Goal: Transaction & Acquisition: Purchase product/service

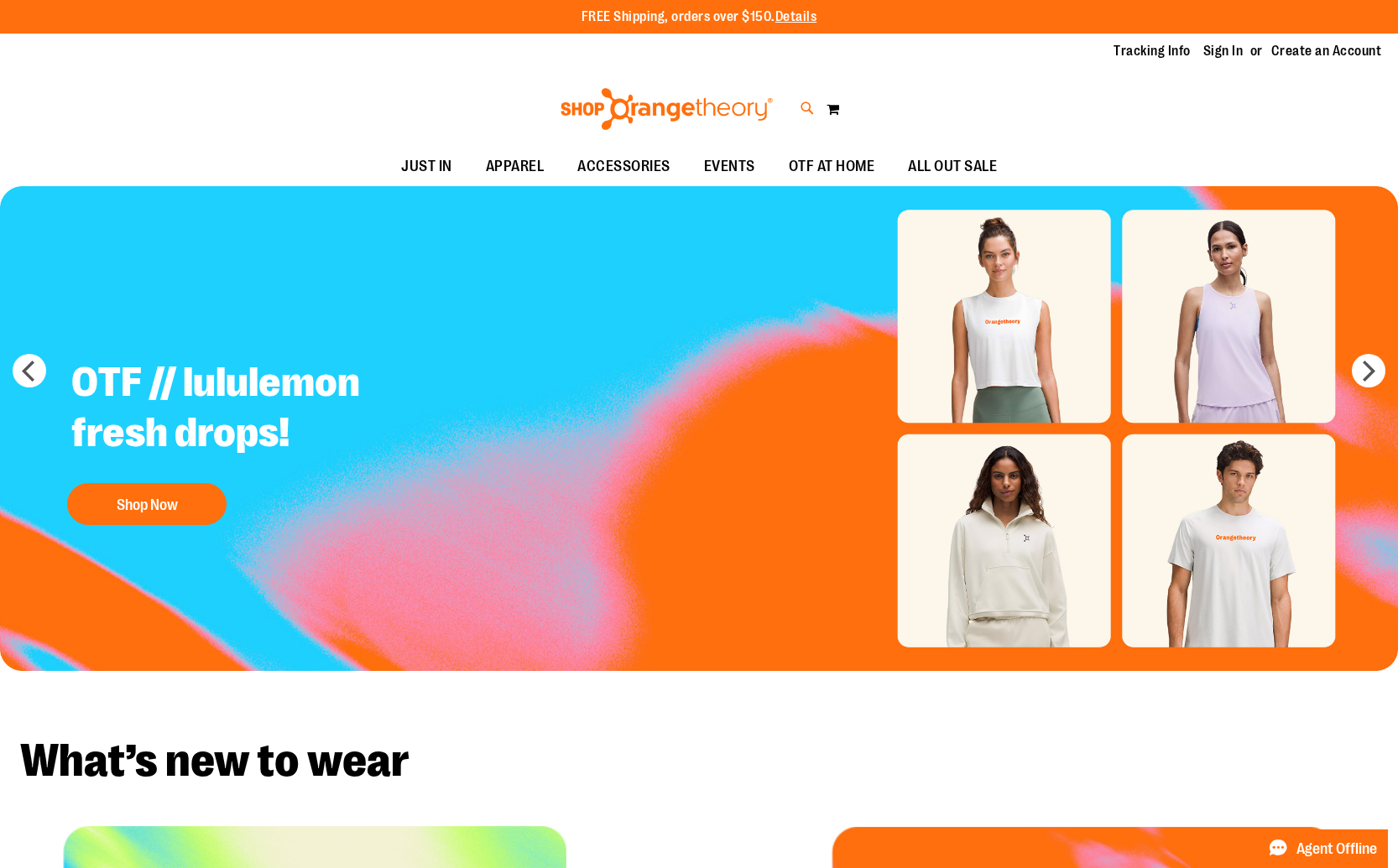
type input "**********"
click at [800, 109] on icon at bounding box center [808, 108] width 15 height 19
type input "**********"
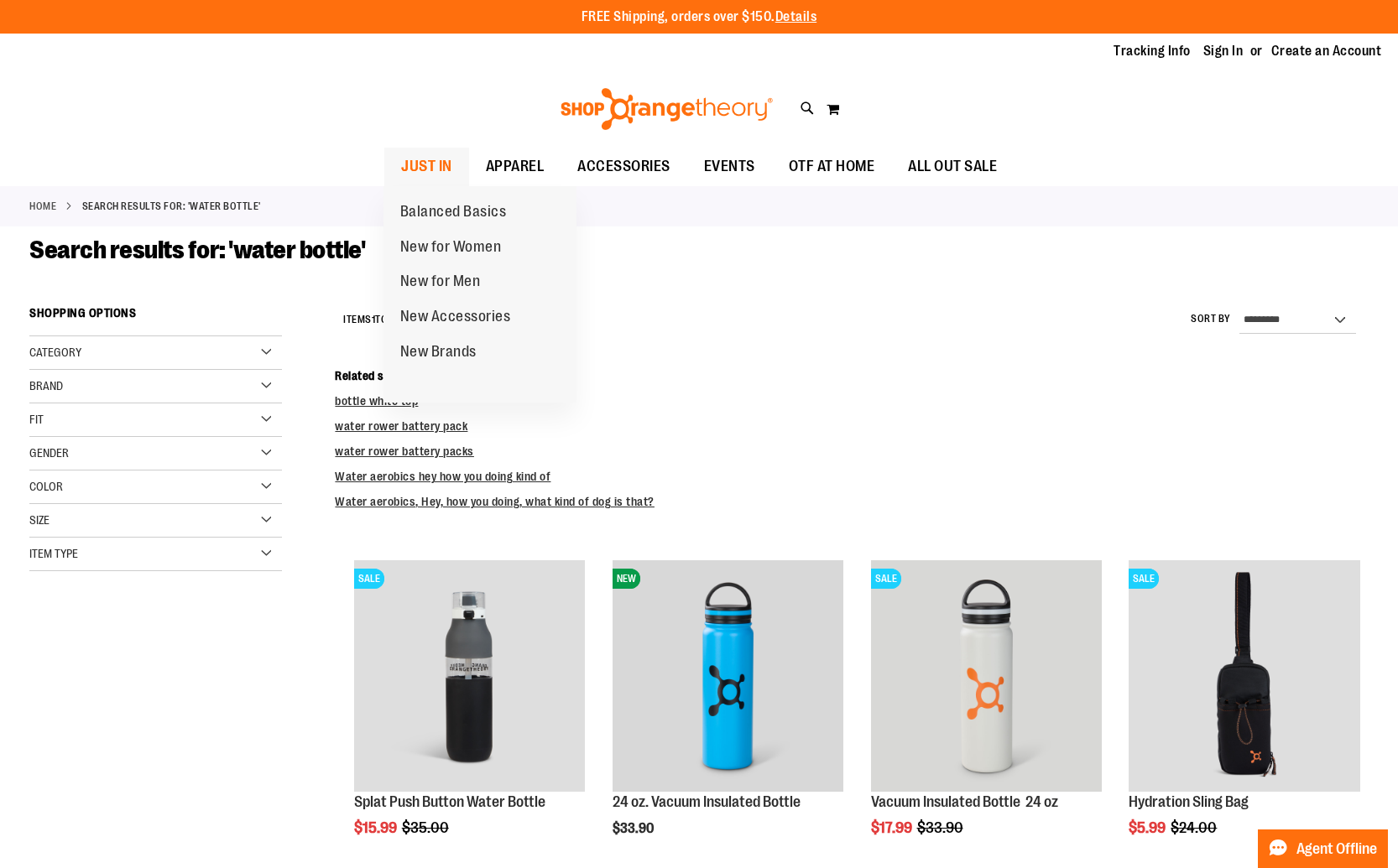
type input "**********"
click at [412, 167] on span "JUST IN" at bounding box center [427, 166] width 52 height 38
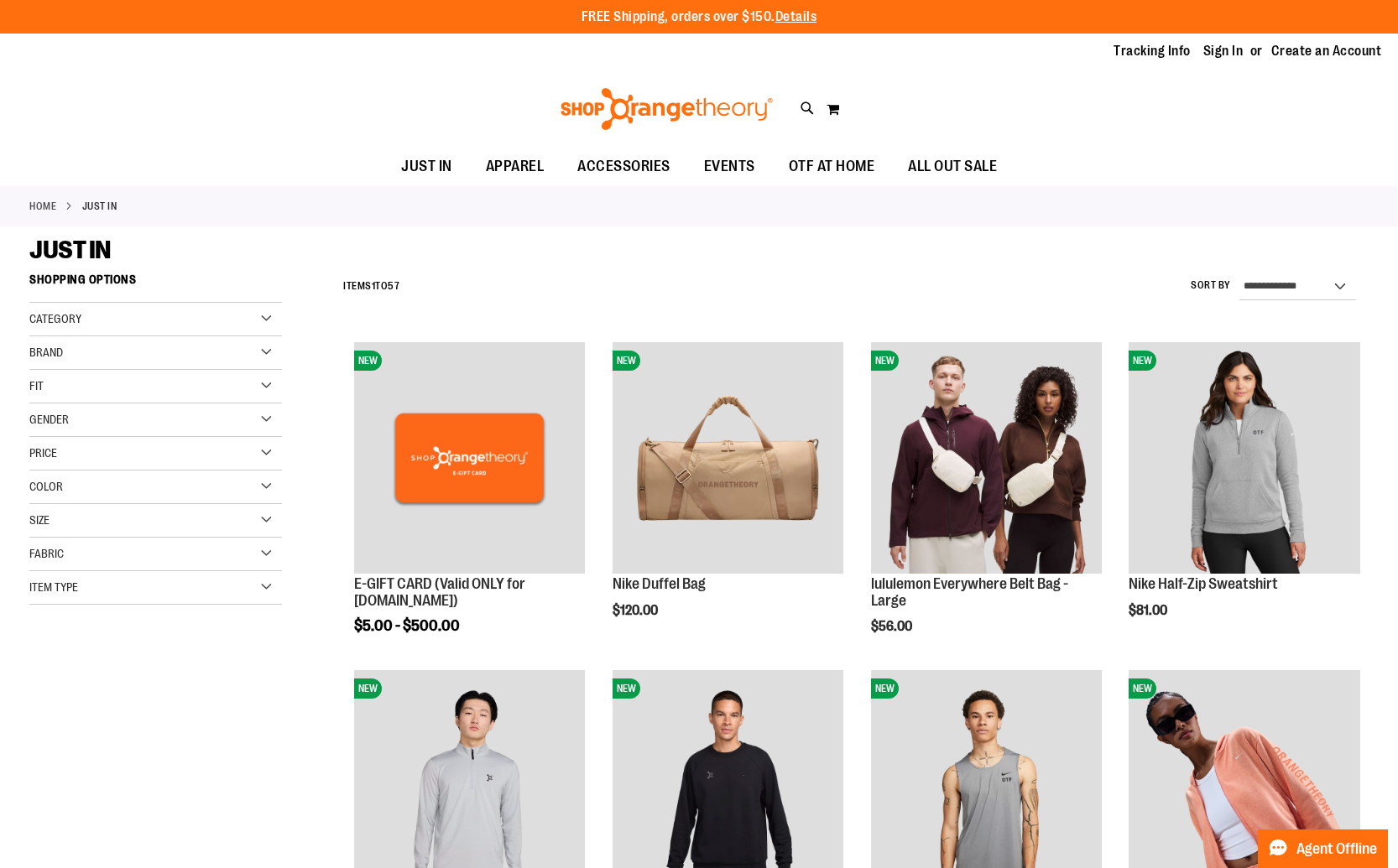
type input "**********"
click at [651, 107] on img at bounding box center [667, 109] width 217 height 42
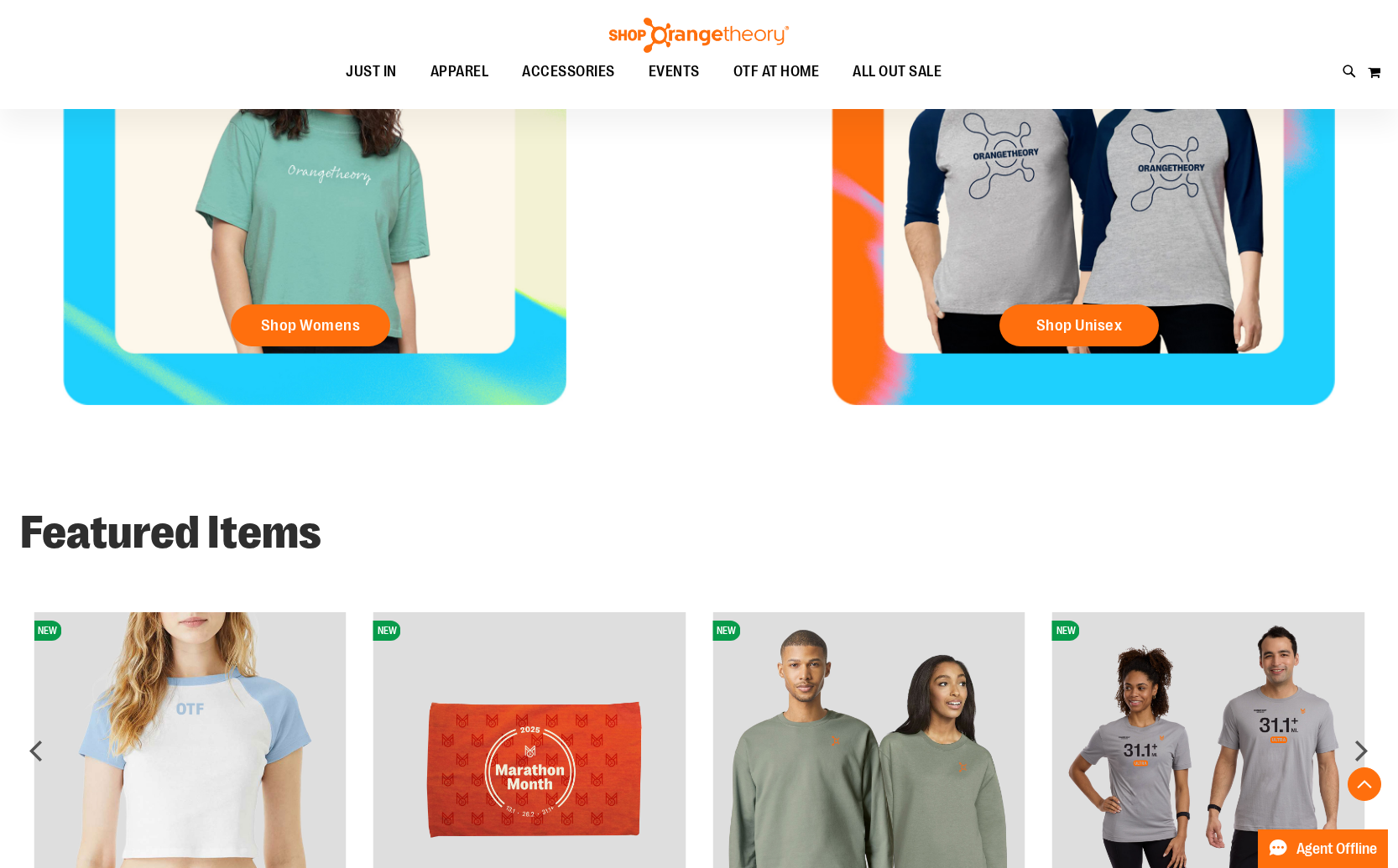
scroll to position [916, 0]
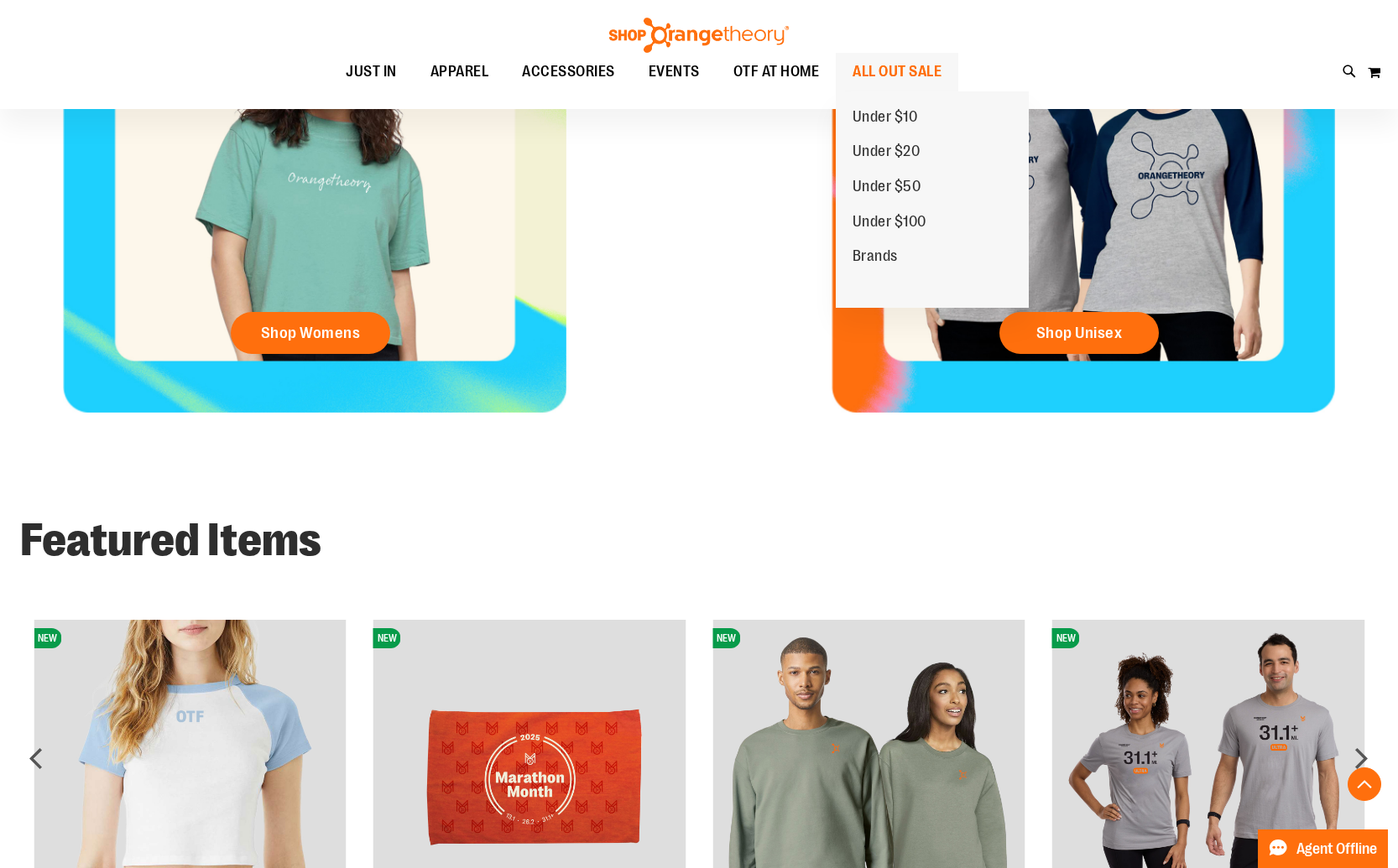
type input "**********"
click at [886, 67] on span "ALL OUT SALE" at bounding box center [897, 71] width 89 height 38
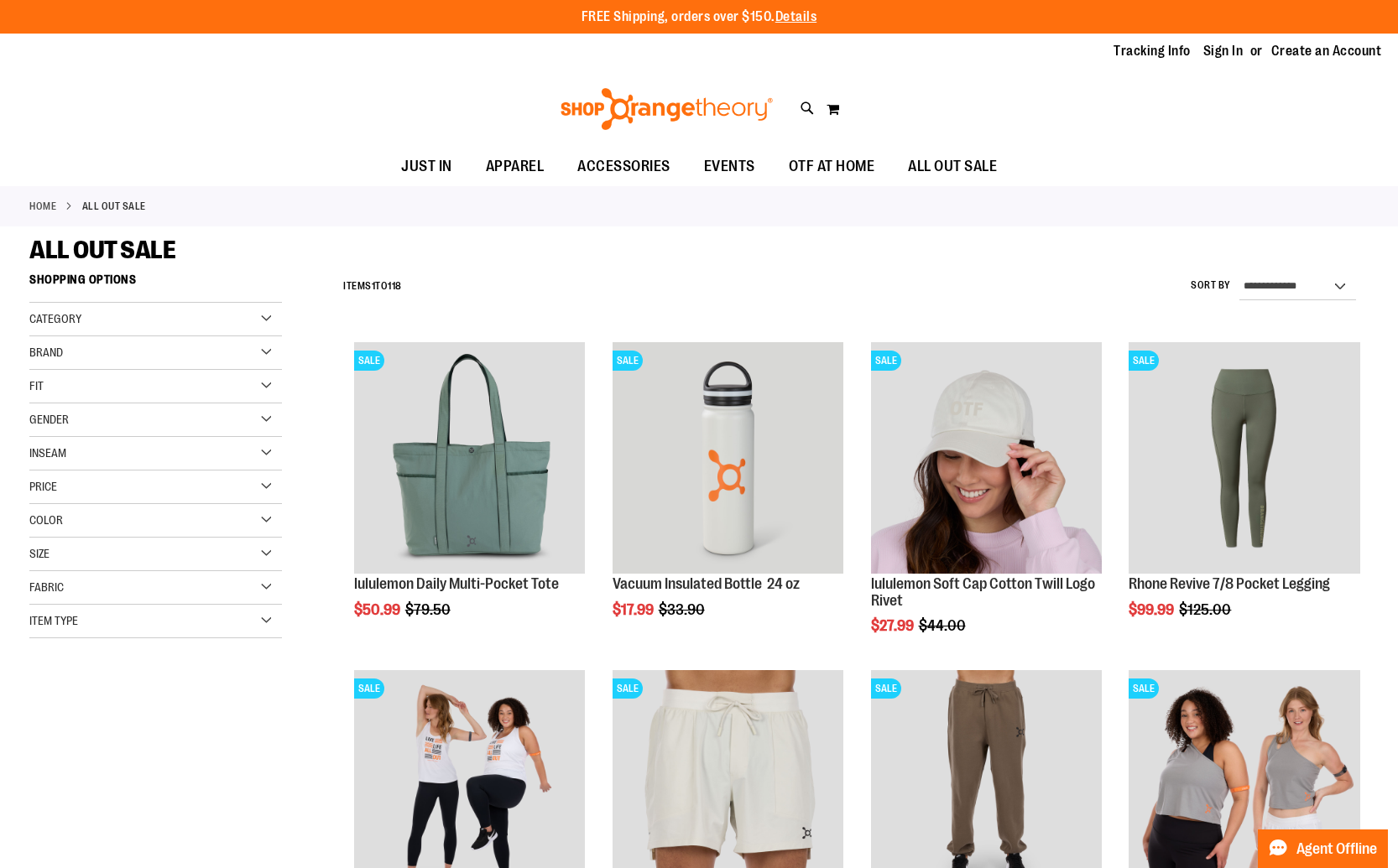
type input "**********"
click at [129, 354] on div "Brand" at bounding box center [155, 353] width 253 height 33
click at [37, 425] on link "lululemon" at bounding box center [146, 422] width 243 height 17
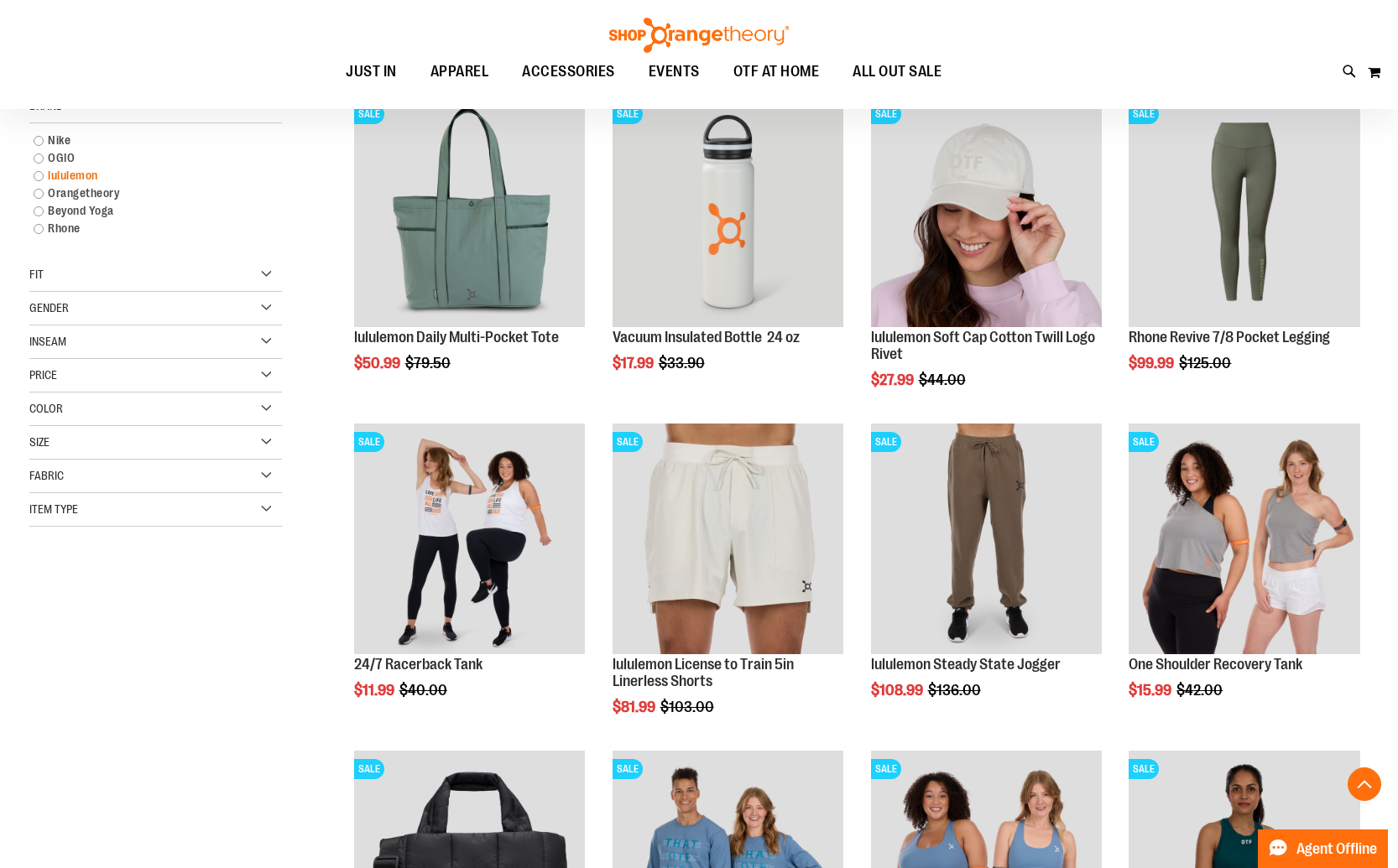
scroll to position [265, 0]
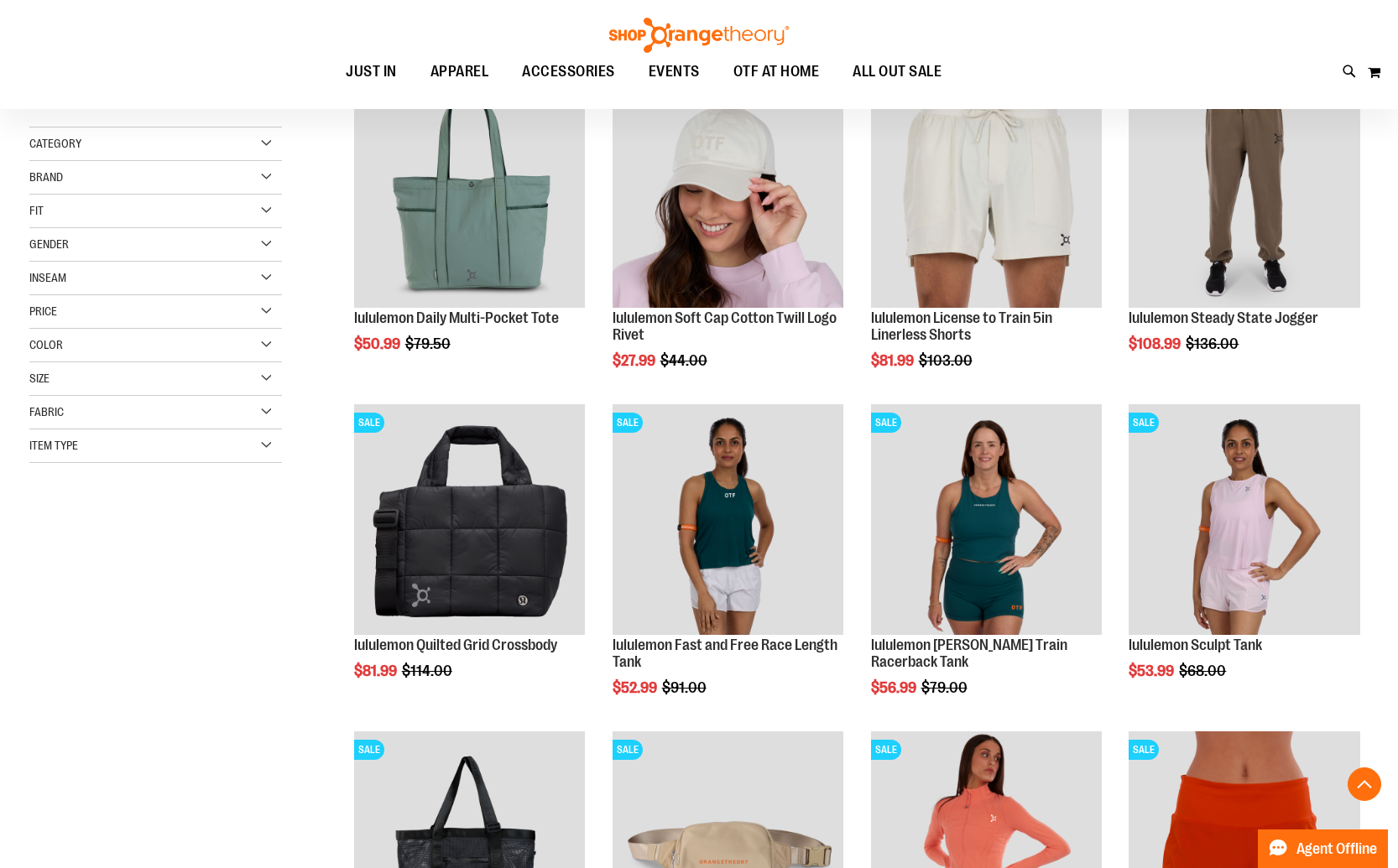
click at [109, 207] on div "Fit" at bounding box center [155, 211] width 253 height 33
click at [109, 208] on div "Fit" at bounding box center [155, 211] width 253 height 33
click at [108, 342] on div "Color" at bounding box center [155, 346] width 253 height 33
click at [97, 383] on div "Size" at bounding box center [155, 379] width 253 height 33
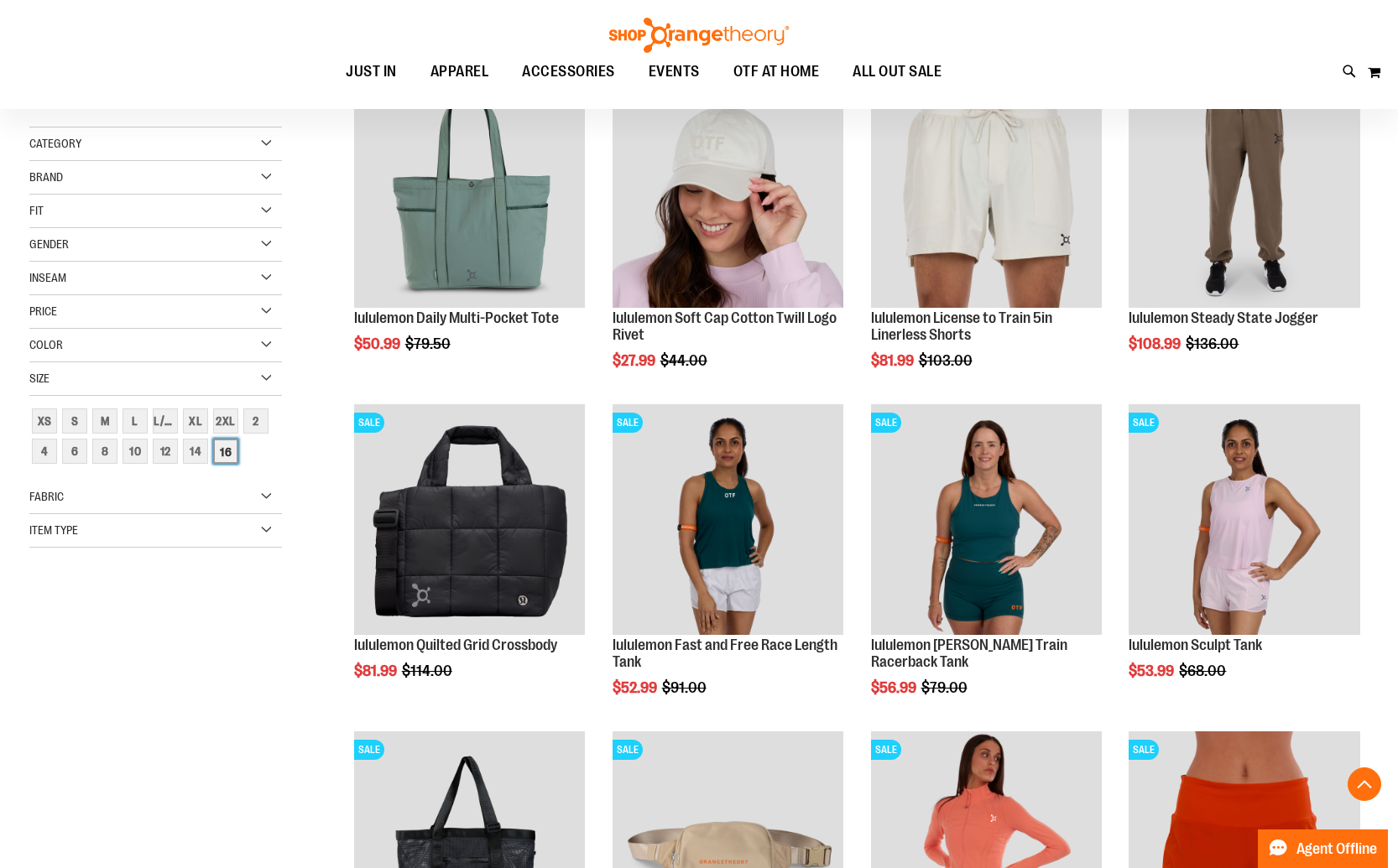
click at [224, 451] on div "16" at bounding box center [225, 451] width 25 height 25
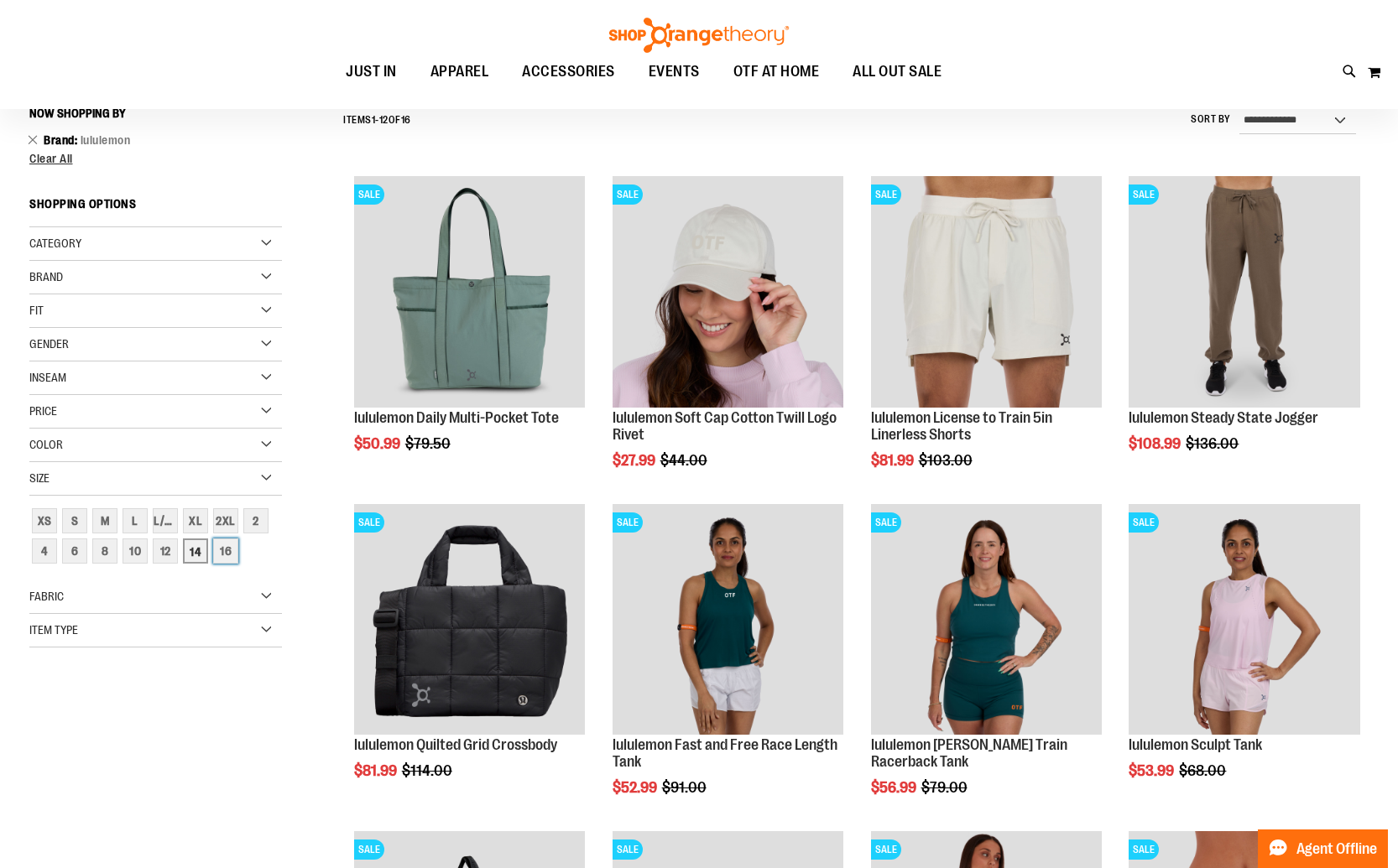
scroll to position [156, 0]
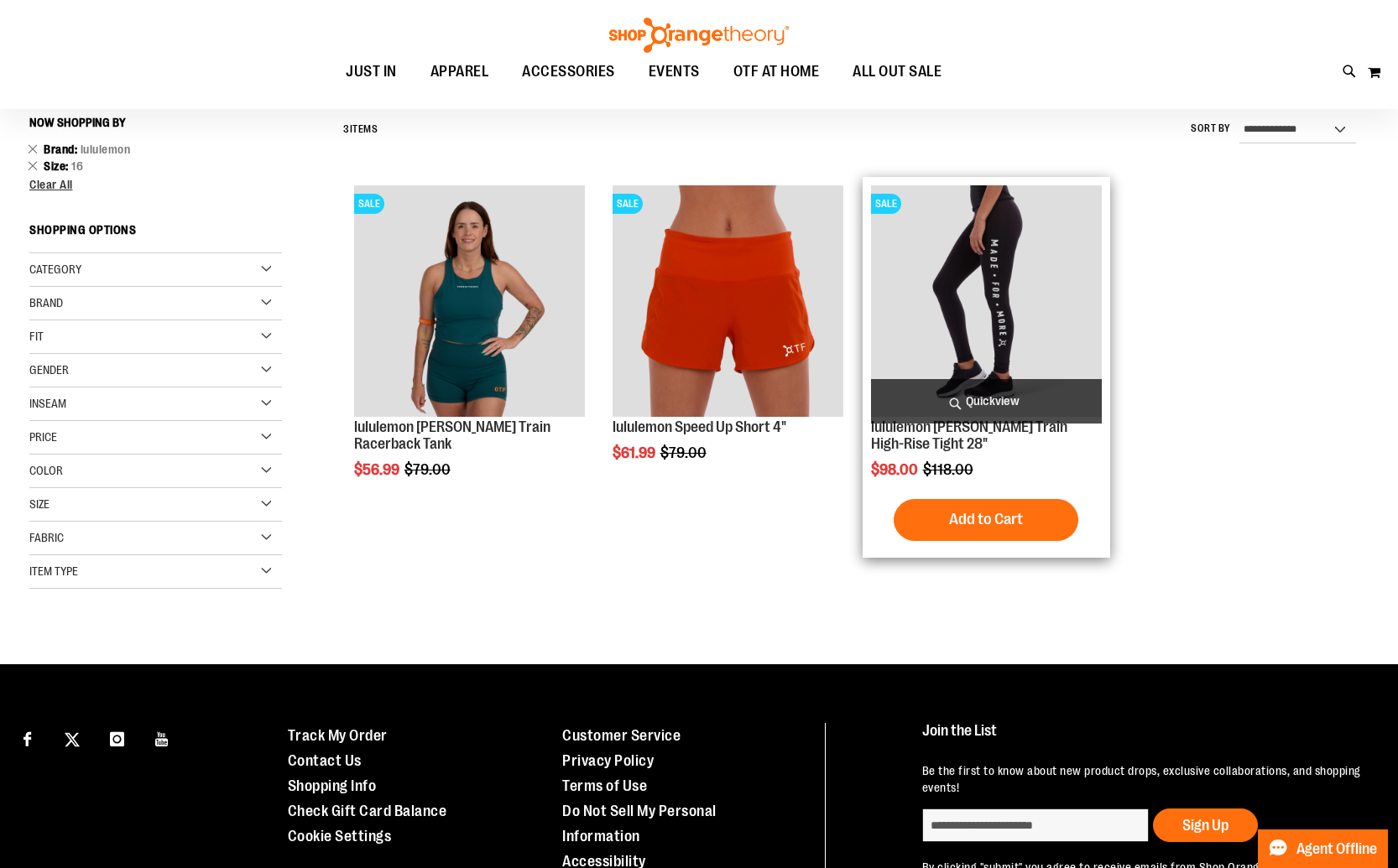
click at [1004, 304] on img "product" at bounding box center [987, 302] width 232 height 232
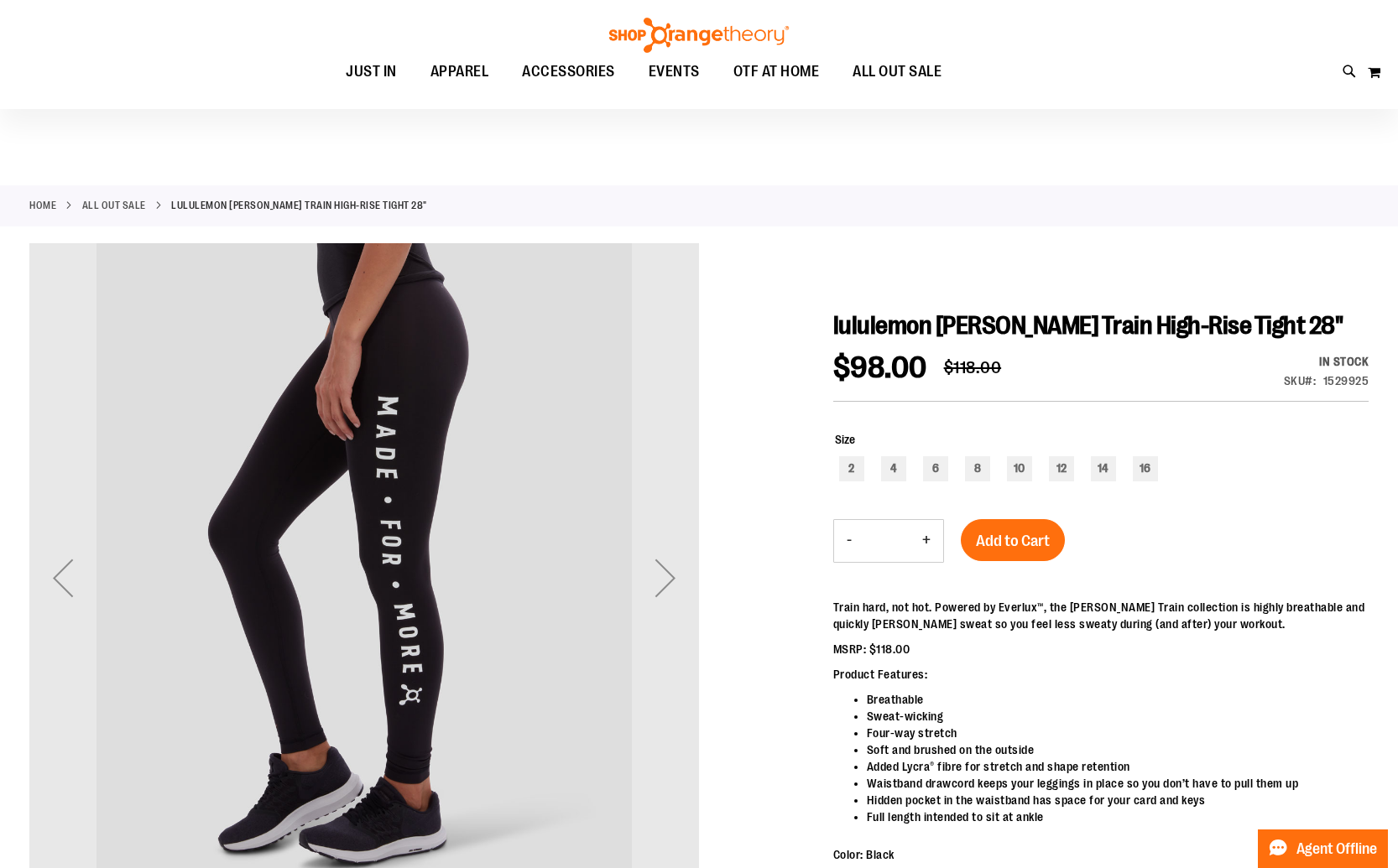
scroll to position [83, 0]
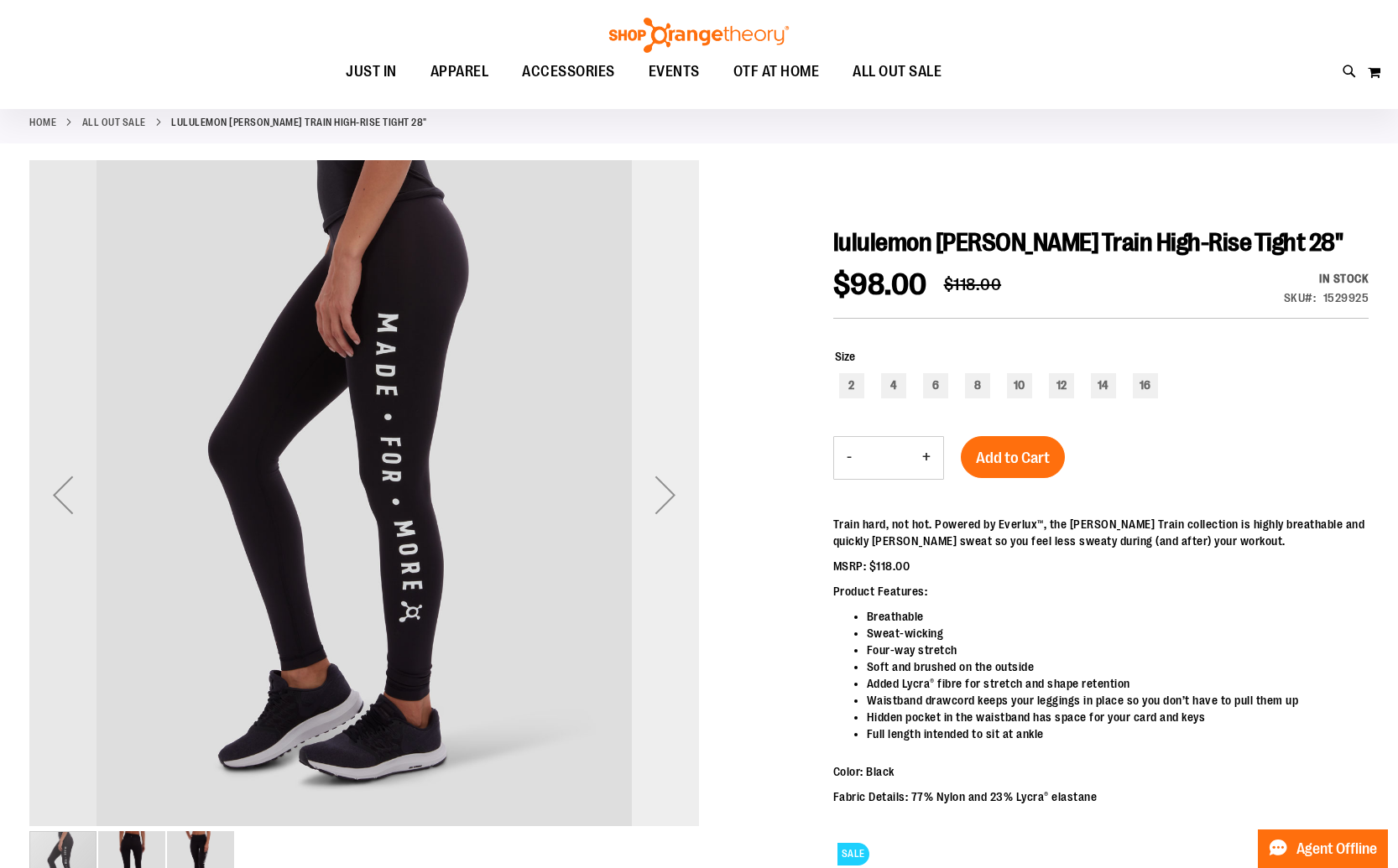
type input "**********"
click at [660, 497] on div "Next" at bounding box center [665, 495] width 67 height 67
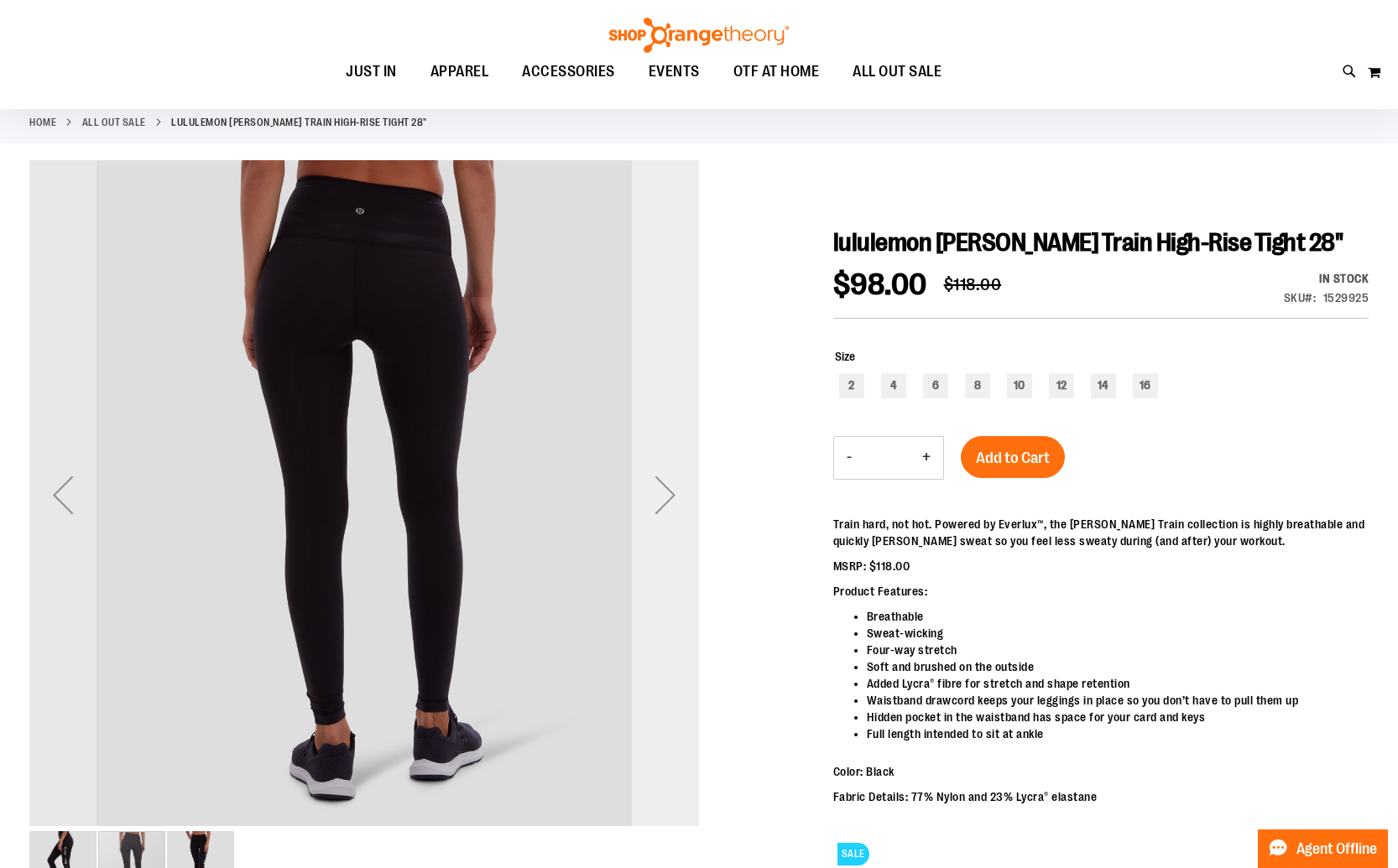
click at [660, 497] on div "Next" at bounding box center [665, 495] width 67 height 67
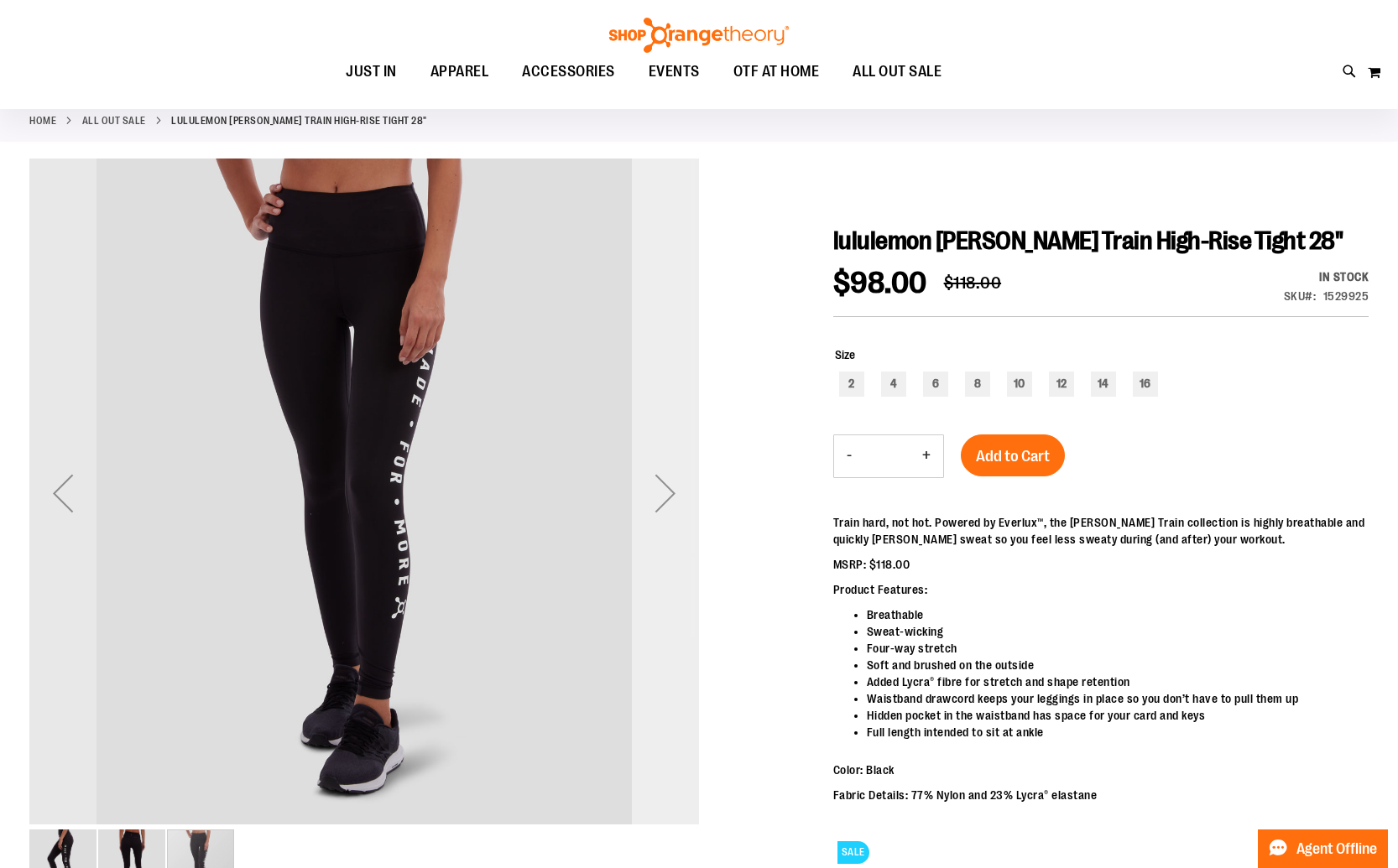
click at [660, 497] on div "Next" at bounding box center [665, 493] width 67 height 67
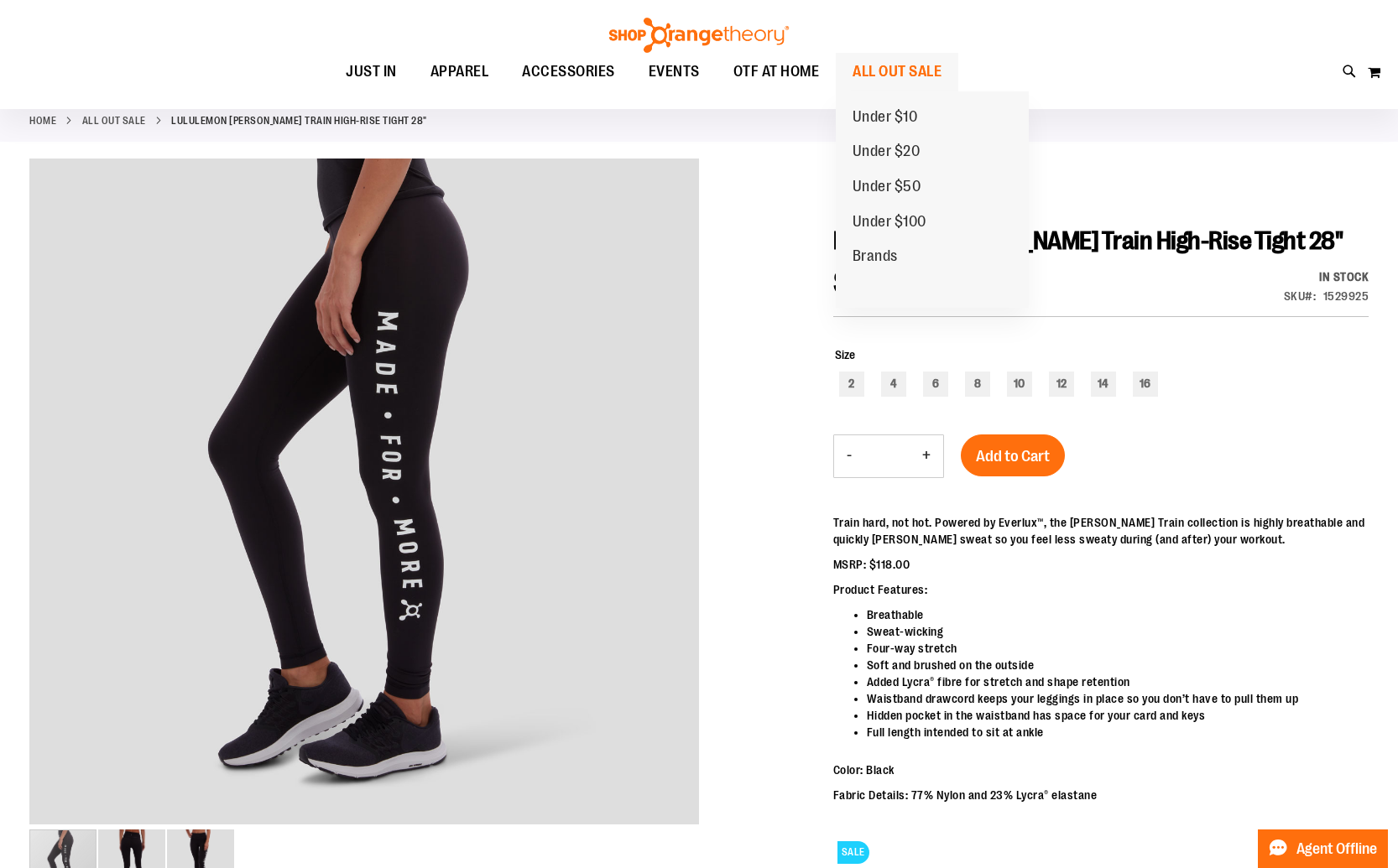
click at [930, 66] on span "ALL OUT SALE" at bounding box center [897, 71] width 89 height 38
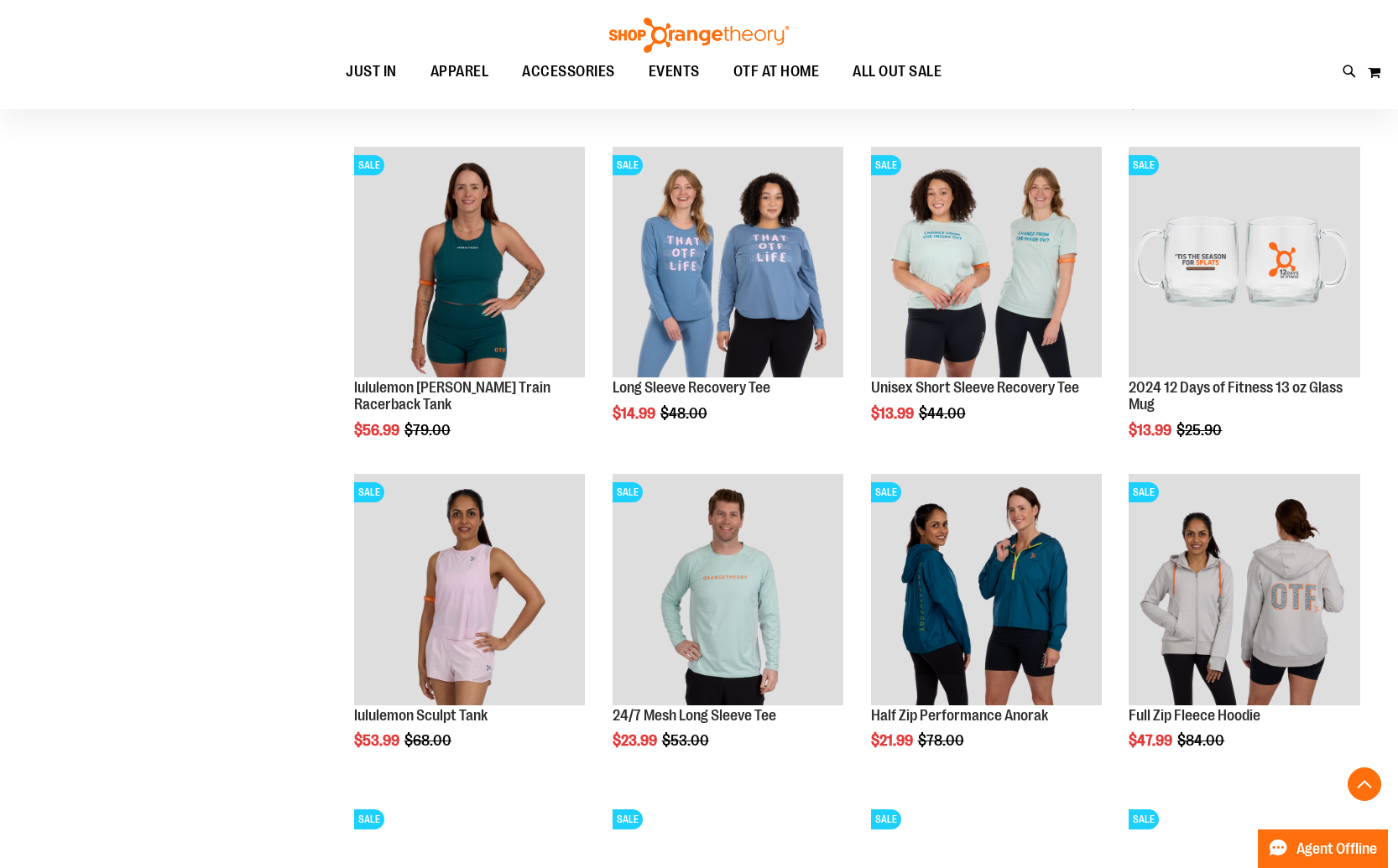
scroll to position [1179, 0]
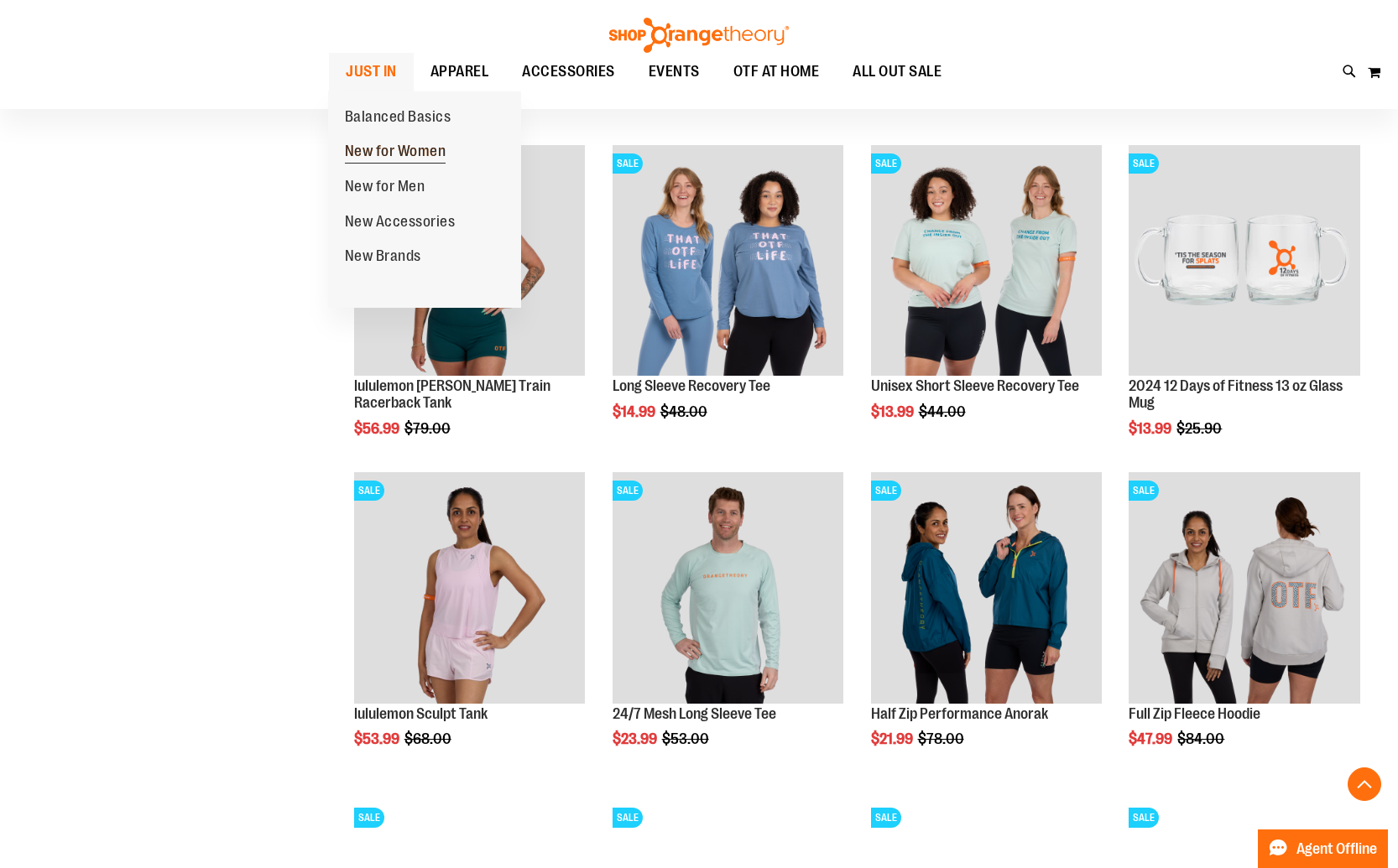
type input "**********"
click at [381, 151] on span "New for Women" at bounding box center [395, 153] width 101 height 21
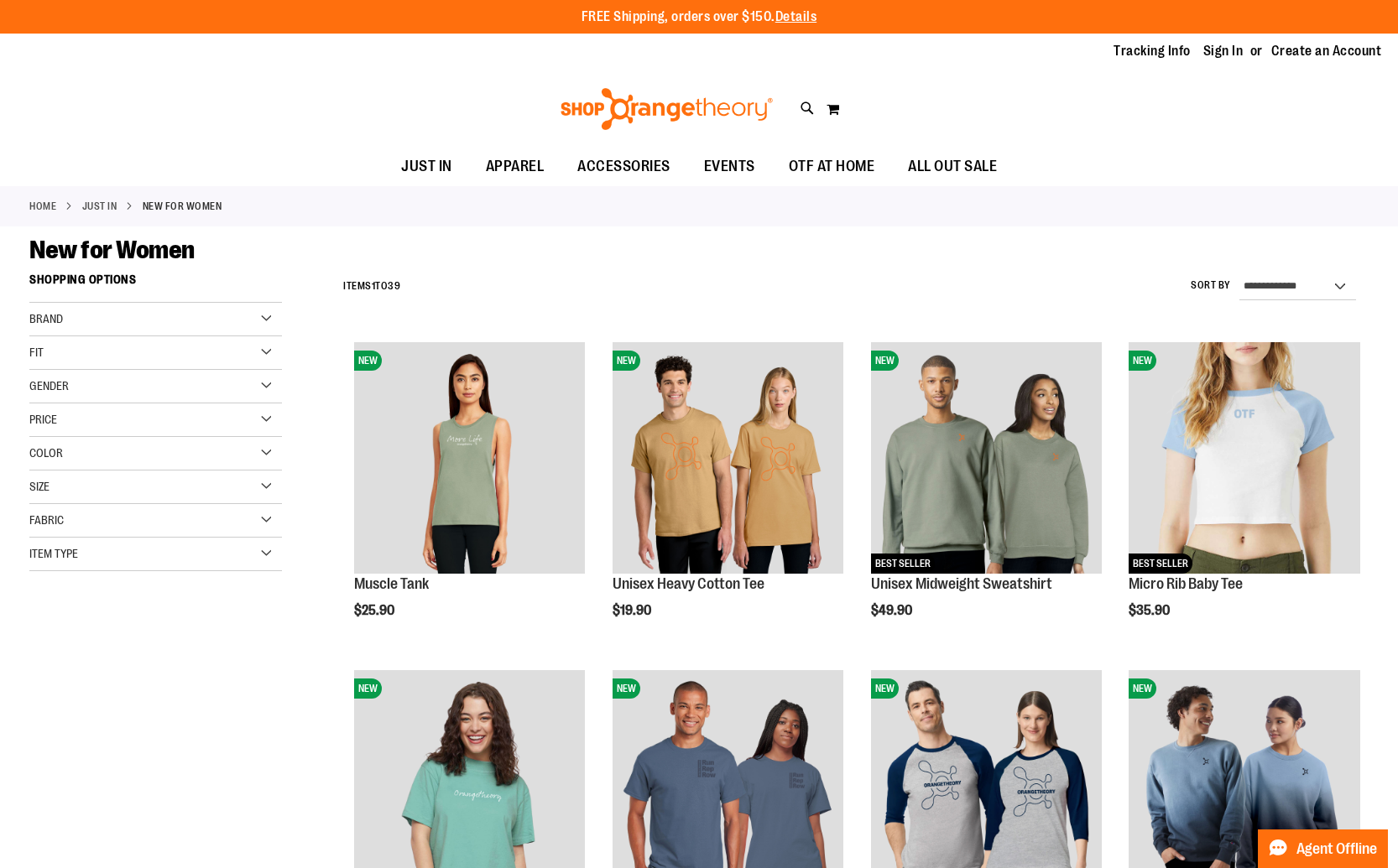
type input "**********"
click at [585, 100] on img at bounding box center [667, 109] width 217 height 42
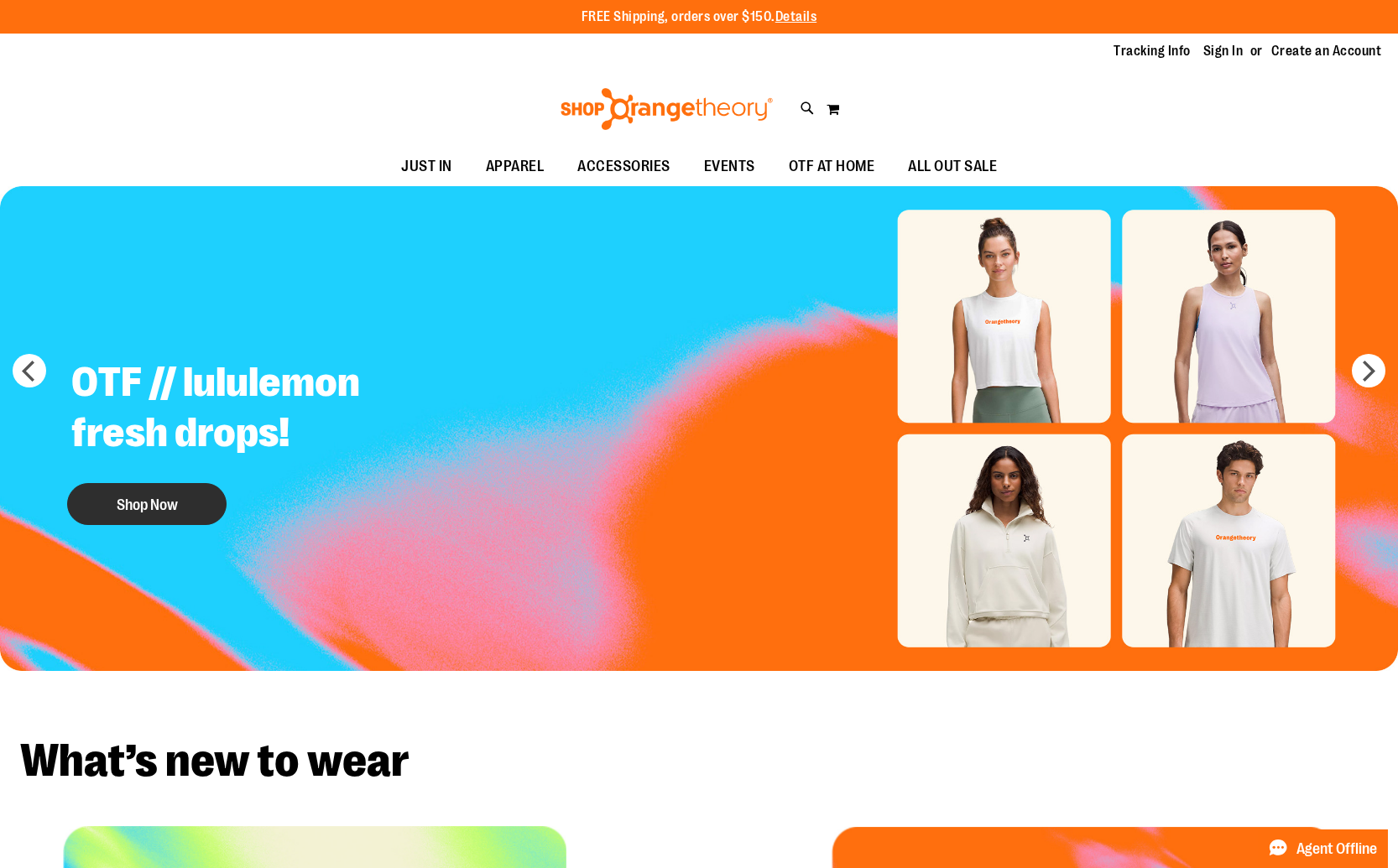
type input "**********"
click at [137, 516] on button "Shop Now" at bounding box center [146, 504] width 159 height 42
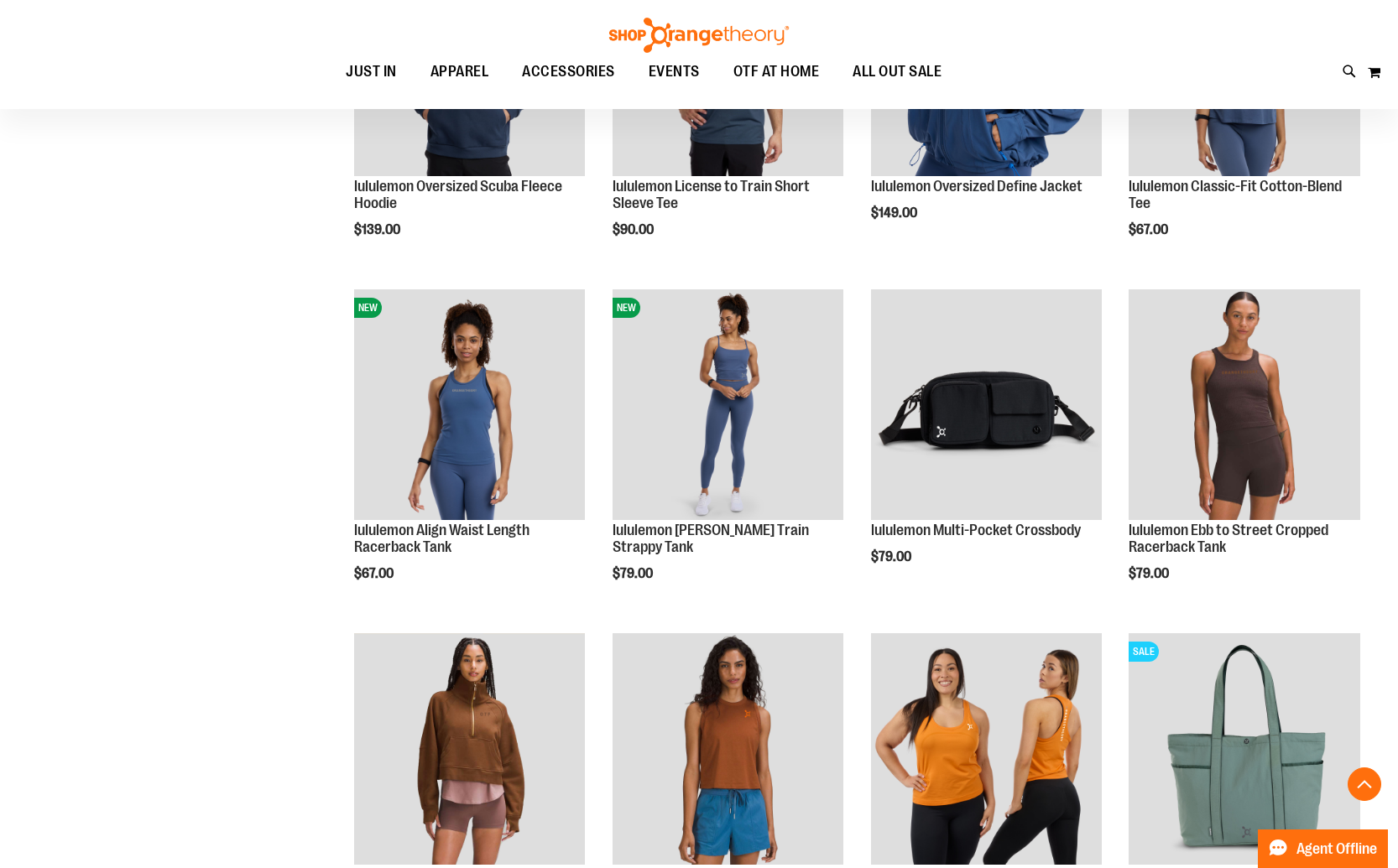
scroll to position [748, 0]
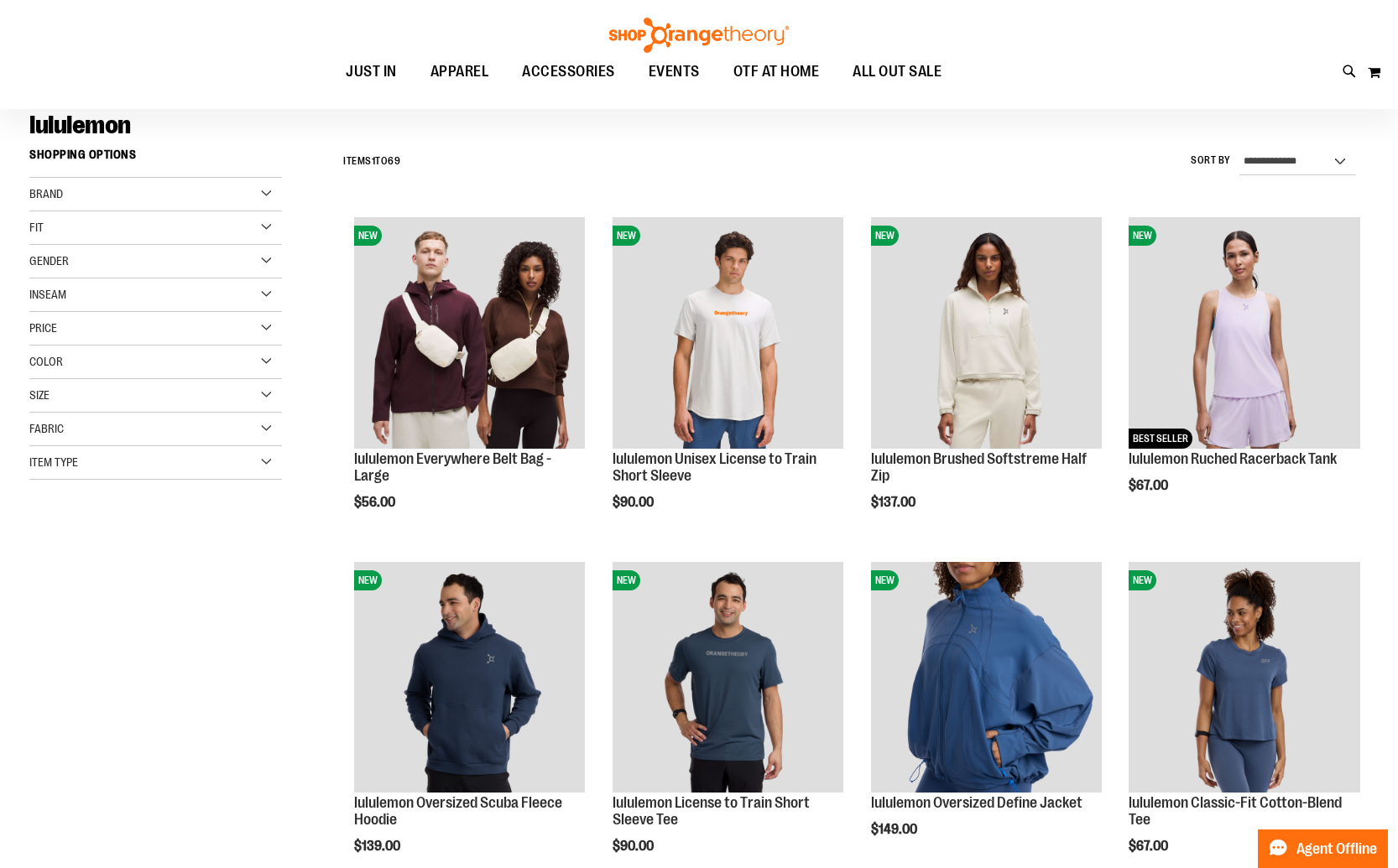
scroll to position [122, 0]
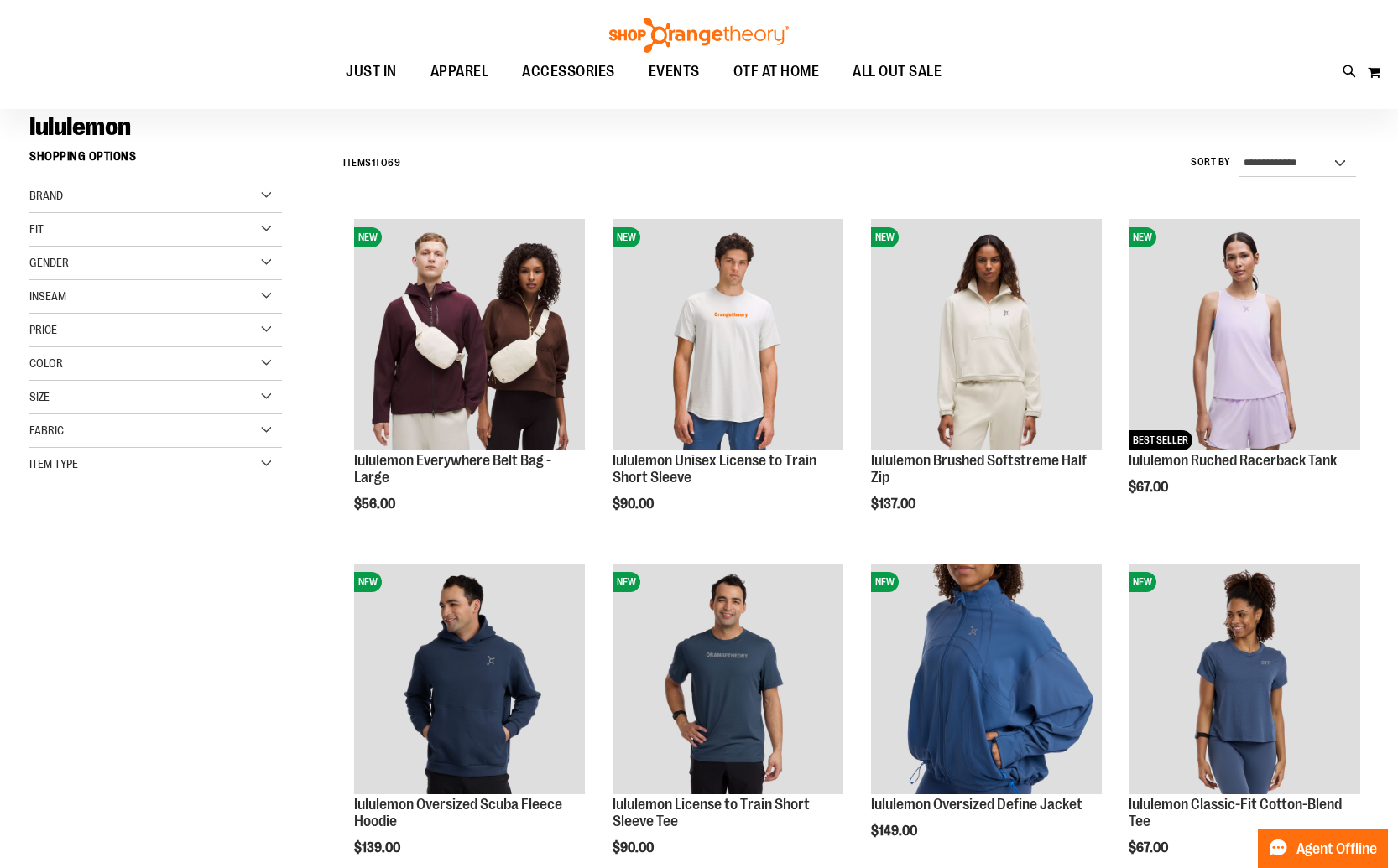
type input "**********"
click at [98, 407] on div "Size" at bounding box center [155, 397] width 253 height 33
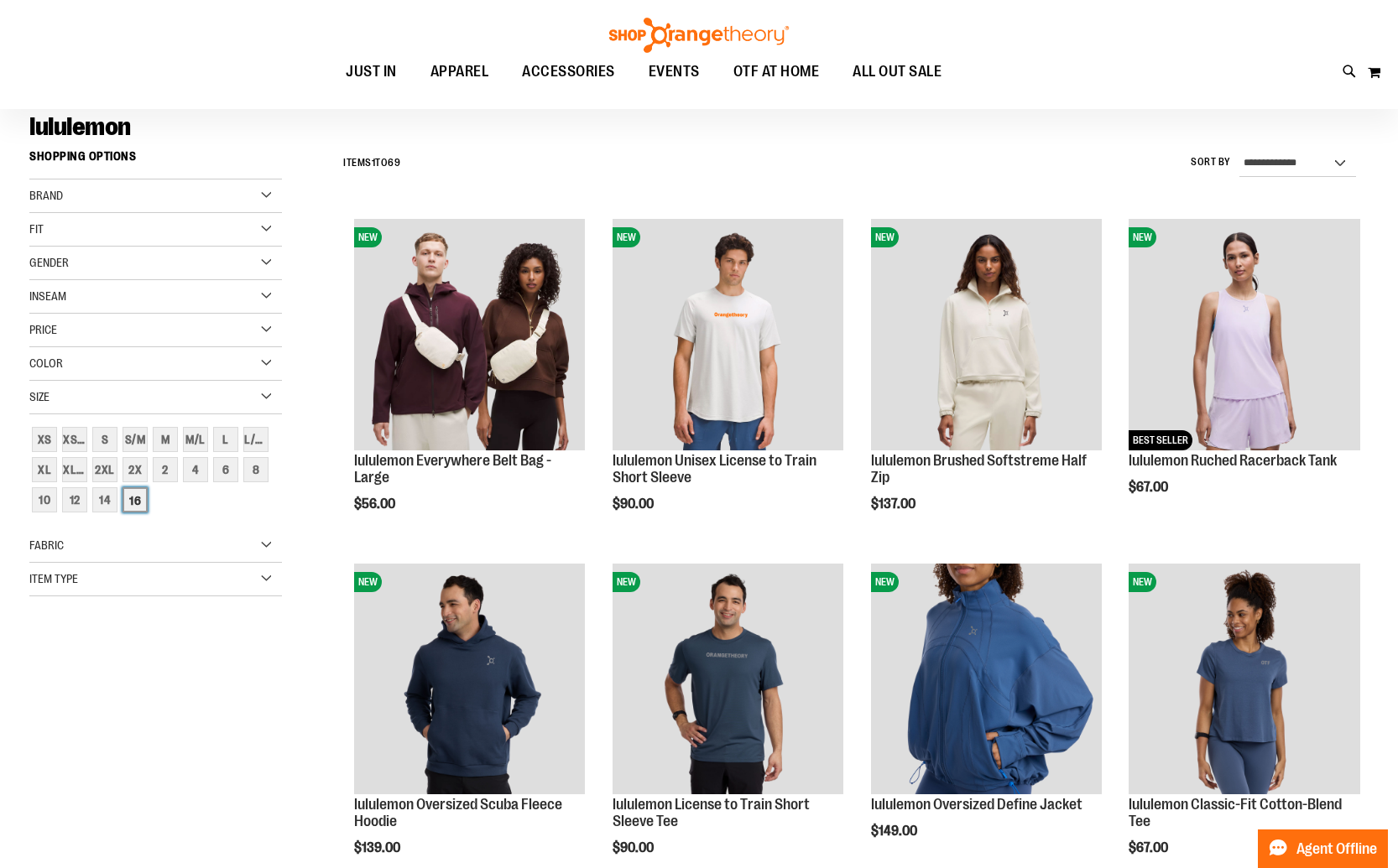
click at [132, 499] on div "16" at bounding box center [134, 499] width 25 height 25
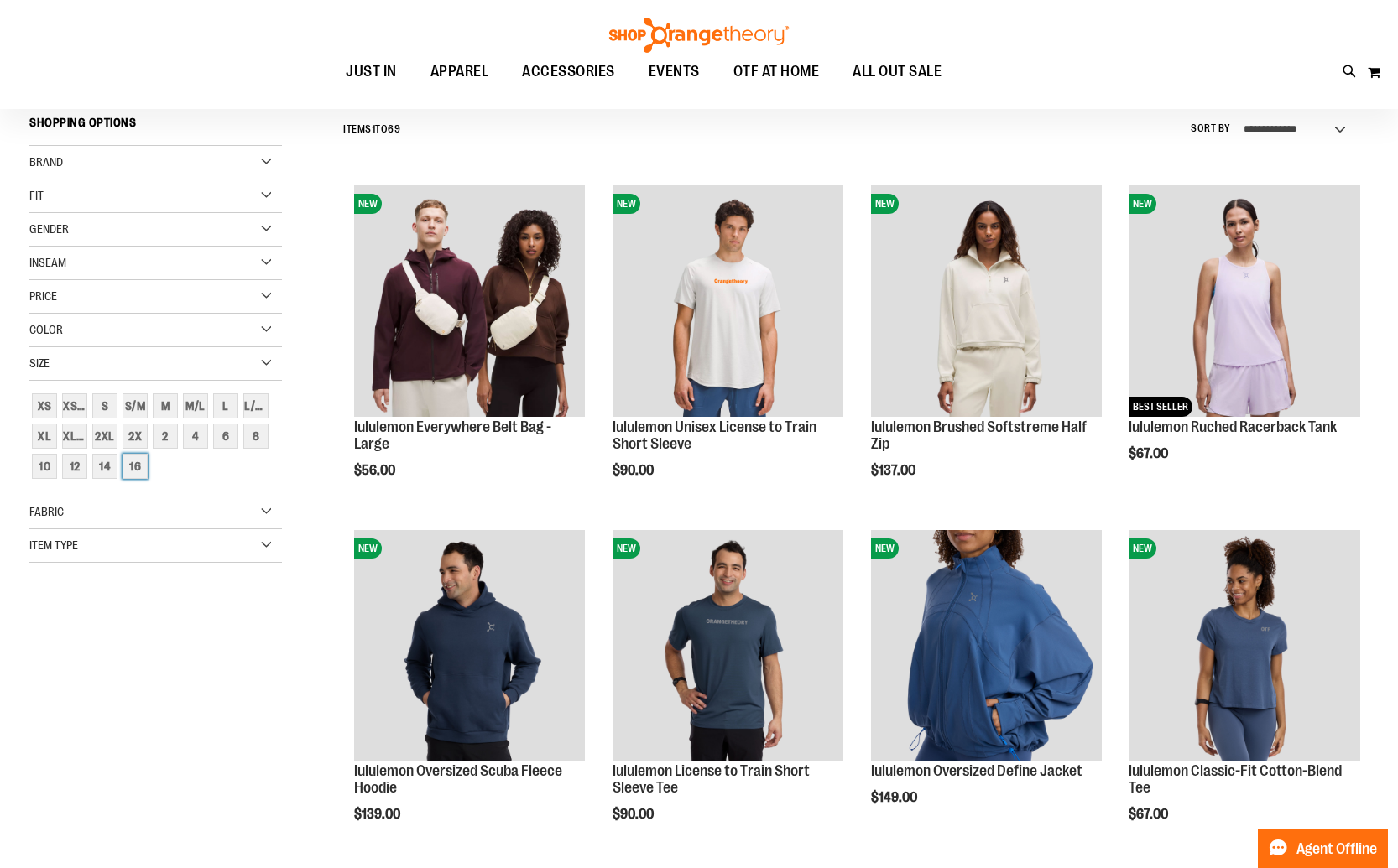
scroll to position [156, 0]
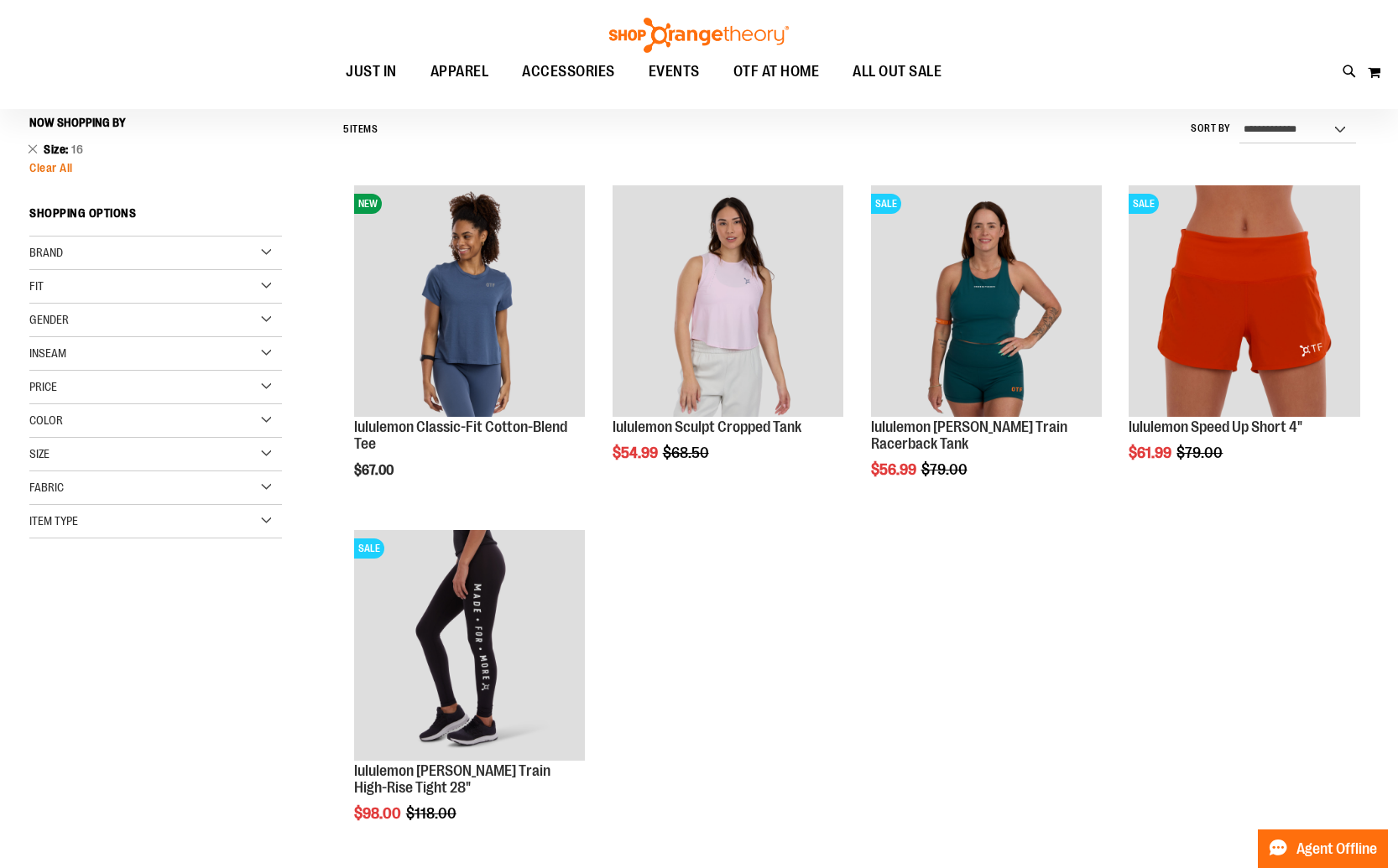
click at [46, 165] on span "Clear All" at bounding box center [51, 167] width 43 height 14
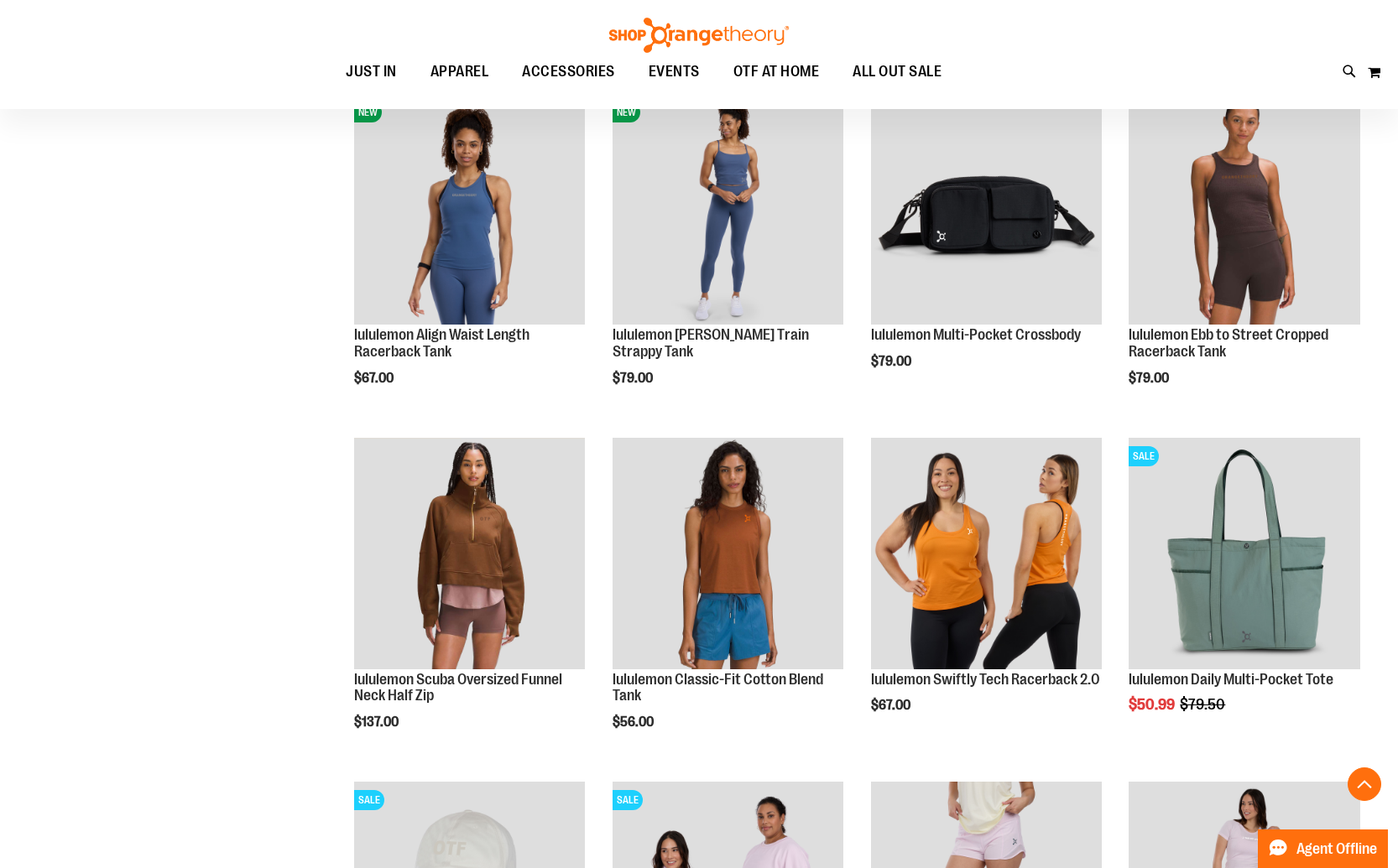
scroll to position [941, 0]
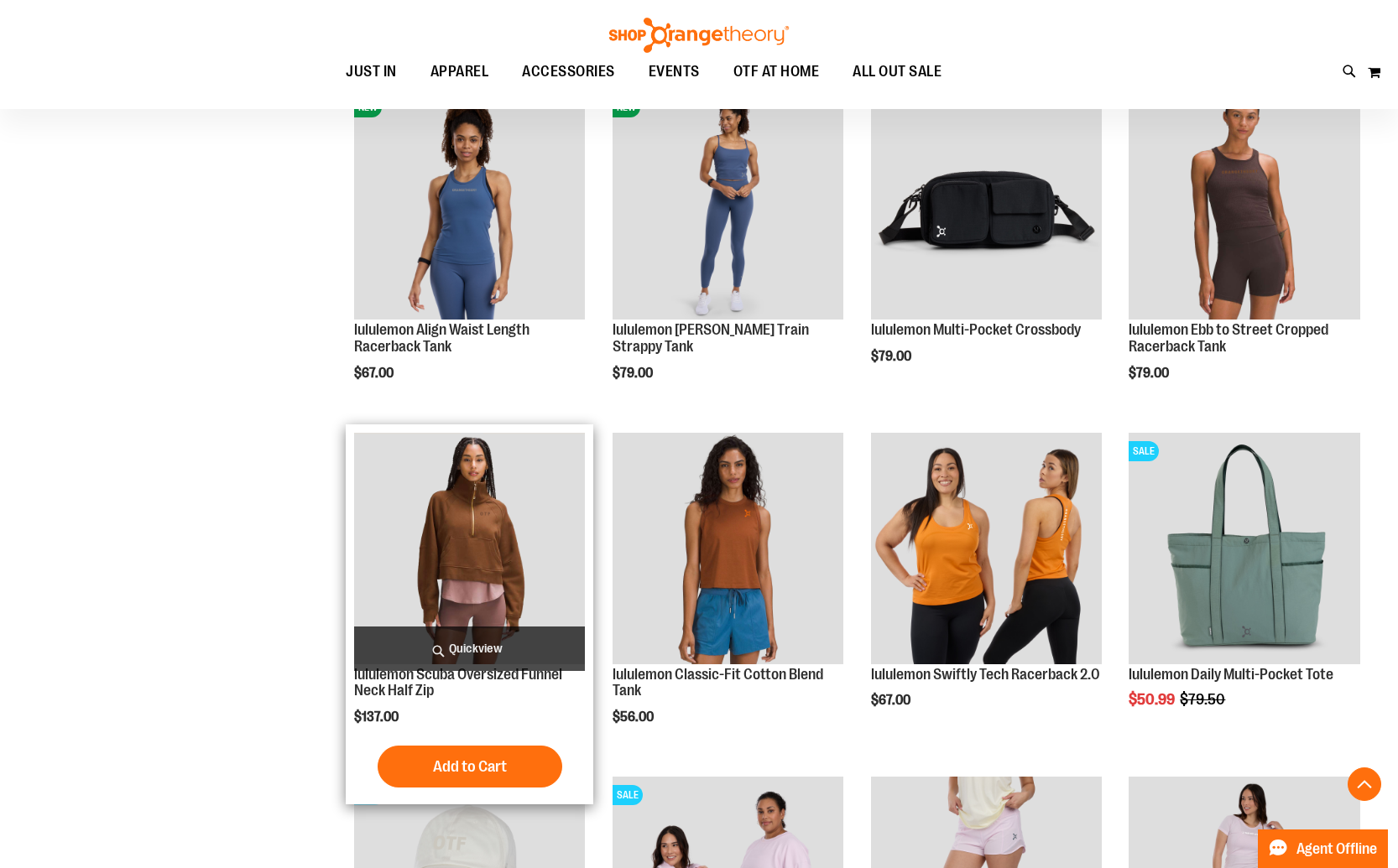
click at [505, 543] on img "product" at bounding box center [470, 549] width 232 height 232
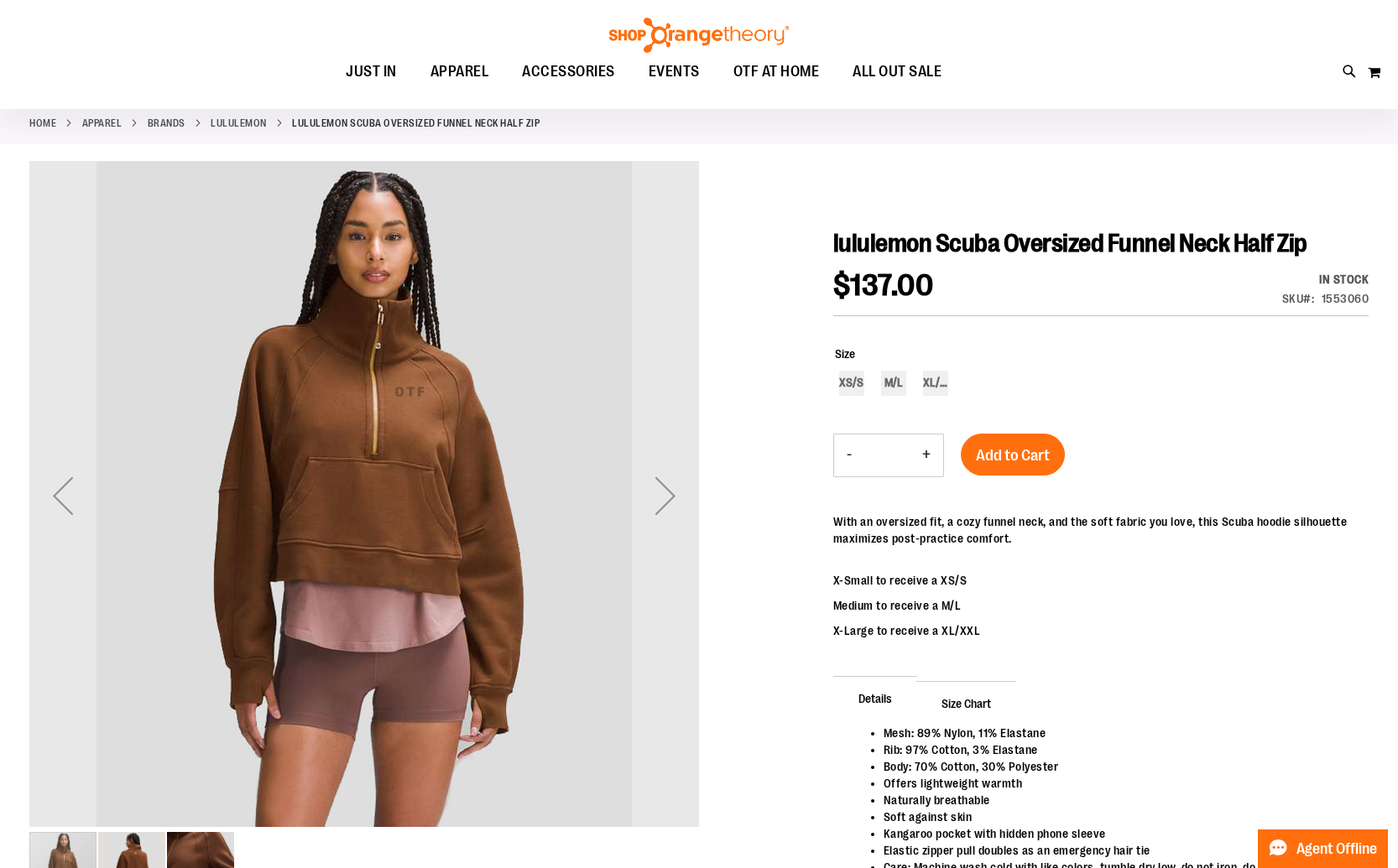
scroll to position [110, 0]
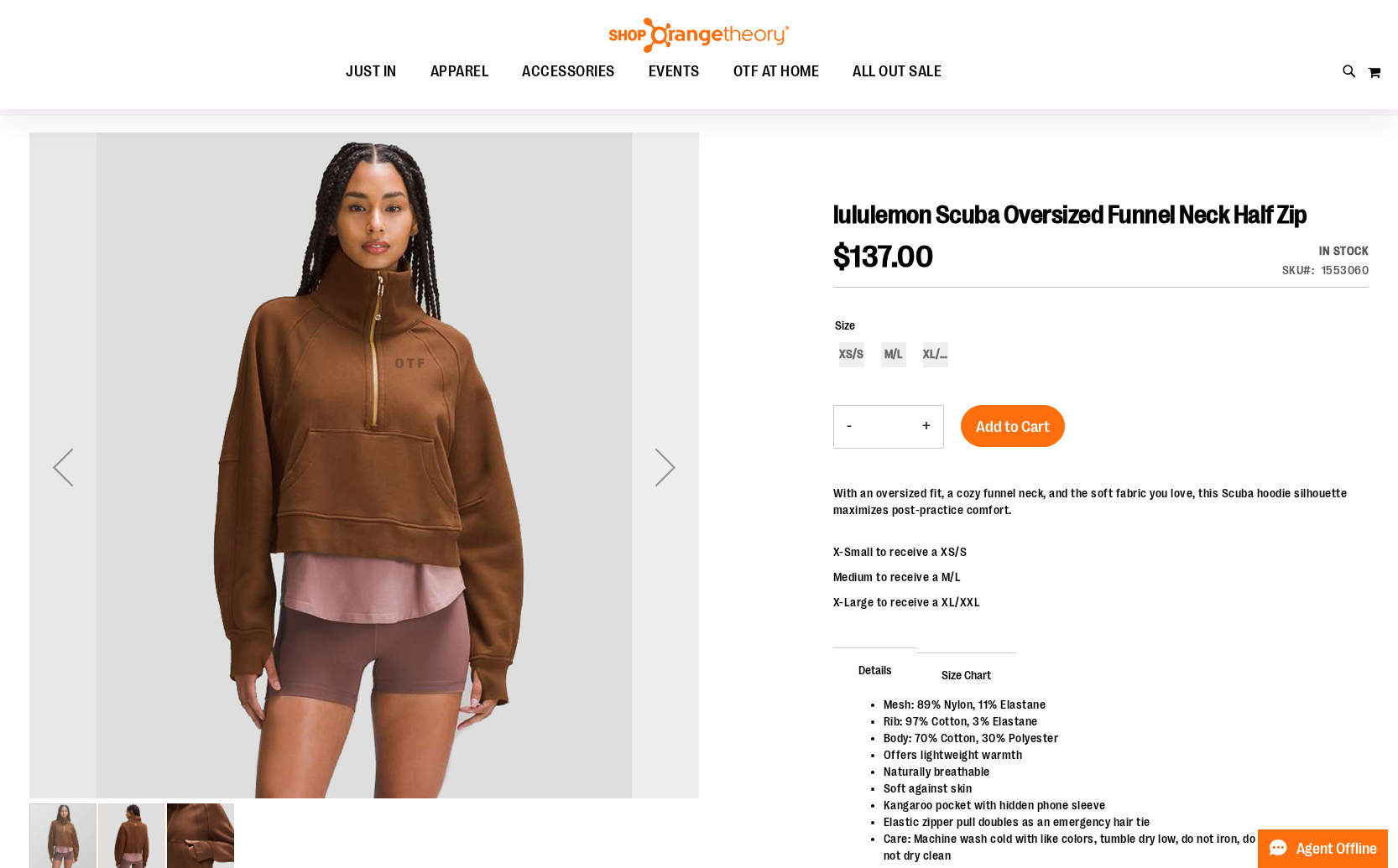
type input "**********"
click at [682, 489] on div "Next" at bounding box center [665, 467] width 67 height 67
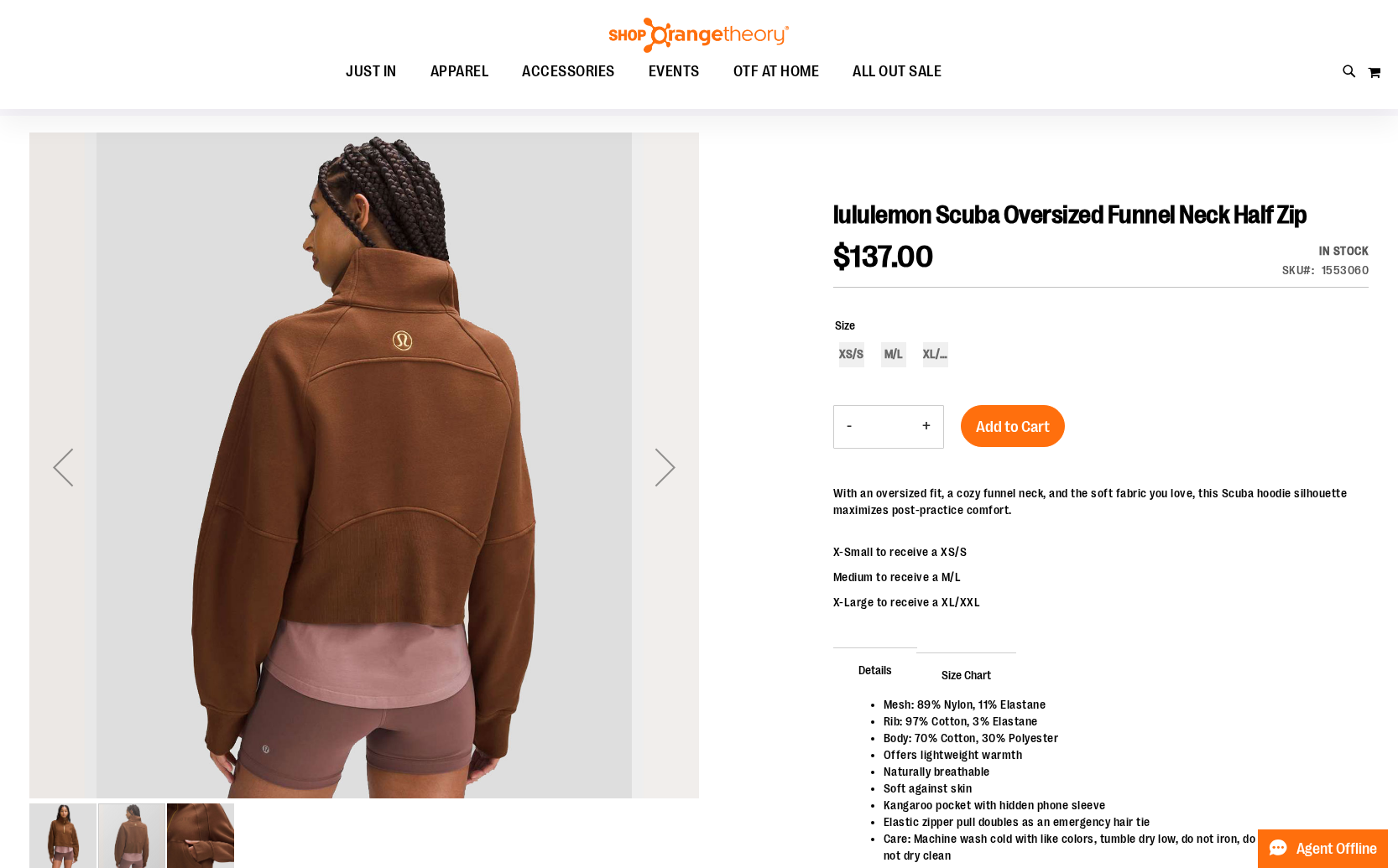
click at [682, 489] on div "Next" at bounding box center [665, 467] width 67 height 67
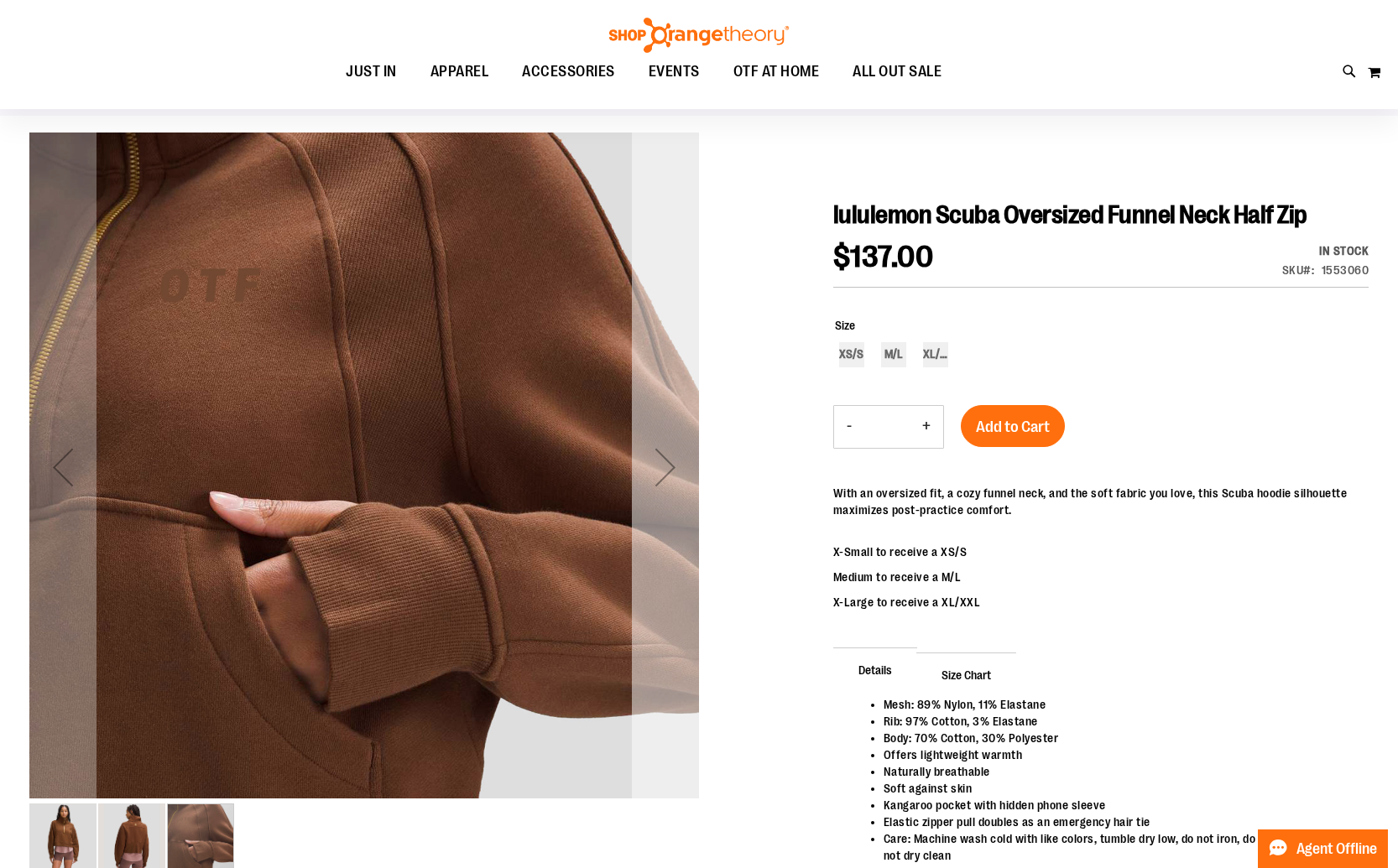
click at [682, 489] on div "Next" at bounding box center [665, 467] width 67 height 67
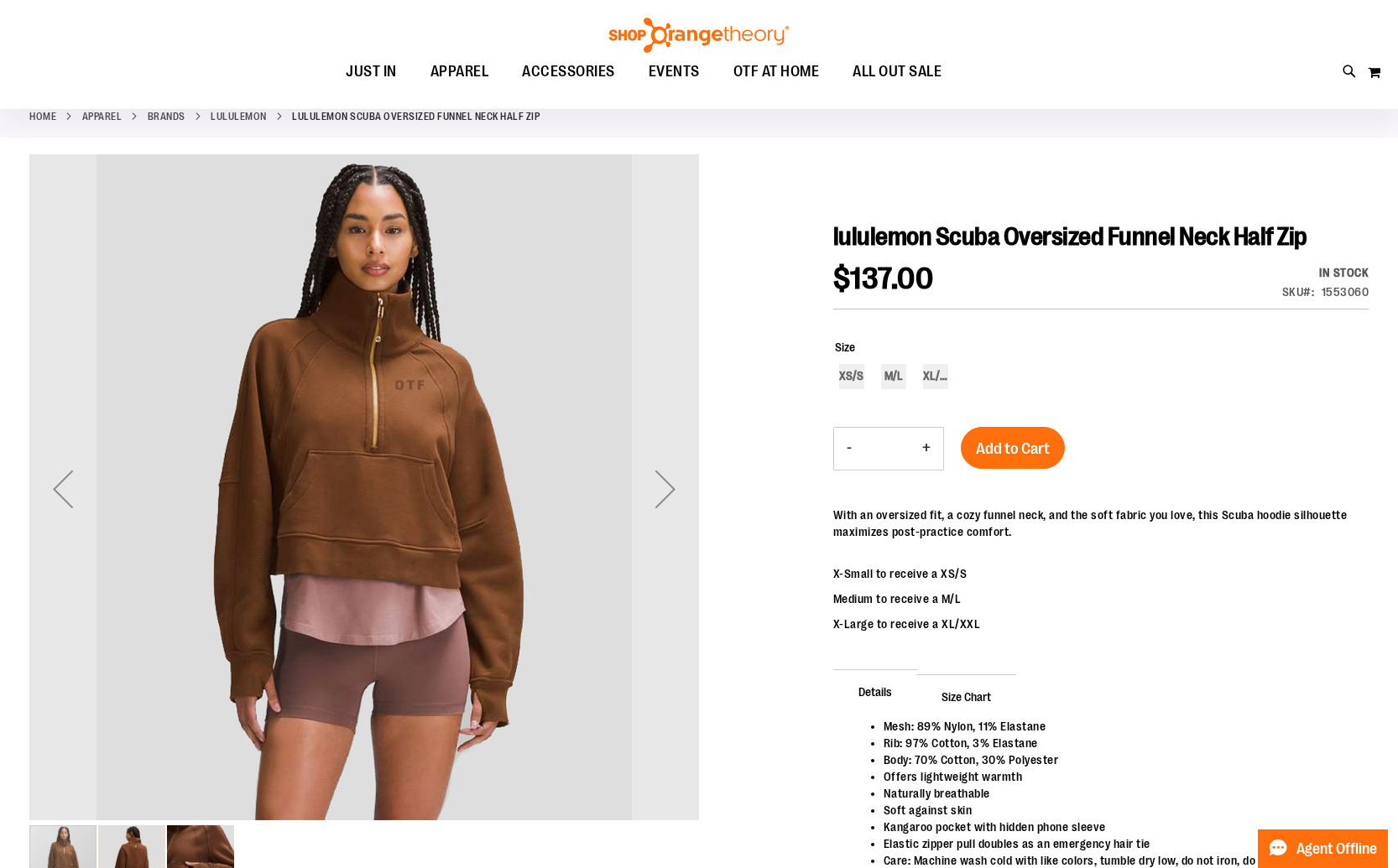
scroll to position [84, 0]
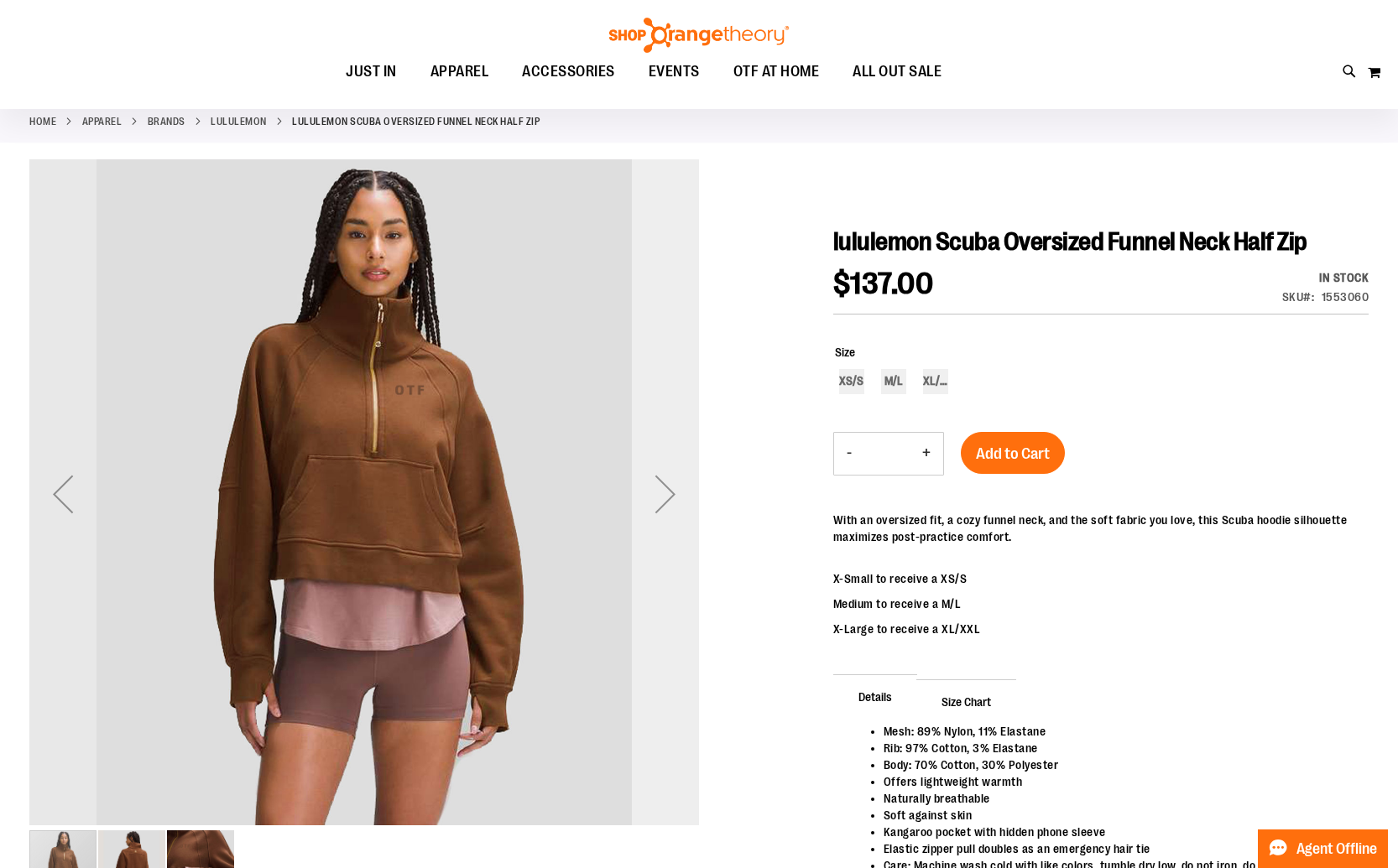
click at [672, 498] on div "Next" at bounding box center [665, 494] width 67 height 67
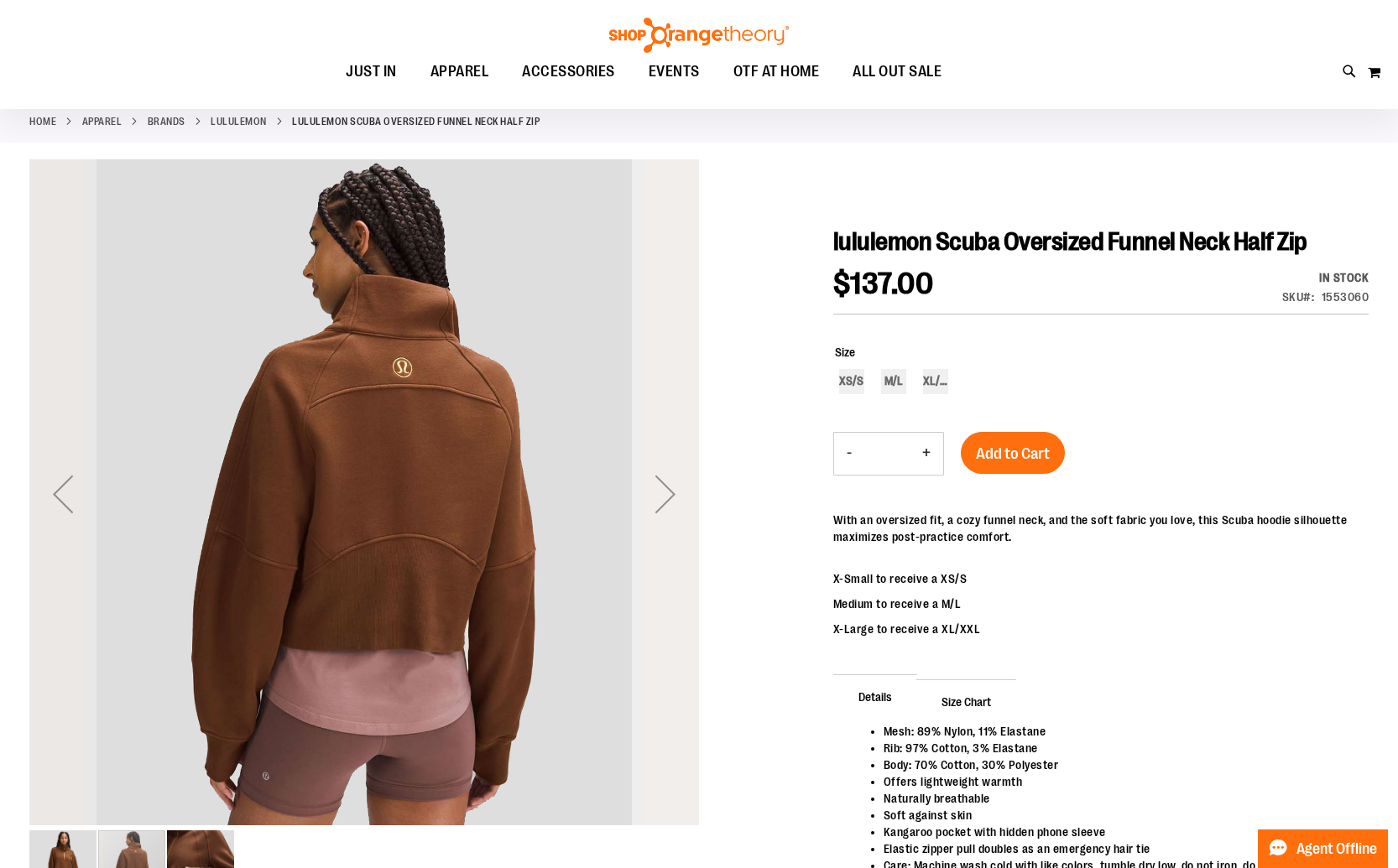
click at [672, 498] on div "Next" at bounding box center [665, 494] width 67 height 67
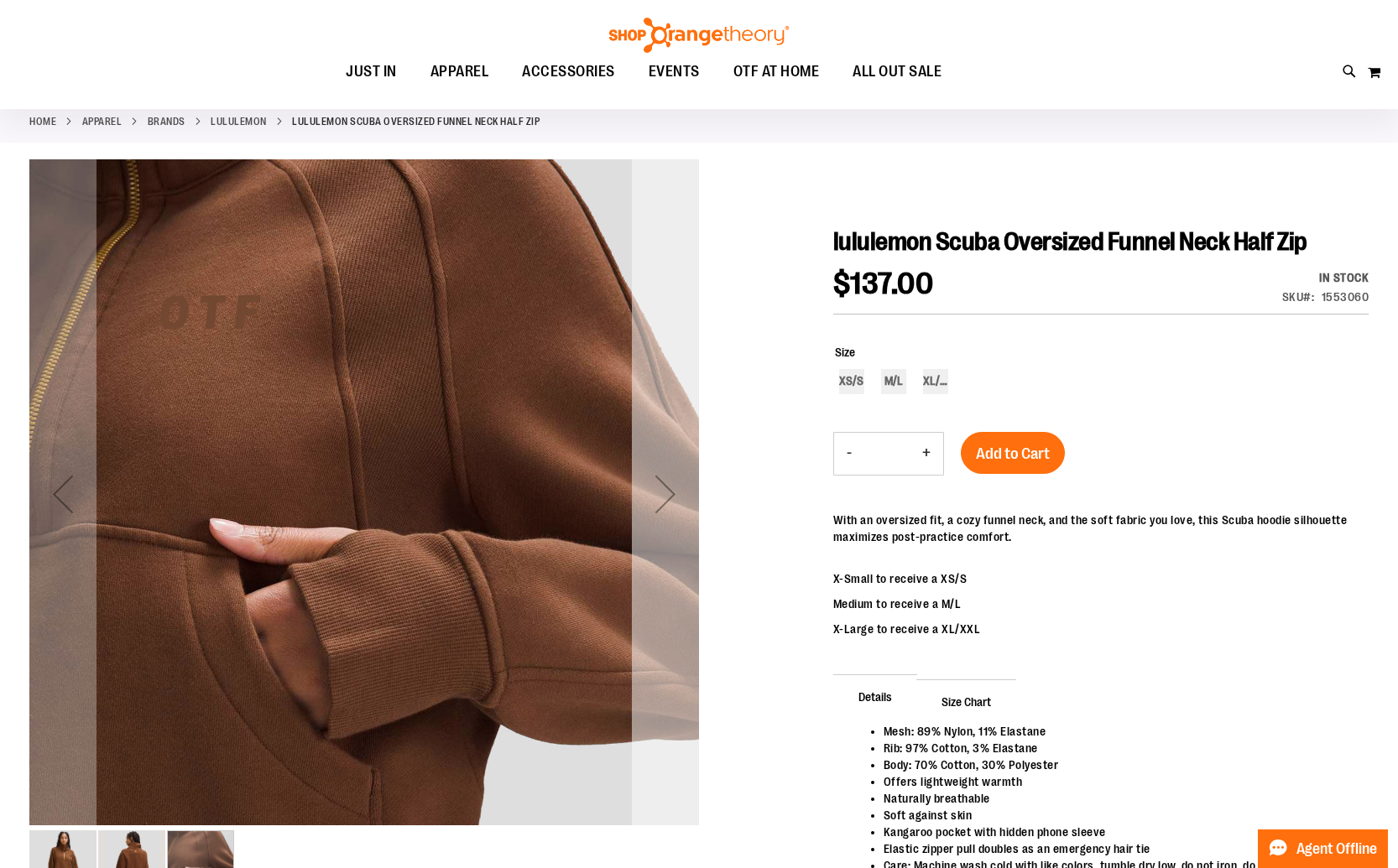
click at [672, 498] on div "Next" at bounding box center [665, 494] width 67 height 67
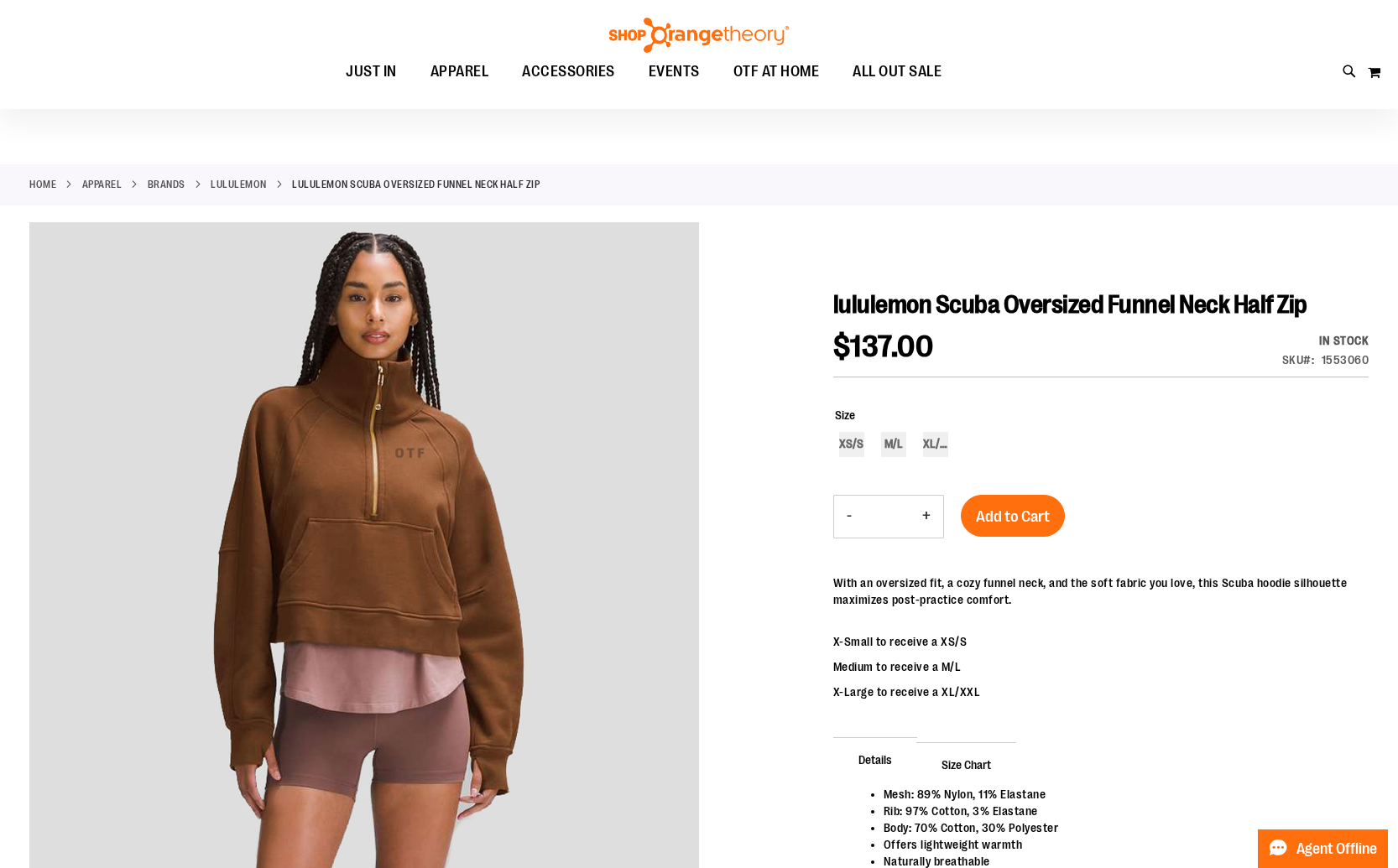
scroll to position [18, 0]
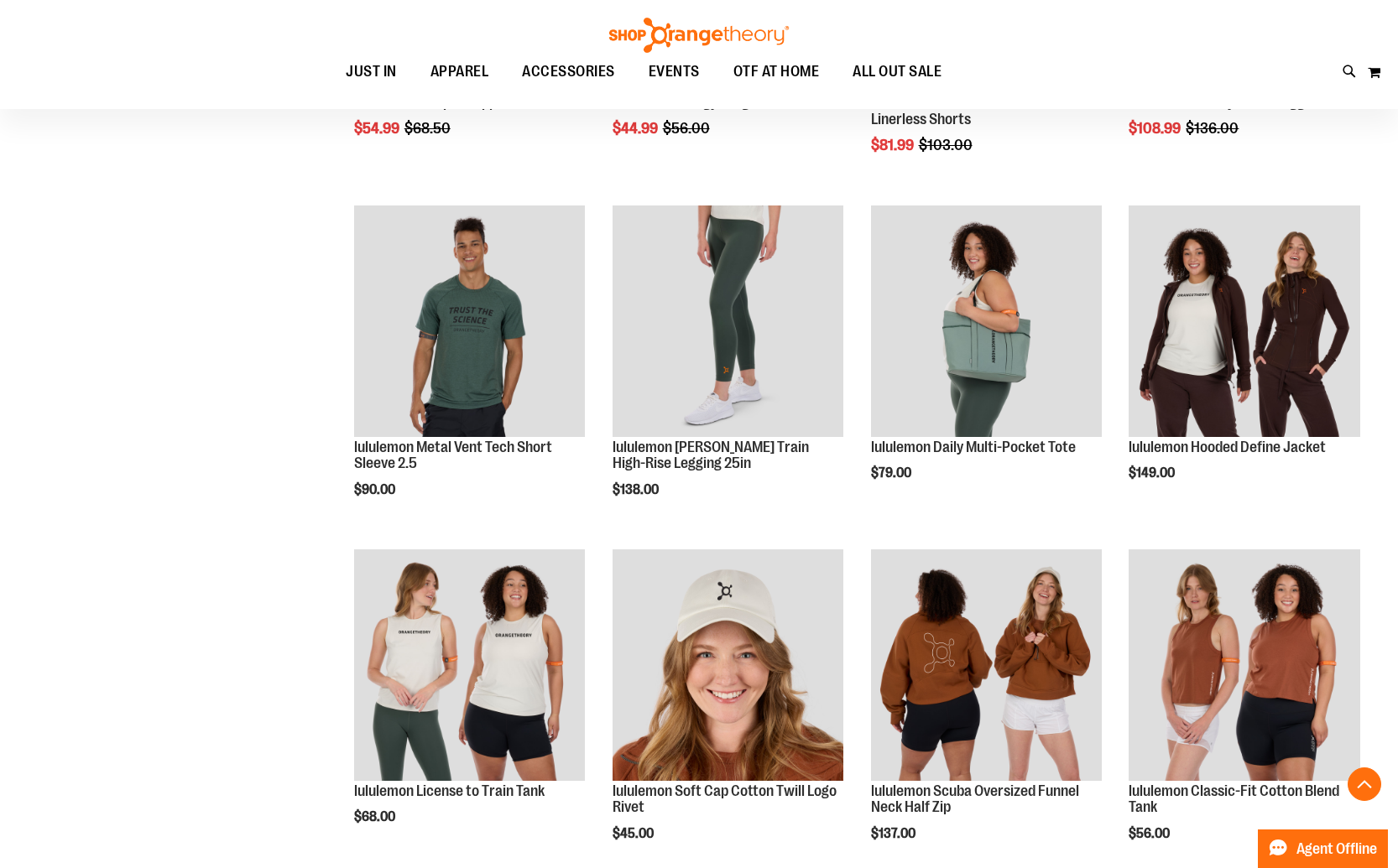
scroll to position [1171, 0]
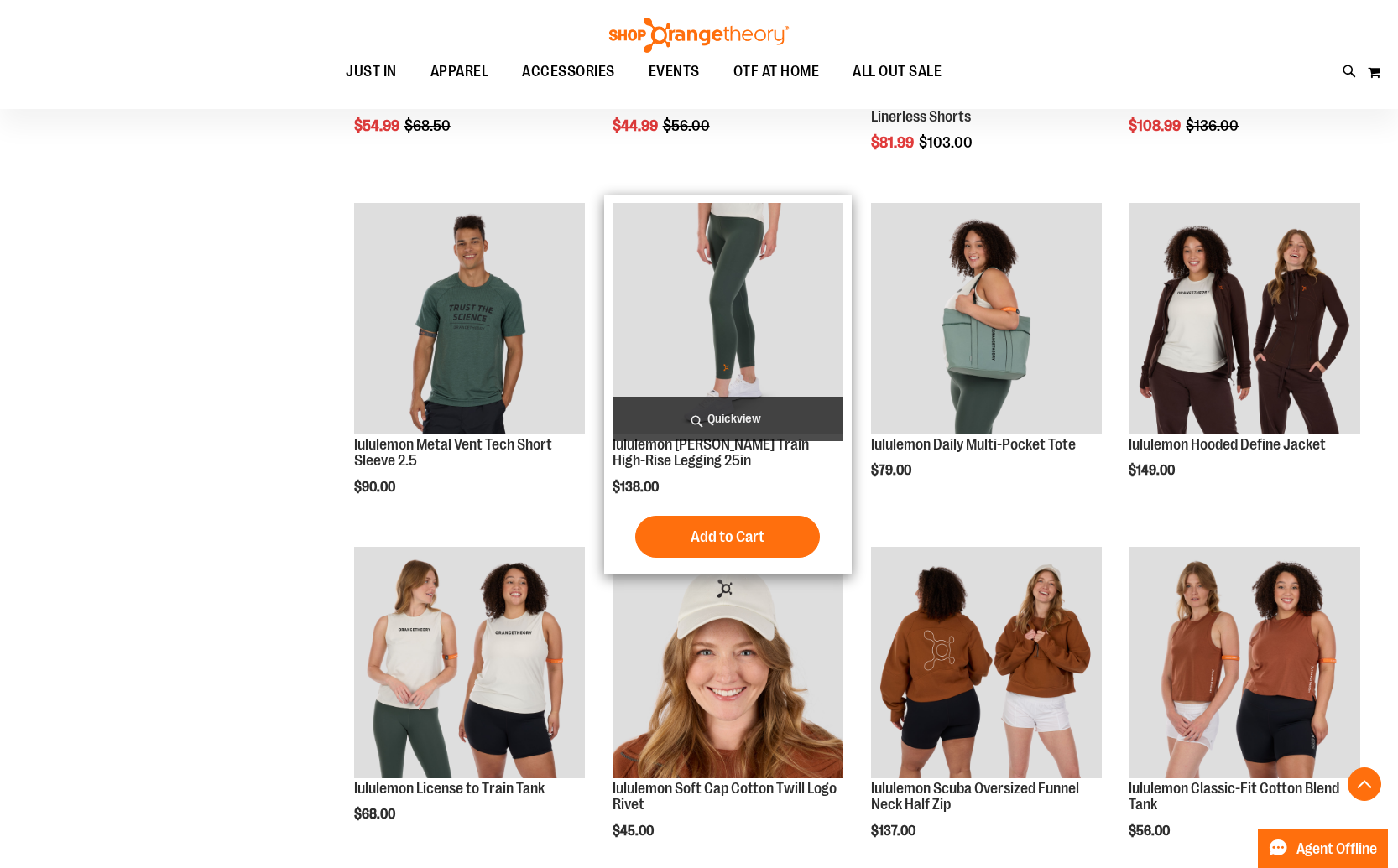
type input "**********"
click at [752, 322] on img "product" at bounding box center [728, 319] width 232 height 232
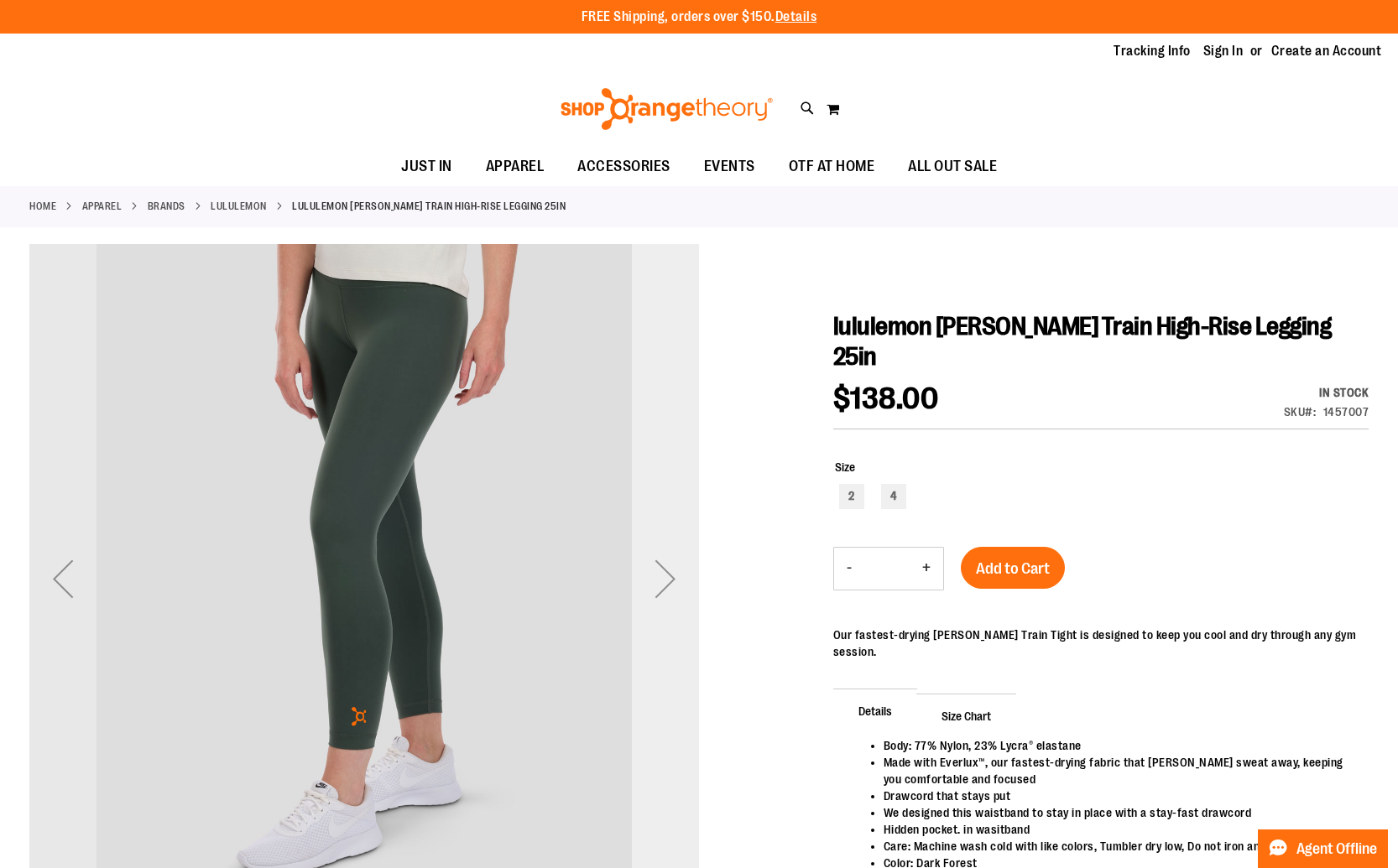
type input "**********"
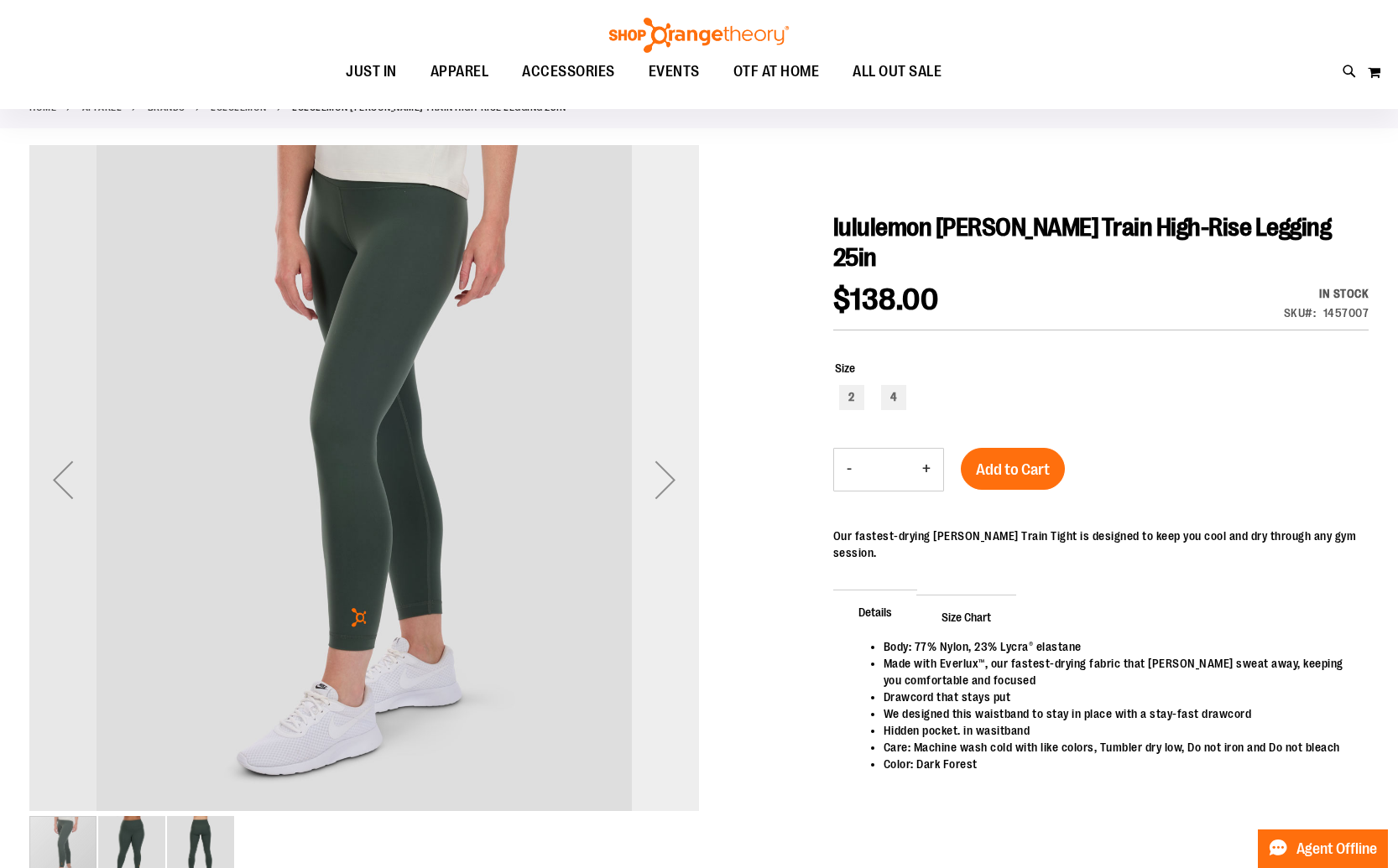
scroll to position [120, 0]
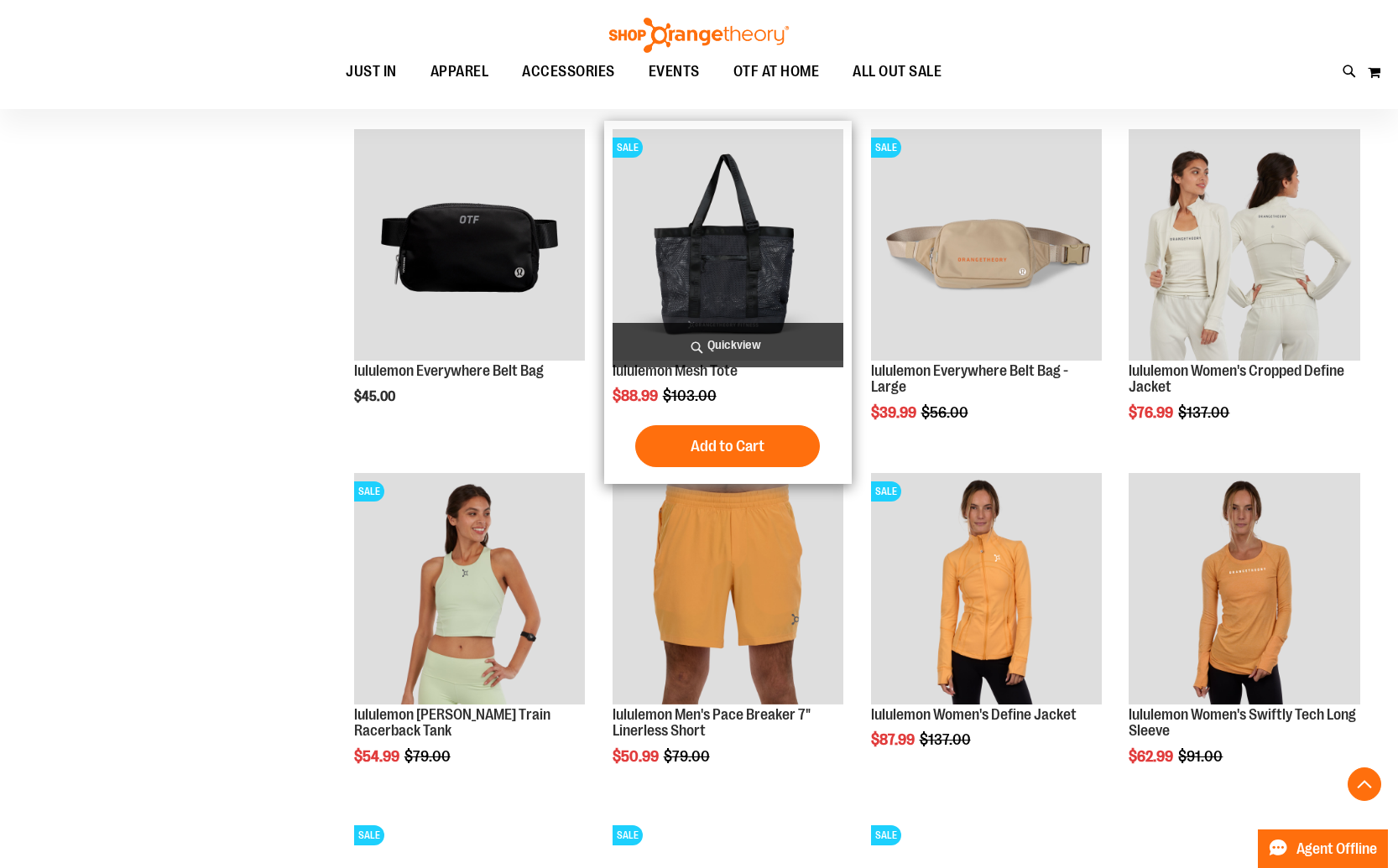
scroll to position [1102, 0]
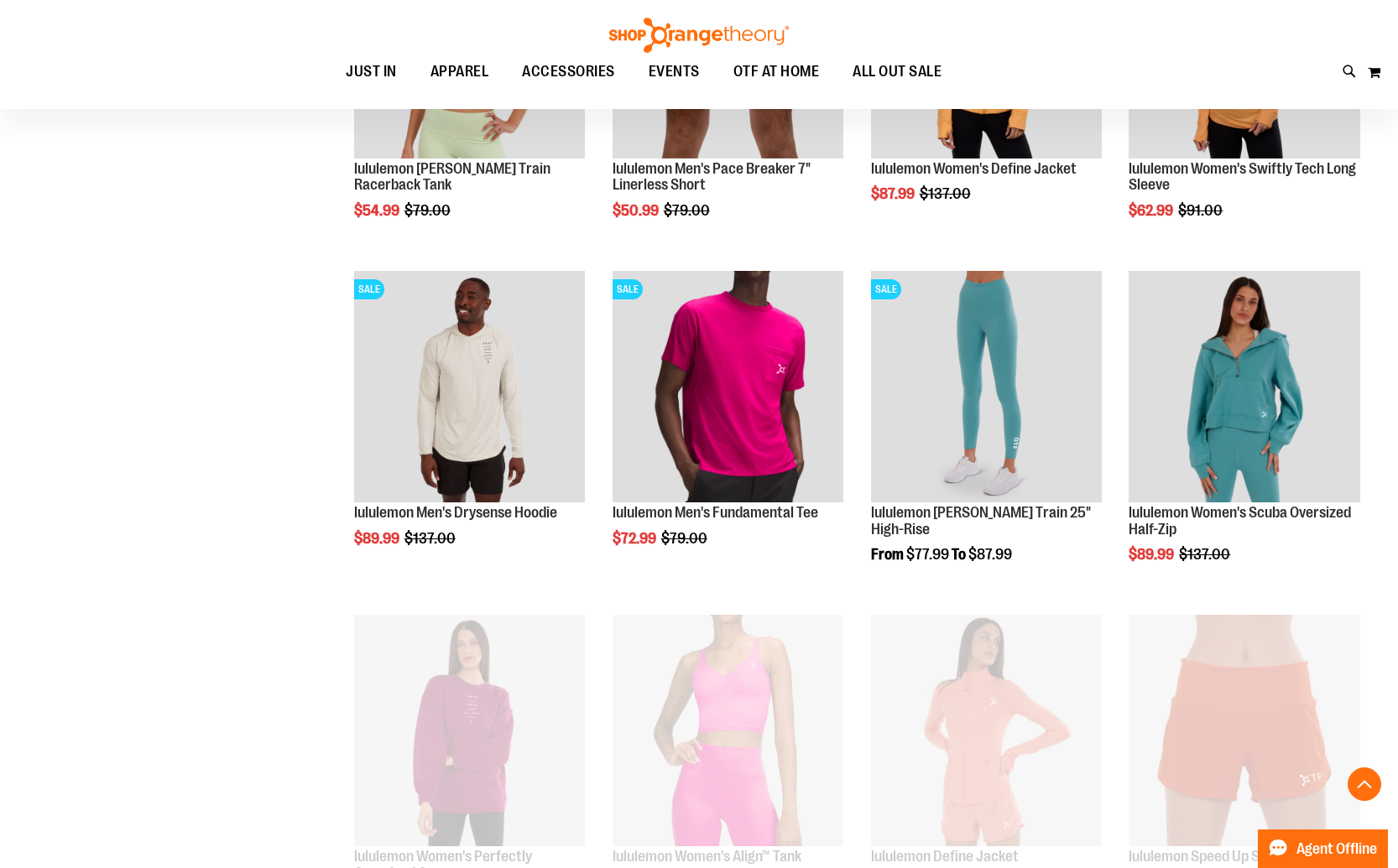
scroll to position [1648, 0]
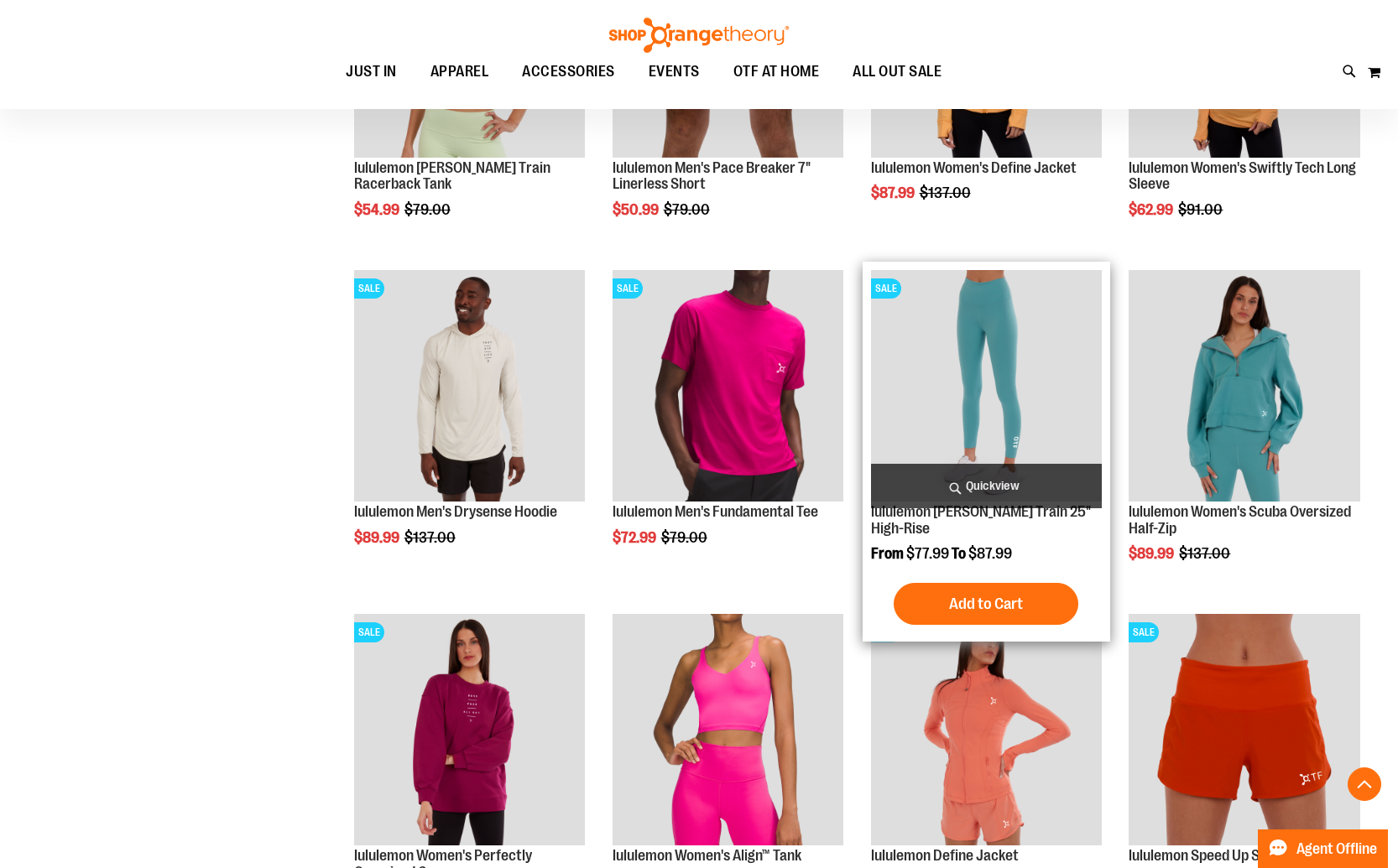
type input "**********"
click at [967, 428] on img "product" at bounding box center [987, 386] width 232 height 232
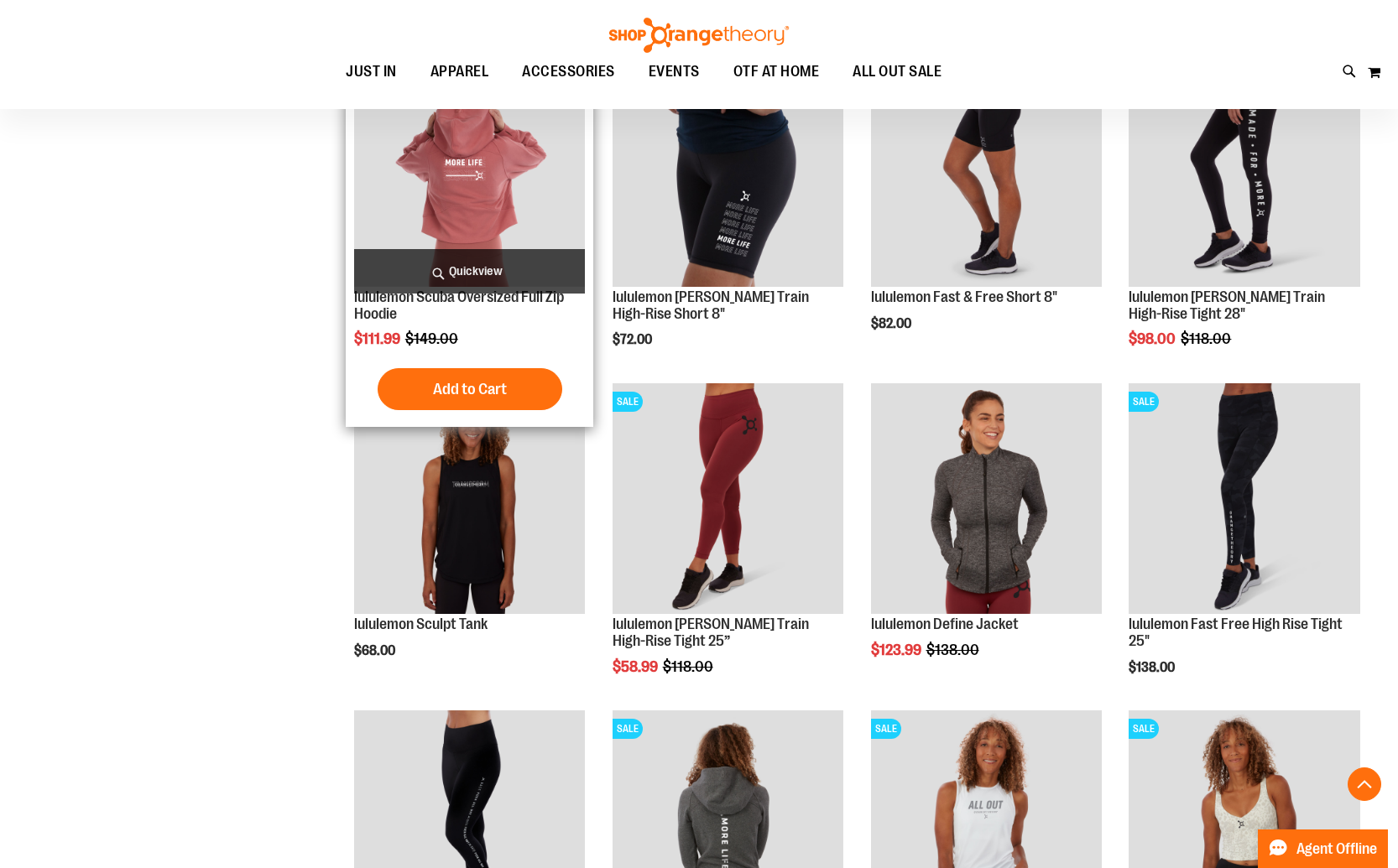
scroll to position [978, 0]
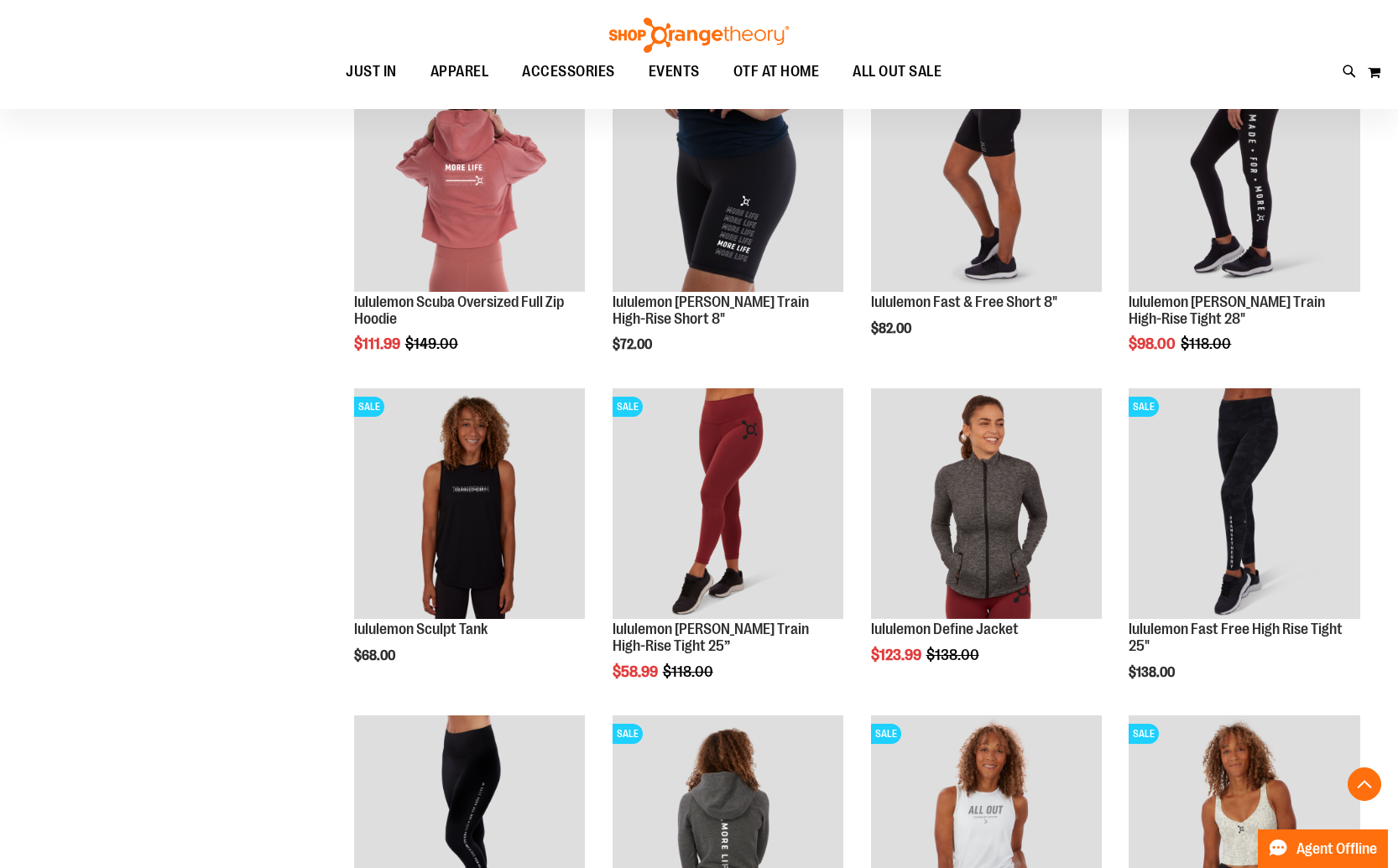
type input "**********"
click at [653, 34] on img at bounding box center [698, 35] width 185 height 35
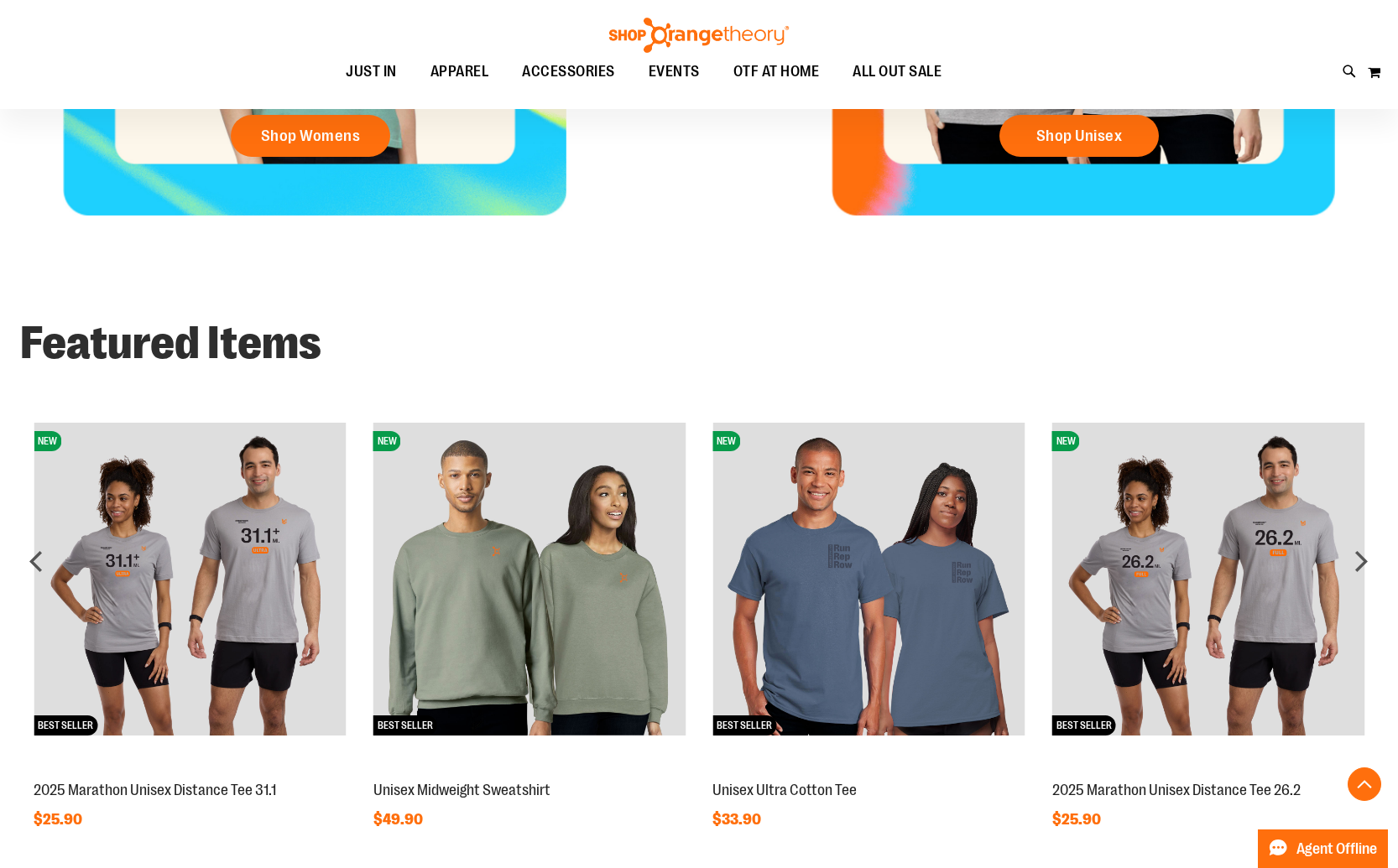
scroll to position [1277, 0]
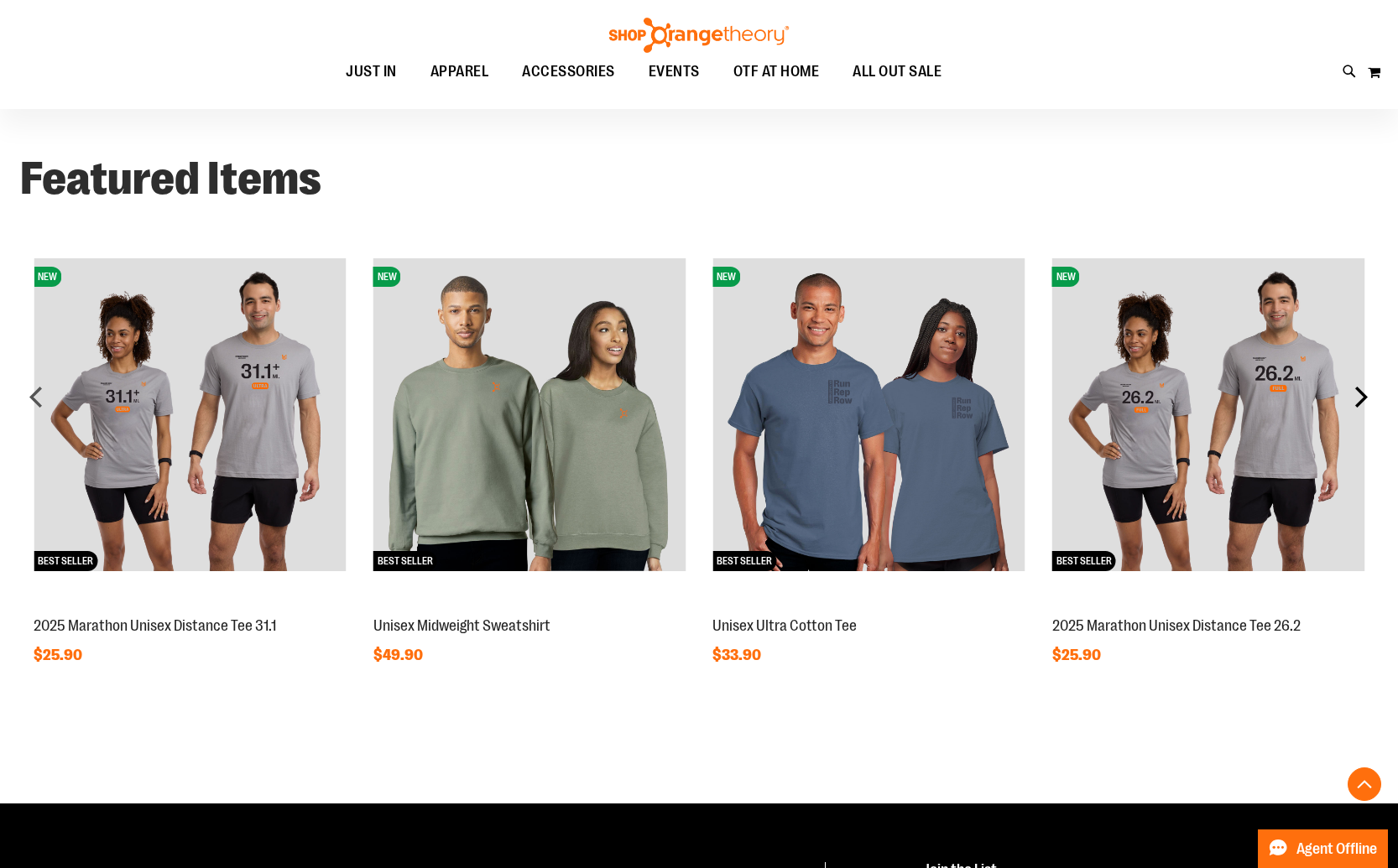
type input "**********"
click at [1357, 382] on div "next" at bounding box center [1360, 396] width 33 height 33
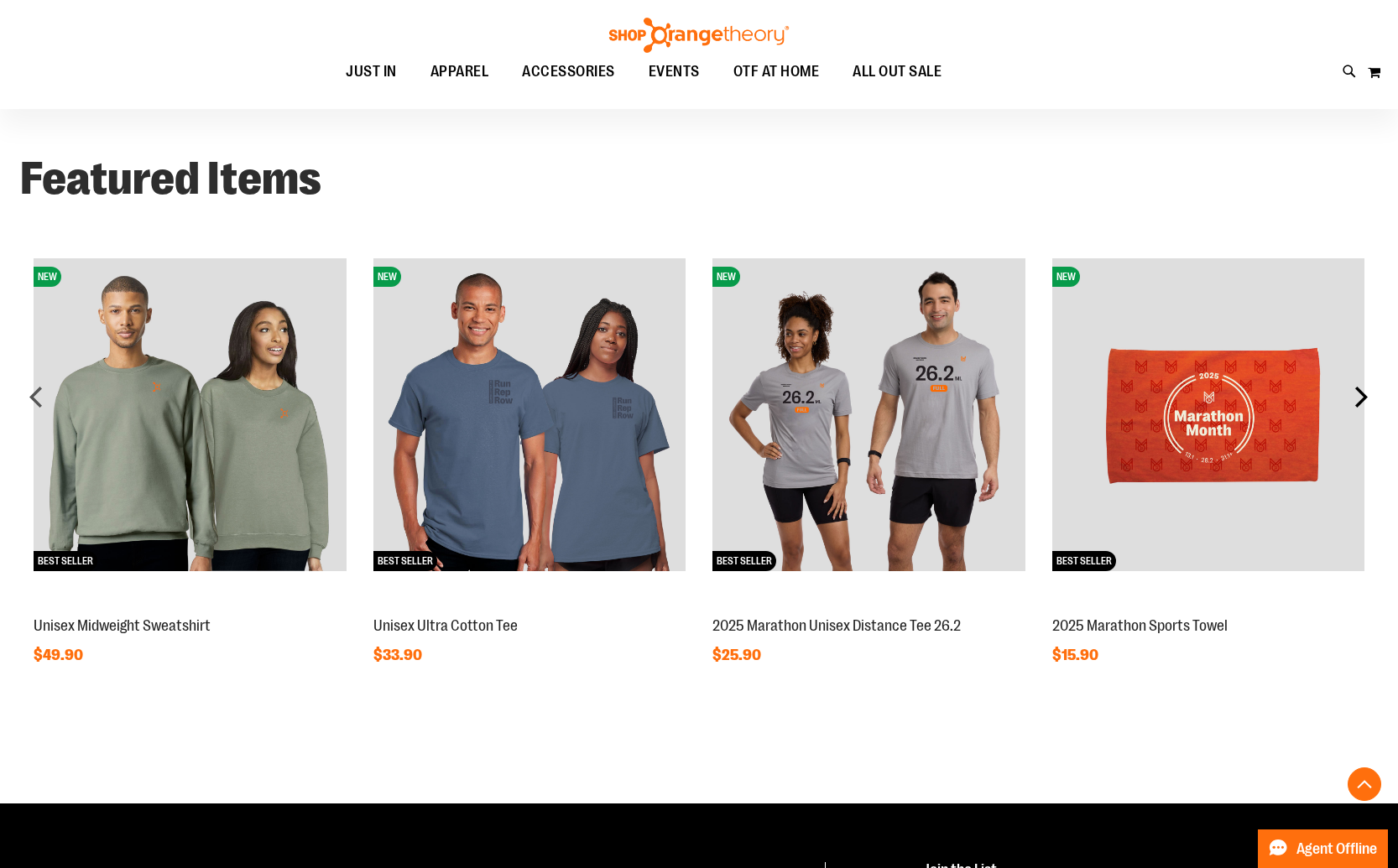
click at [1359, 389] on div "next" at bounding box center [1360, 396] width 33 height 33
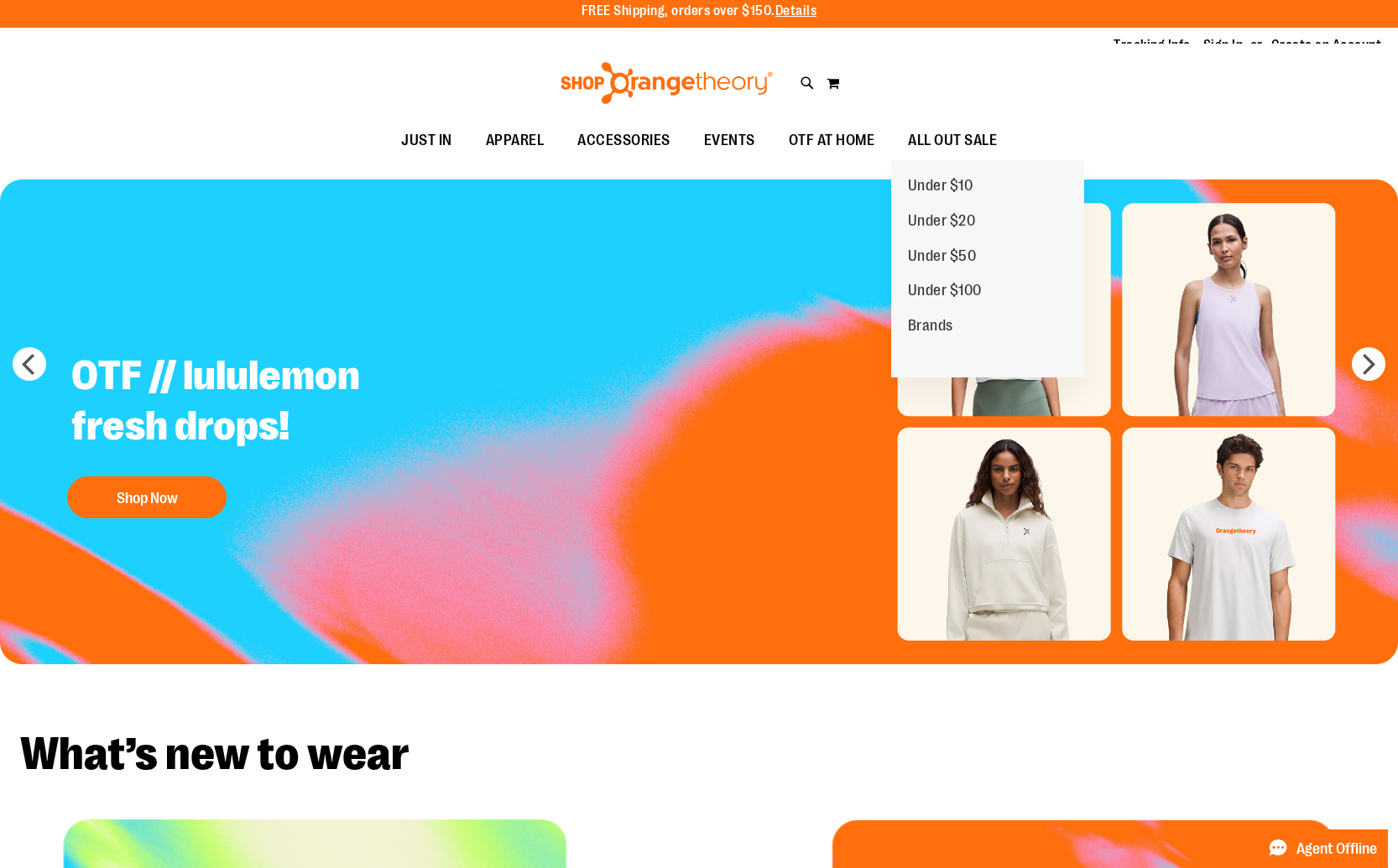
scroll to position [0, 0]
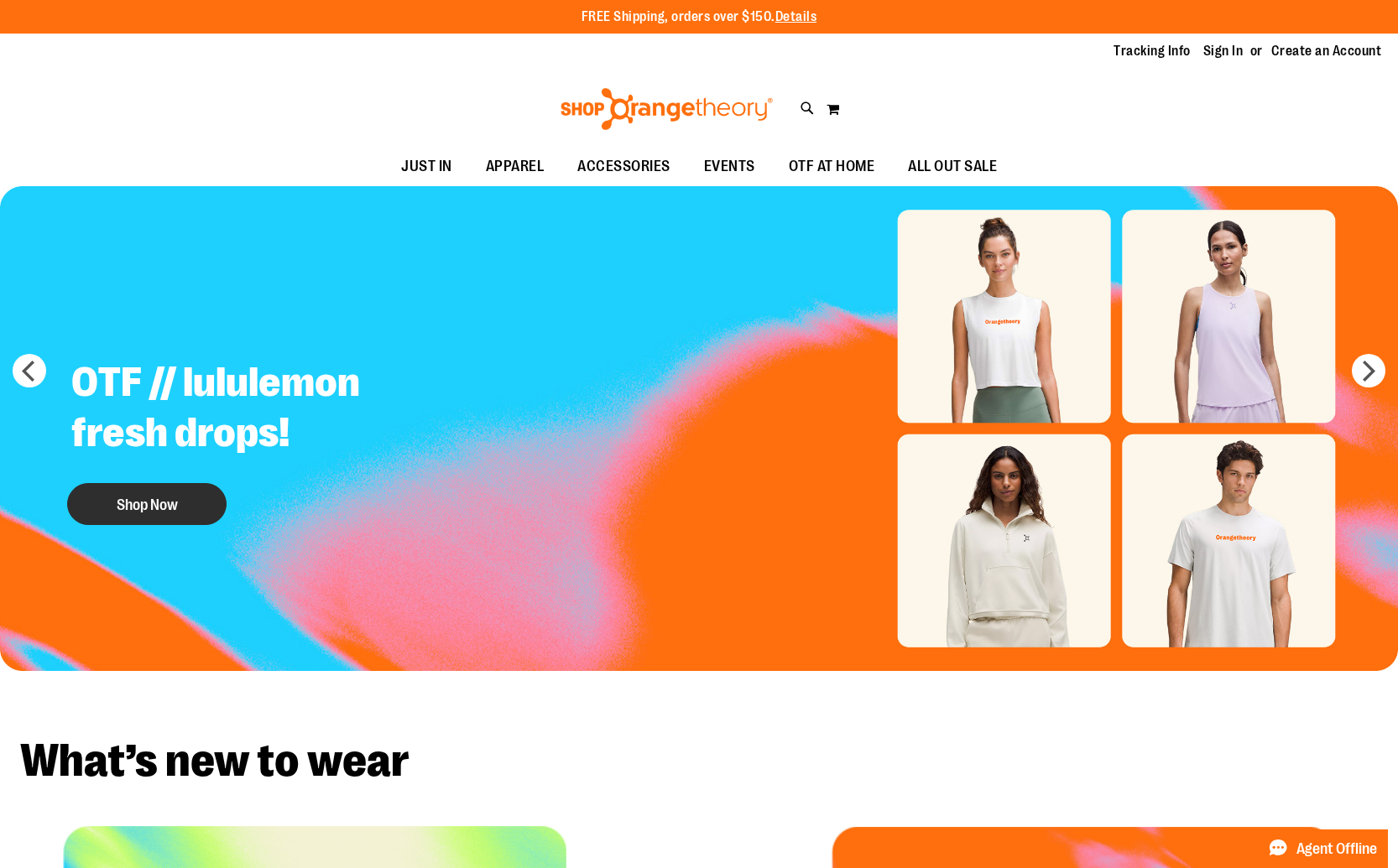
click at [164, 489] on button "Shop Now" at bounding box center [146, 504] width 159 height 42
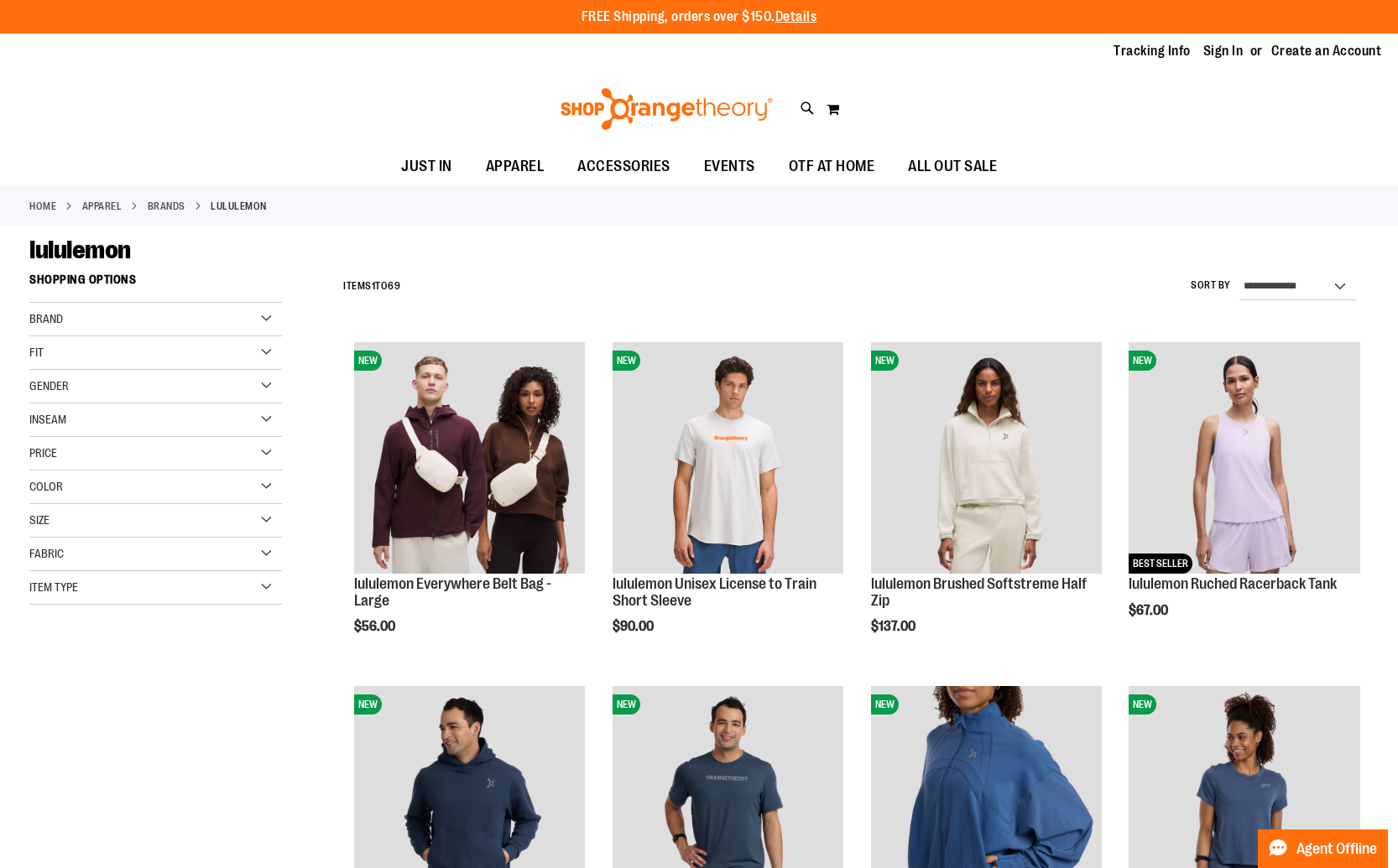
type input "**********"
click at [157, 527] on div "Size" at bounding box center [155, 520] width 253 height 33
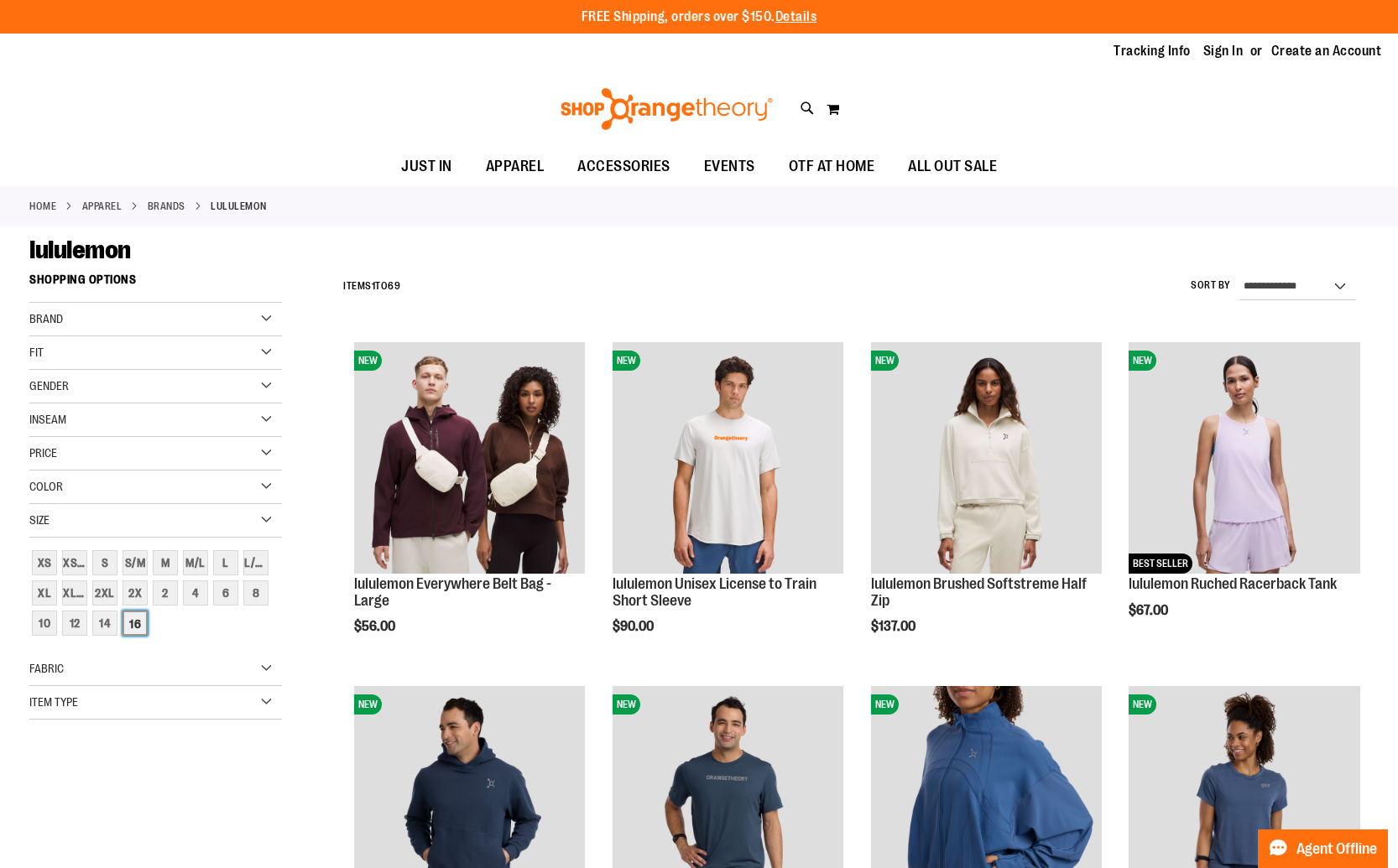
click at [137, 626] on div "16" at bounding box center [134, 622] width 25 height 25
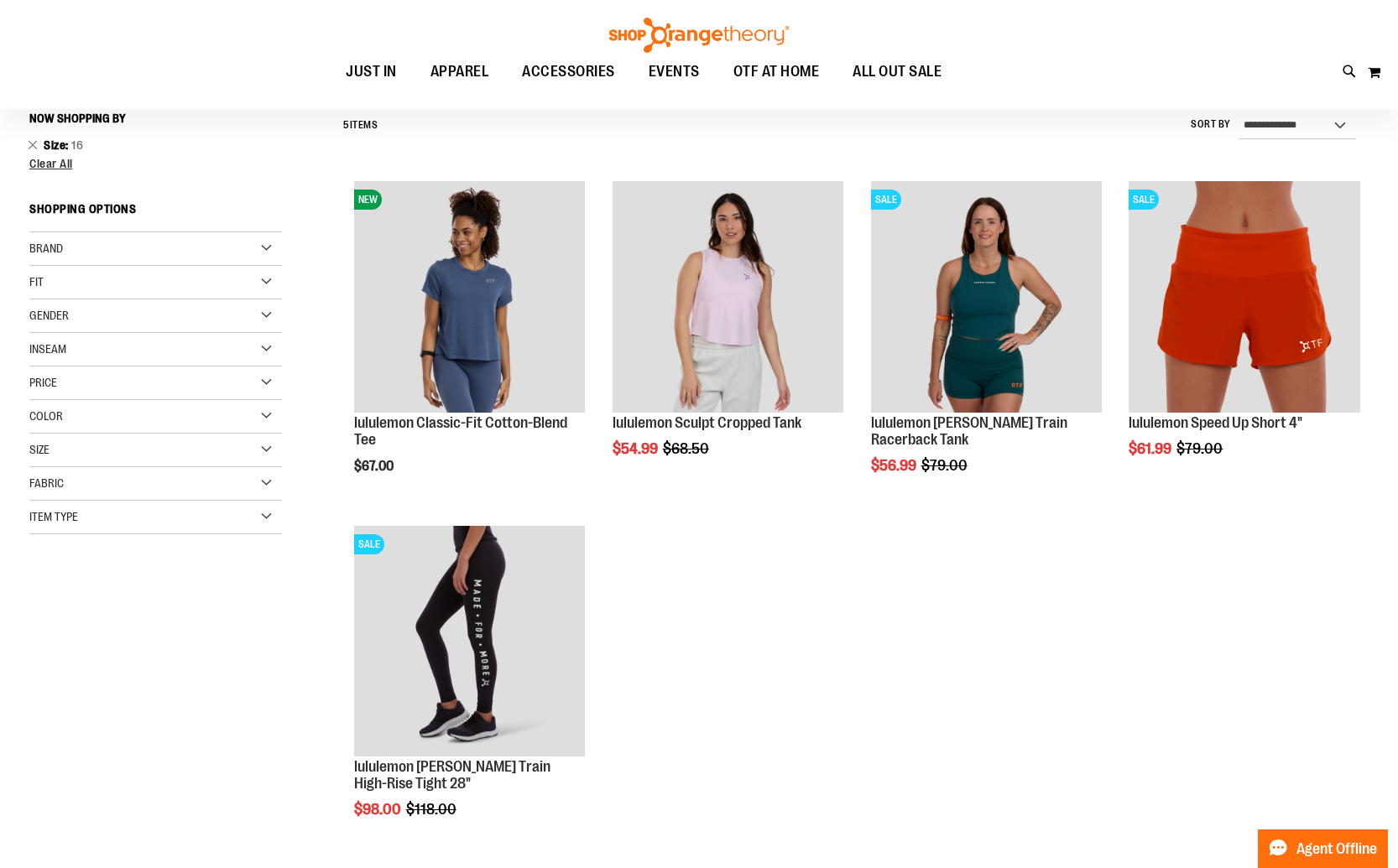
scroll to position [120, 0]
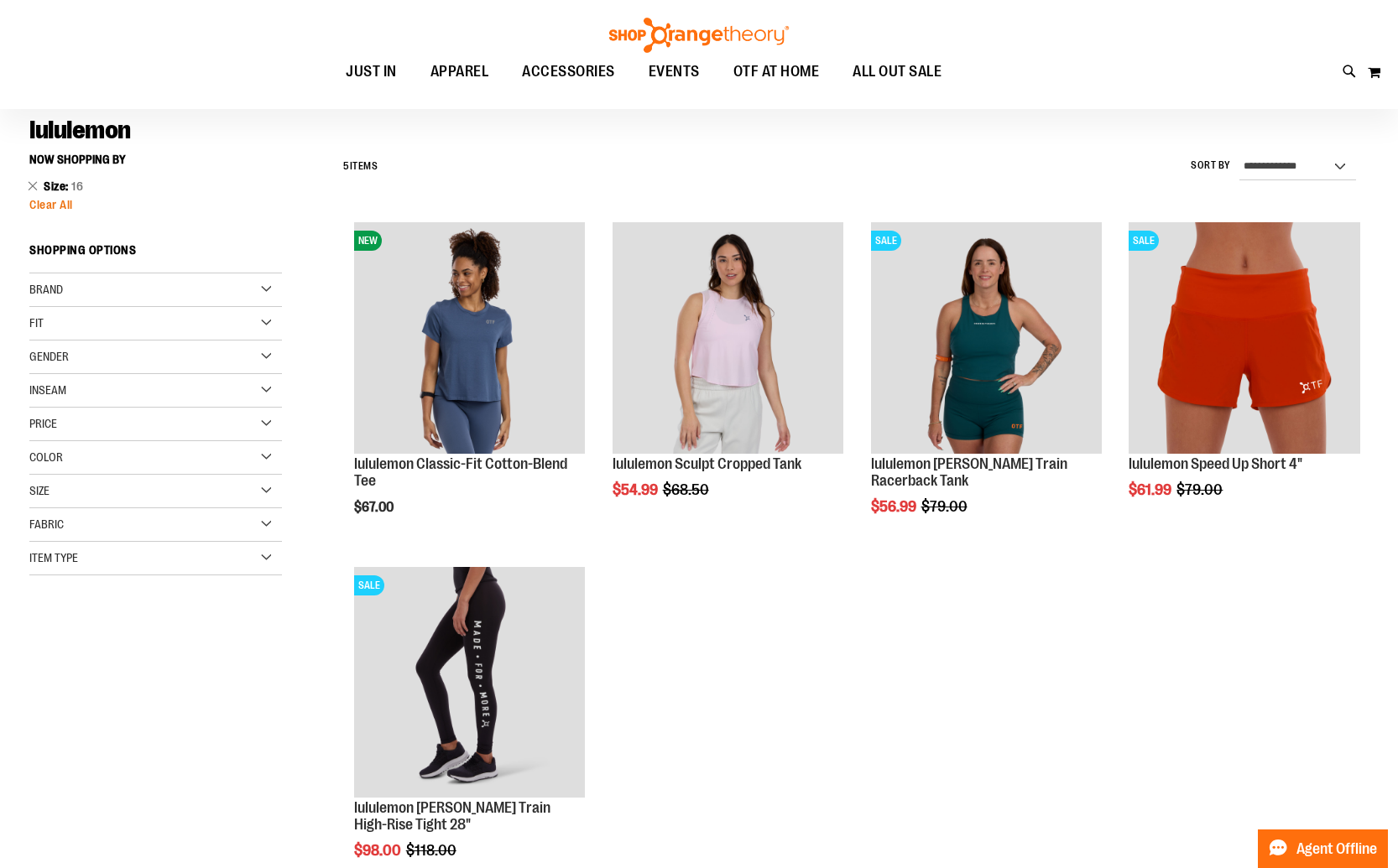
click at [62, 210] on span "Clear All" at bounding box center [51, 204] width 43 height 14
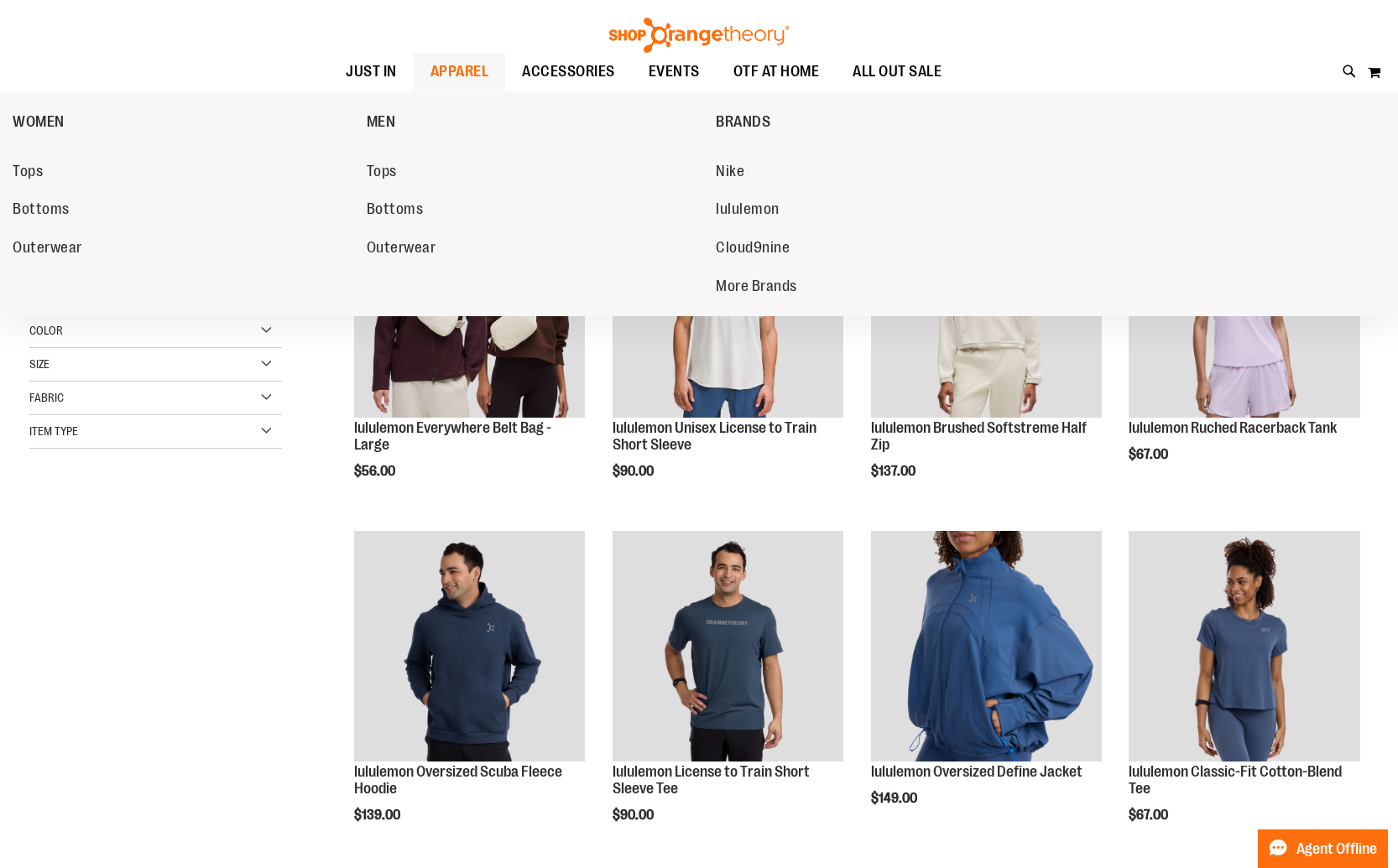
scroll to position [156, 0]
click at [740, 215] on span "lululemon" at bounding box center [747, 211] width 63 height 21
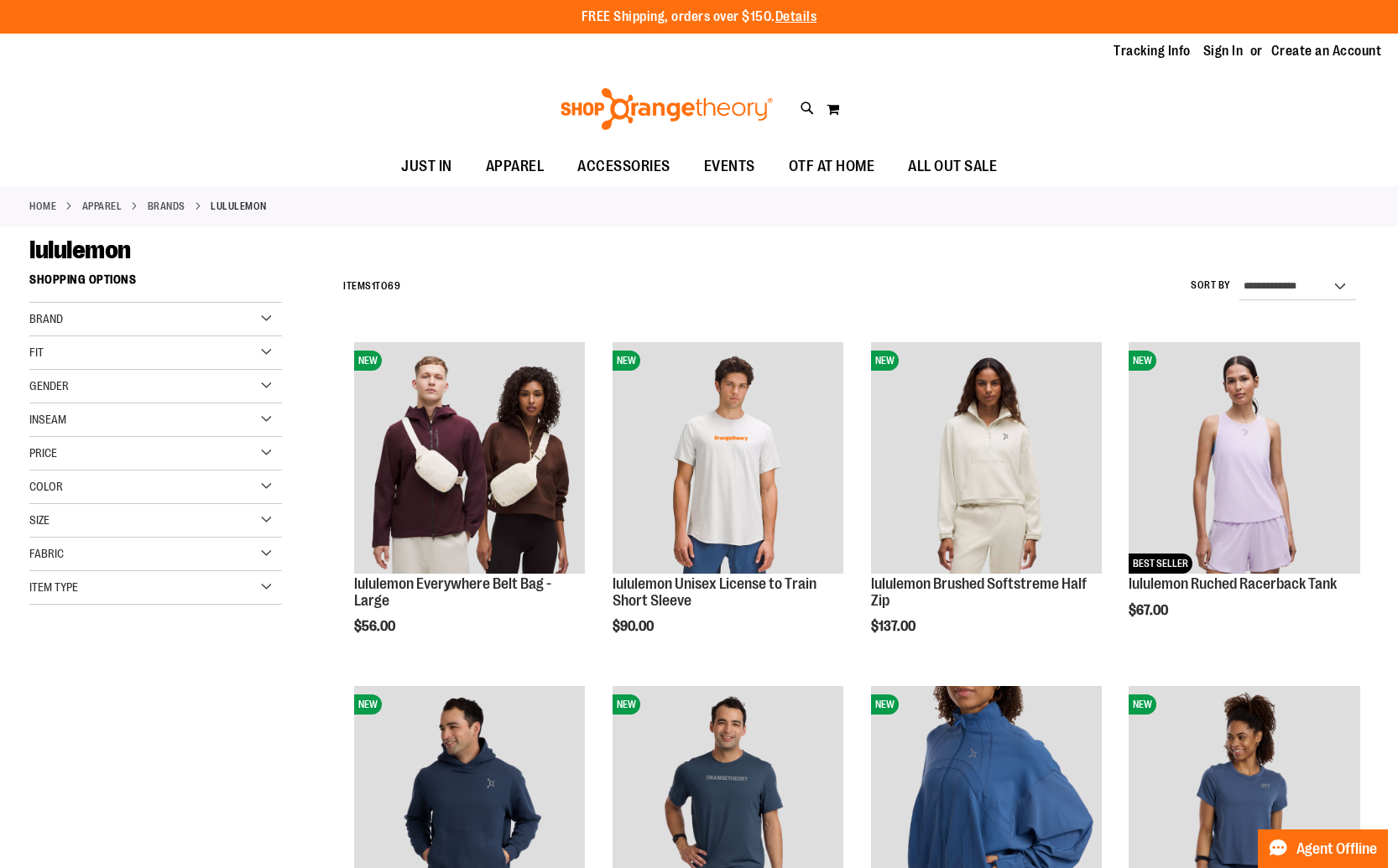
type input "**********"
click at [137, 496] on div "Color" at bounding box center [155, 487] width 253 height 33
click at [127, 529] on div "Size" at bounding box center [155, 520] width 253 height 33
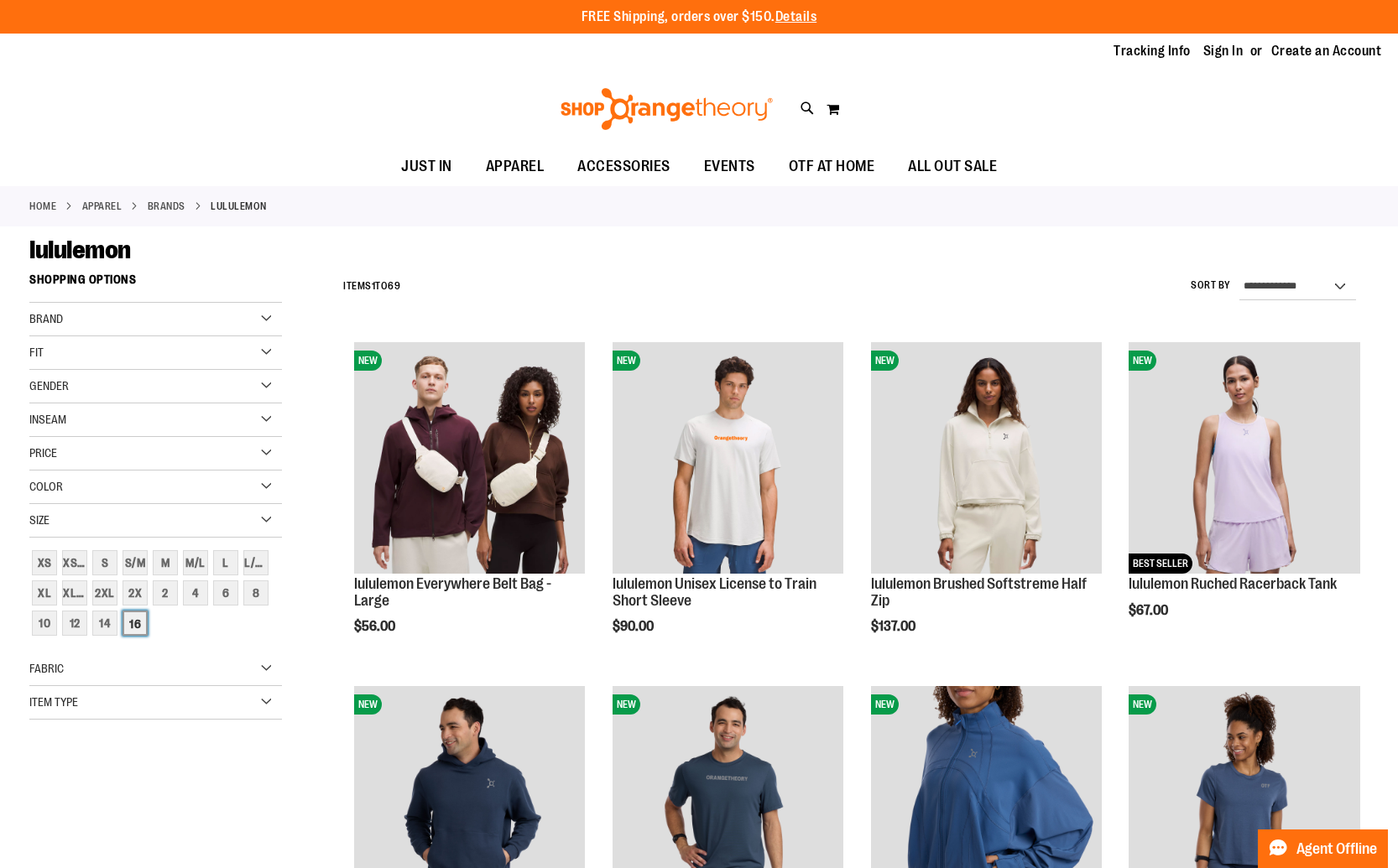
click at [142, 631] on div "16" at bounding box center [134, 622] width 25 height 25
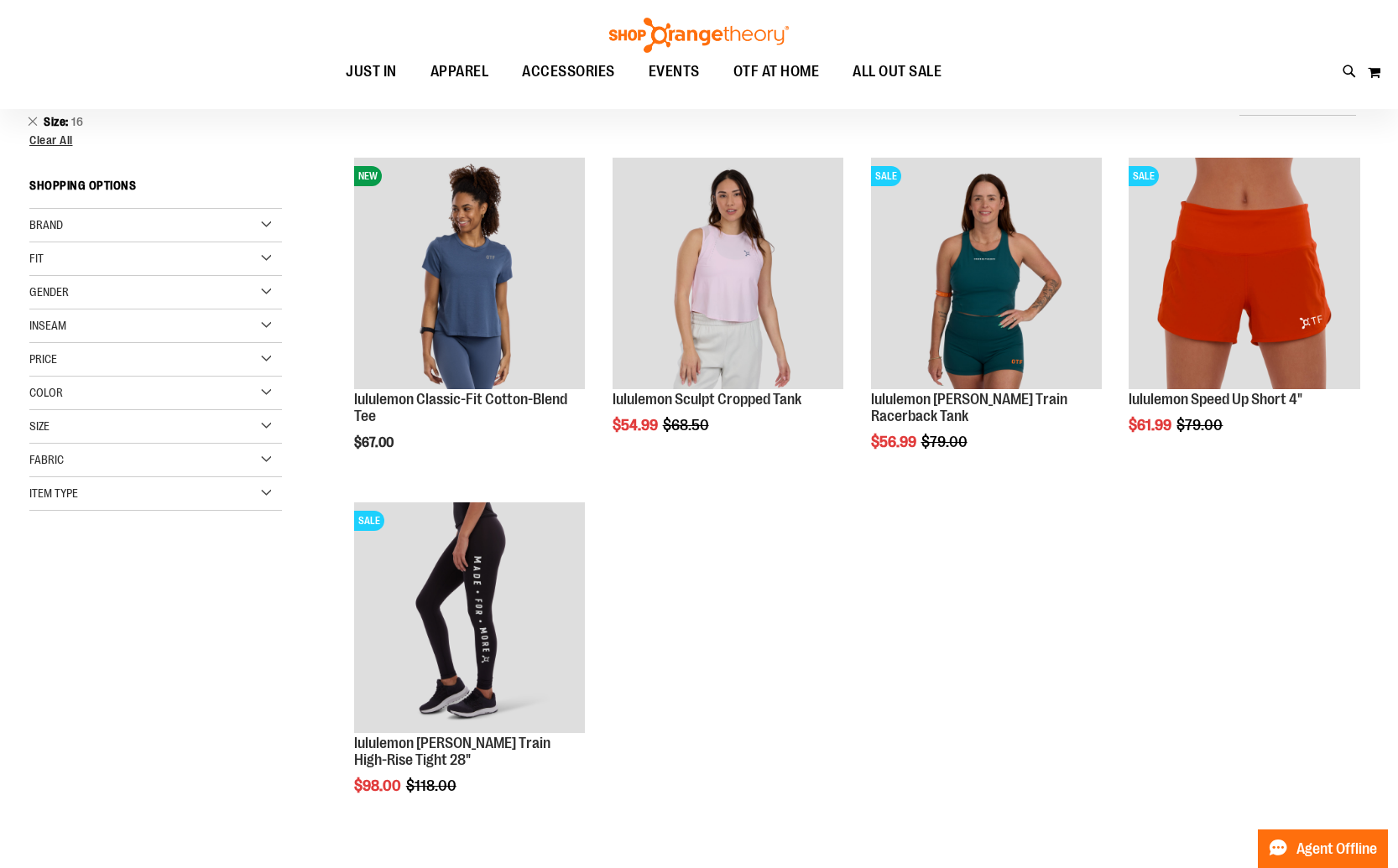
scroll to position [43, 0]
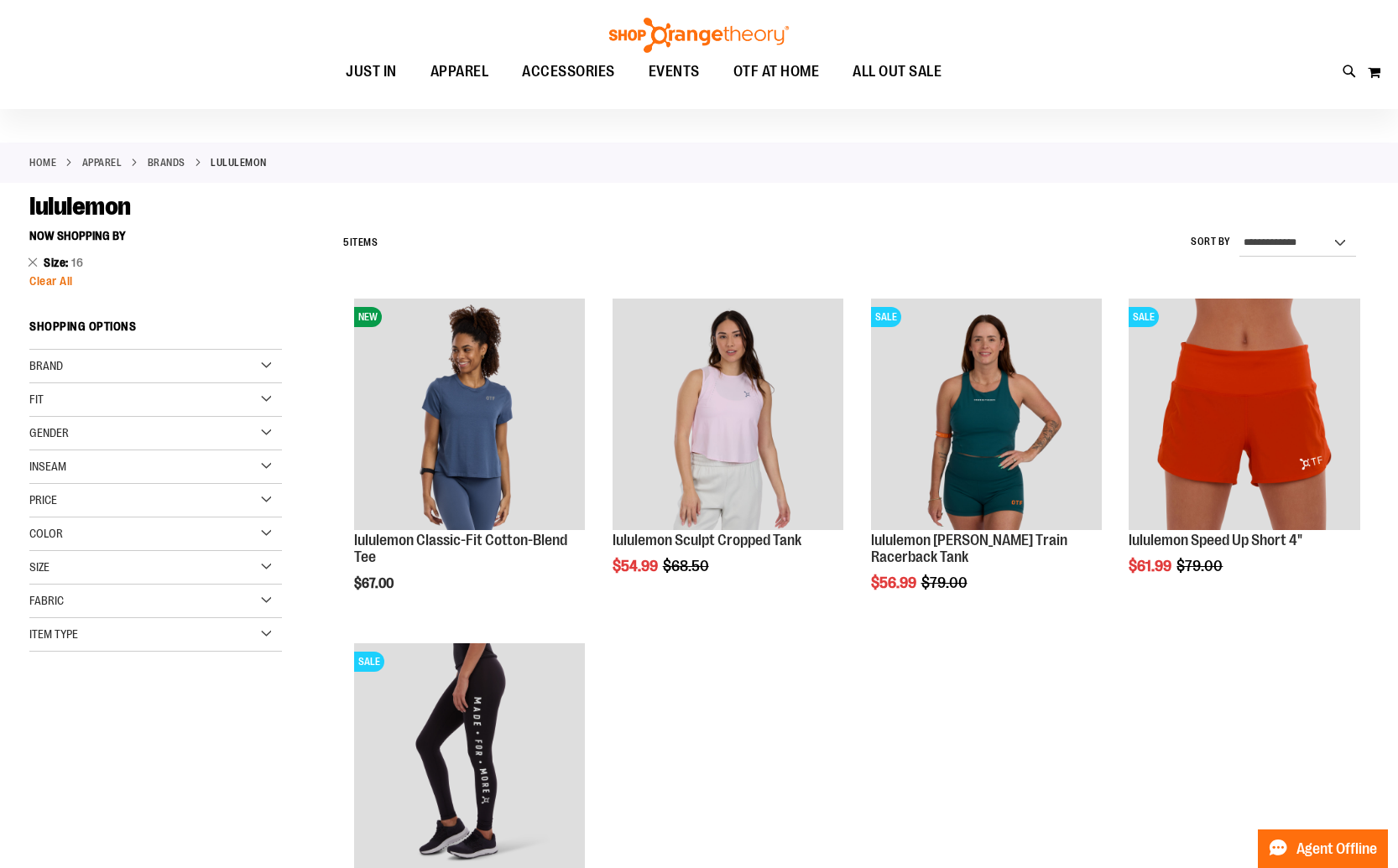
click at [46, 279] on span "Clear All" at bounding box center [51, 280] width 43 height 14
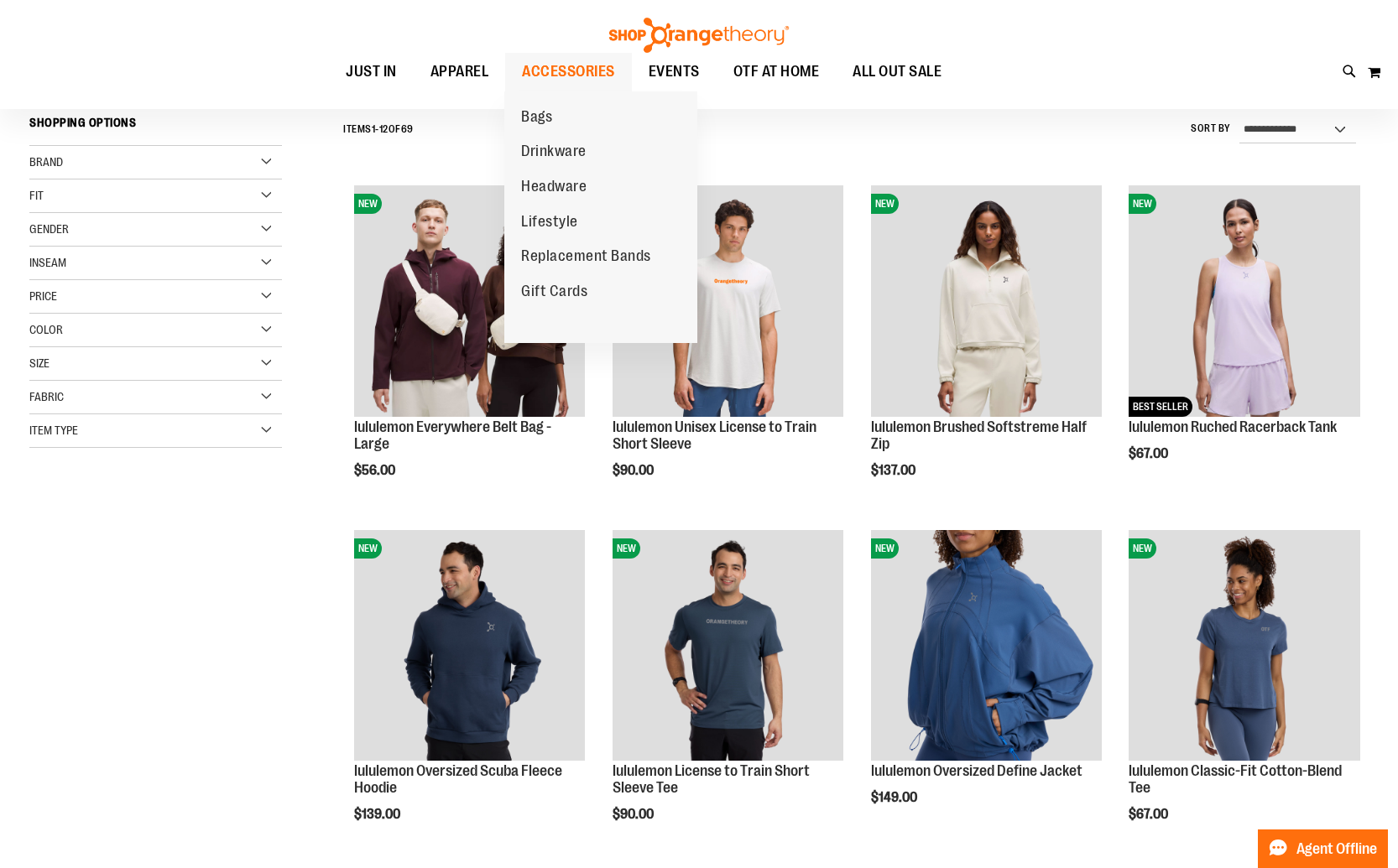
scroll to position [156, 0]
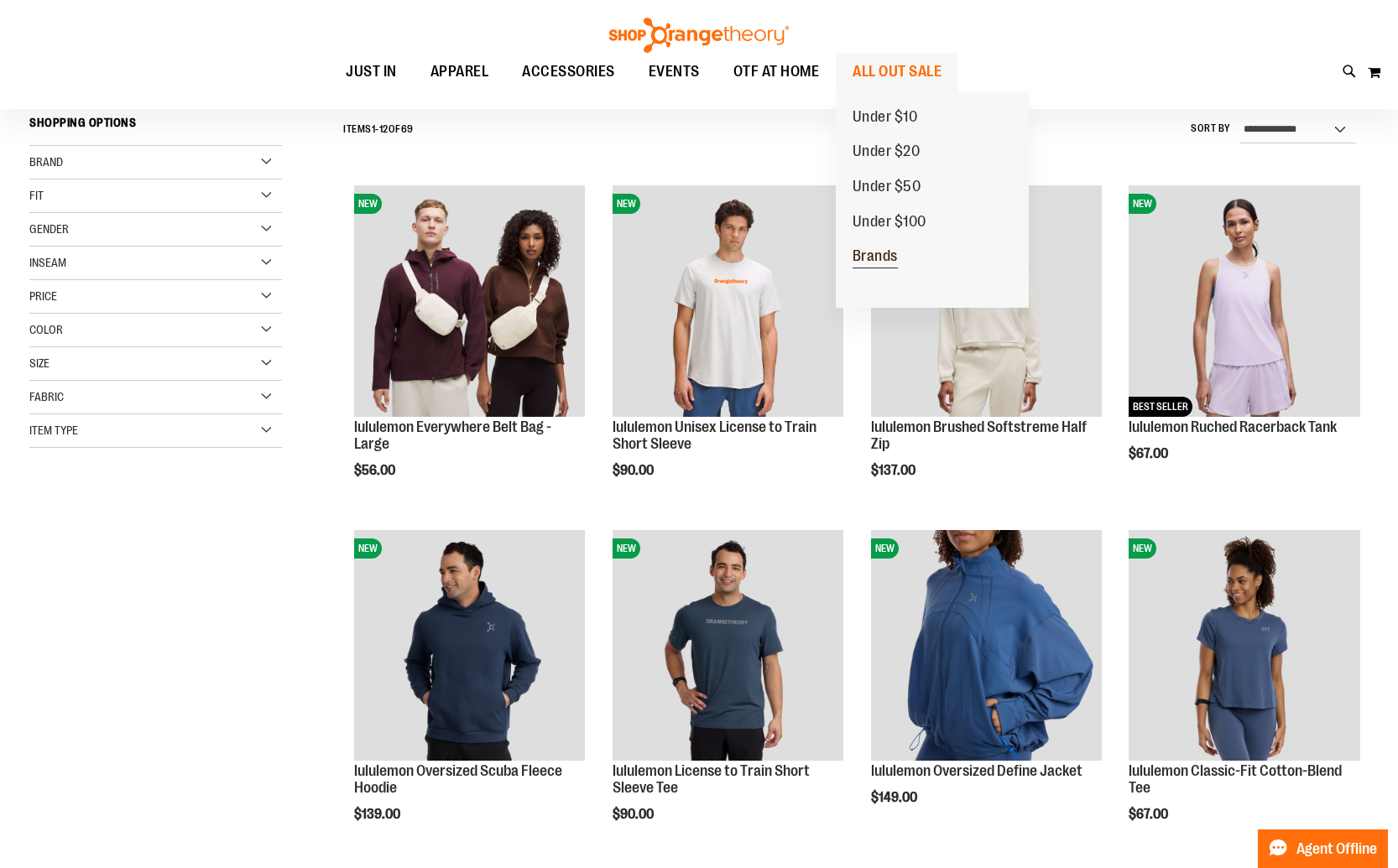
click at [868, 259] on span "Brands" at bounding box center [875, 257] width 45 height 21
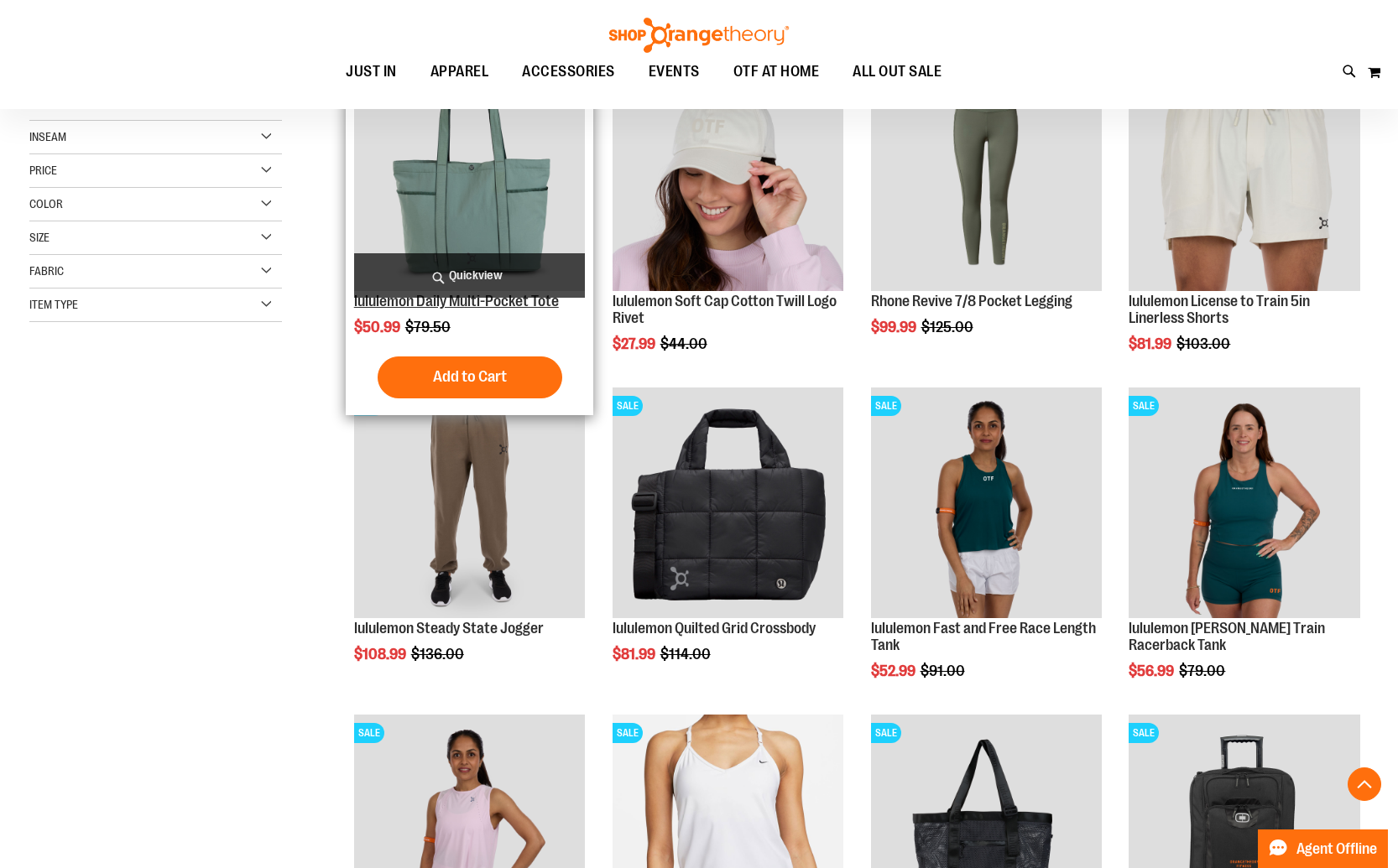
scroll to position [285, 0]
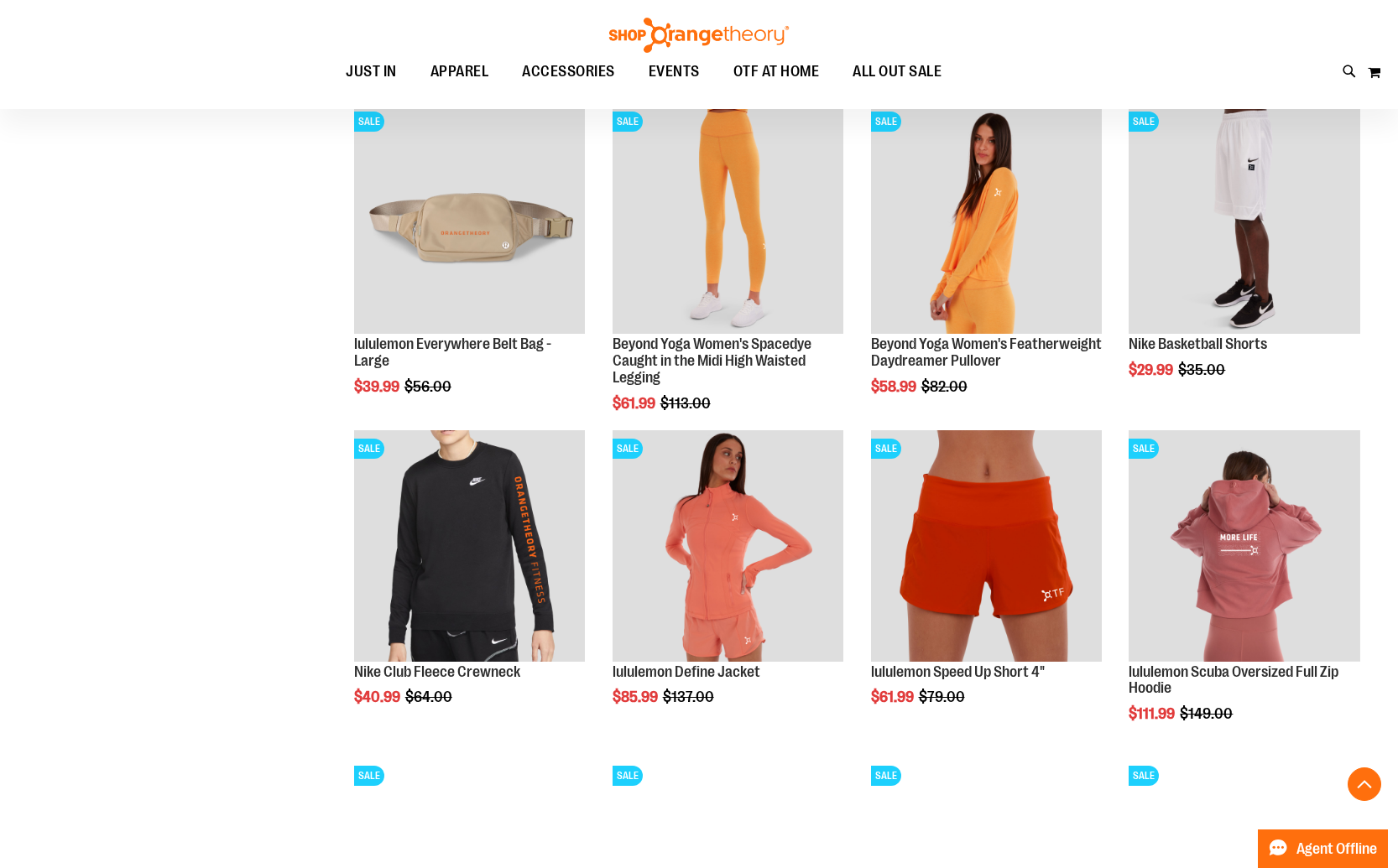
scroll to position [1222, 0]
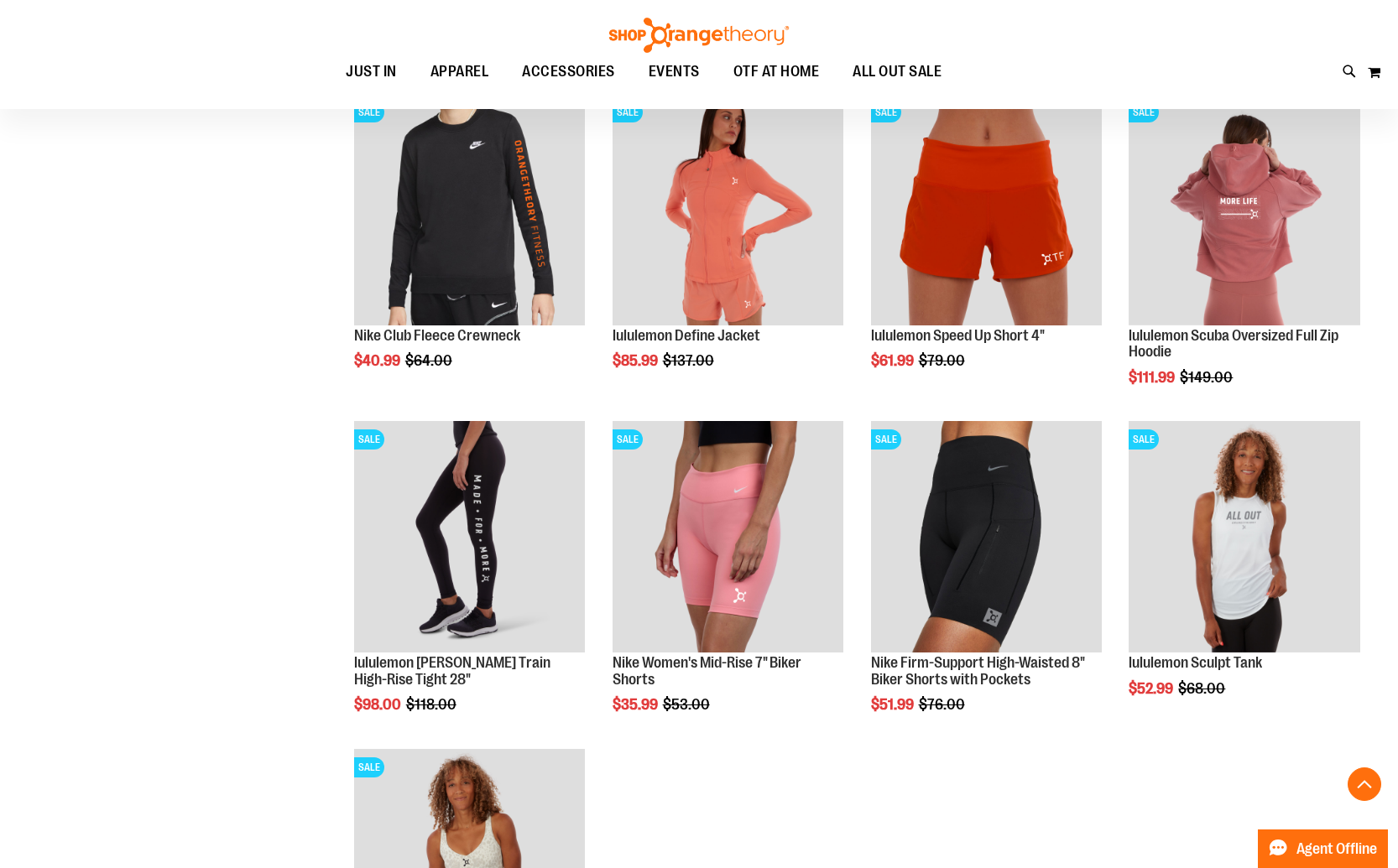
scroll to position [492, 0]
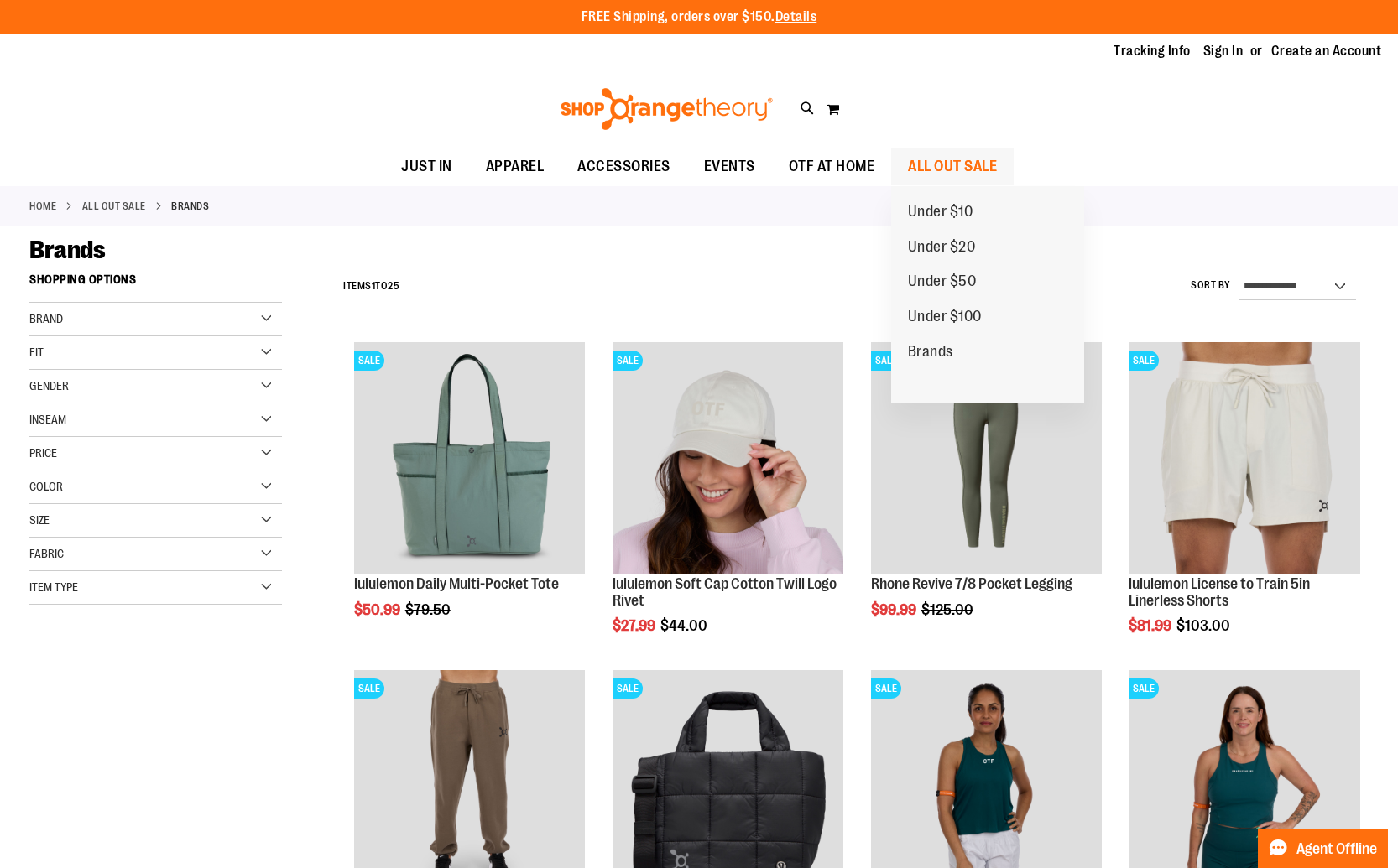
type input "**********"
click at [961, 173] on span "ALL OUT SALE" at bounding box center [952, 166] width 89 height 38
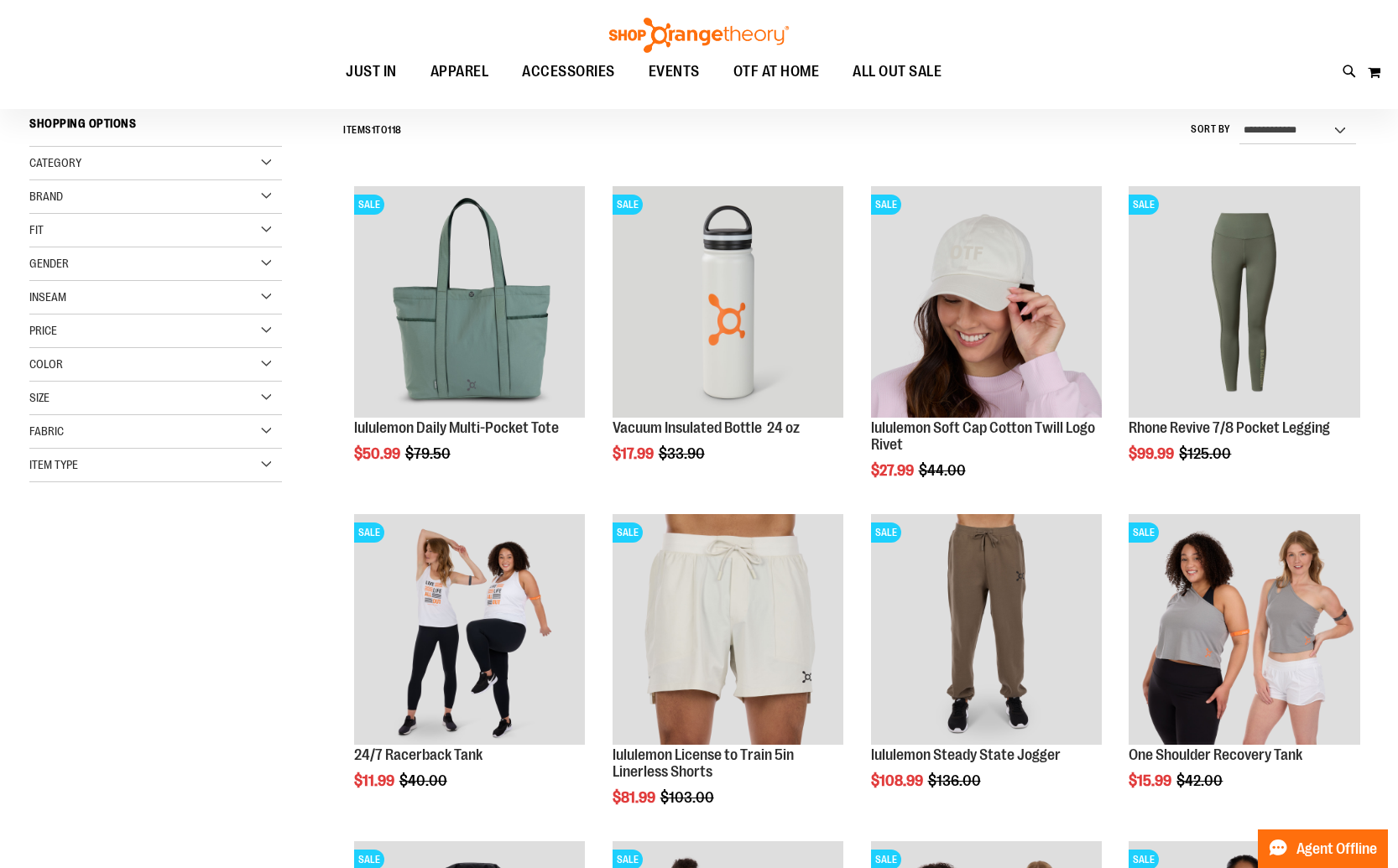
scroll to position [159, 0]
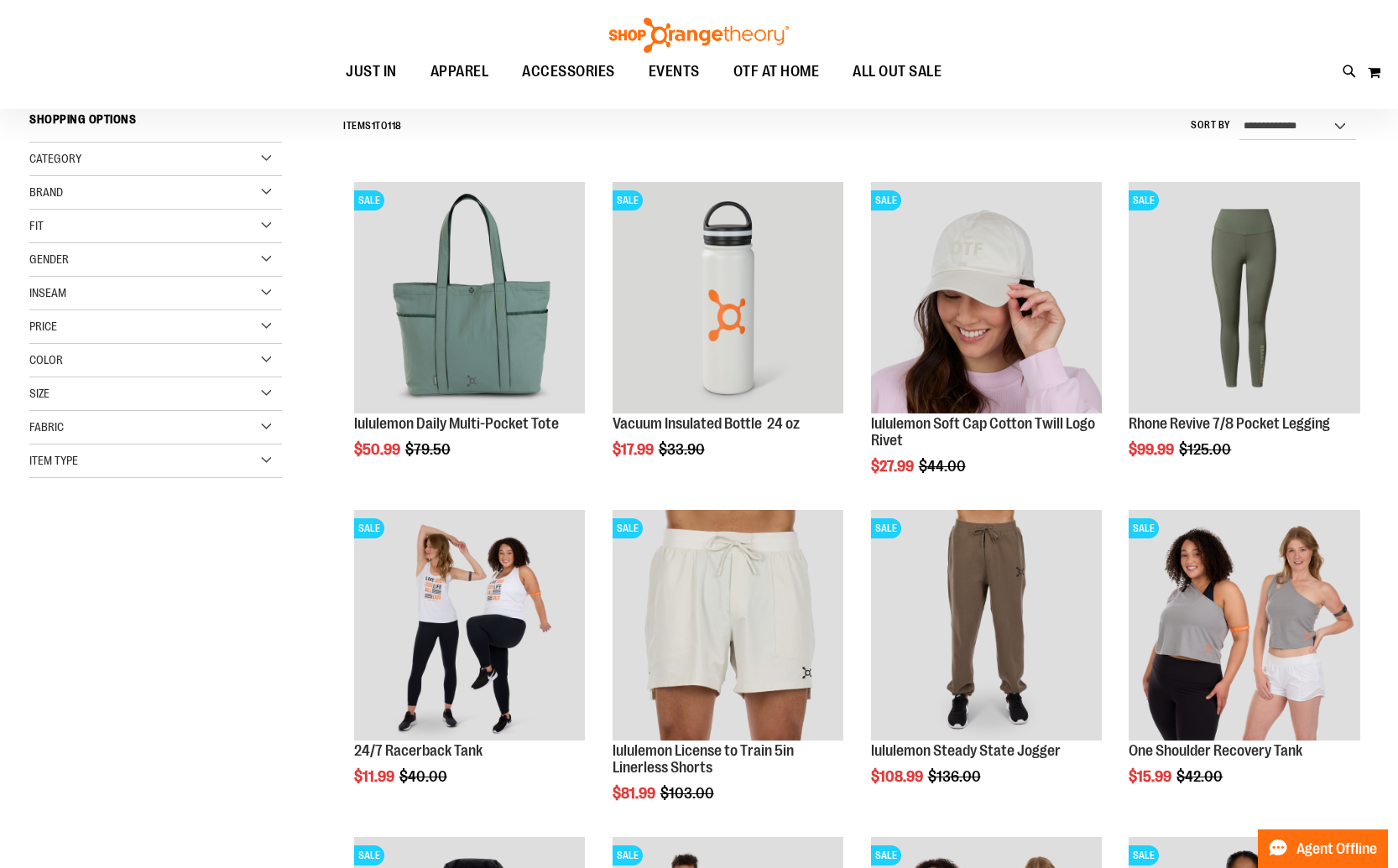
type input "**********"
click at [103, 397] on div "Size" at bounding box center [155, 394] width 253 height 33
click at [216, 434] on div "1X" at bounding box center [225, 436] width 25 height 25
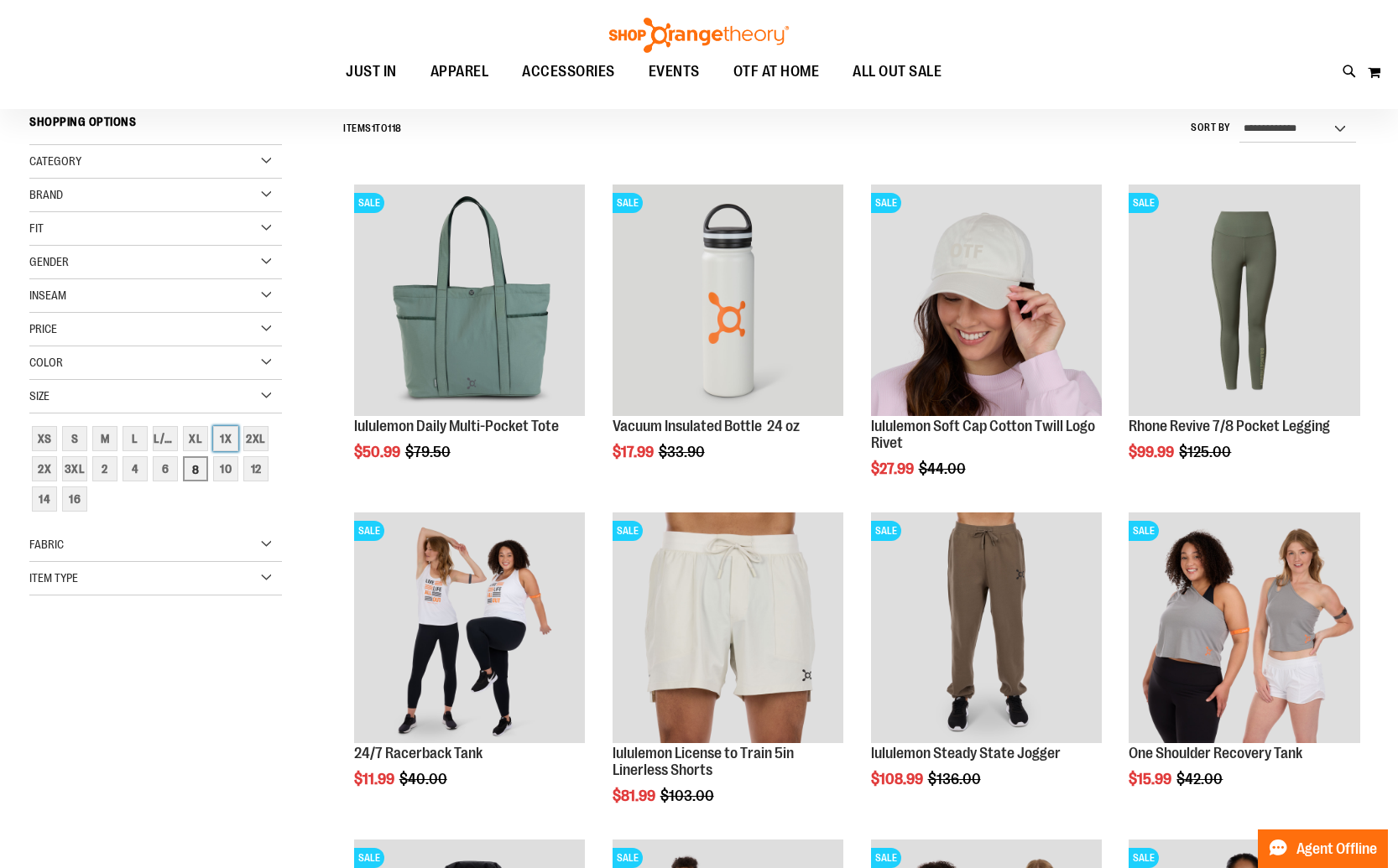
scroll to position [156, 0]
click at [84, 505] on div "16" at bounding box center [74, 499] width 25 height 25
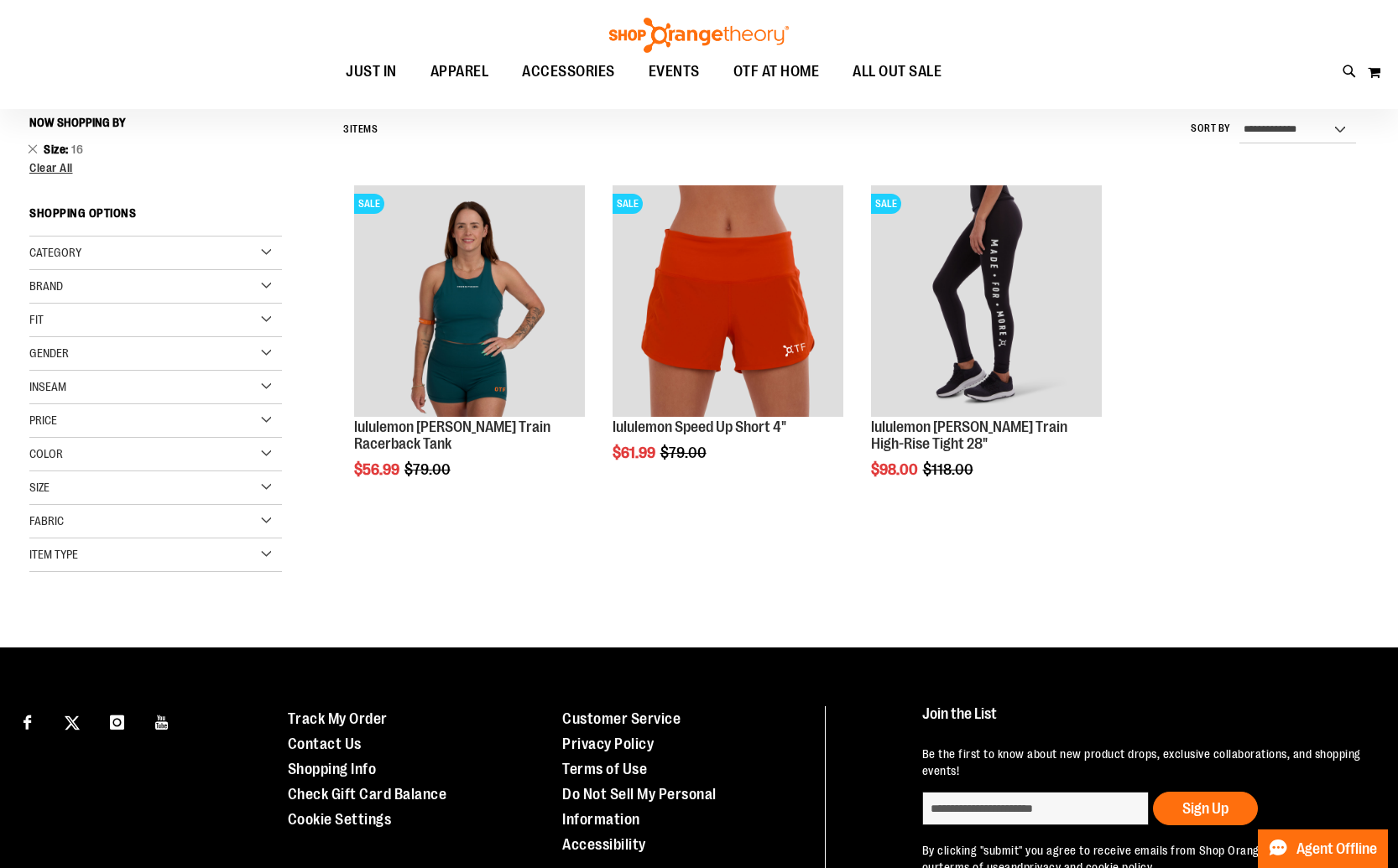
click at [117, 520] on div "Fabric" at bounding box center [155, 521] width 253 height 33
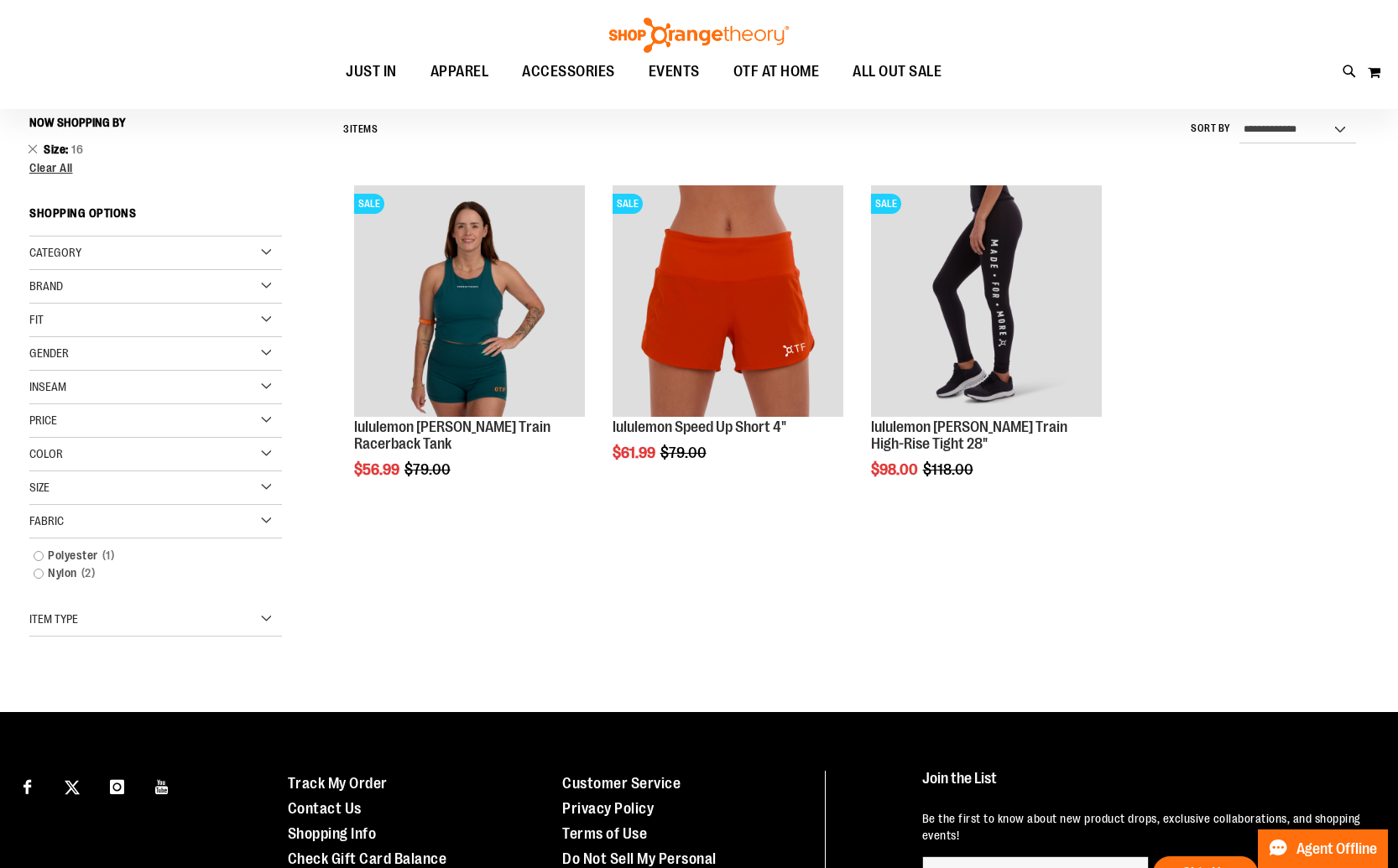
click at [117, 520] on div "Fabric" at bounding box center [155, 521] width 253 height 33
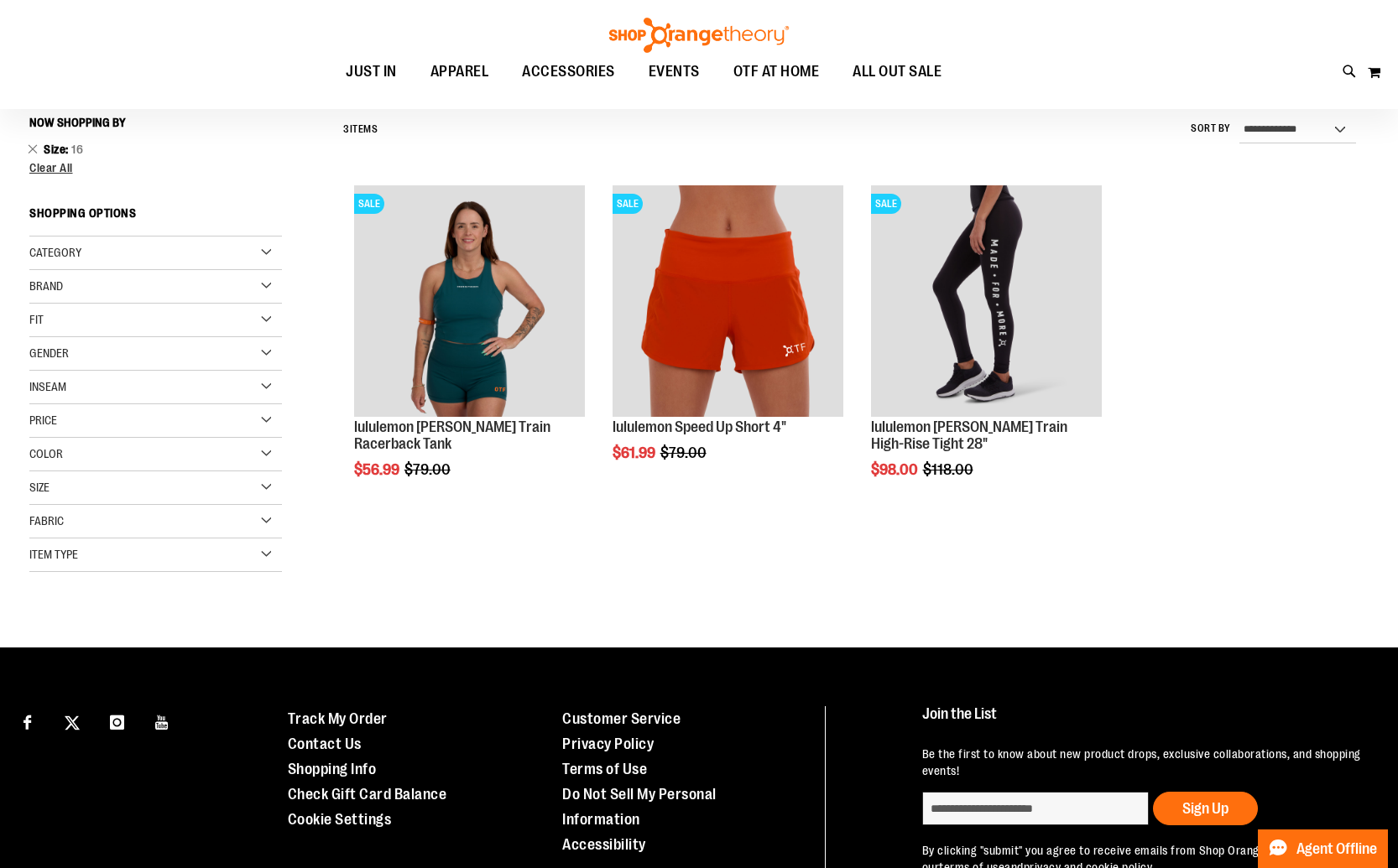
click at [119, 483] on div "Size" at bounding box center [155, 488] width 253 height 33
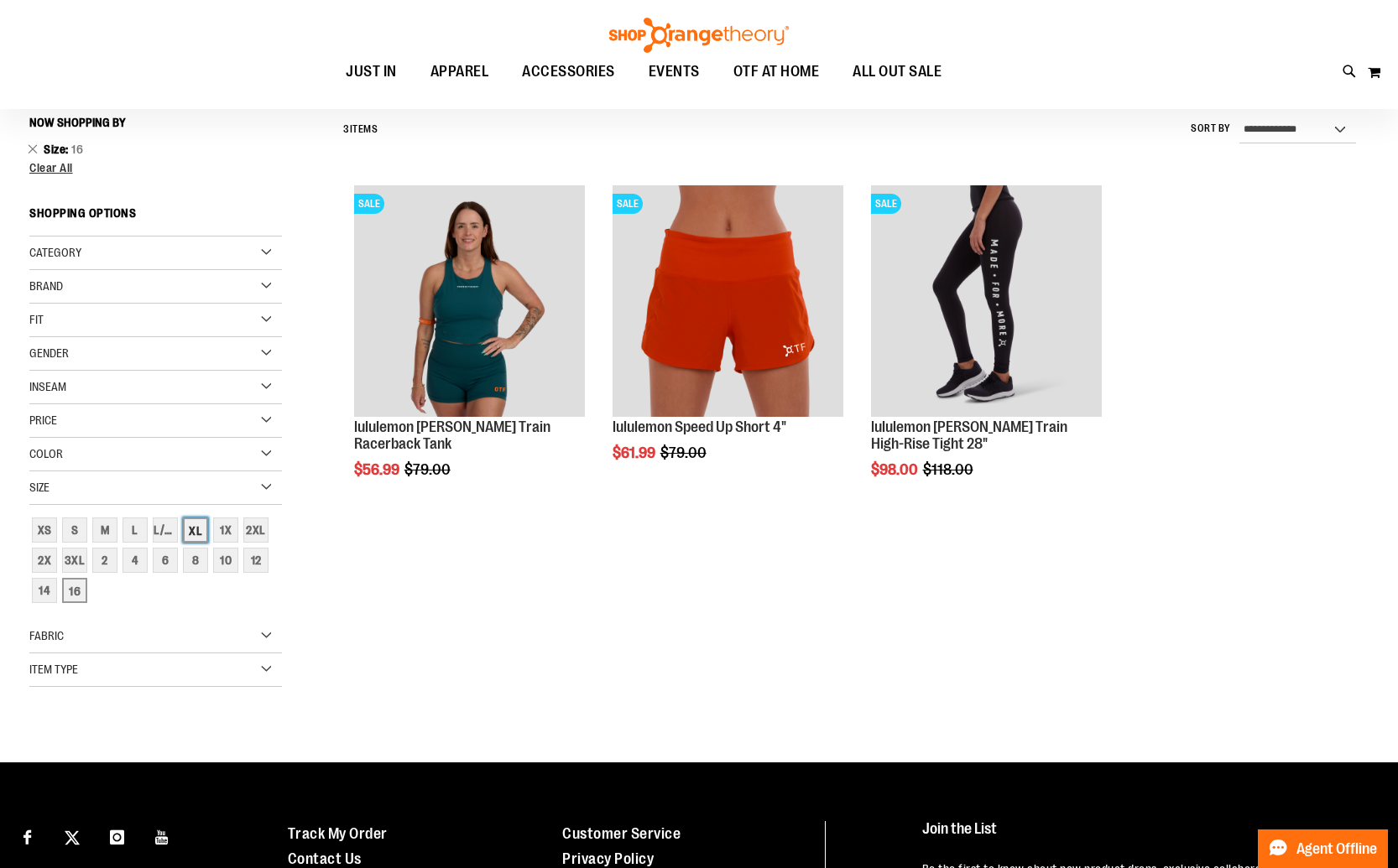
click at [200, 525] on div "XL" at bounding box center [195, 530] width 25 height 25
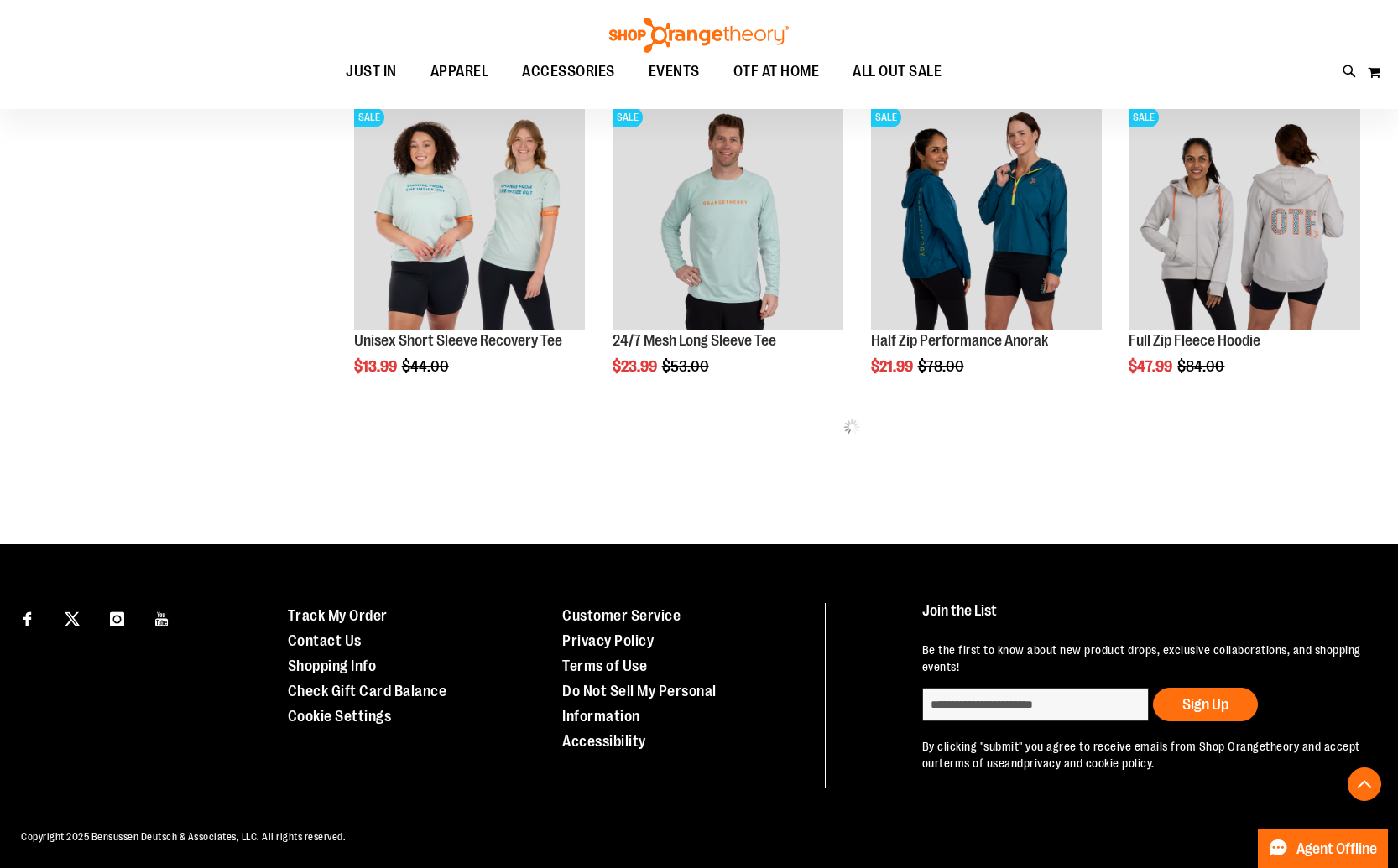
scroll to position [902, 0]
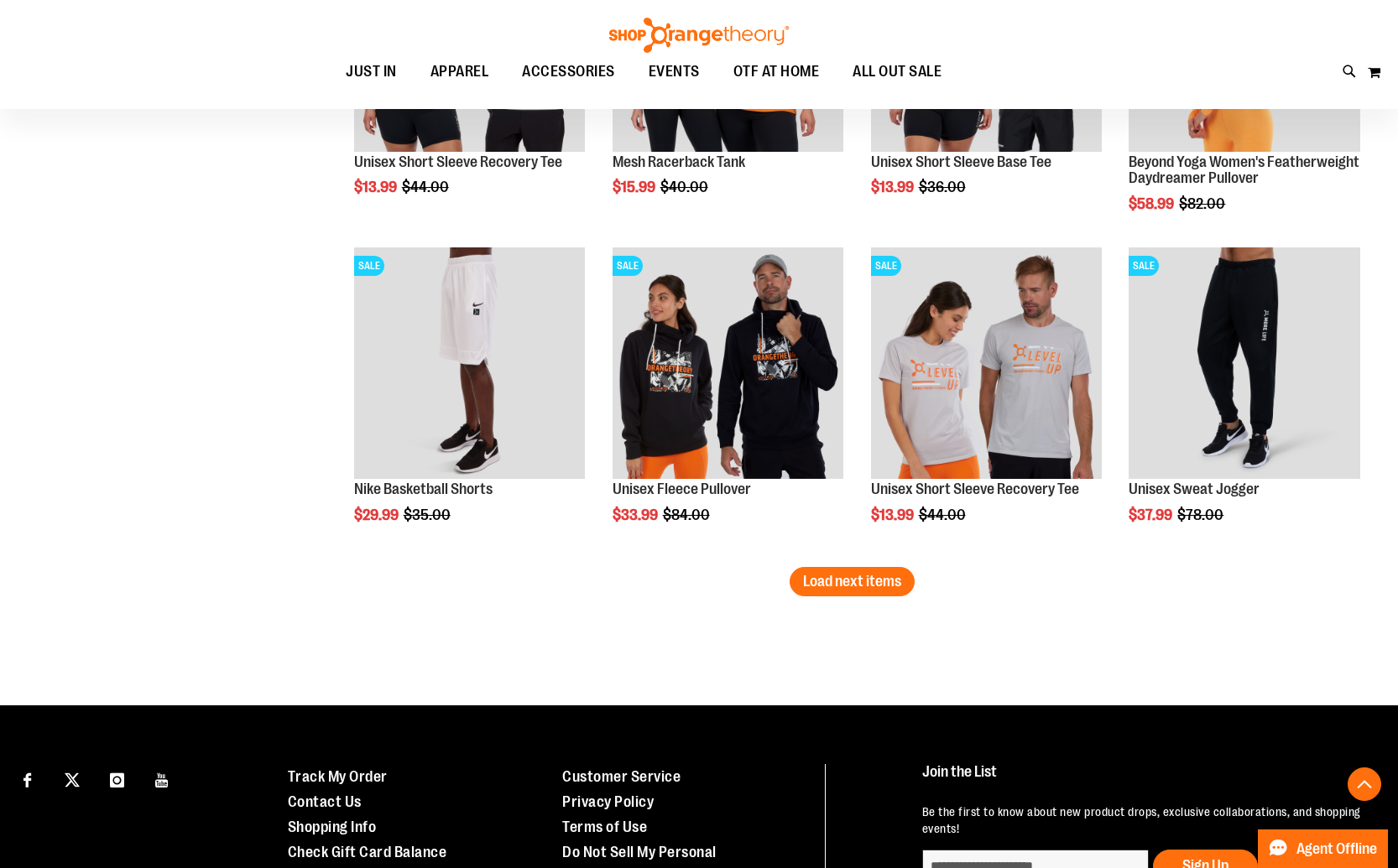
scroll to position [2717, 0]
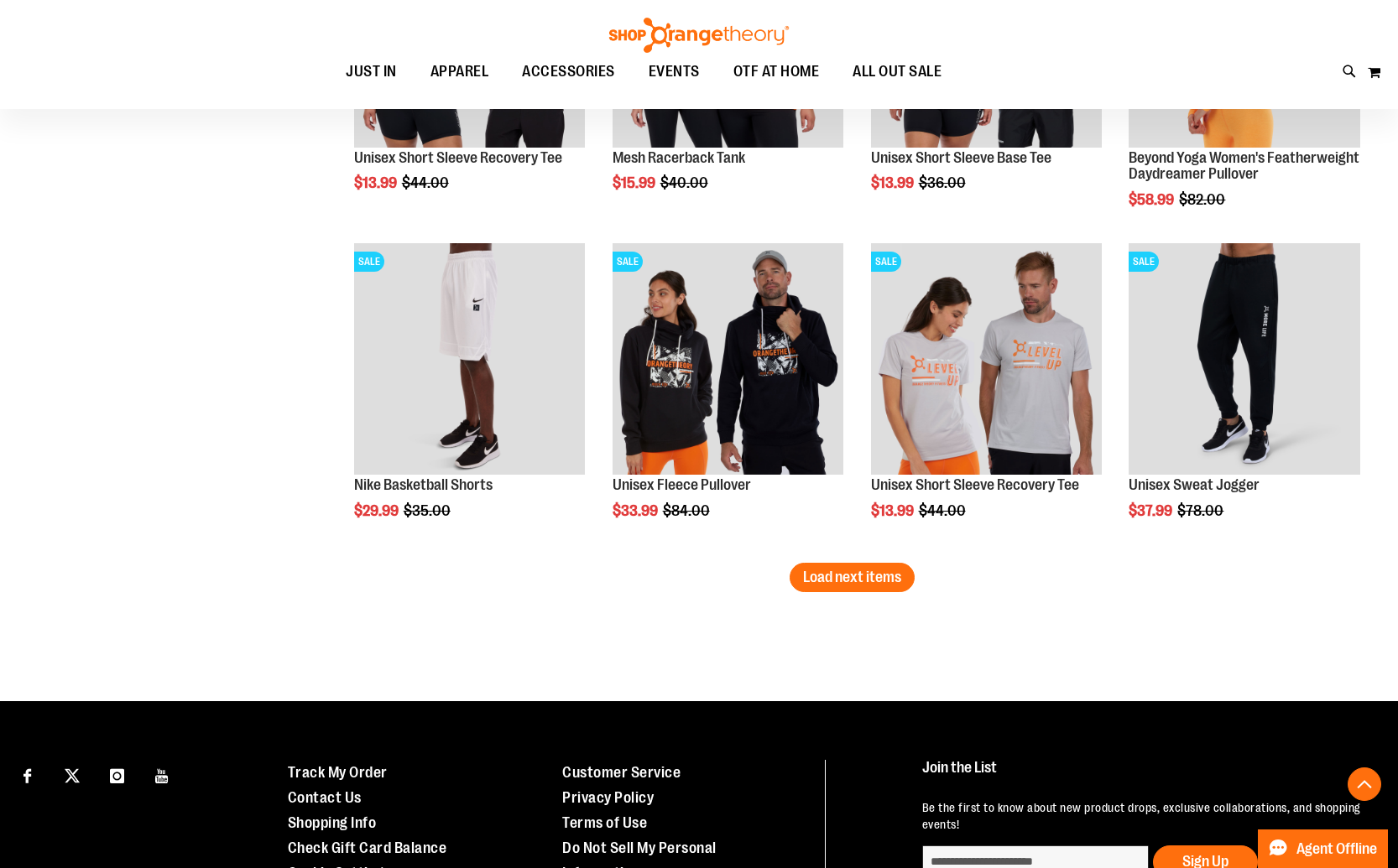
click at [834, 576] on span "Load next items" at bounding box center [852, 577] width 98 height 17
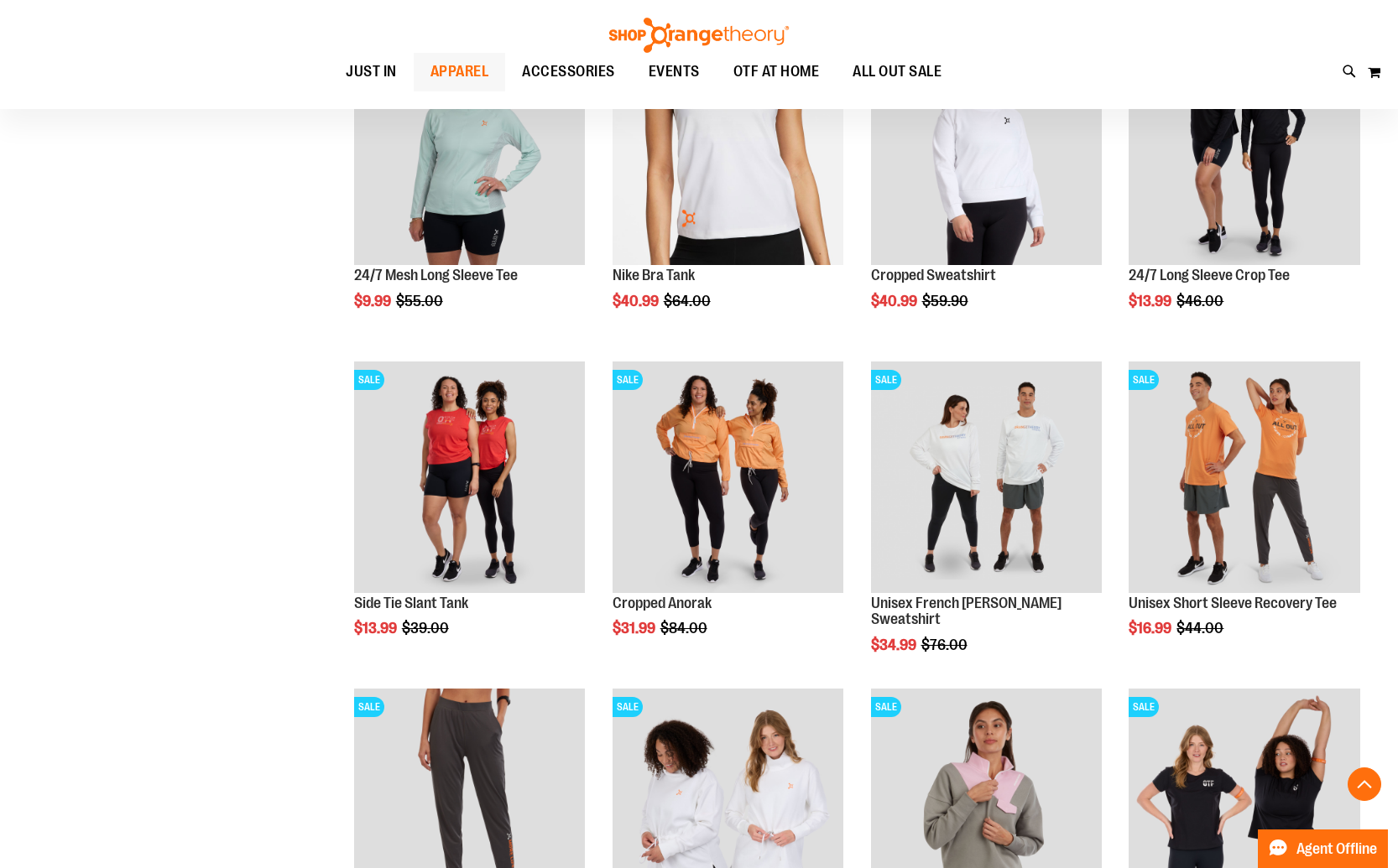
scroll to position [1287, 0]
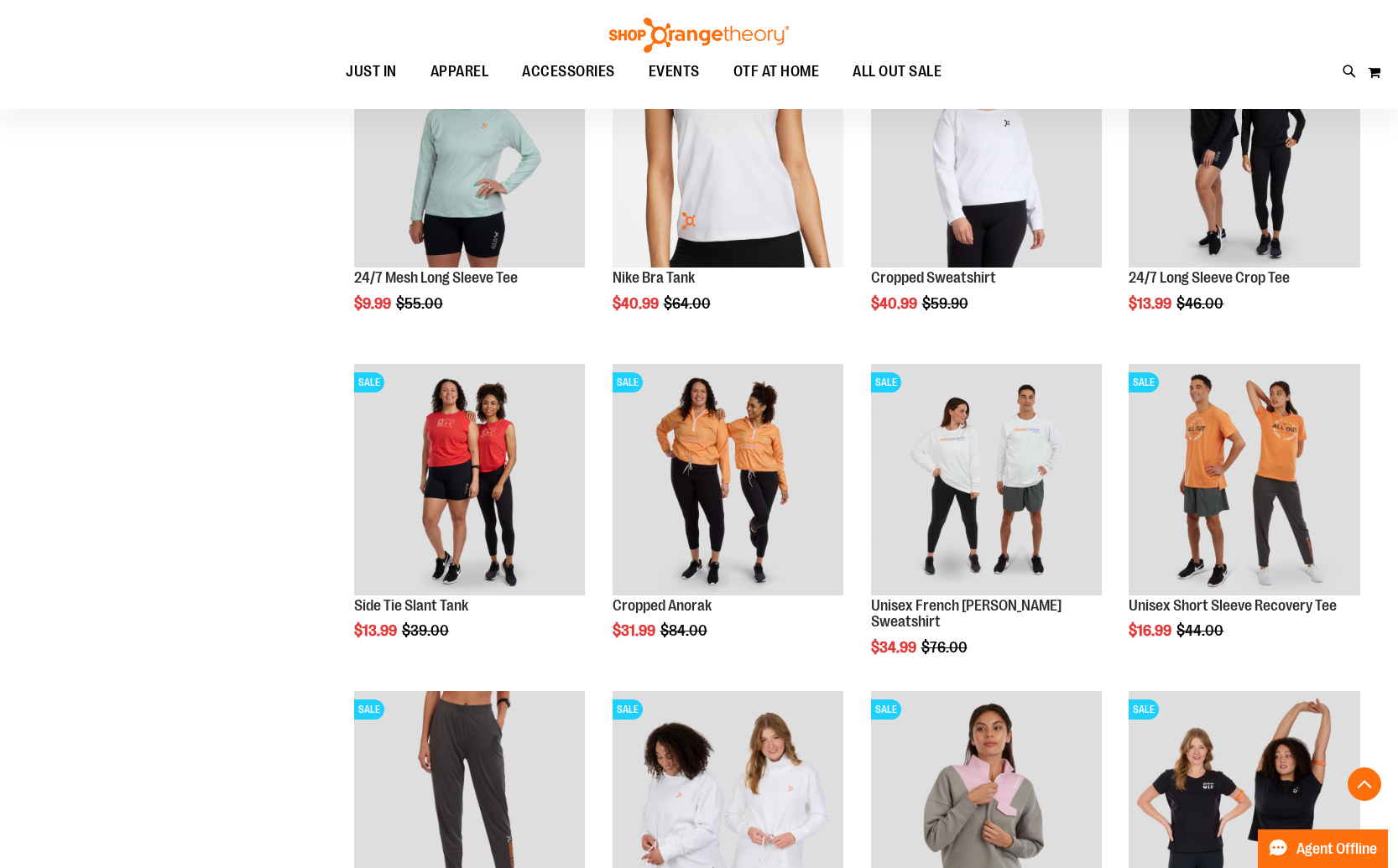
click at [750, 21] on img at bounding box center [698, 35] width 185 height 35
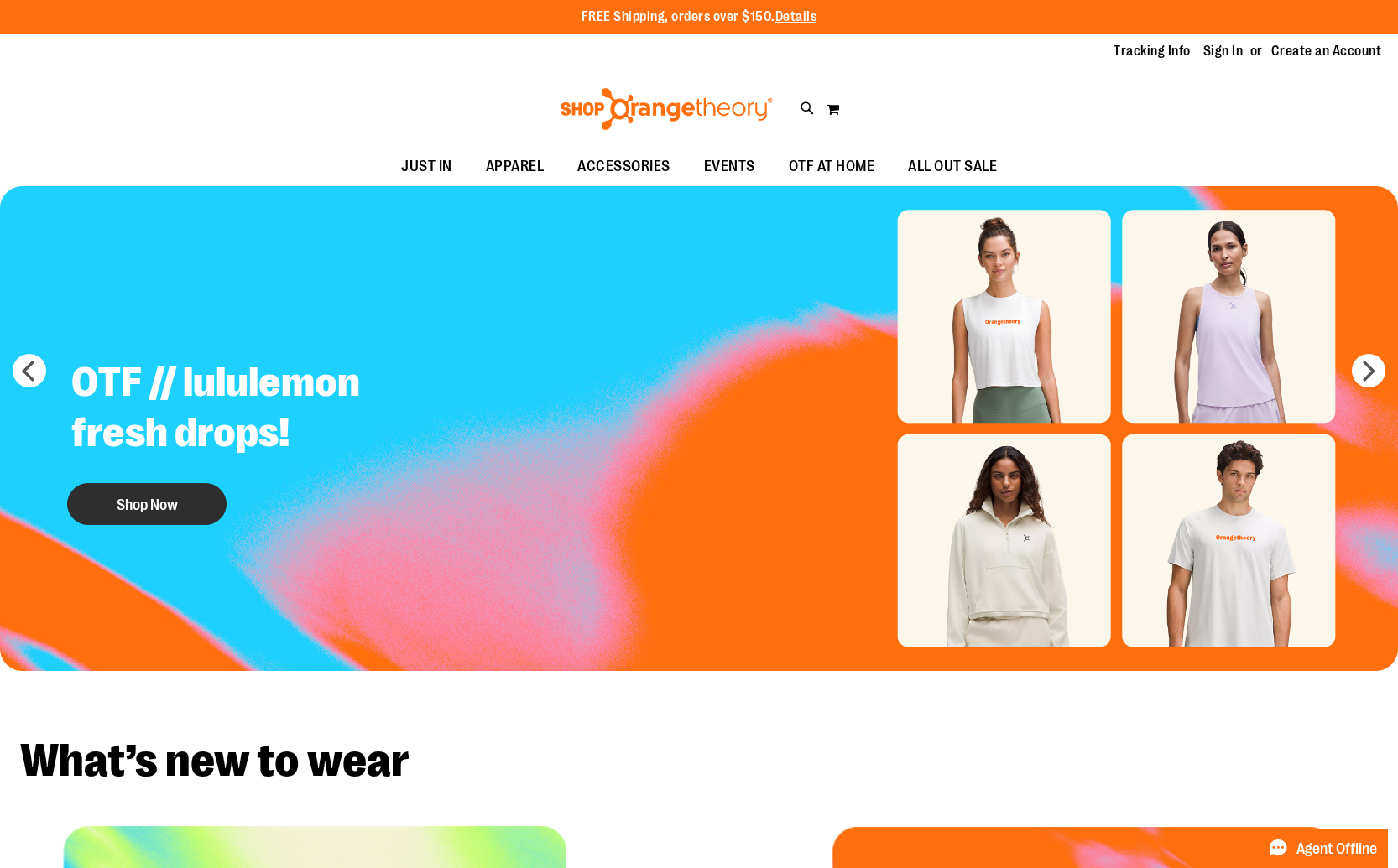
type input "**********"
click at [170, 504] on button "Shop Now" at bounding box center [146, 504] width 159 height 42
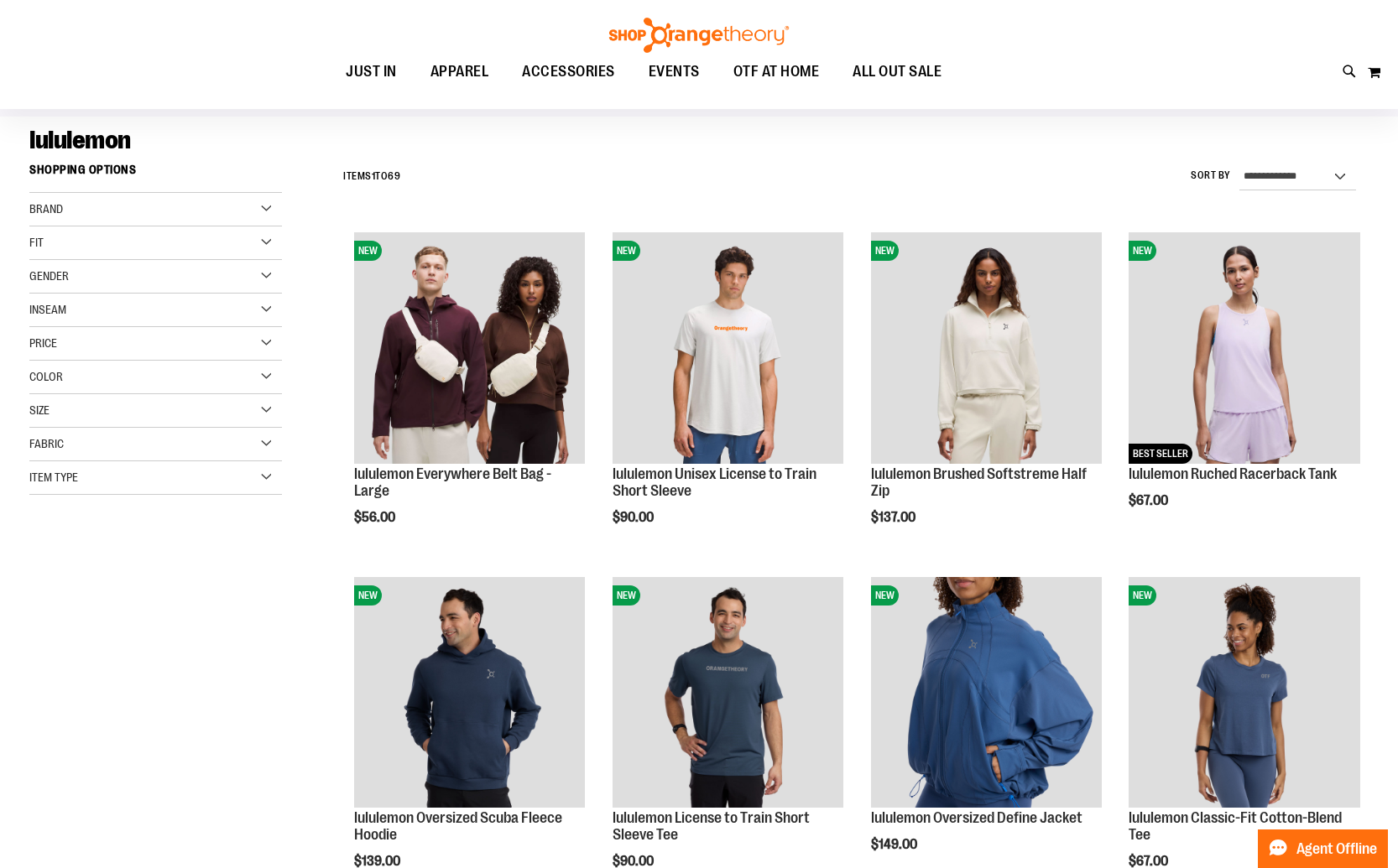
scroll to position [110, 0]
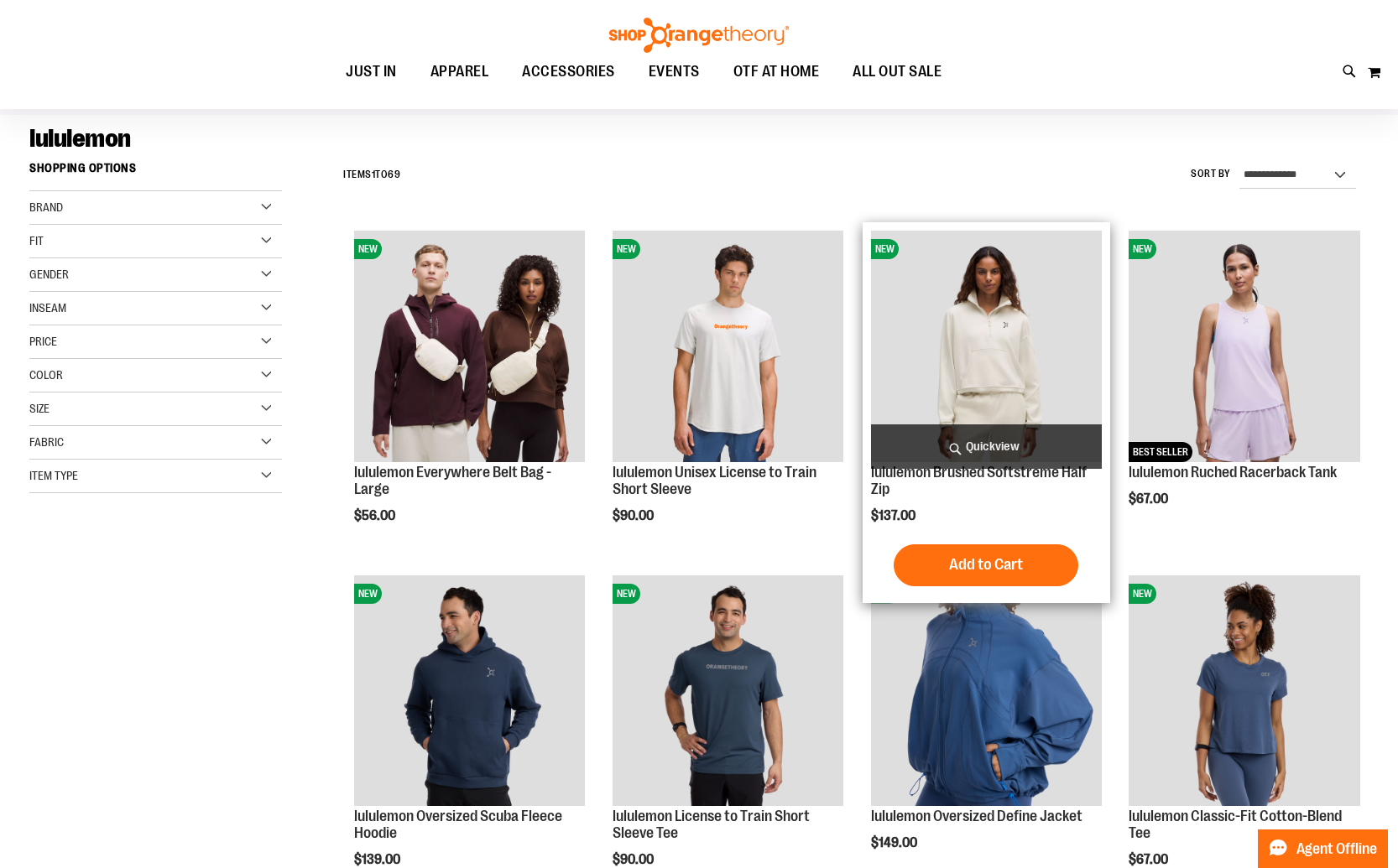
type input "**********"
click at [959, 329] on img "product" at bounding box center [987, 347] width 232 height 232
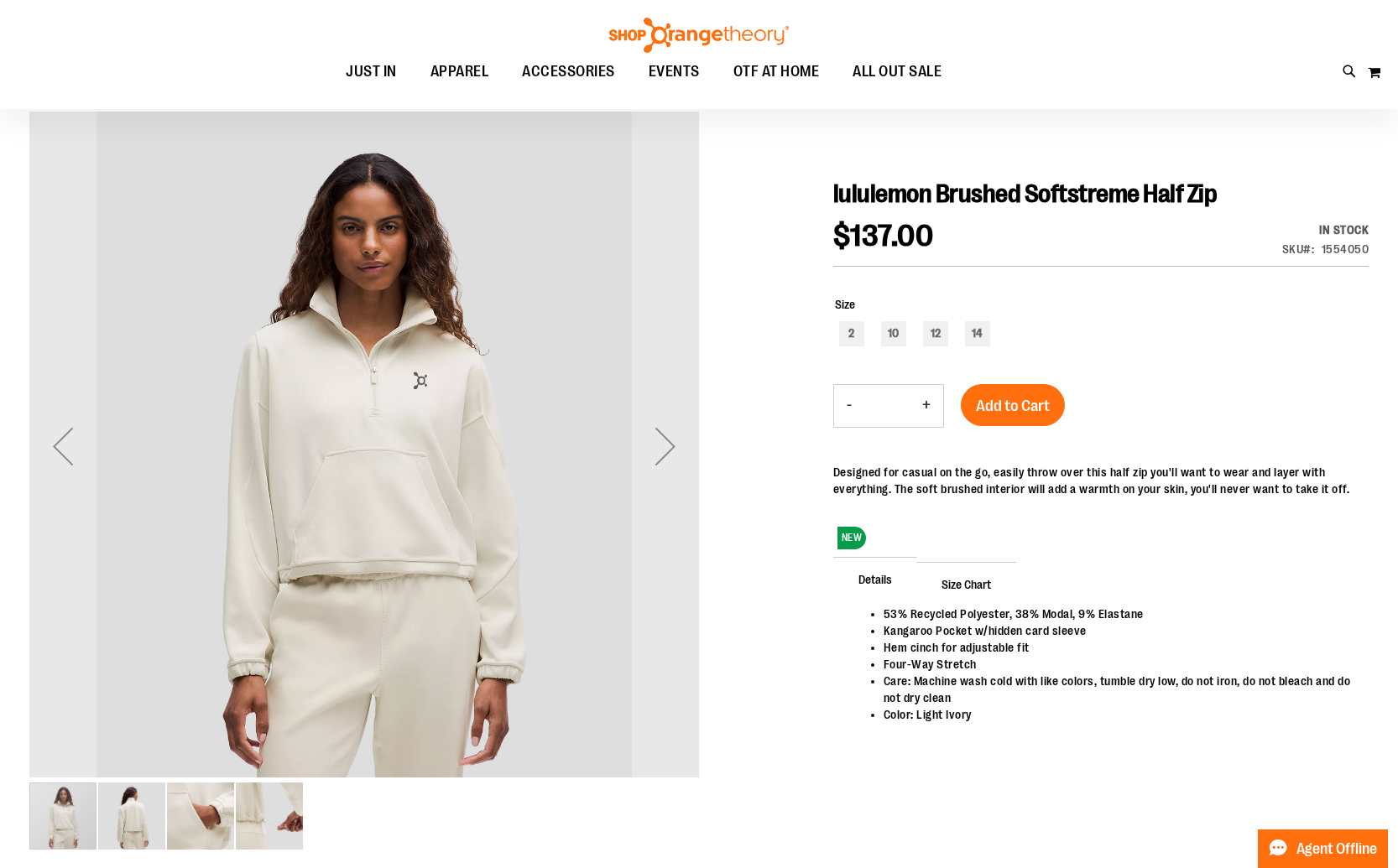
scroll to position [133, 0]
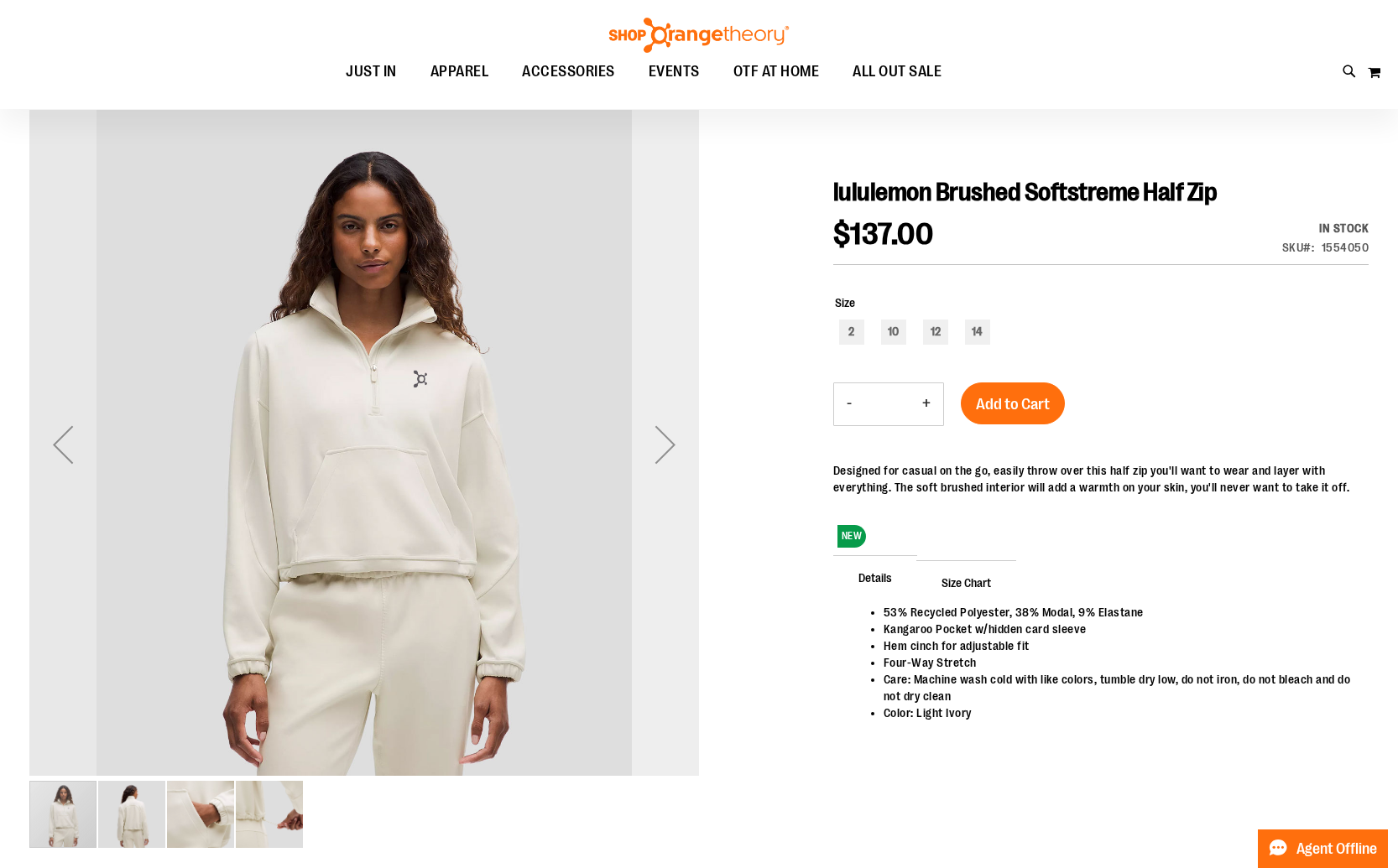
type input "**********"
click at [682, 460] on div "Next" at bounding box center [665, 444] width 67 height 67
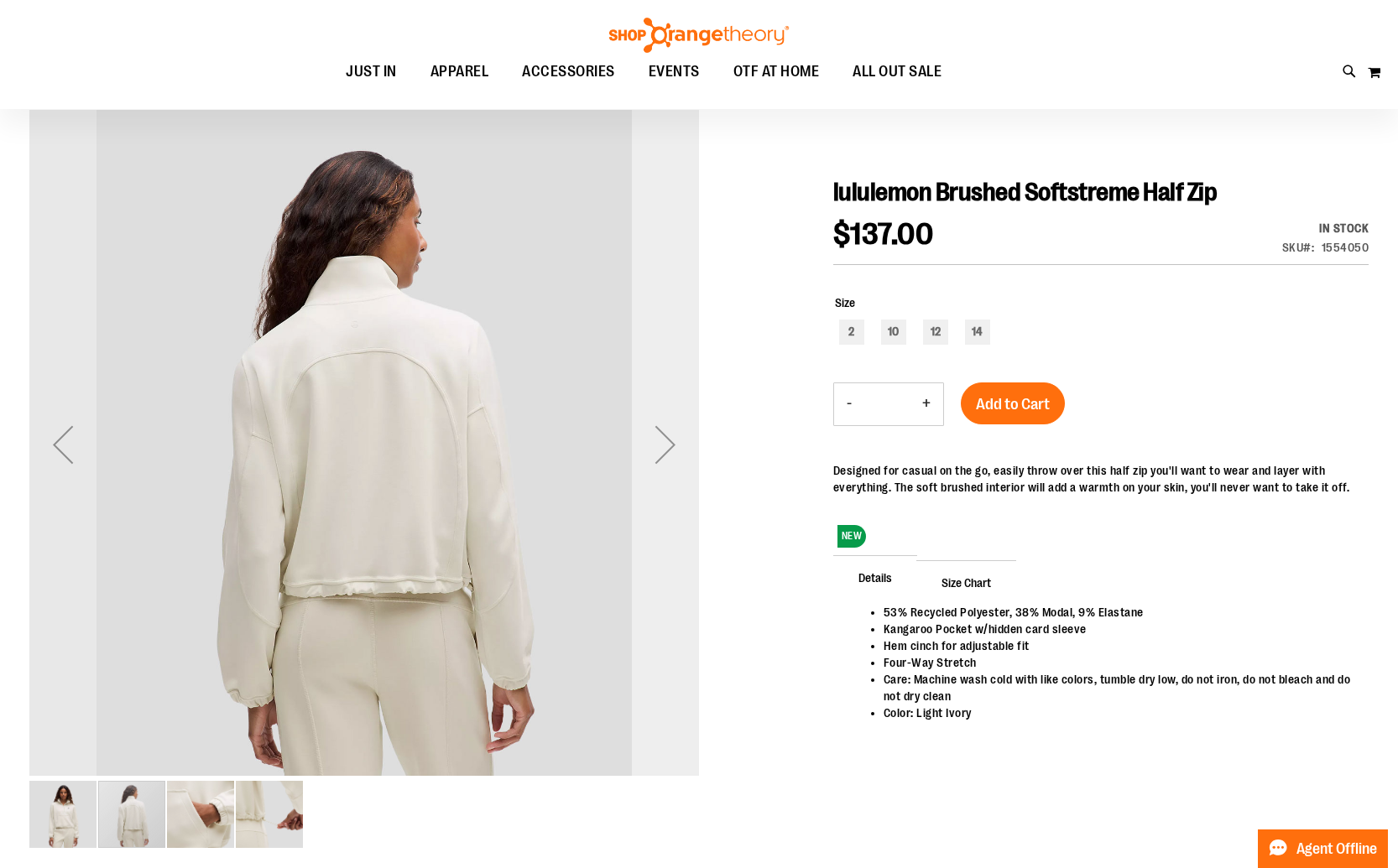
click at [676, 459] on div "Next" at bounding box center [665, 444] width 67 height 67
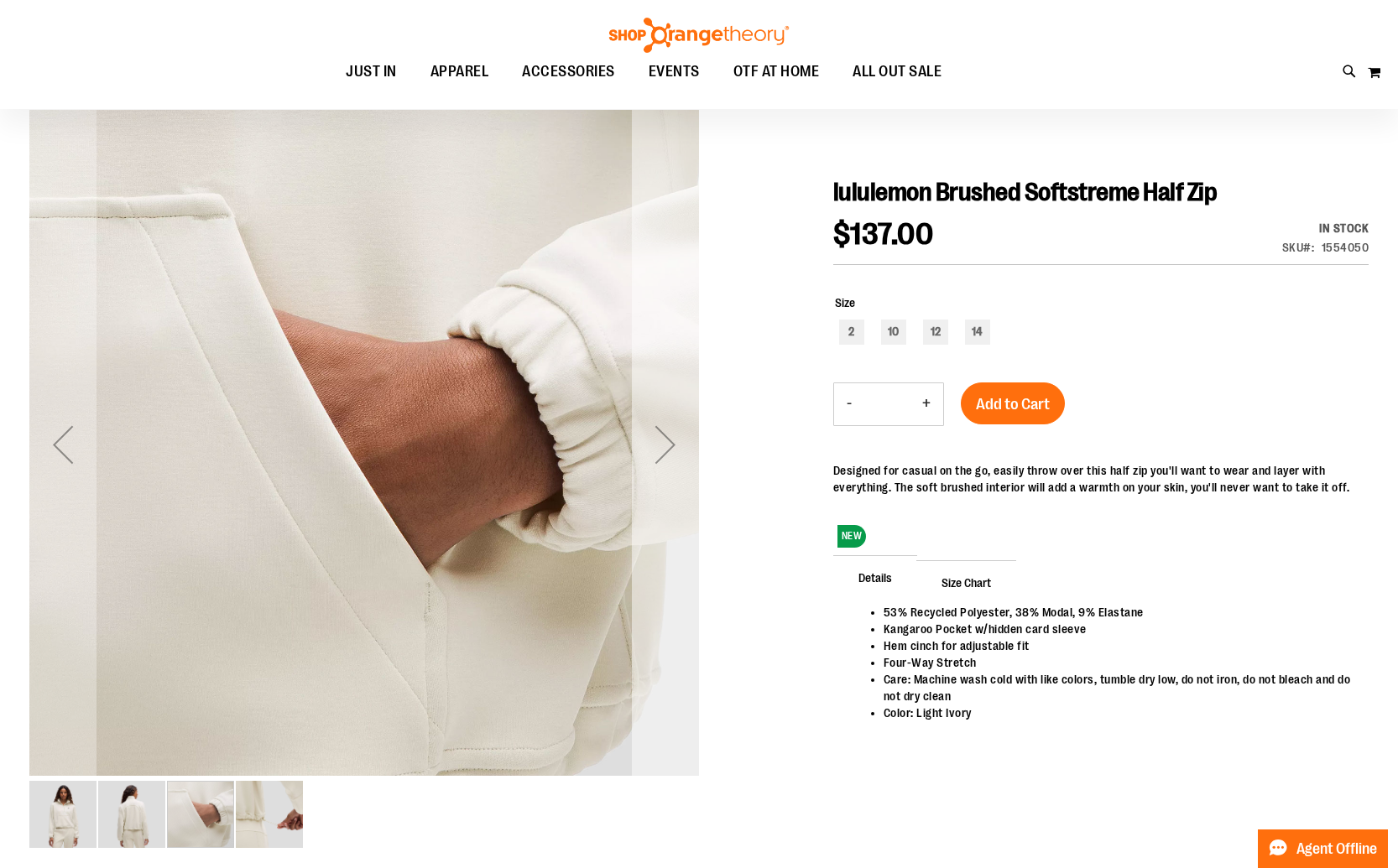
click at [676, 459] on div "Next" at bounding box center [665, 444] width 67 height 67
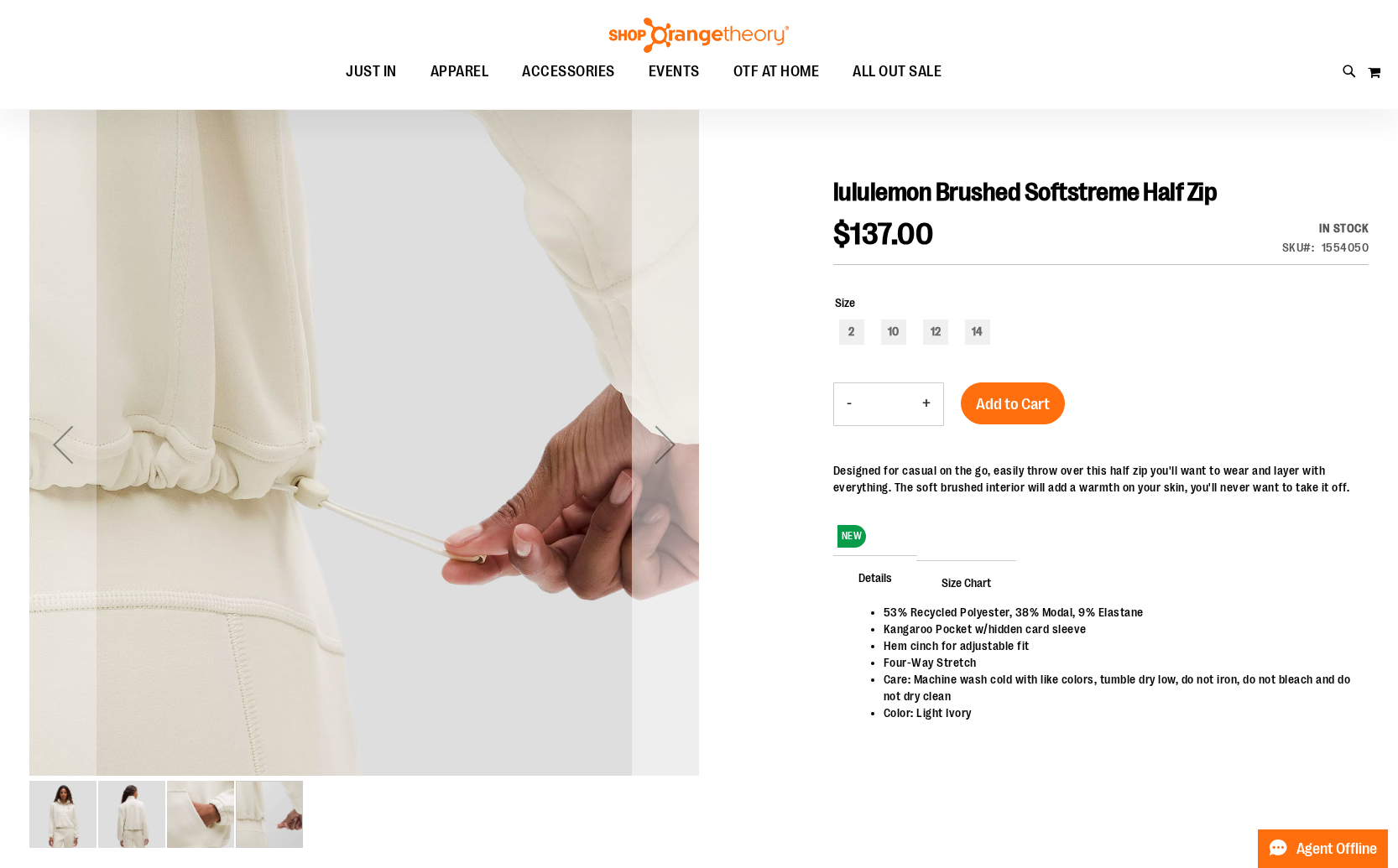
click at [676, 459] on div "Next" at bounding box center [665, 444] width 67 height 67
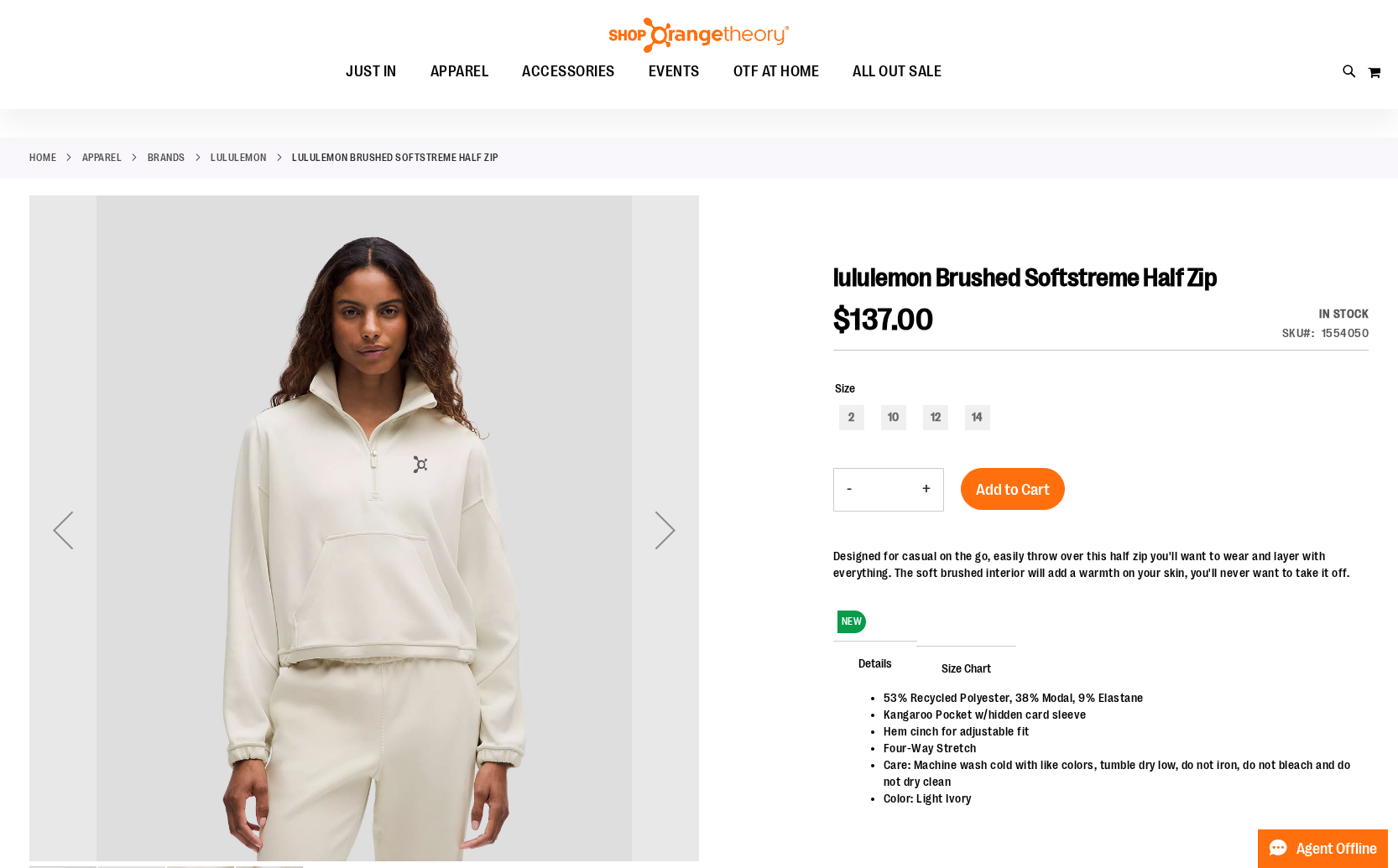
scroll to position [0, 0]
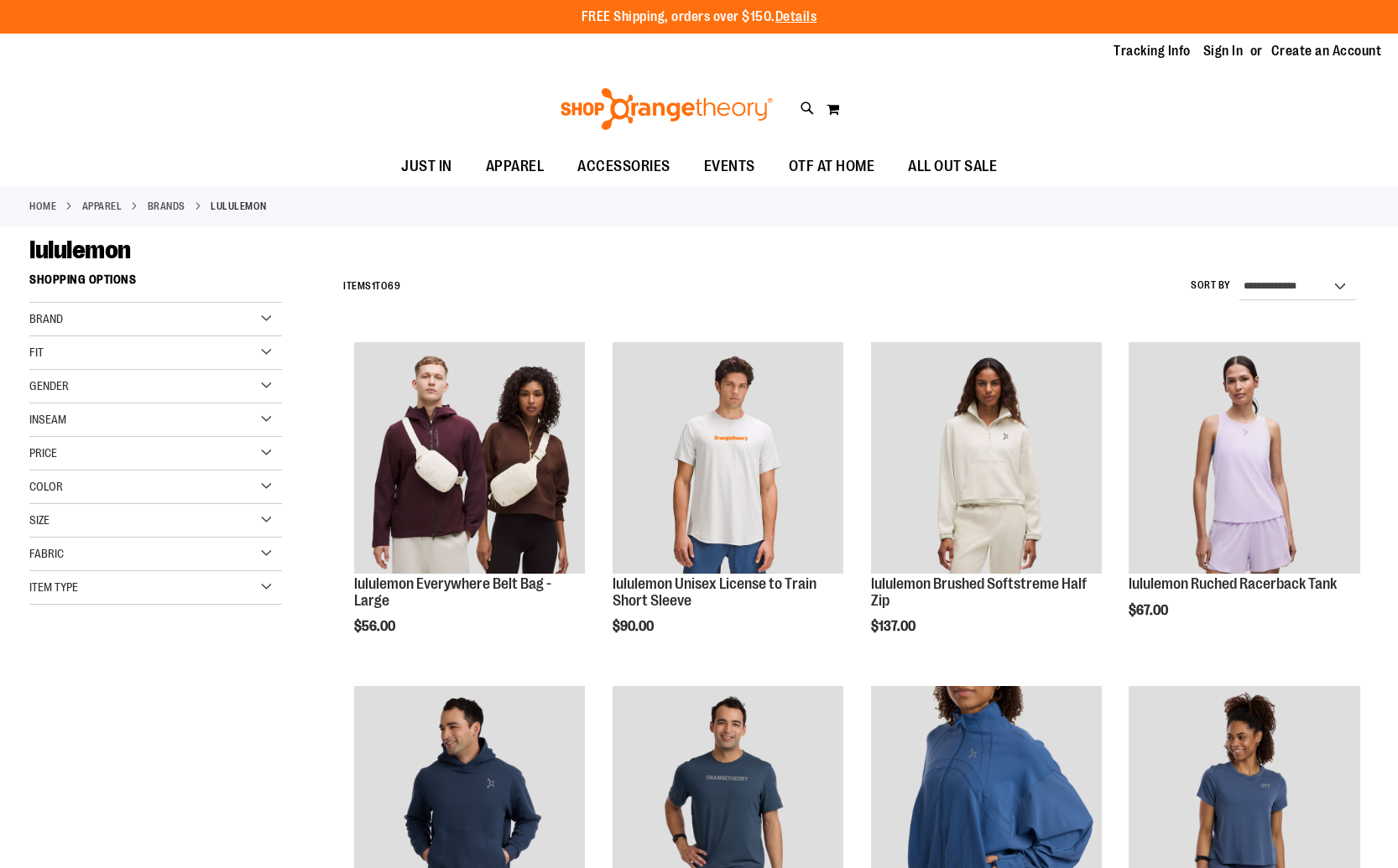
scroll to position [110, 0]
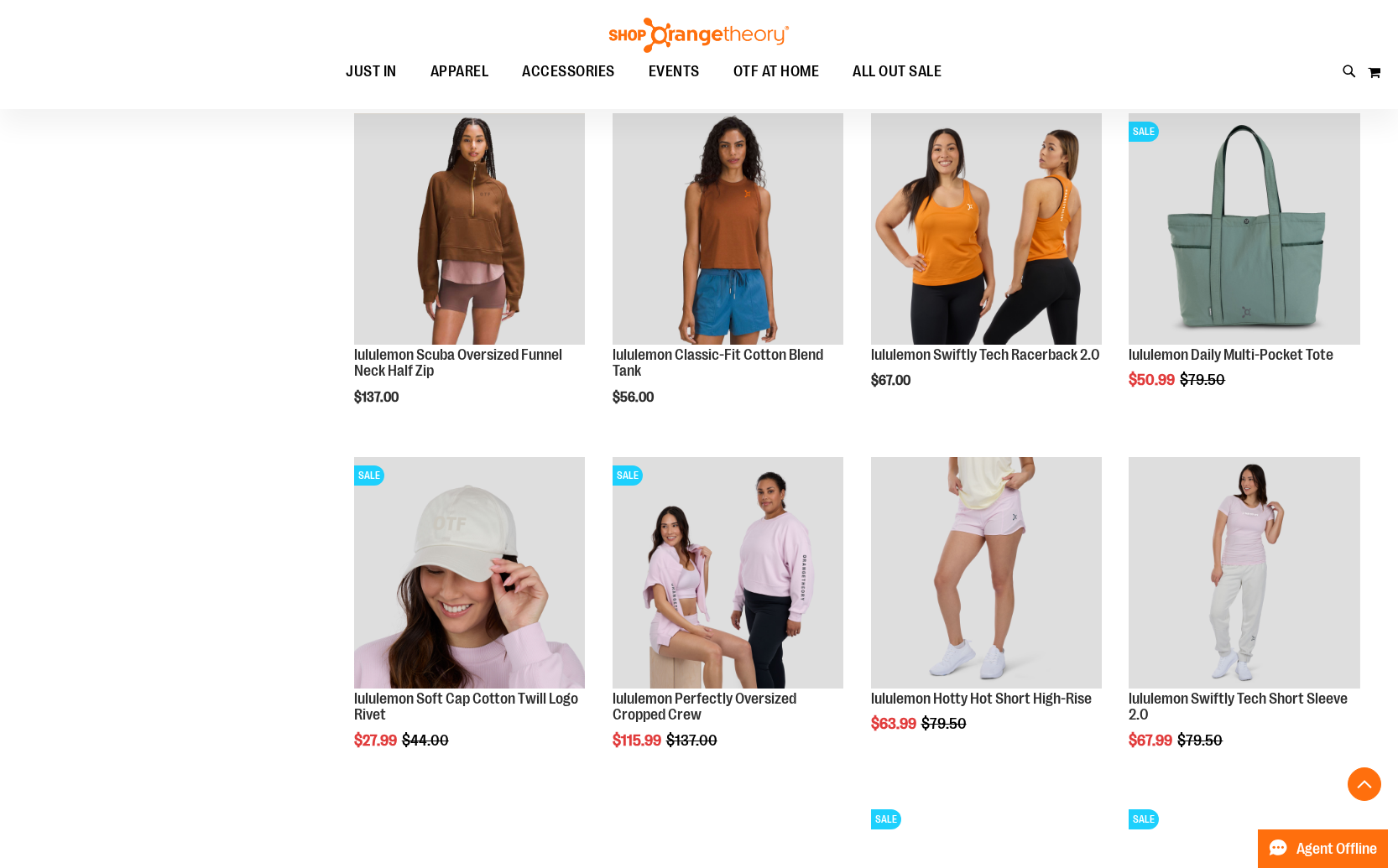
scroll to position [1266, 0]
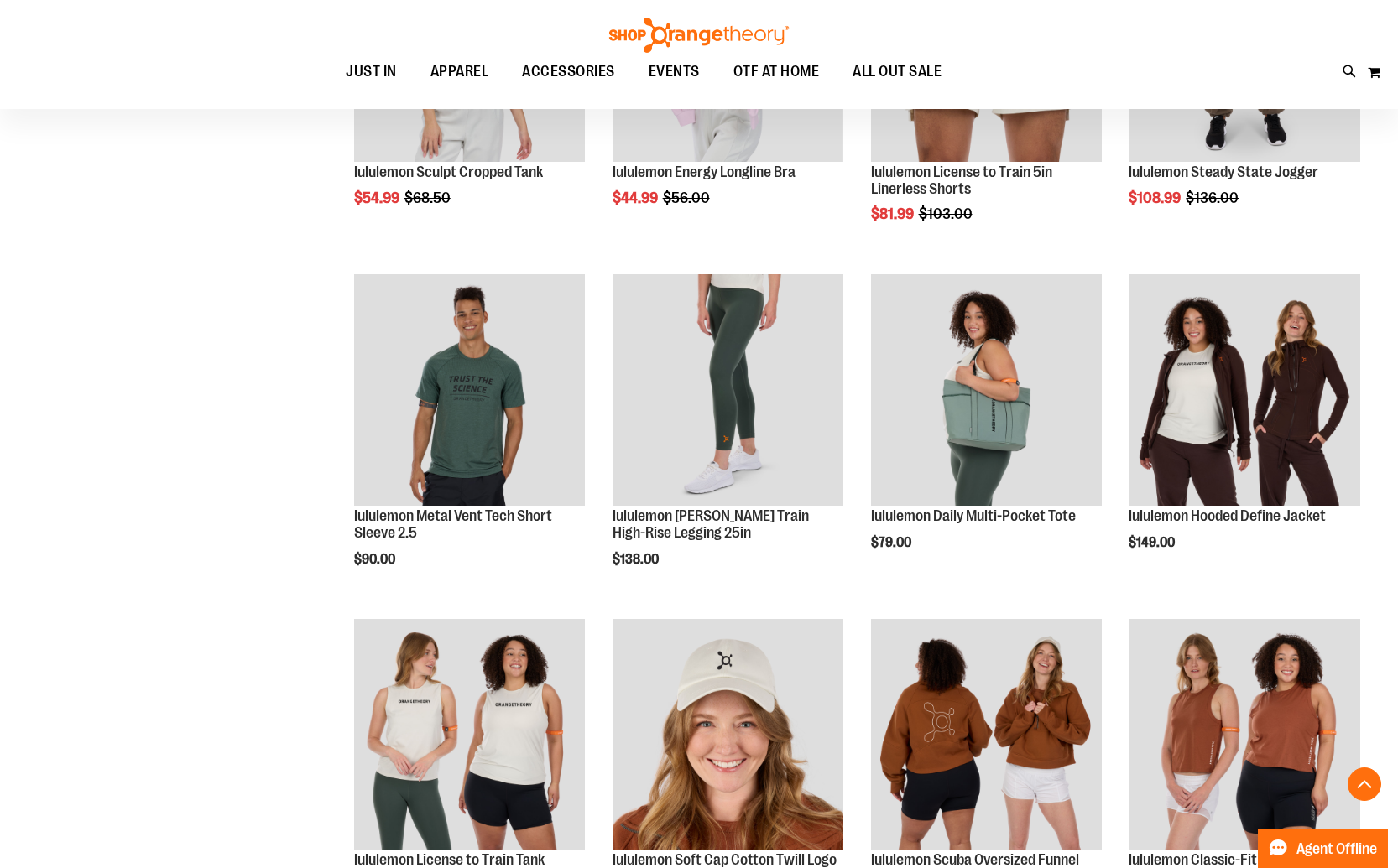
scroll to position [2133, 0]
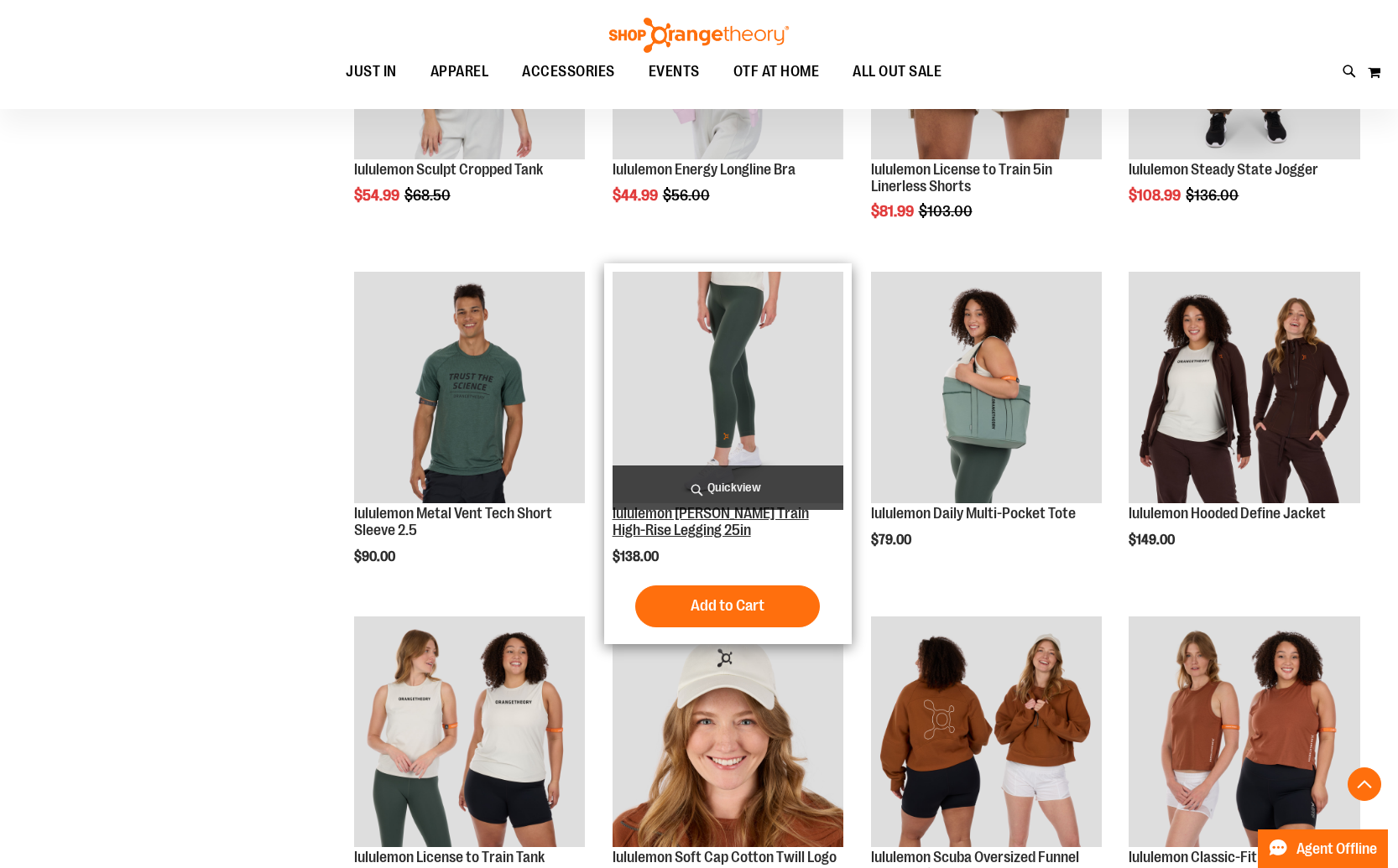
type input "**********"
click at [705, 520] on link "lululemon Wunder Train High-Rise Legging 25in" at bounding box center [710, 521] width 196 height 33
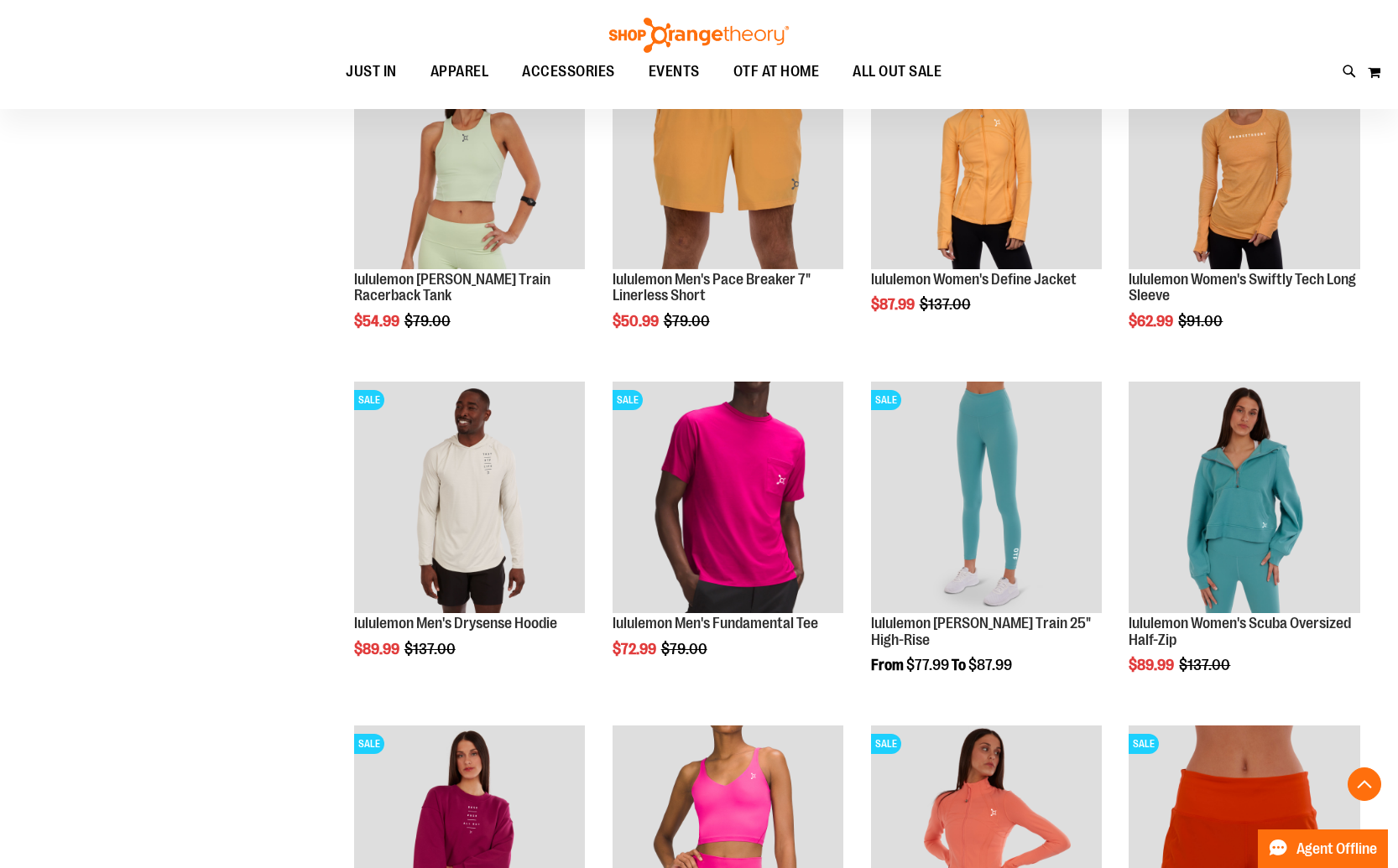
scroll to position [1729, 0]
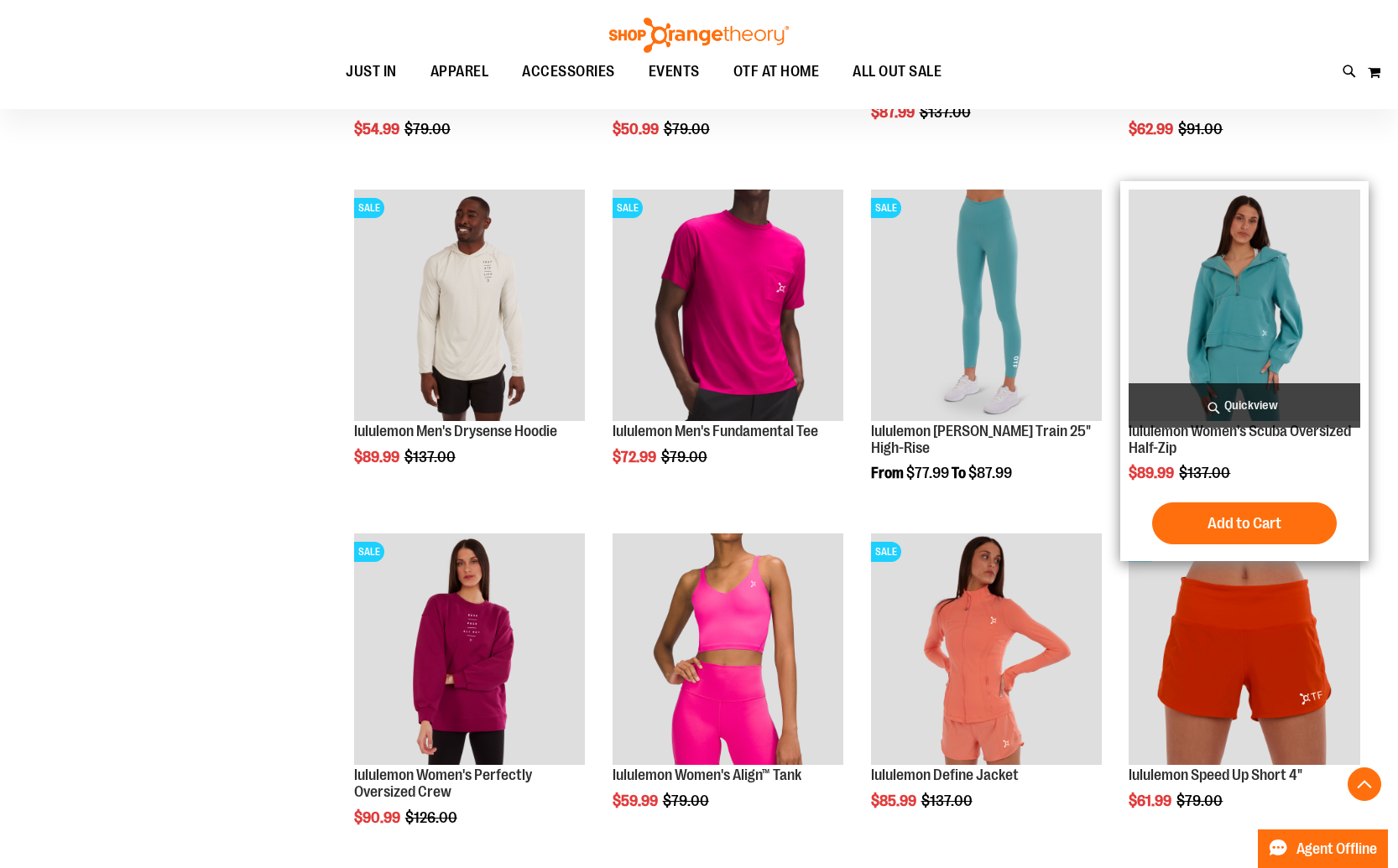
type input "**********"
click at [1277, 318] on img "product" at bounding box center [1244, 305] width 232 height 232
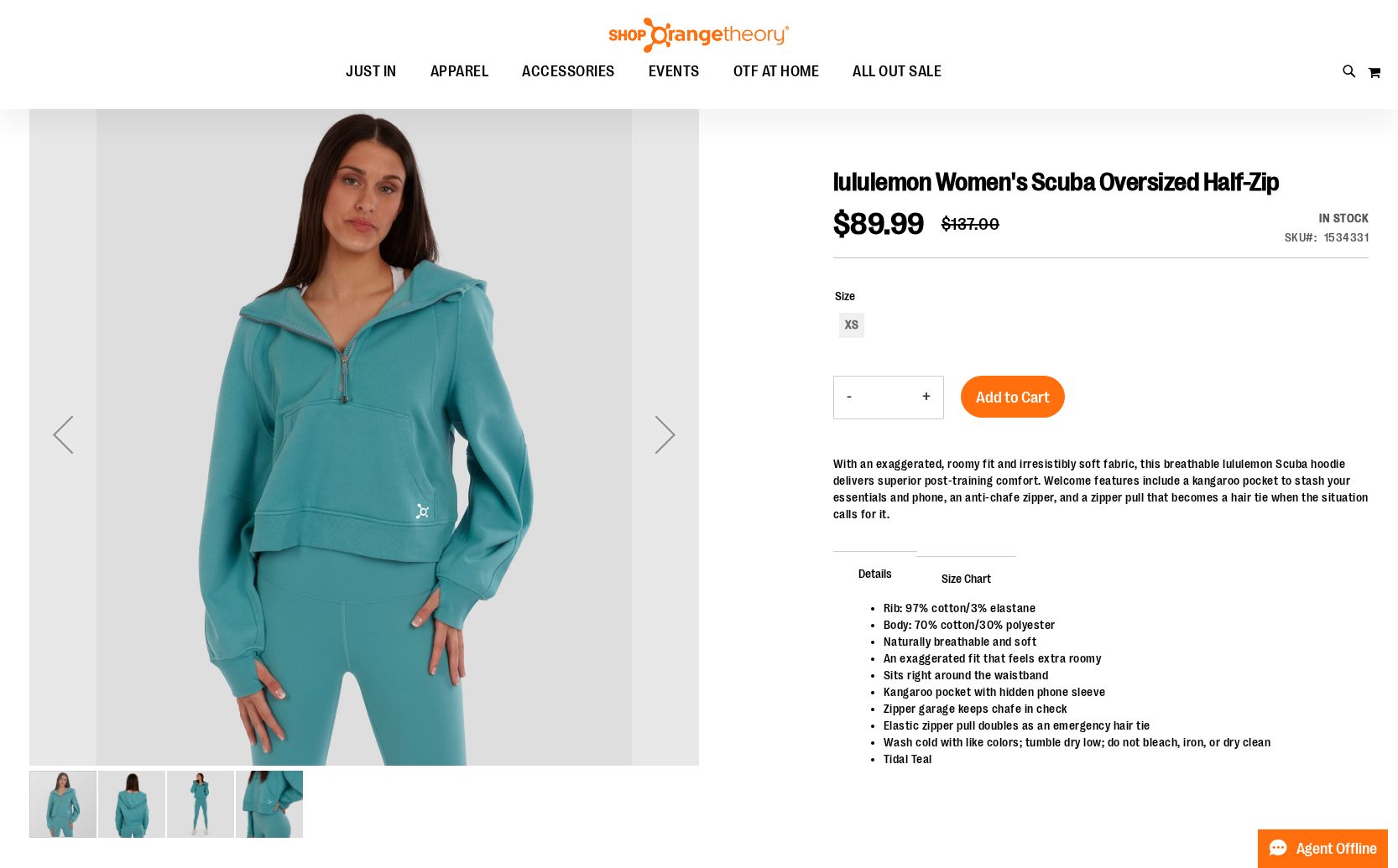
scroll to position [159, 0]
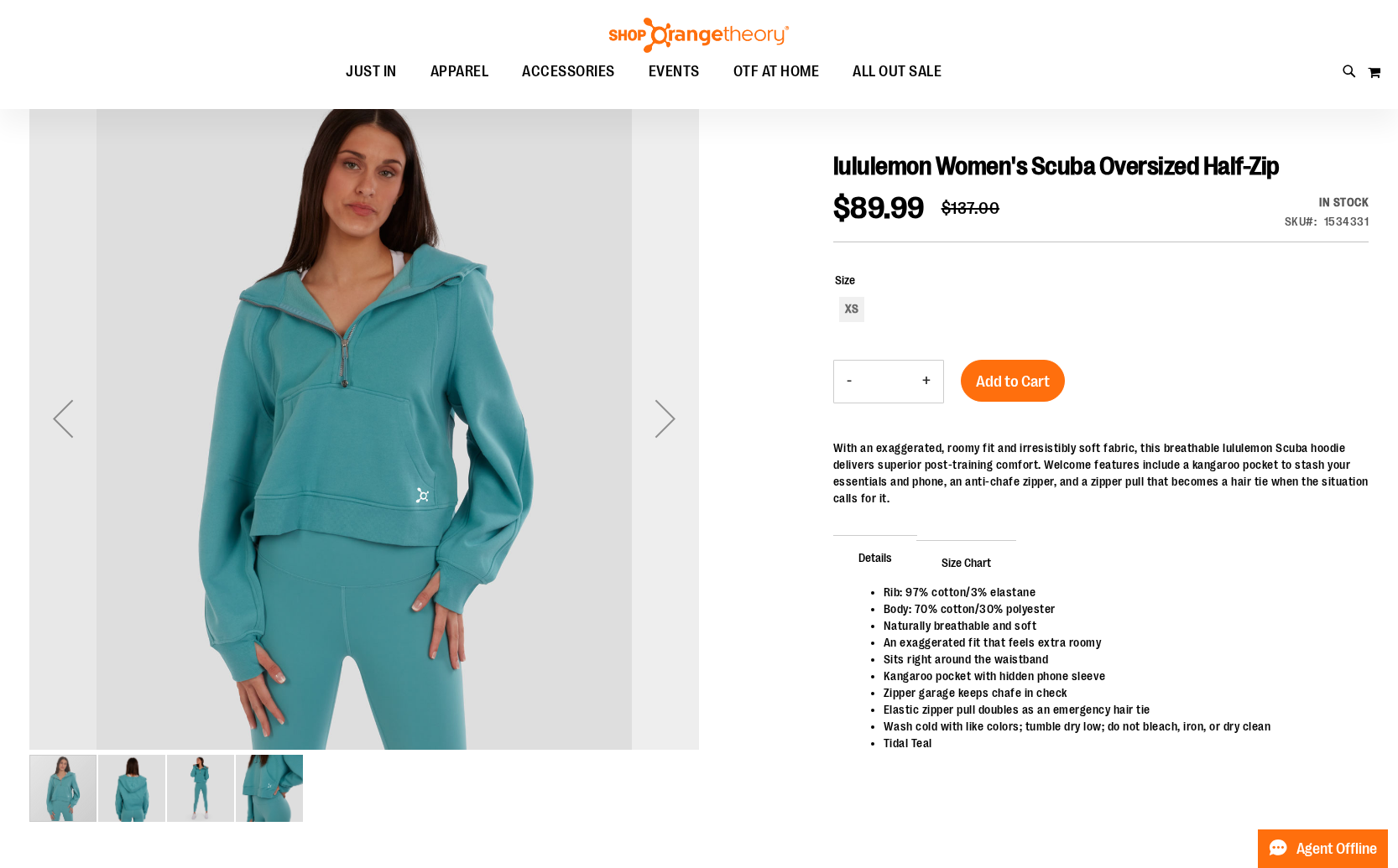
type input "**********"
click at [669, 422] on div "Next" at bounding box center [665, 418] width 67 height 67
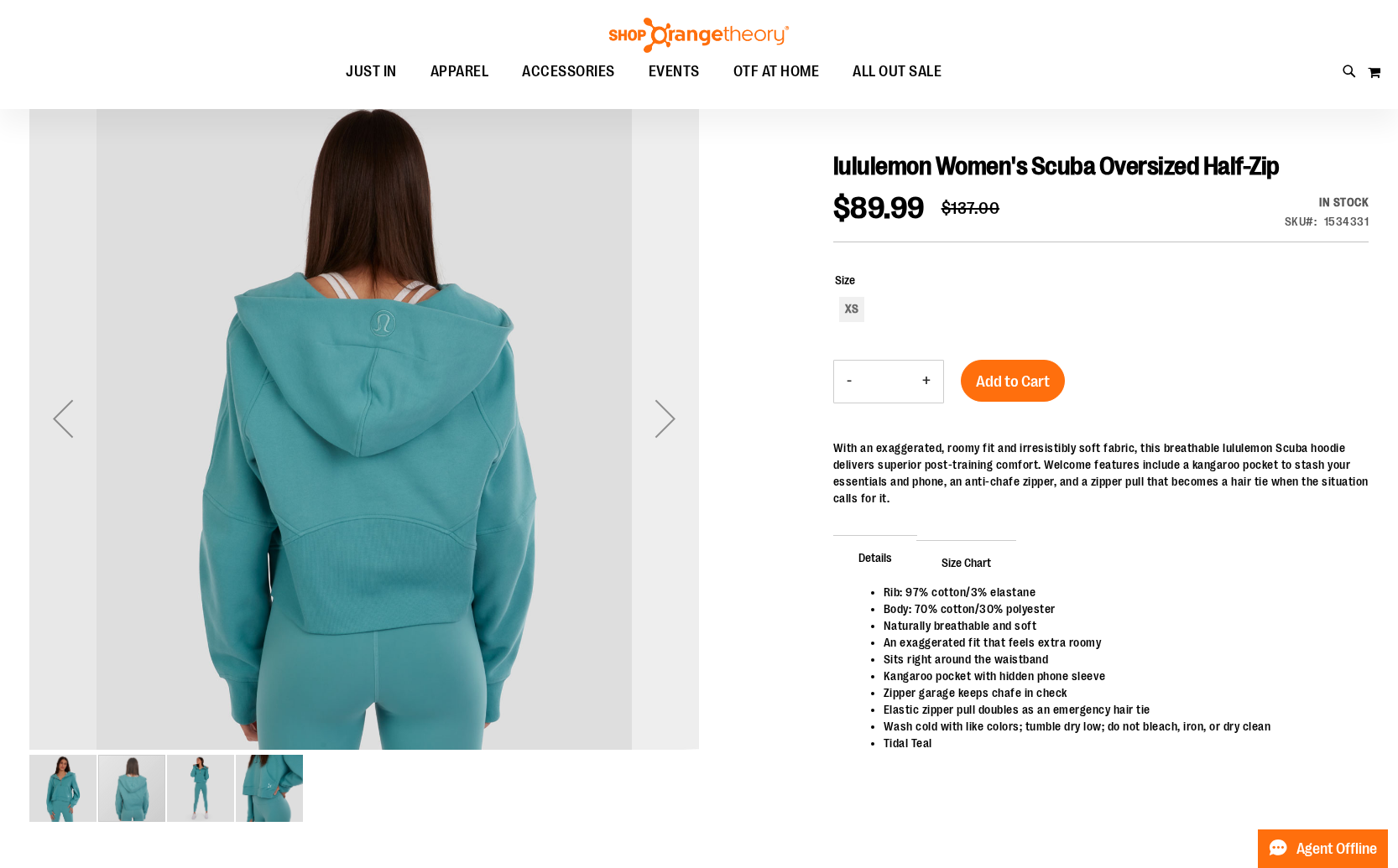
click at [669, 422] on div "Next" at bounding box center [665, 418] width 67 height 67
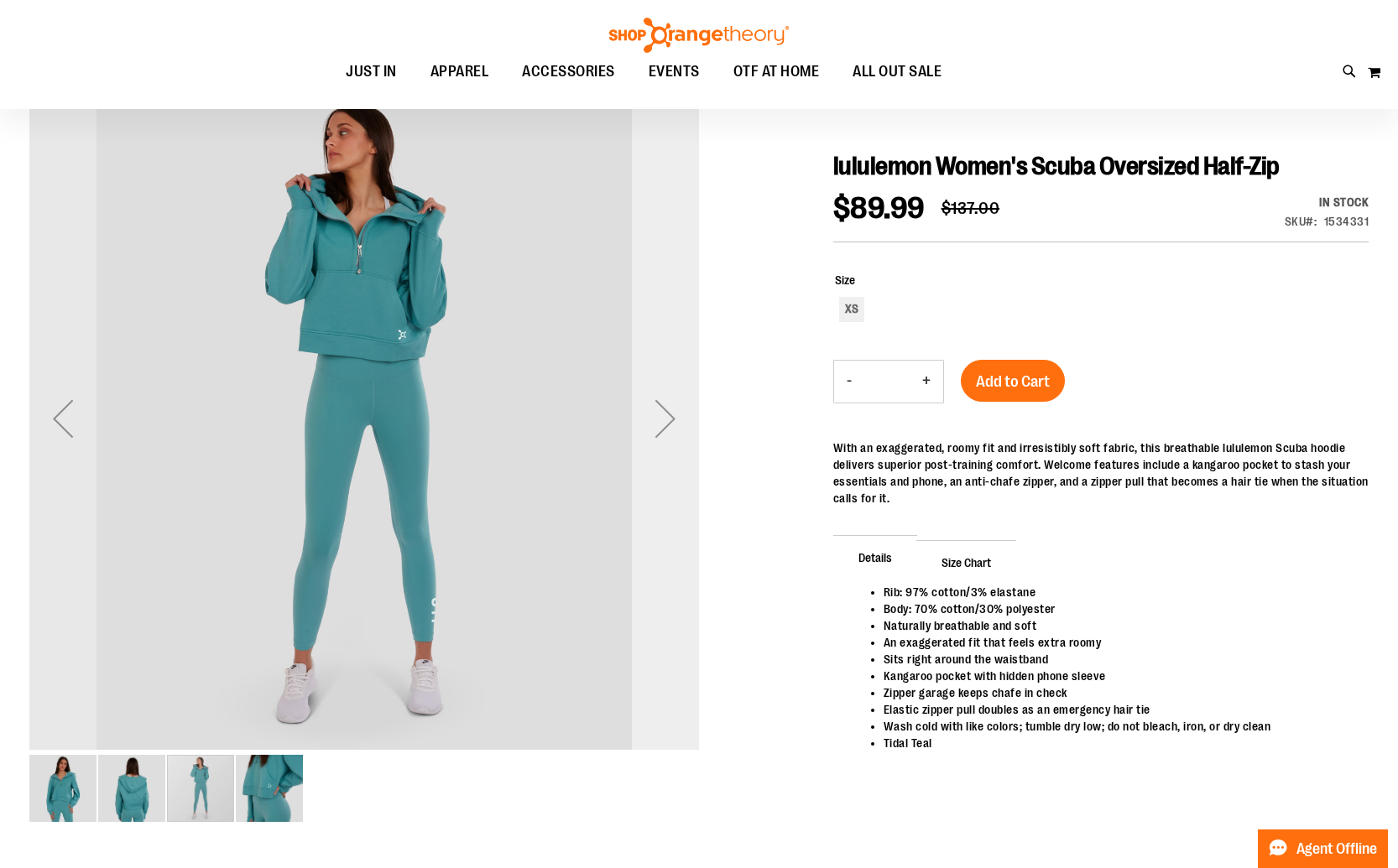
click at [669, 422] on div "Next" at bounding box center [665, 418] width 67 height 67
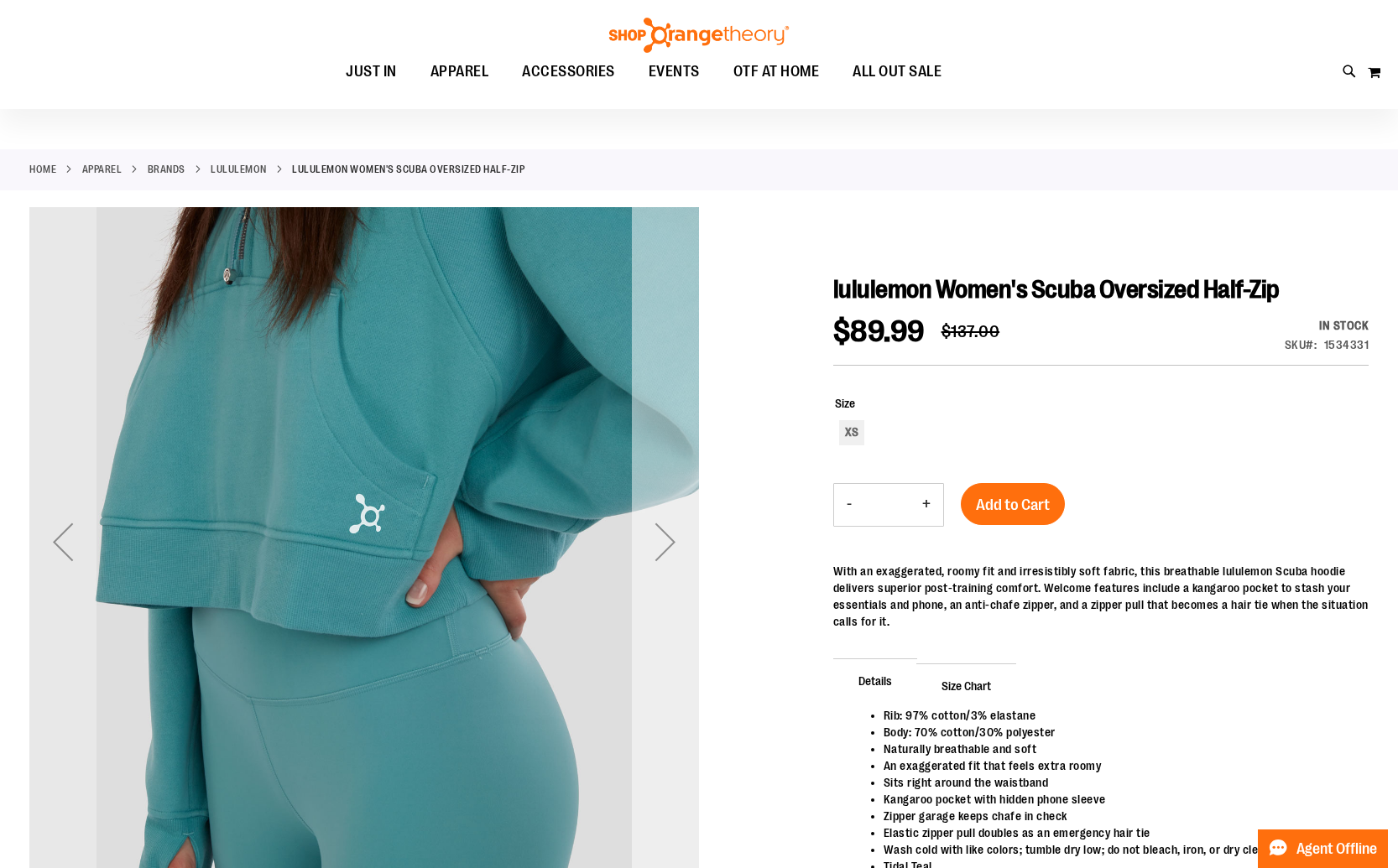
scroll to position [14, 0]
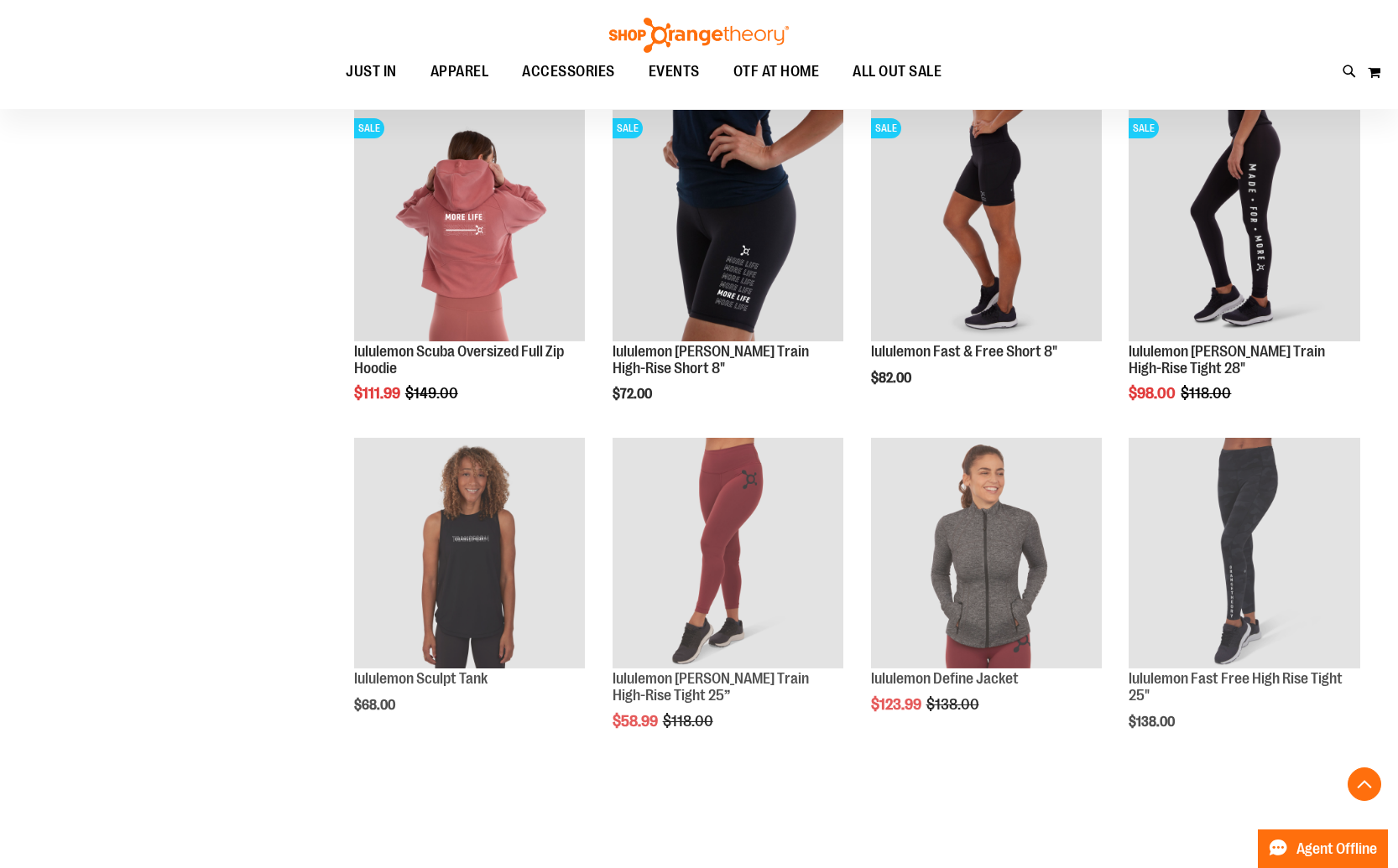
scroll to position [533, 0]
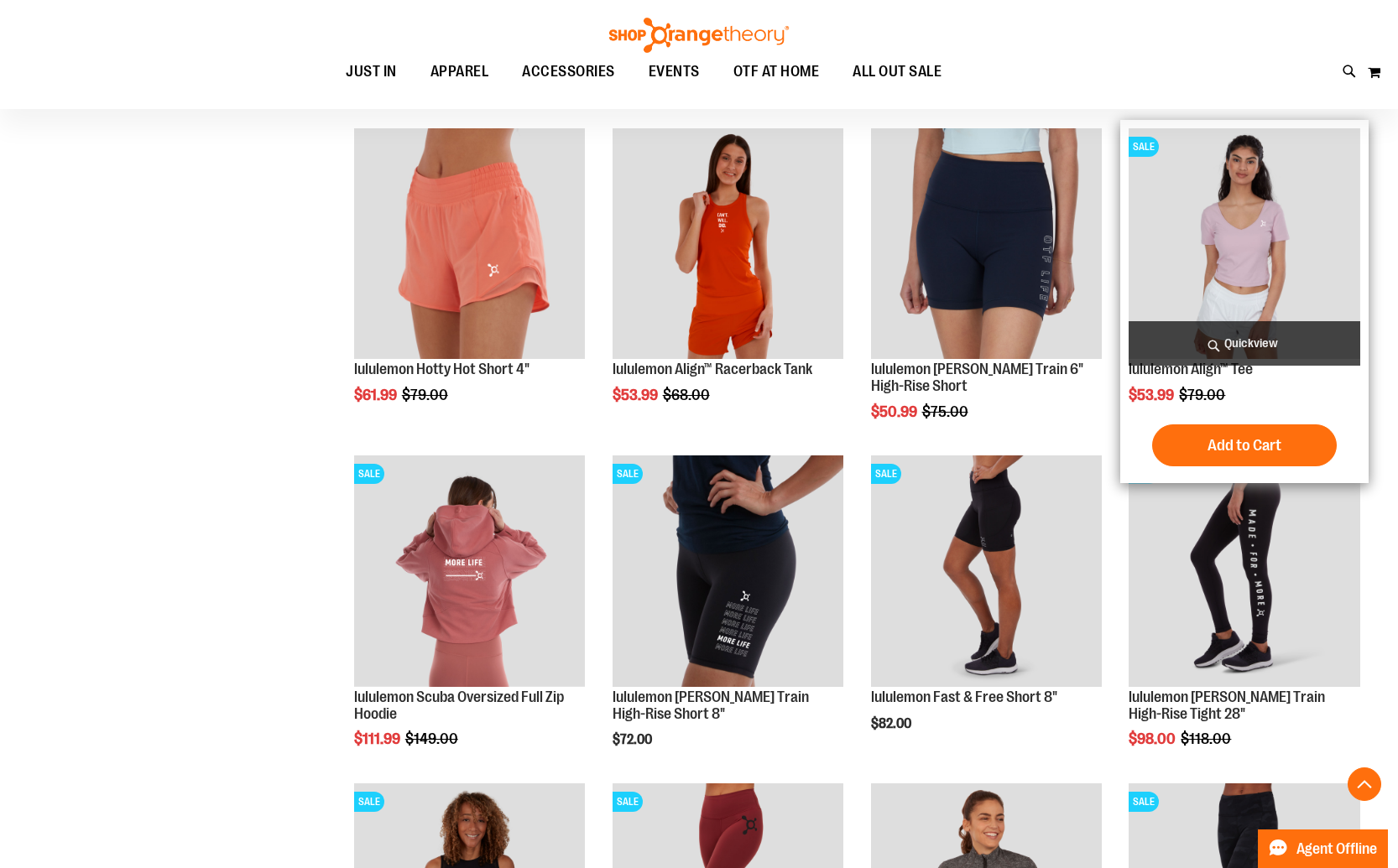
scroll to position [398, 0]
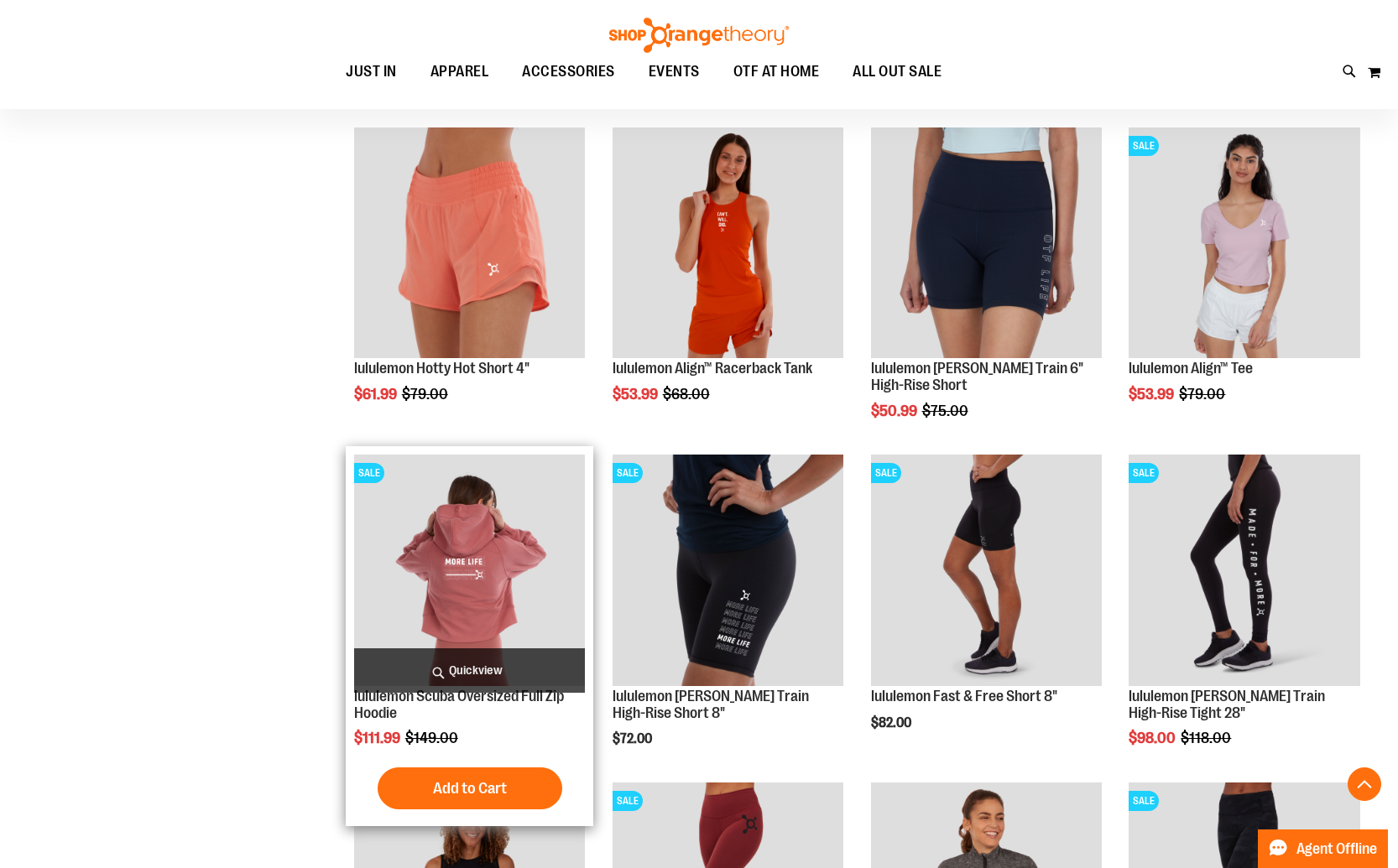
type input "**********"
click at [459, 597] on img "product" at bounding box center [470, 570] width 232 height 232
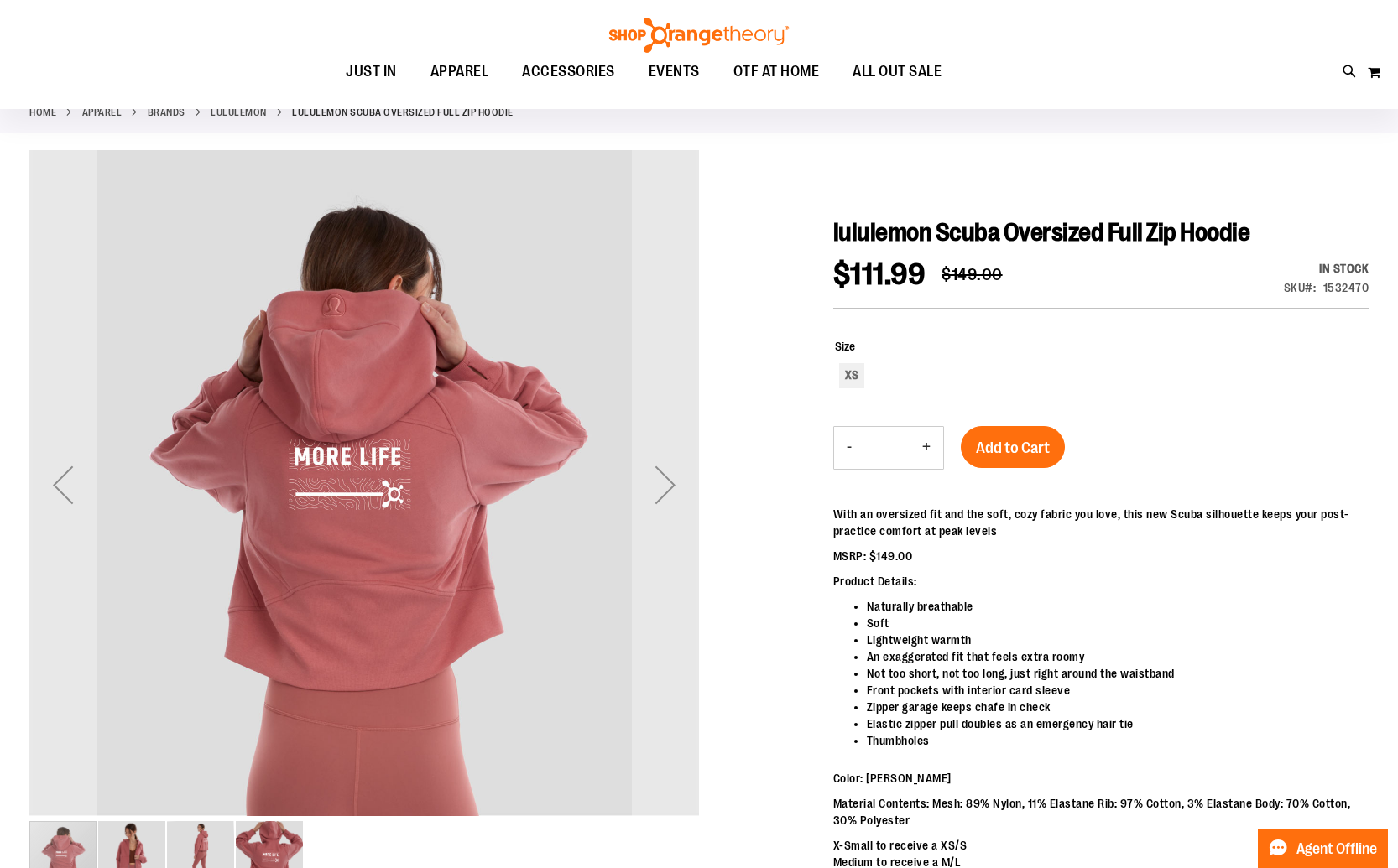
scroll to position [114, 0]
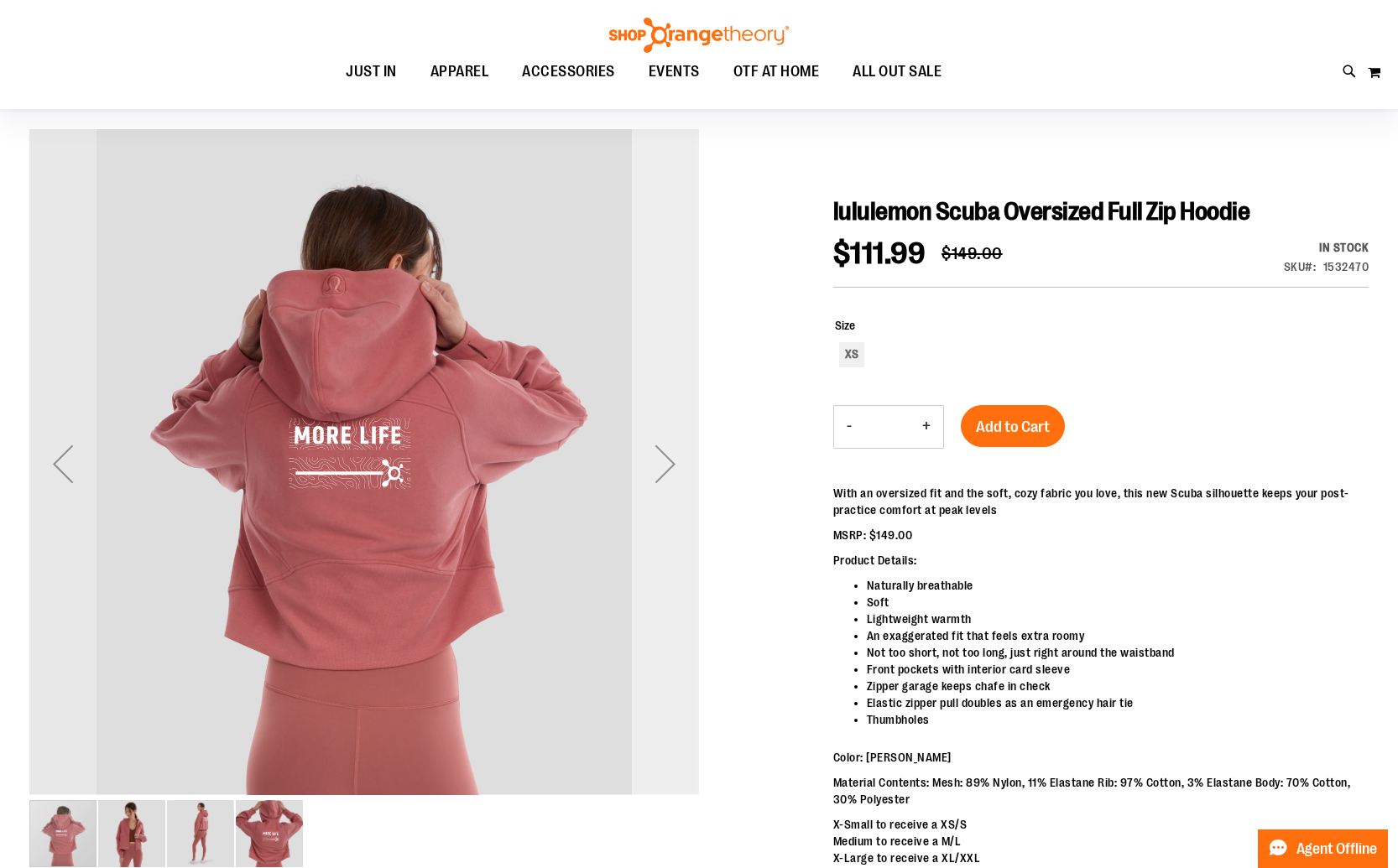
type input "**********"
click at [669, 456] on div "Next" at bounding box center [665, 463] width 67 height 67
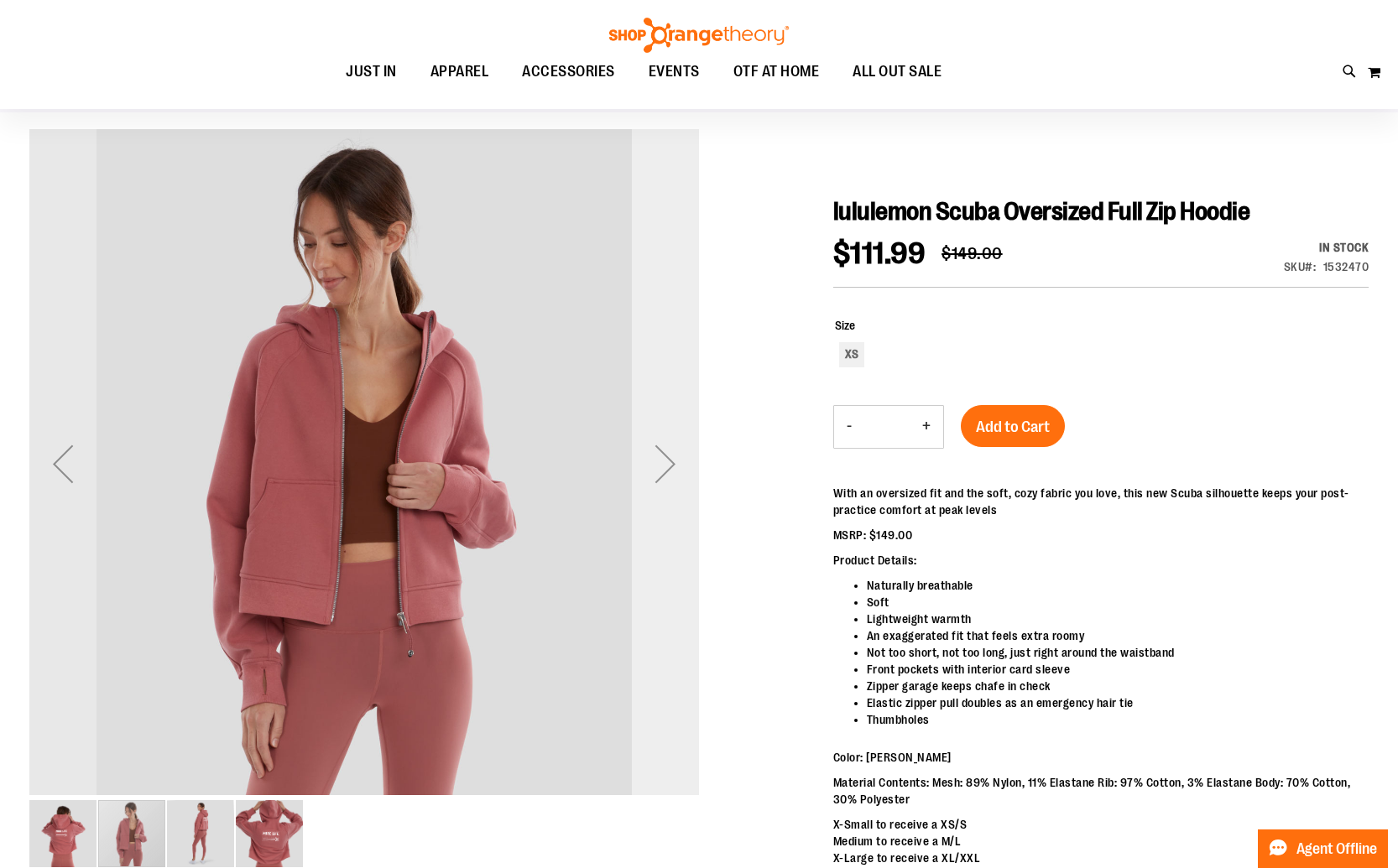
click at [667, 456] on div "Next" at bounding box center [665, 463] width 67 height 67
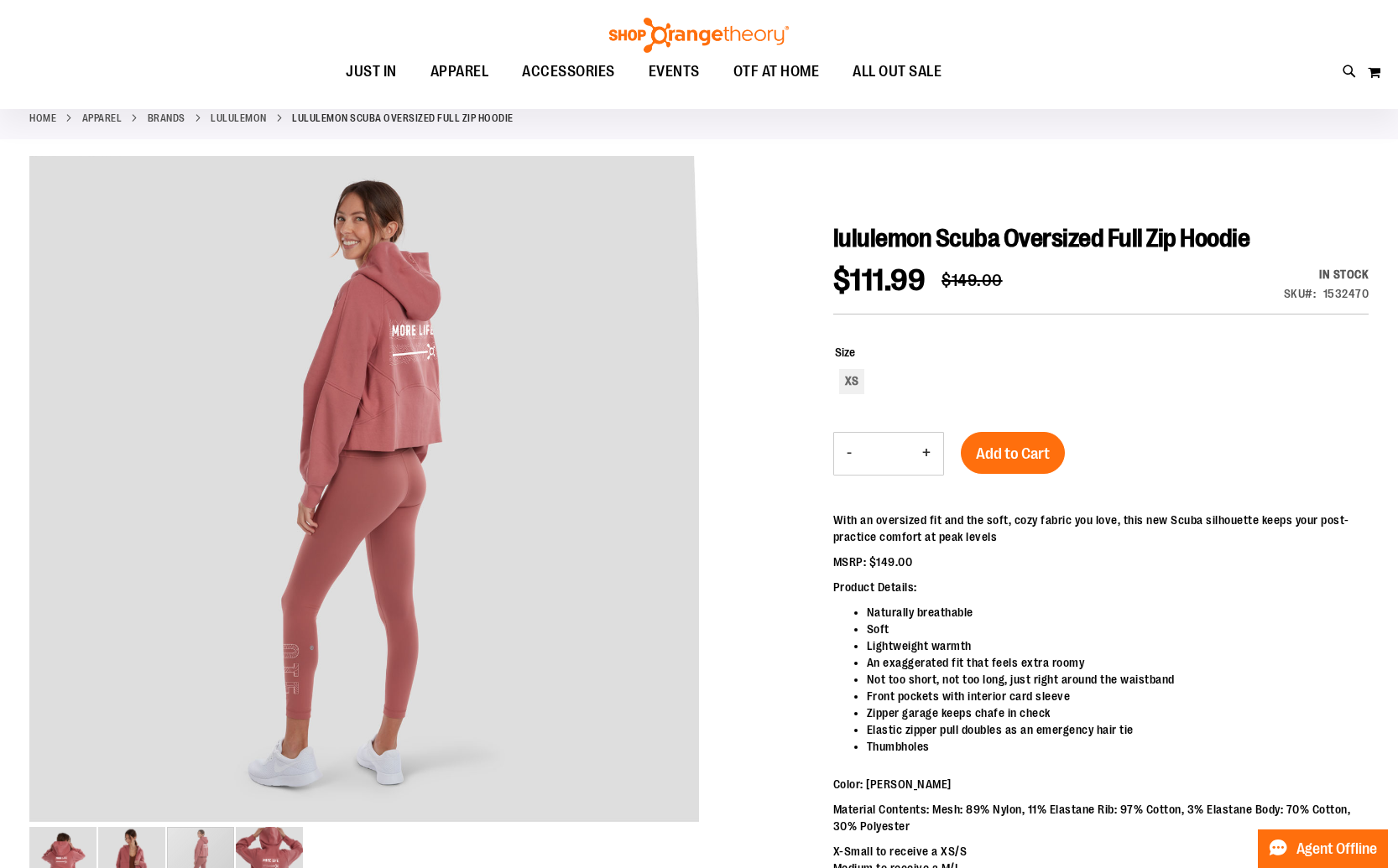
scroll to position [0, 0]
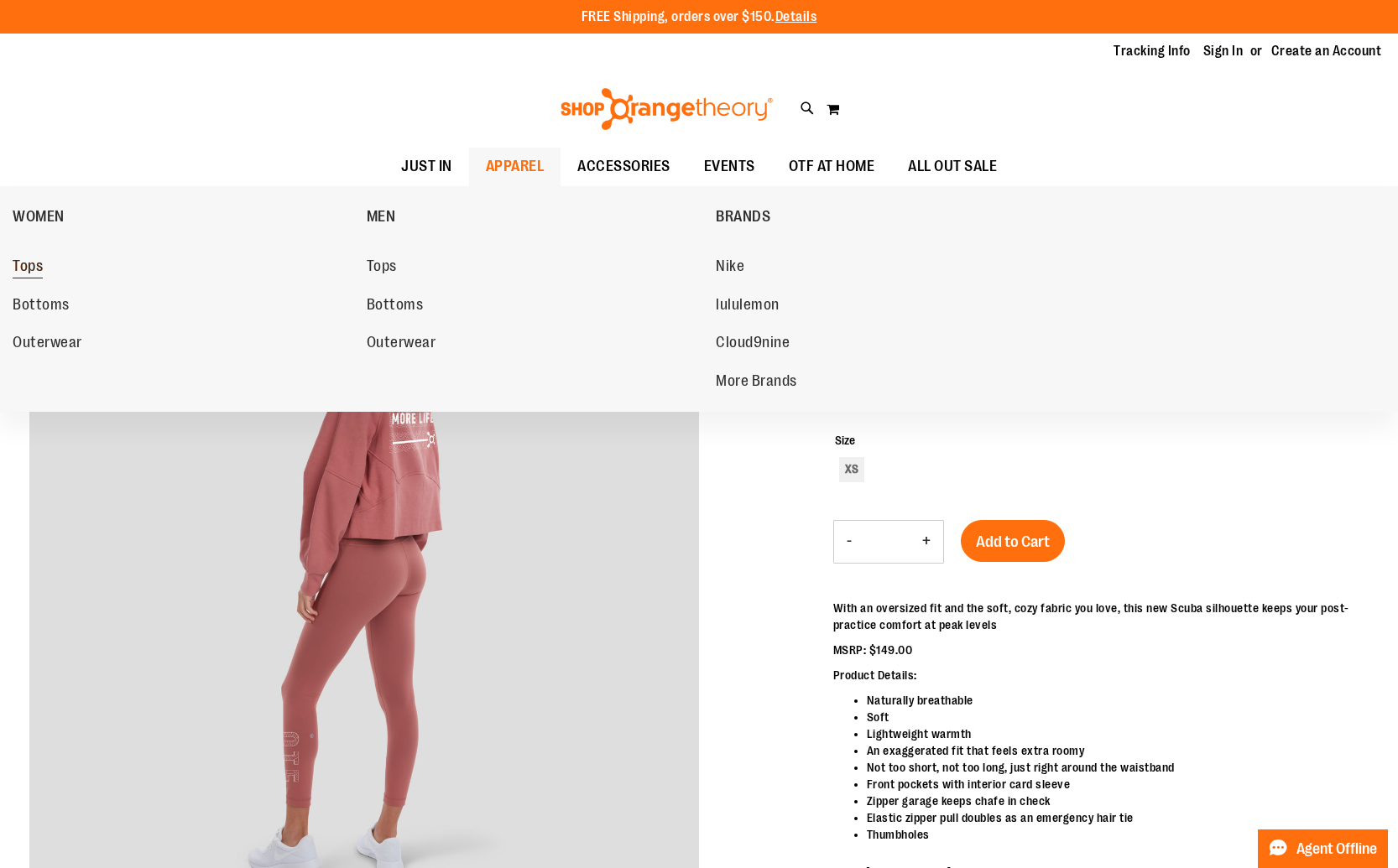
click at [33, 269] on span "Tops" at bounding box center [28, 268] width 30 height 21
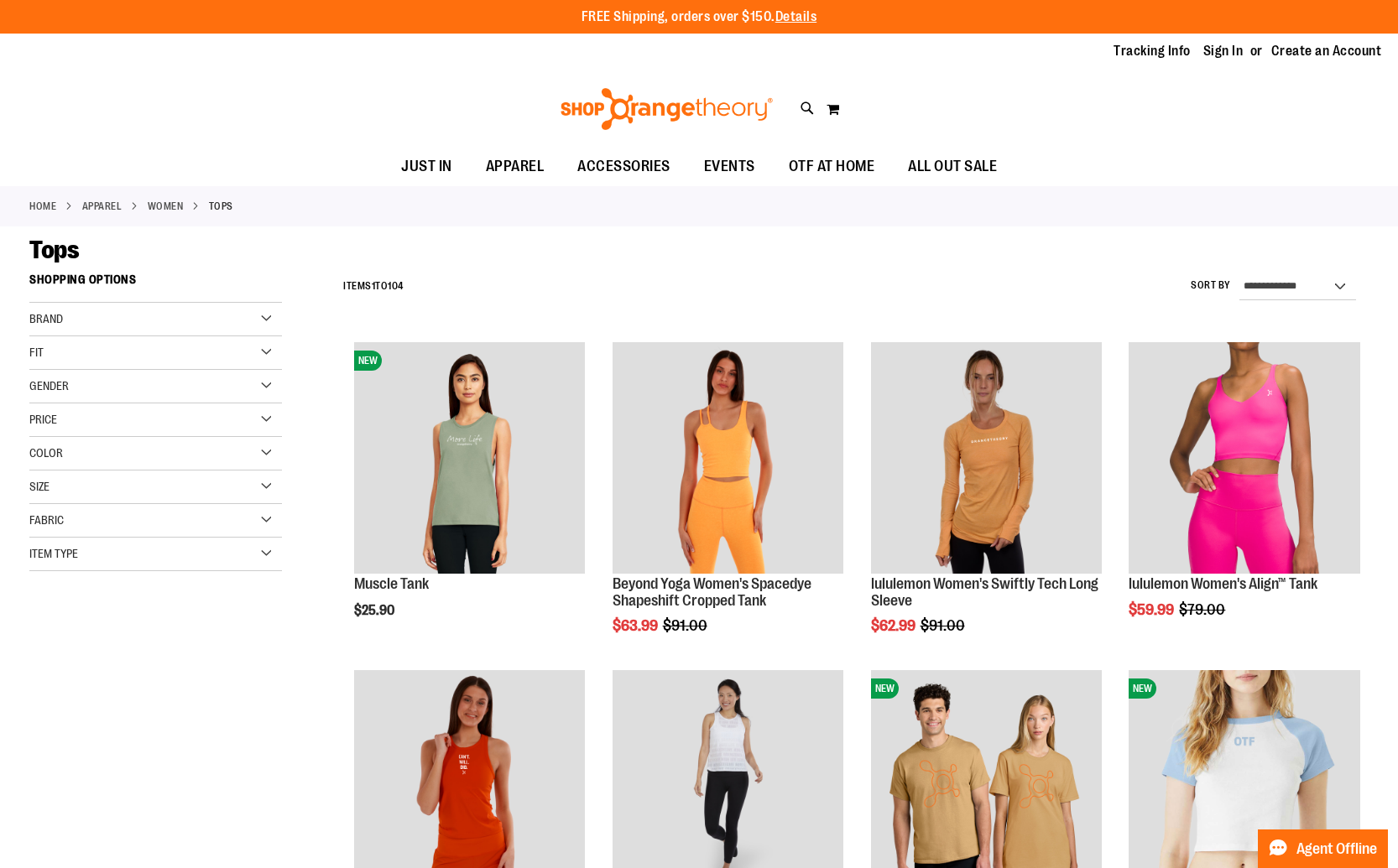
type input "**********"
click at [168, 333] on div "Brand" at bounding box center [155, 319] width 253 height 33
click at [35, 371] on link "lululemon" at bounding box center [146, 371] width 243 height 17
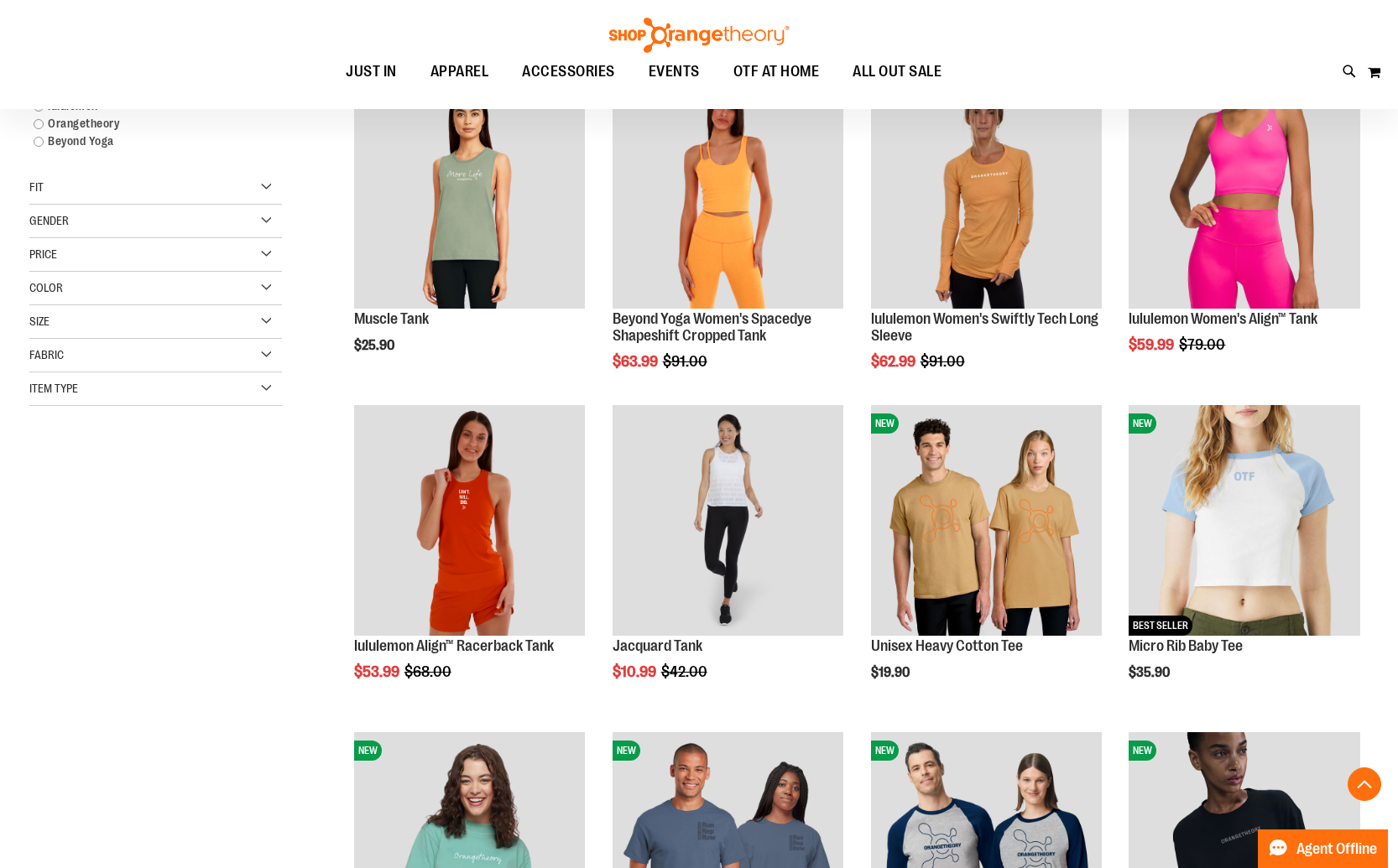
scroll to position [265, 0]
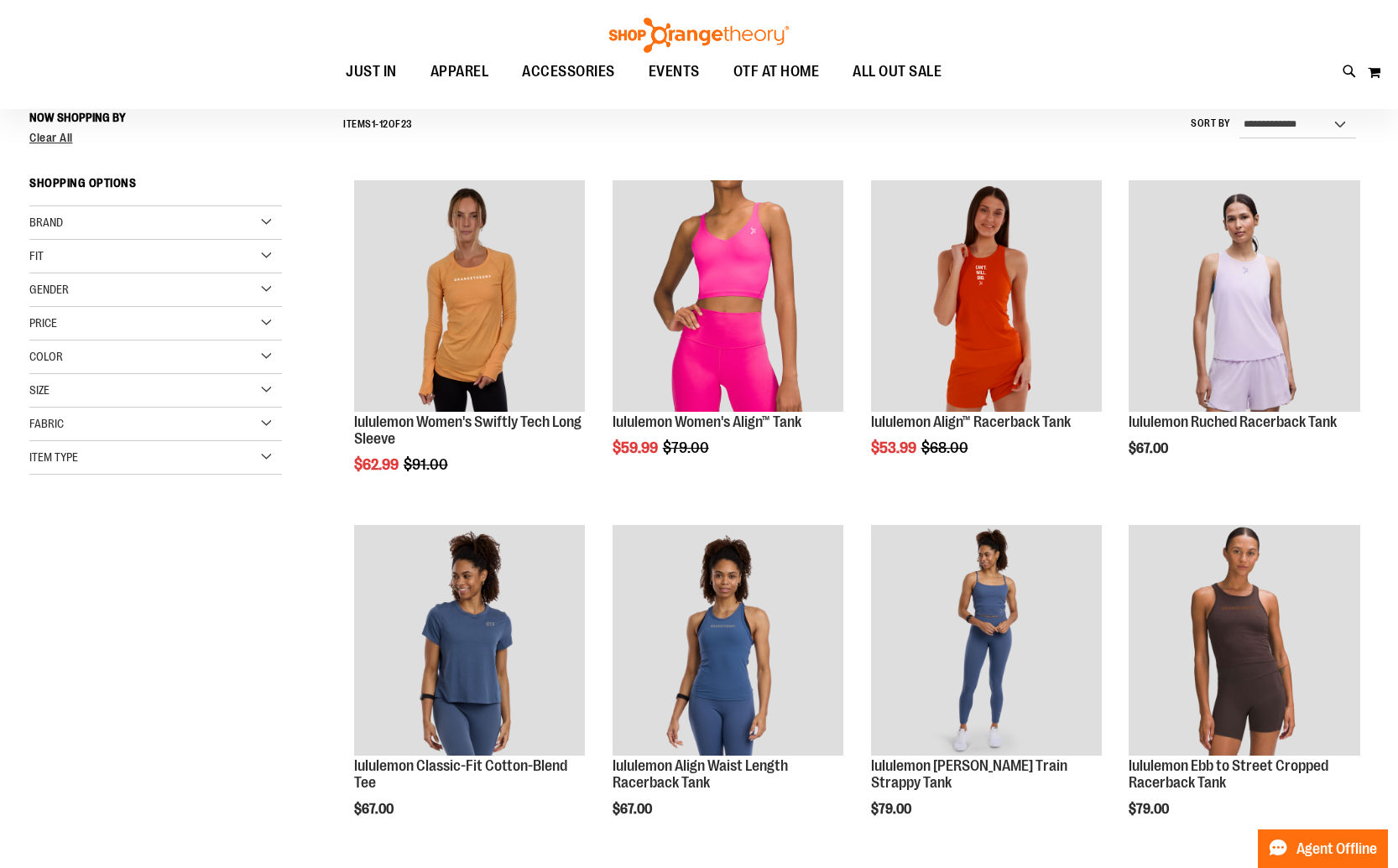
scroll to position [165, 0]
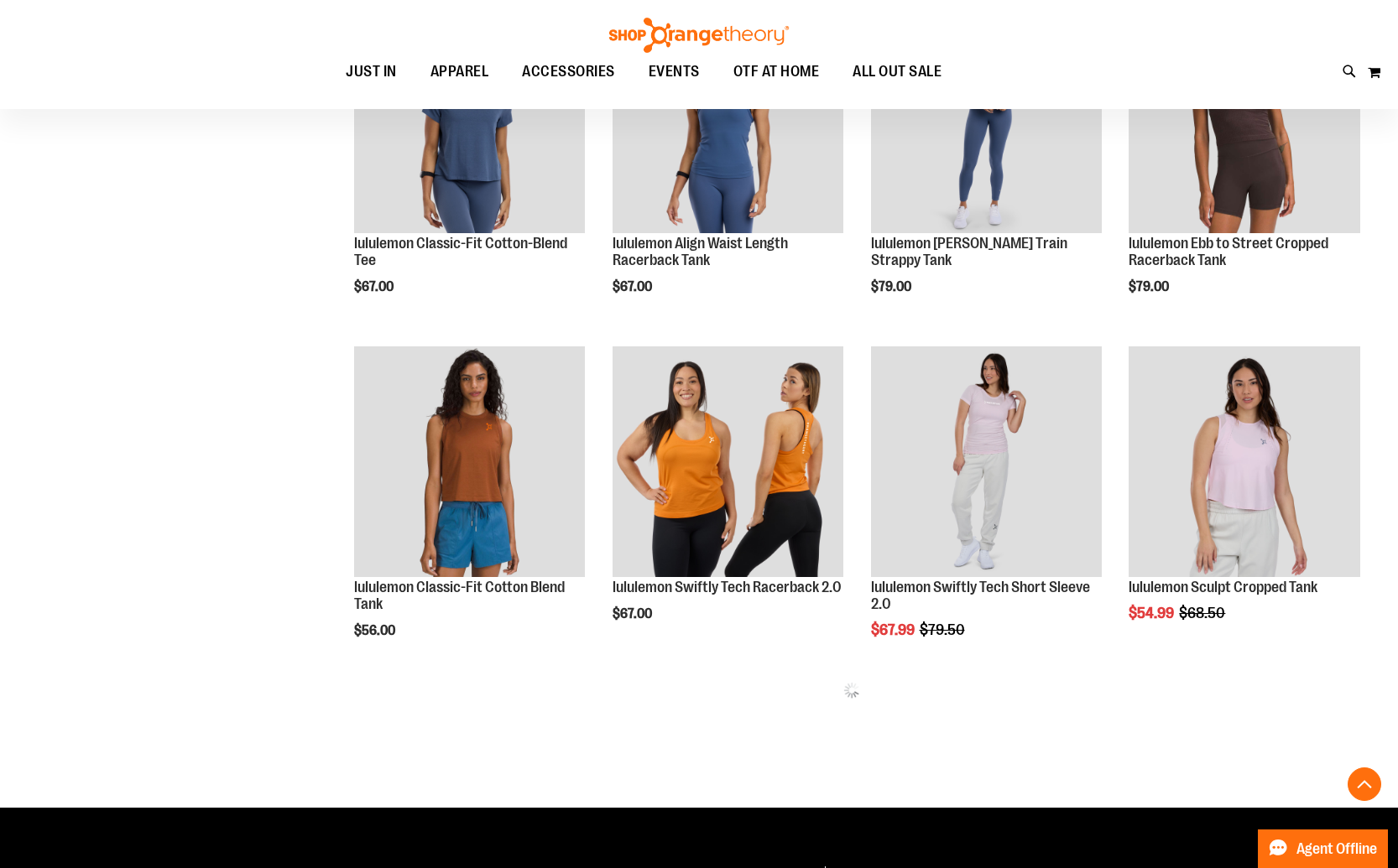
scroll to position [686, 0]
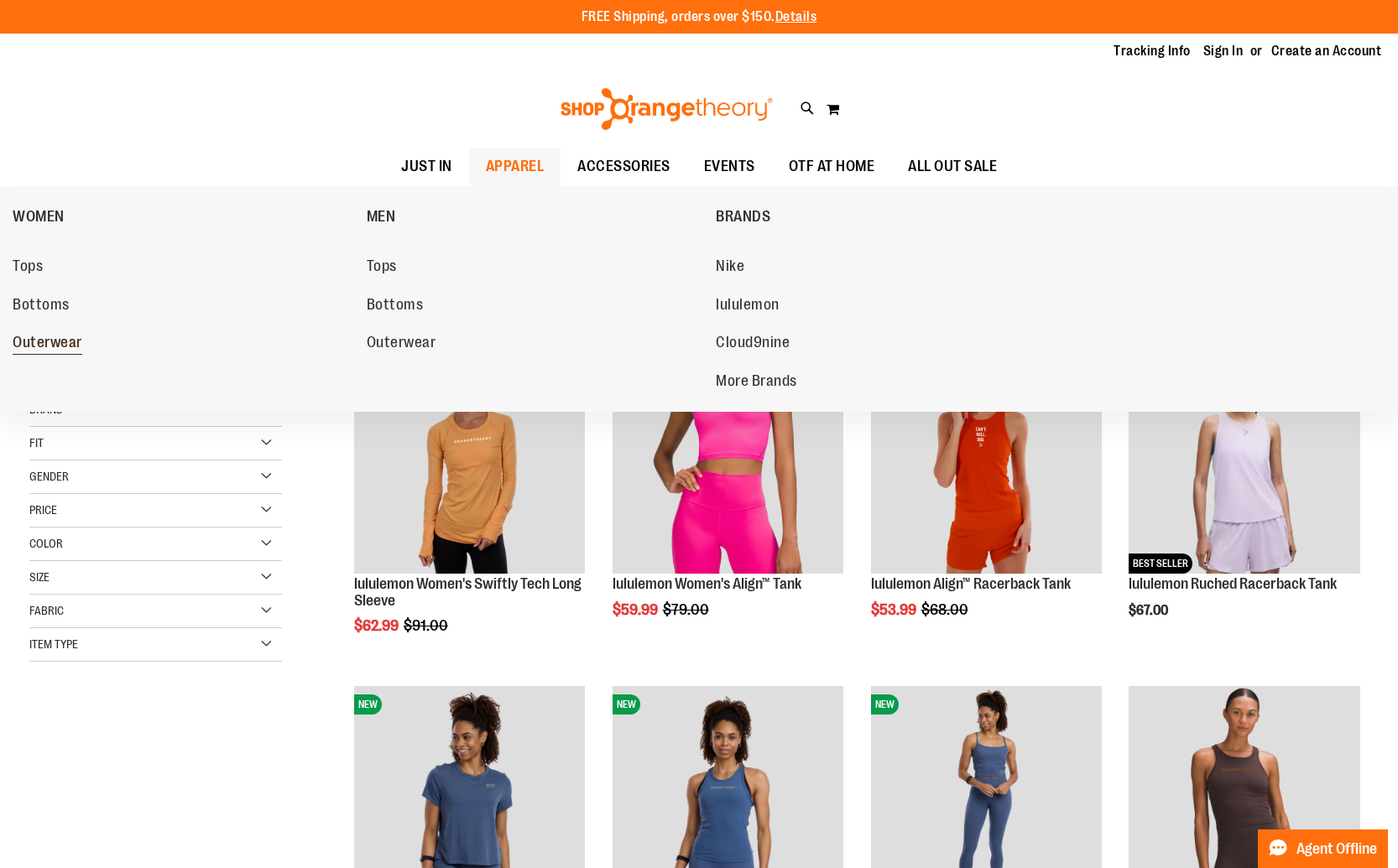
click at [62, 347] on span "Outerwear" at bounding box center [48, 344] width 70 height 21
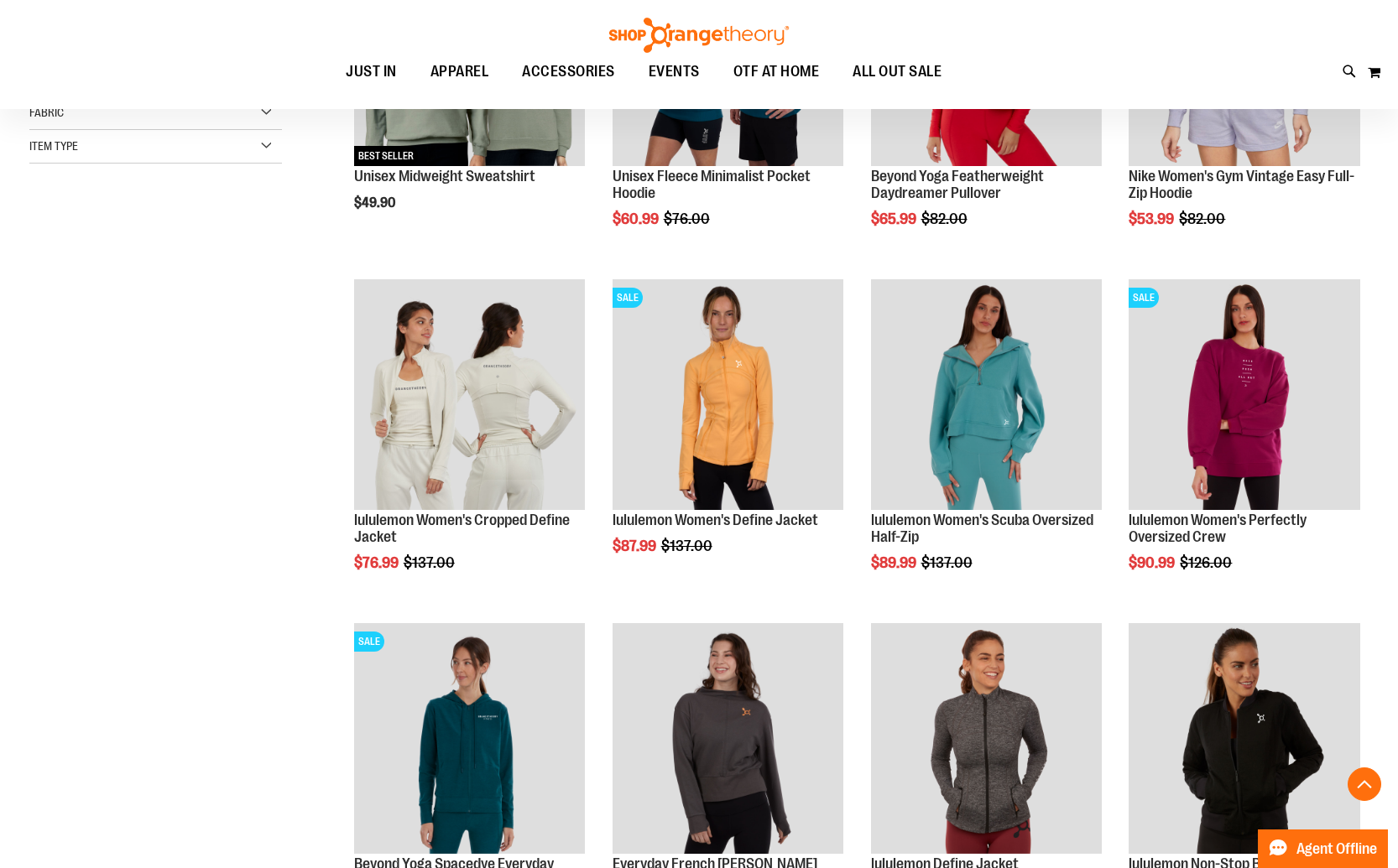
scroll to position [439, 0]
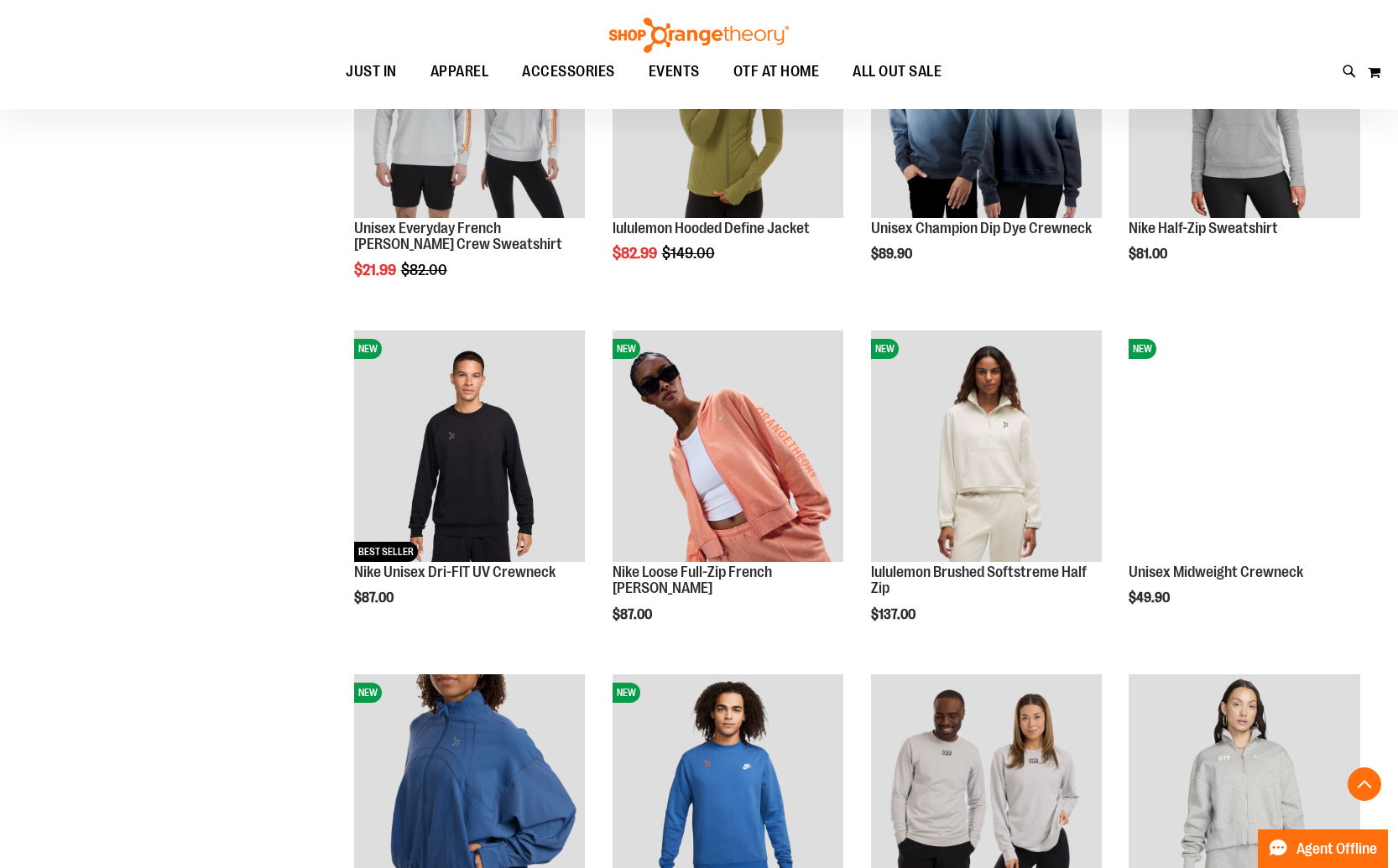
scroll to position [1392, 0]
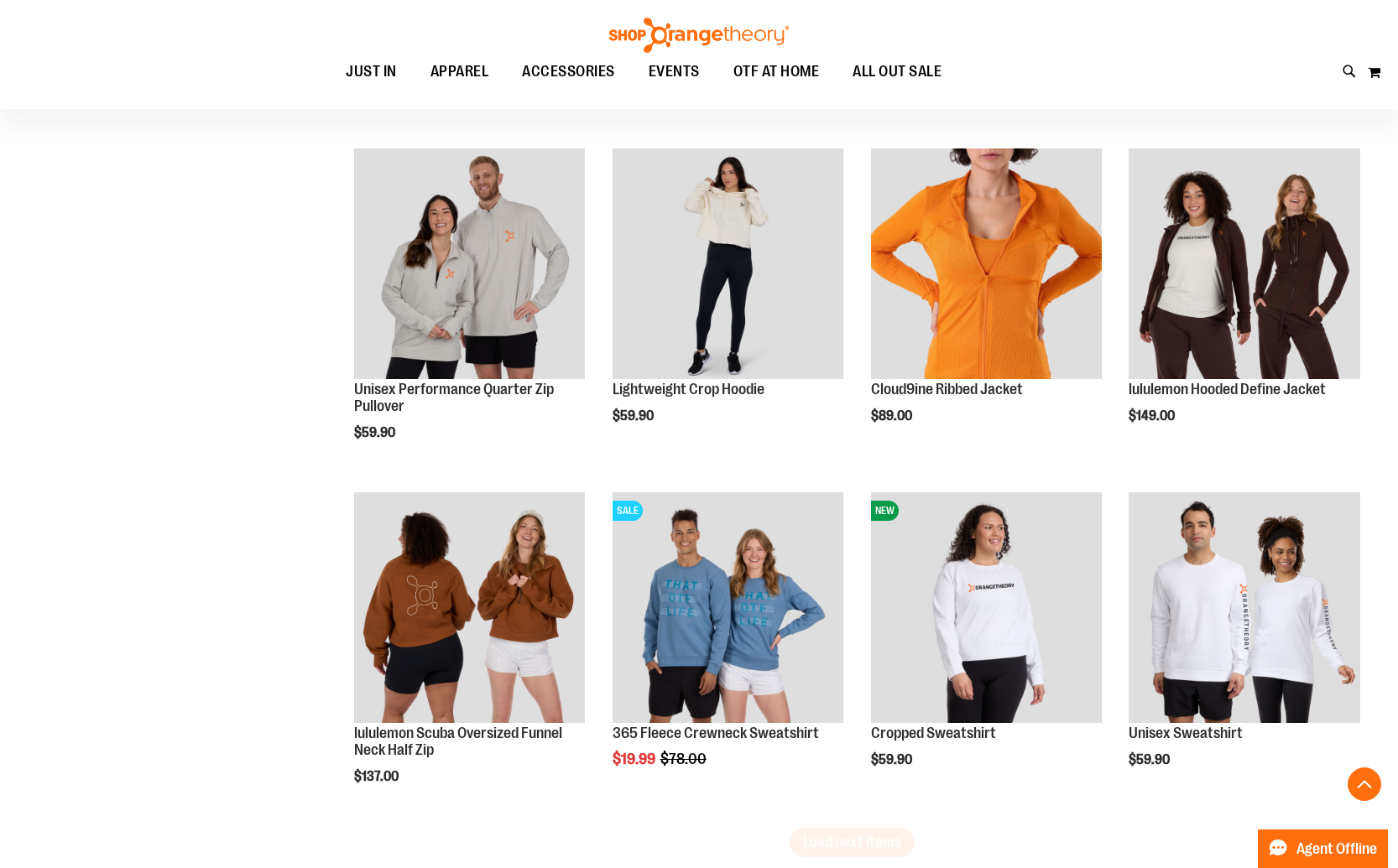
scroll to position [2609, 0]
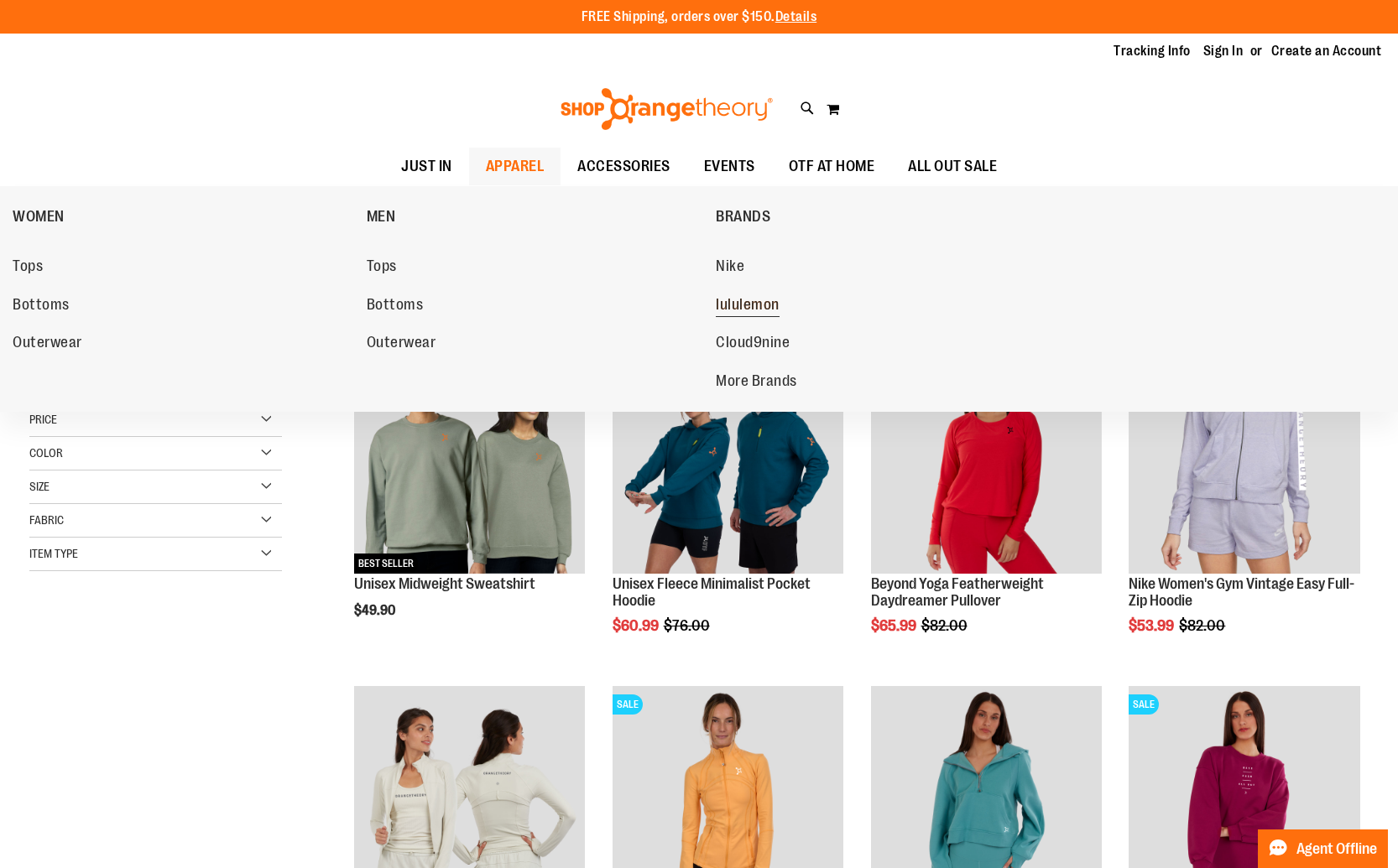
type input "**********"
click at [744, 307] on span "lululemon" at bounding box center [747, 306] width 63 height 21
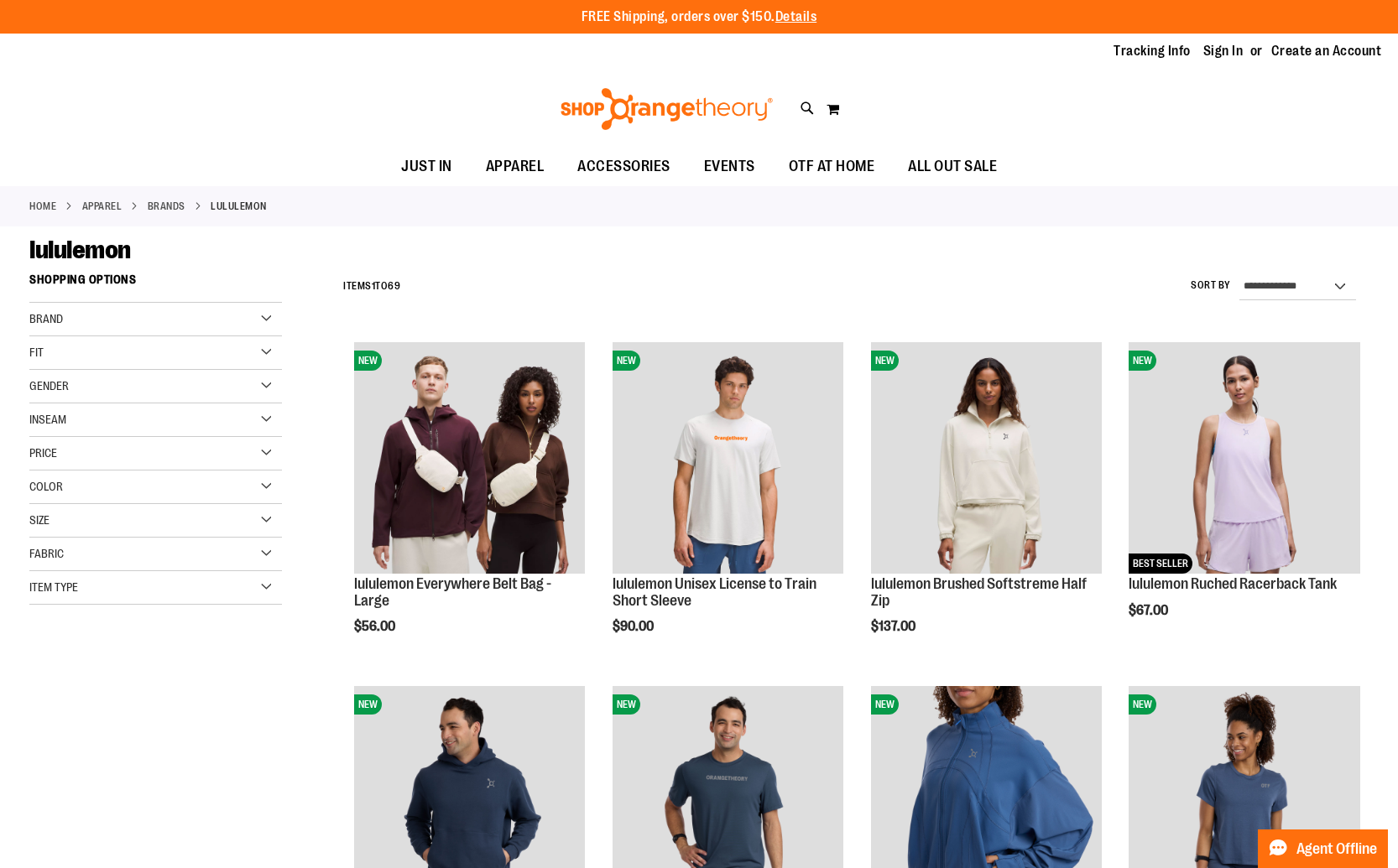
type input "**********"
click at [146, 521] on div "Size" at bounding box center [155, 520] width 253 height 33
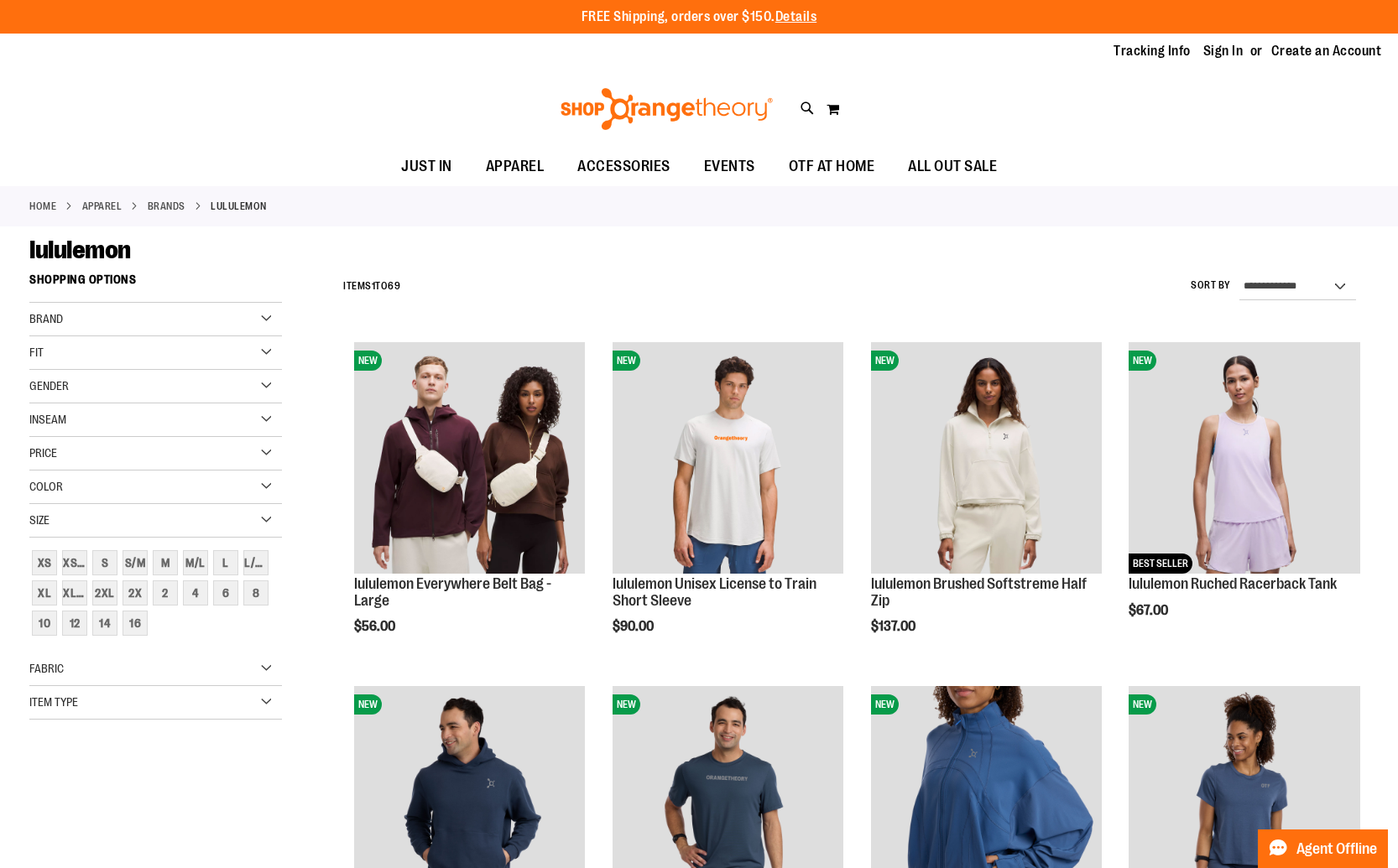
click at [146, 524] on div "Size" at bounding box center [155, 520] width 253 height 33
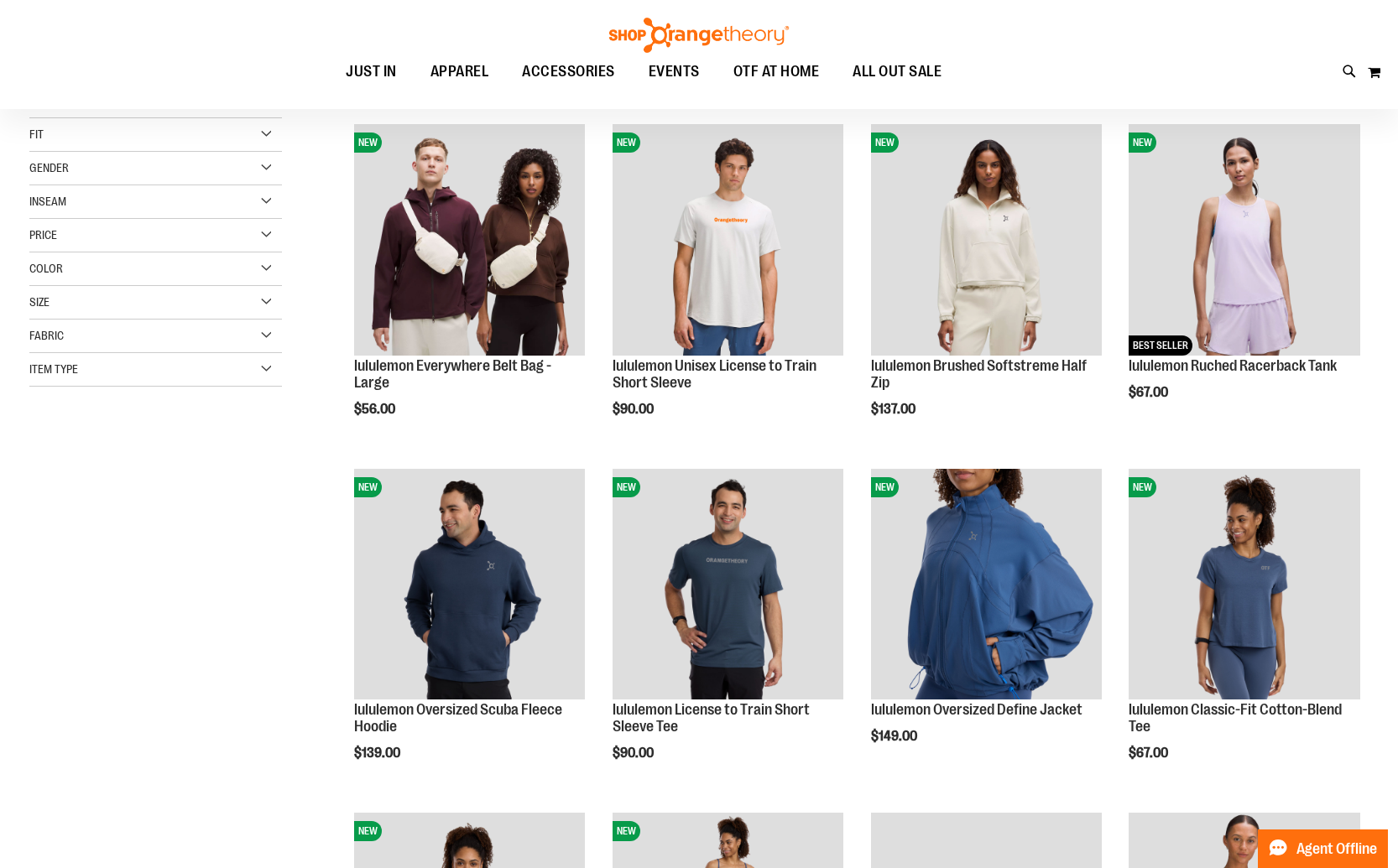
scroll to position [120, 0]
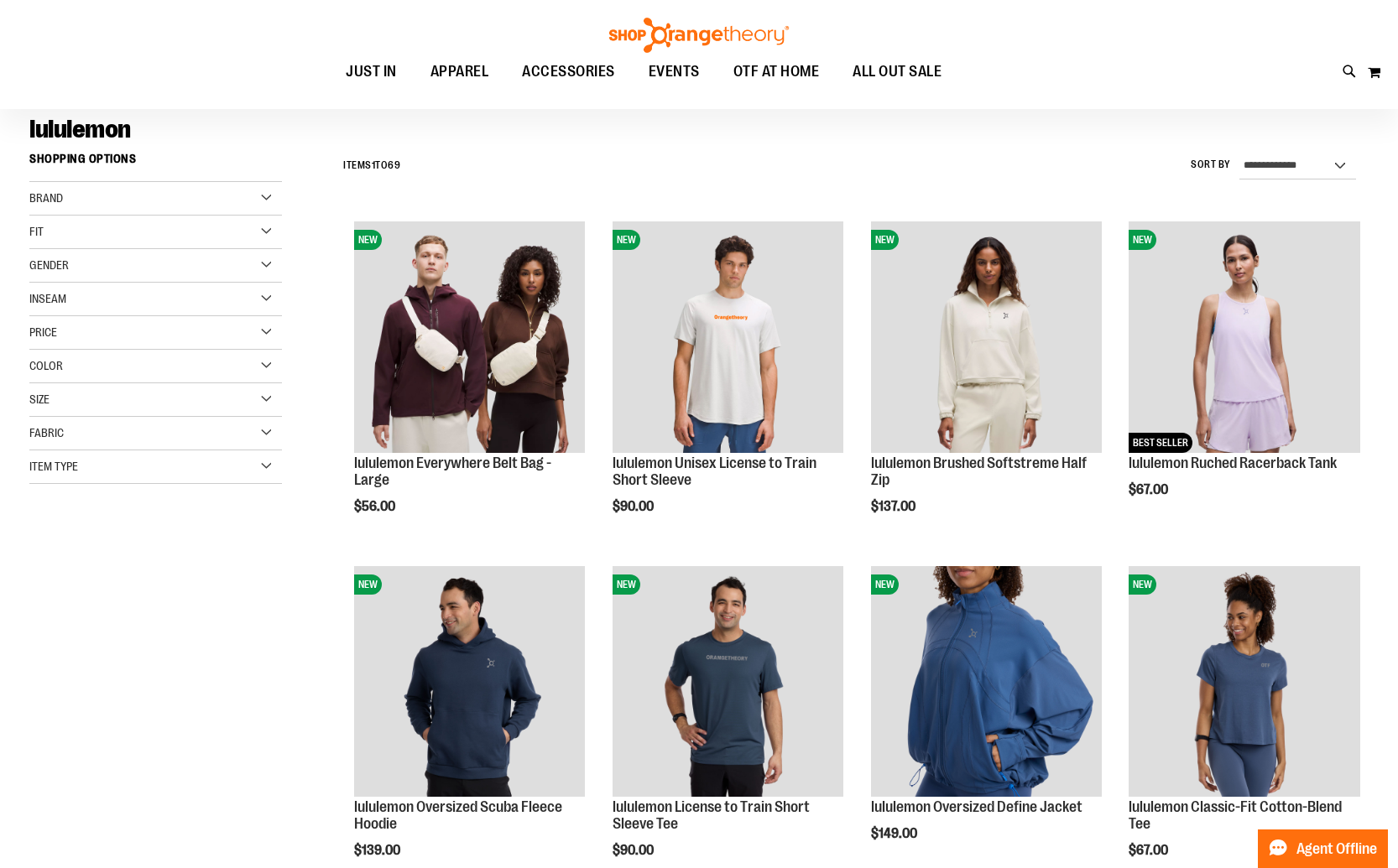
click at [113, 404] on div "Size" at bounding box center [155, 400] width 253 height 33
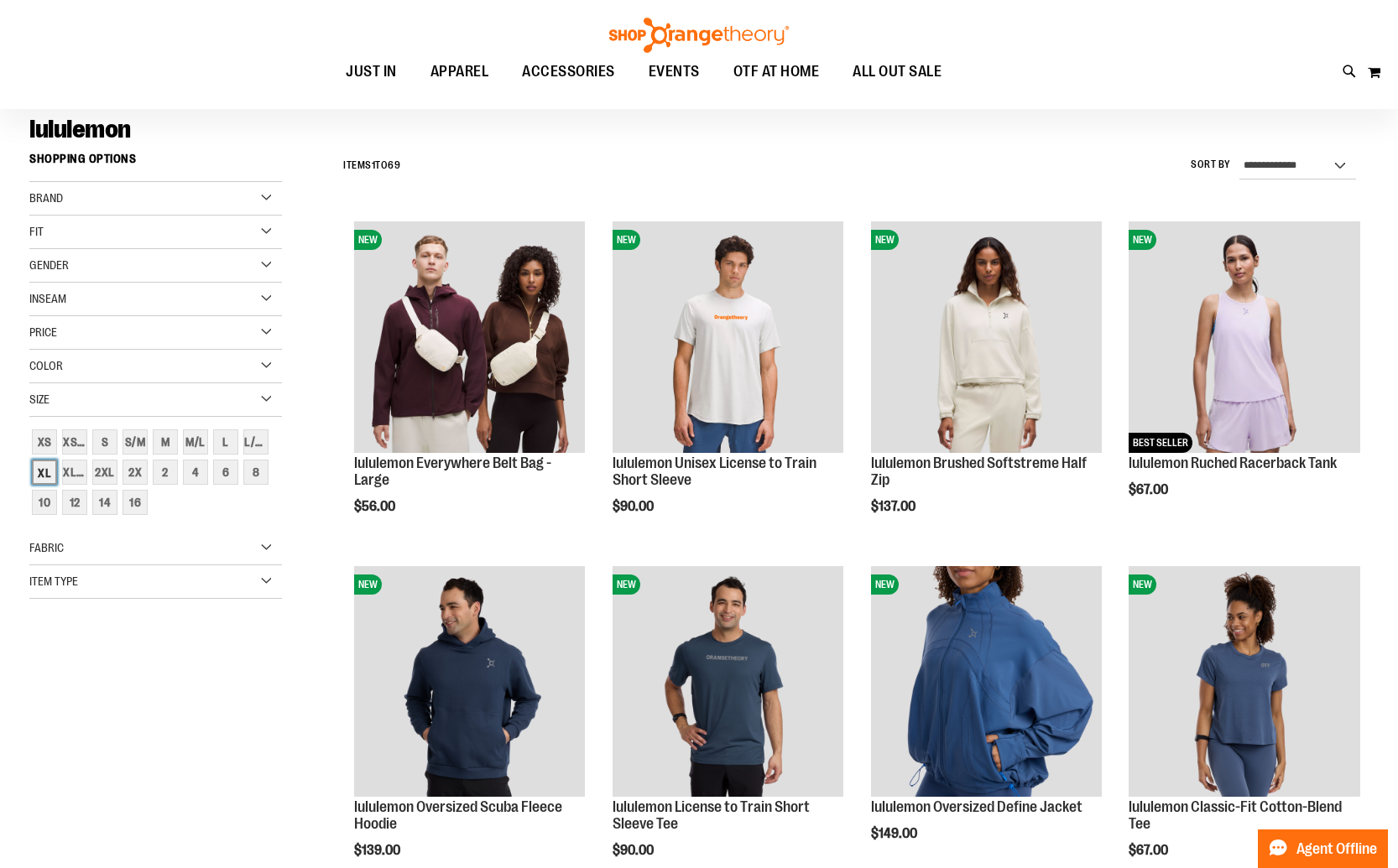
click at [41, 470] on div "XL" at bounding box center [44, 472] width 25 height 25
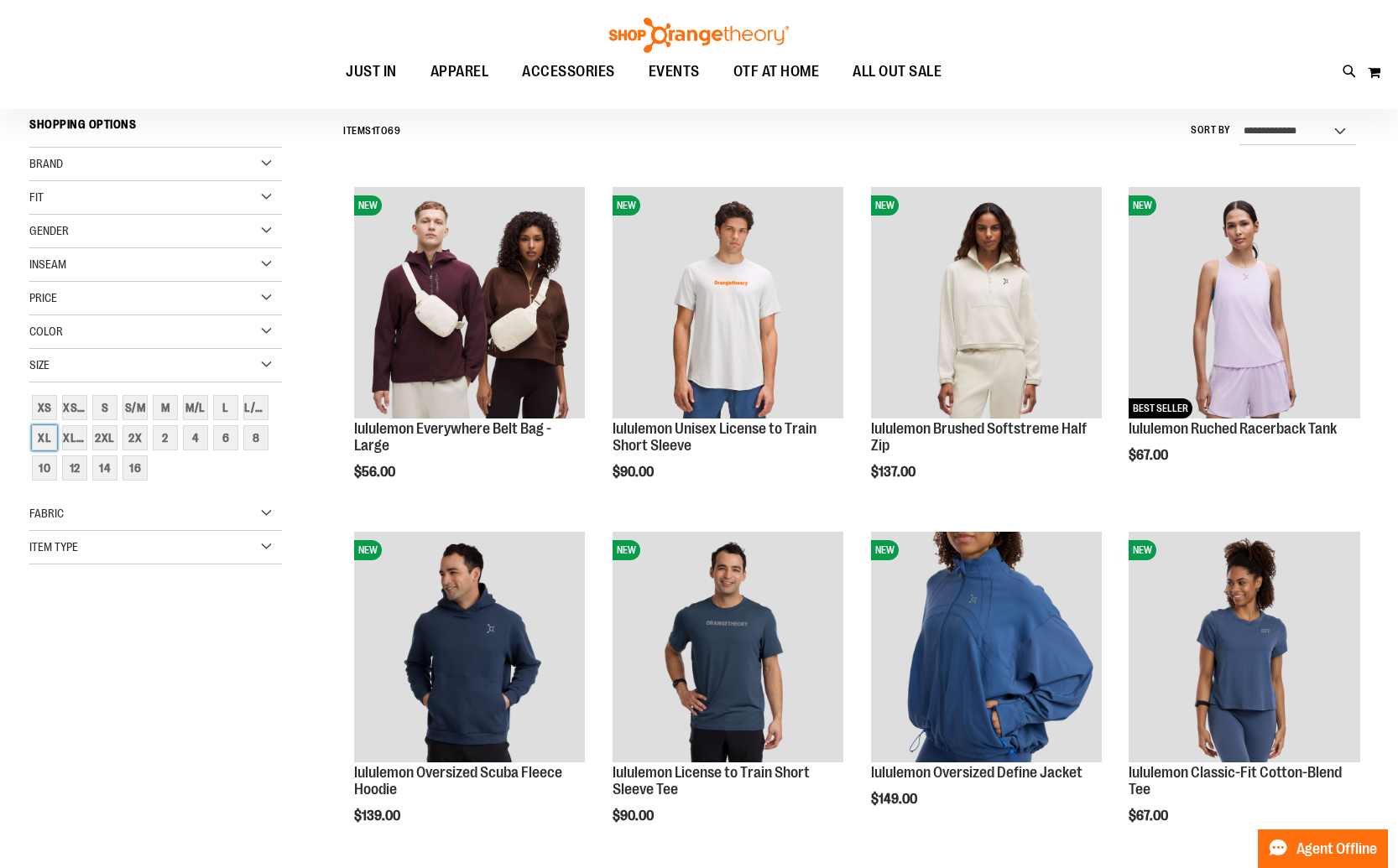
scroll to position [156, 0]
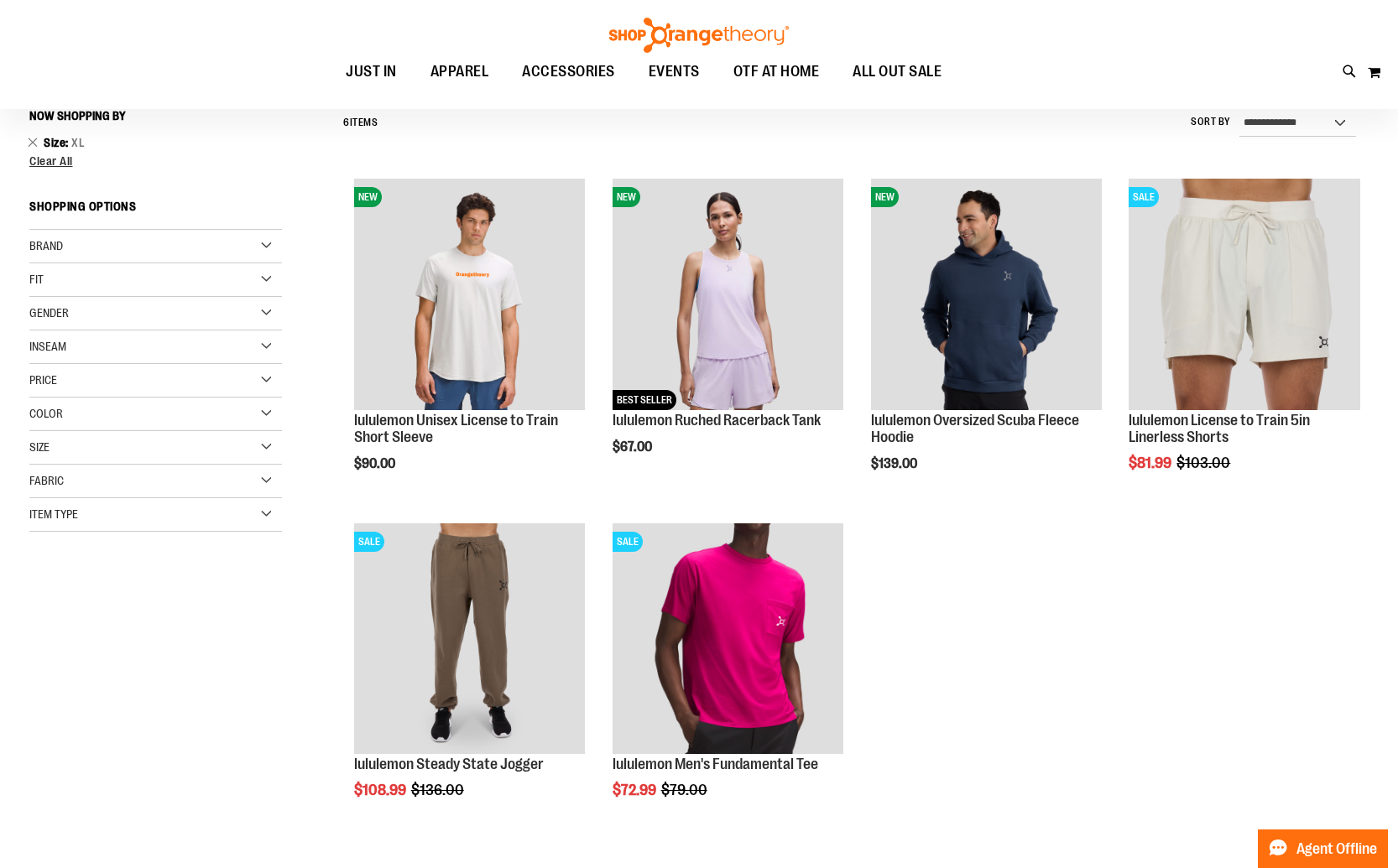
scroll to position [164, 0]
click at [50, 155] on span "Clear All" at bounding box center [51, 160] width 43 height 14
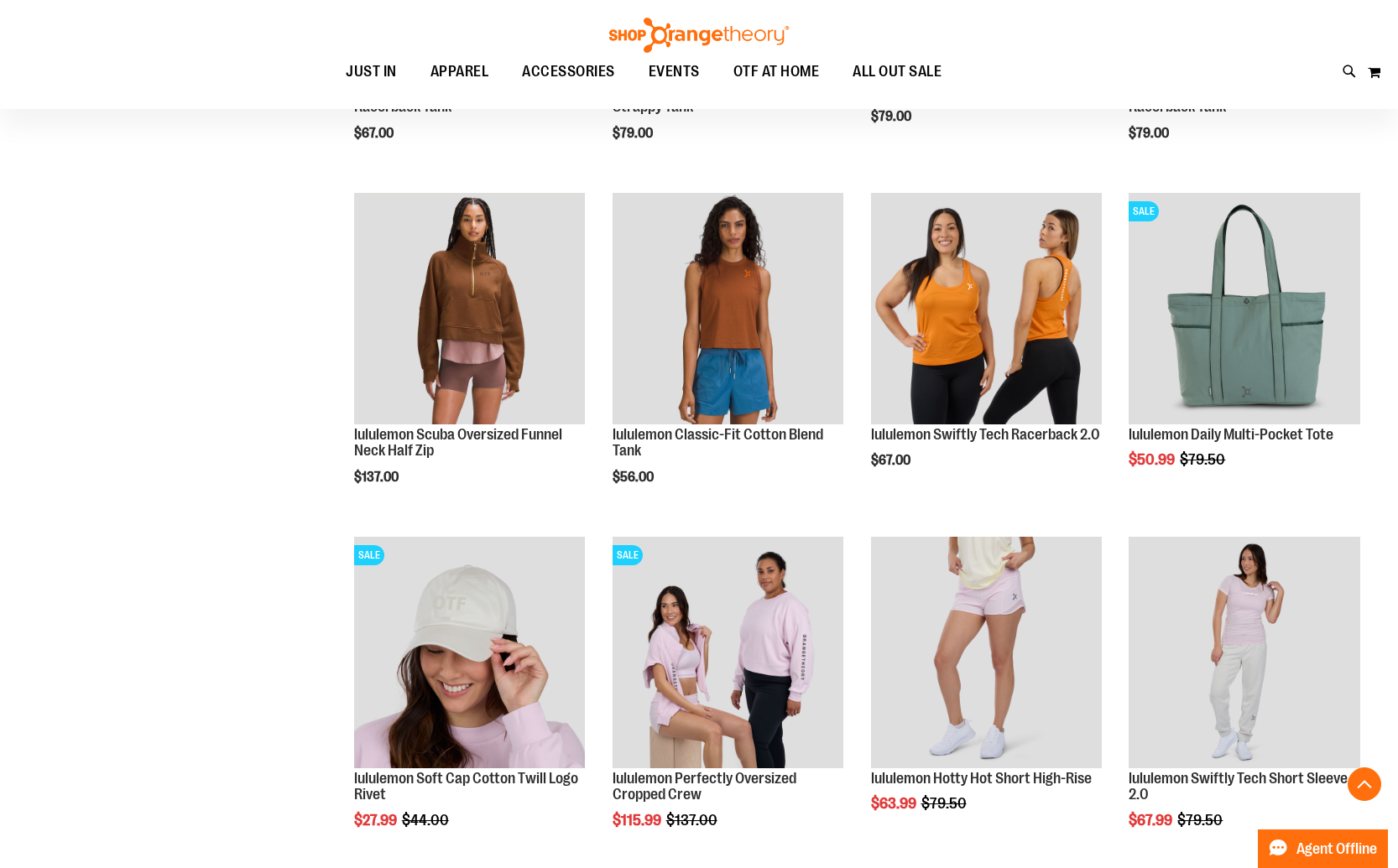
scroll to position [1179, 0]
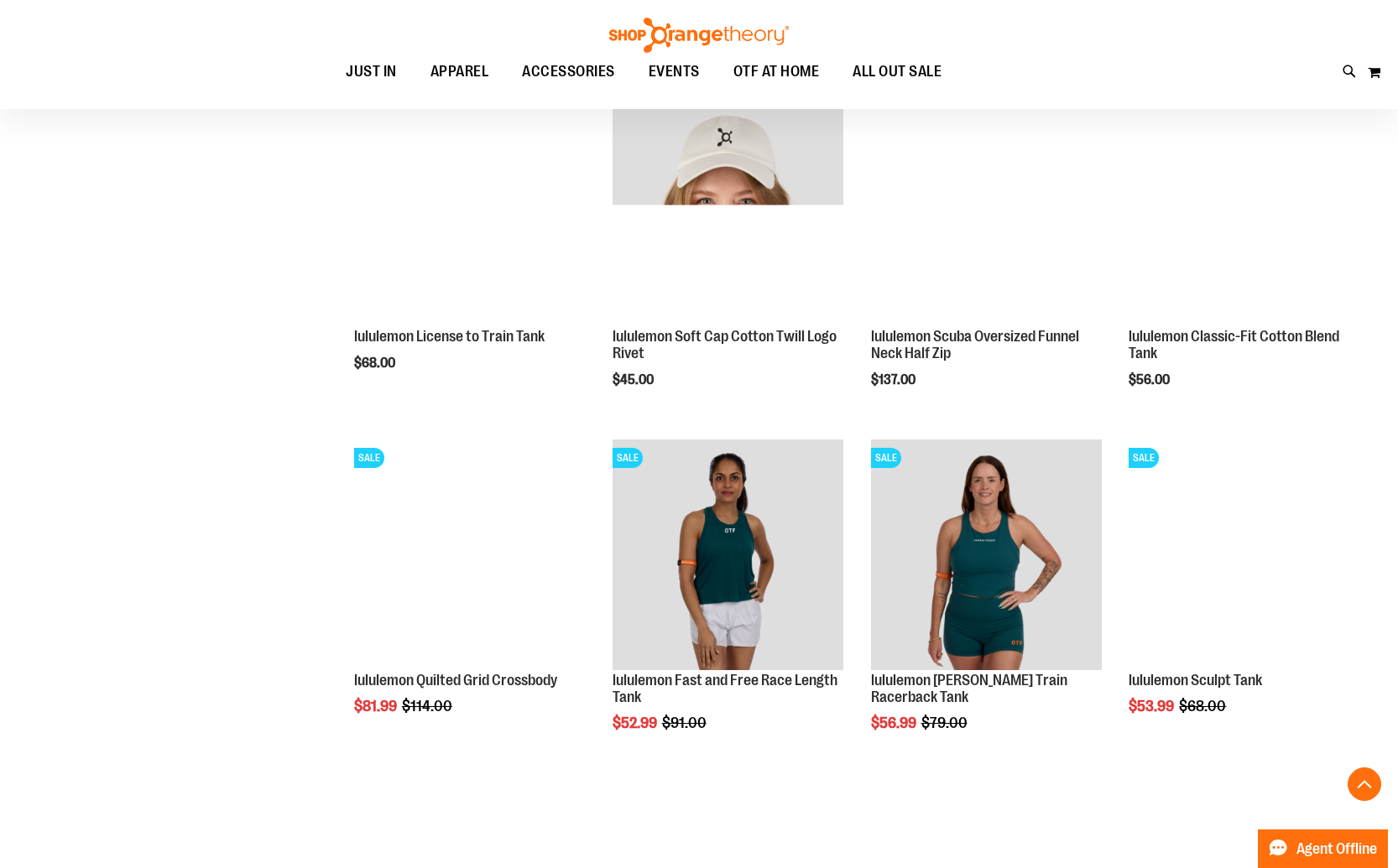
scroll to position [2657, 0]
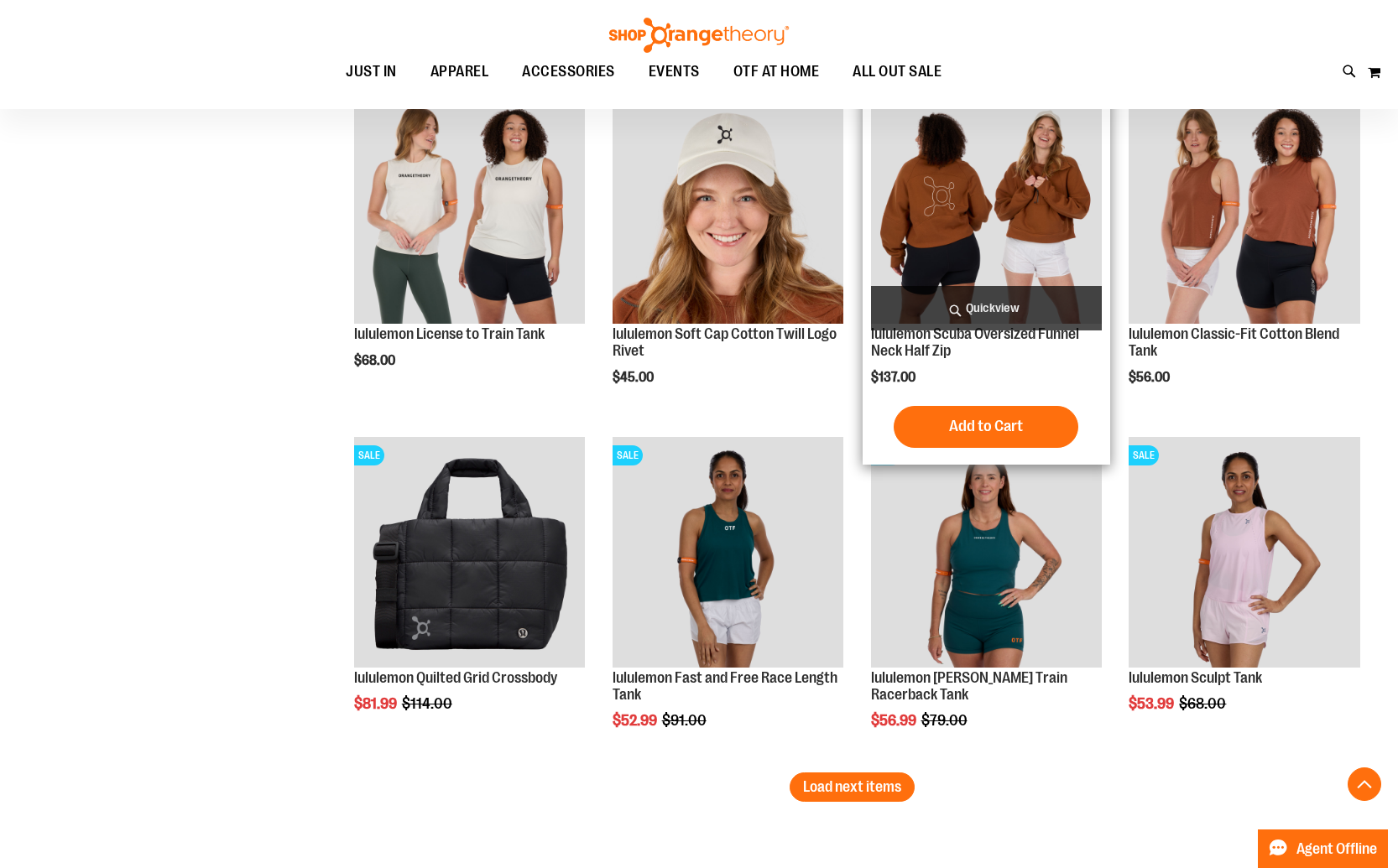
click at [948, 225] on img "product" at bounding box center [987, 209] width 232 height 232
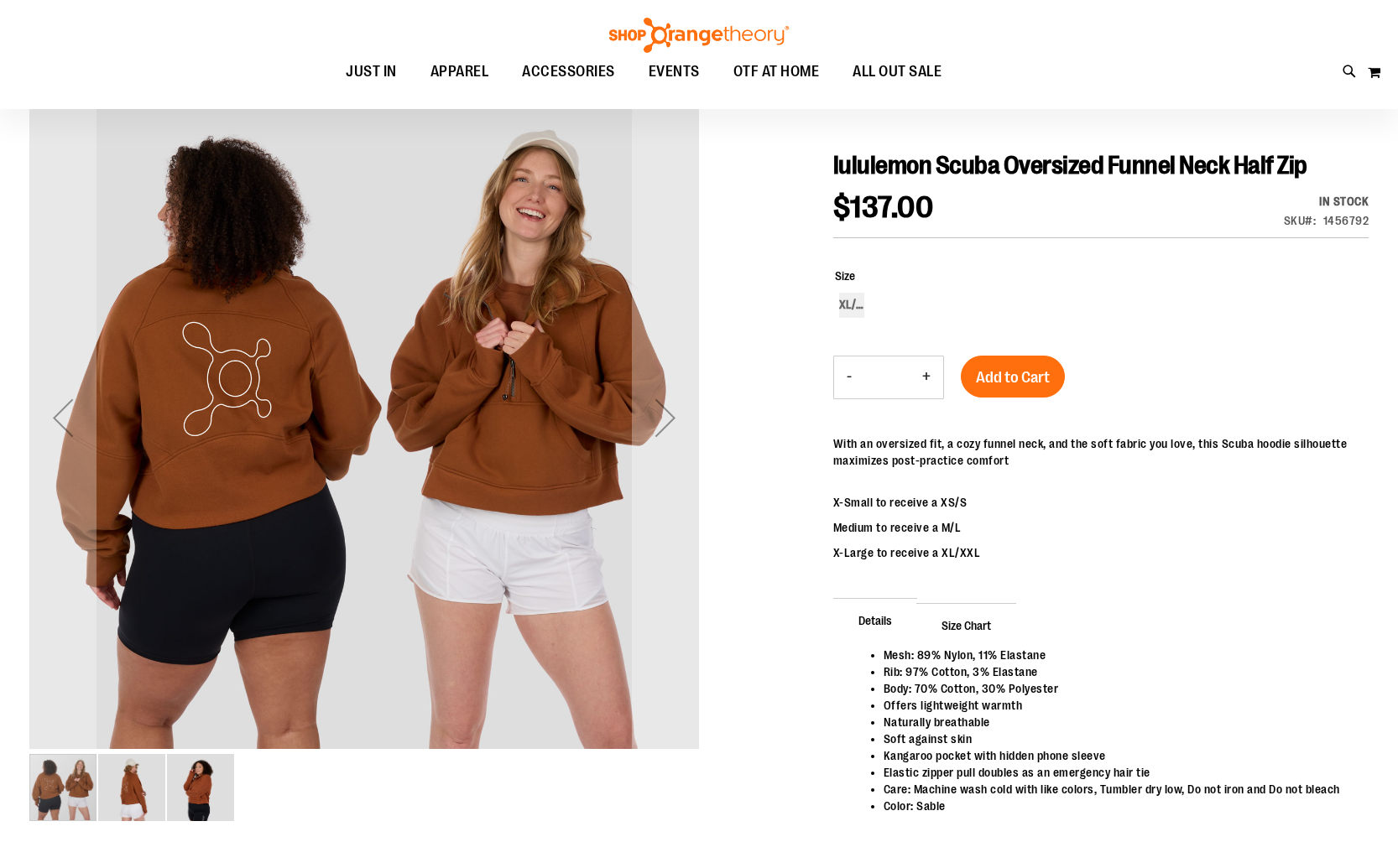
scroll to position [161, 0]
type input "**********"
click at [678, 412] on div "Next" at bounding box center [665, 417] width 67 height 67
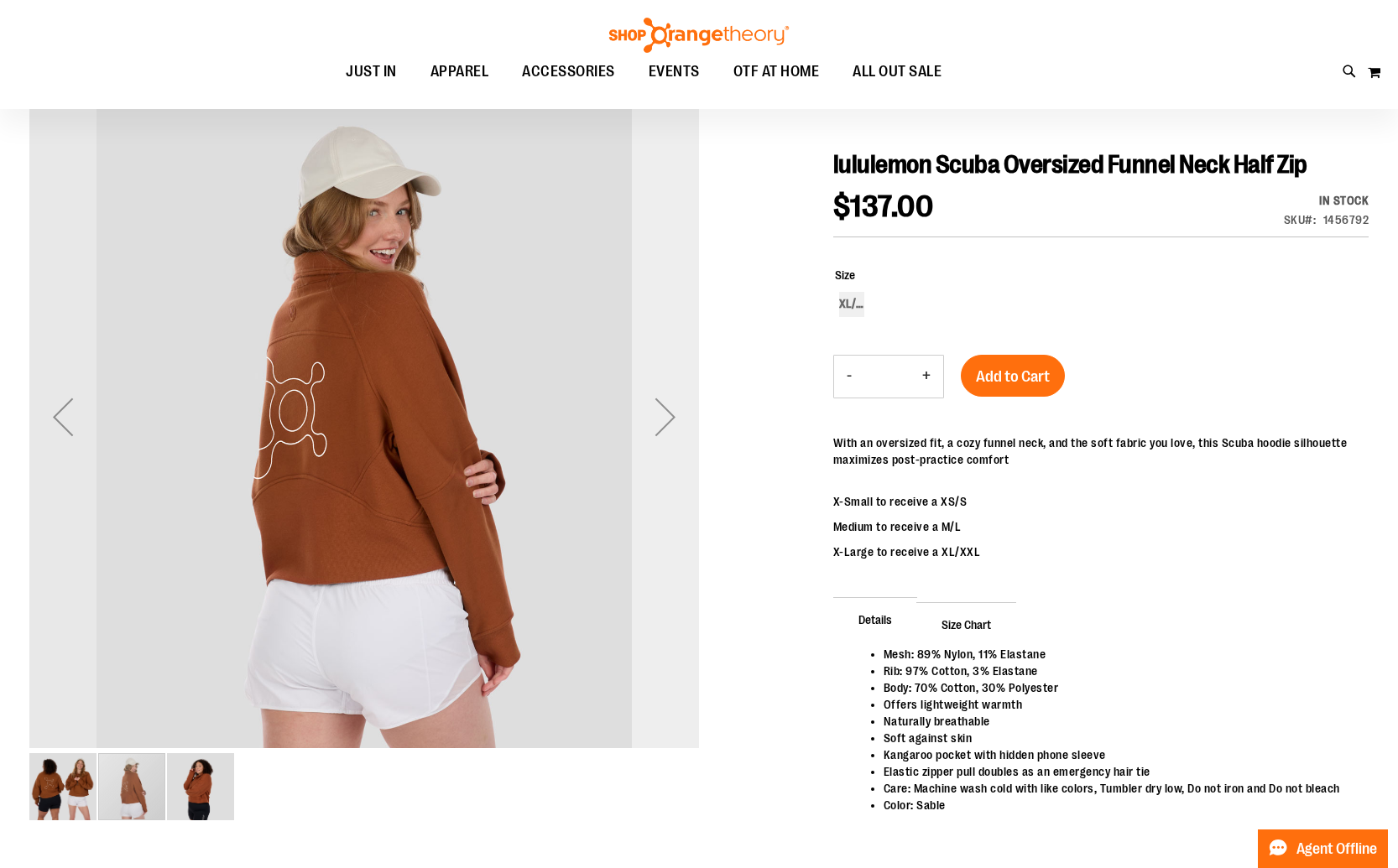
click at [678, 412] on div "Next" at bounding box center [665, 417] width 67 height 67
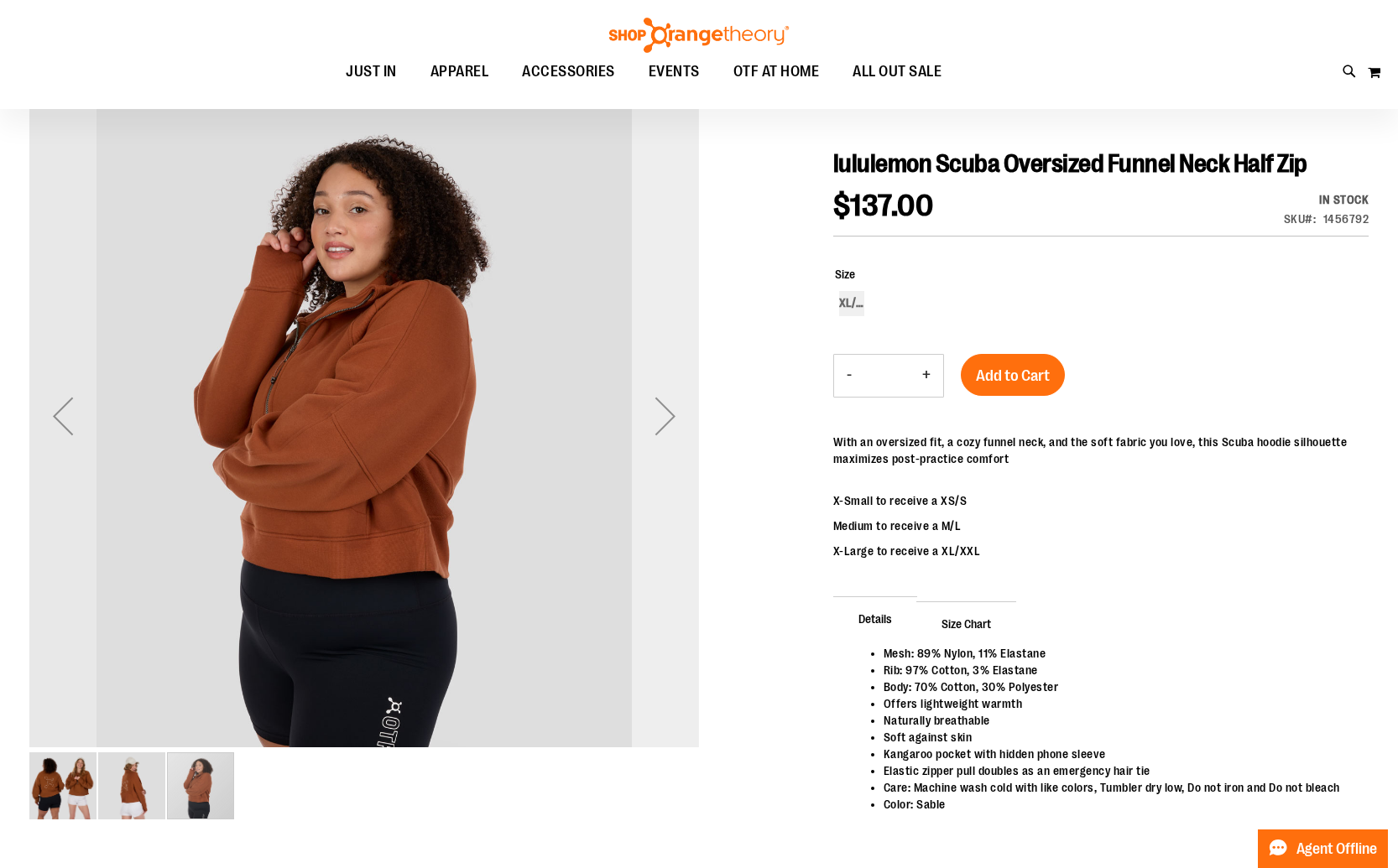
click at [677, 412] on div "Next" at bounding box center [665, 416] width 67 height 67
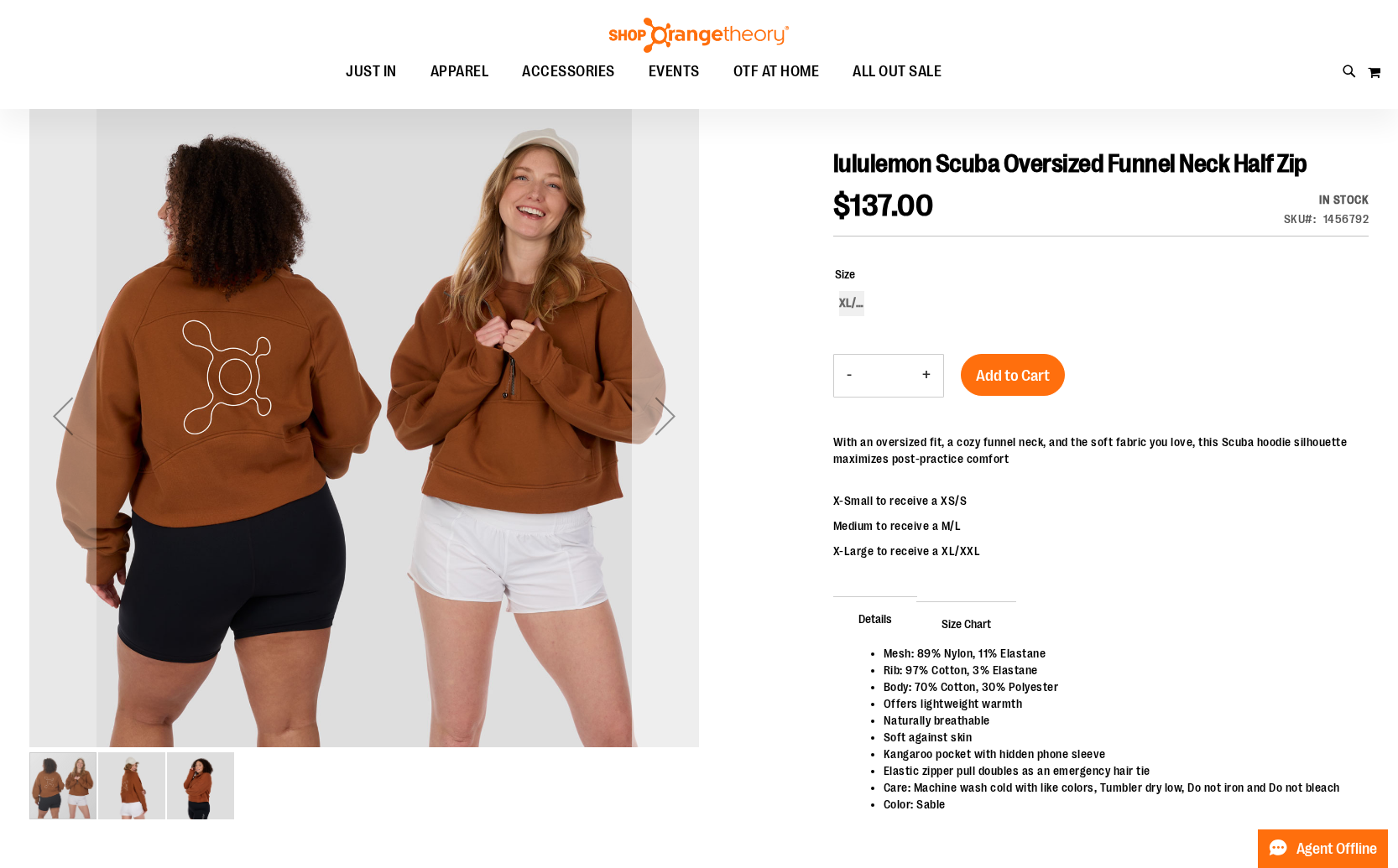
click at [677, 412] on div "Next" at bounding box center [665, 416] width 67 height 67
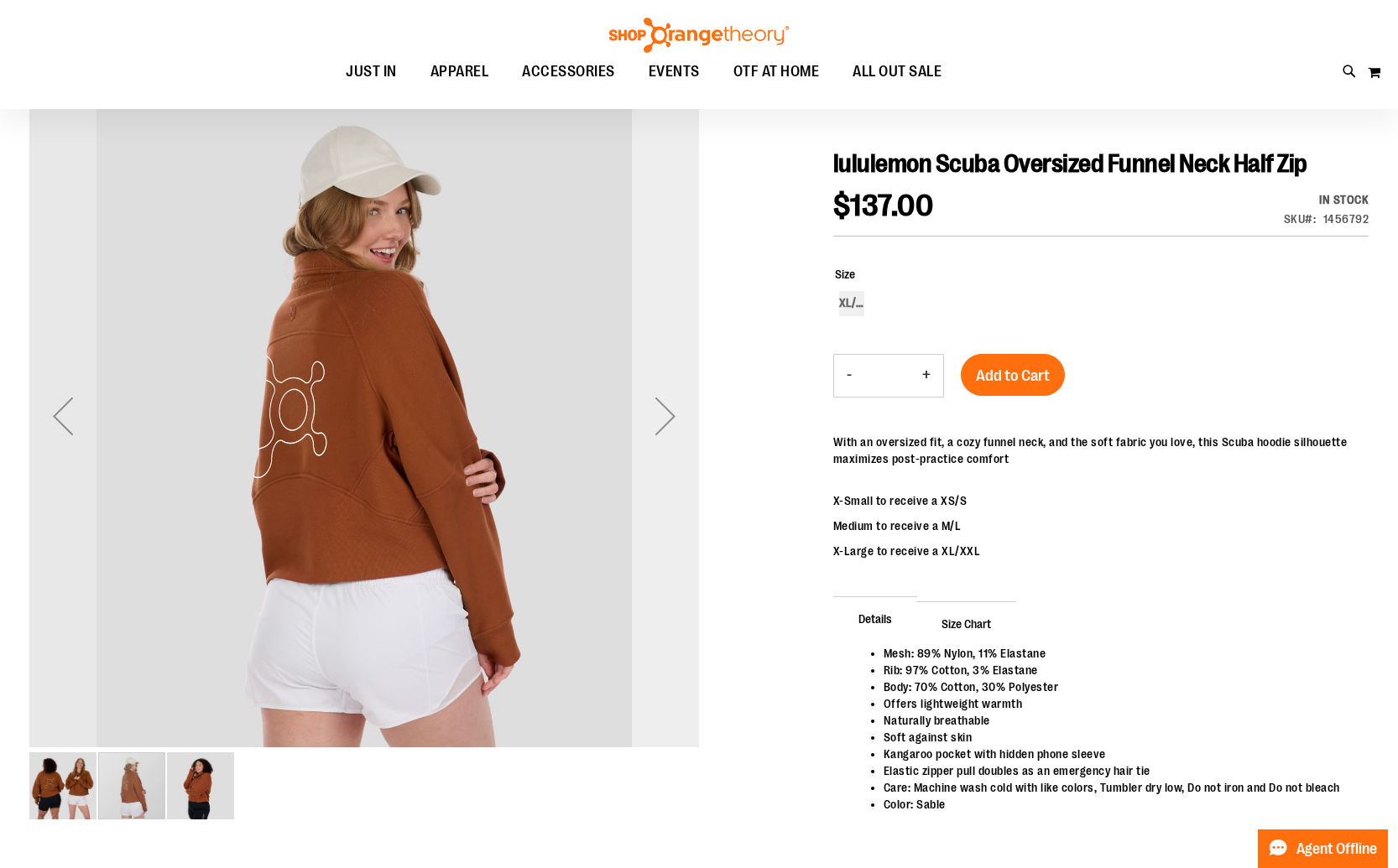
click at [677, 412] on div "Next" at bounding box center [665, 416] width 67 height 67
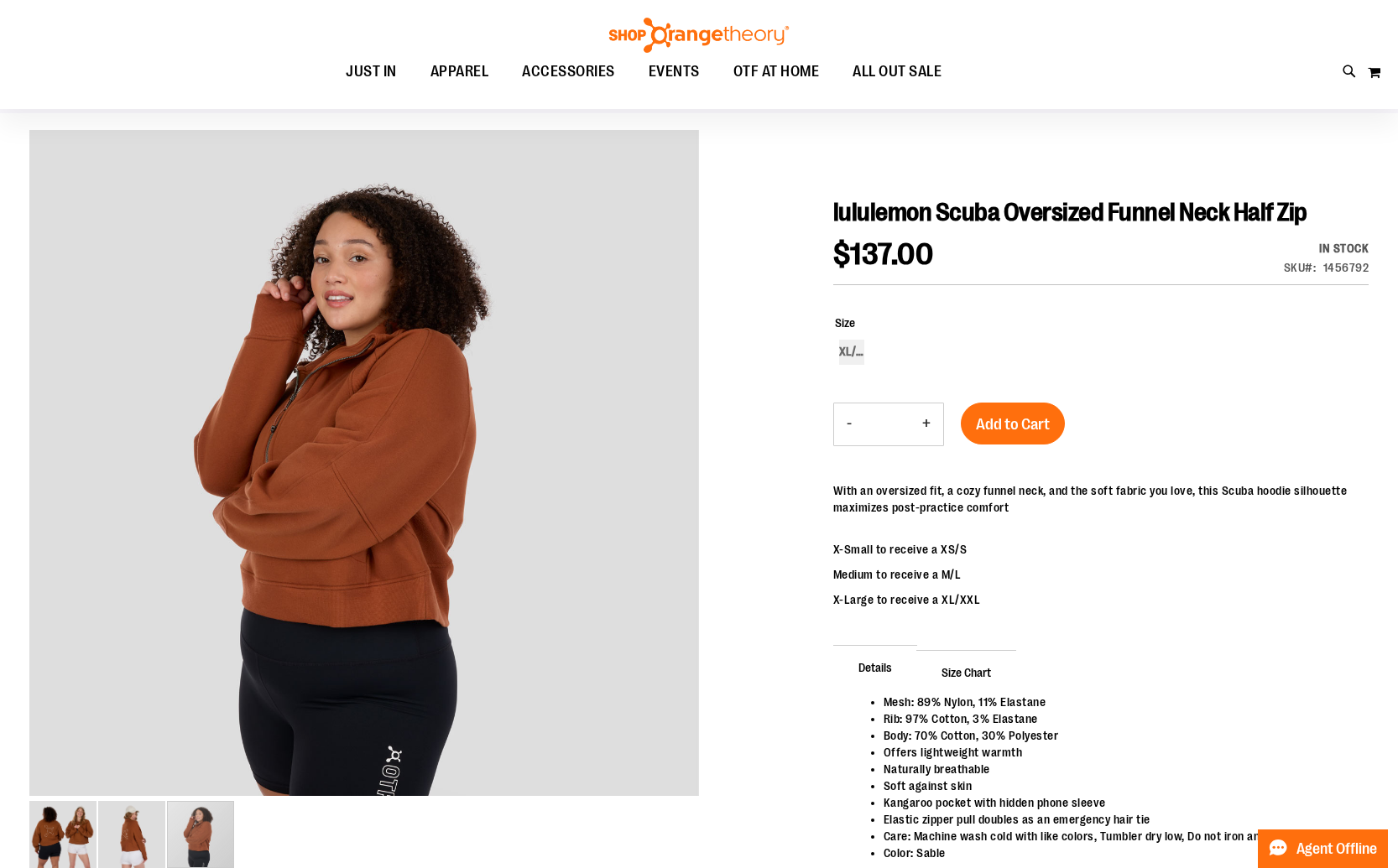
scroll to position [111, 0]
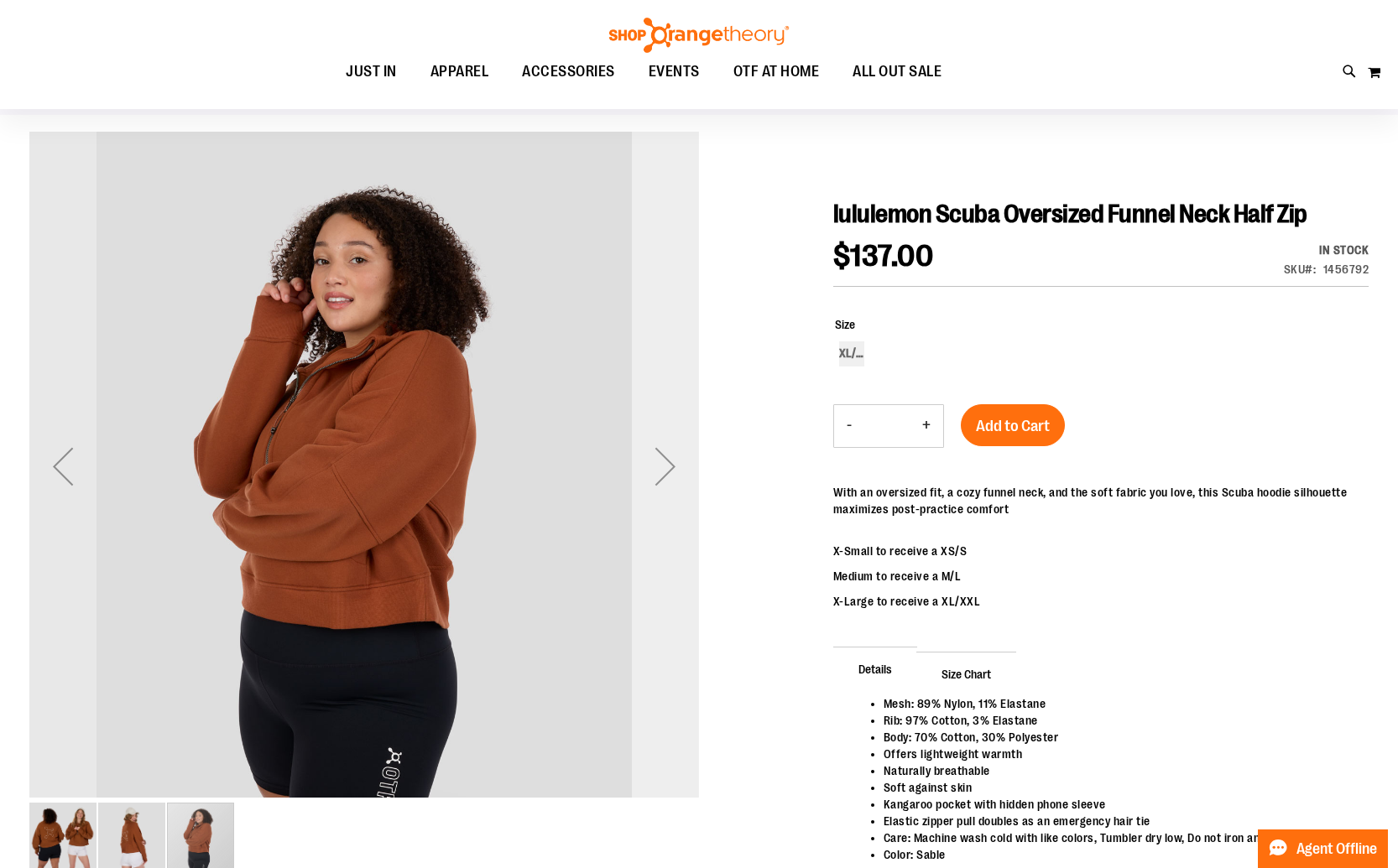
click at [672, 463] on div "Next" at bounding box center [665, 466] width 67 height 67
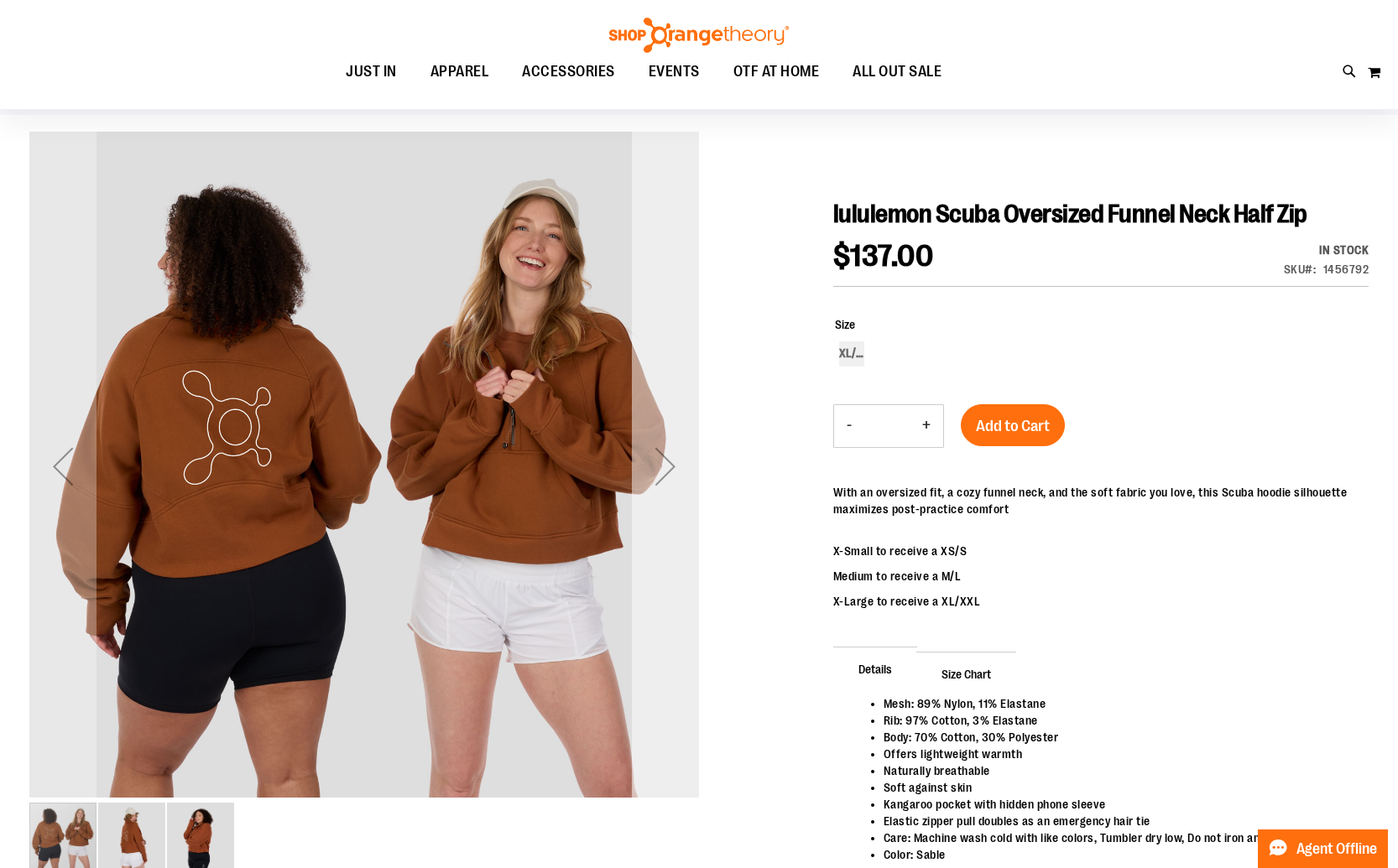
click at [673, 463] on div "Next" at bounding box center [665, 466] width 67 height 67
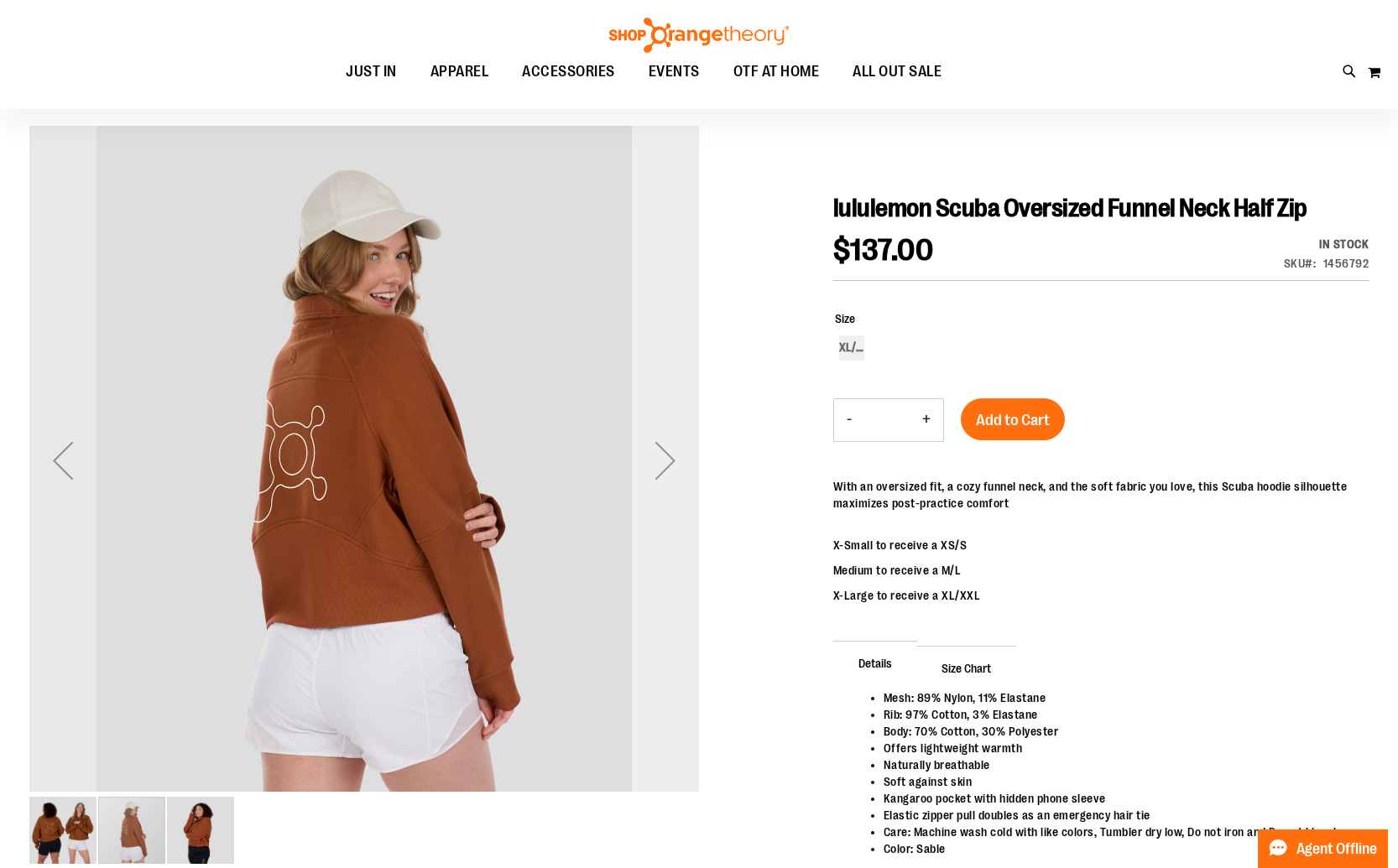
scroll to position [122, 0]
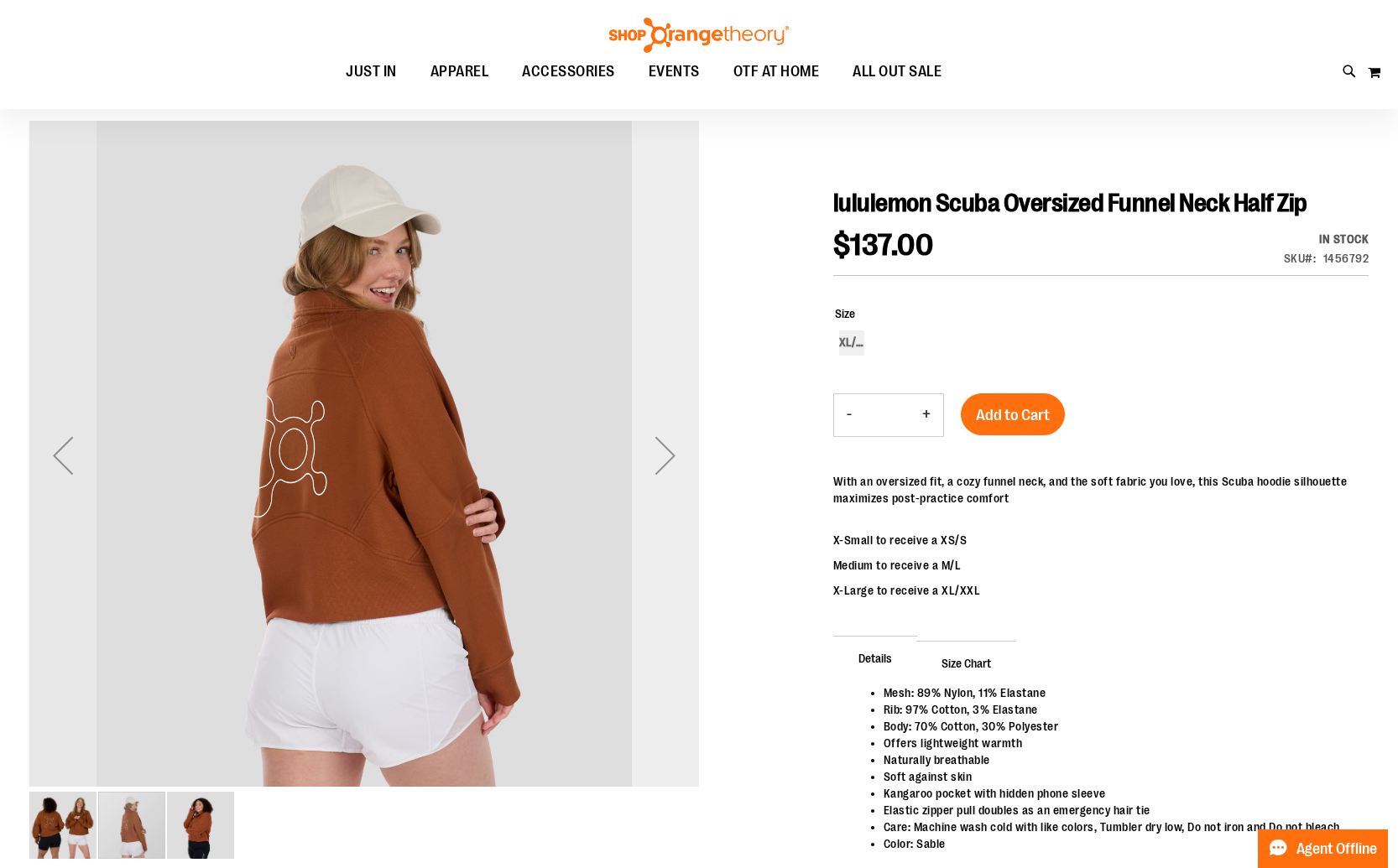
click at [655, 451] on div "Next" at bounding box center [665, 455] width 67 height 67
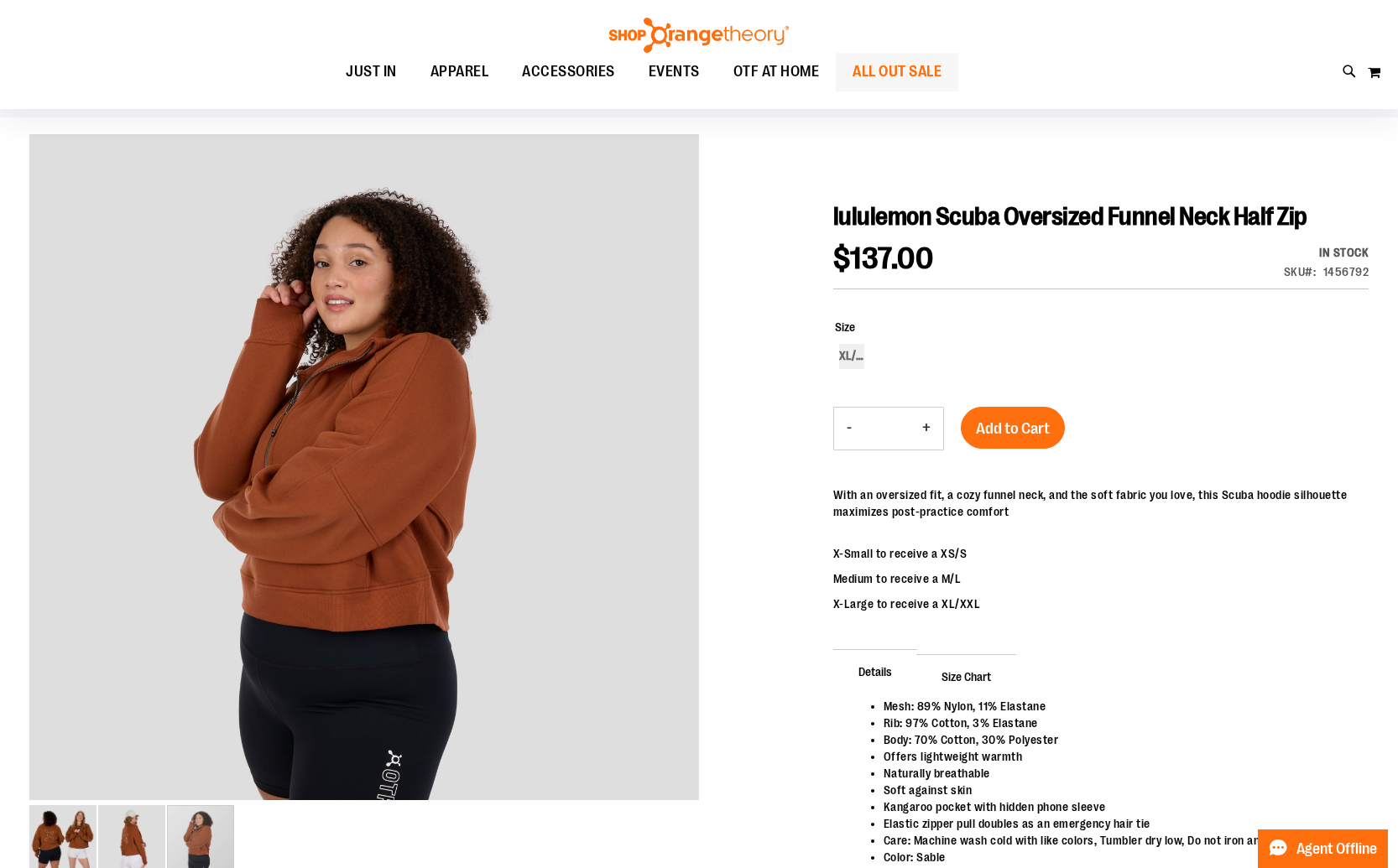
scroll to position [108, 0]
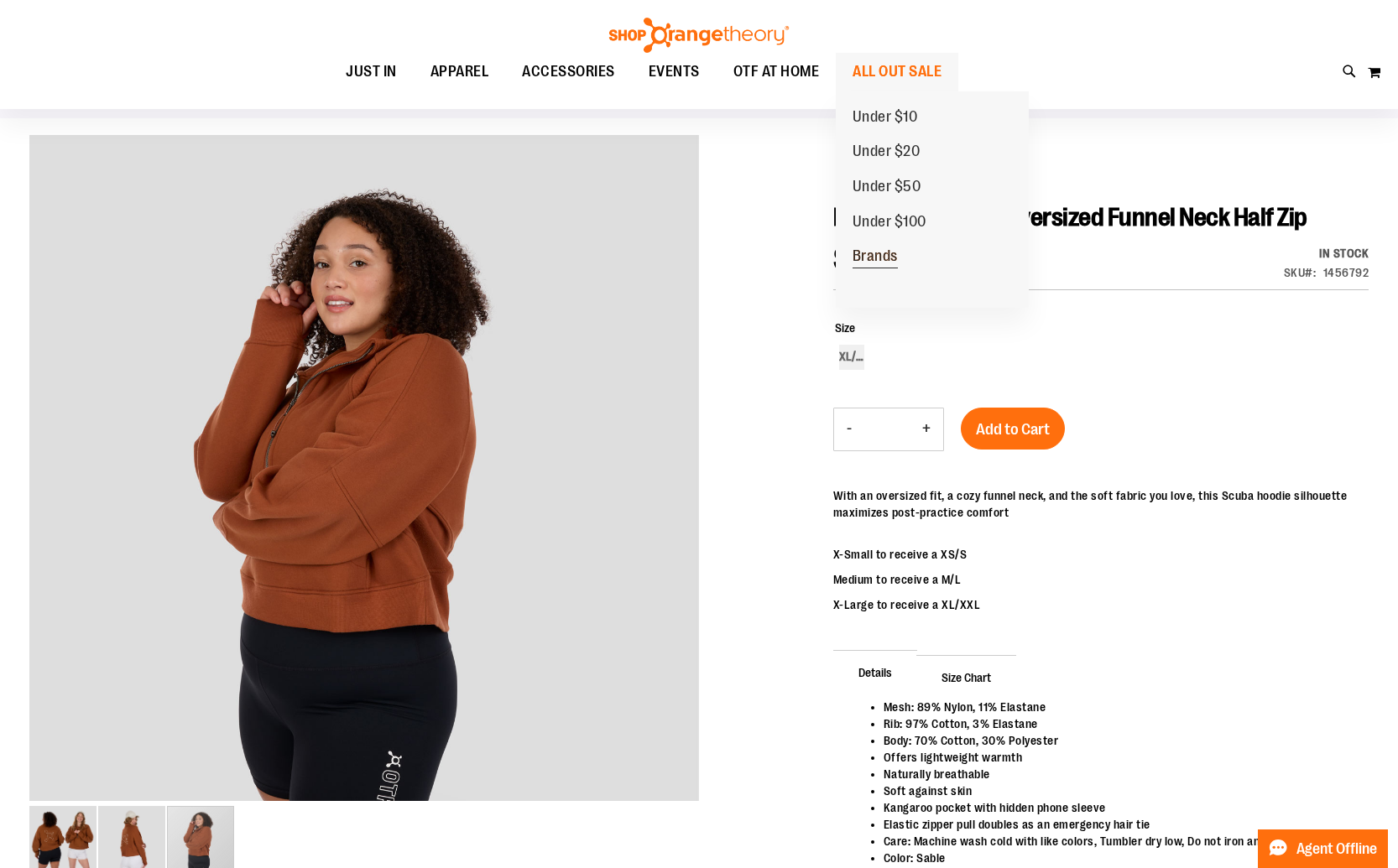
click at [884, 253] on span "Brands" at bounding box center [875, 257] width 45 height 21
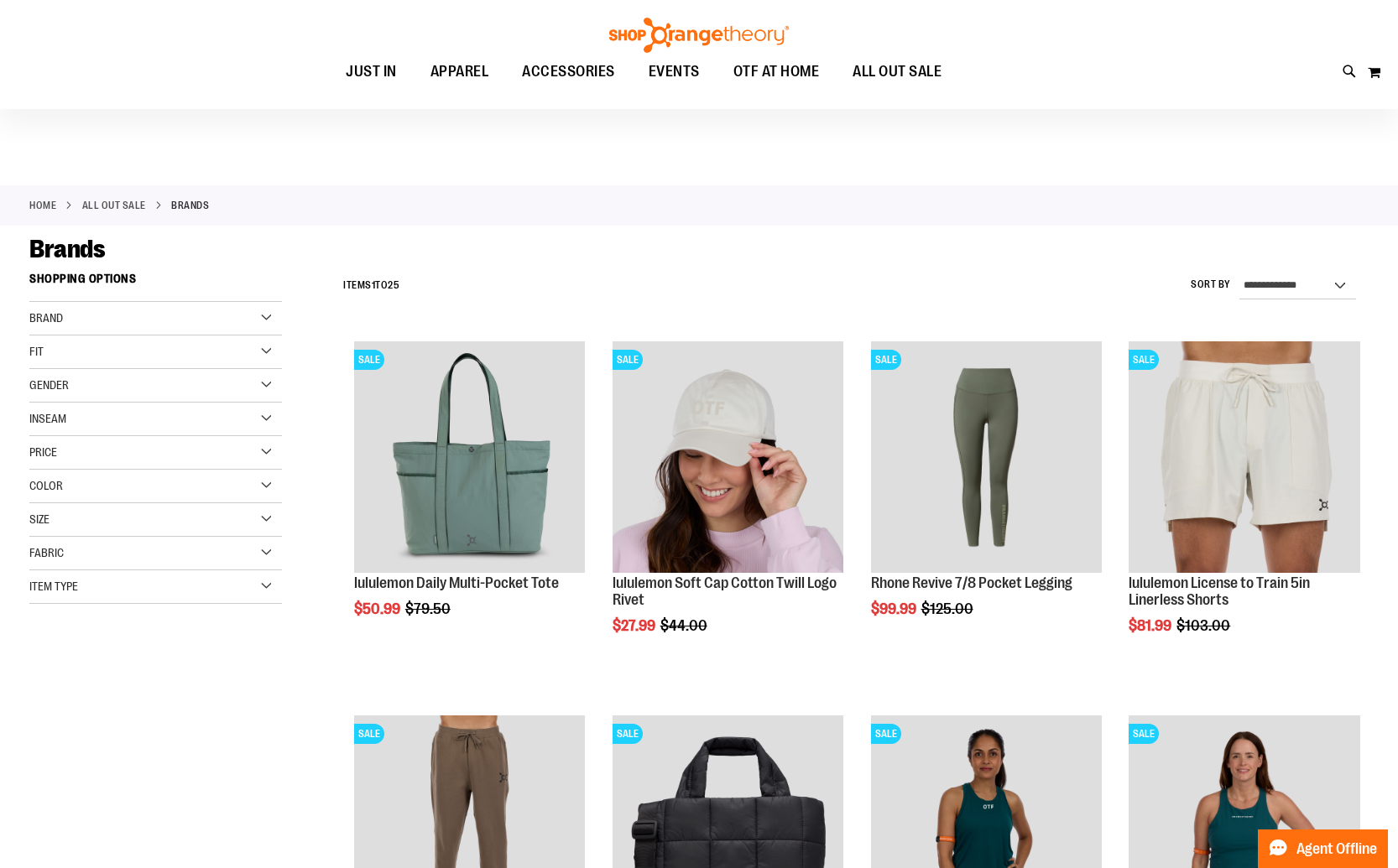
scroll to position [237, 0]
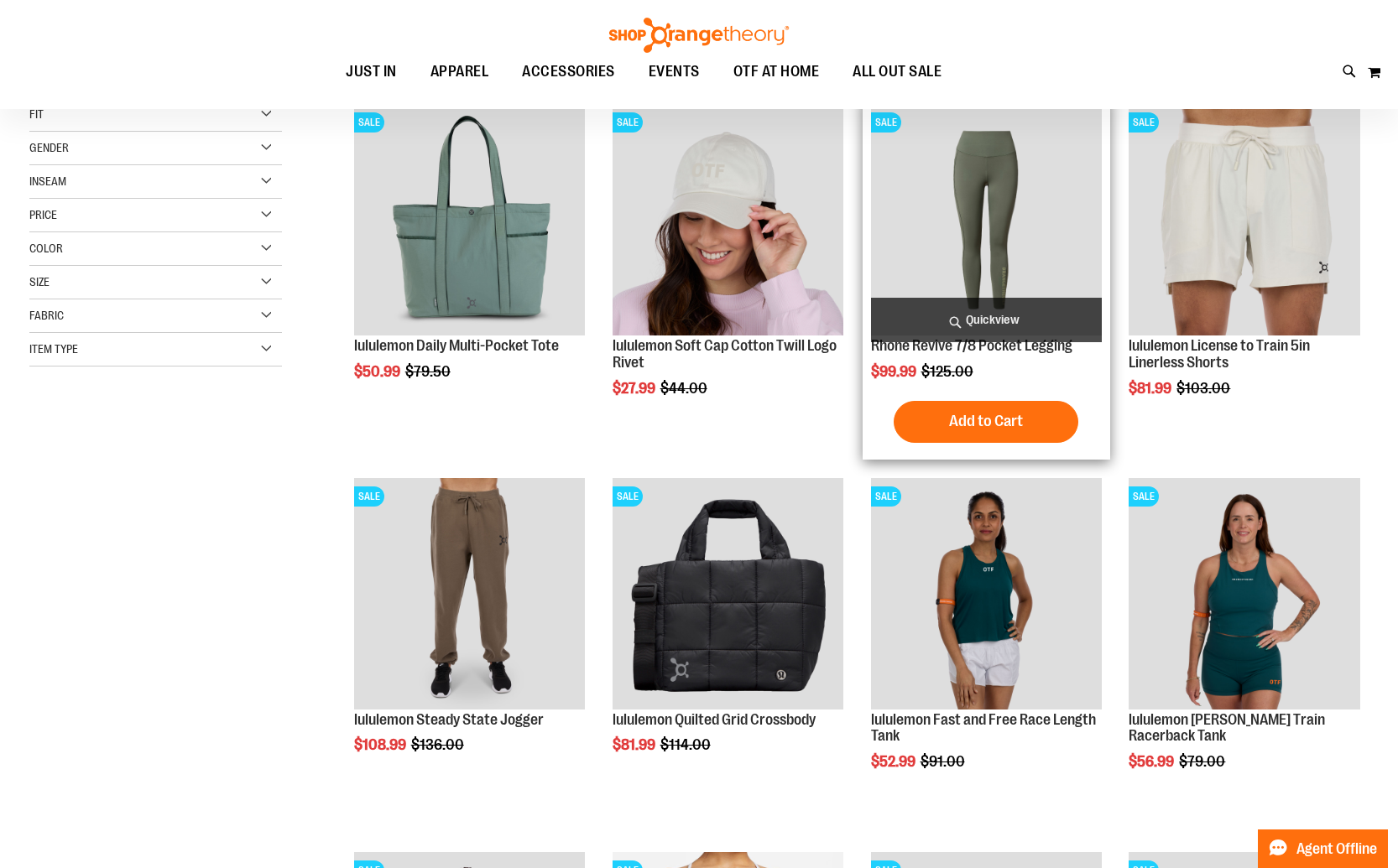
type input "**********"
click at [1015, 266] on img "product" at bounding box center [987, 220] width 232 height 232
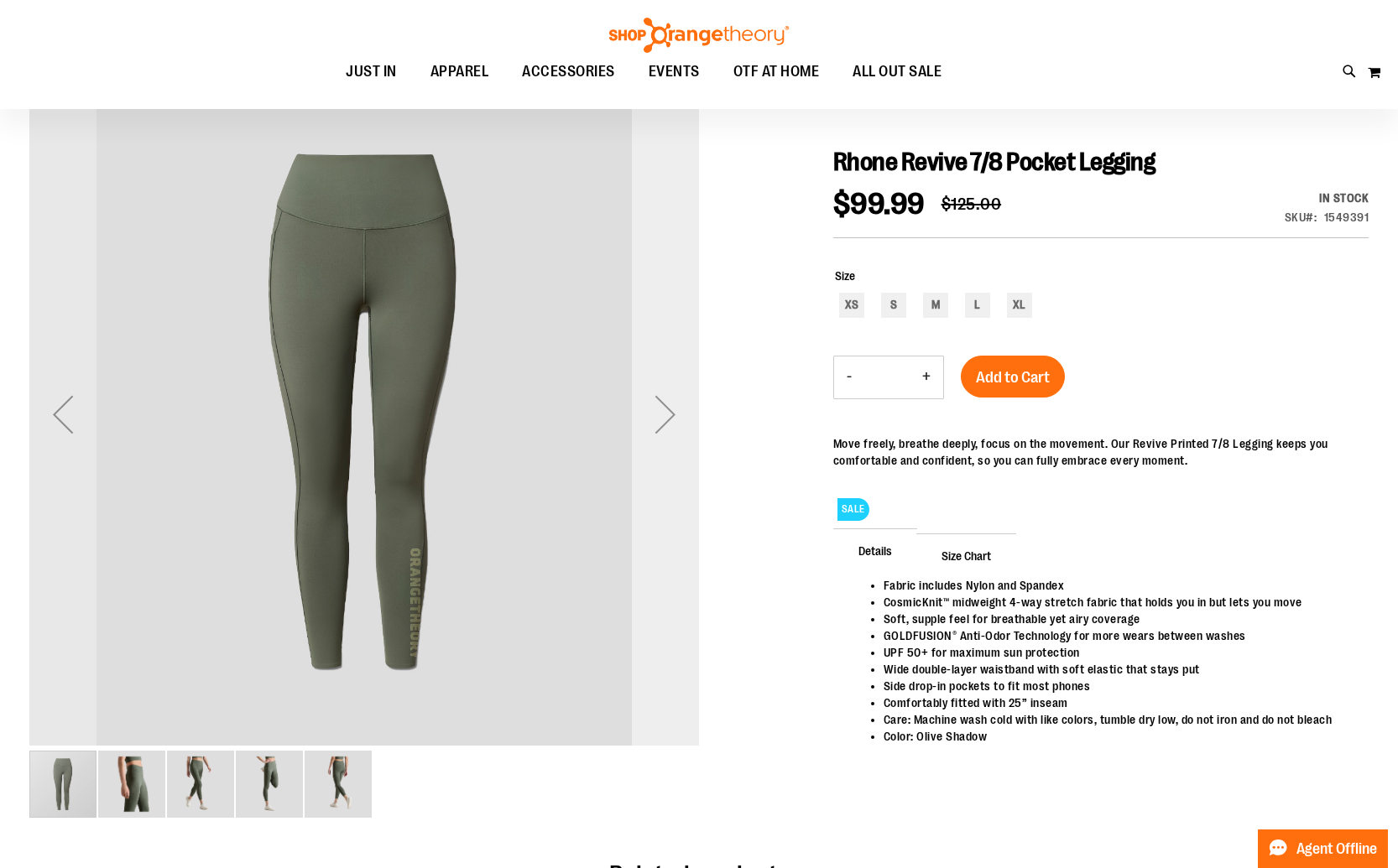
scroll to position [167, 0]
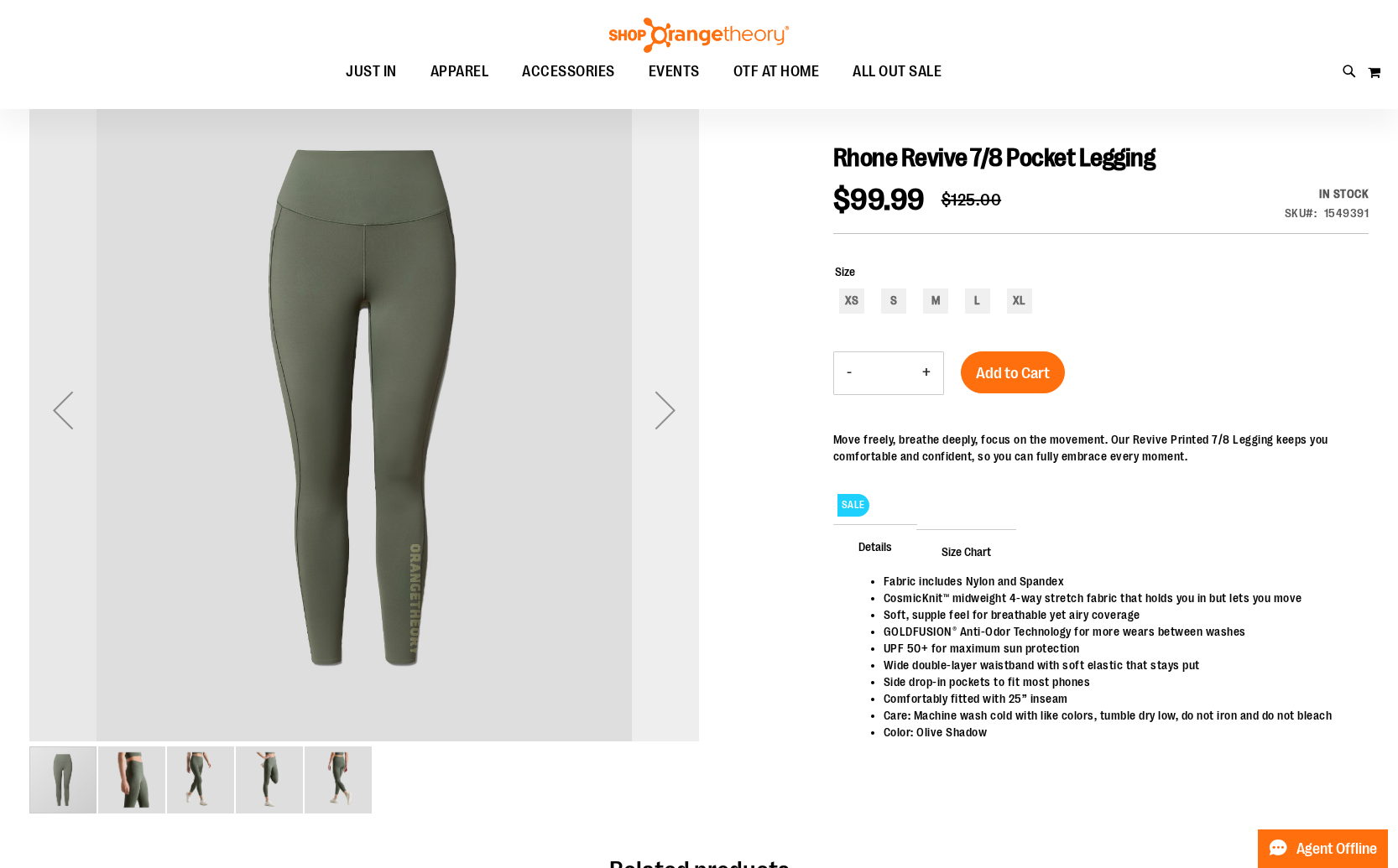
type input "**********"
click at [676, 403] on div "Next" at bounding box center [665, 410] width 67 height 67
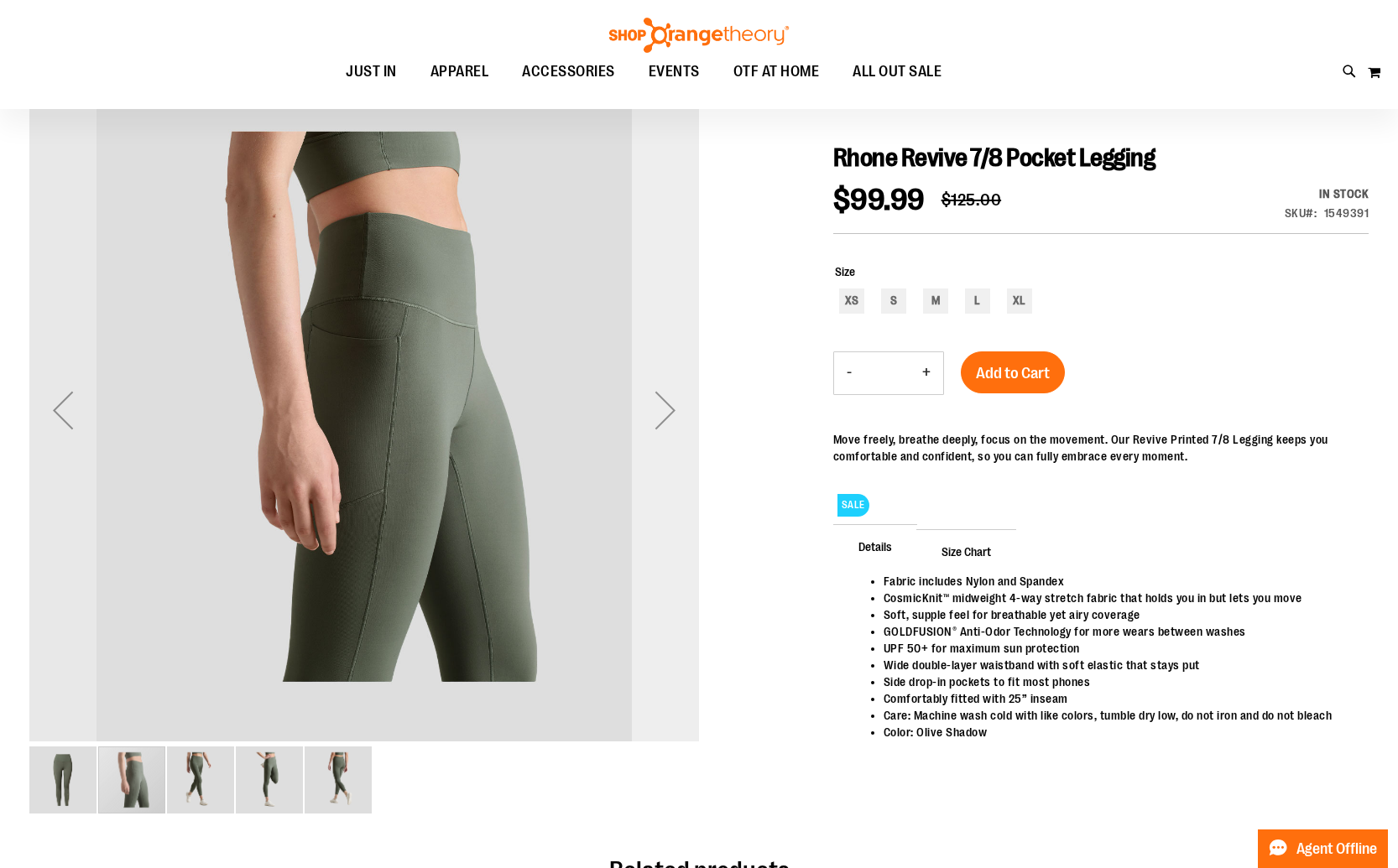
click at [676, 403] on div "Next" at bounding box center [665, 410] width 67 height 67
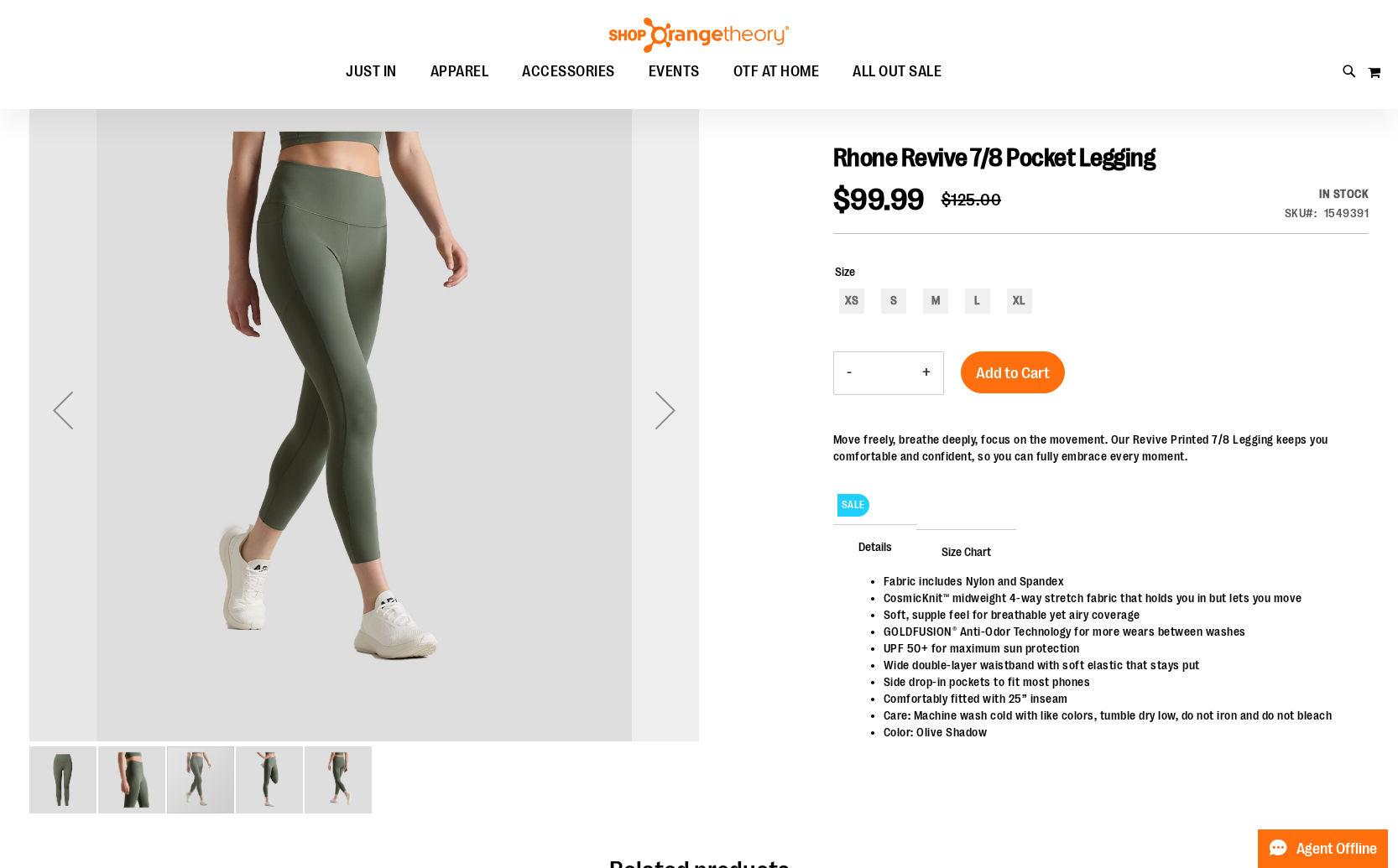
click at [676, 403] on div "Next" at bounding box center [665, 410] width 67 height 67
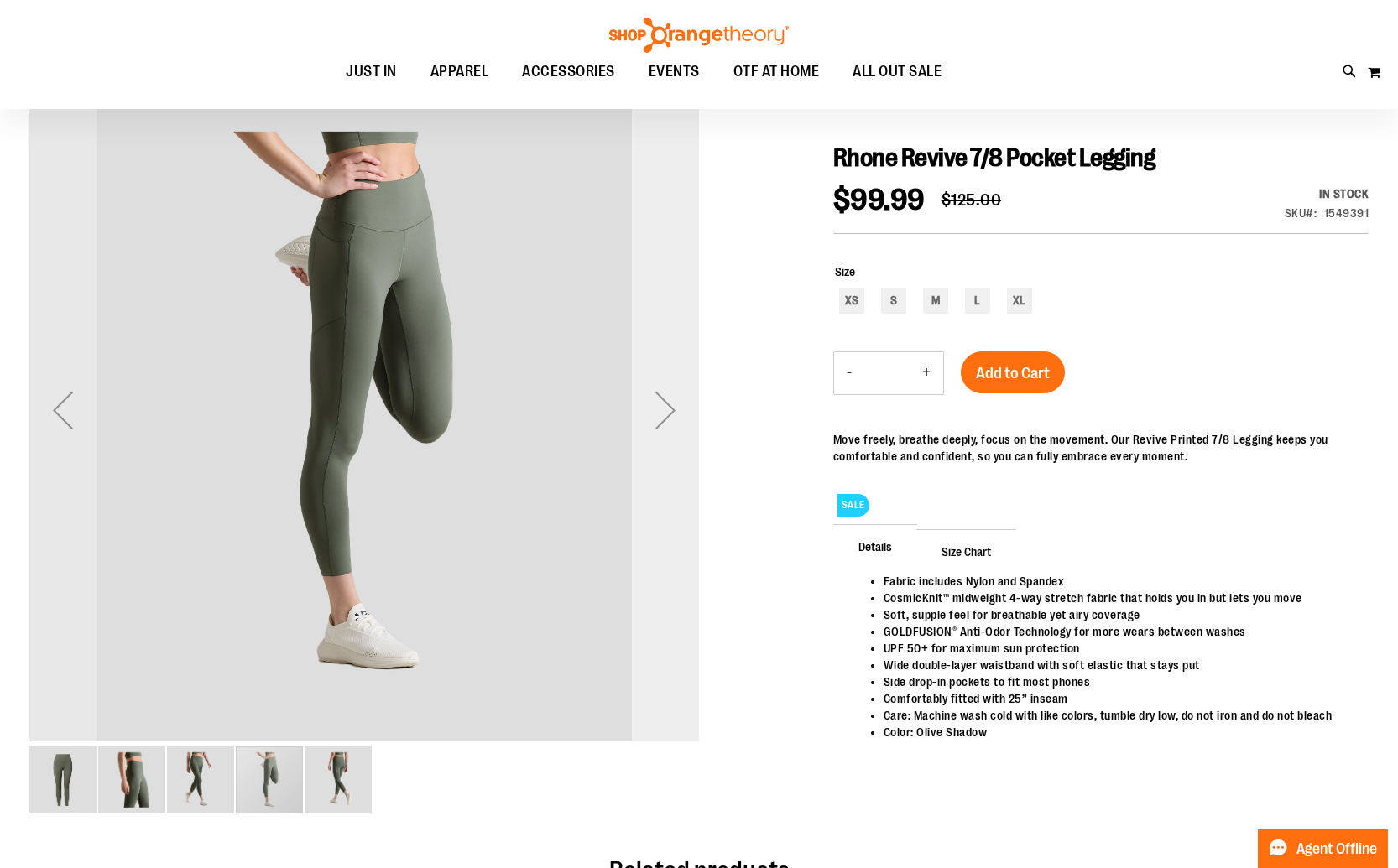
click at [676, 403] on div "Next" at bounding box center [665, 410] width 67 height 67
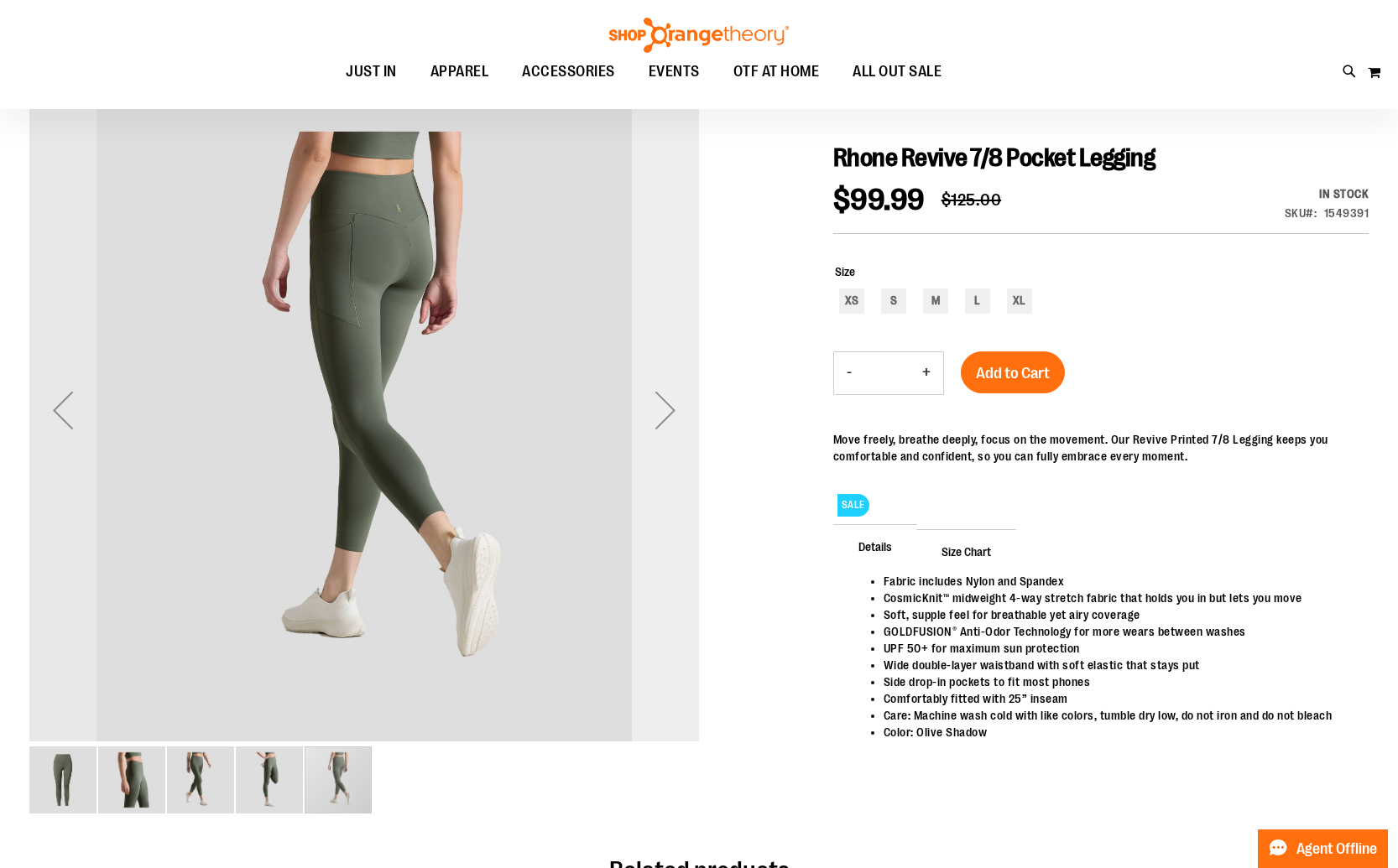
click at [676, 403] on div "Next" at bounding box center [665, 410] width 67 height 67
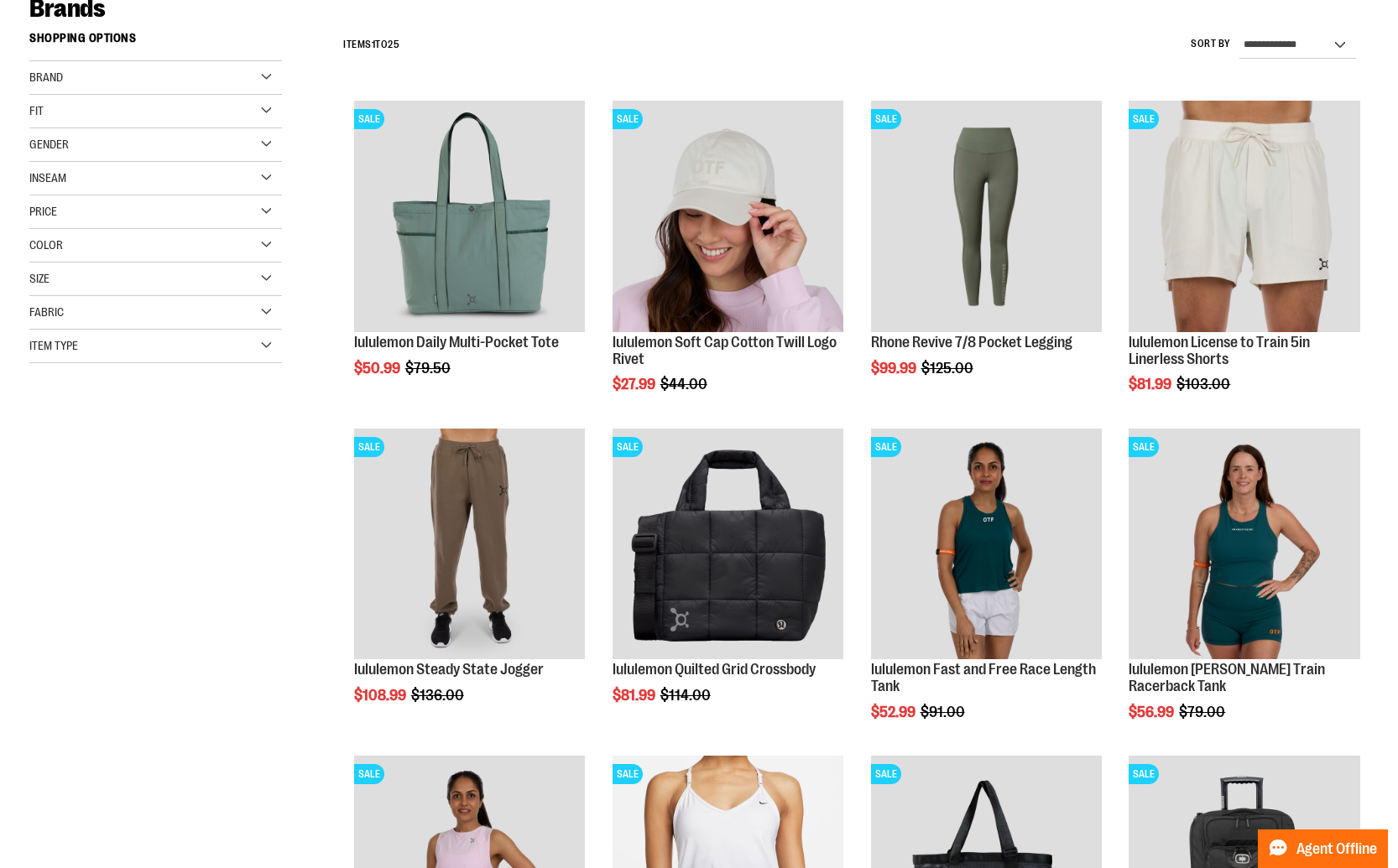
scroll to position [236, 0]
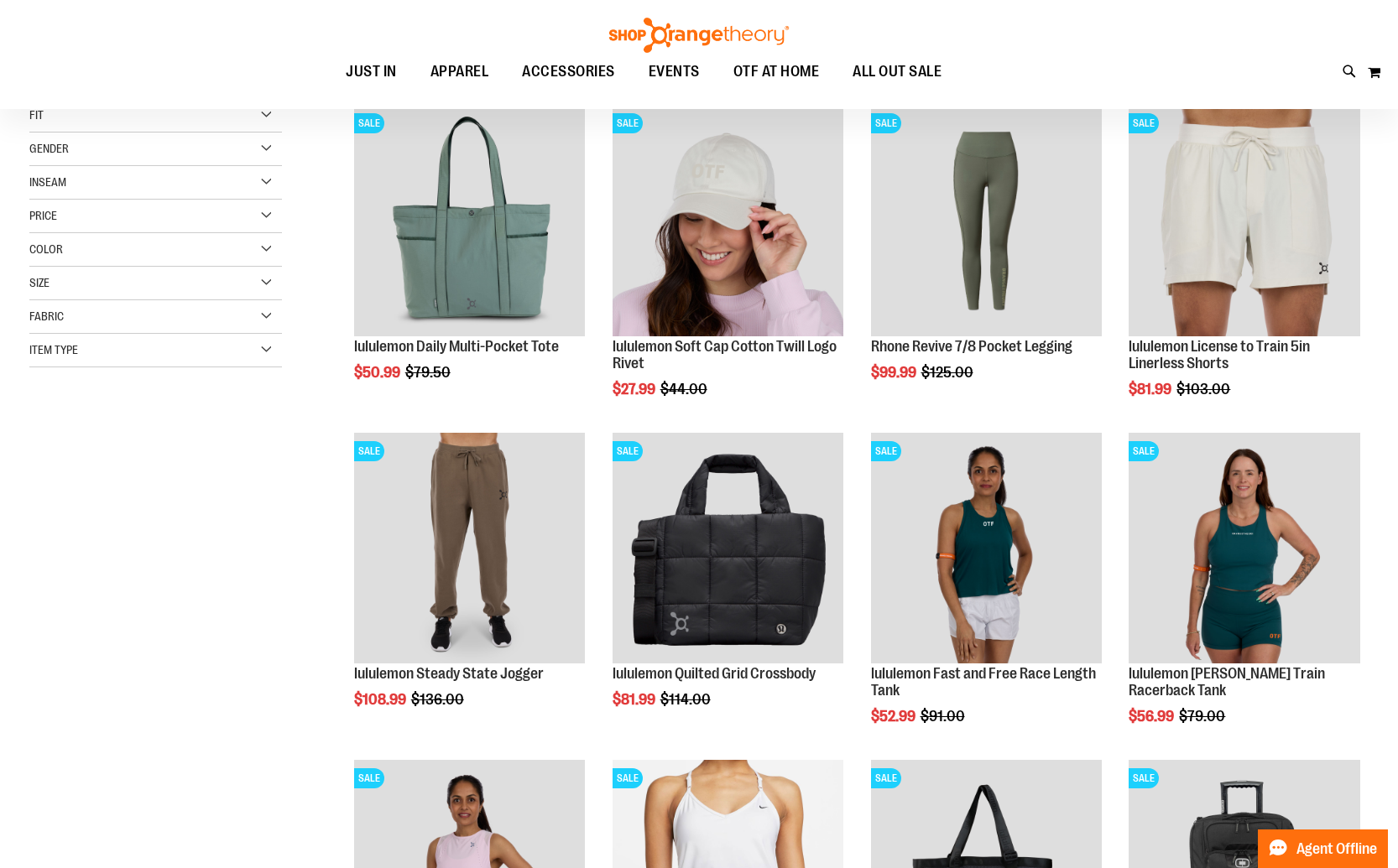
type input "**********"
click at [82, 280] on div "Size" at bounding box center [155, 283] width 253 height 33
click at [190, 328] on div "XL" at bounding box center [195, 325] width 25 height 25
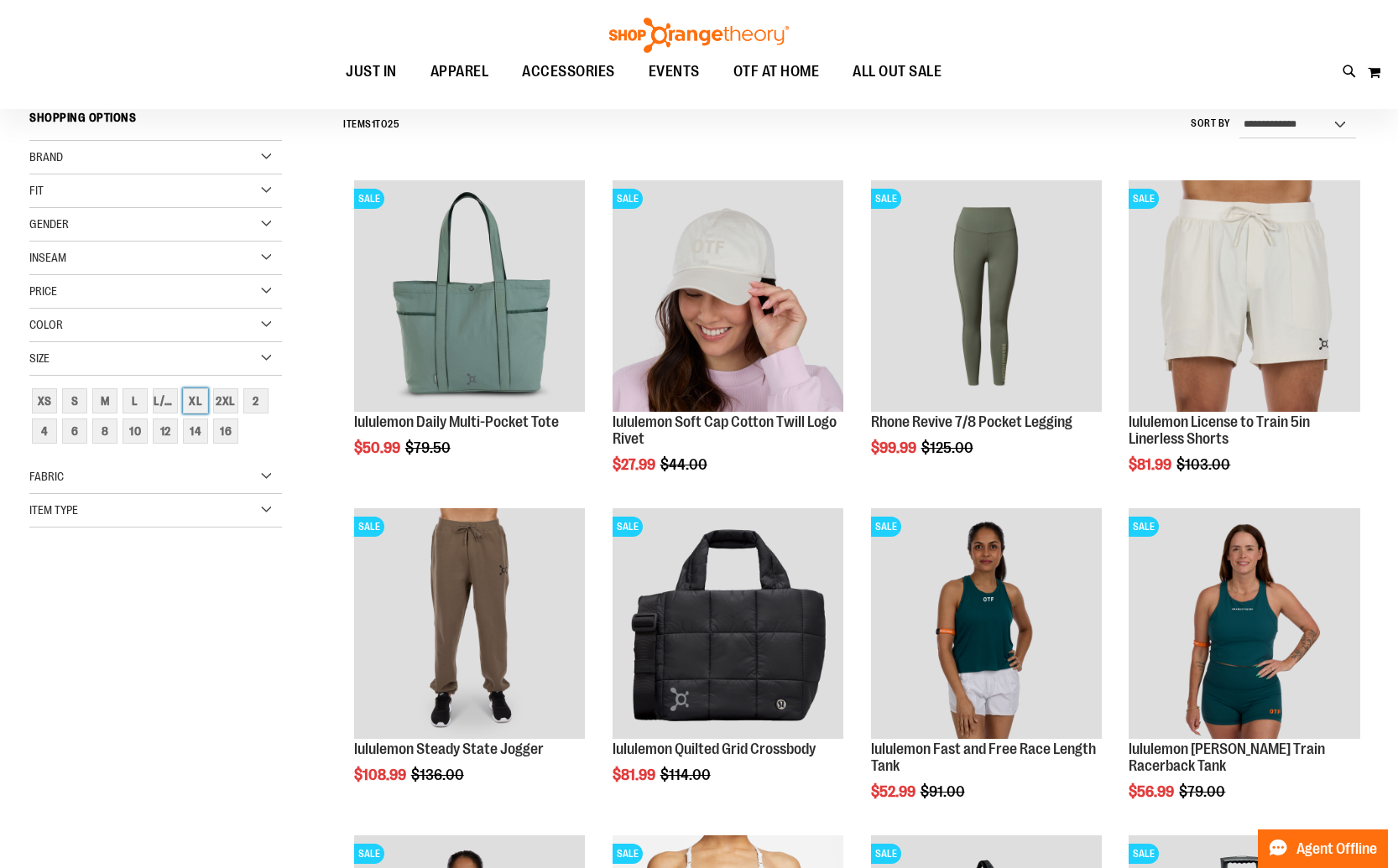
scroll to position [156, 0]
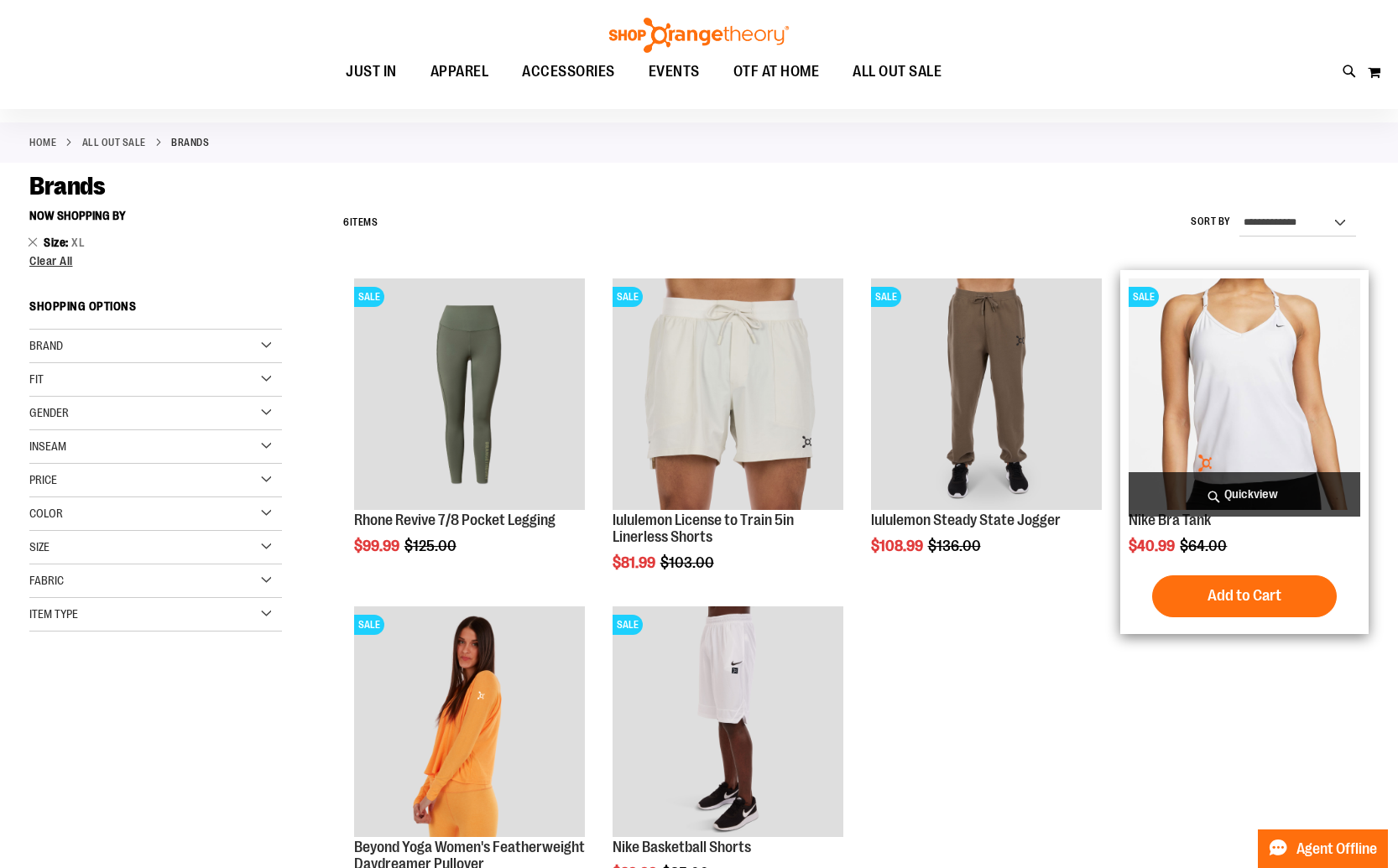
scroll to position [61, 0]
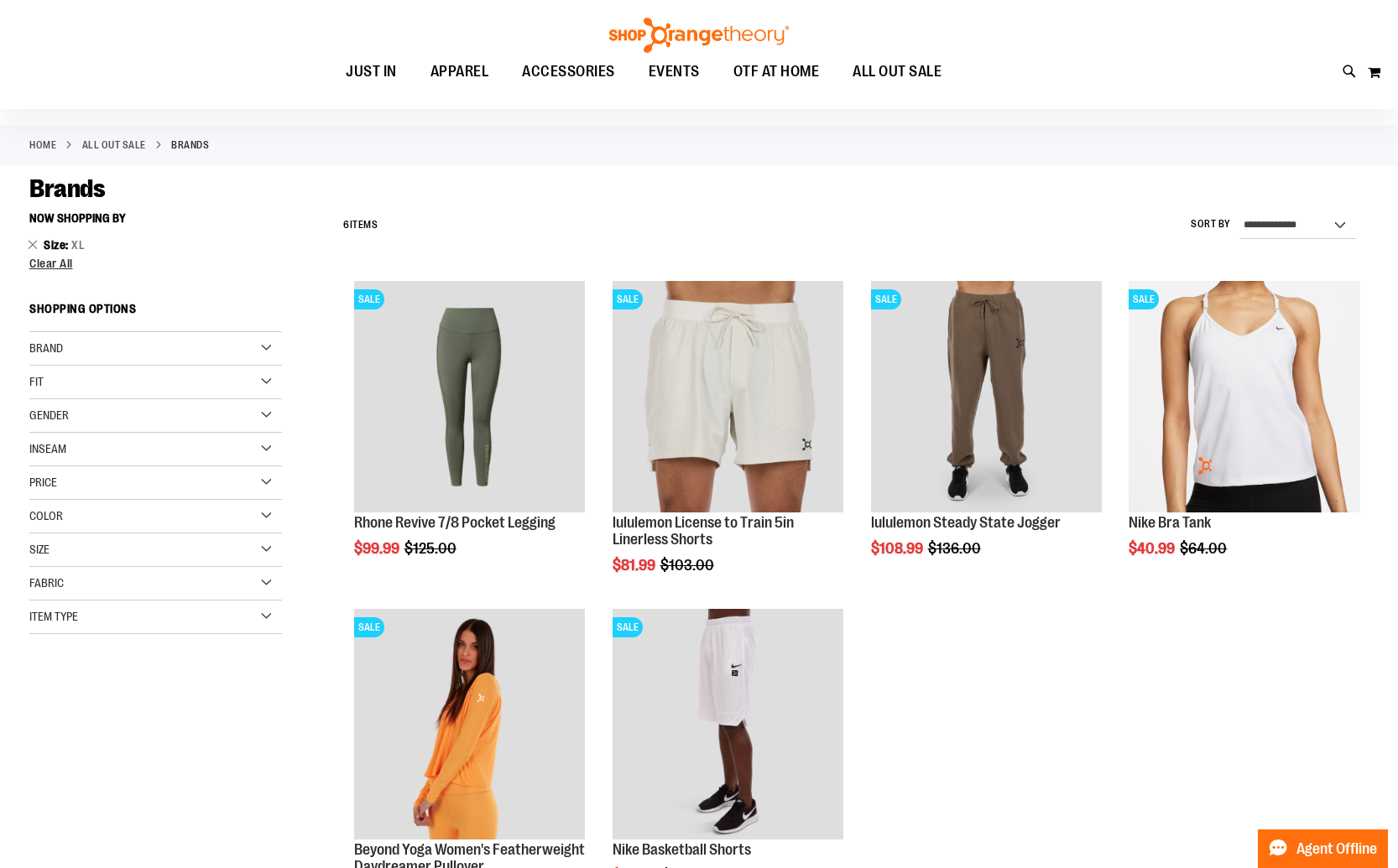
click at [662, 24] on img at bounding box center [698, 35] width 185 height 35
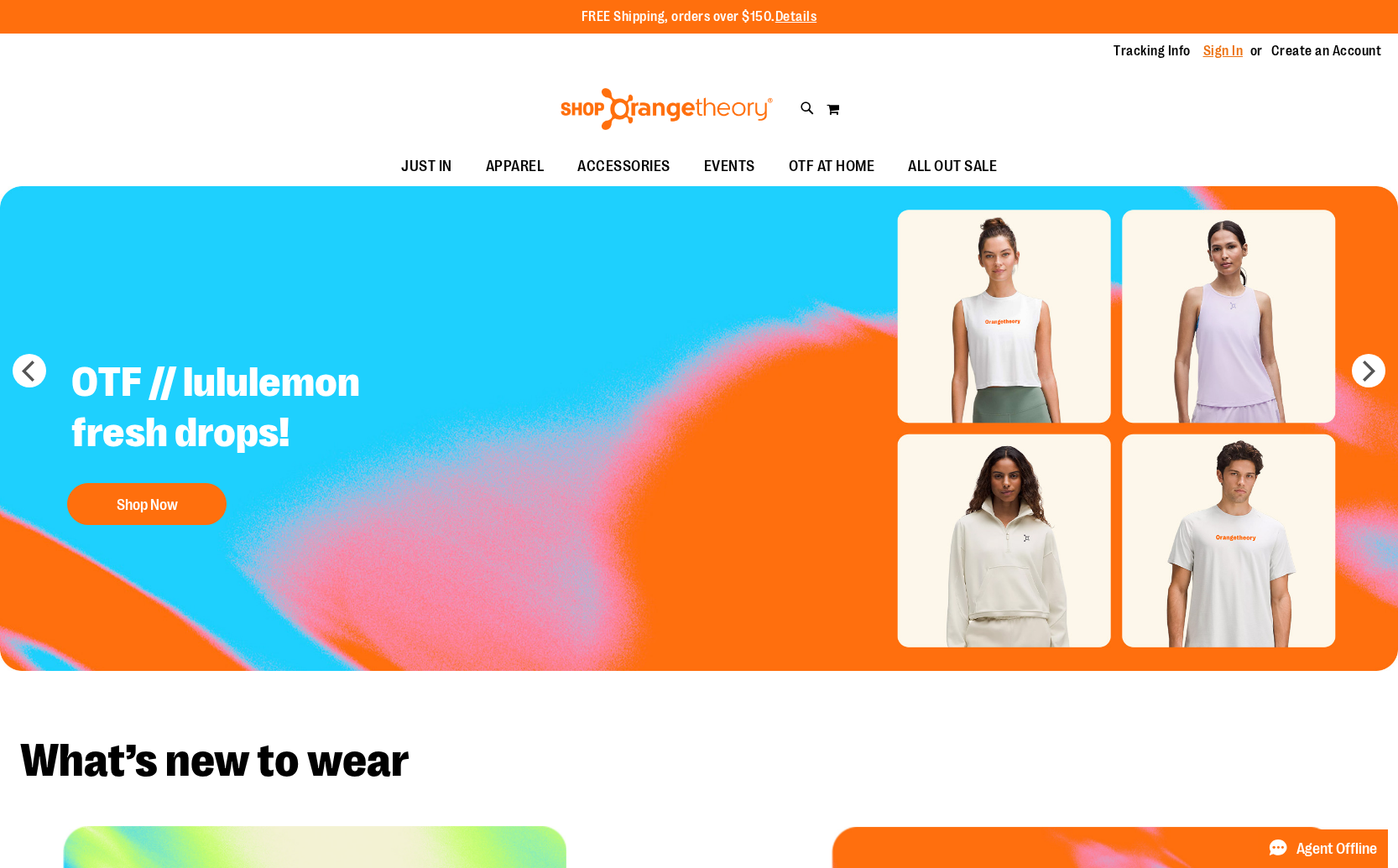
type input "**********"
click at [1227, 54] on link "Sign In" at bounding box center [1223, 51] width 40 height 18
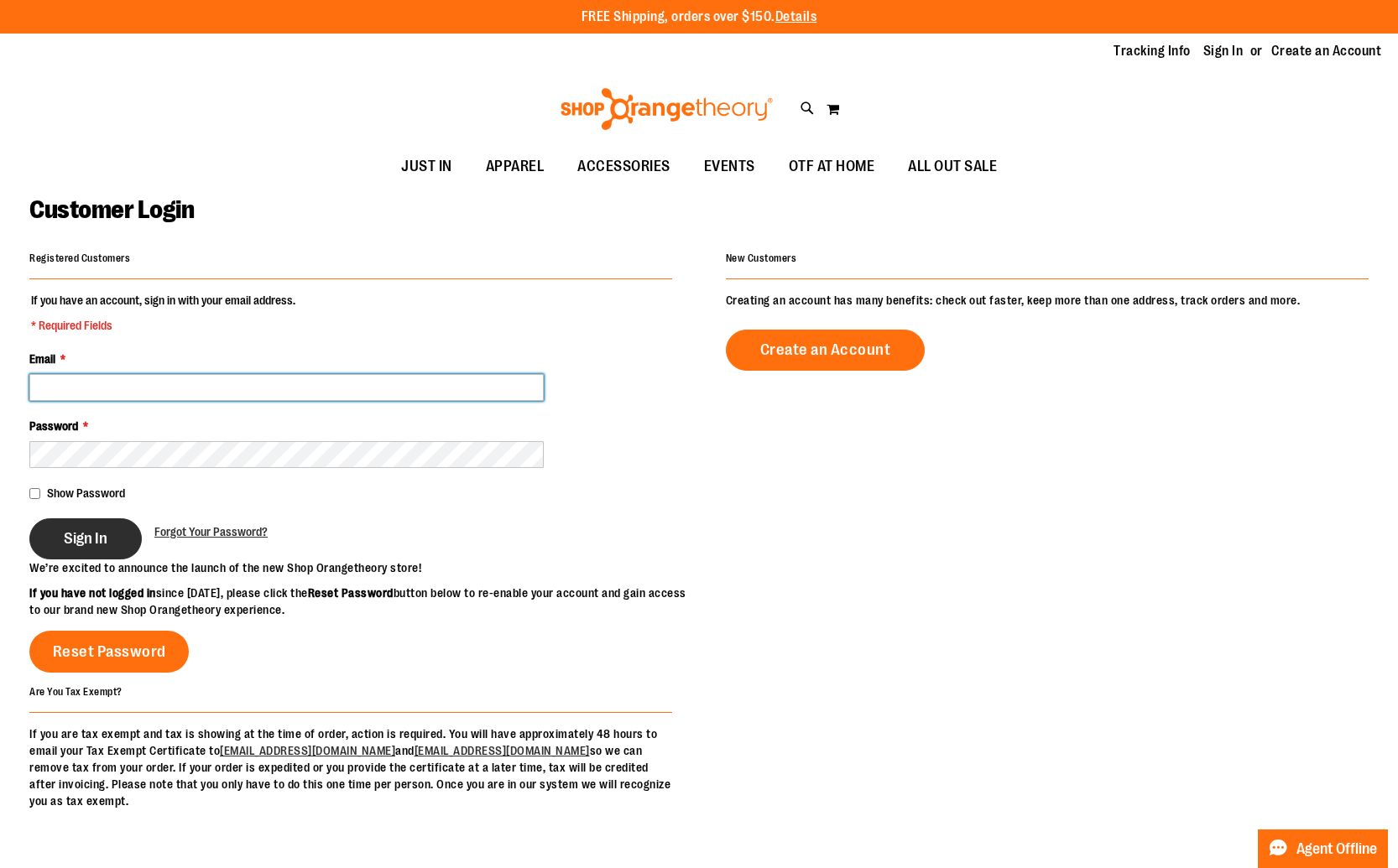
type input "**********"
click at [91, 530] on span "Sign In" at bounding box center [85, 539] width 43 height 18
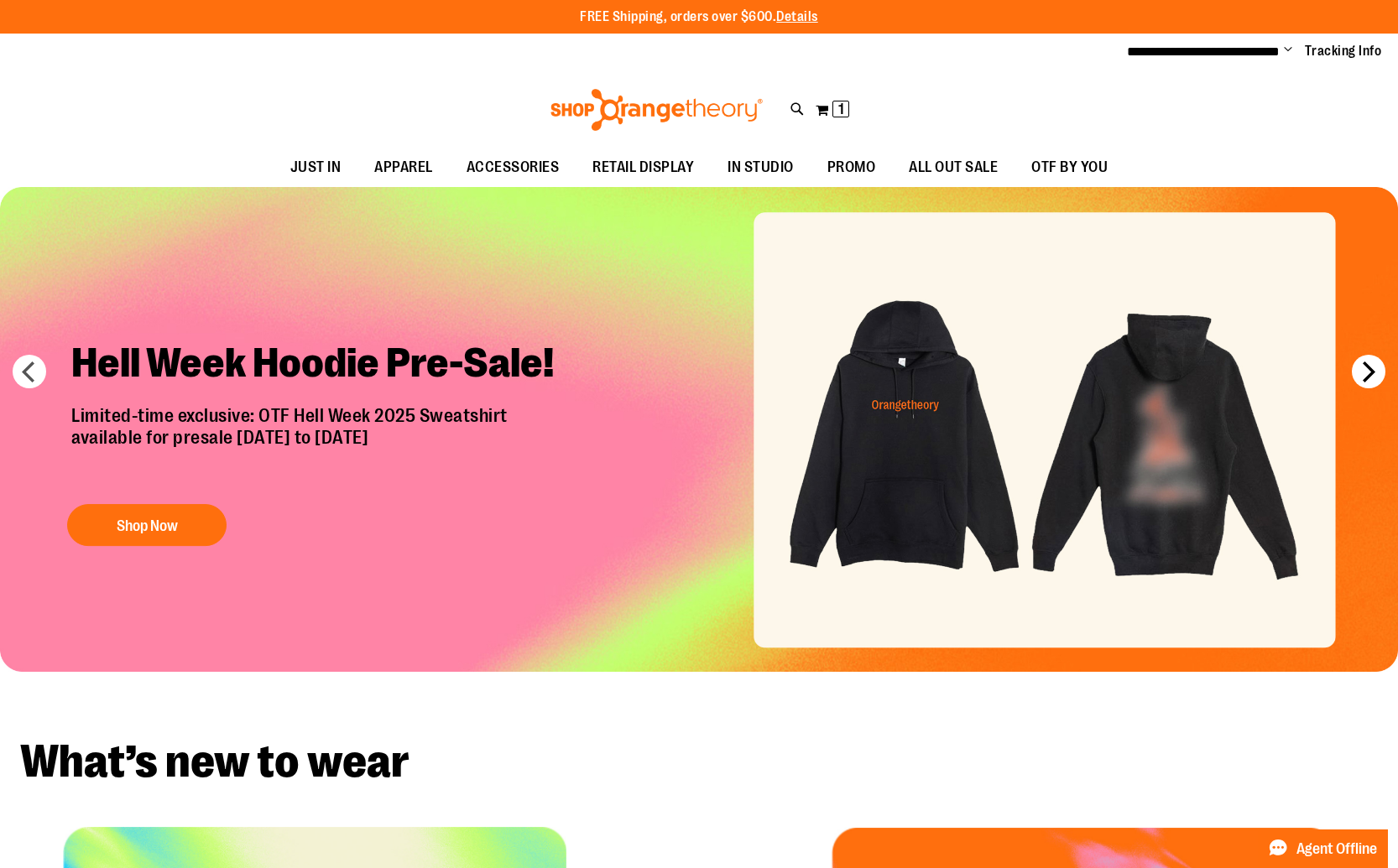
type input "**********"
click at [1370, 372] on button "next" at bounding box center [1368, 371] width 33 height 33
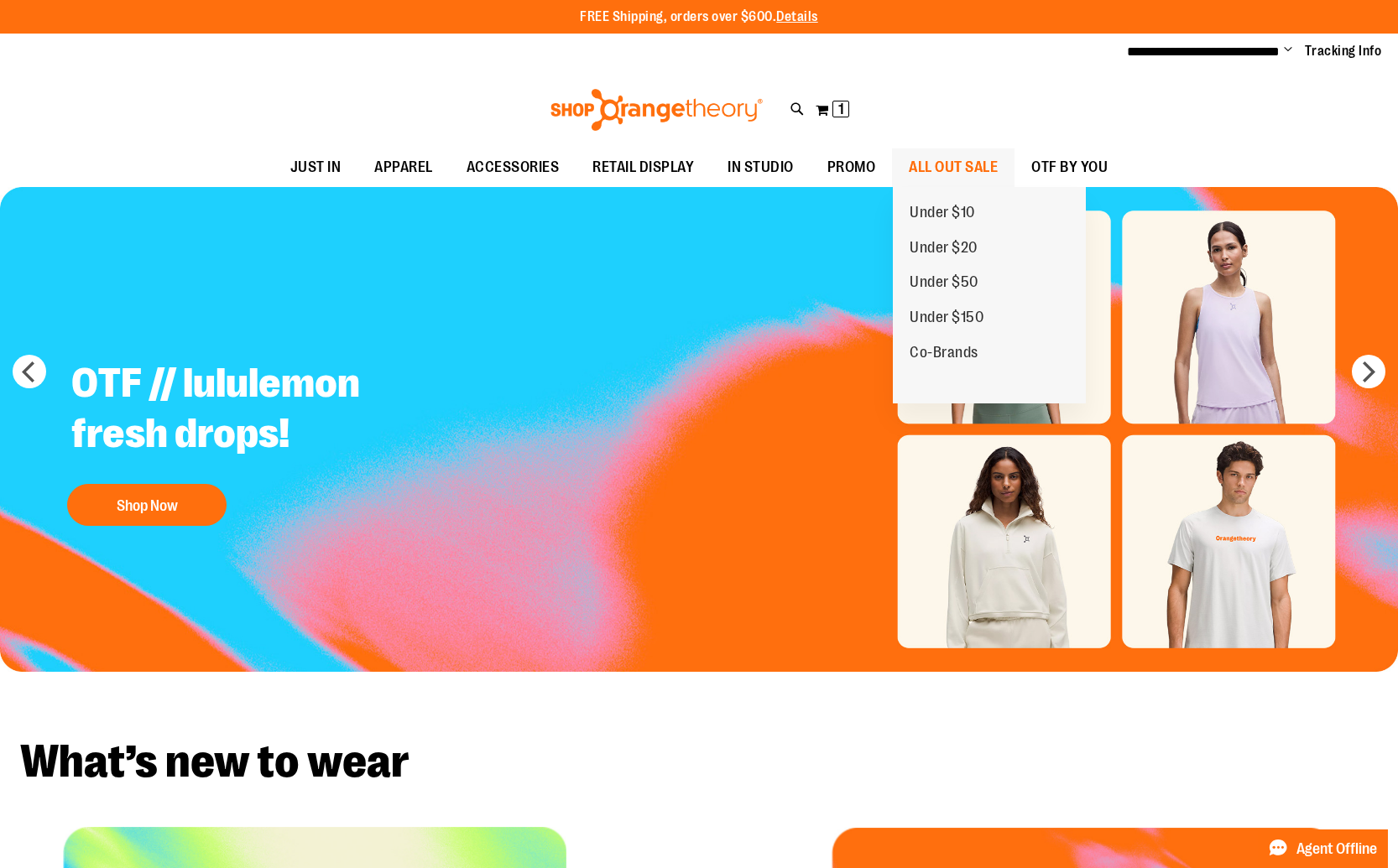
click at [947, 168] on span "ALL OUT SALE" at bounding box center [953, 166] width 89 height 38
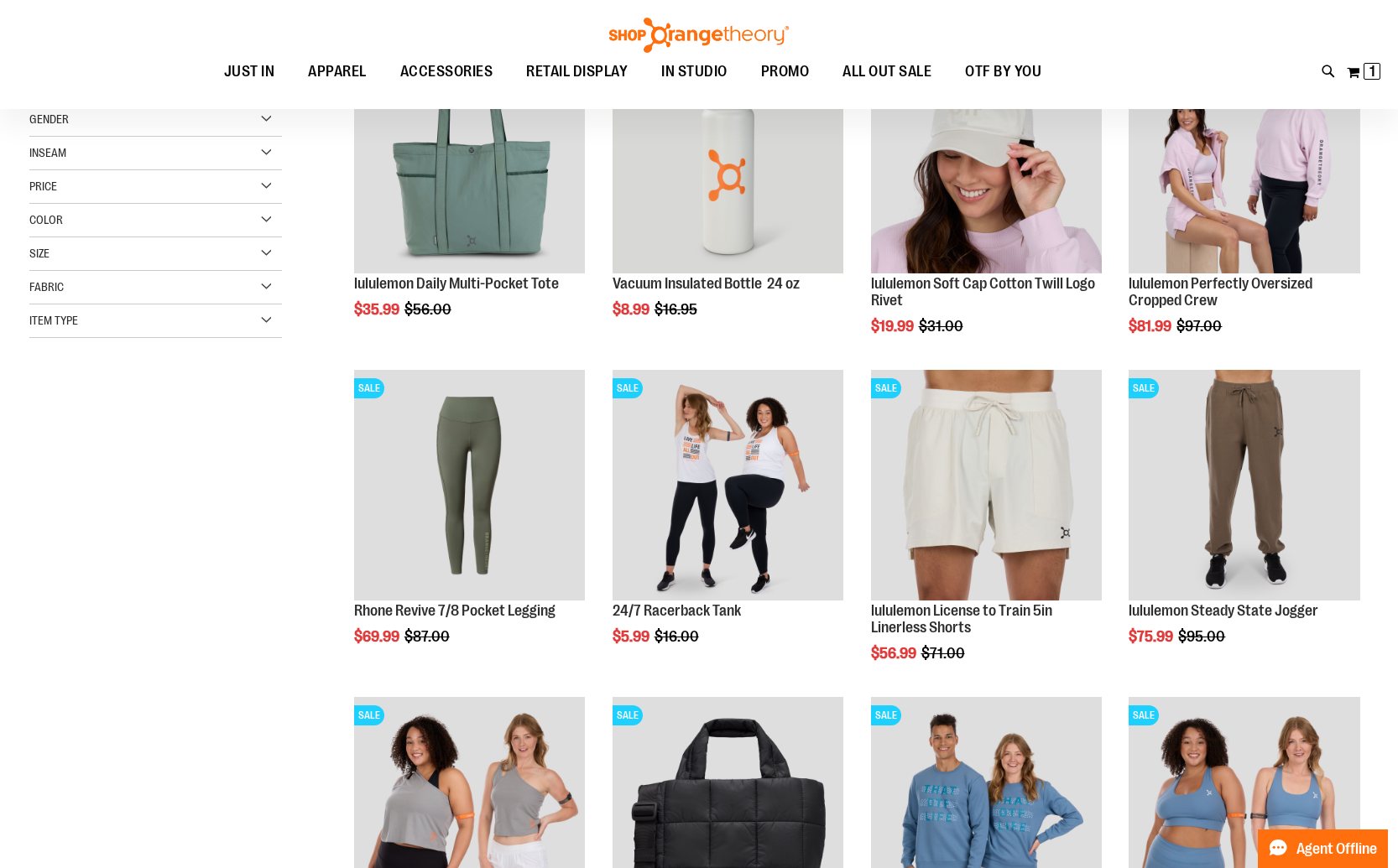
scroll to position [310, 0]
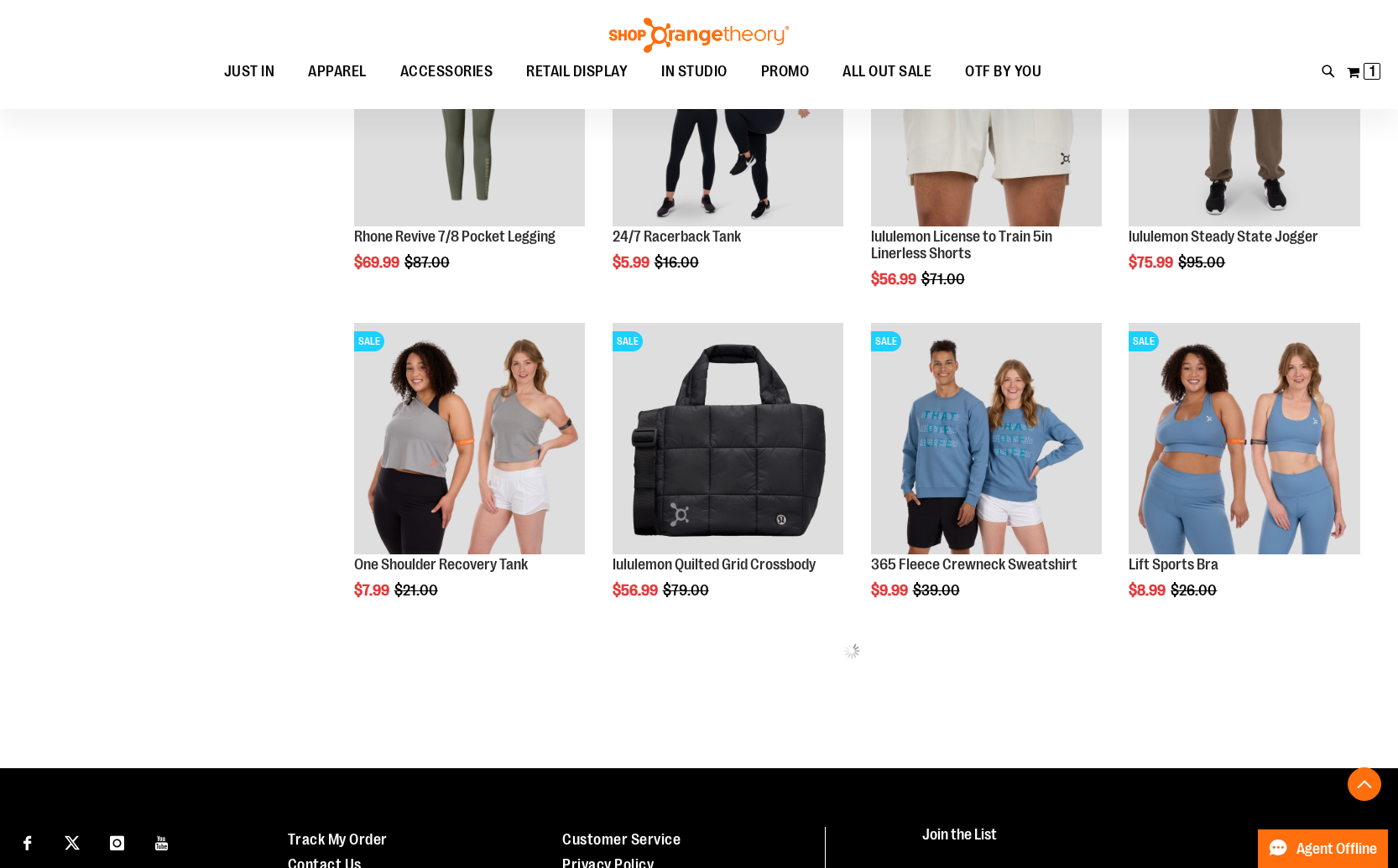
scroll to position [678, 0]
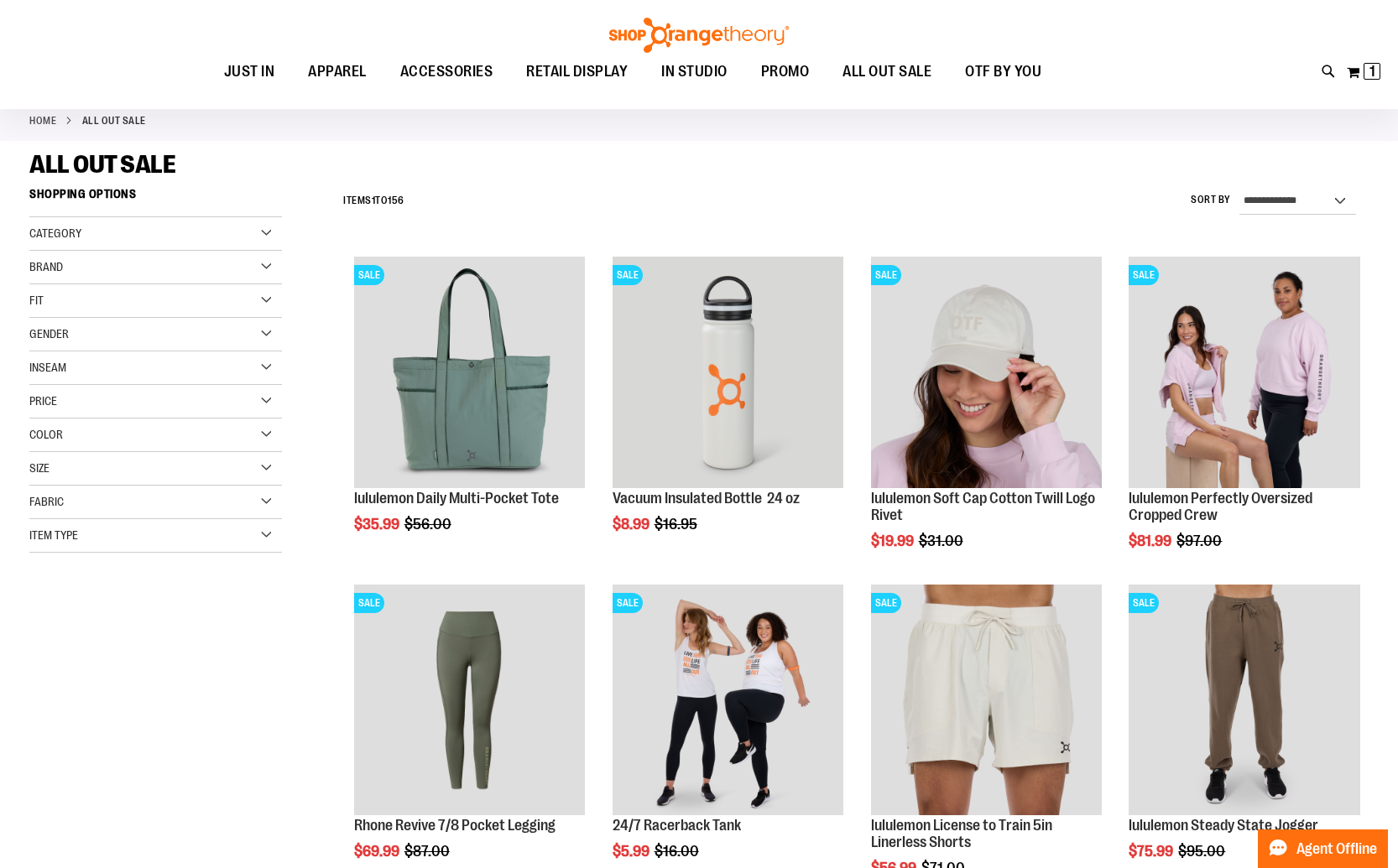
scroll to position [81, 0]
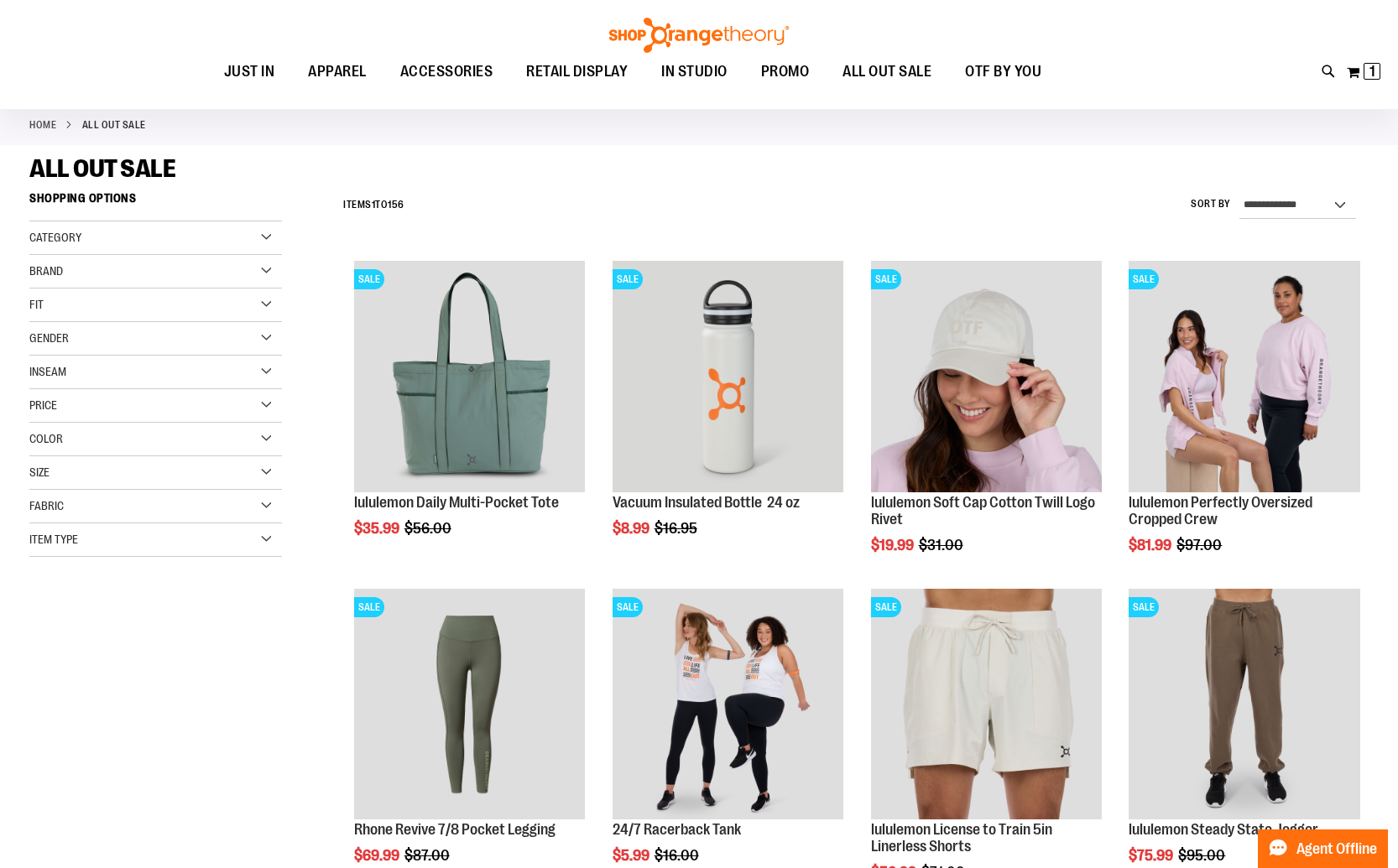
type input "**********"
click at [155, 472] on div "Size" at bounding box center [155, 473] width 253 height 33
drag, startPoint x: 195, startPoint y: 513, endPoint x: 188, endPoint y: 528, distance: 16.6
click at [195, 512] on div "XL" at bounding box center [195, 514] width 25 height 25
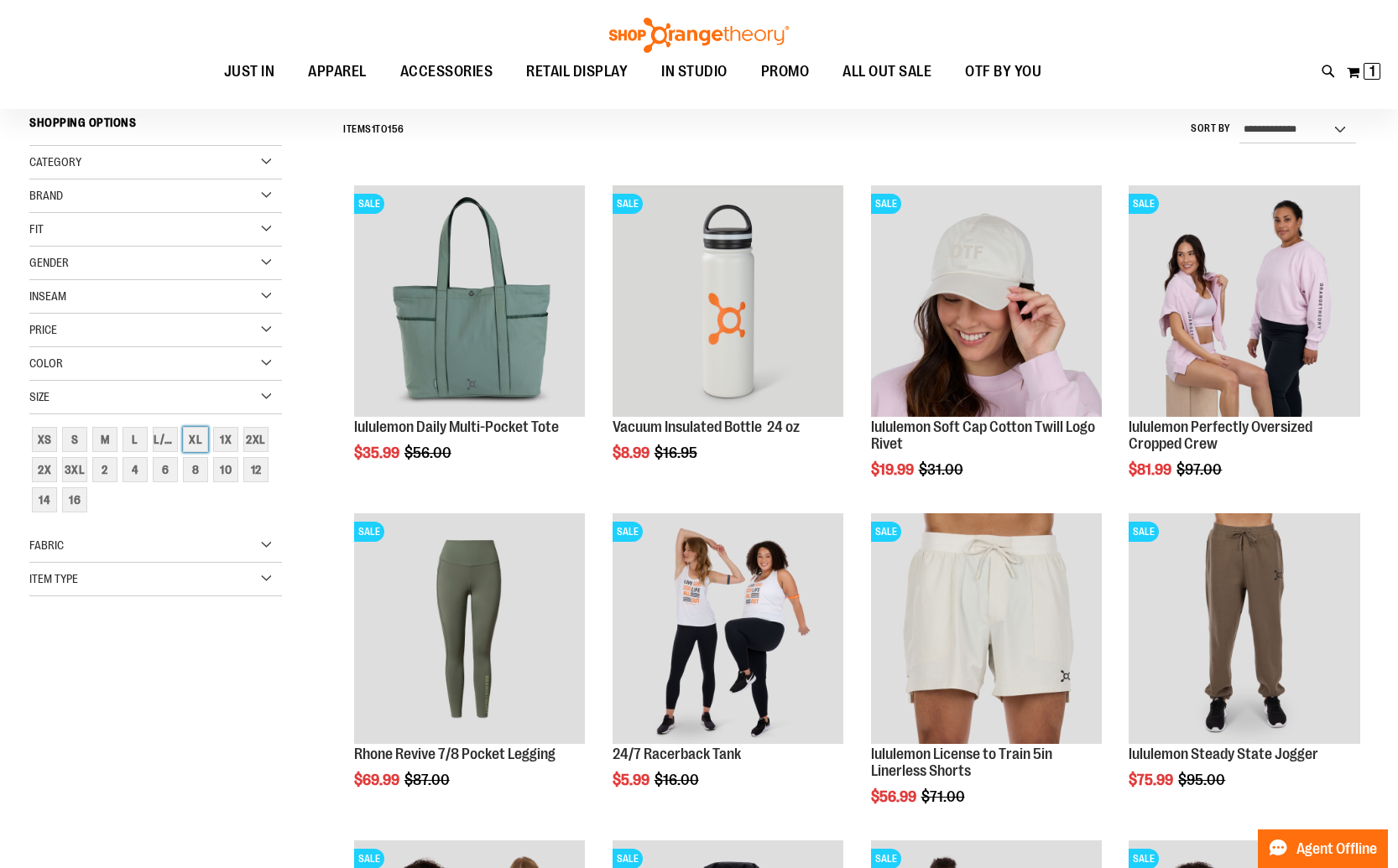
scroll to position [156, 0]
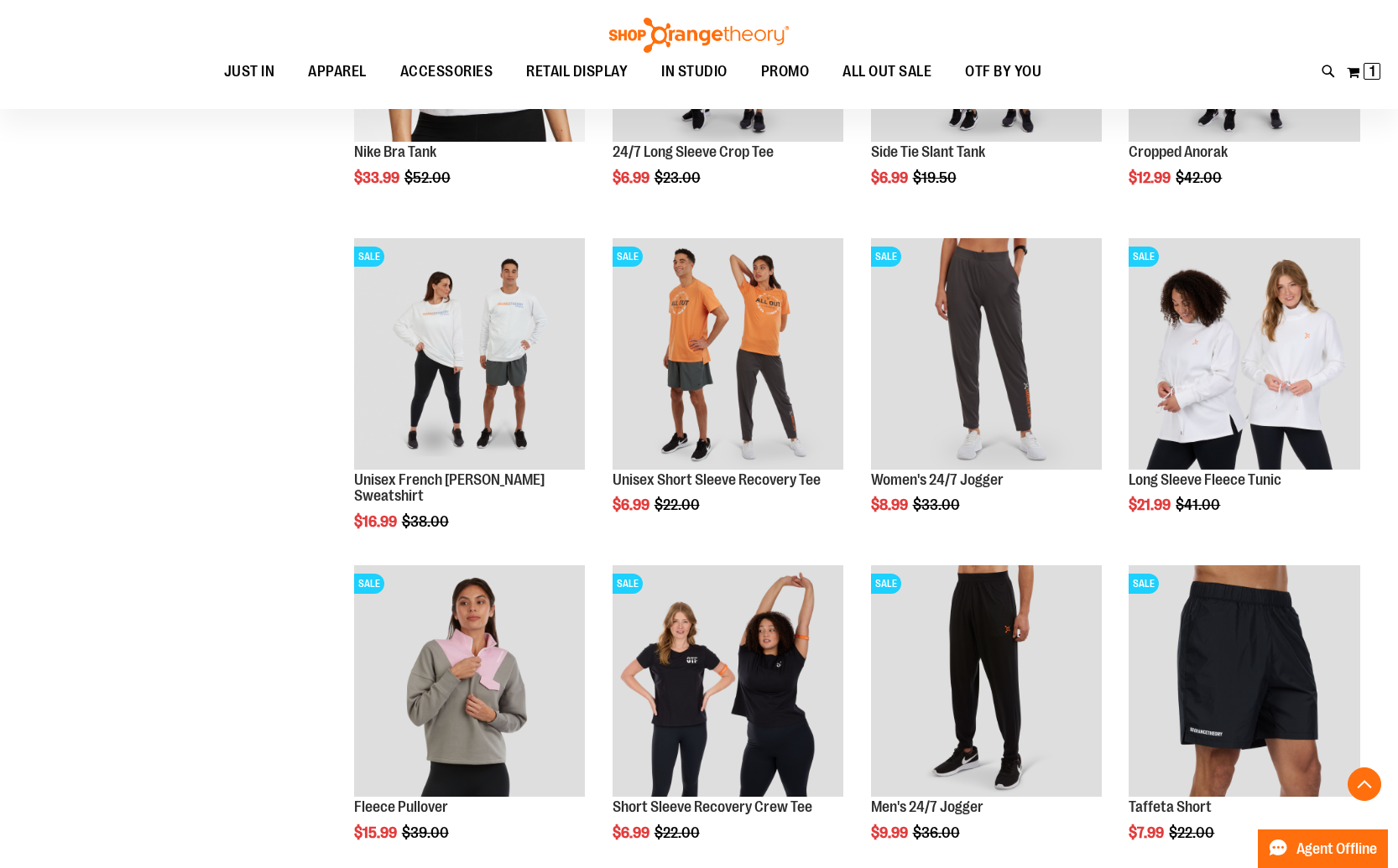
scroll to position [1518, 0]
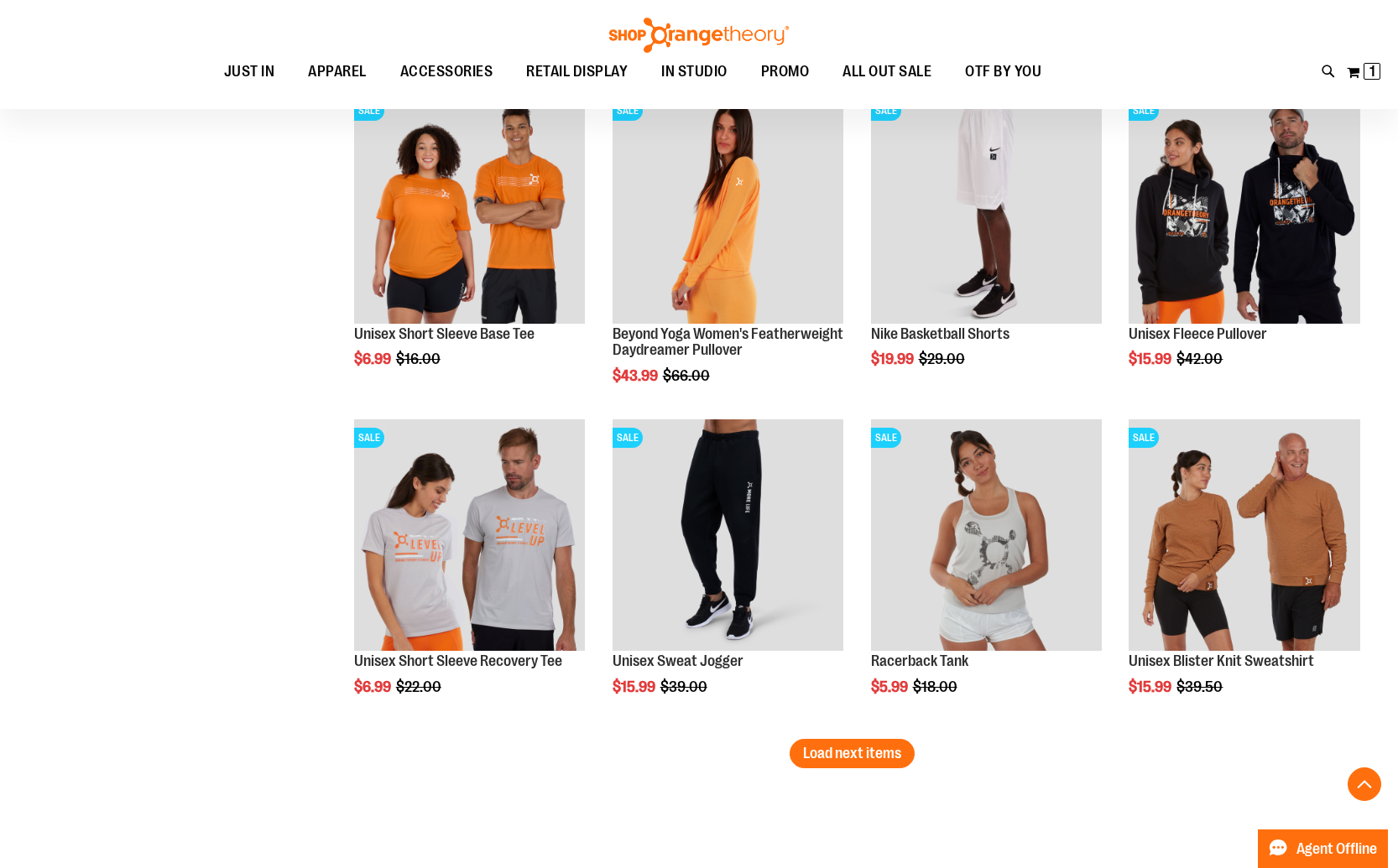
scroll to position [2591, 0]
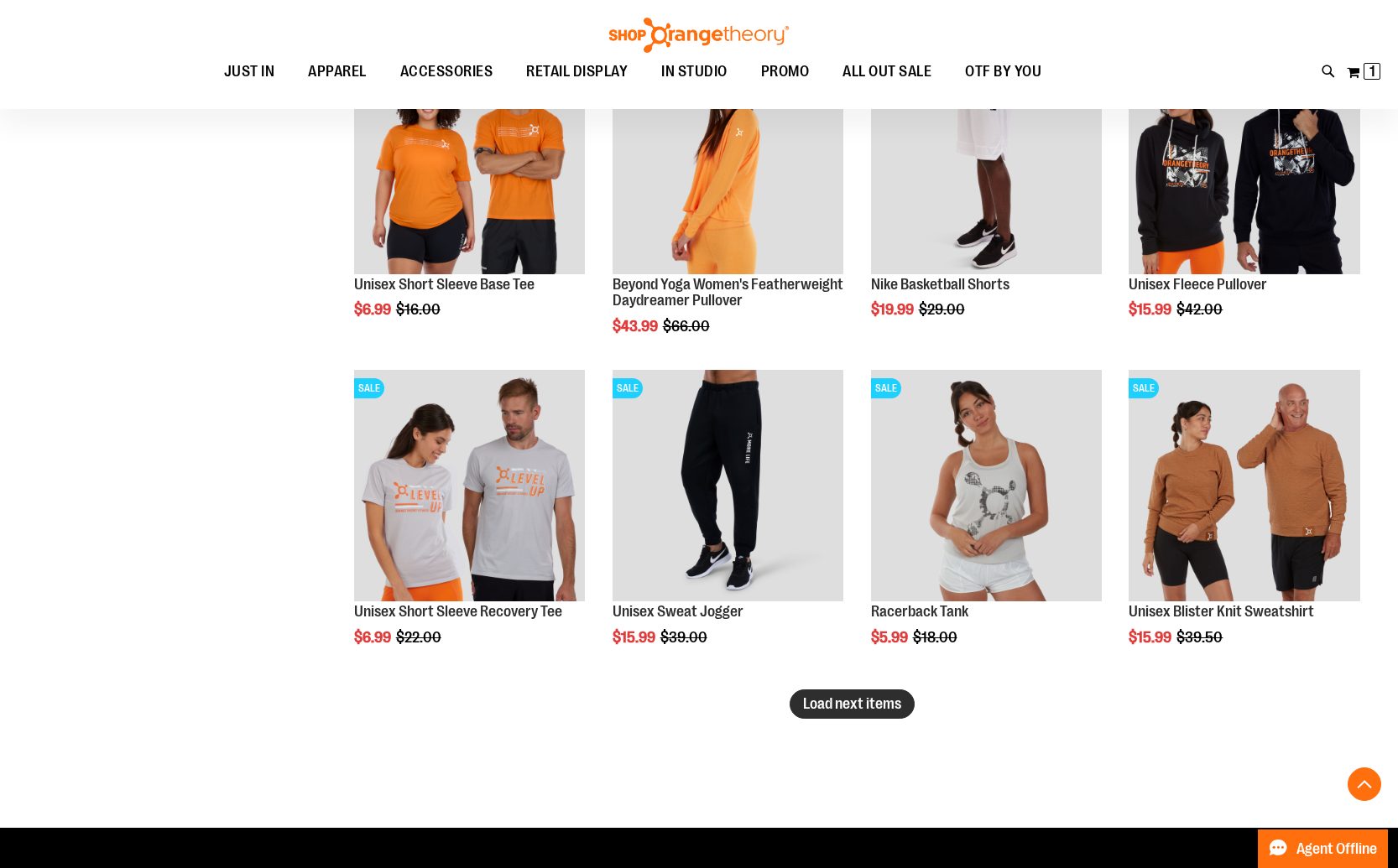
click at [855, 707] on span "Load next items" at bounding box center [852, 703] width 98 height 17
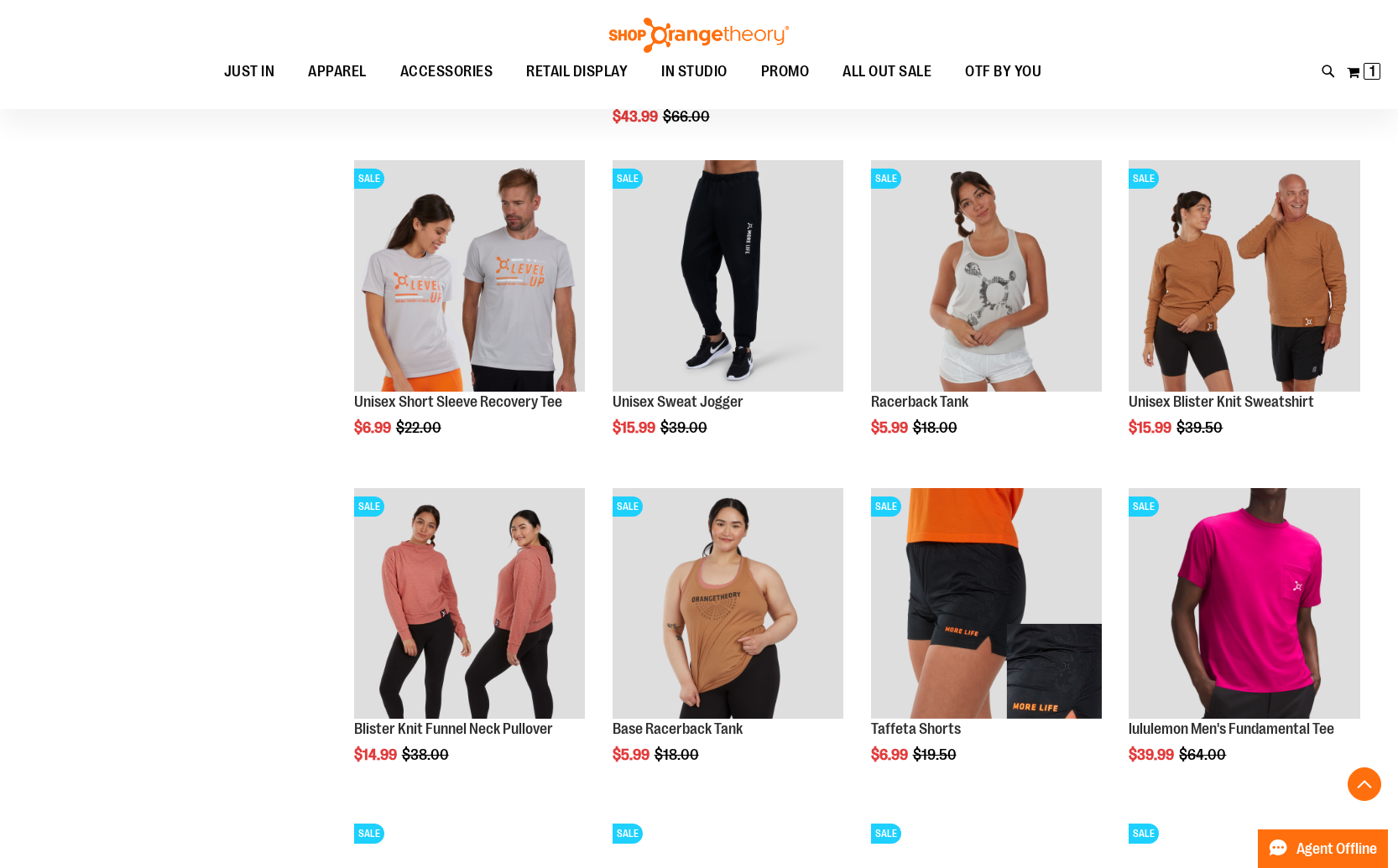
scroll to position [2819, 0]
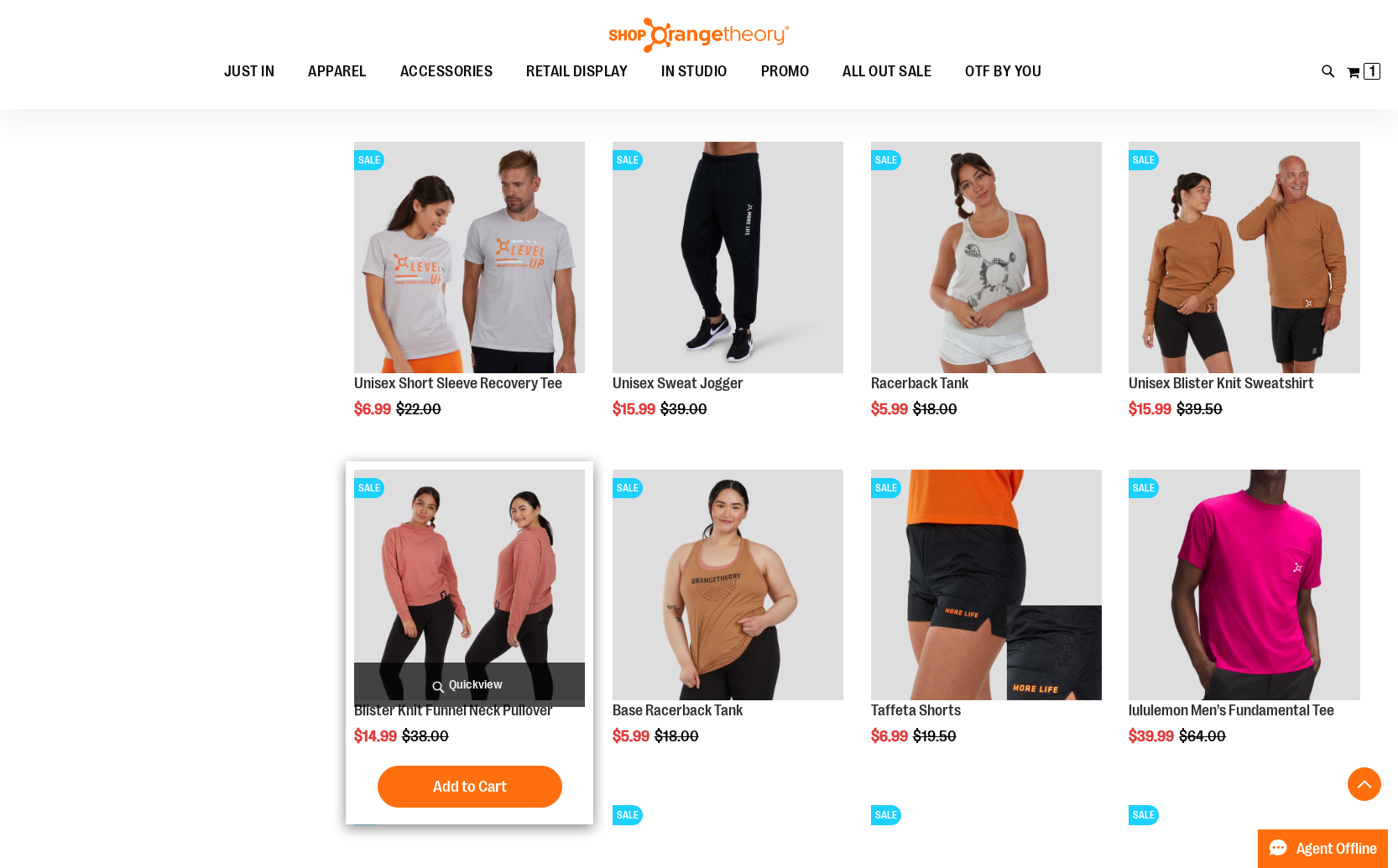
click at [402, 565] on img "product" at bounding box center [470, 586] width 232 height 232
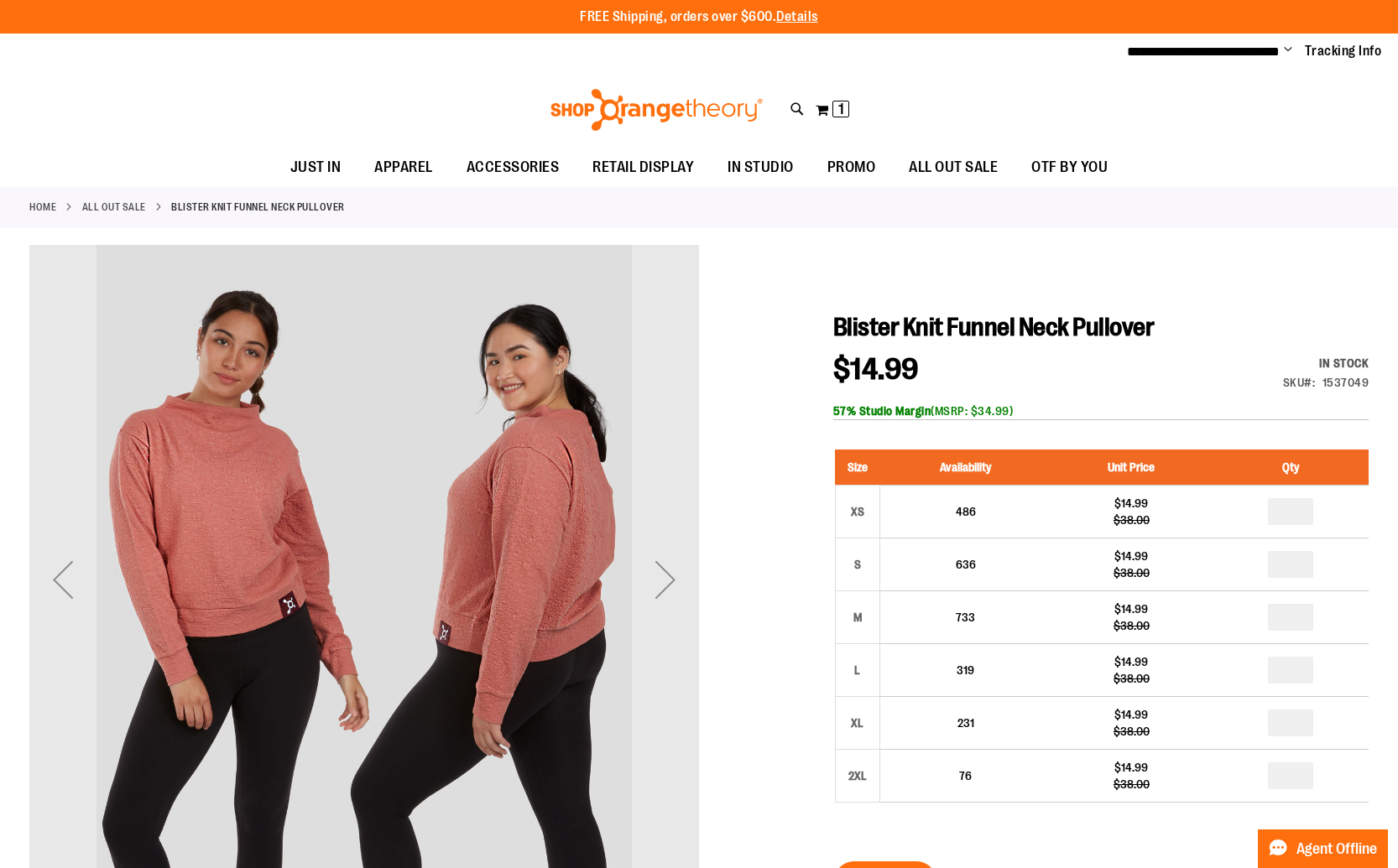
type input "**********"
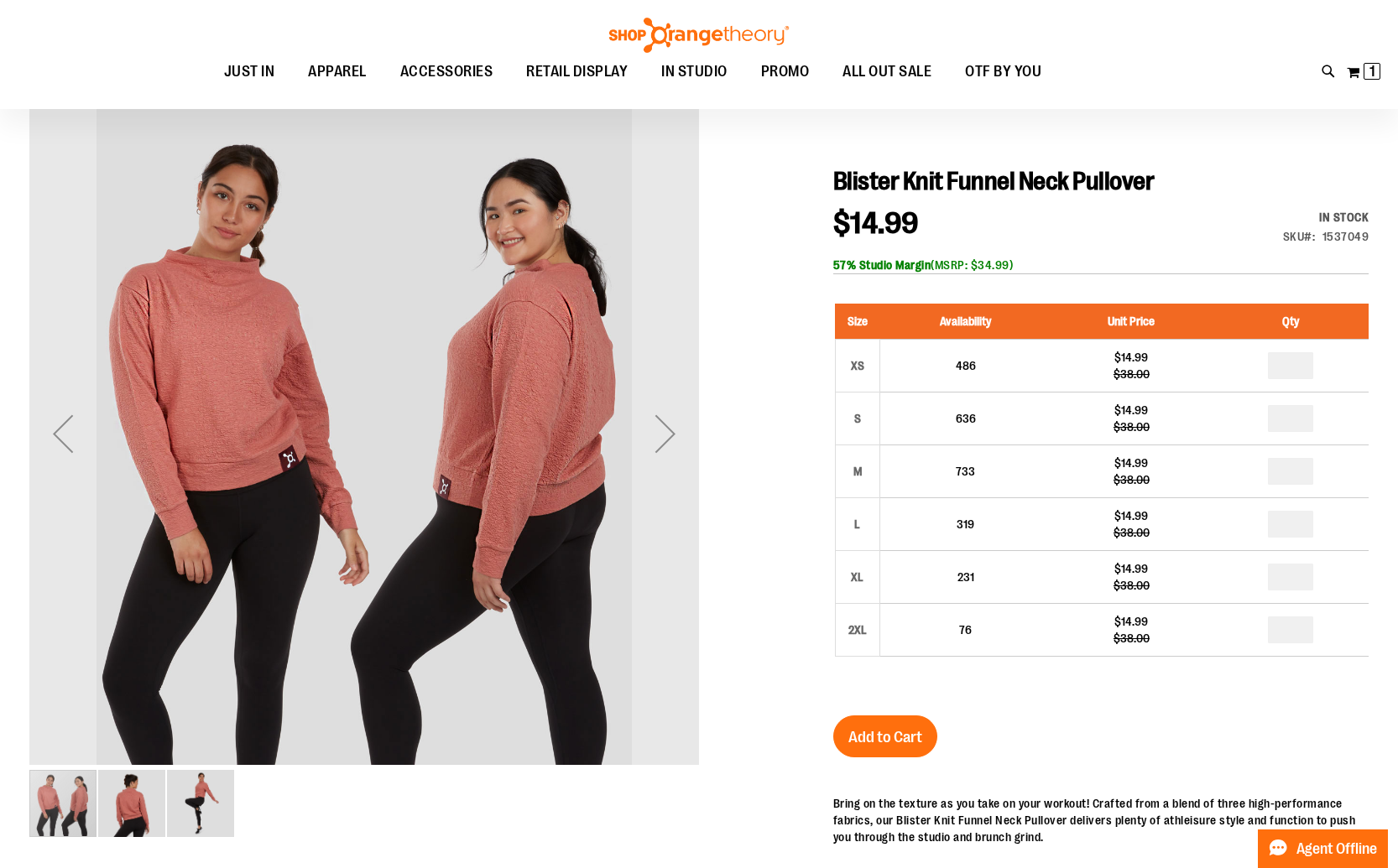
scroll to position [160, 0]
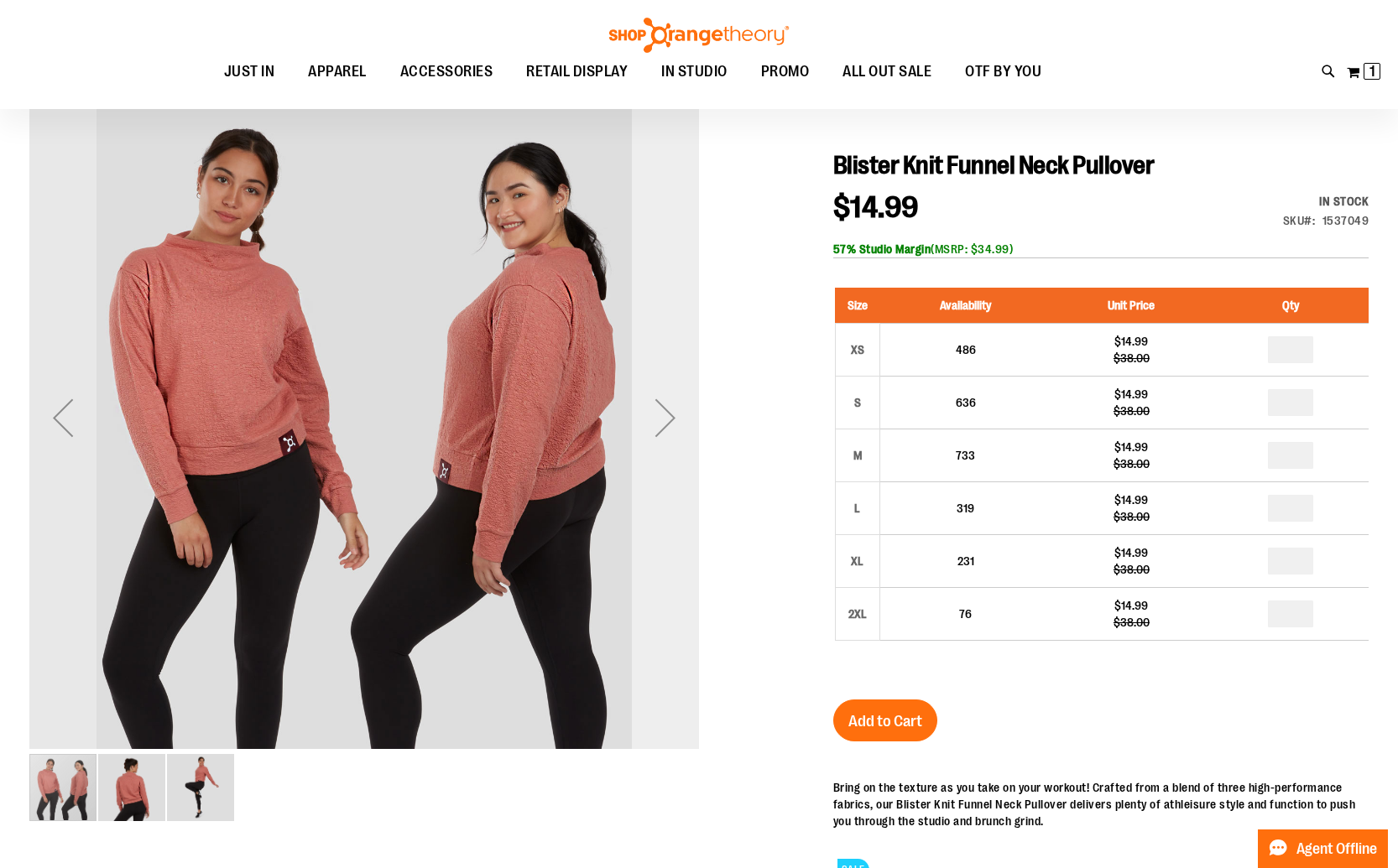
click at [659, 430] on div "Next" at bounding box center [665, 417] width 67 height 67
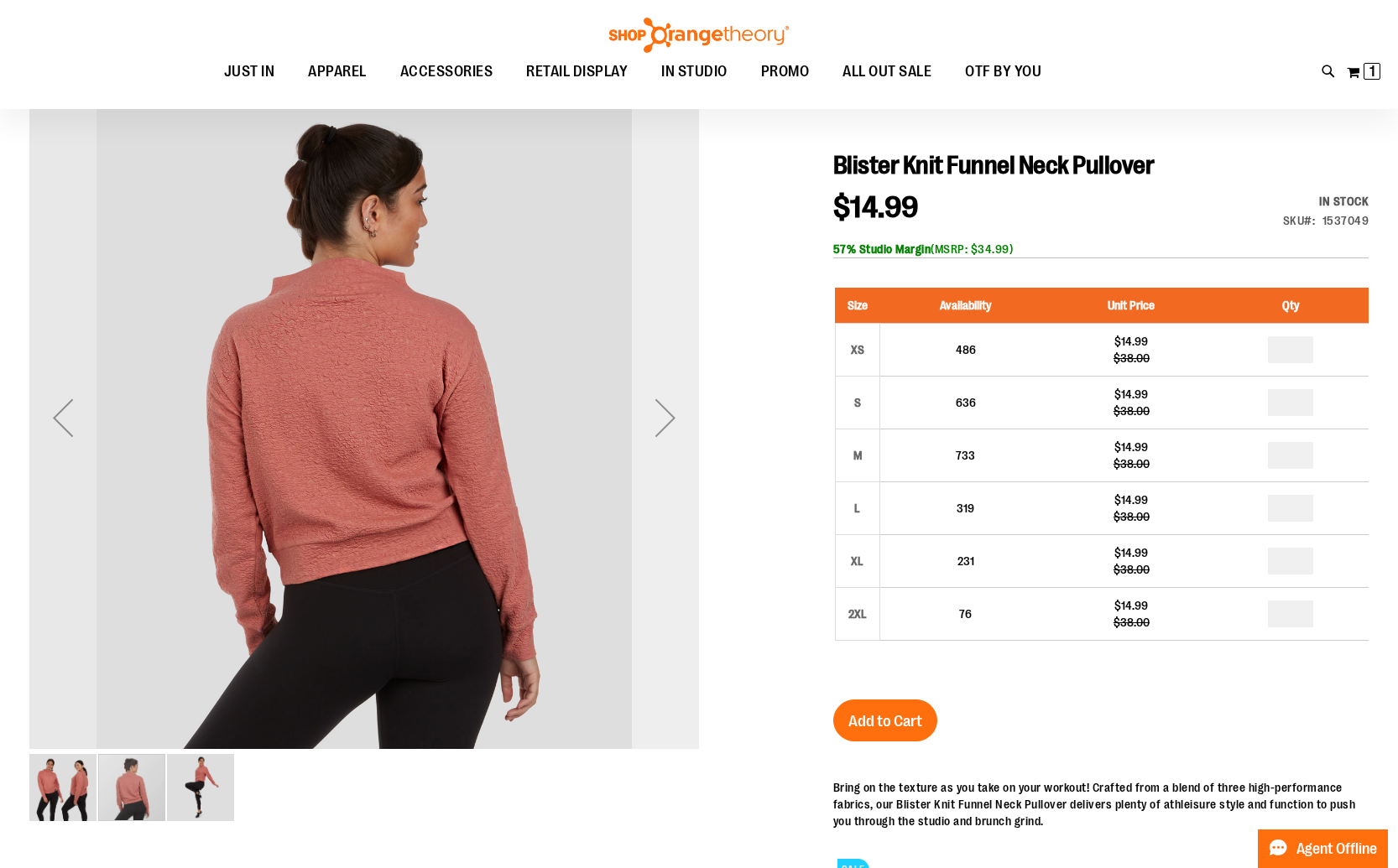
click at [659, 430] on div "Next" at bounding box center [665, 417] width 67 height 67
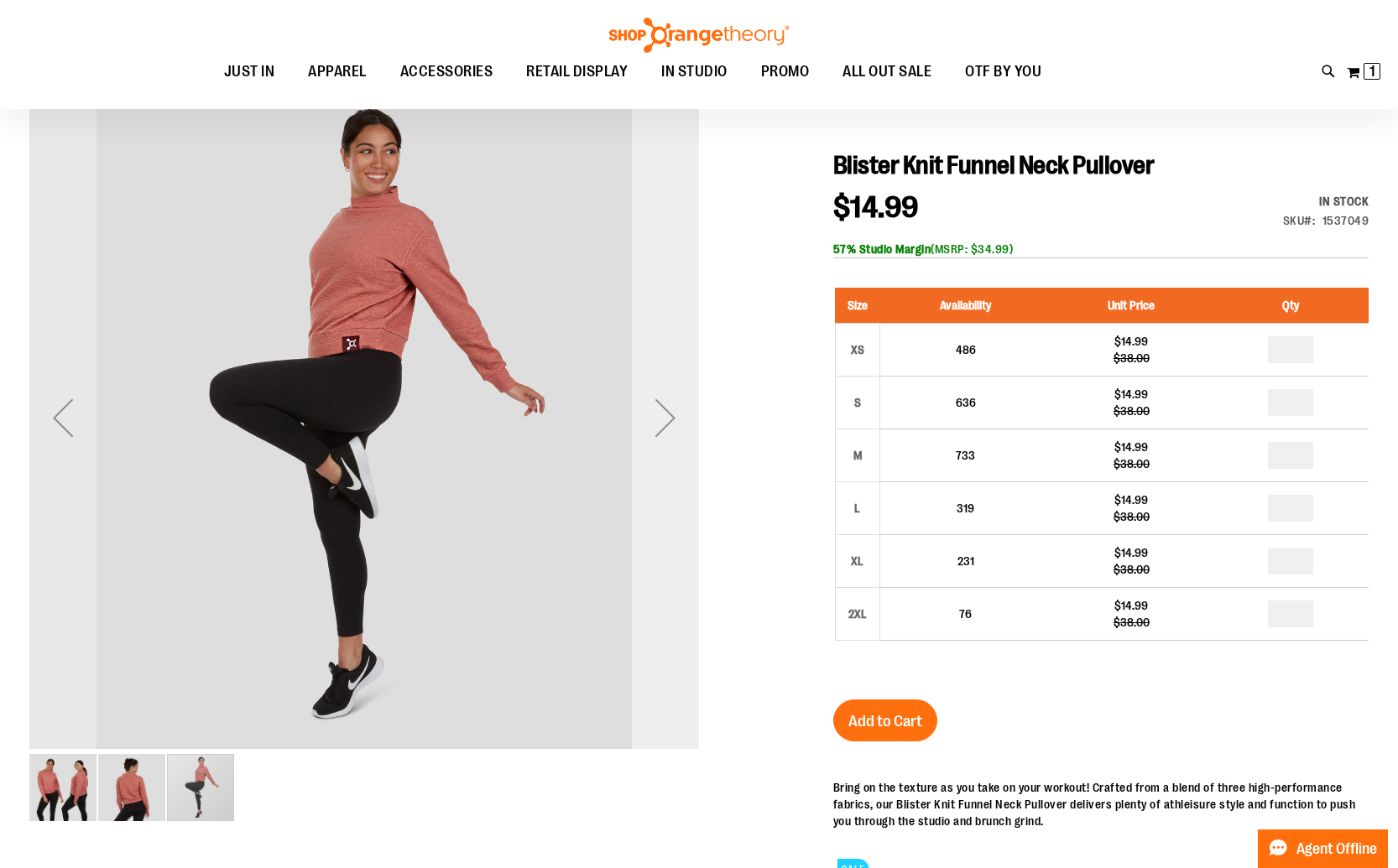
click at [659, 430] on div "Next" at bounding box center [665, 417] width 67 height 67
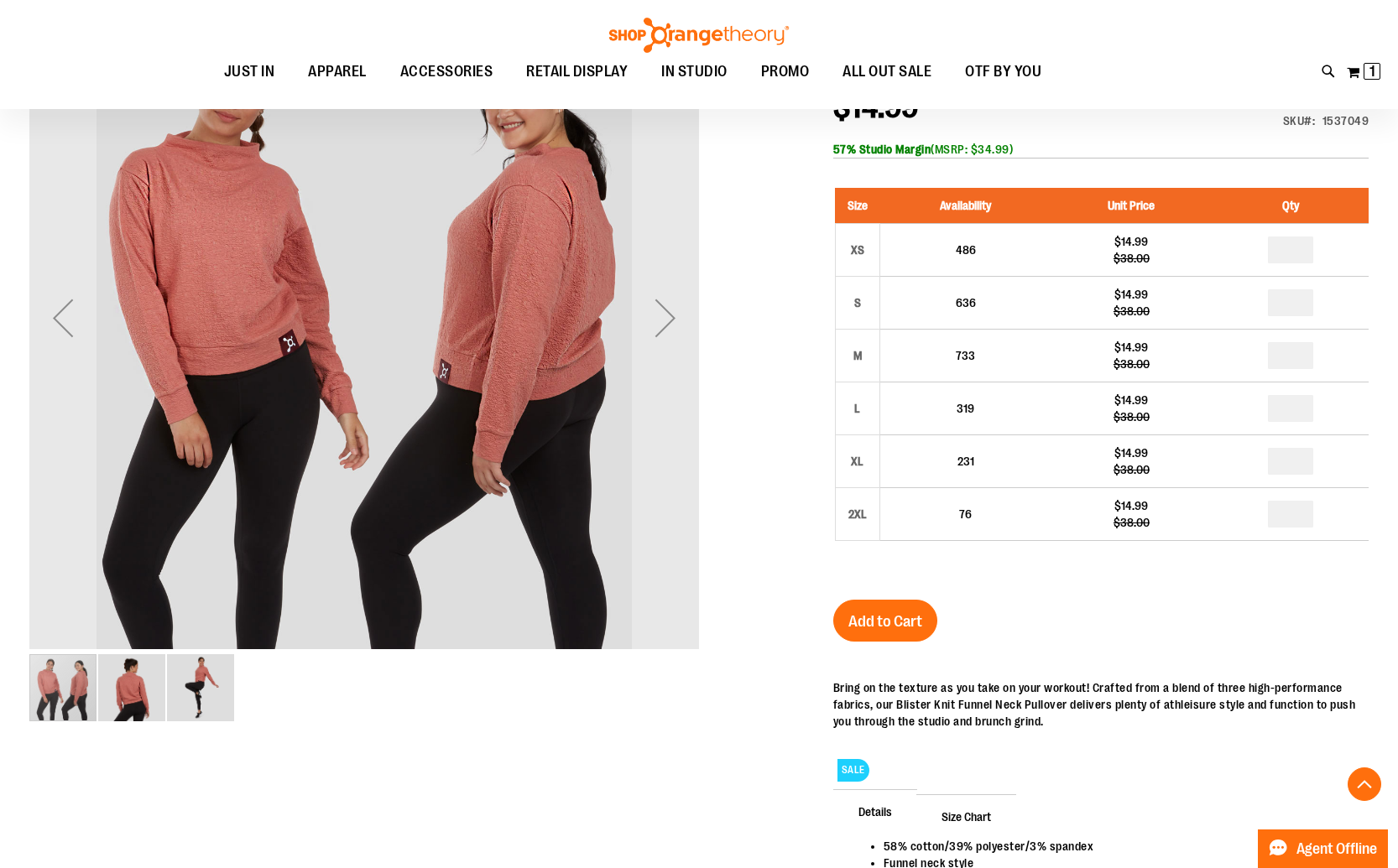
scroll to position [252, 0]
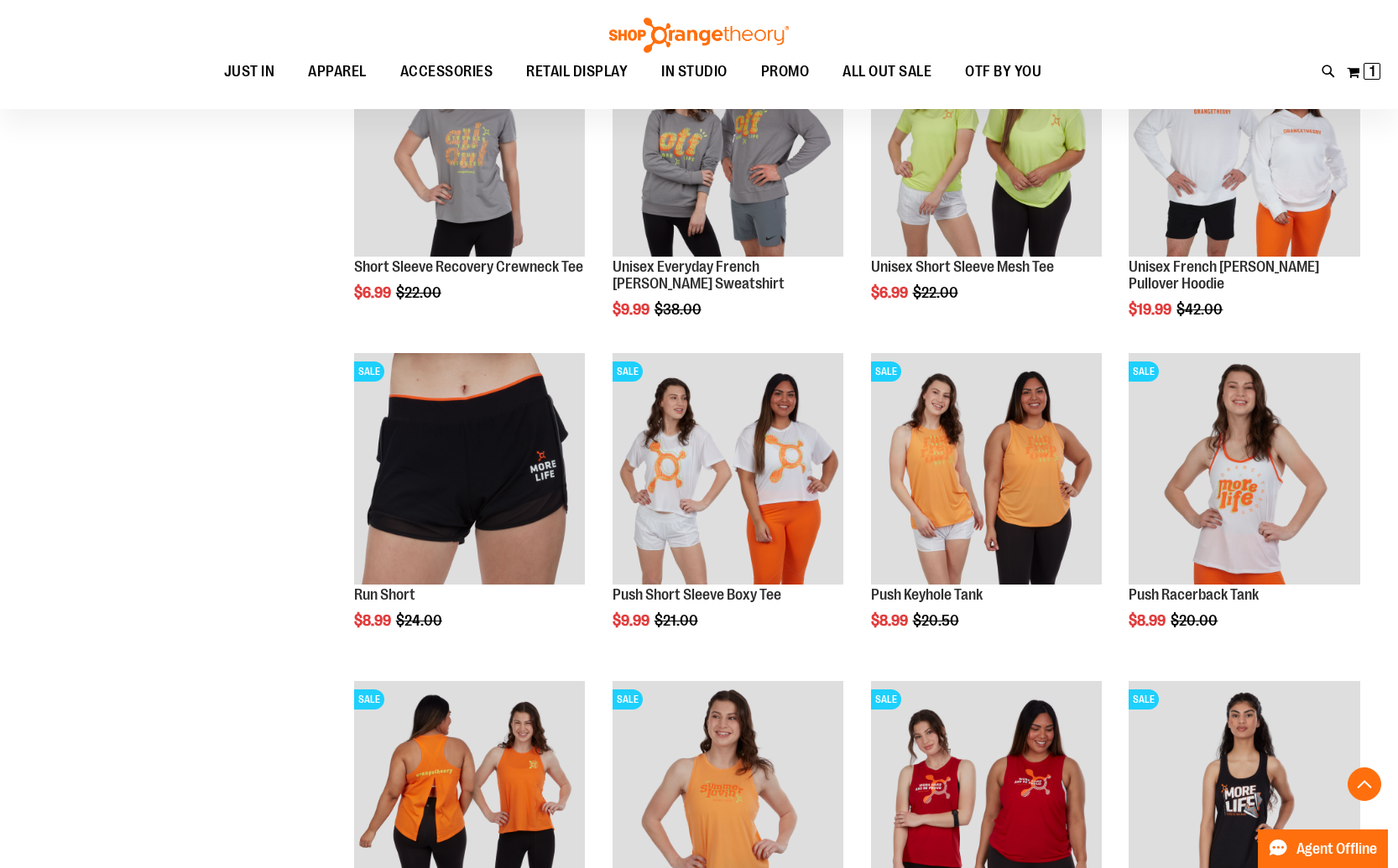
scroll to position [502, 0]
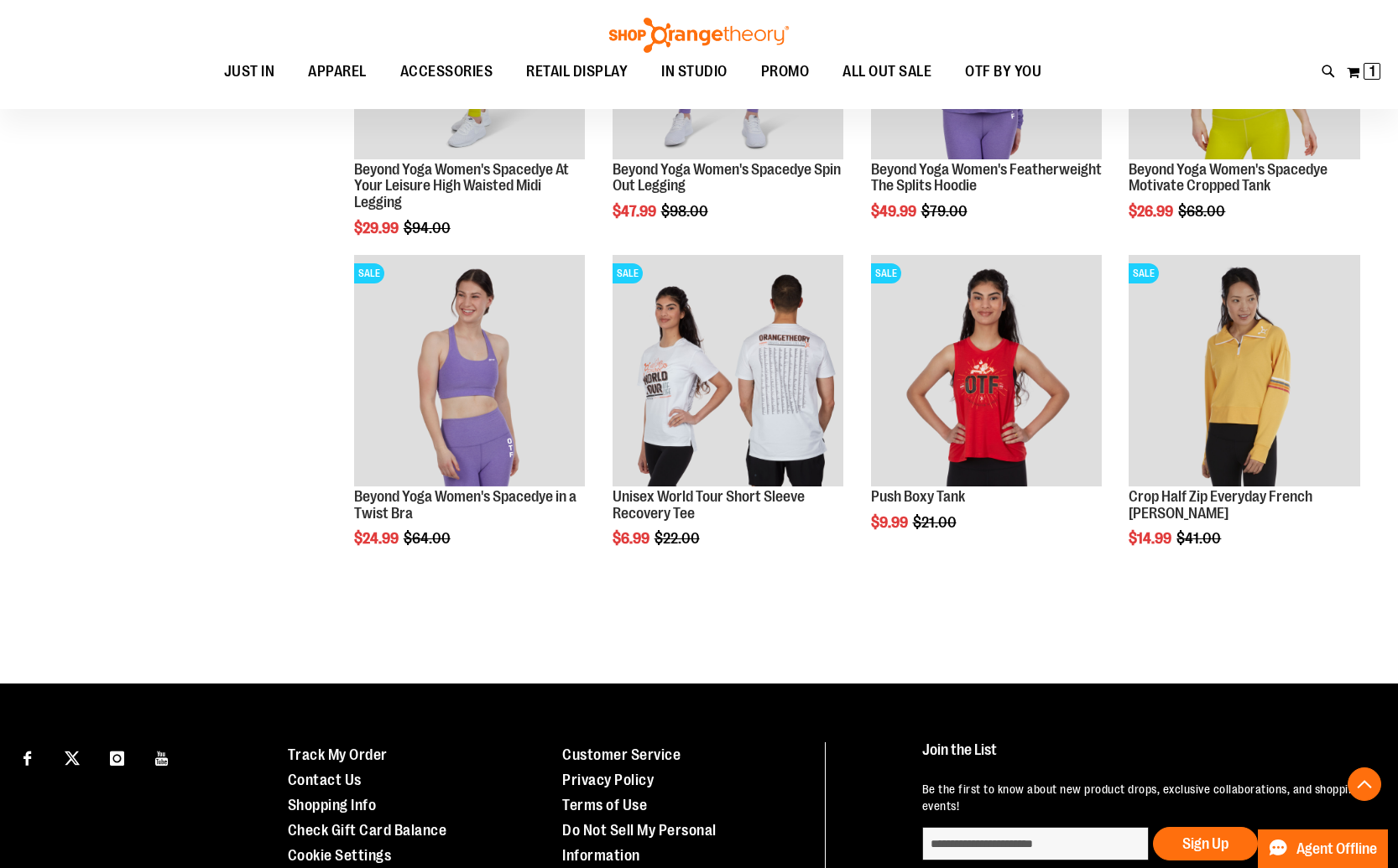
scroll to position [1588, 0]
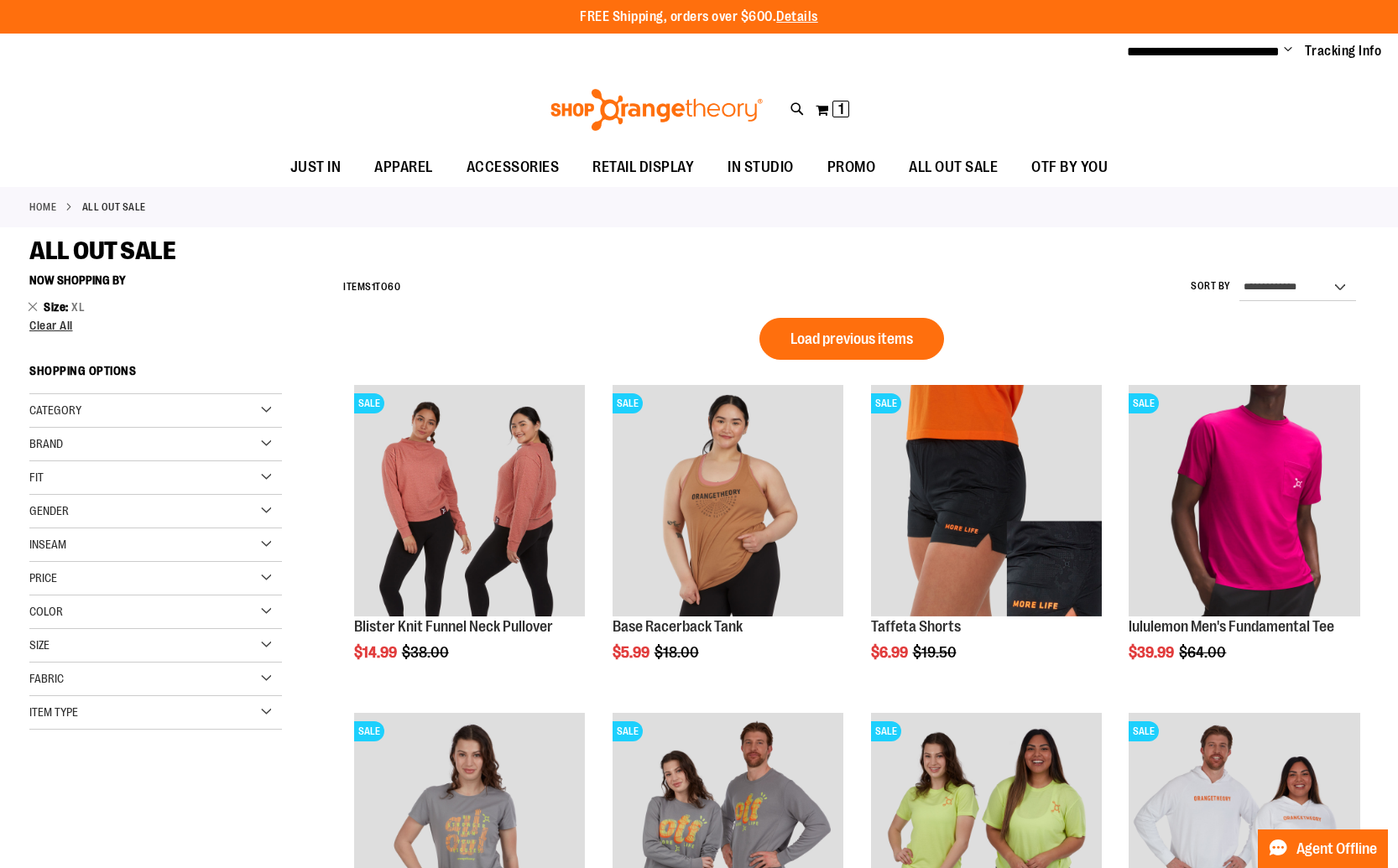
type input "**********"
click at [100, 640] on div "Size" at bounding box center [155, 645] width 253 height 33
click at [227, 693] on div "1X" at bounding box center [225, 687] width 25 height 25
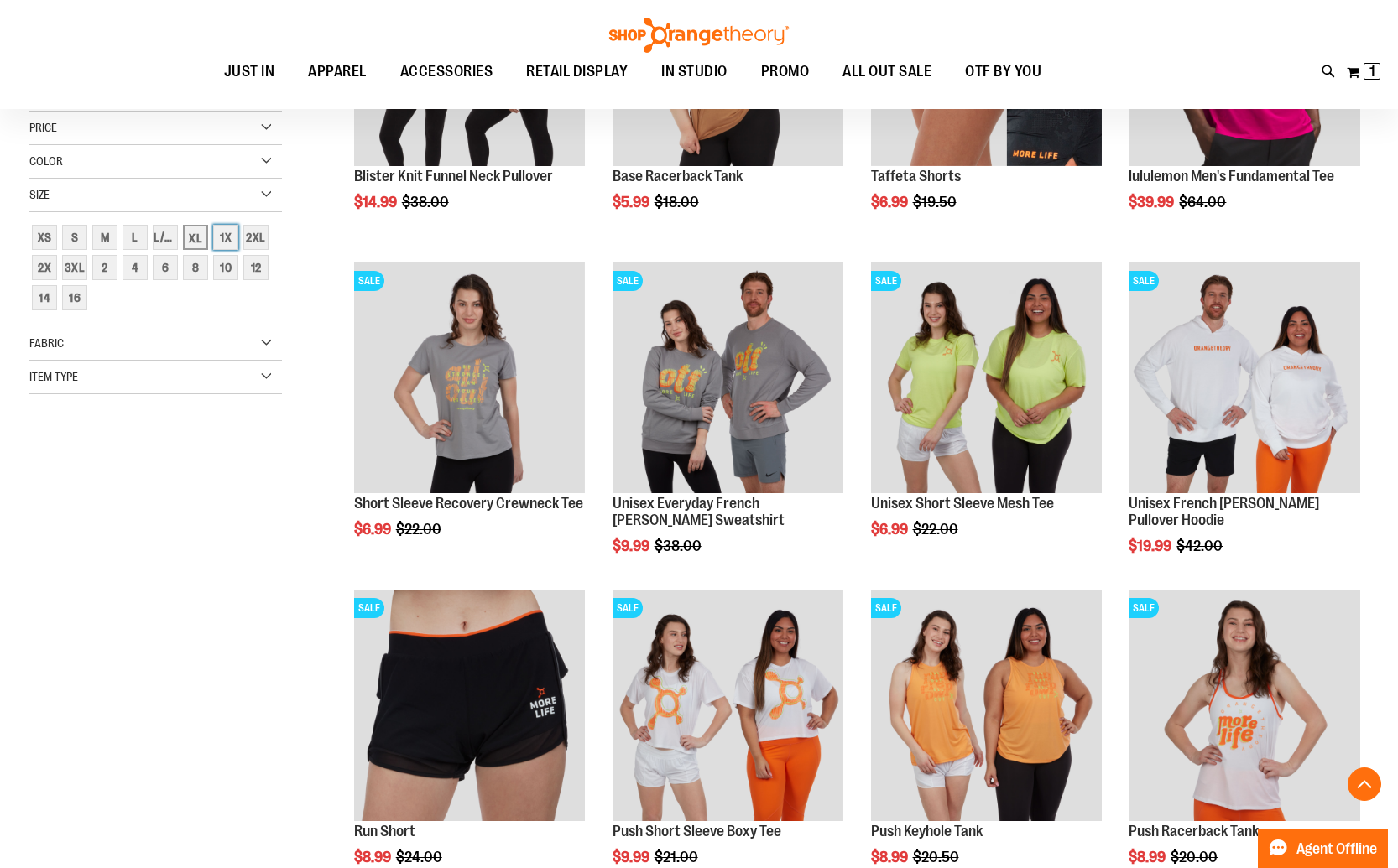
scroll to position [265, 0]
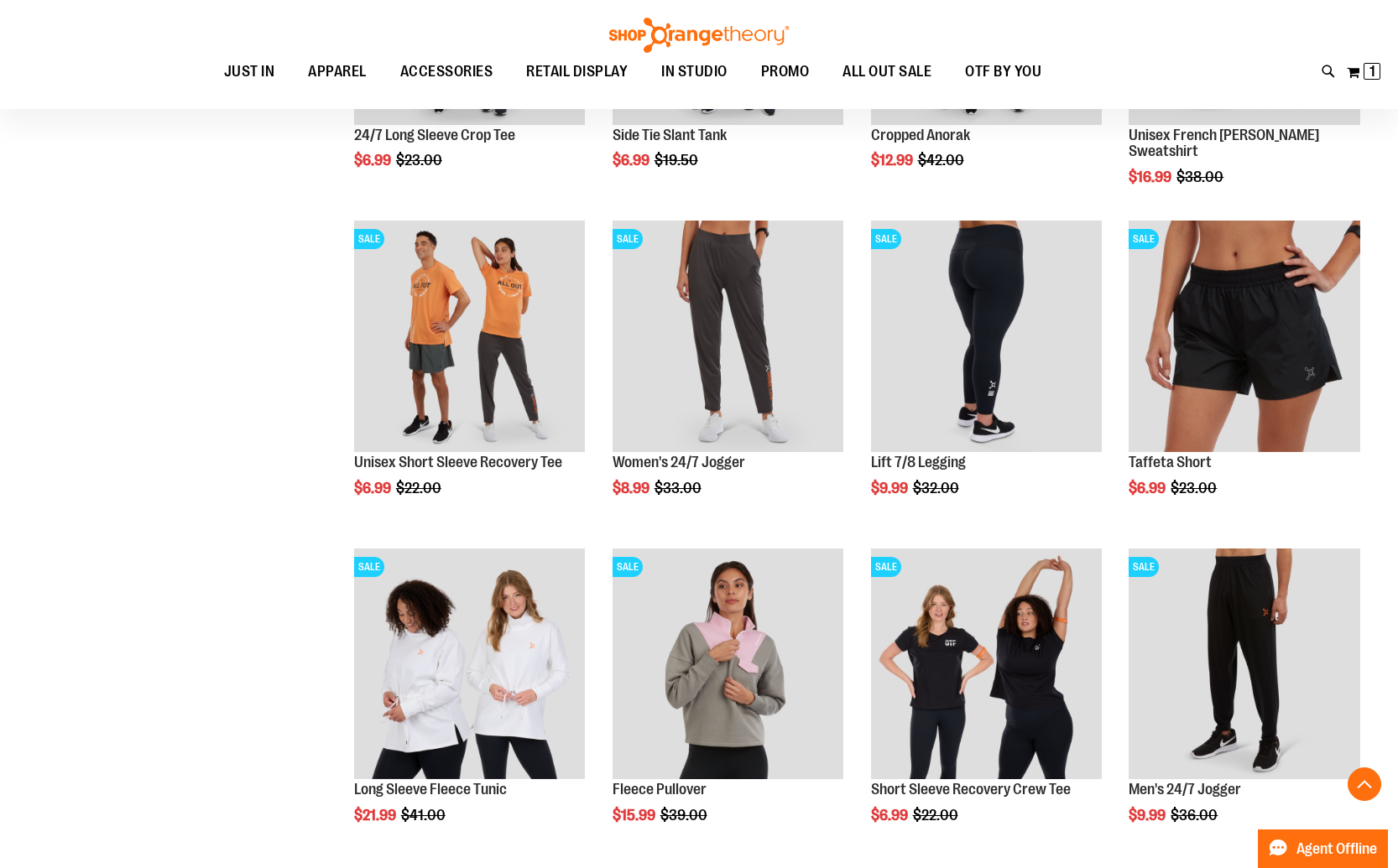
scroll to position [1562, 0]
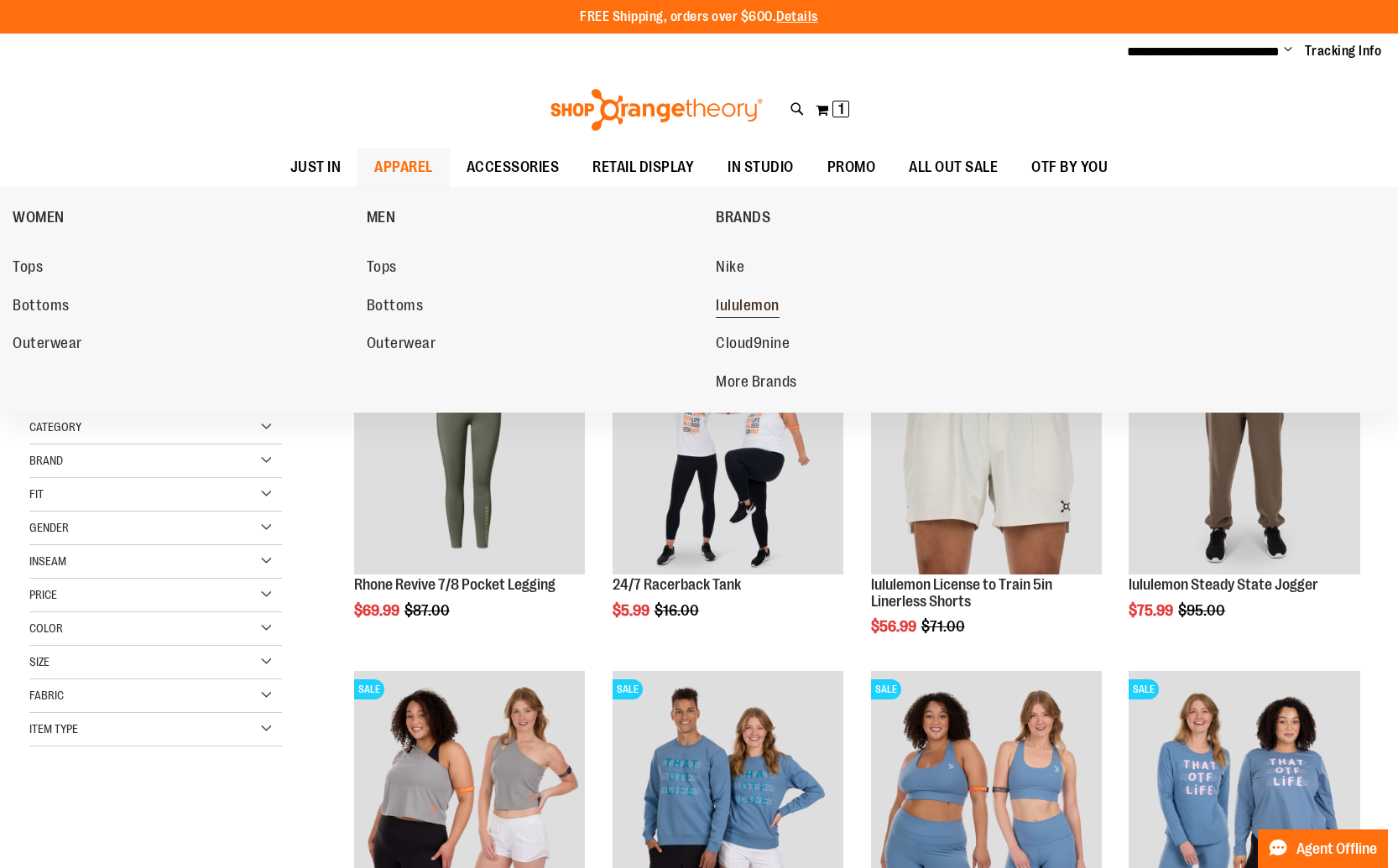
click at [761, 307] on span "lululemon" at bounding box center [747, 307] width 63 height 21
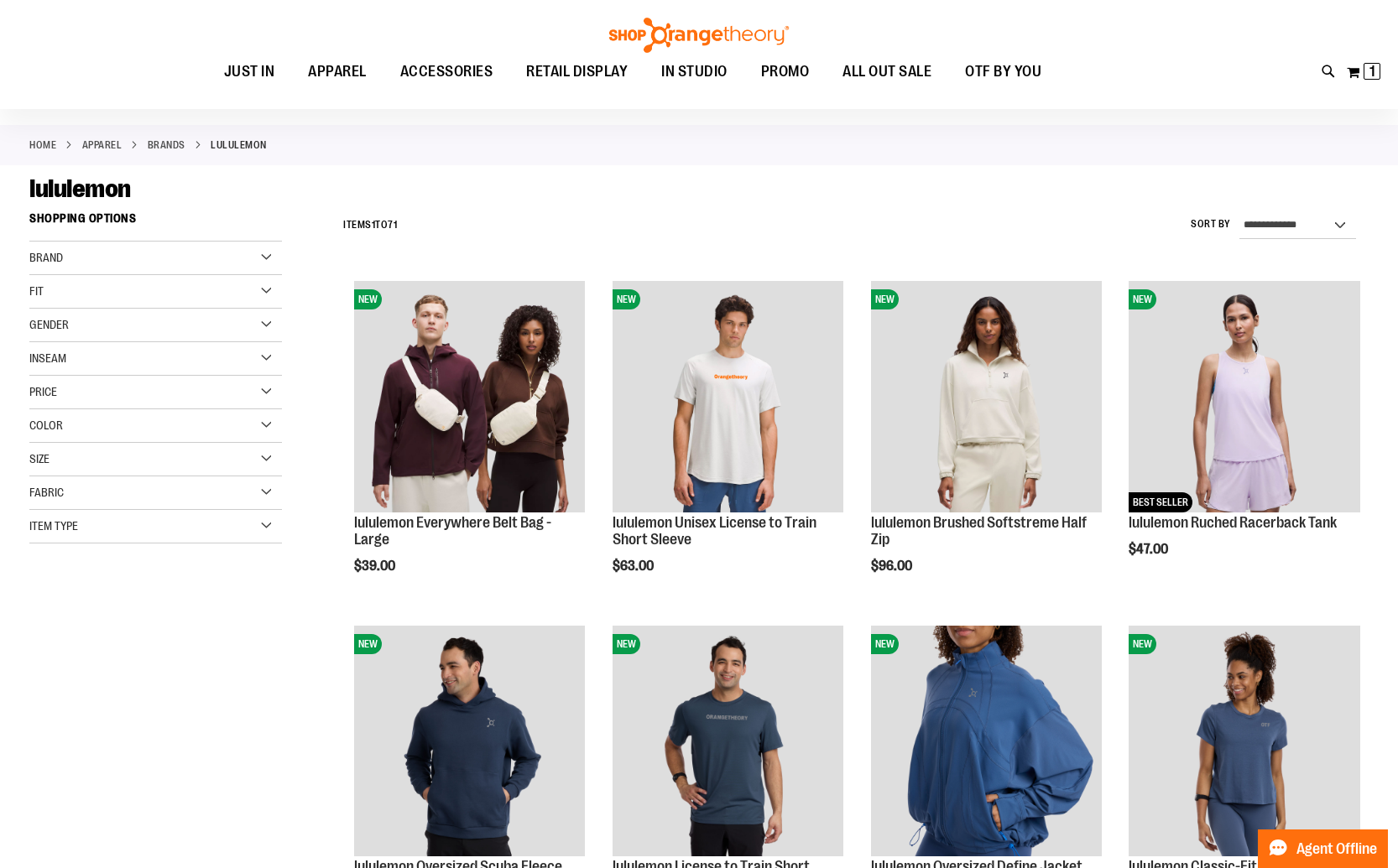
scroll to position [86, 0]
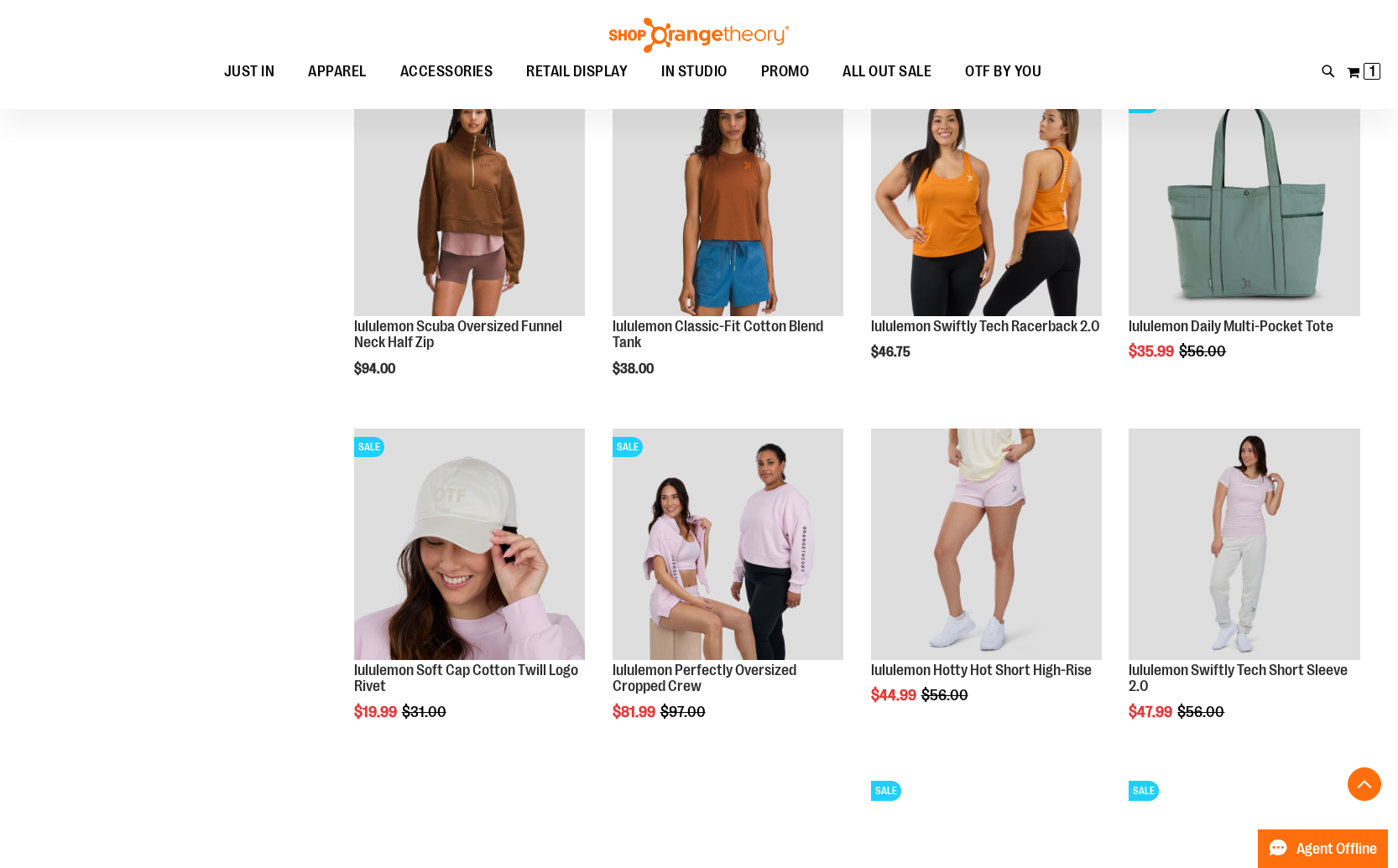
scroll to position [1290, 0]
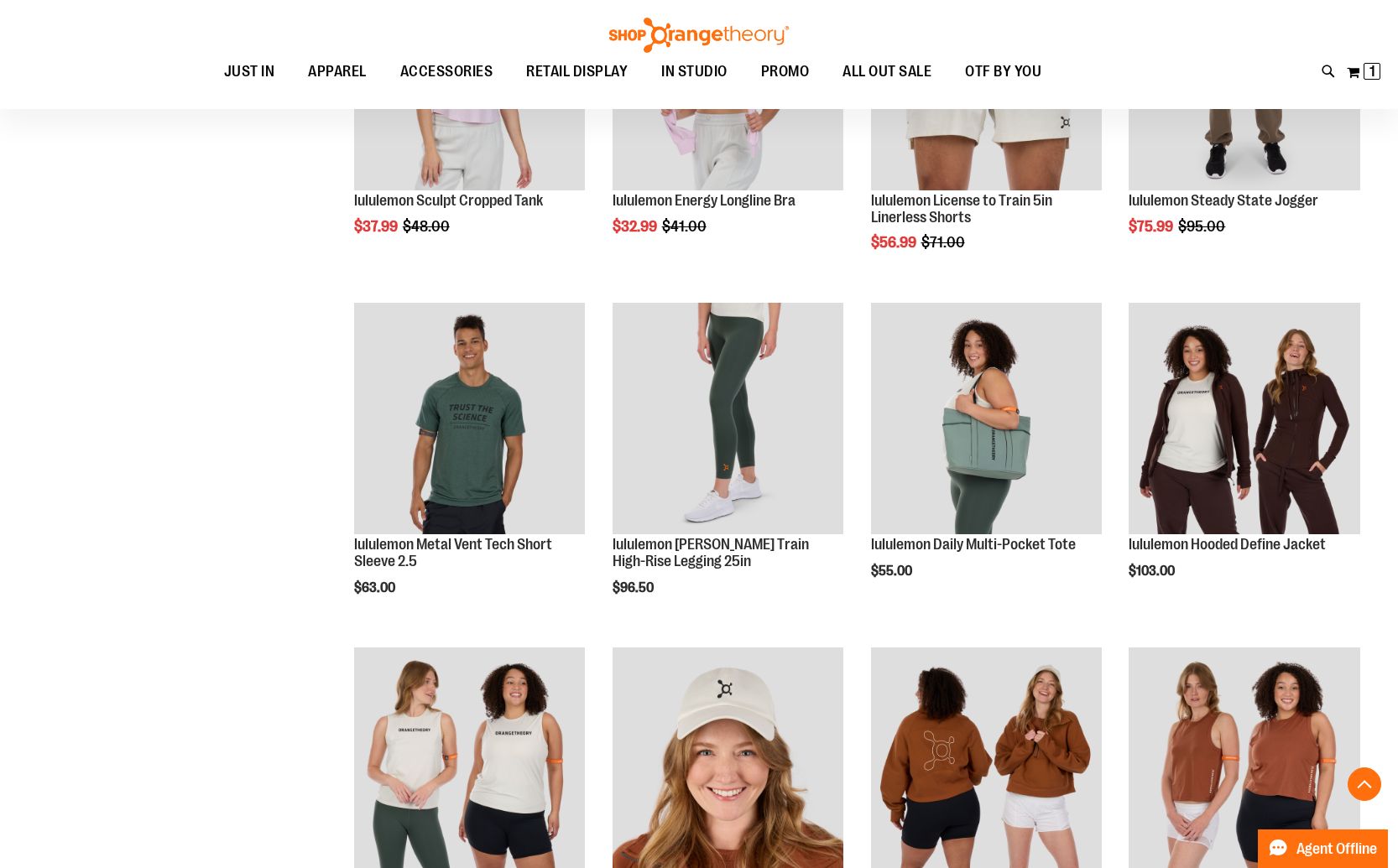
scroll to position [2115, 0]
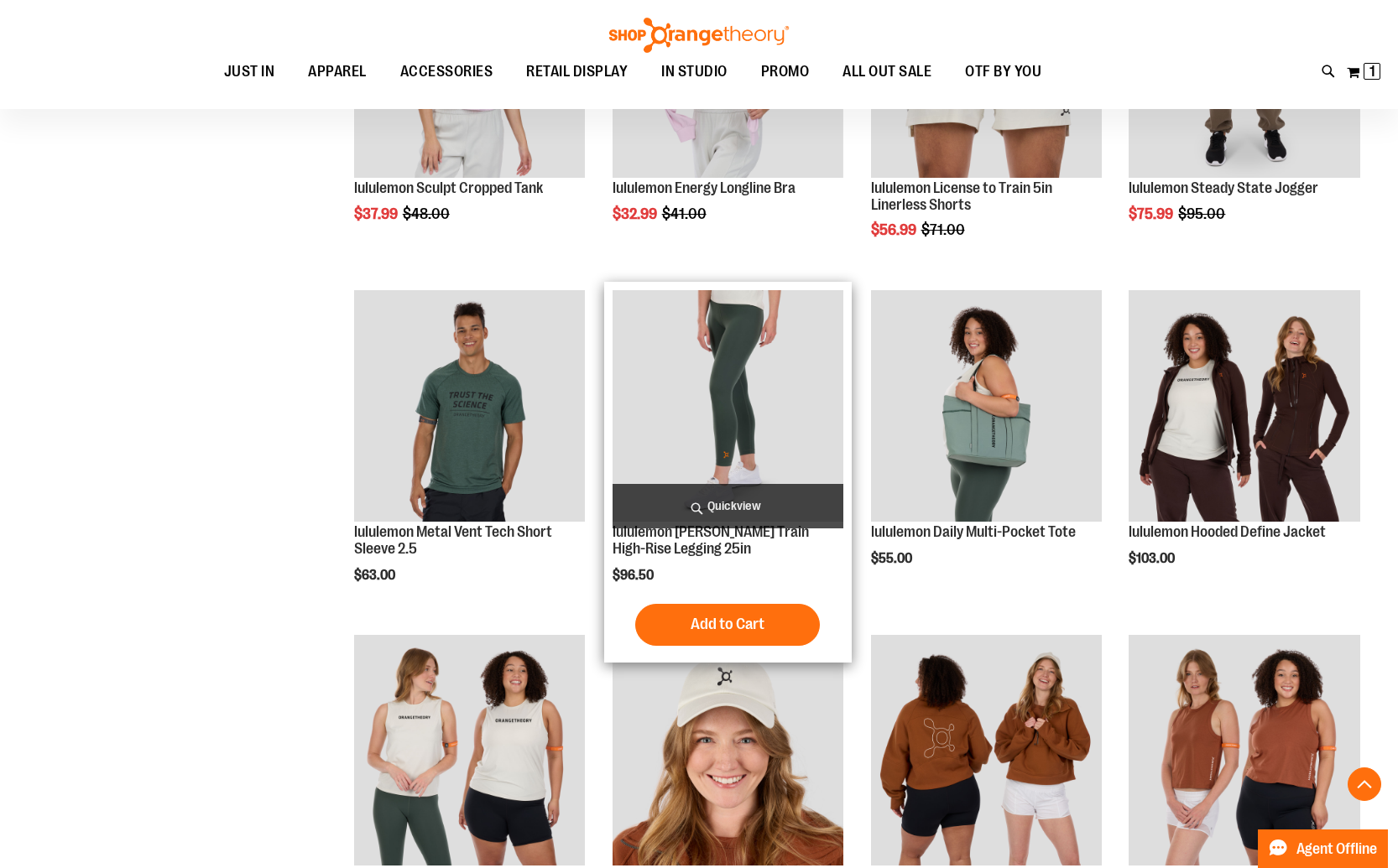
type input "**********"
click at [745, 396] on img "product" at bounding box center [728, 406] width 232 height 232
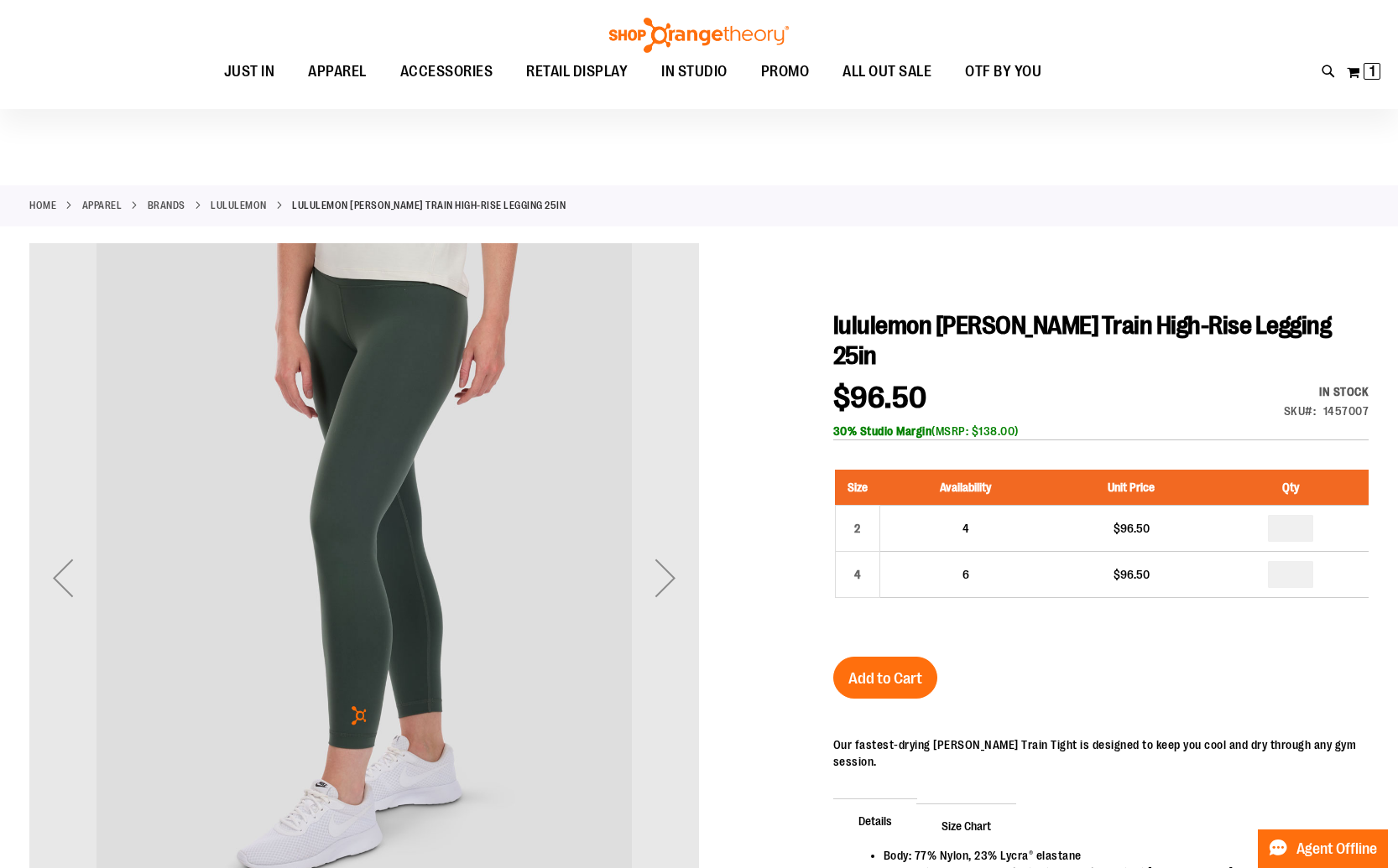
scroll to position [77, 0]
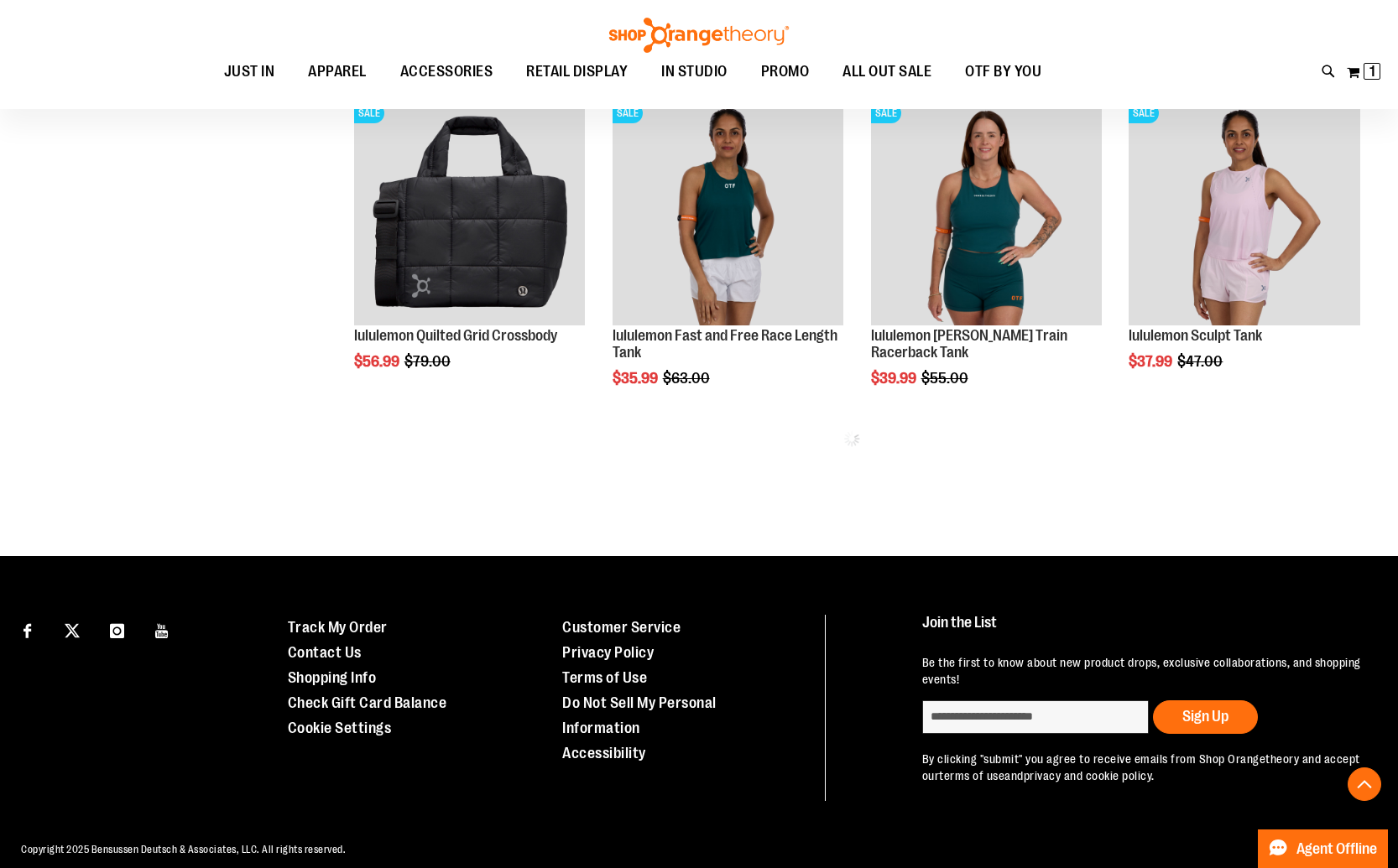
scroll to position [792, 0]
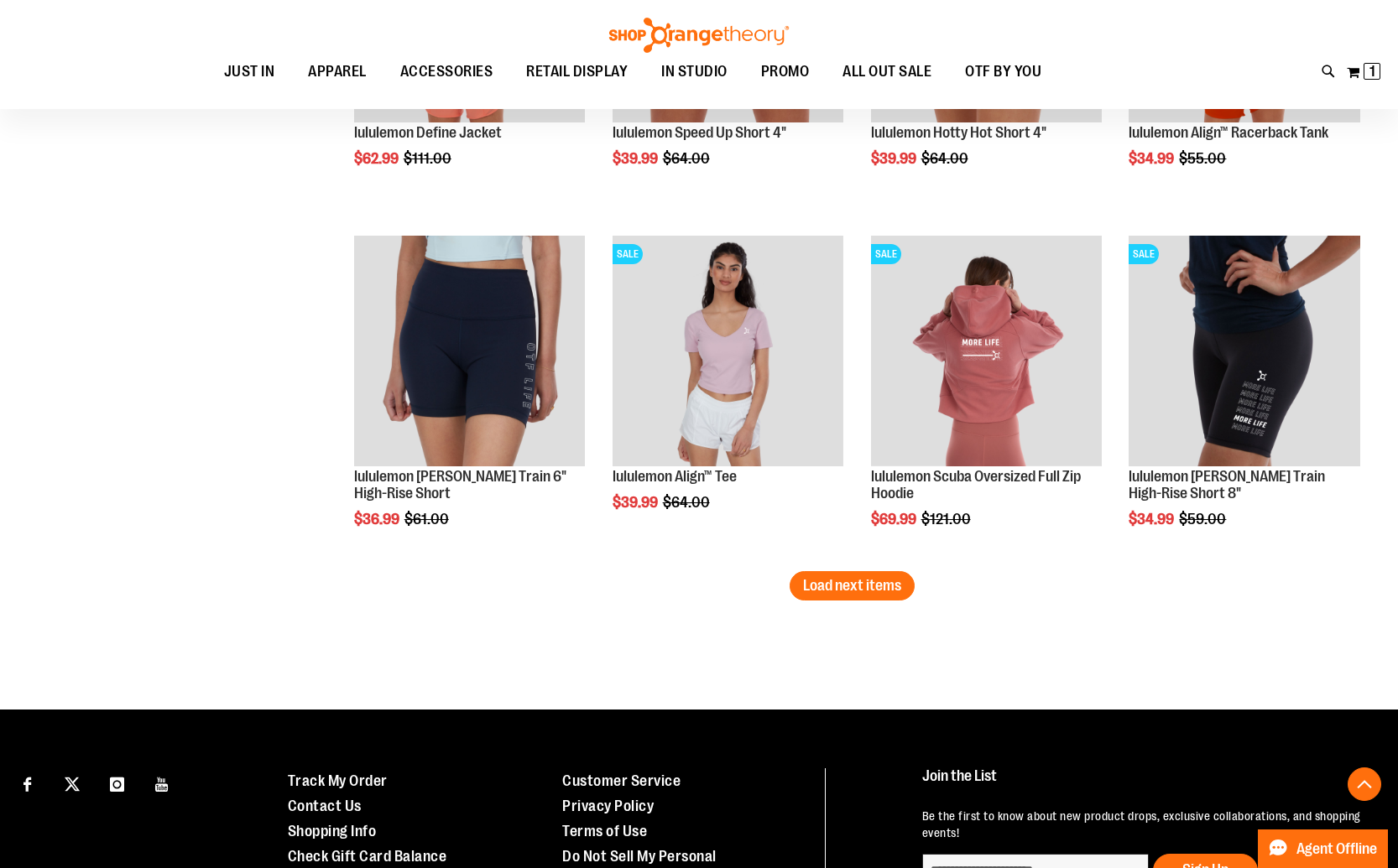
scroll to position [2718, 0]
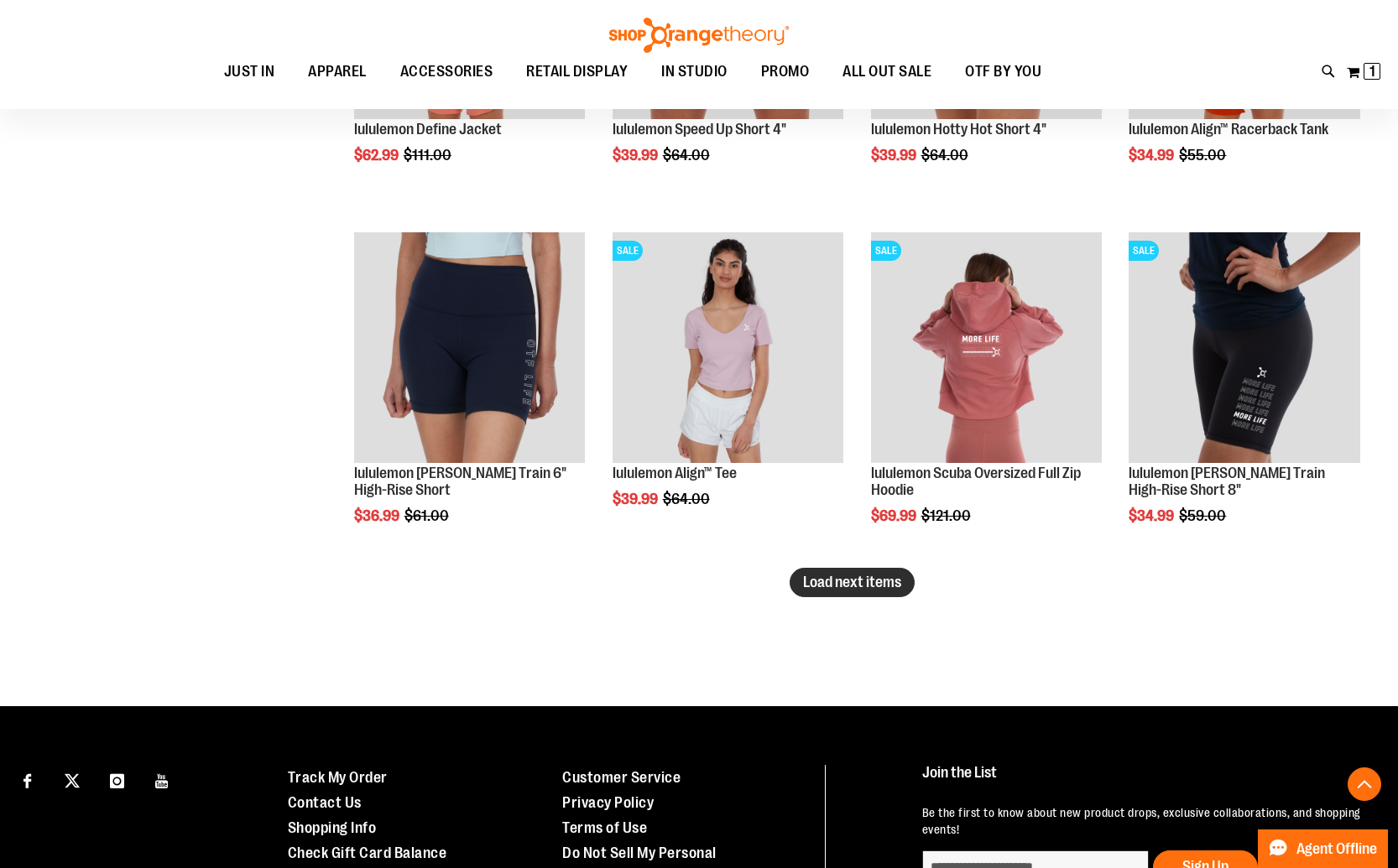
type input "**********"
click at [857, 587] on span "Load next items" at bounding box center [852, 582] width 98 height 17
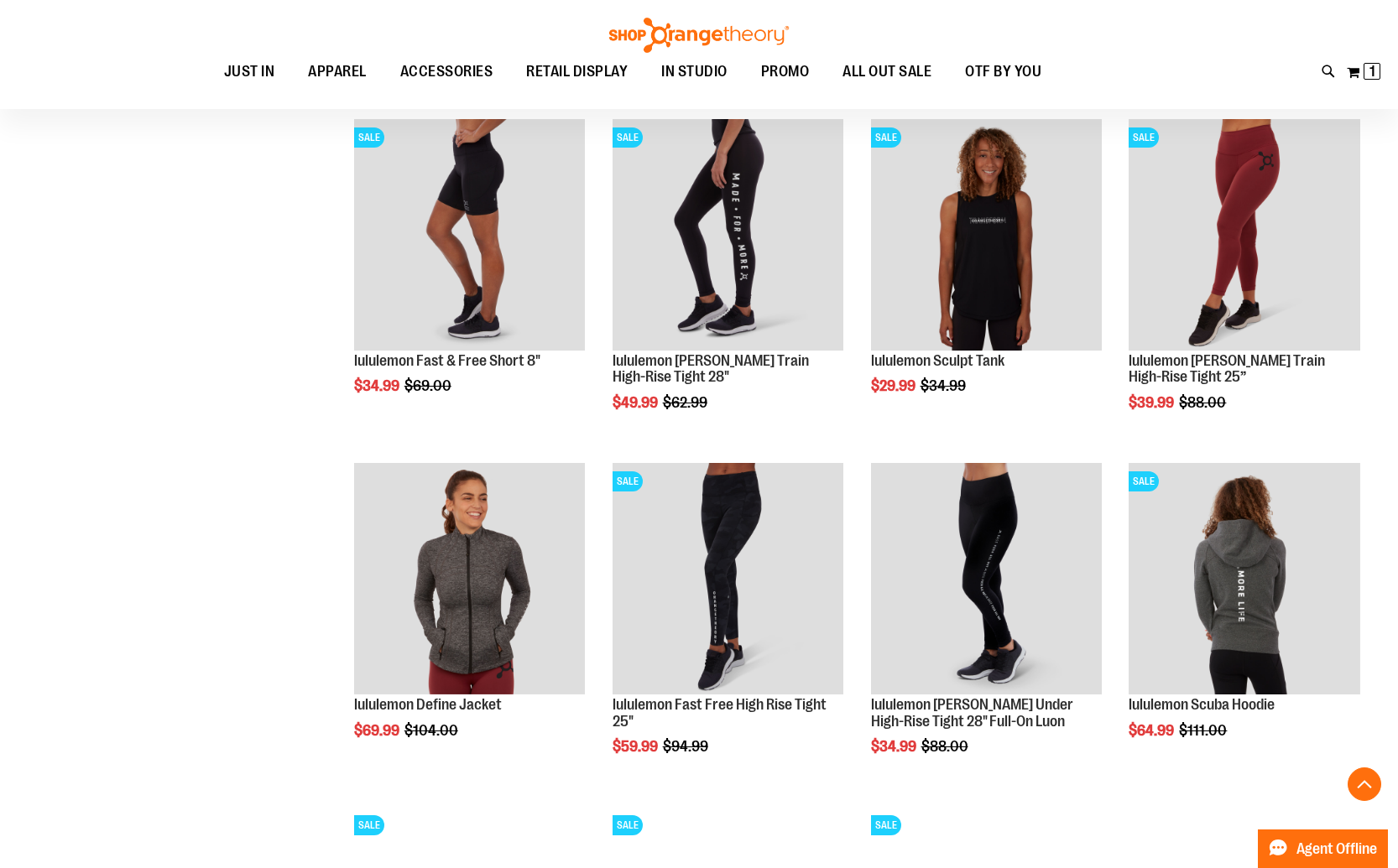
scroll to position [3112, 0]
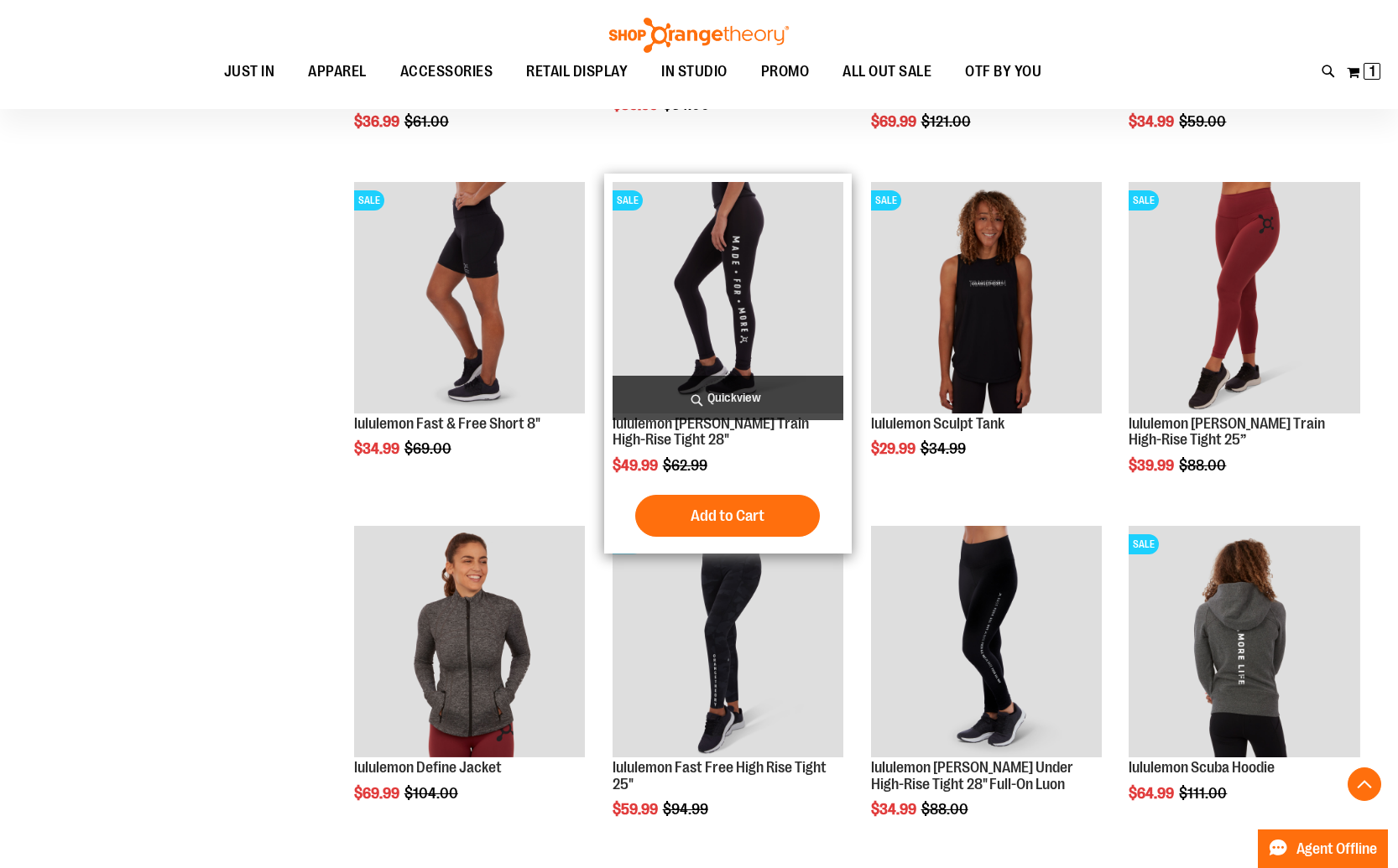
click at [710, 338] on img "product" at bounding box center [728, 298] width 232 height 232
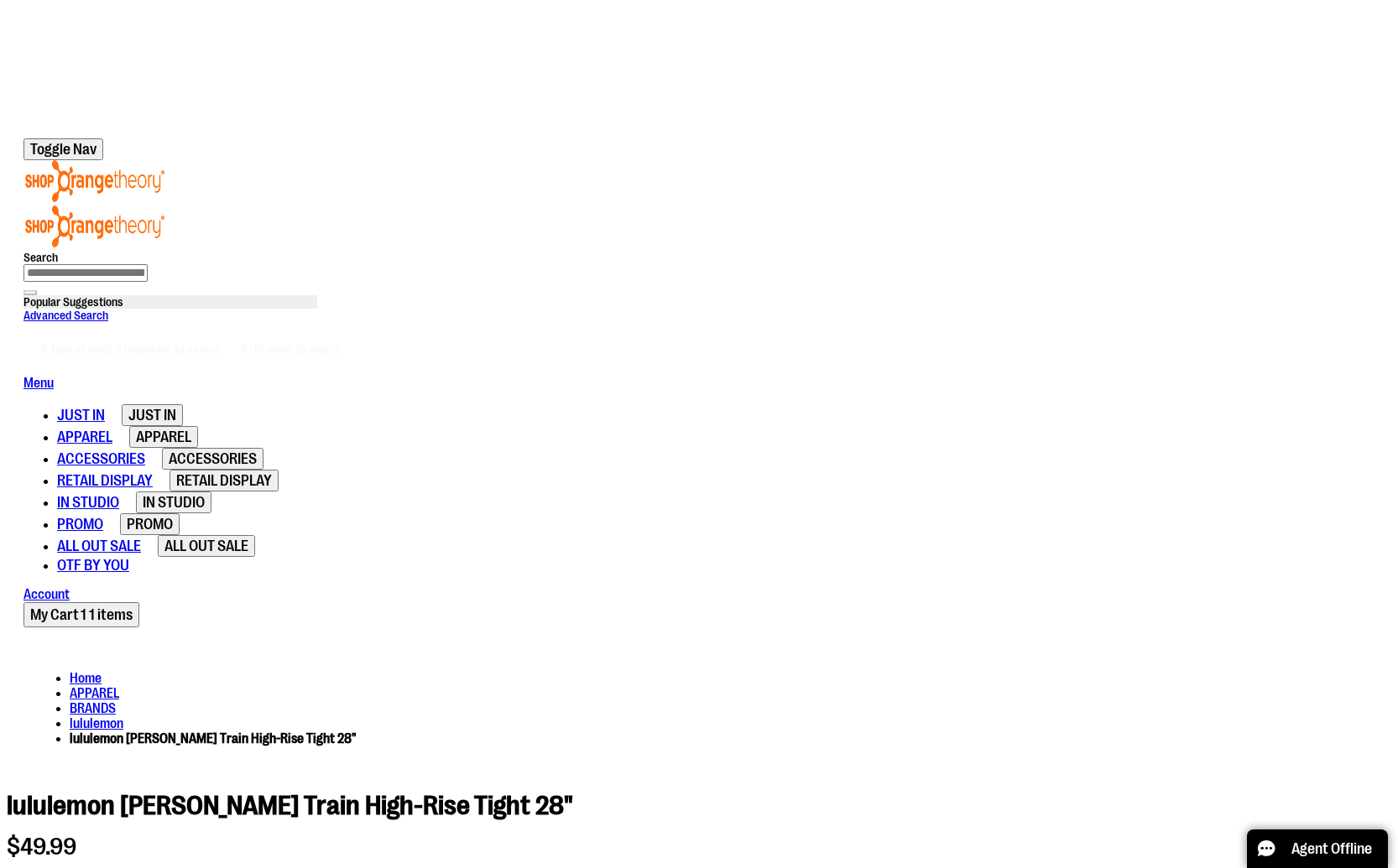
scroll to position [108, 0]
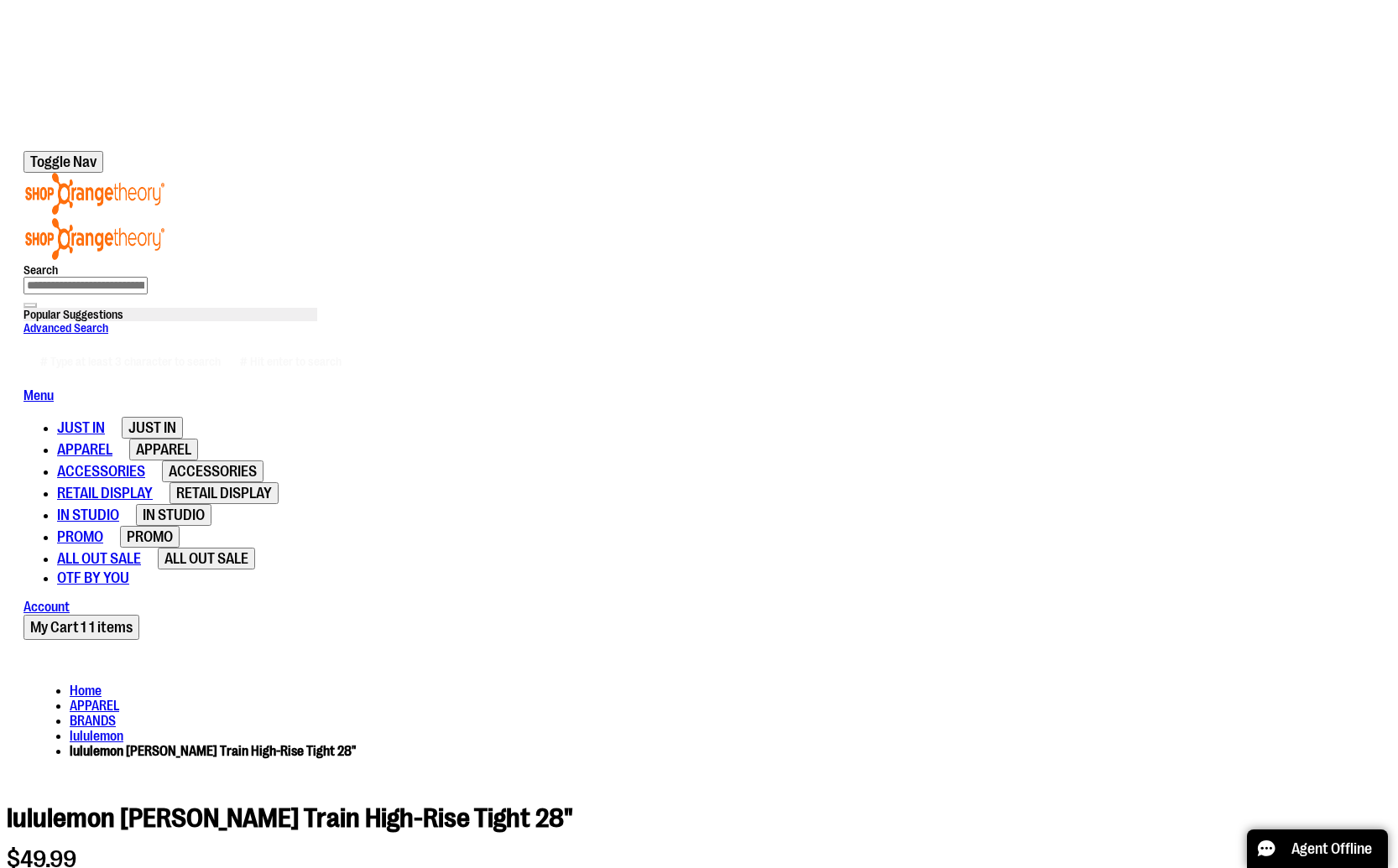
type input "**********"
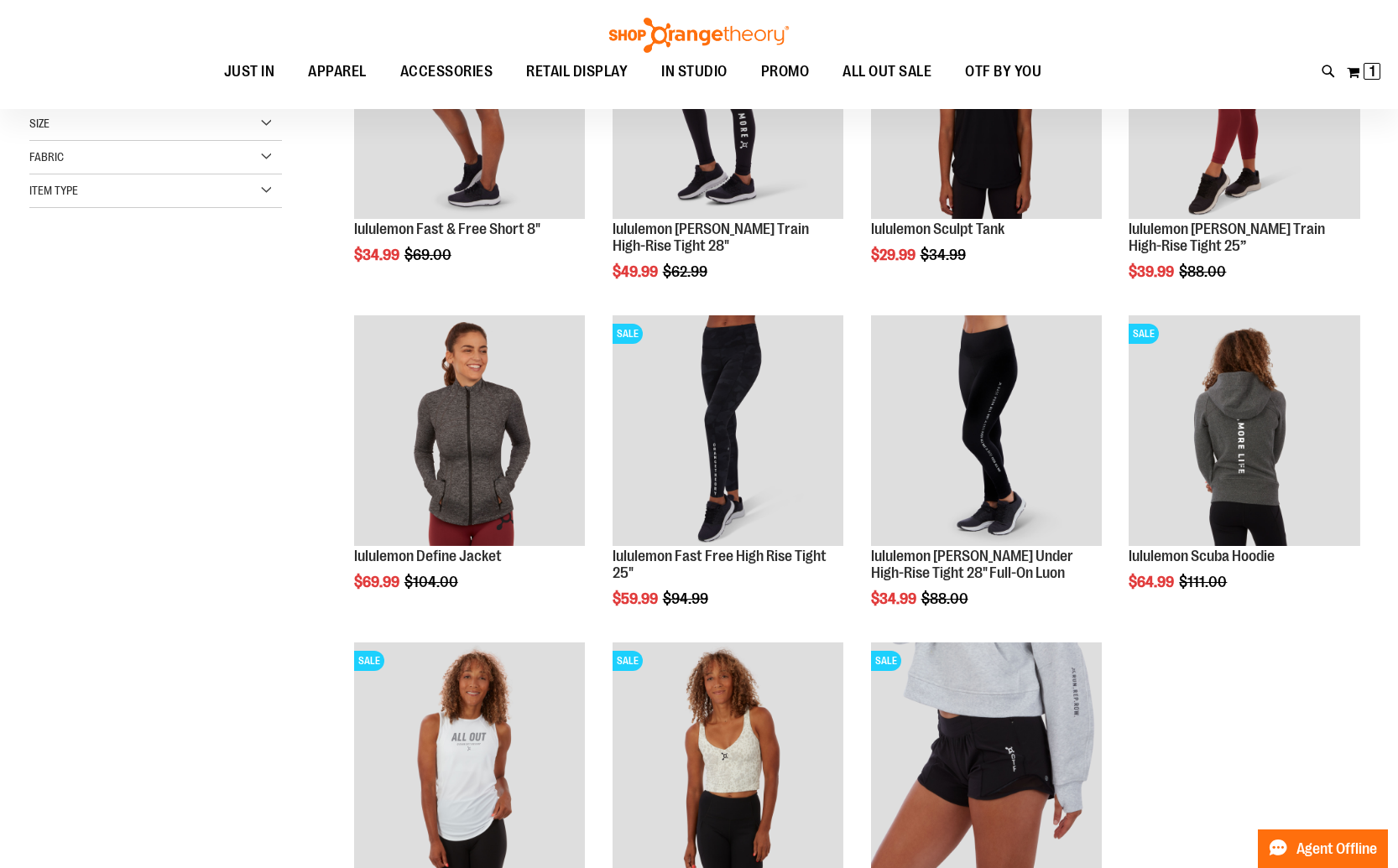
scroll to position [217, 0]
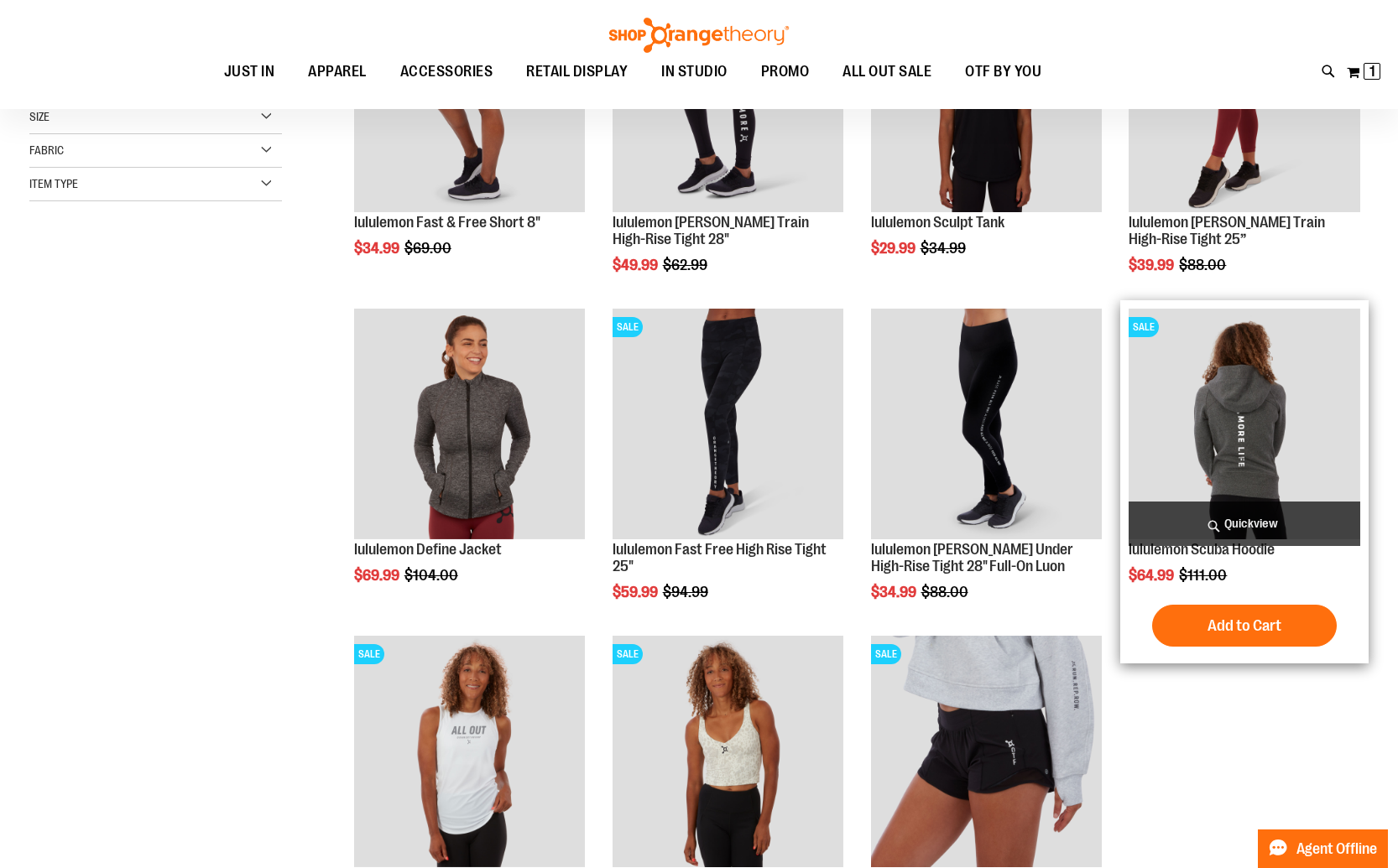
type input "**********"
click at [1250, 432] on img "product" at bounding box center [1244, 425] width 232 height 232
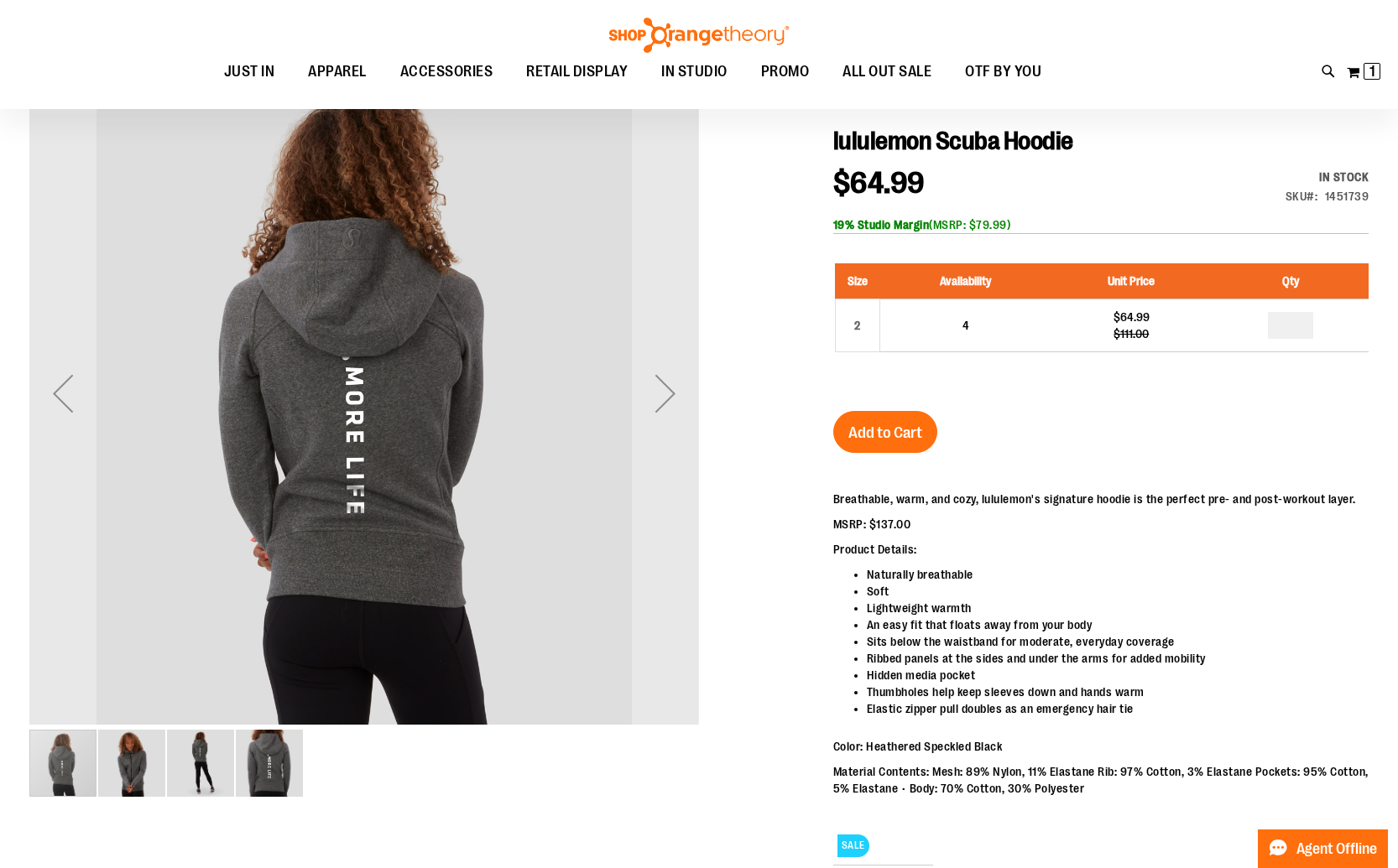
scroll to position [187, 0]
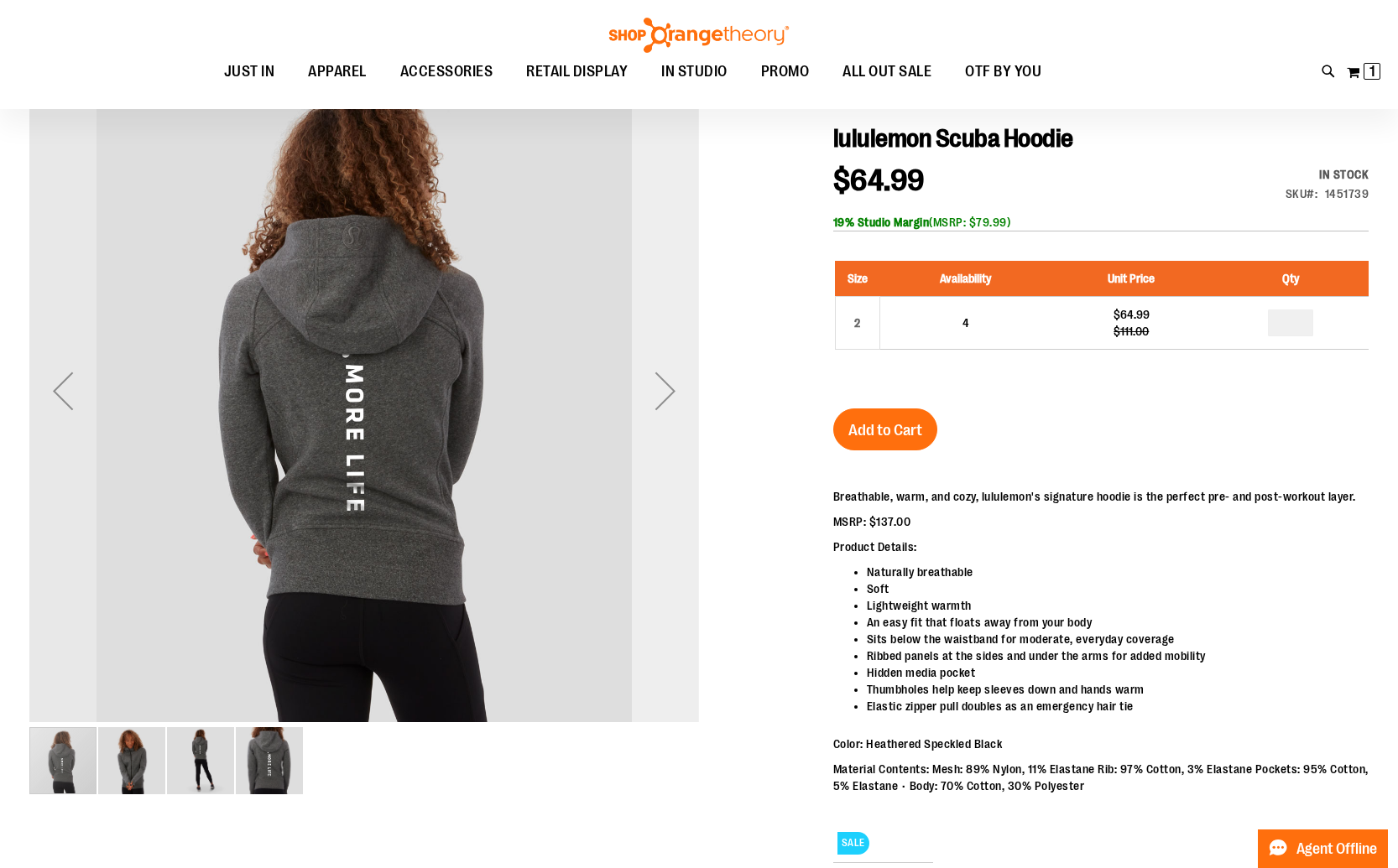
type input "**********"
click at [668, 389] on div "Next" at bounding box center [665, 391] width 67 height 67
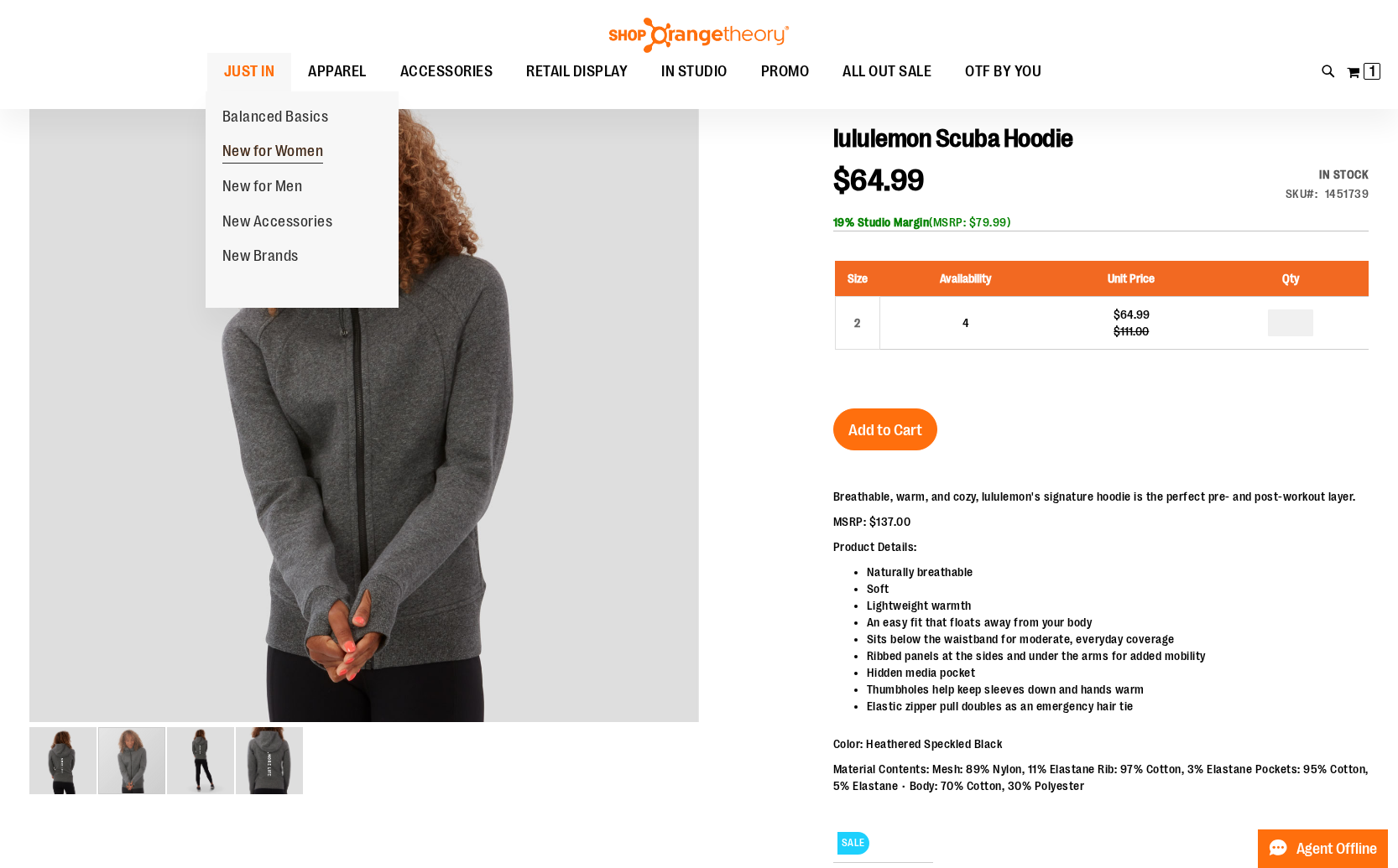
click at [252, 148] on span "New for Women" at bounding box center [273, 153] width 101 height 21
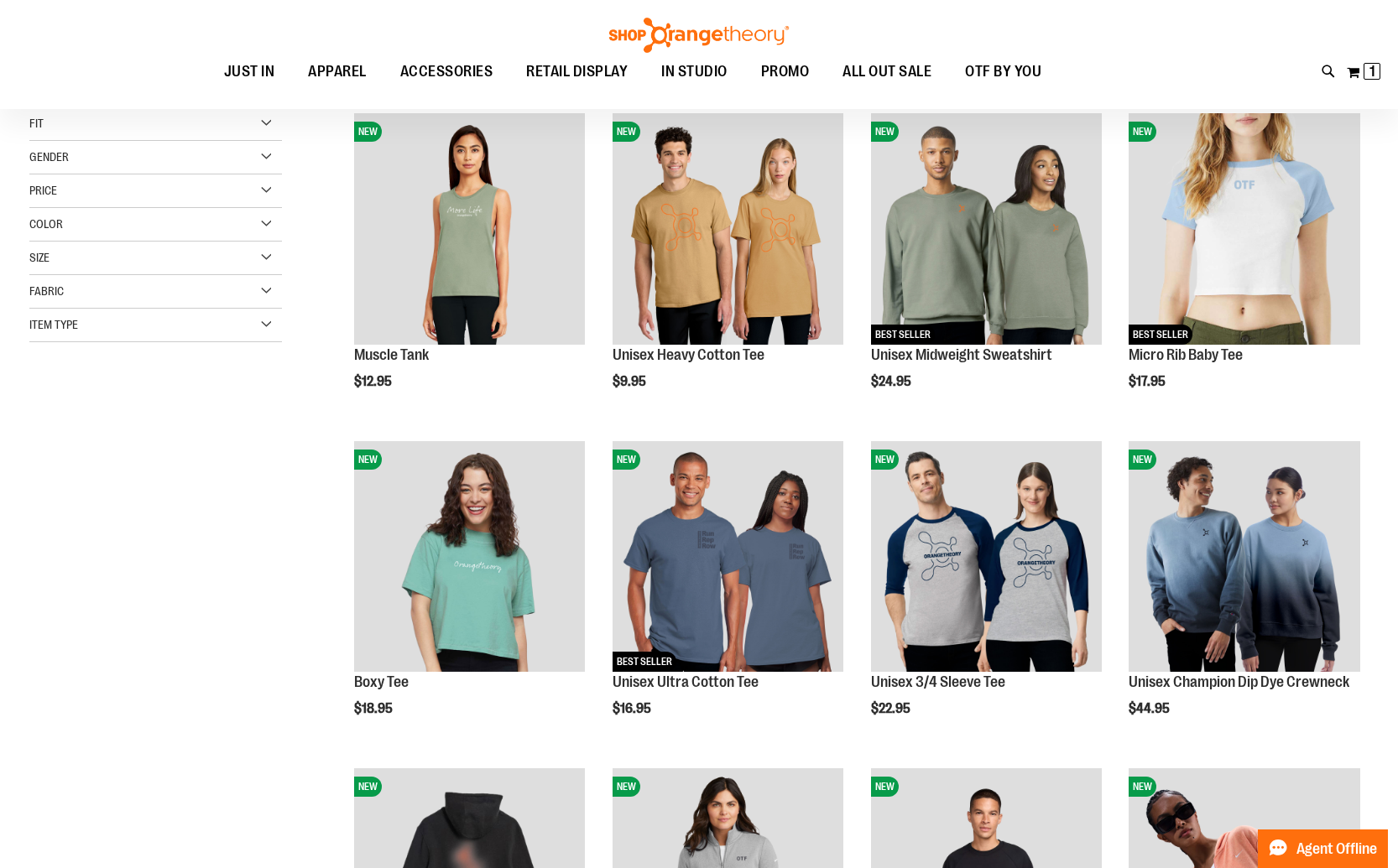
scroll to position [233, 0]
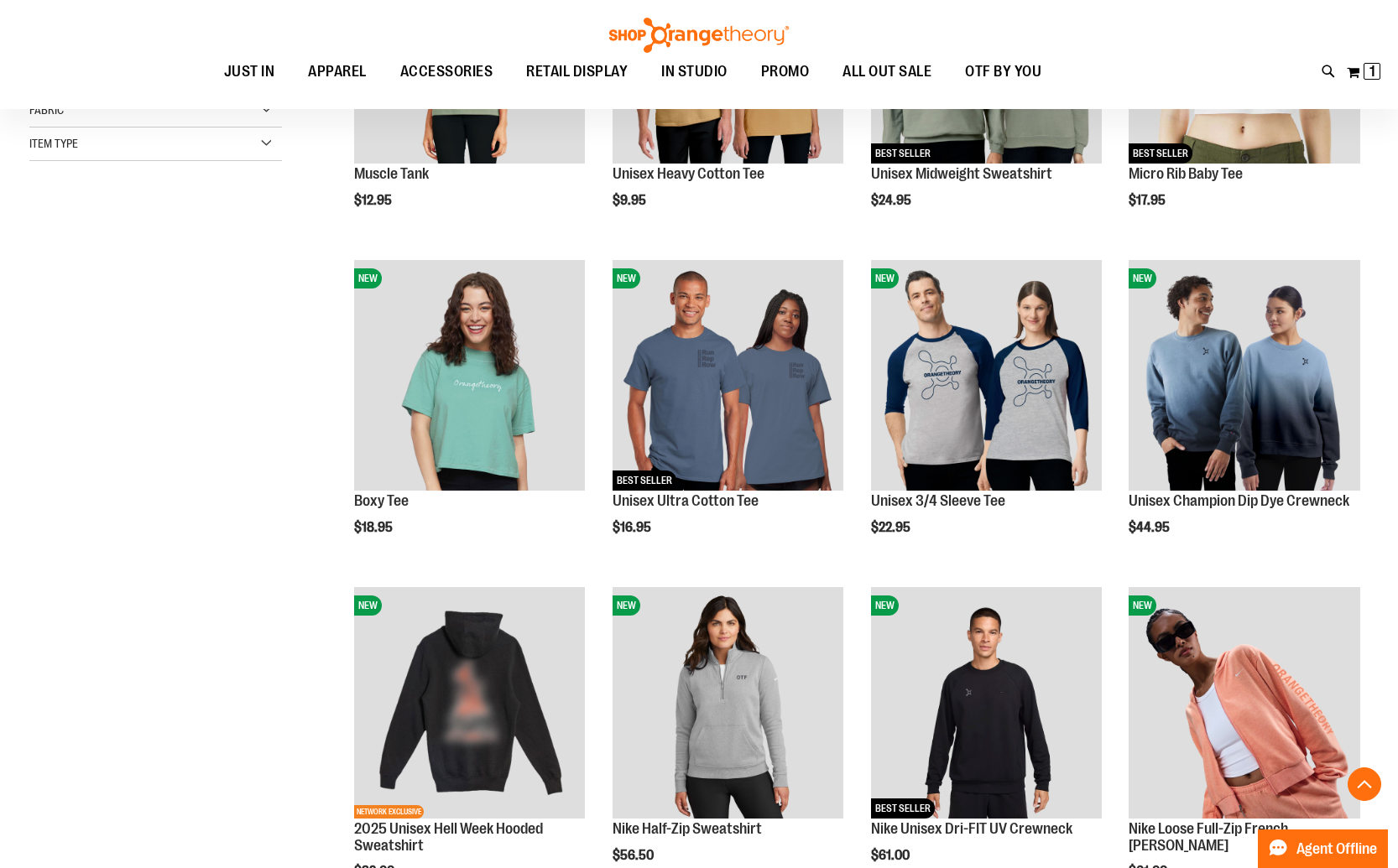
scroll to position [423, 0]
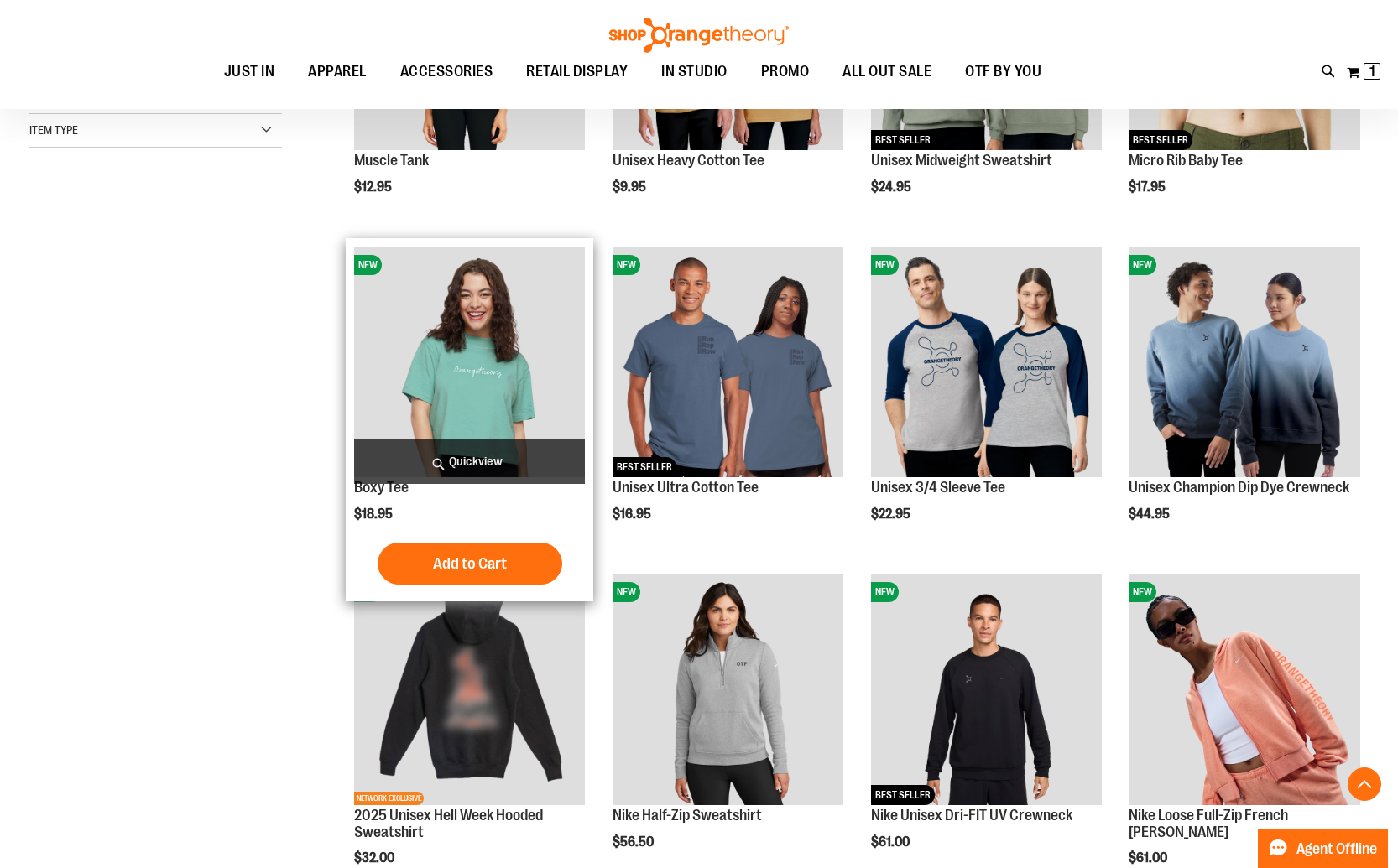
type input "**********"
click at [466, 371] on img "product" at bounding box center [470, 362] width 232 height 232
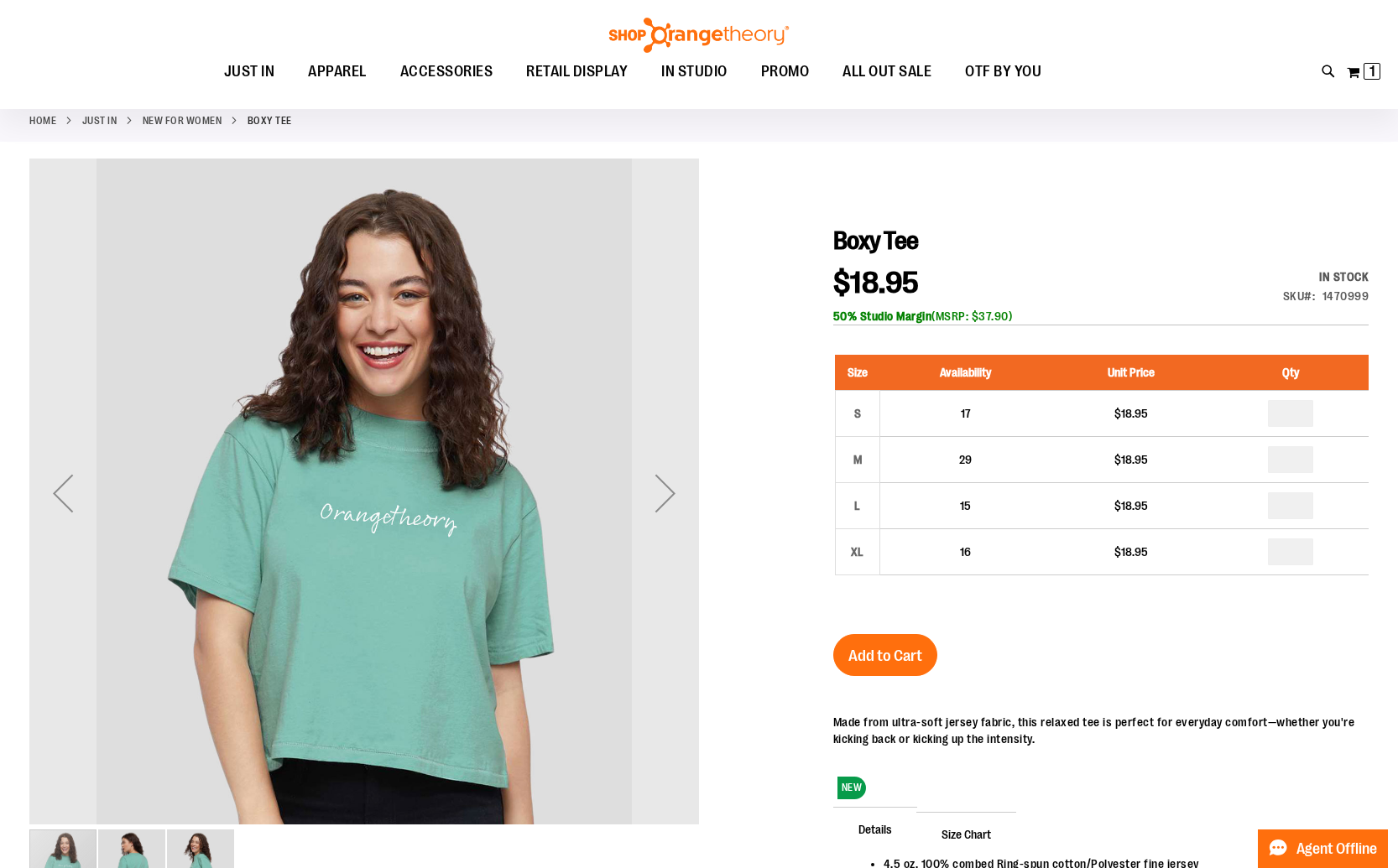
scroll to position [115, 0]
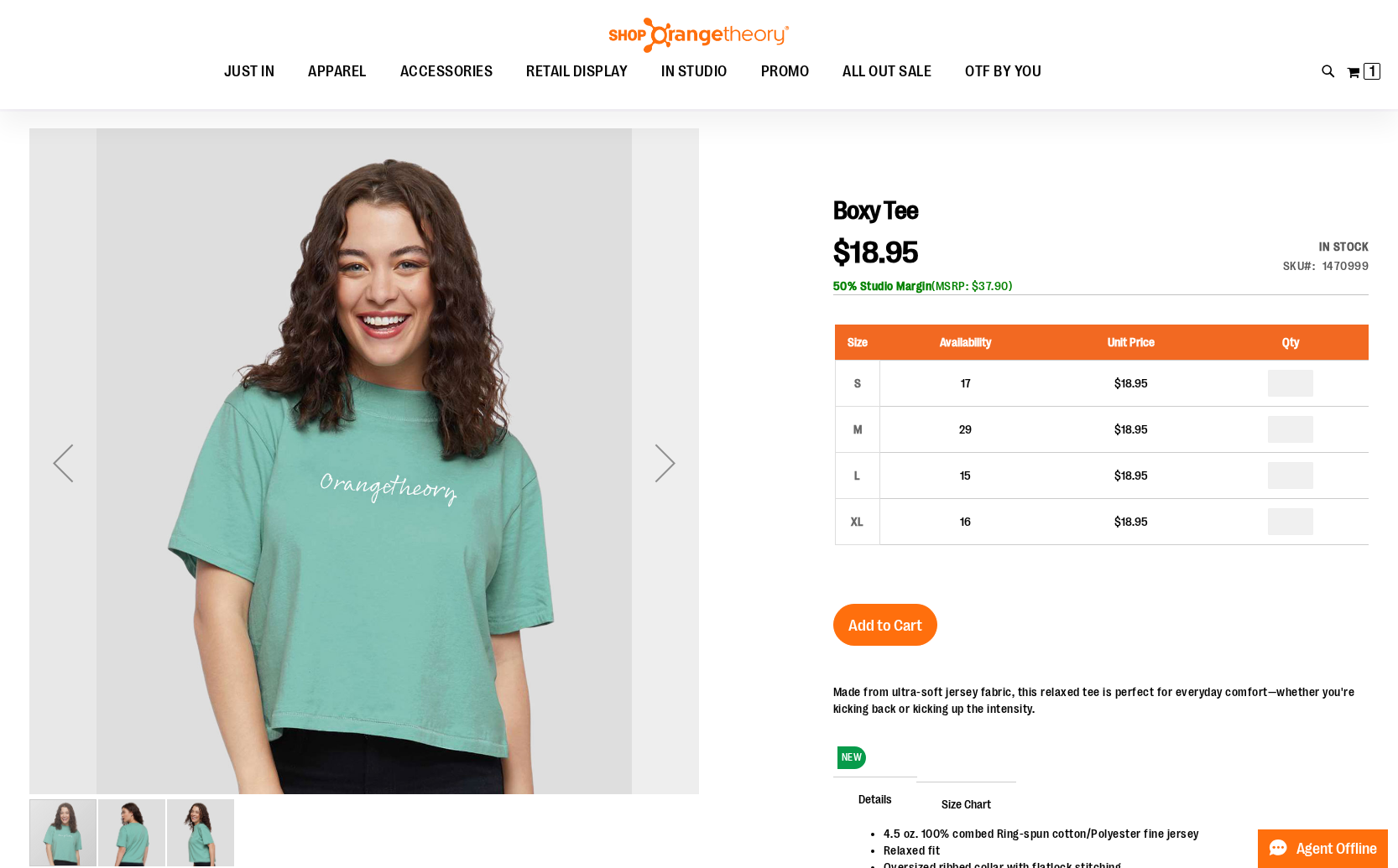
type input "**********"
click at [669, 474] on div "Next" at bounding box center [665, 463] width 67 height 67
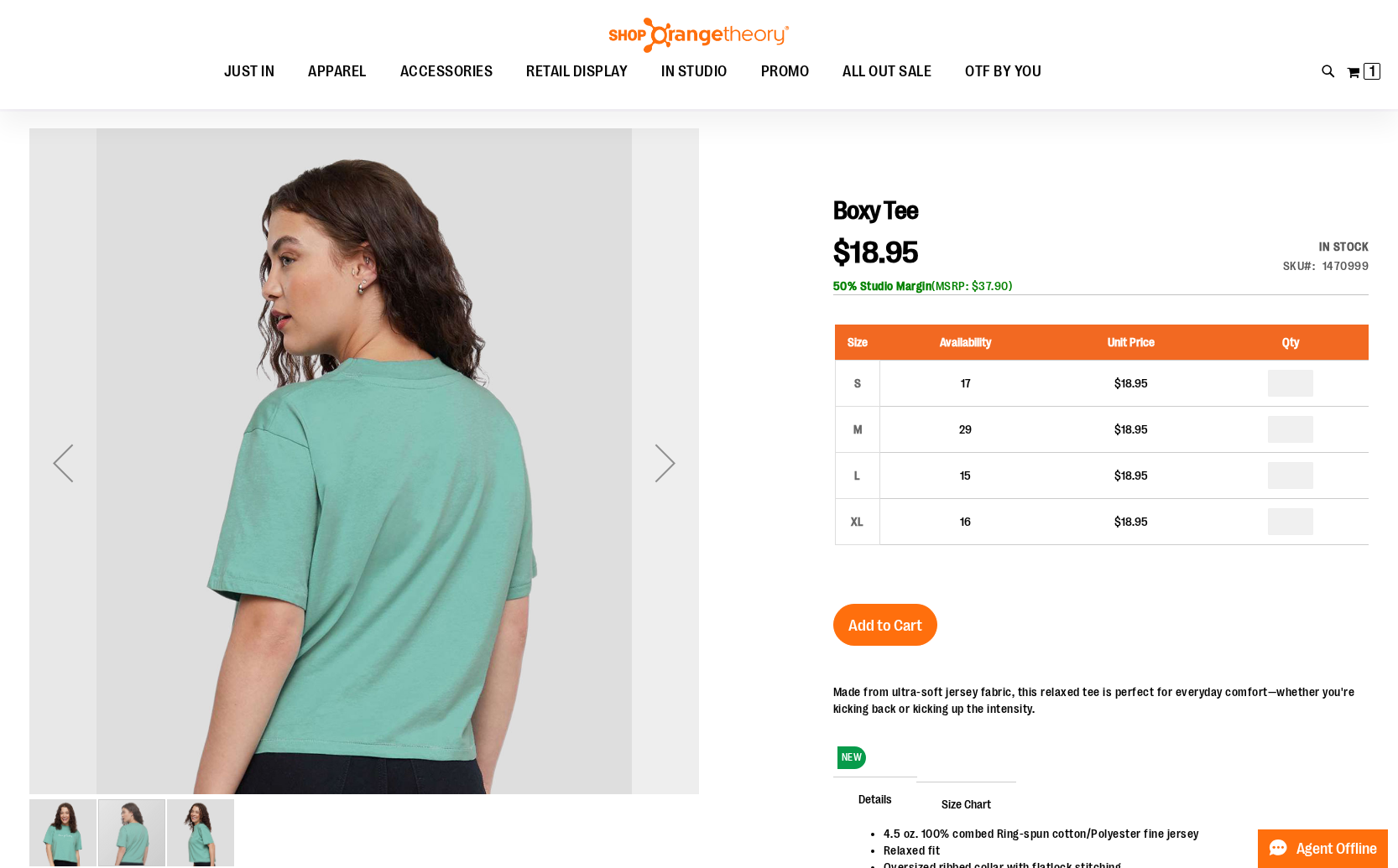
click at [669, 474] on div "Next" at bounding box center [665, 463] width 67 height 67
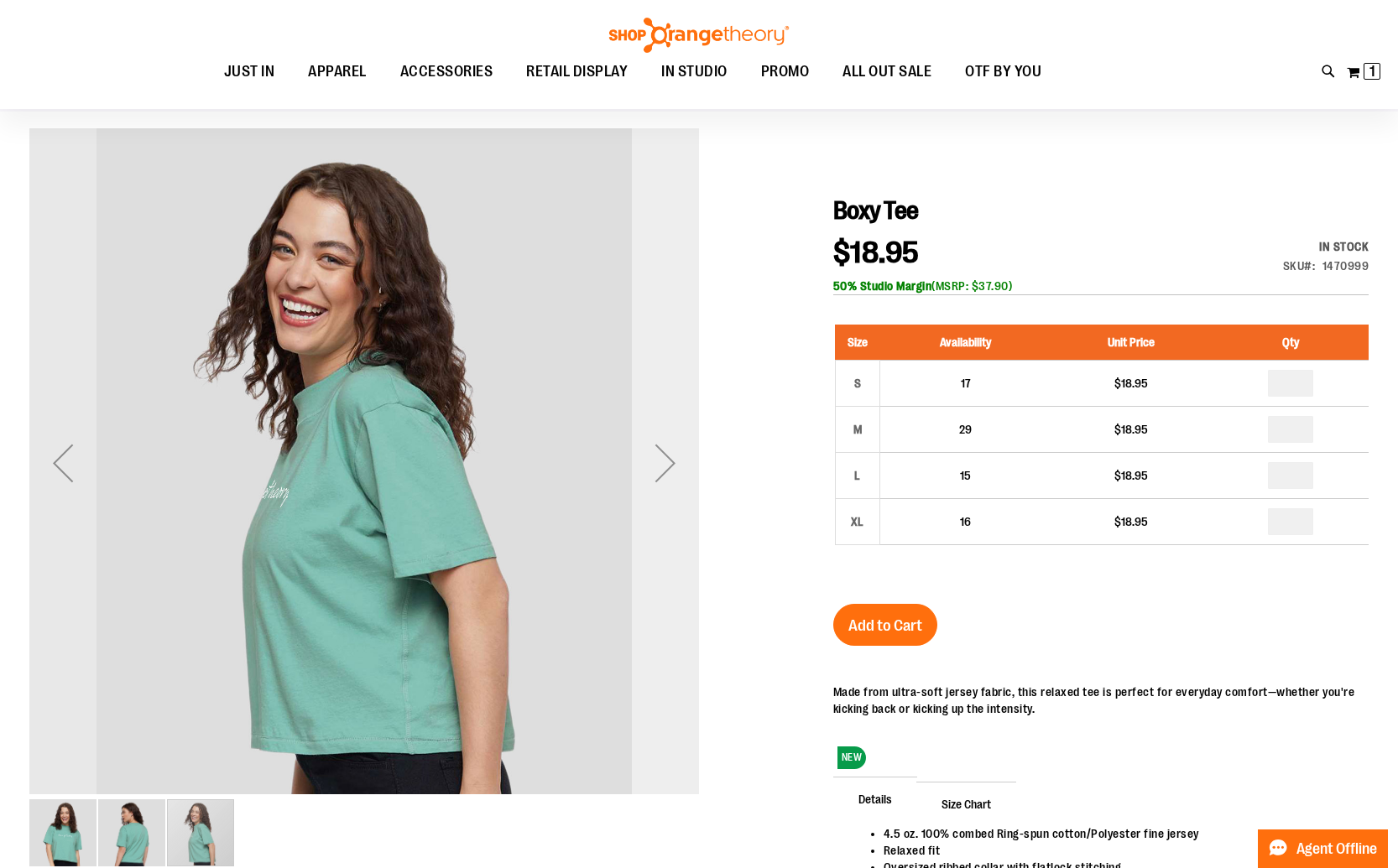
click at [669, 474] on div "Next" at bounding box center [665, 463] width 67 height 67
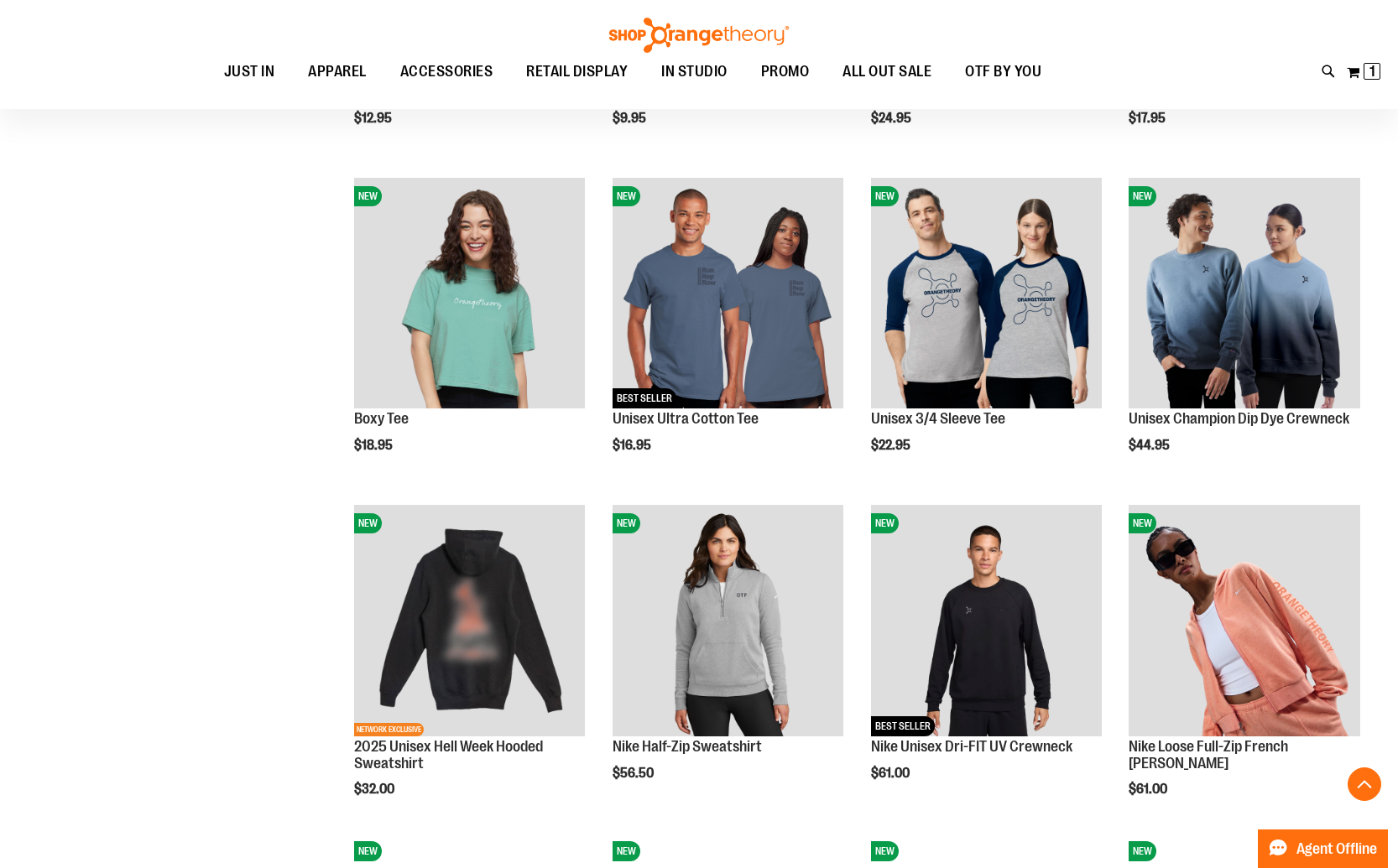
scroll to position [295, 0]
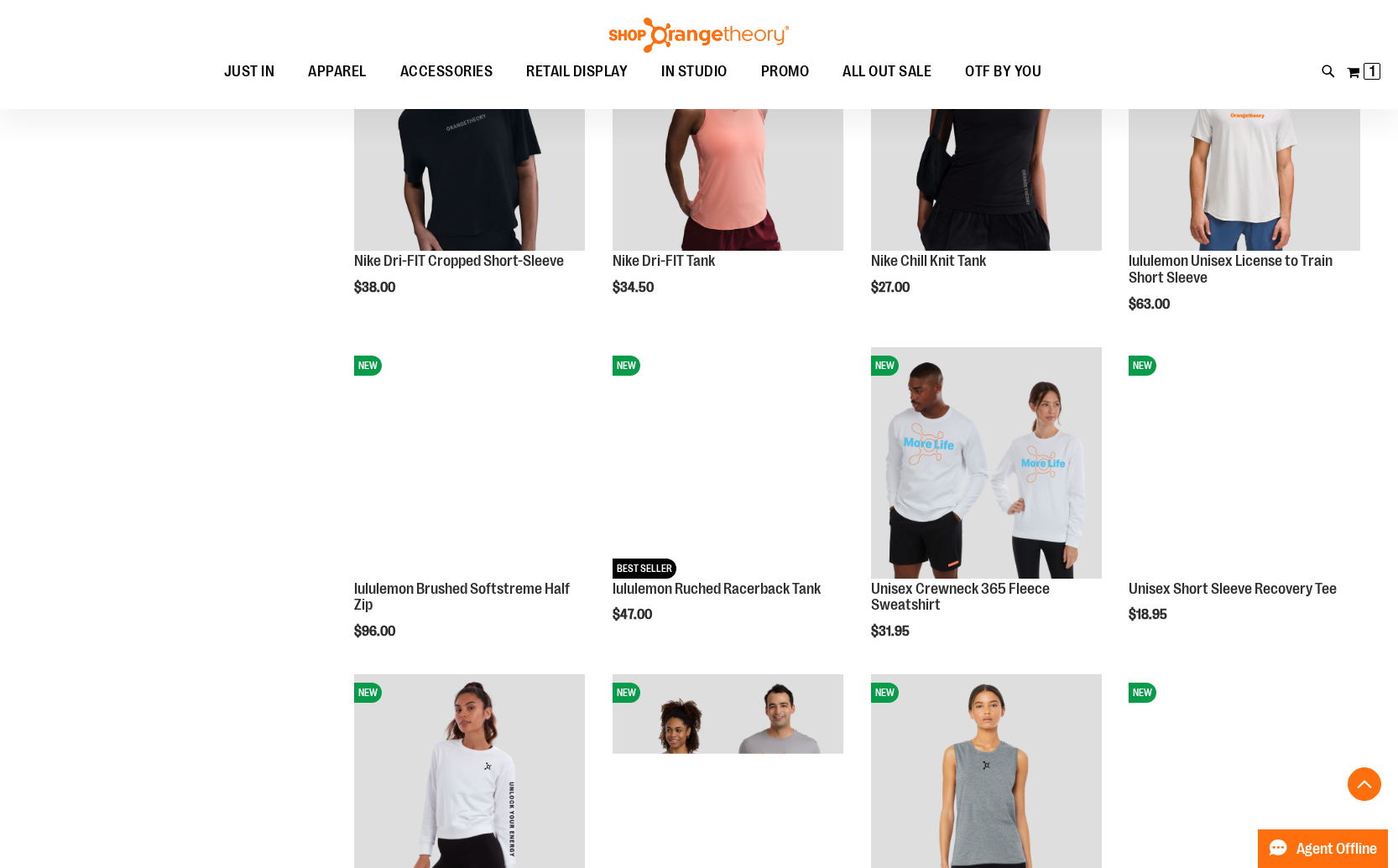
scroll to position [1120, 0]
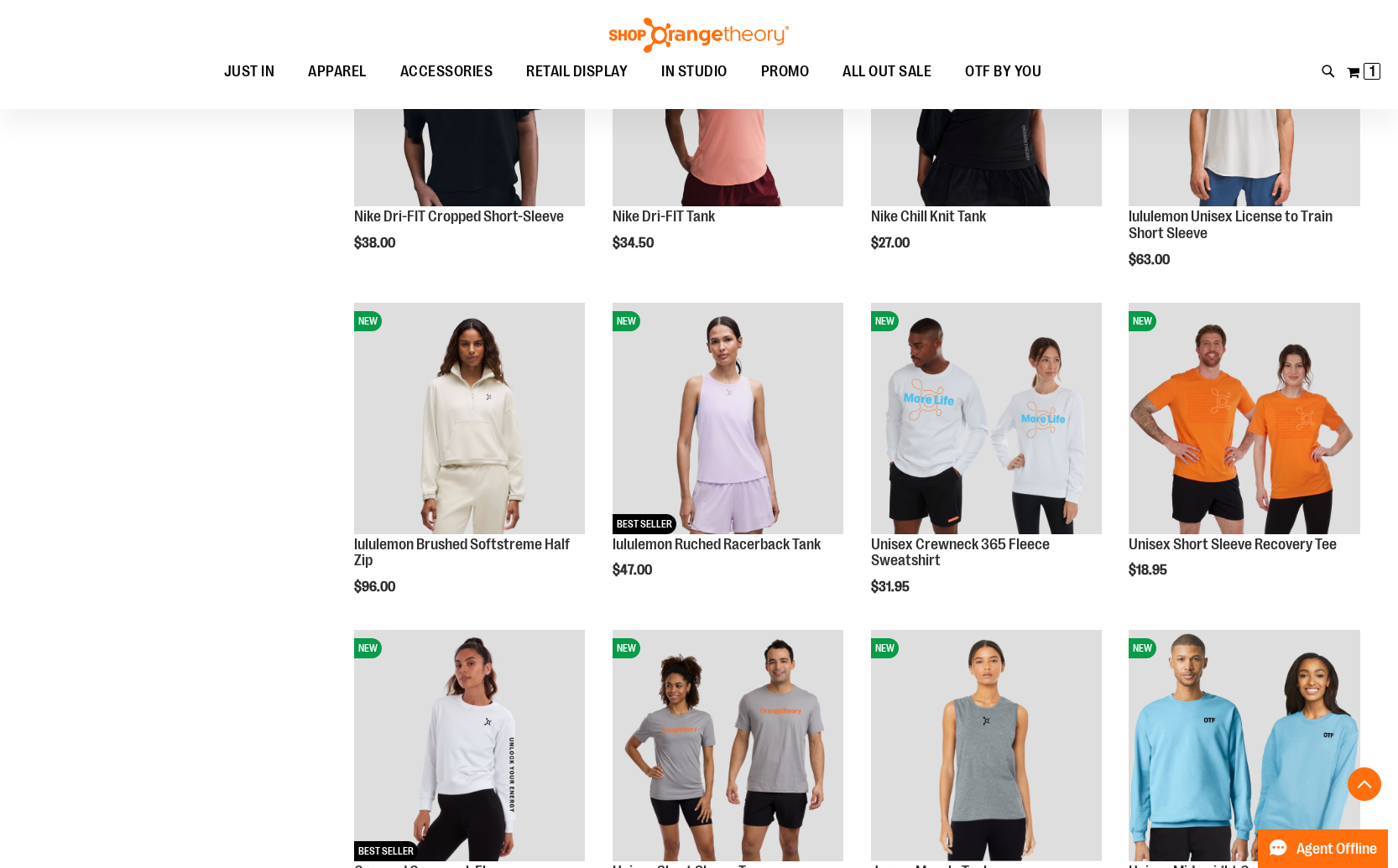
scroll to position [1169, 0]
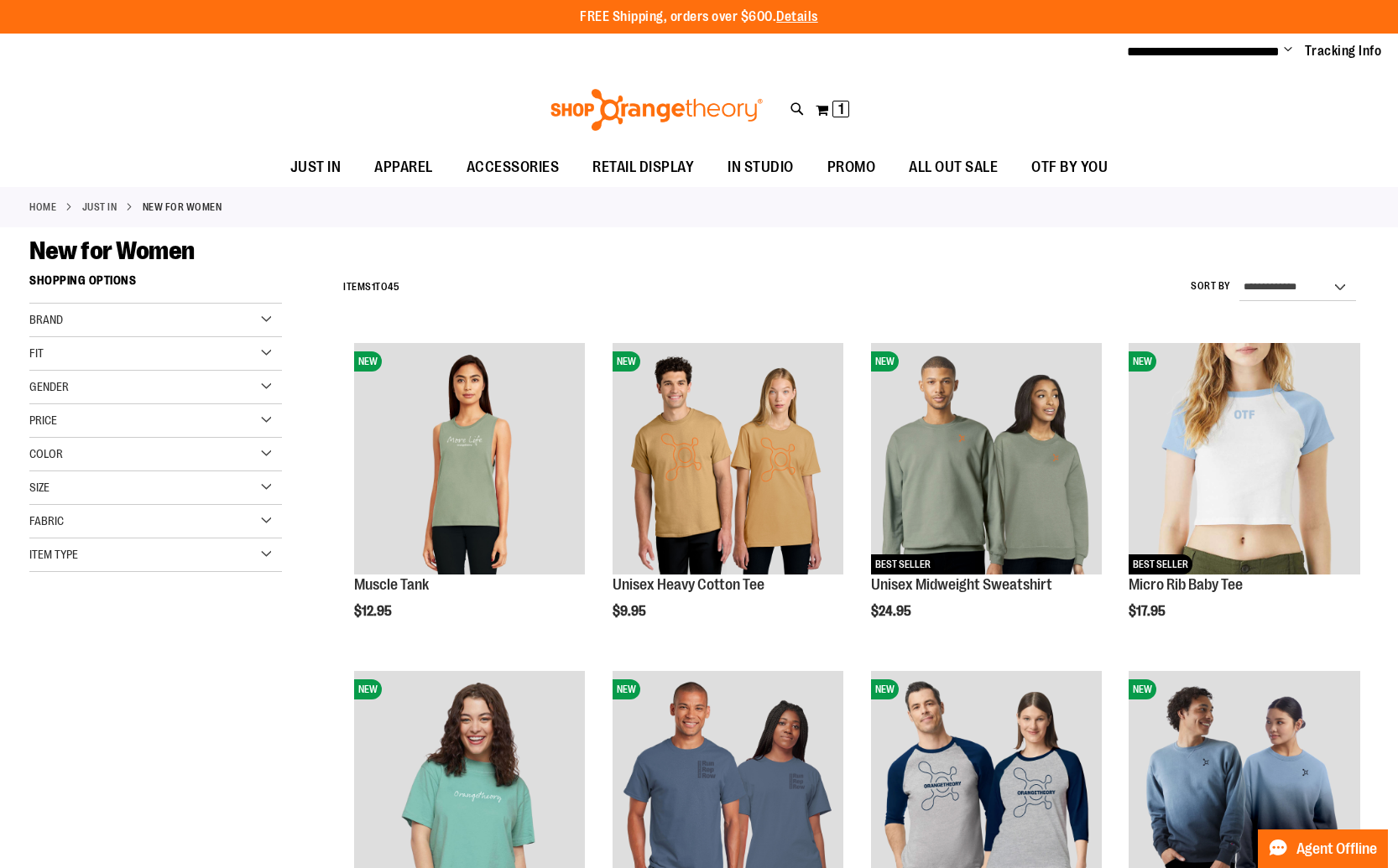
type input "**********"
click at [133, 493] on div "Size" at bounding box center [155, 488] width 253 height 33
click at [171, 529] on div "XL" at bounding box center [165, 530] width 25 height 25
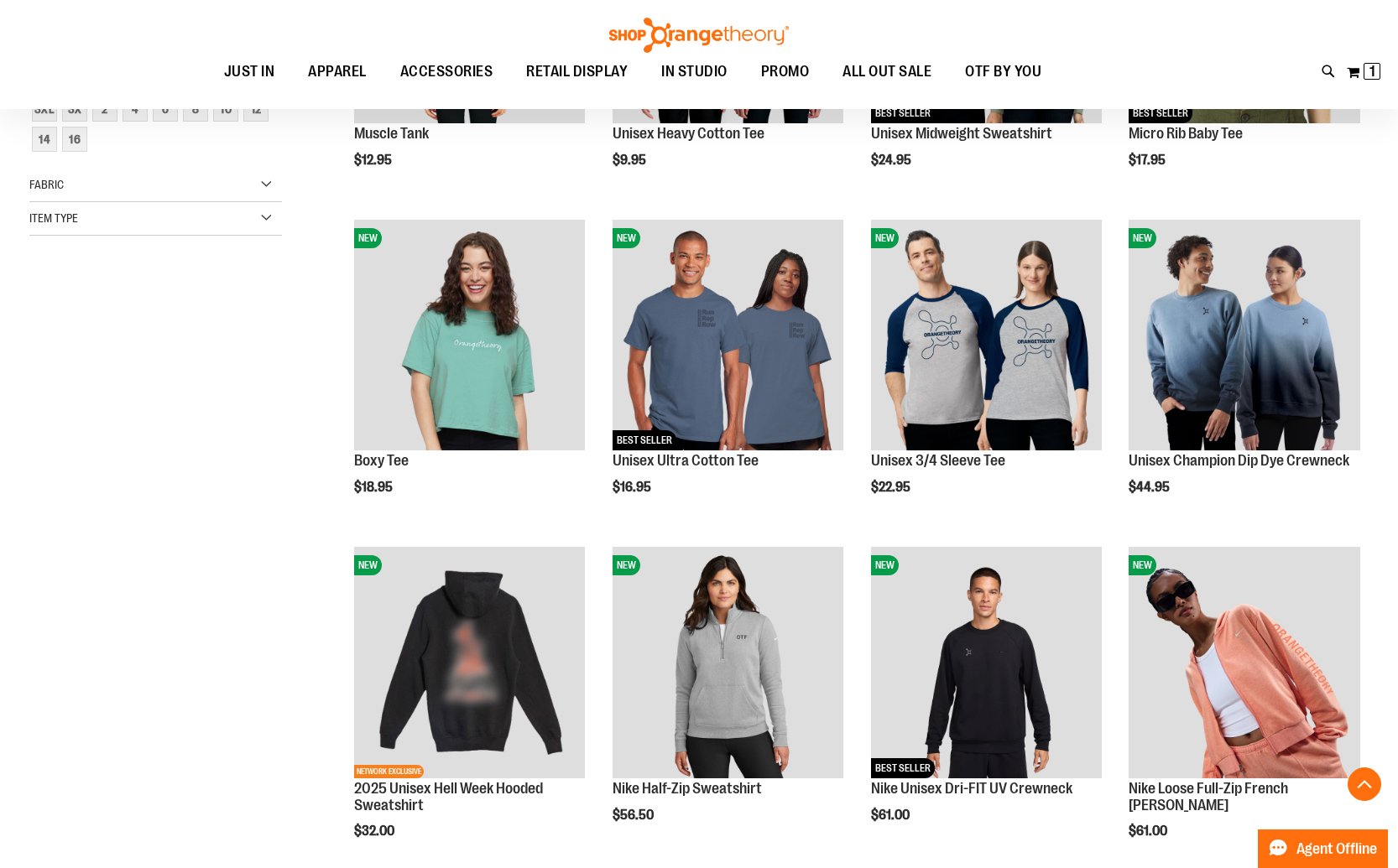
scroll to position [265, 0]
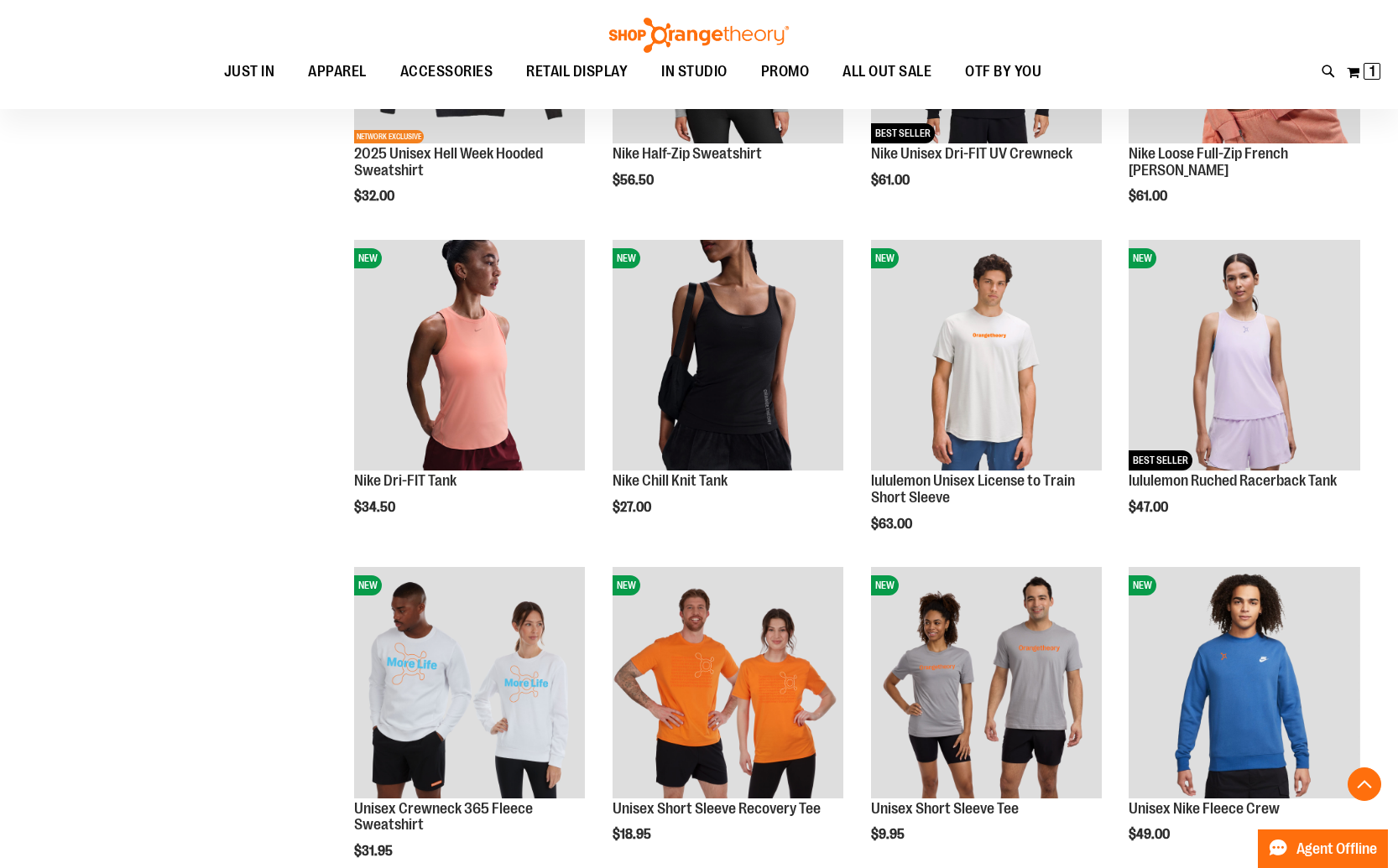
scroll to position [910, 0]
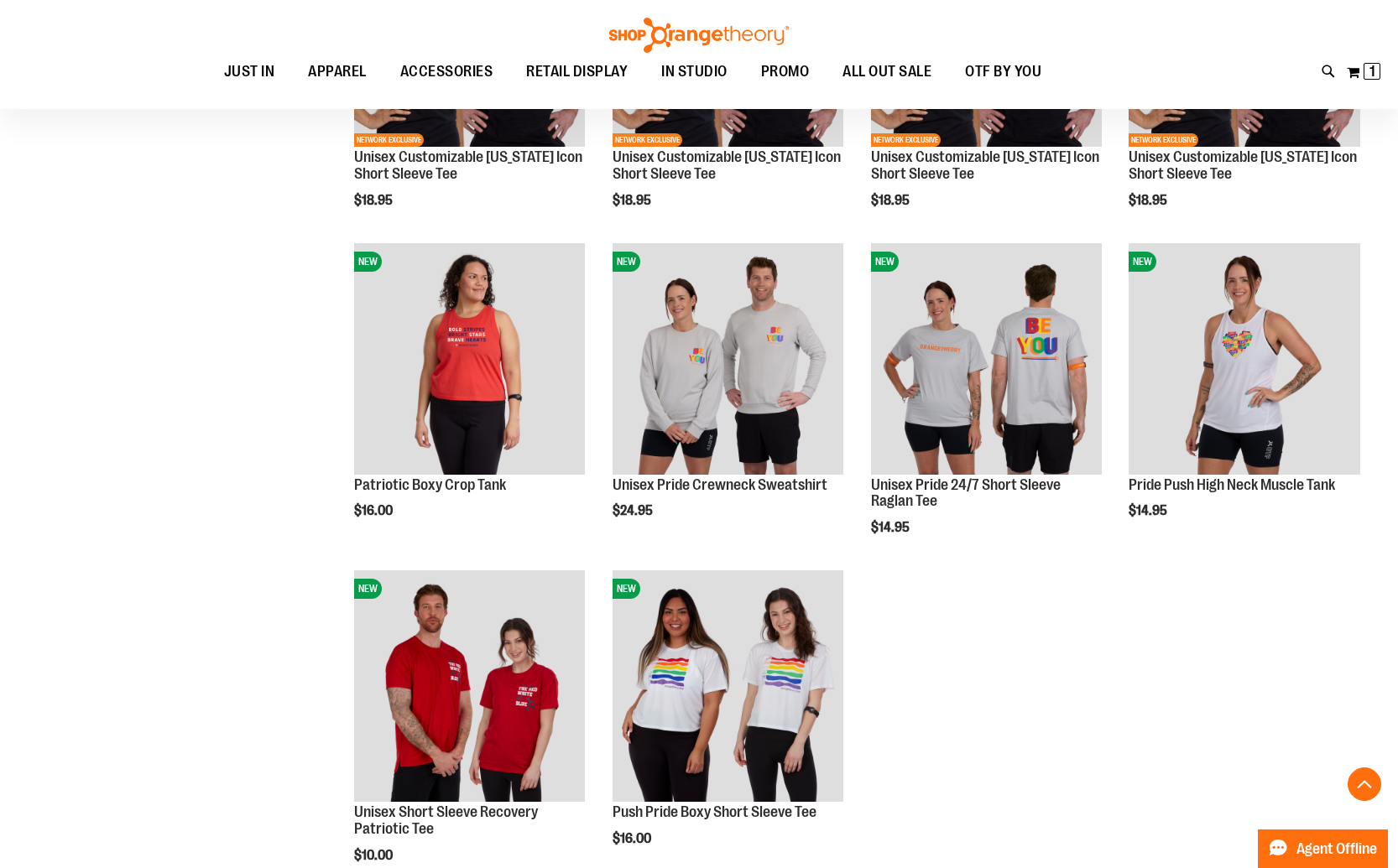
scroll to position [2208, 0]
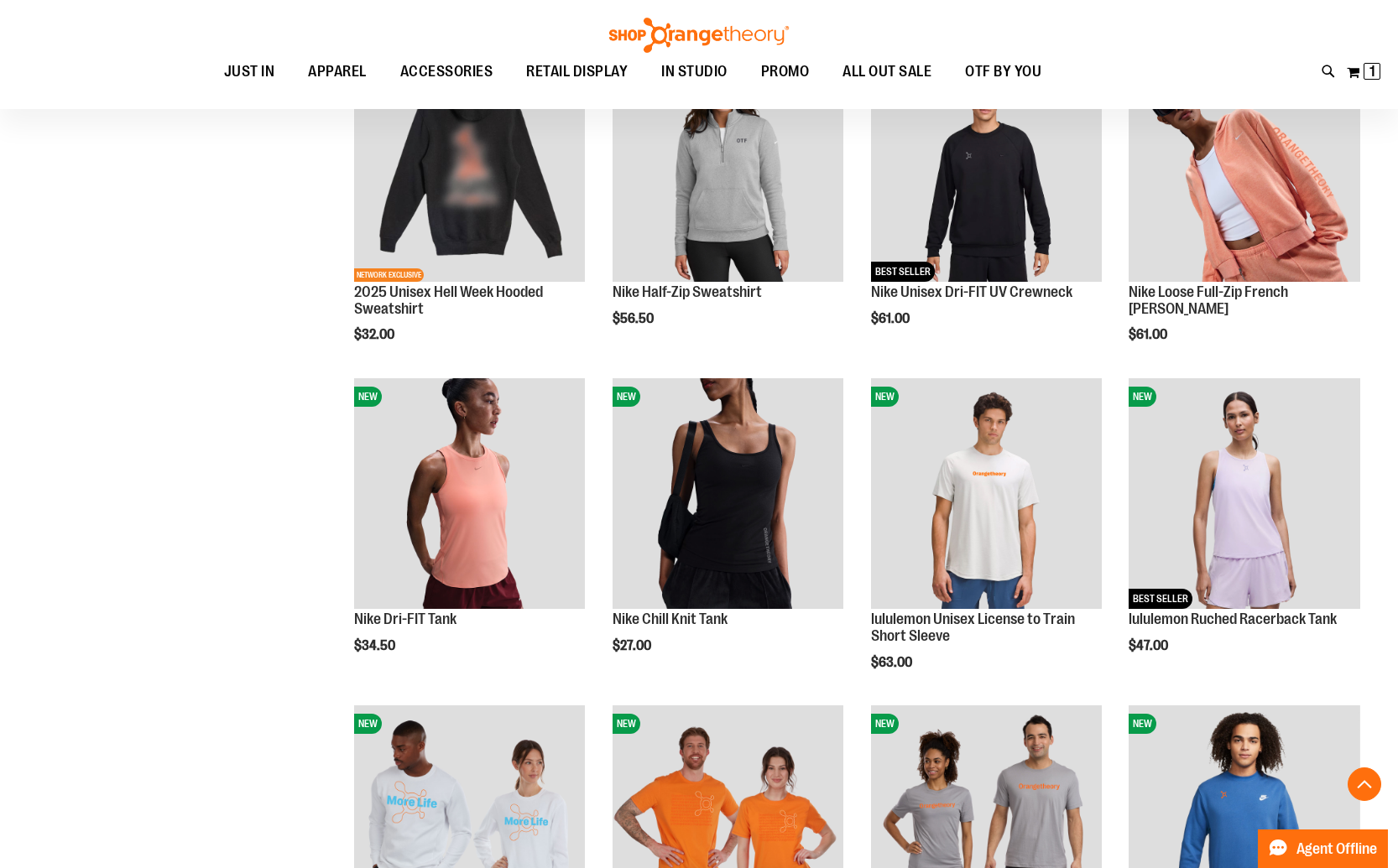
scroll to position [330, 0]
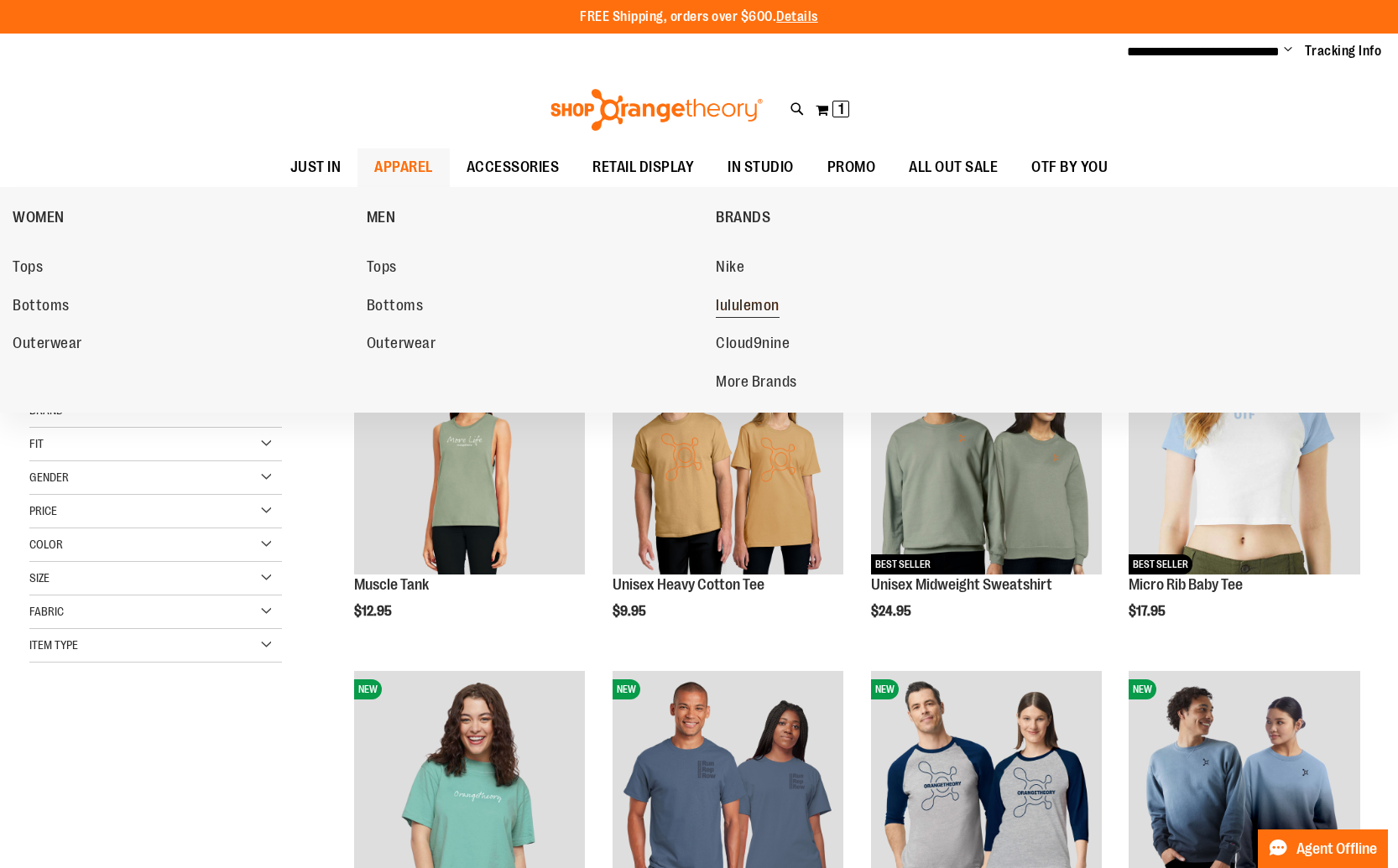
click at [749, 299] on span "lululemon" at bounding box center [747, 307] width 63 height 21
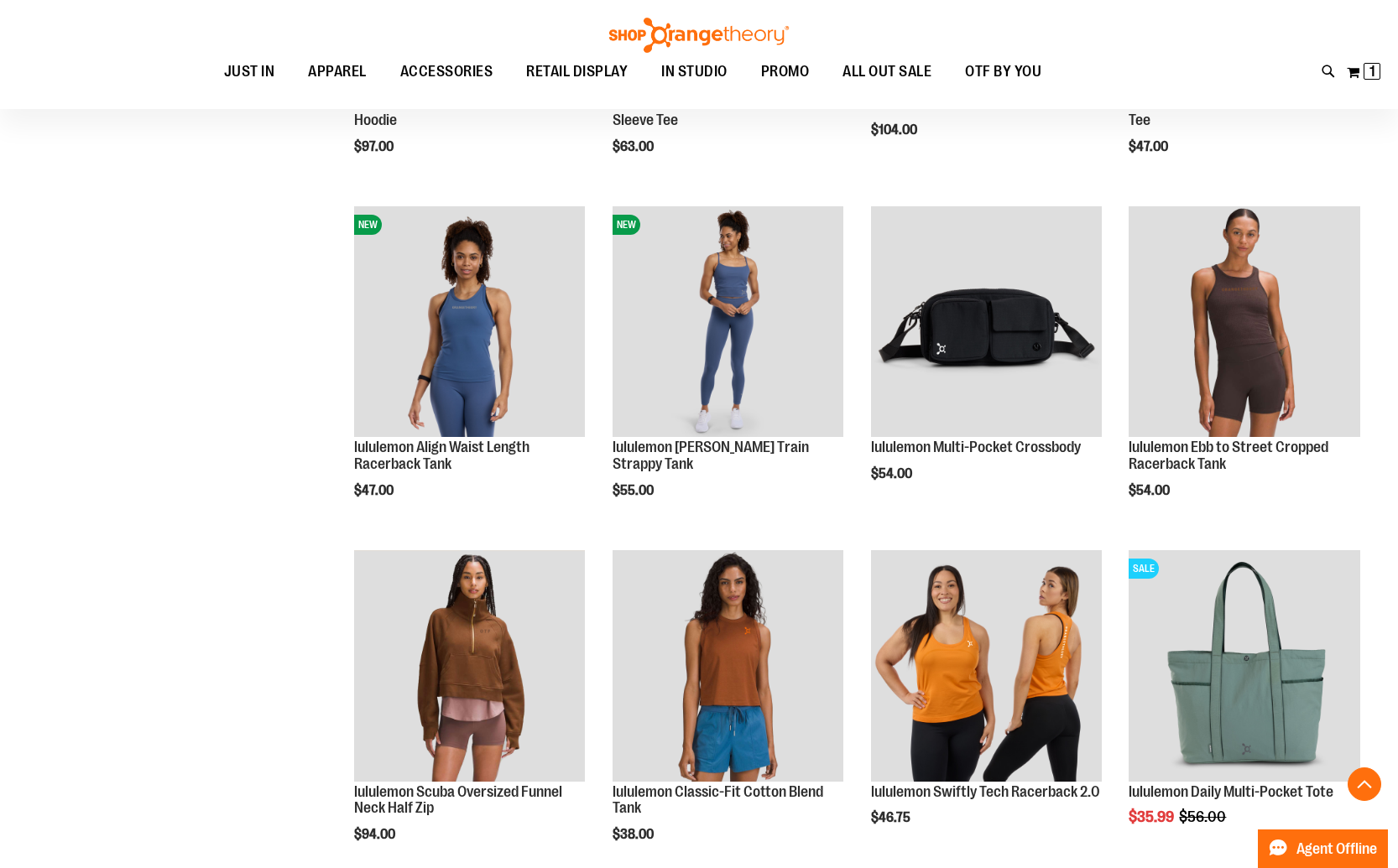
scroll to position [828, 0]
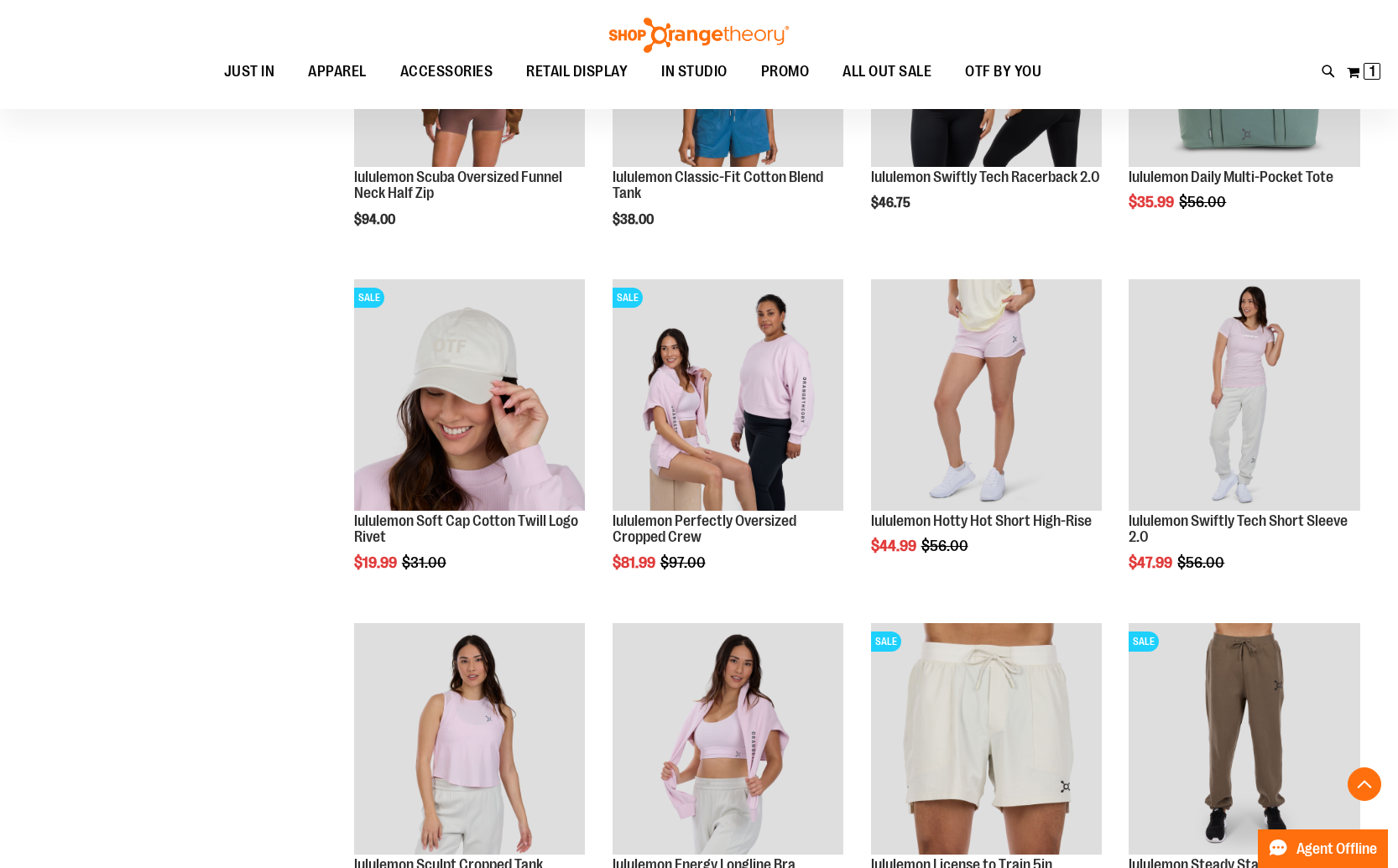
scroll to position [1439, 0]
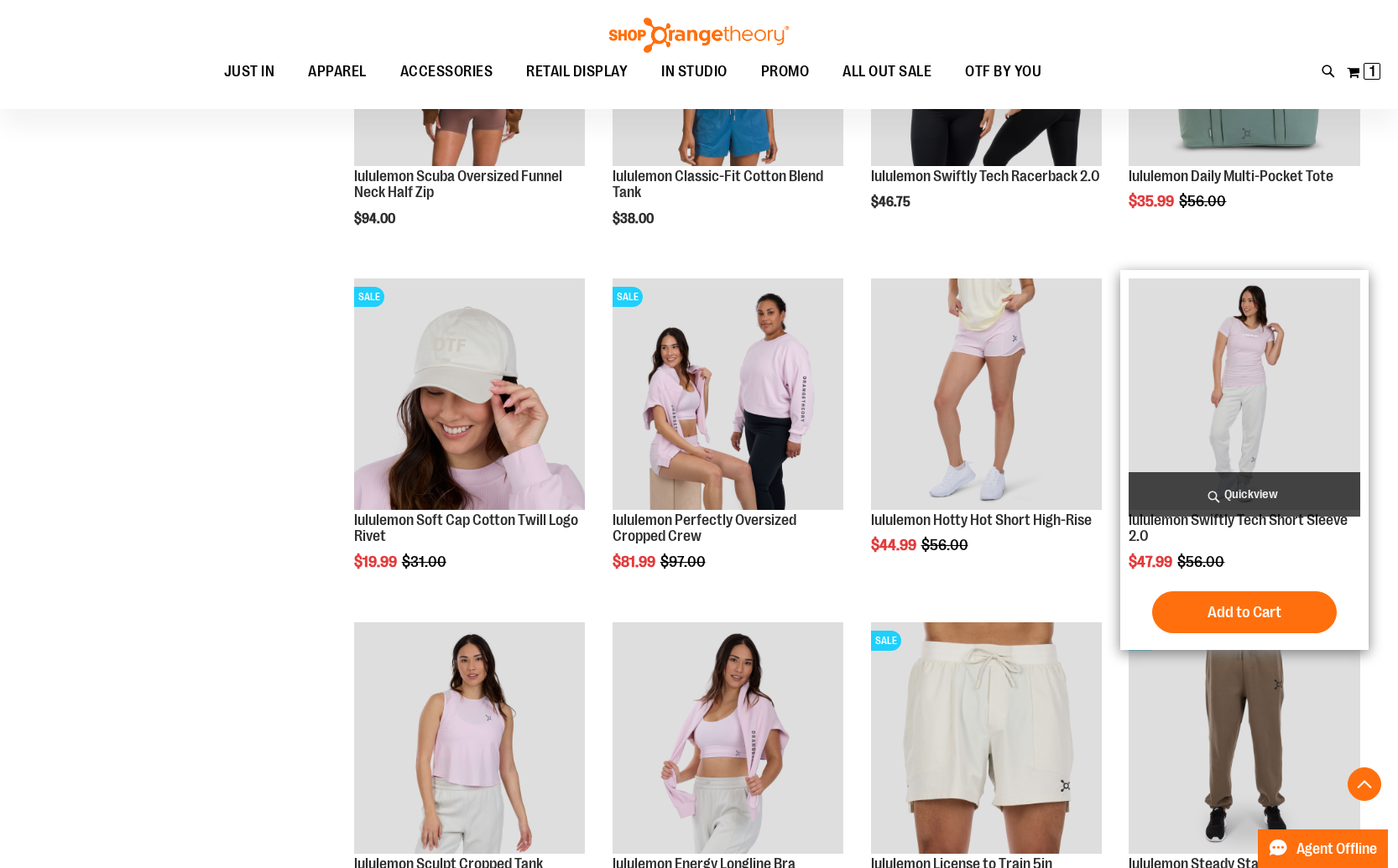
type input "**********"
click at [1230, 369] on img "product" at bounding box center [1244, 394] width 232 height 232
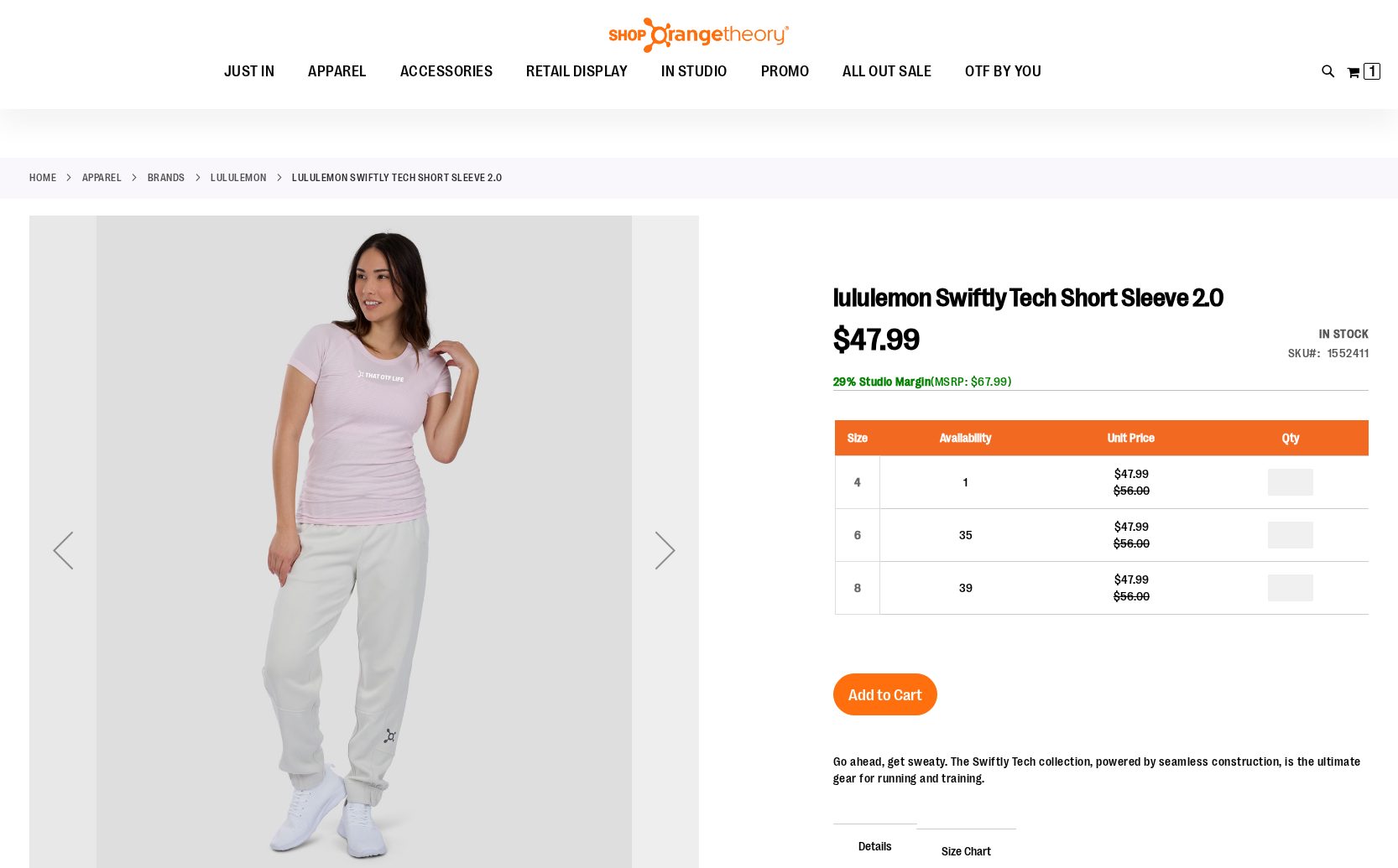
scroll to position [33, 0]
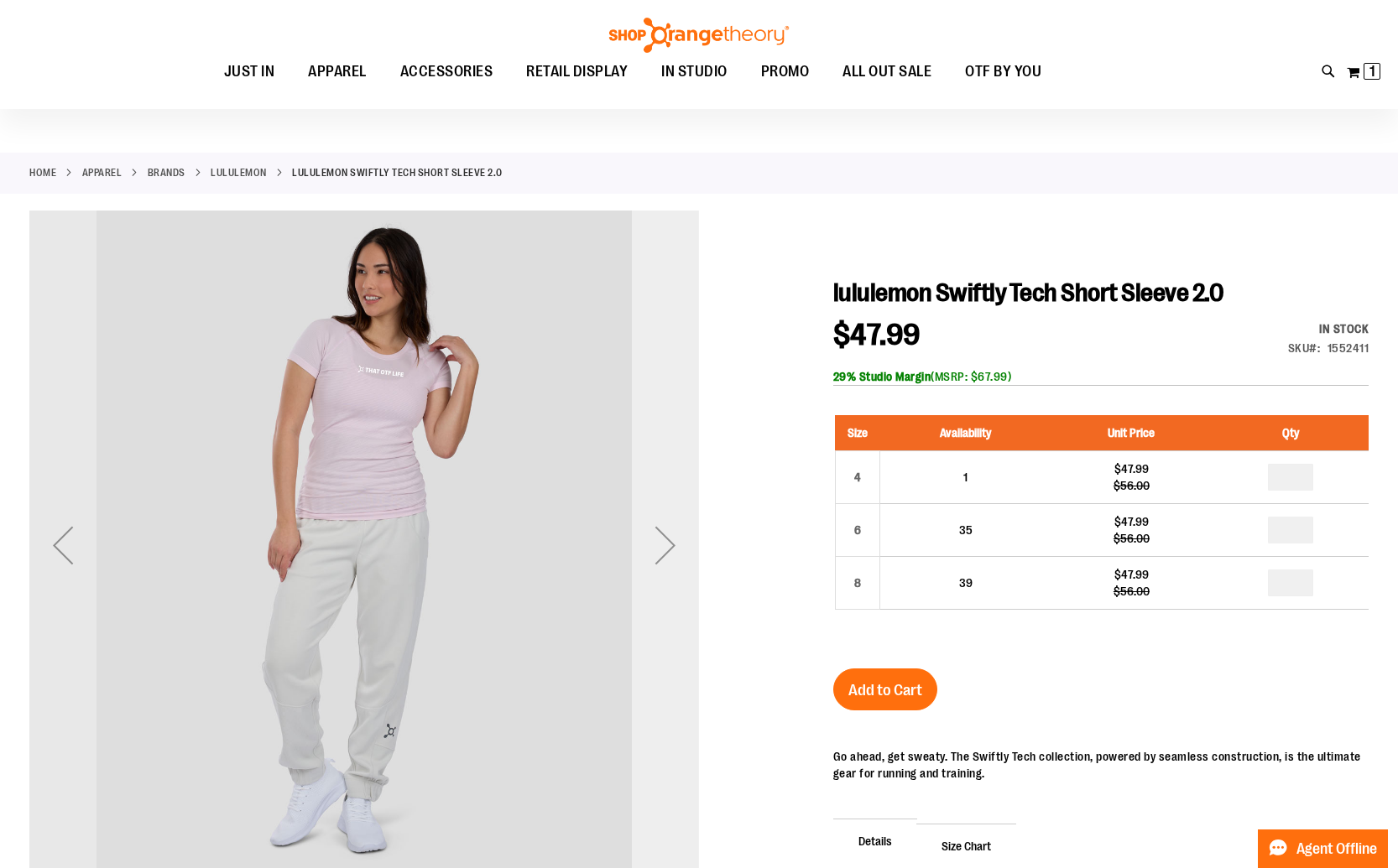
type input "**********"
click at [676, 539] on div "Next" at bounding box center [665, 544] width 67 height 67
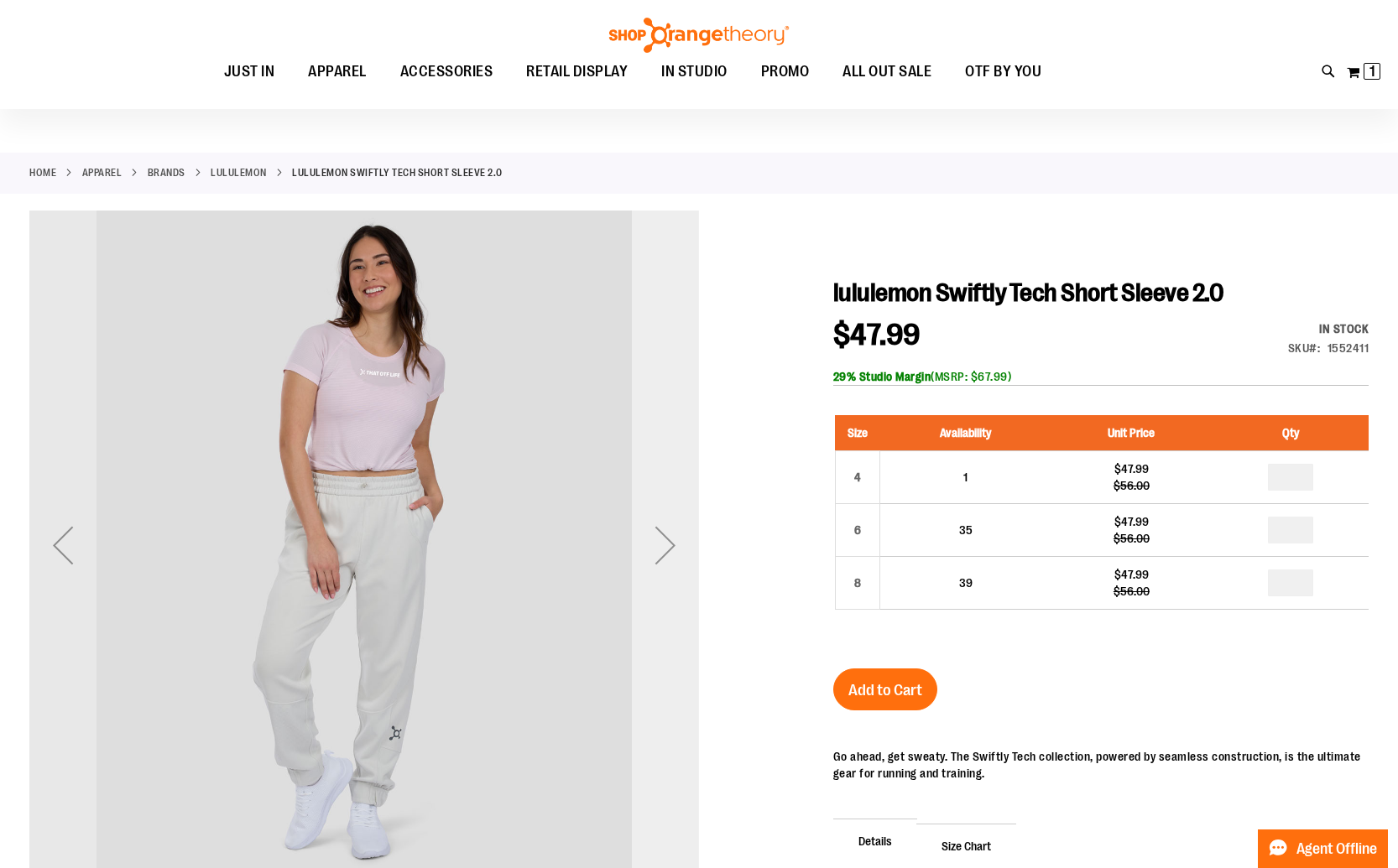
click at [676, 539] on div "Next" at bounding box center [665, 544] width 67 height 67
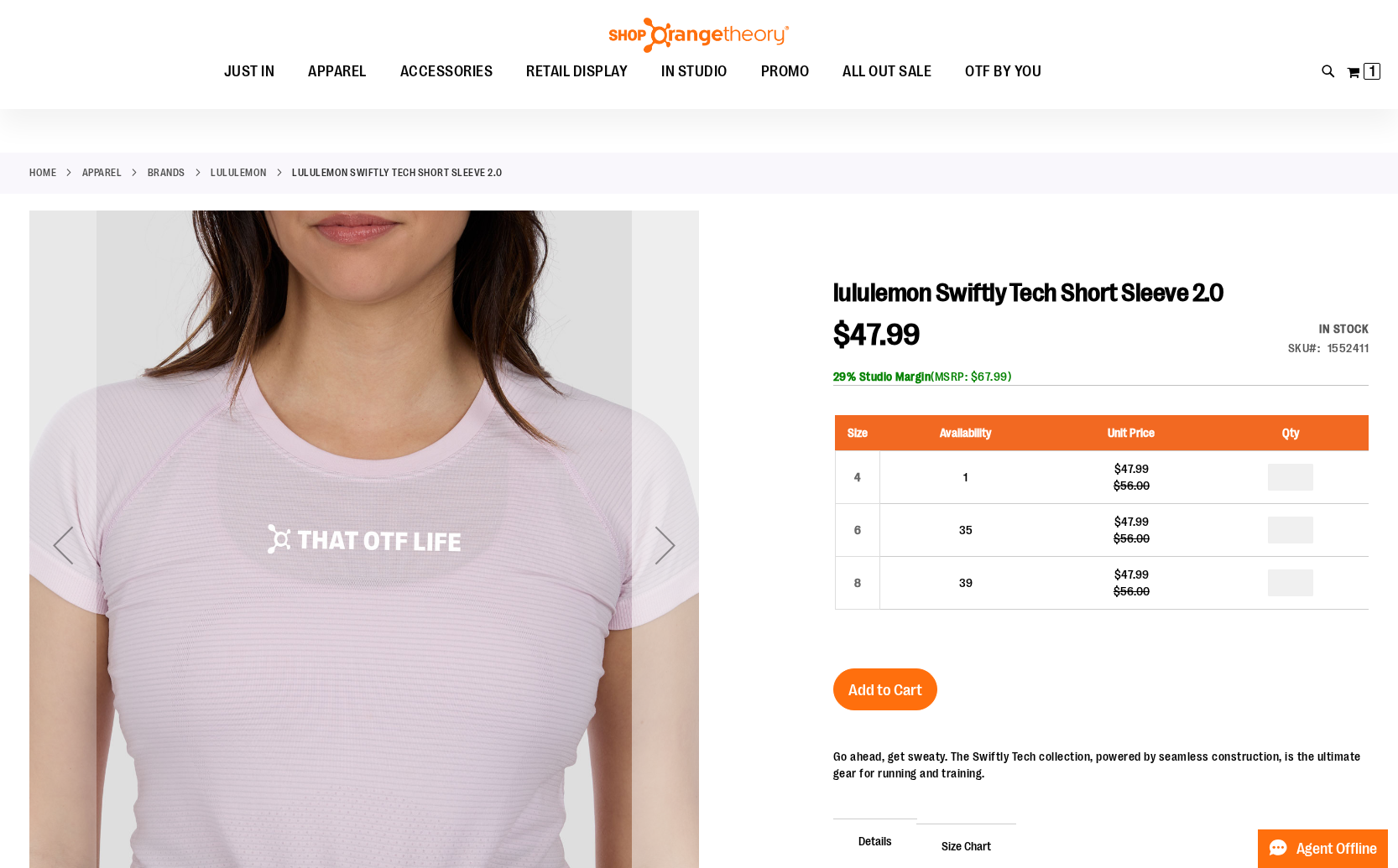
click at [676, 539] on div "Next" at bounding box center [665, 544] width 67 height 67
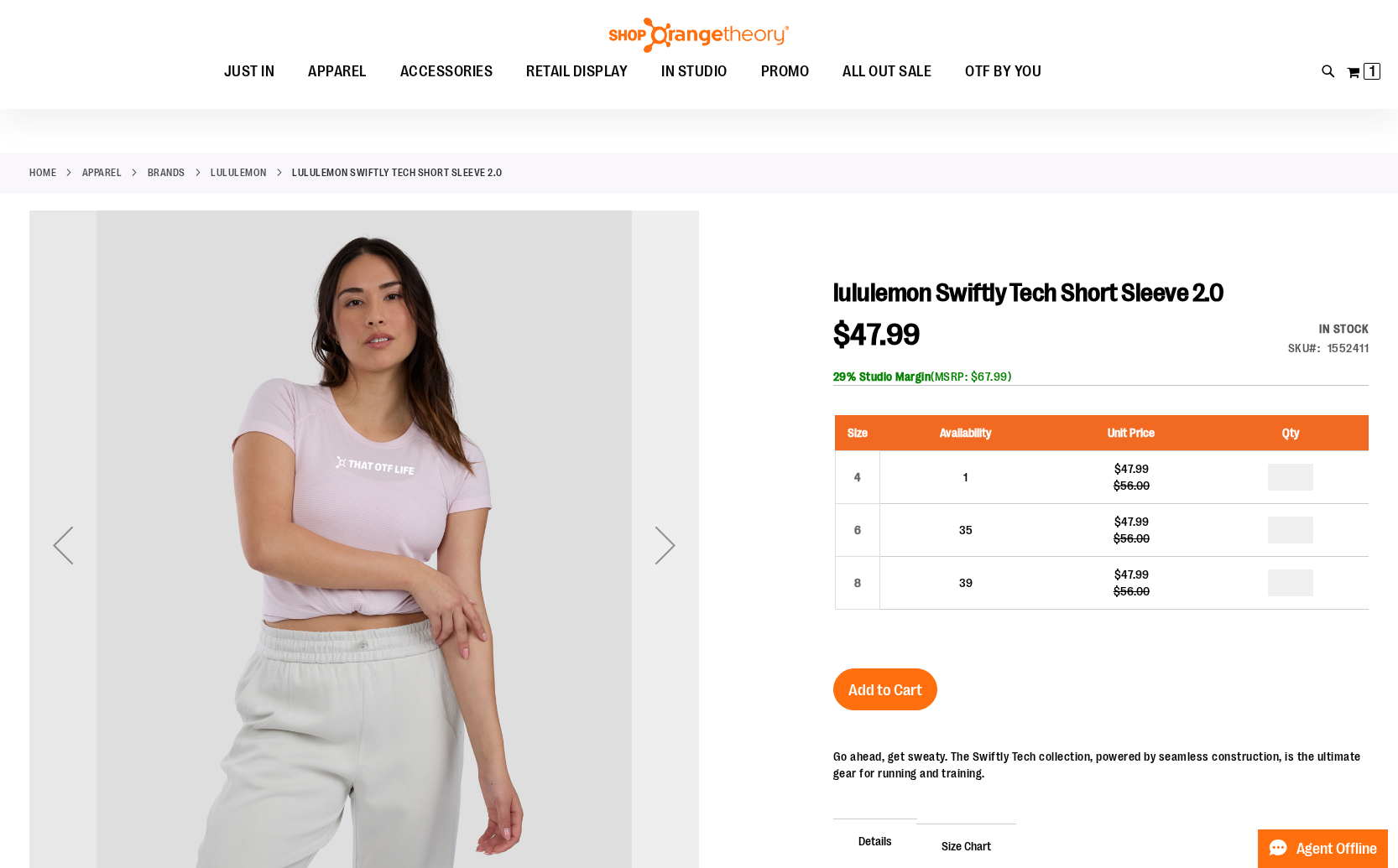
click at [676, 539] on div "Next" at bounding box center [665, 544] width 67 height 67
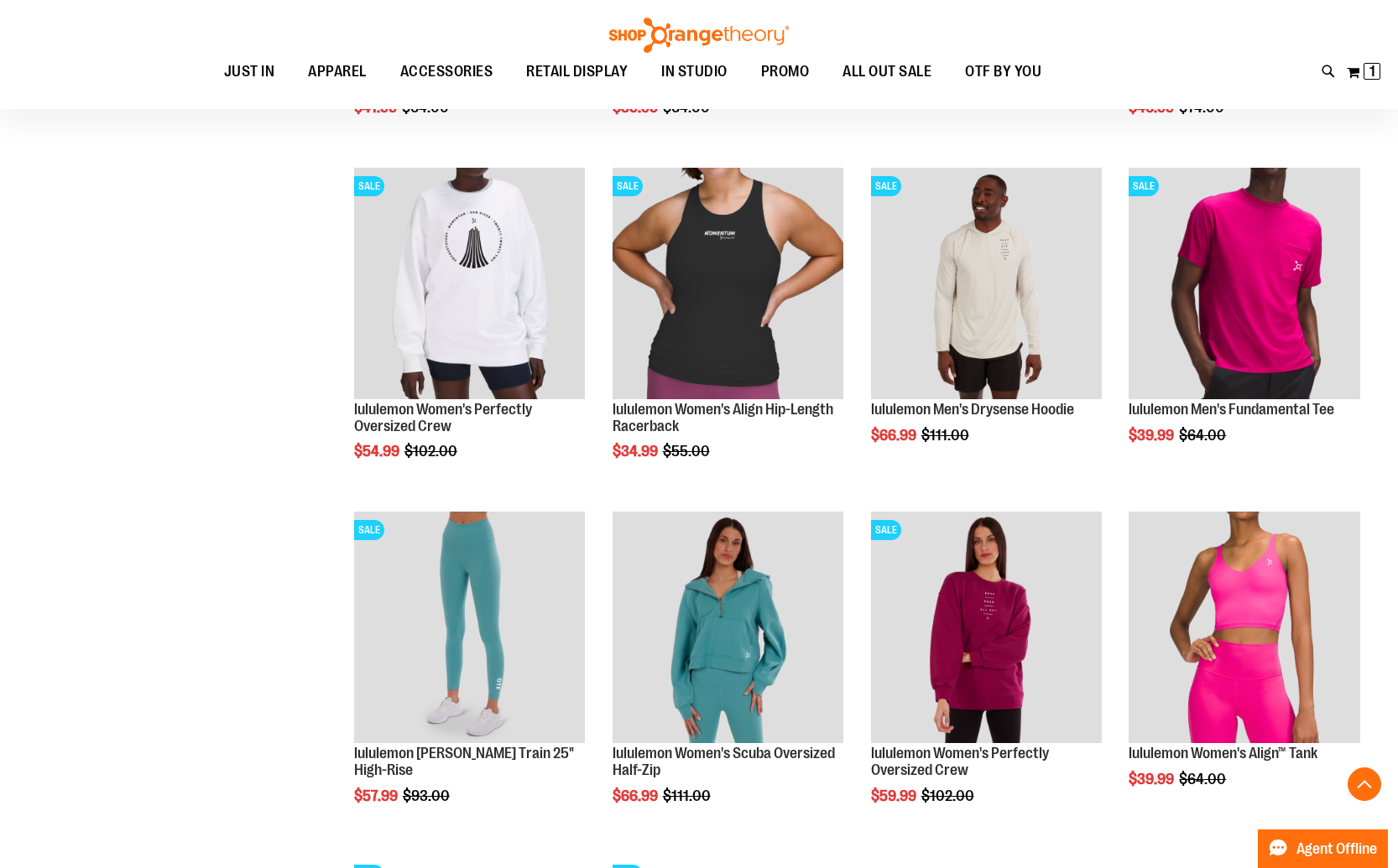
scroll to position [1738, 0]
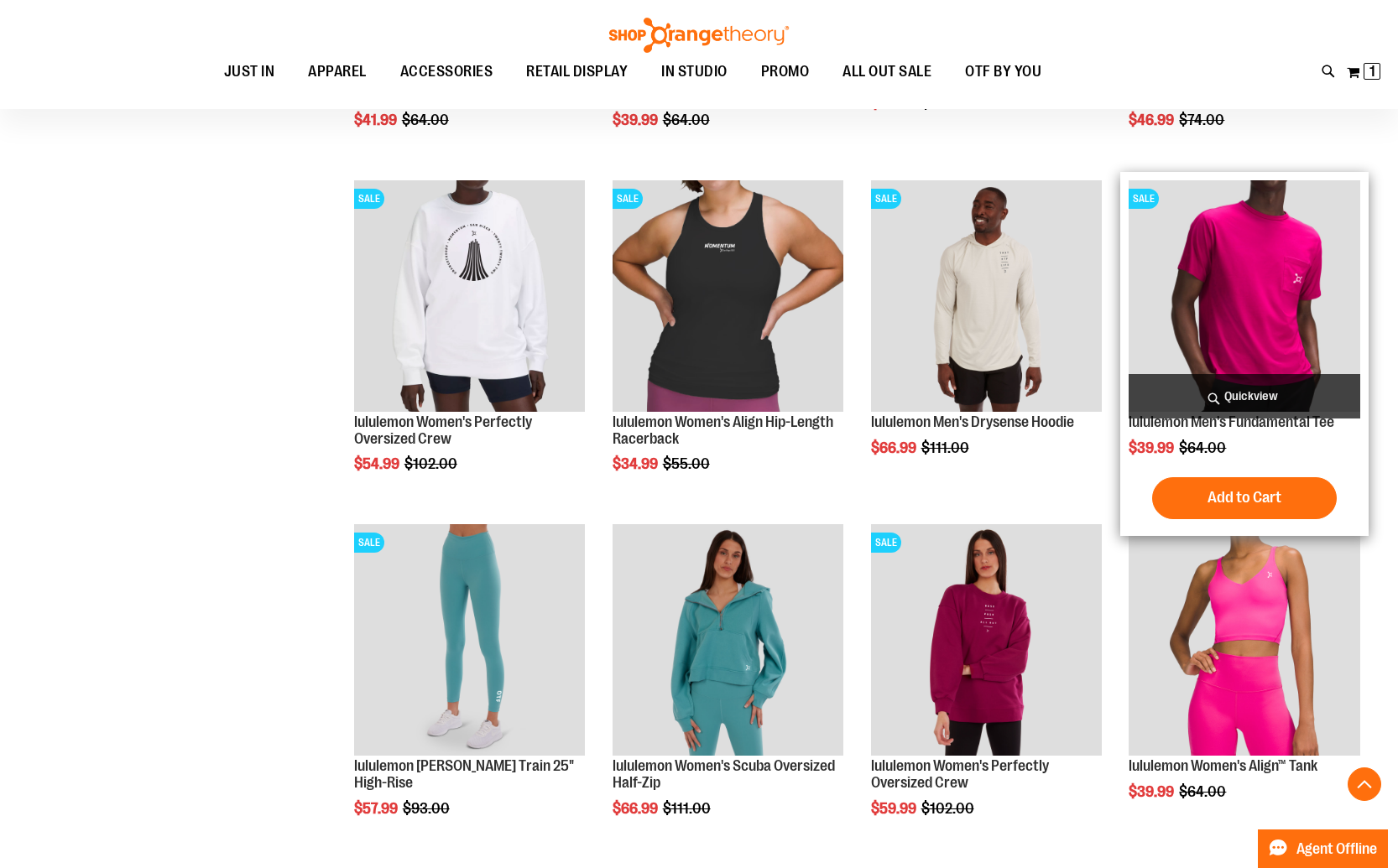
type input "**********"
click at [1236, 287] on img "product" at bounding box center [1244, 296] width 232 height 232
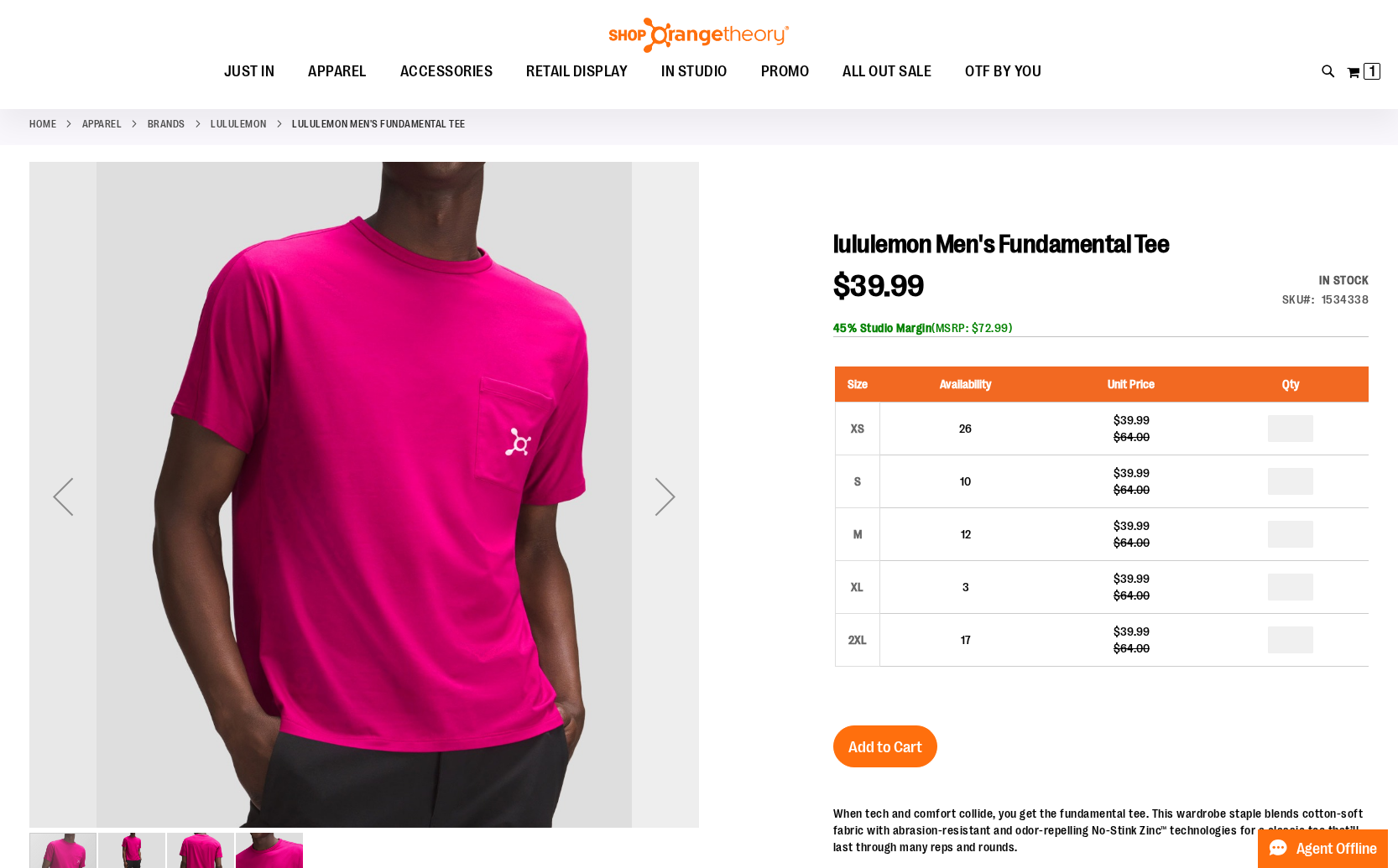
scroll to position [99, 0]
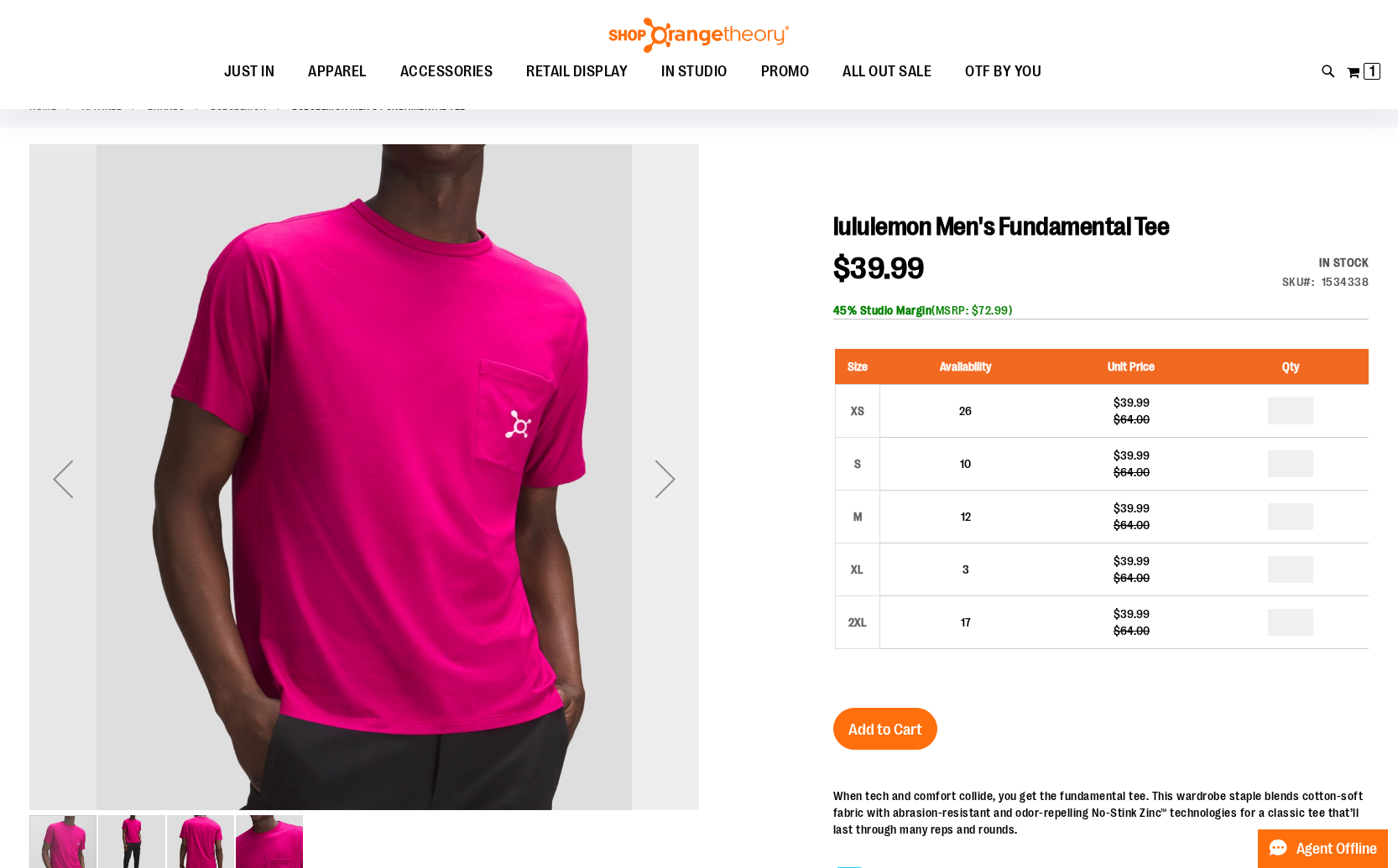
type input "**********"
click at [670, 467] on div "Next" at bounding box center [665, 478] width 67 height 67
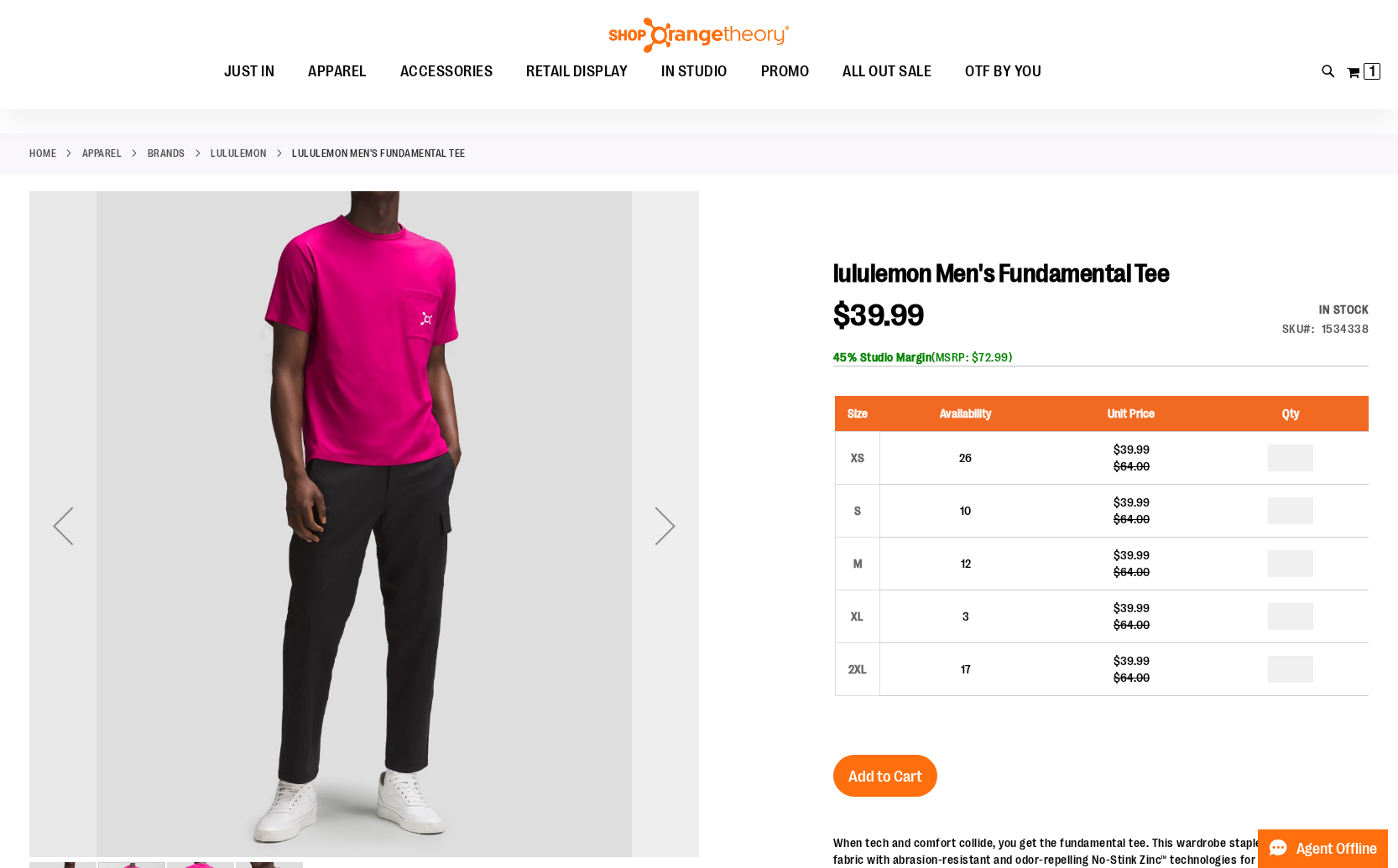
scroll to position [53, 0]
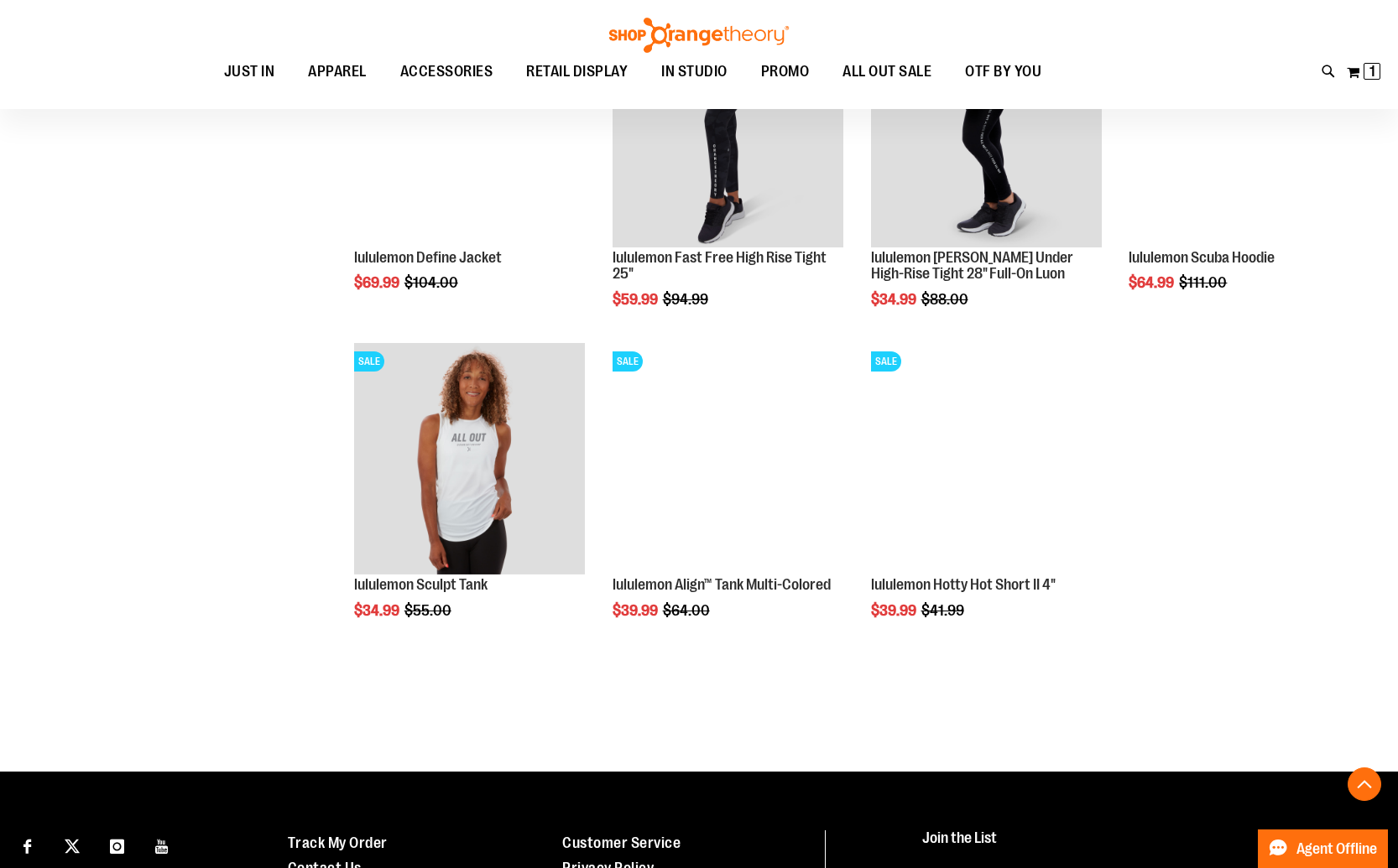
scroll to position [1702, 0]
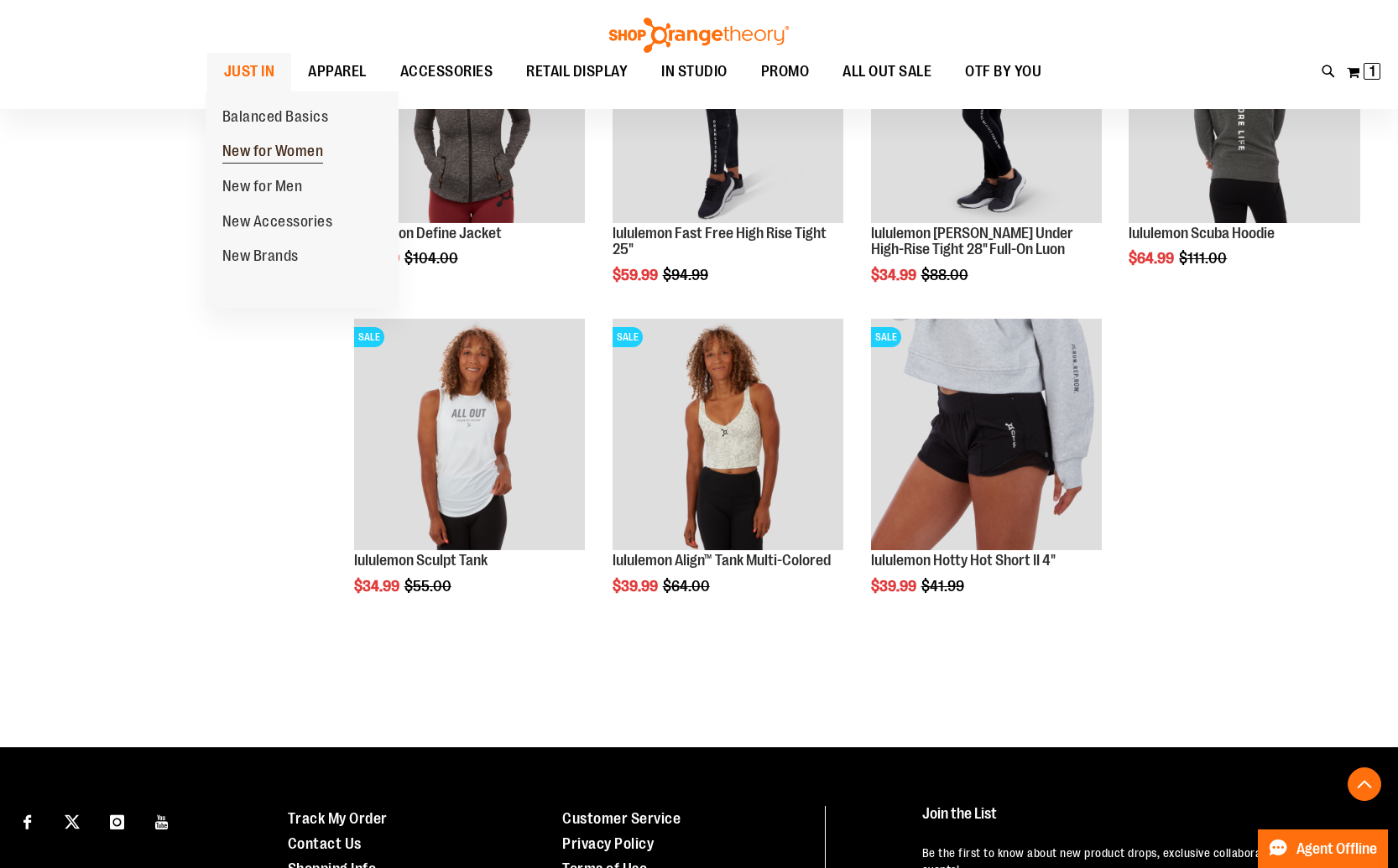
type input "**********"
click at [258, 153] on span "New for Women" at bounding box center [273, 153] width 101 height 21
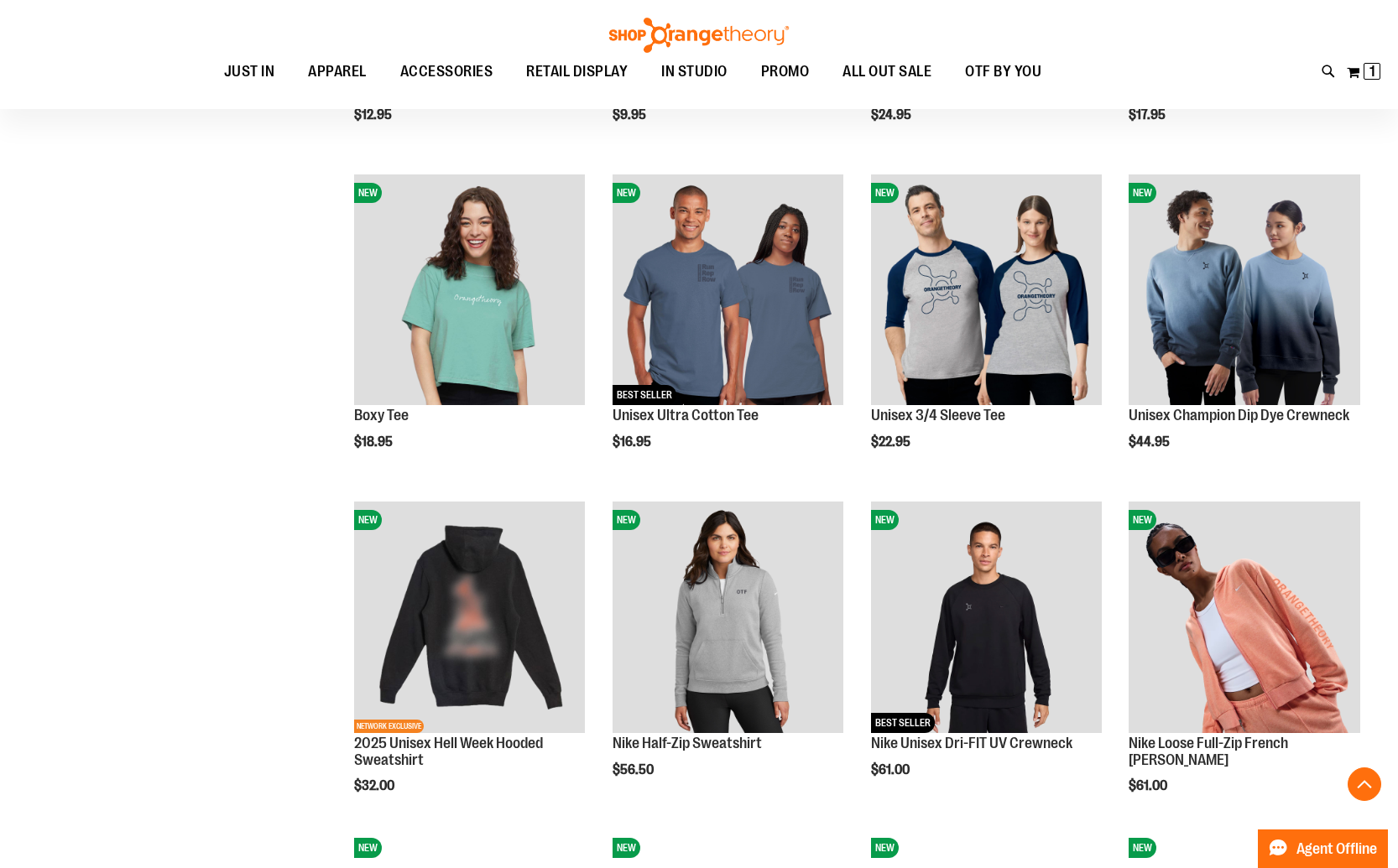
scroll to position [493, 0]
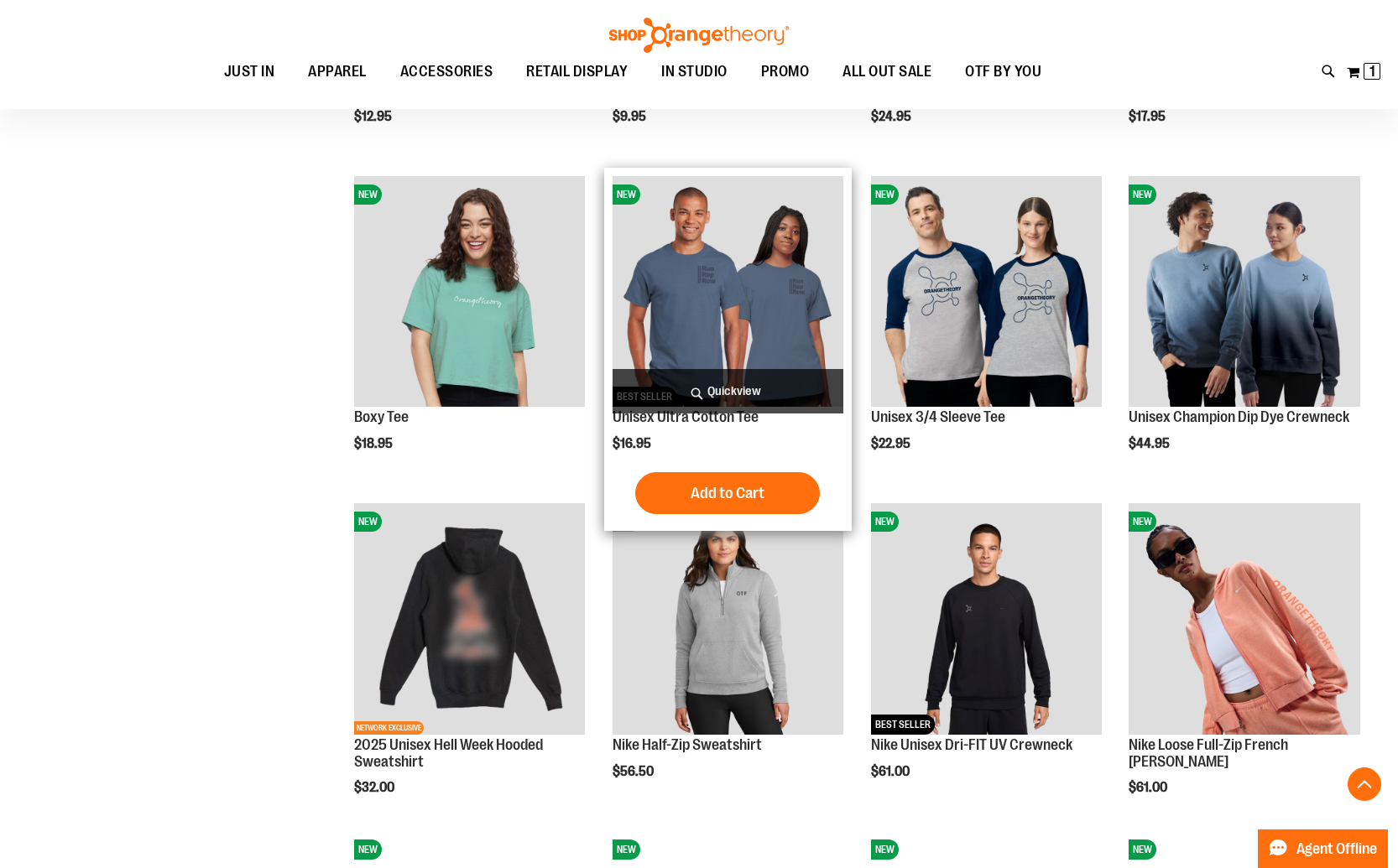
type input "**********"
click at [738, 303] on img "product" at bounding box center [728, 292] width 232 height 232
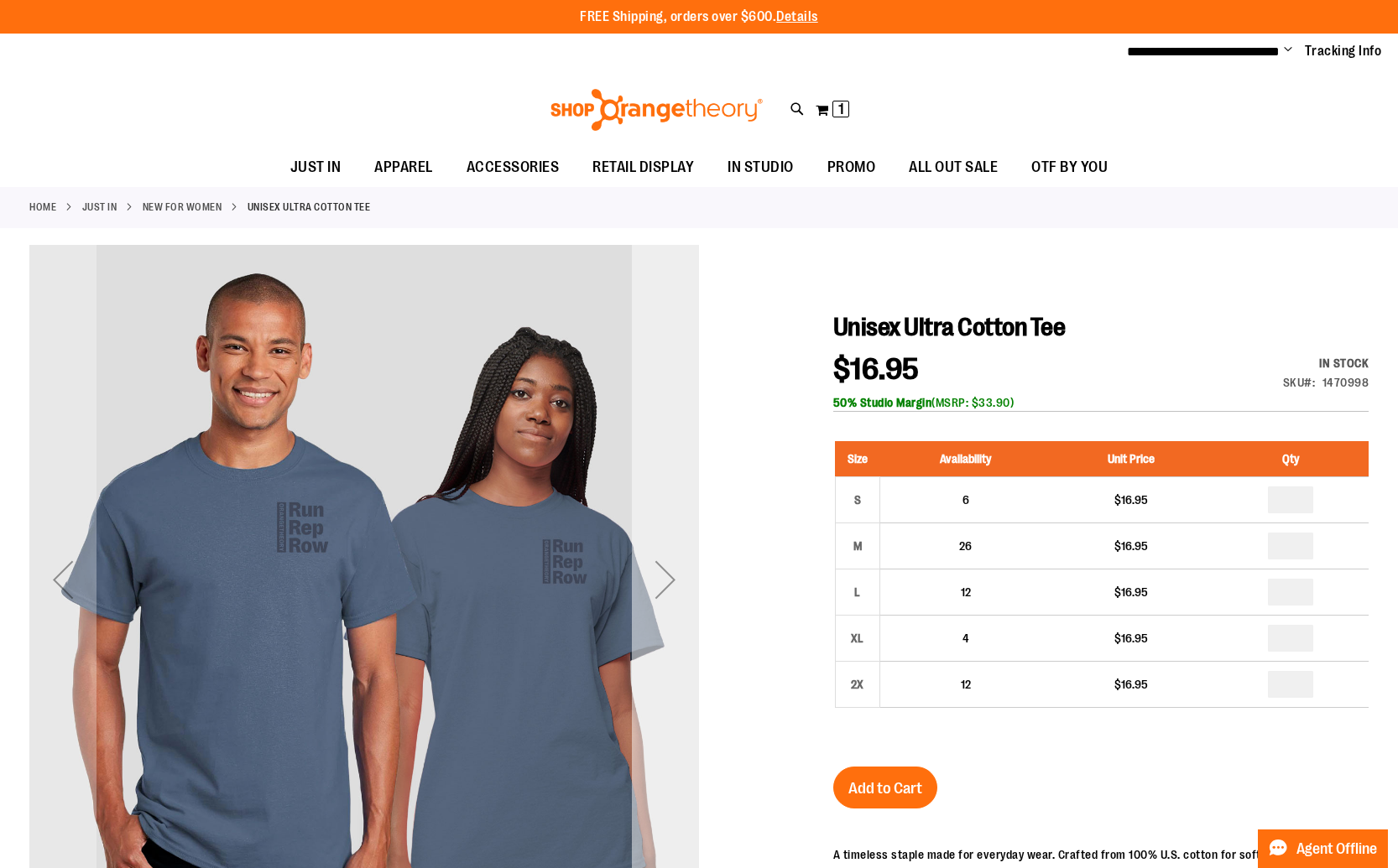
type input "**********"
click at [670, 583] on div "Next" at bounding box center [665, 579] width 67 height 67
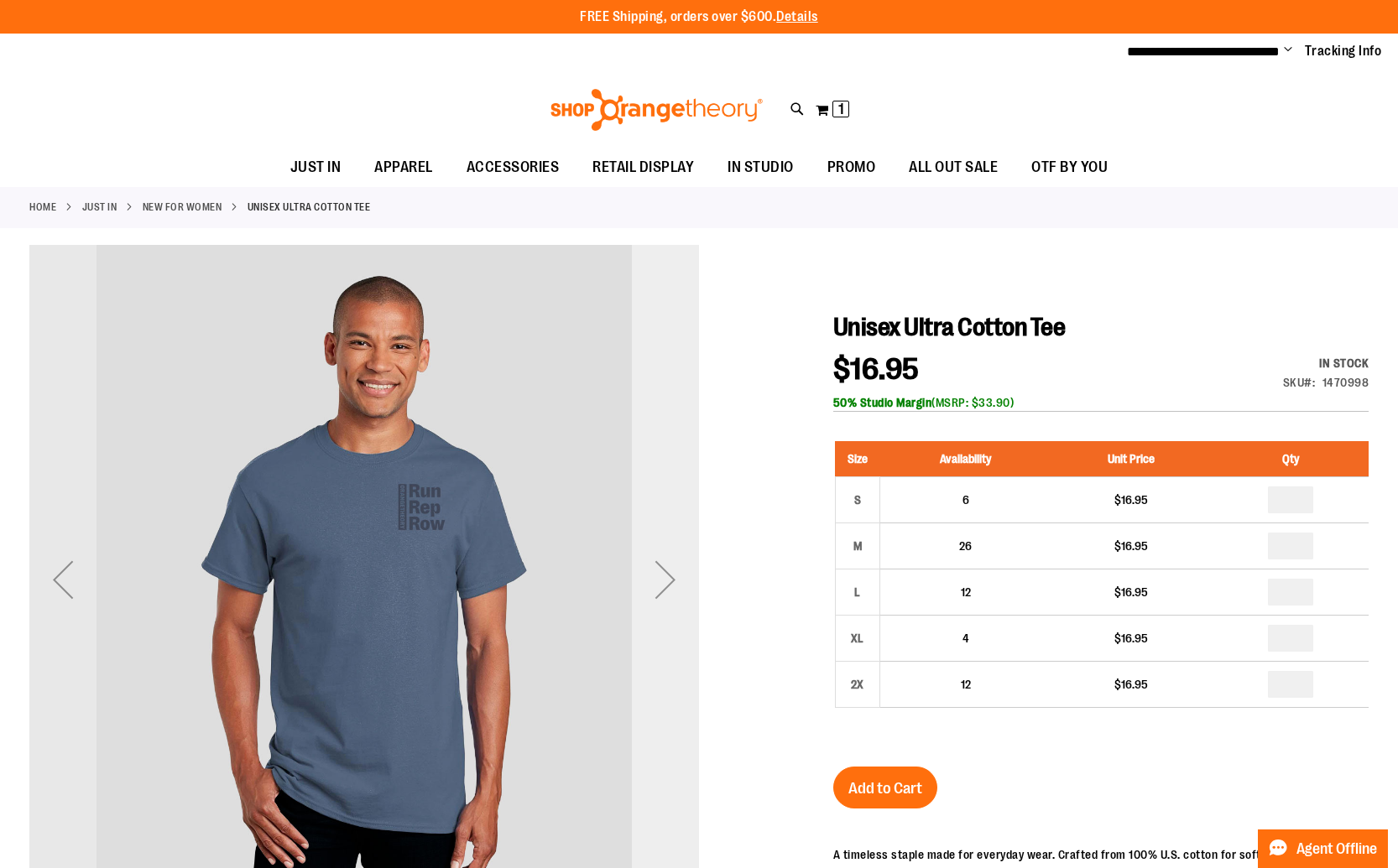
click at [669, 584] on div "Next" at bounding box center [665, 579] width 67 height 67
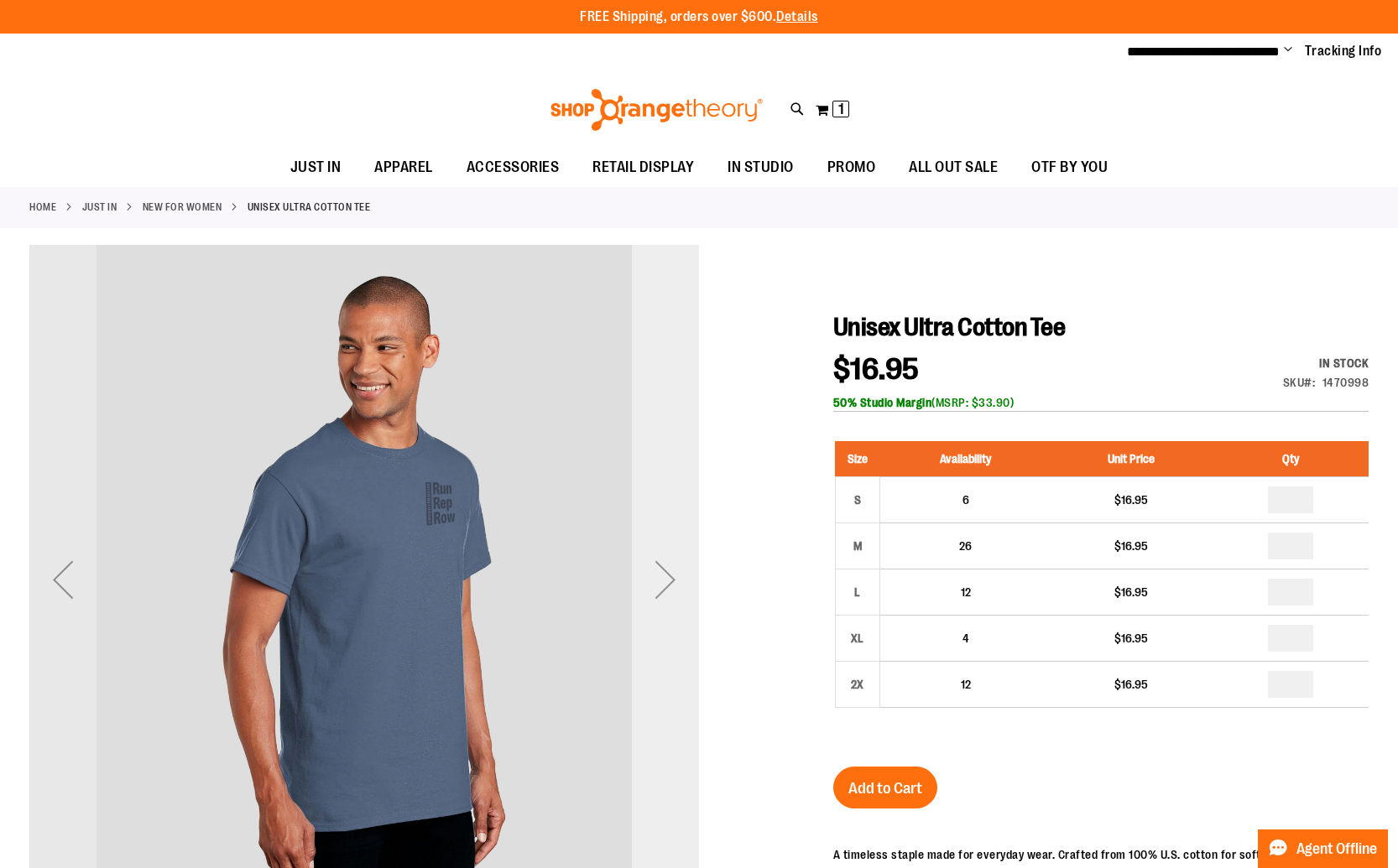
click at [669, 583] on div "Next" at bounding box center [665, 579] width 67 height 67
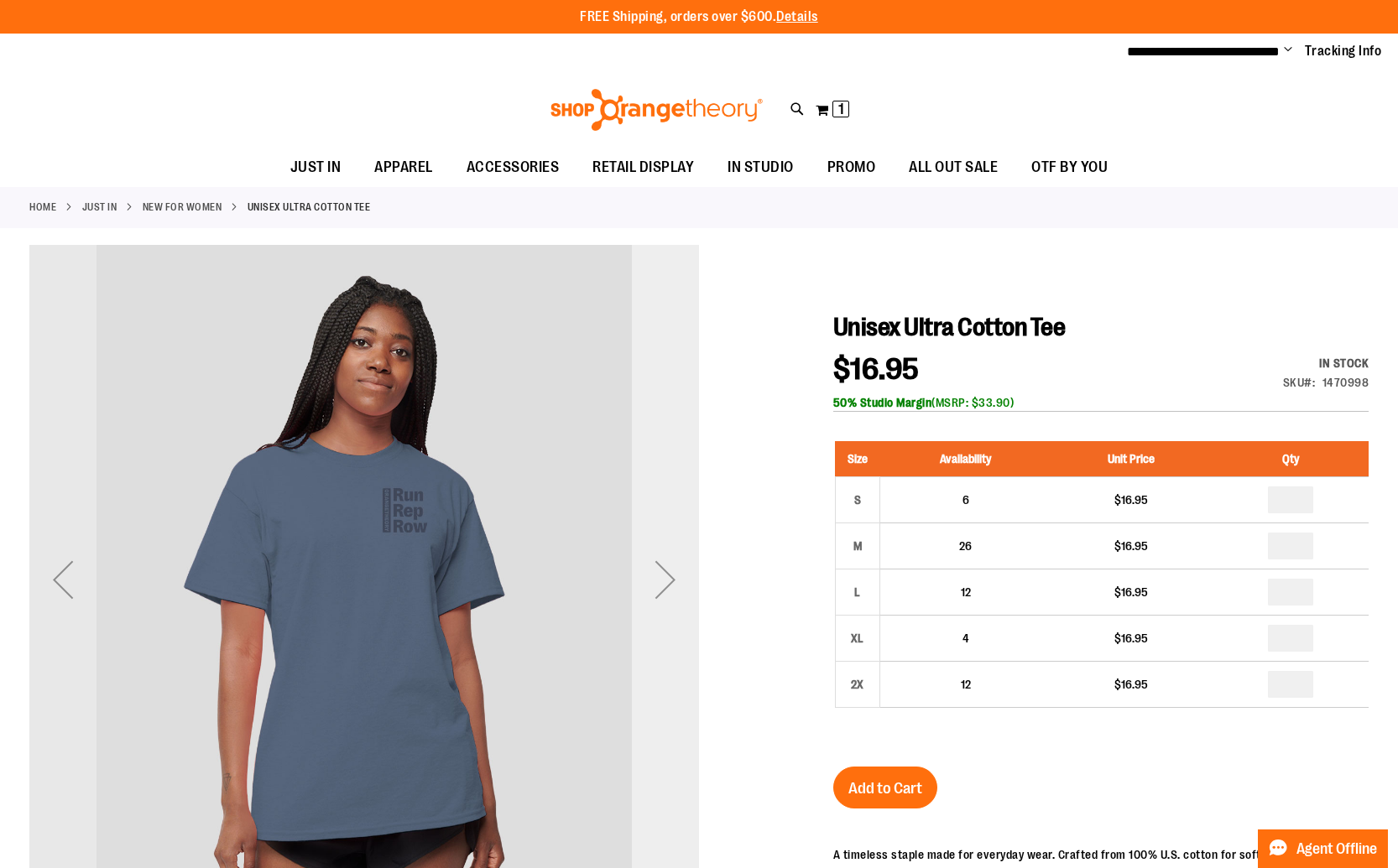
click at [669, 583] on div "Next" at bounding box center [665, 579] width 67 height 67
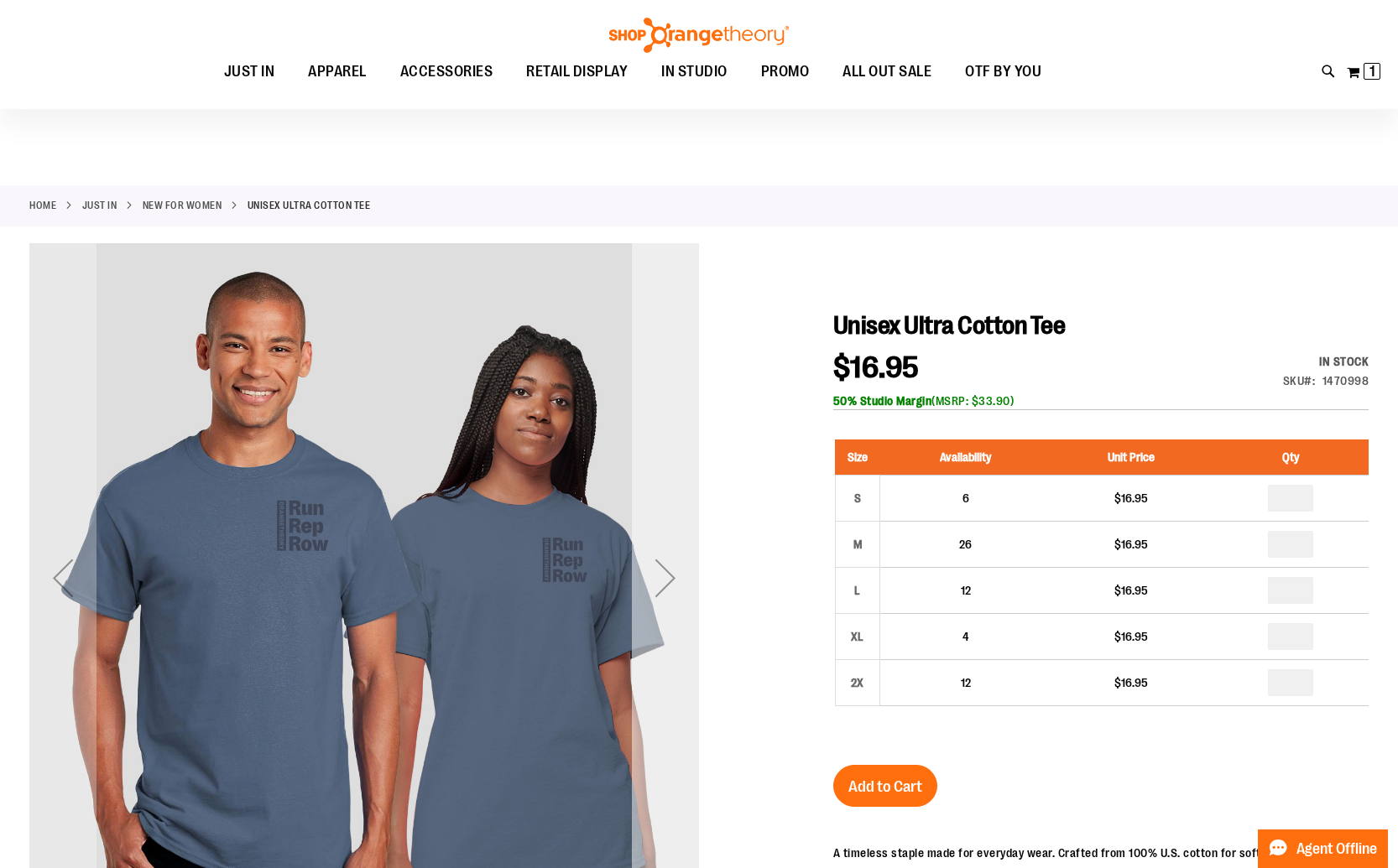
scroll to position [121, 0]
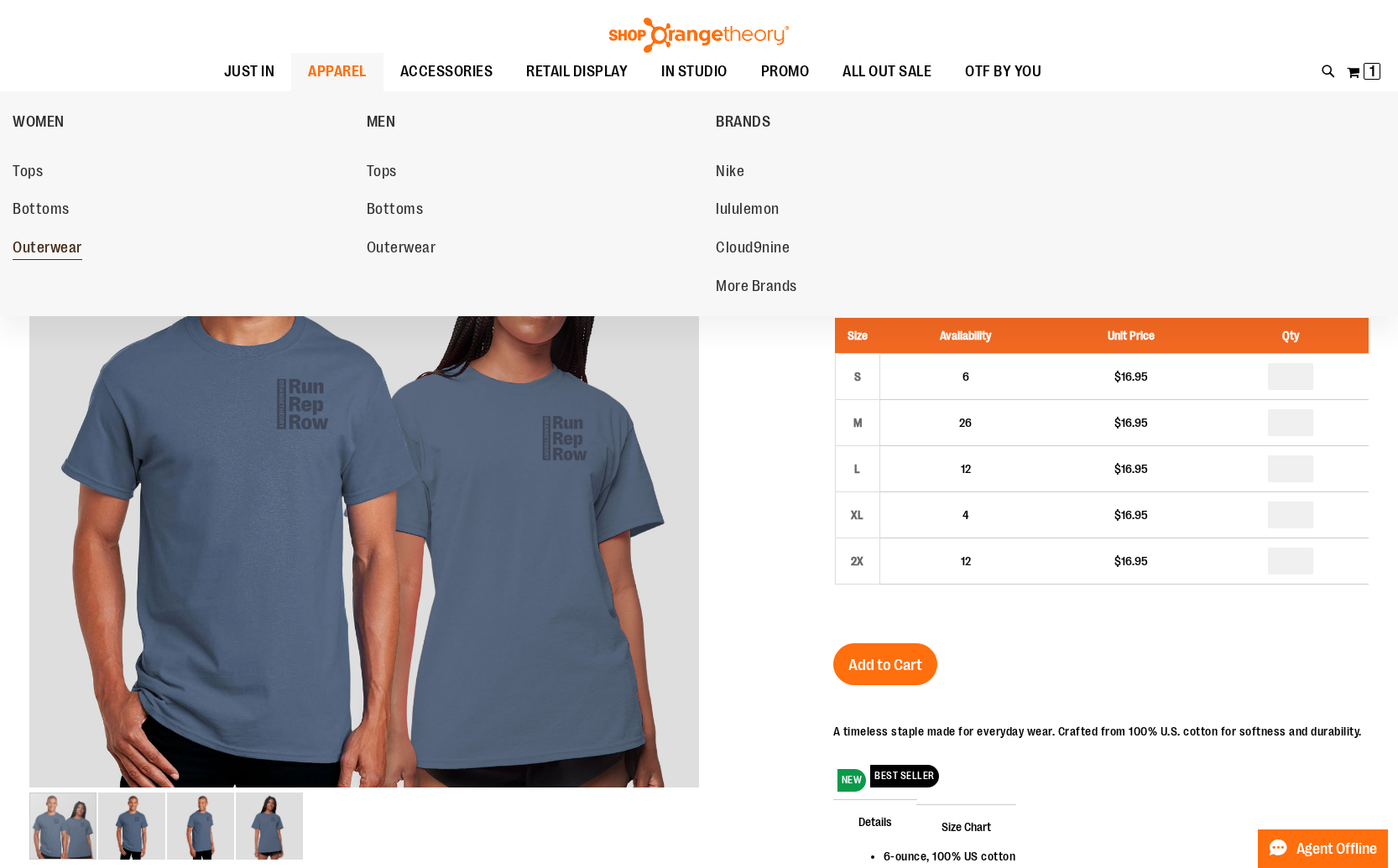
drag, startPoint x: 65, startPoint y: 244, endPoint x: 169, endPoint y: 262, distance: 105.5
click at [66, 244] on span "Outerwear" at bounding box center [48, 249] width 70 height 21
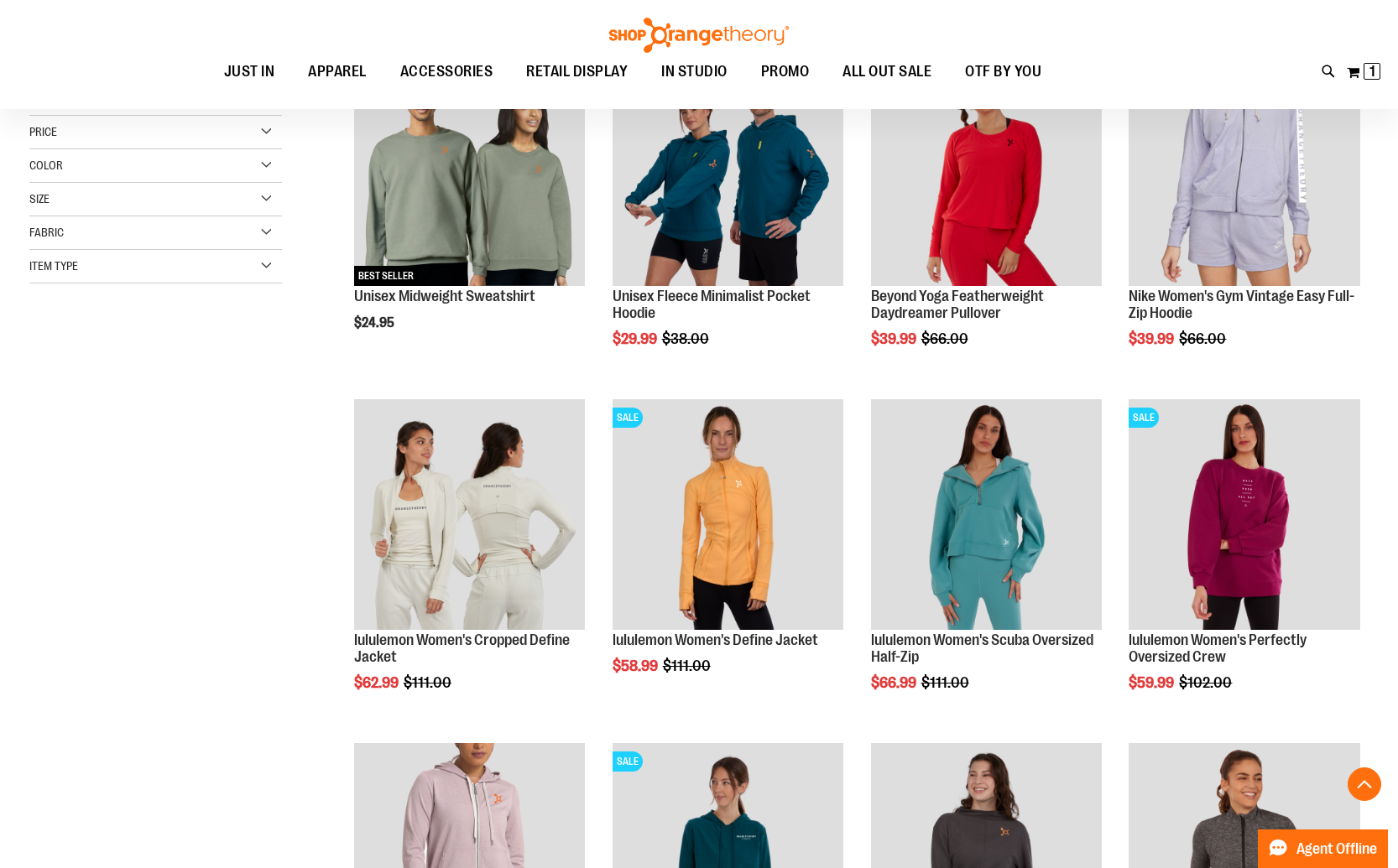
scroll to position [290, 0]
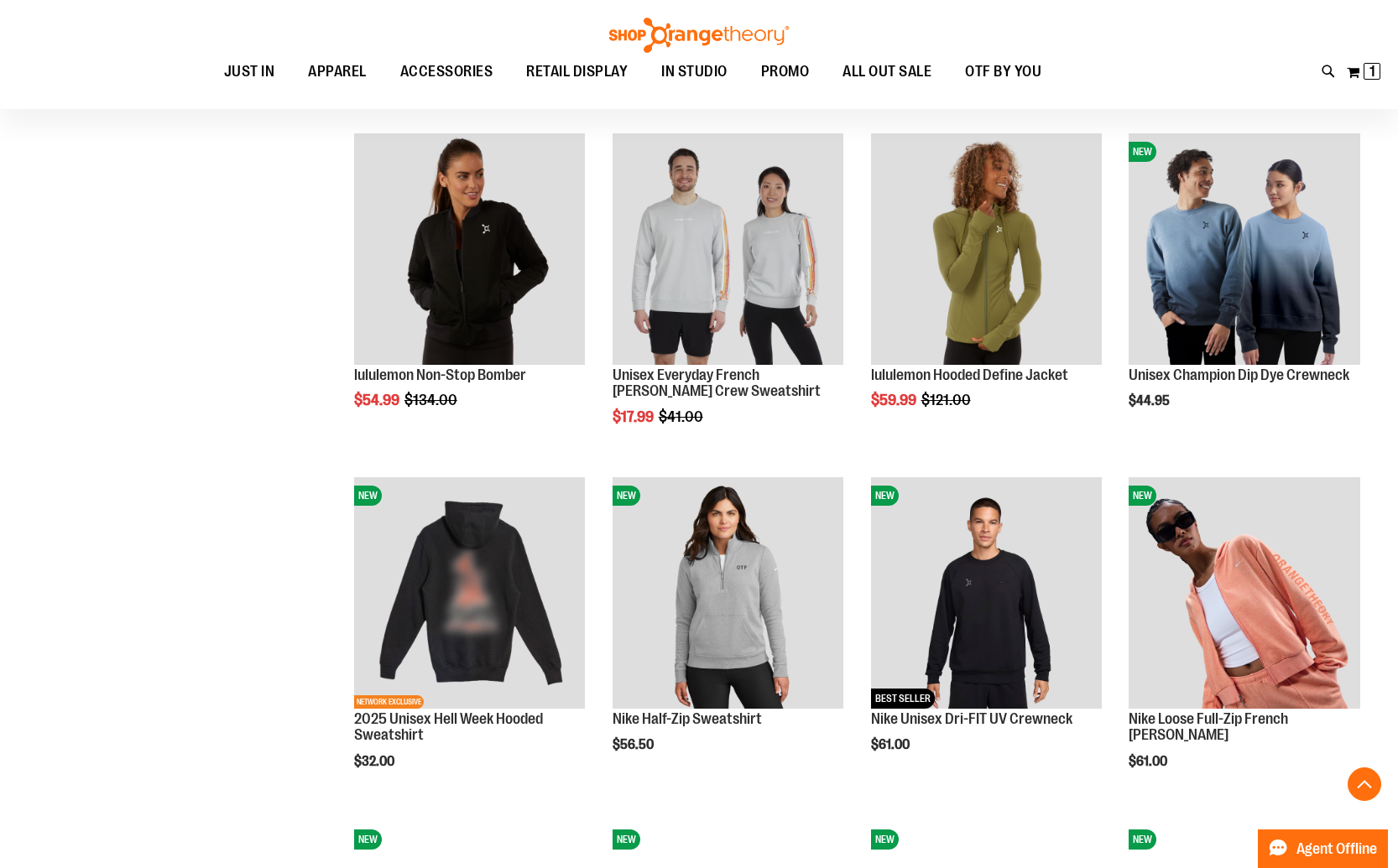
scroll to position [1242, 0]
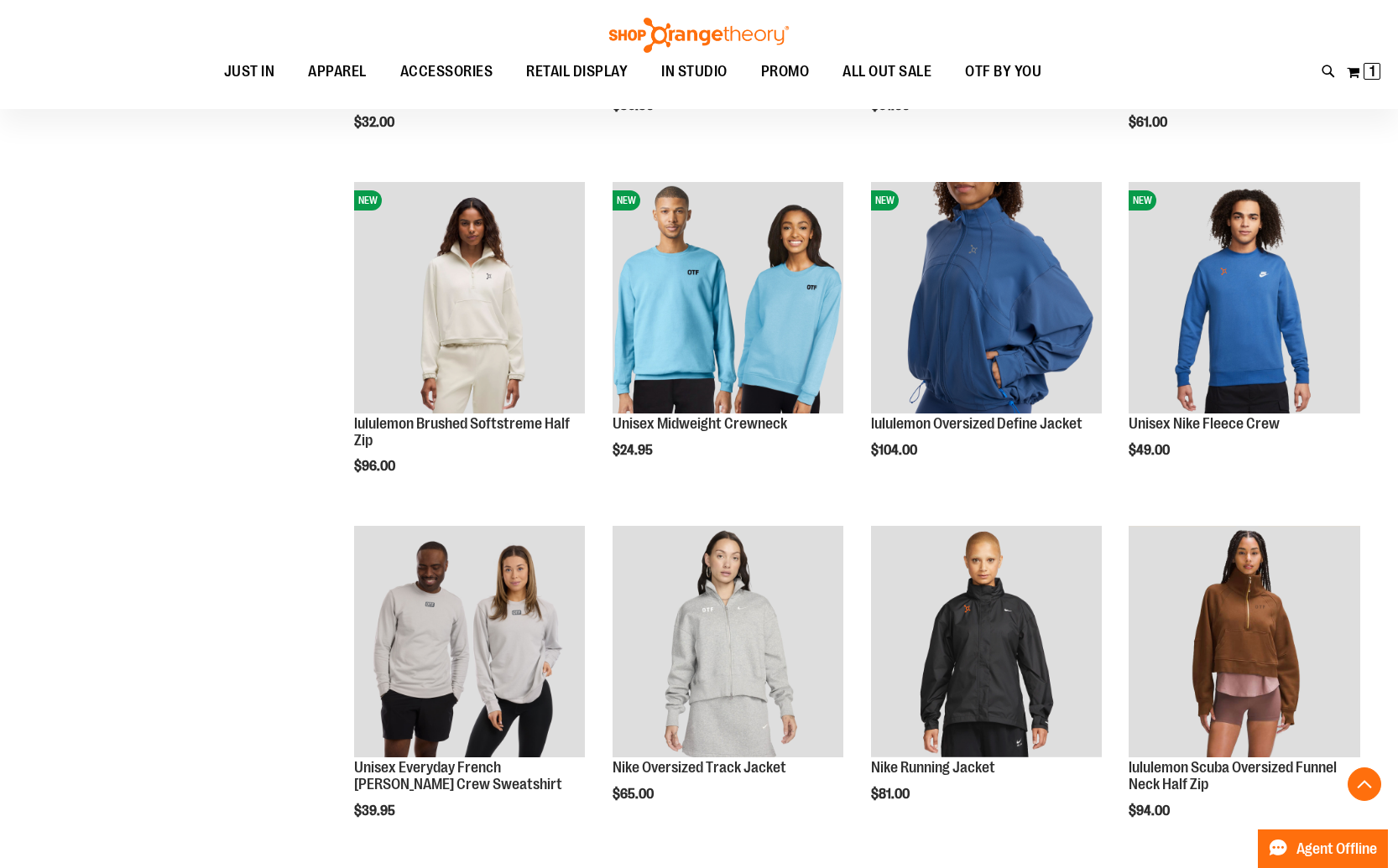
scroll to position [1875, 0]
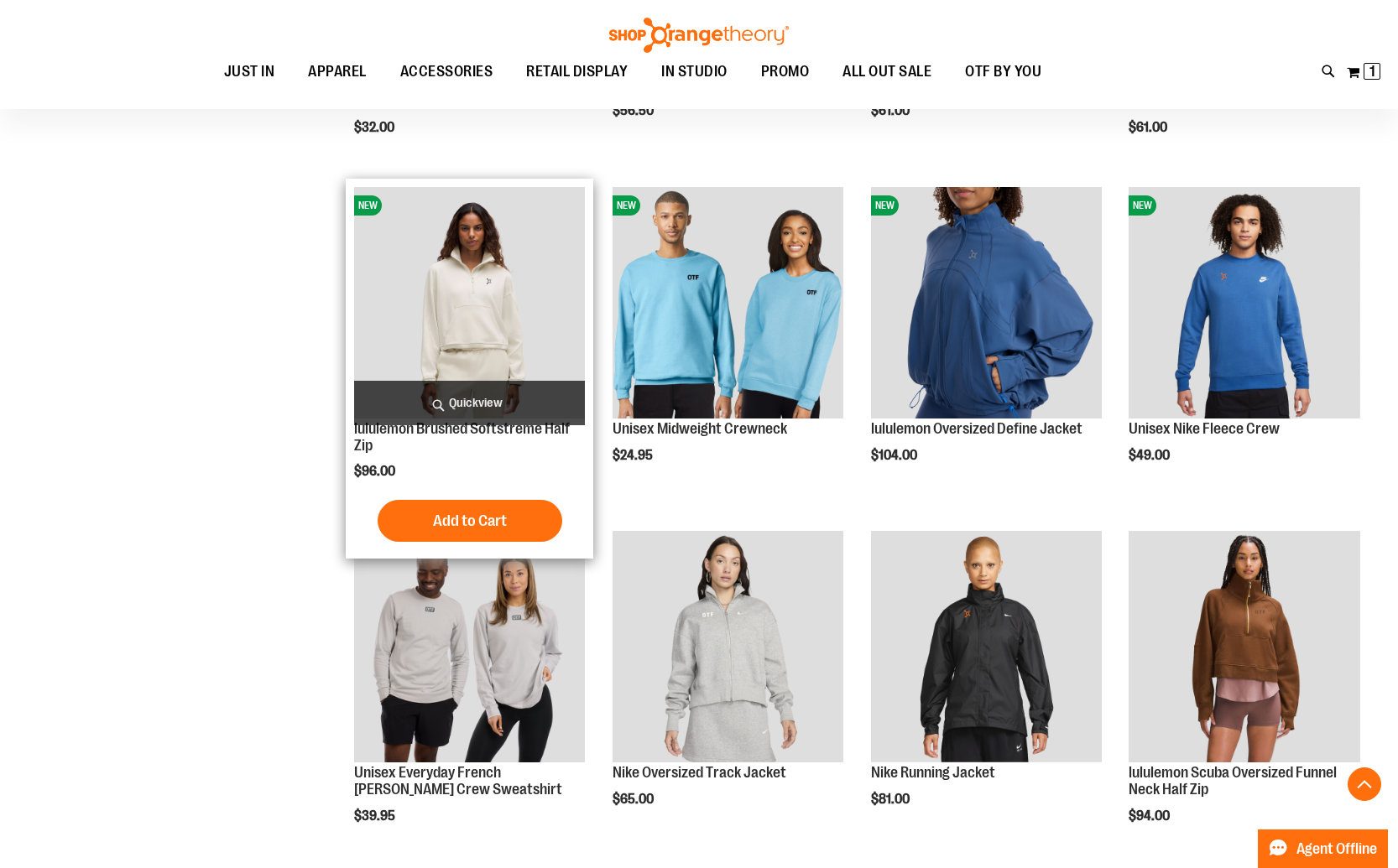
type input "**********"
click at [461, 333] on img "product" at bounding box center [470, 303] width 232 height 232
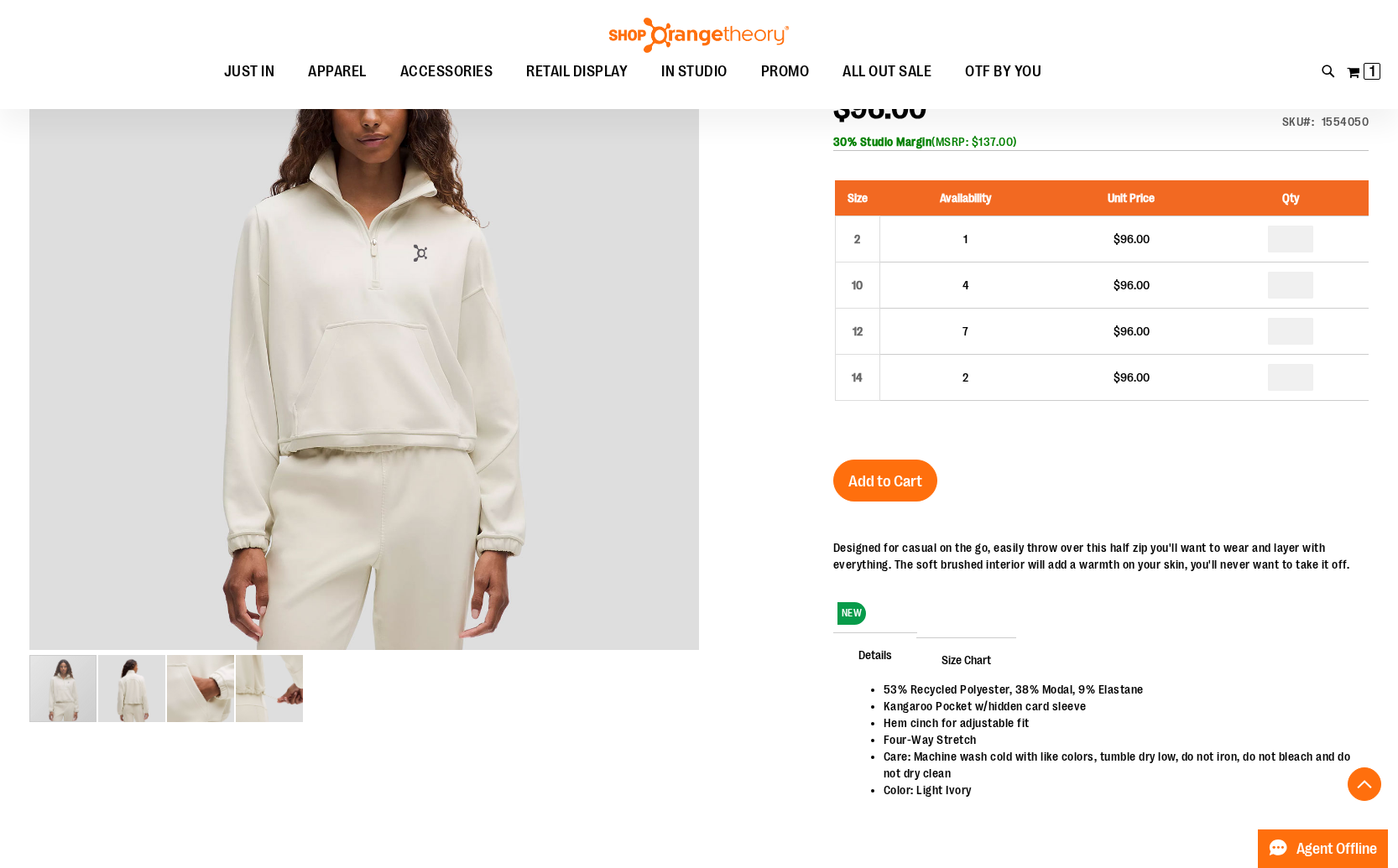
scroll to position [250, 0]
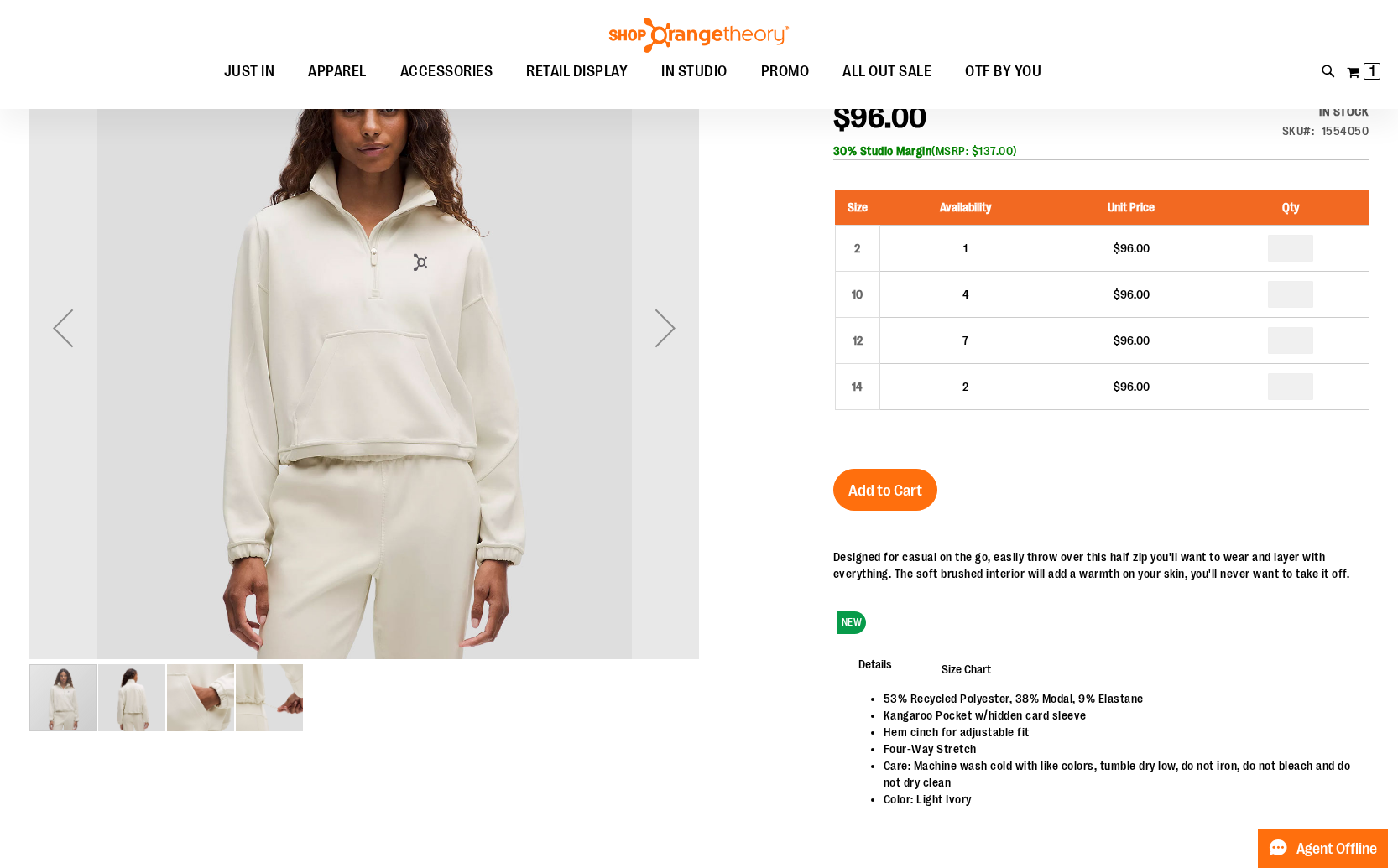
type input "**********"
click at [130, 691] on img "image 2 of 4" at bounding box center [132, 697] width 67 height 67
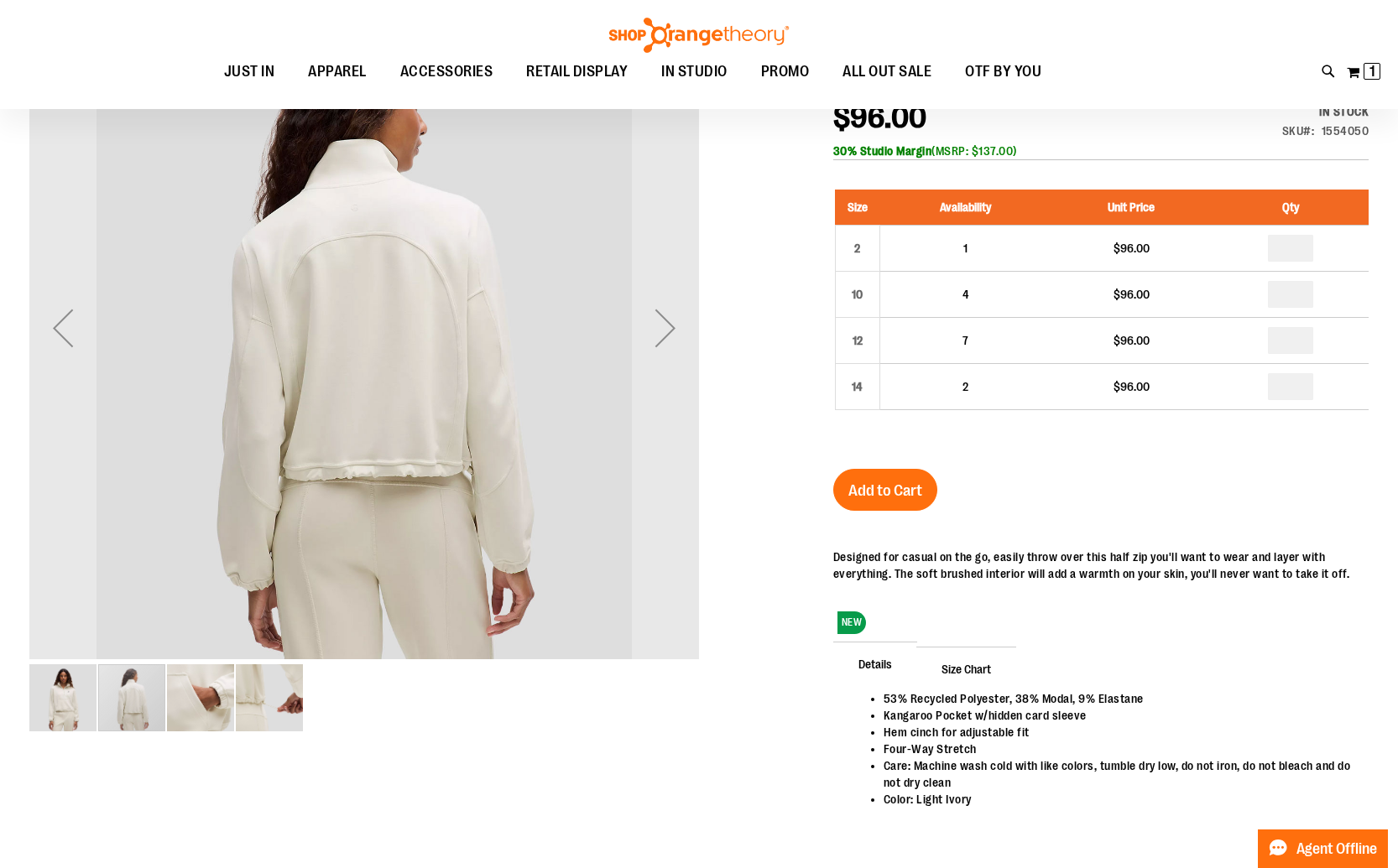
drag, startPoint x: 175, startPoint y: 700, endPoint x: 185, endPoint y: 699, distance: 10.0
click at [175, 700] on img "image 3 of 4" at bounding box center [201, 697] width 67 height 67
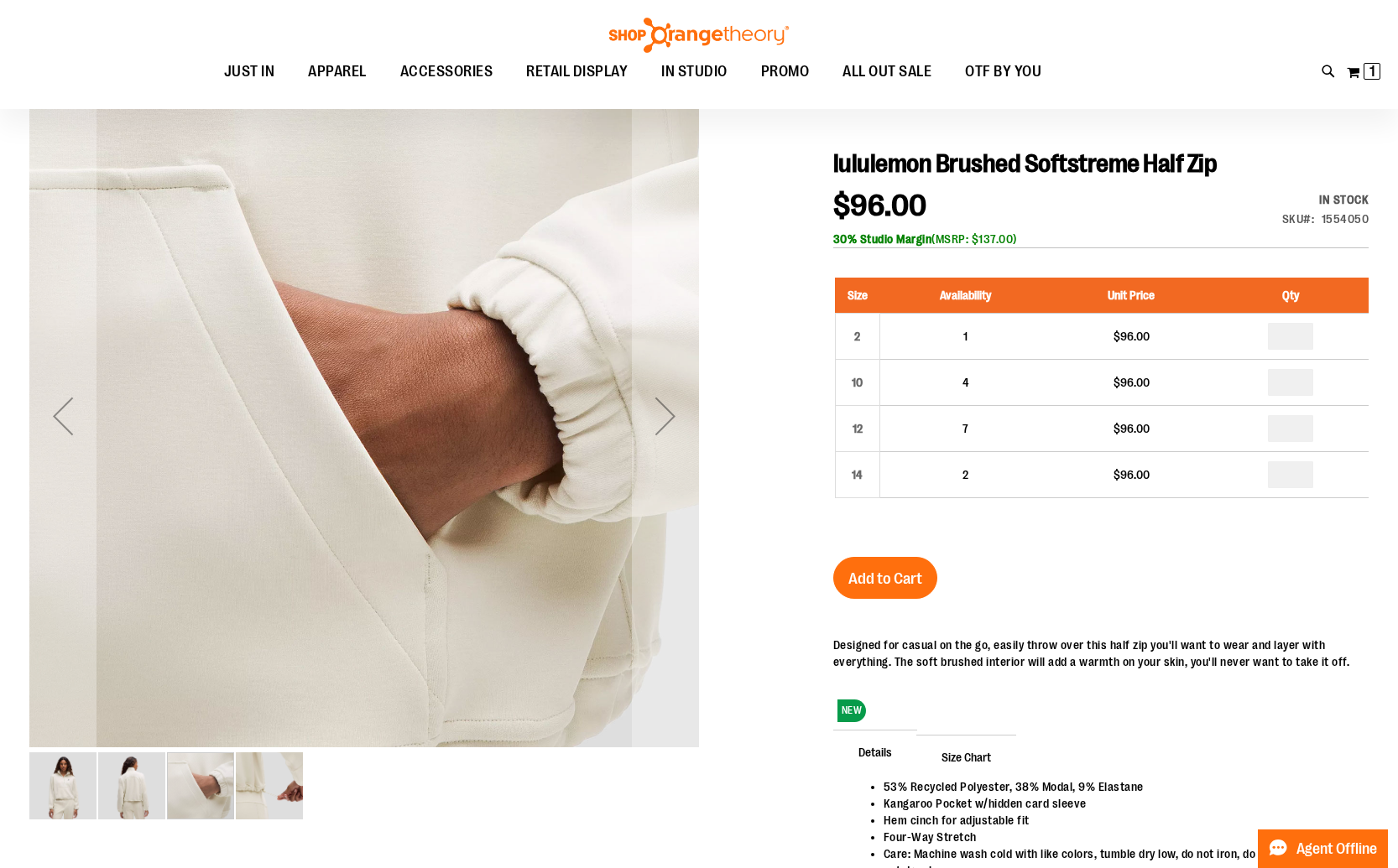
scroll to position [160, 0]
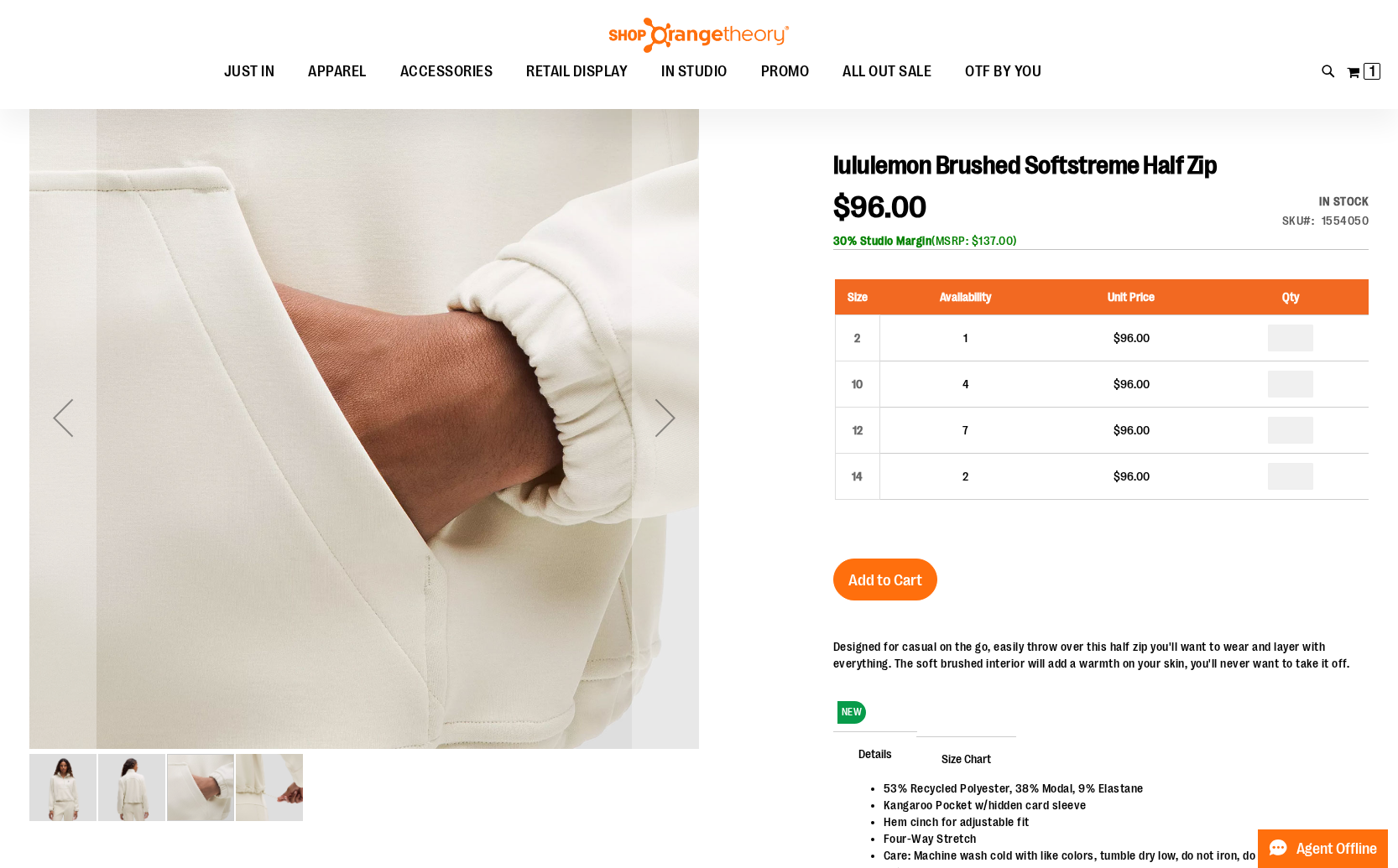
click at [147, 787] on img "image 2 of 4" at bounding box center [132, 787] width 67 height 67
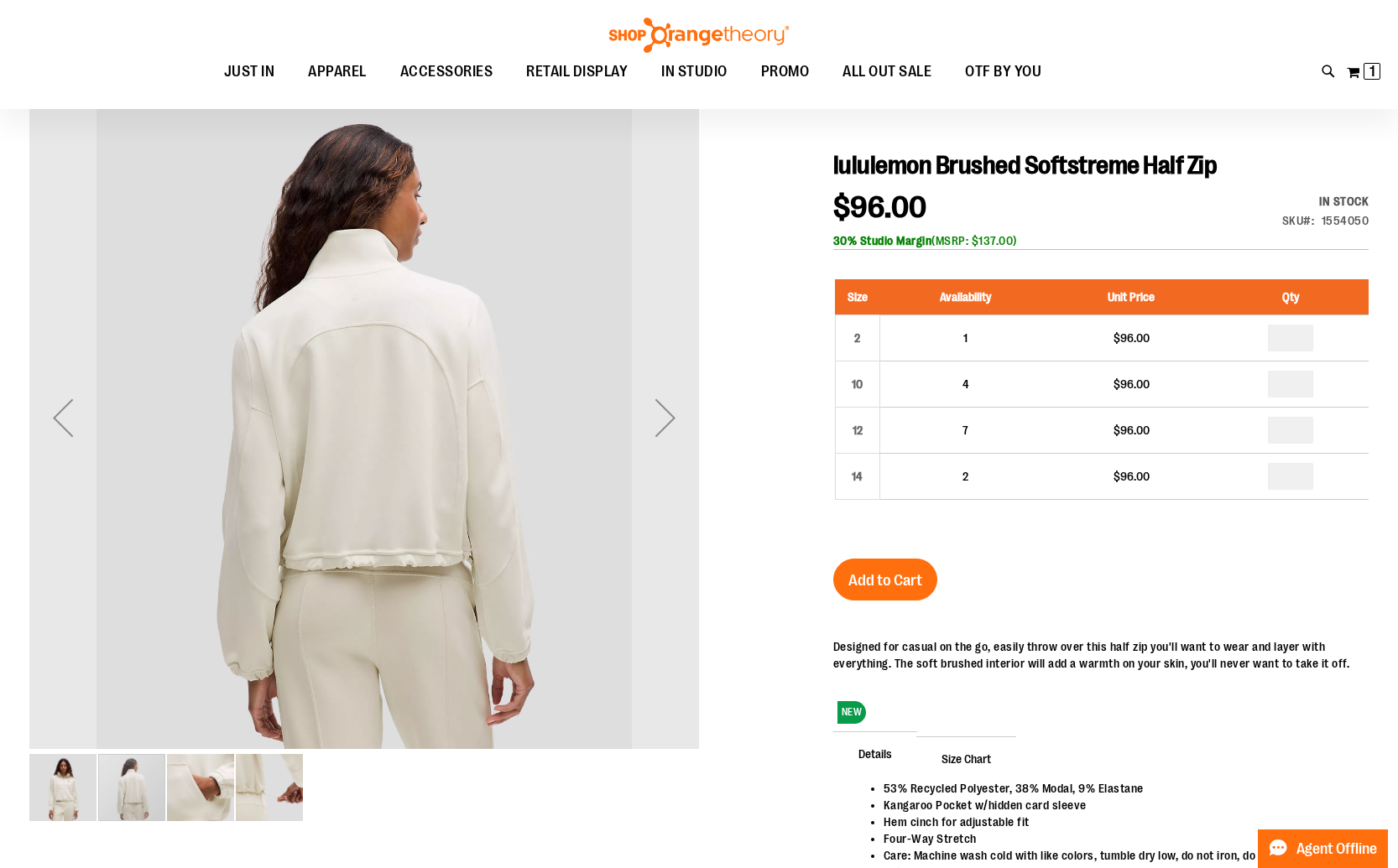
click at [273, 791] on img "image 4 of 4" at bounding box center [269, 787] width 67 height 67
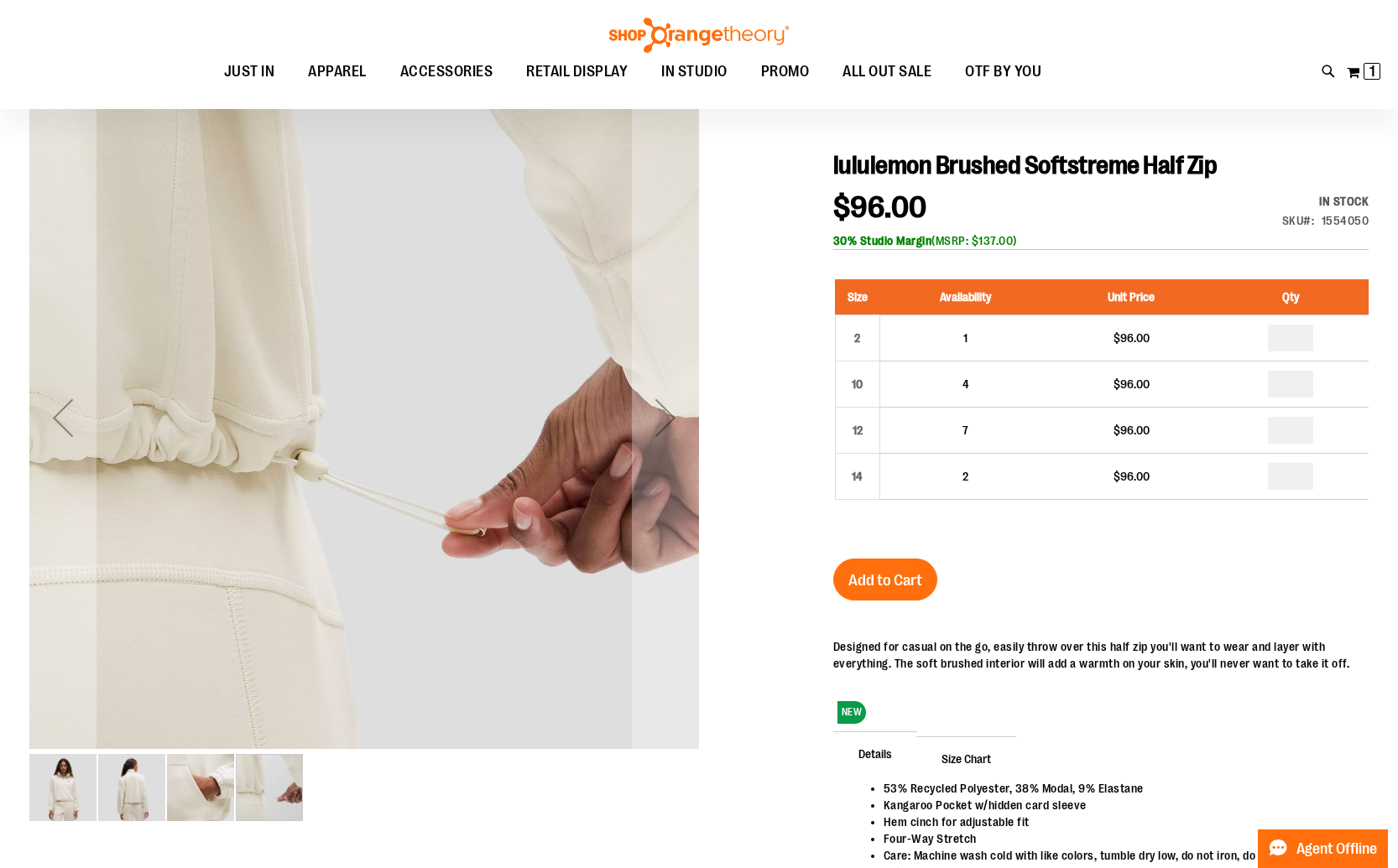
click at [72, 796] on img "image 1 of 4" at bounding box center [63, 787] width 67 height 67
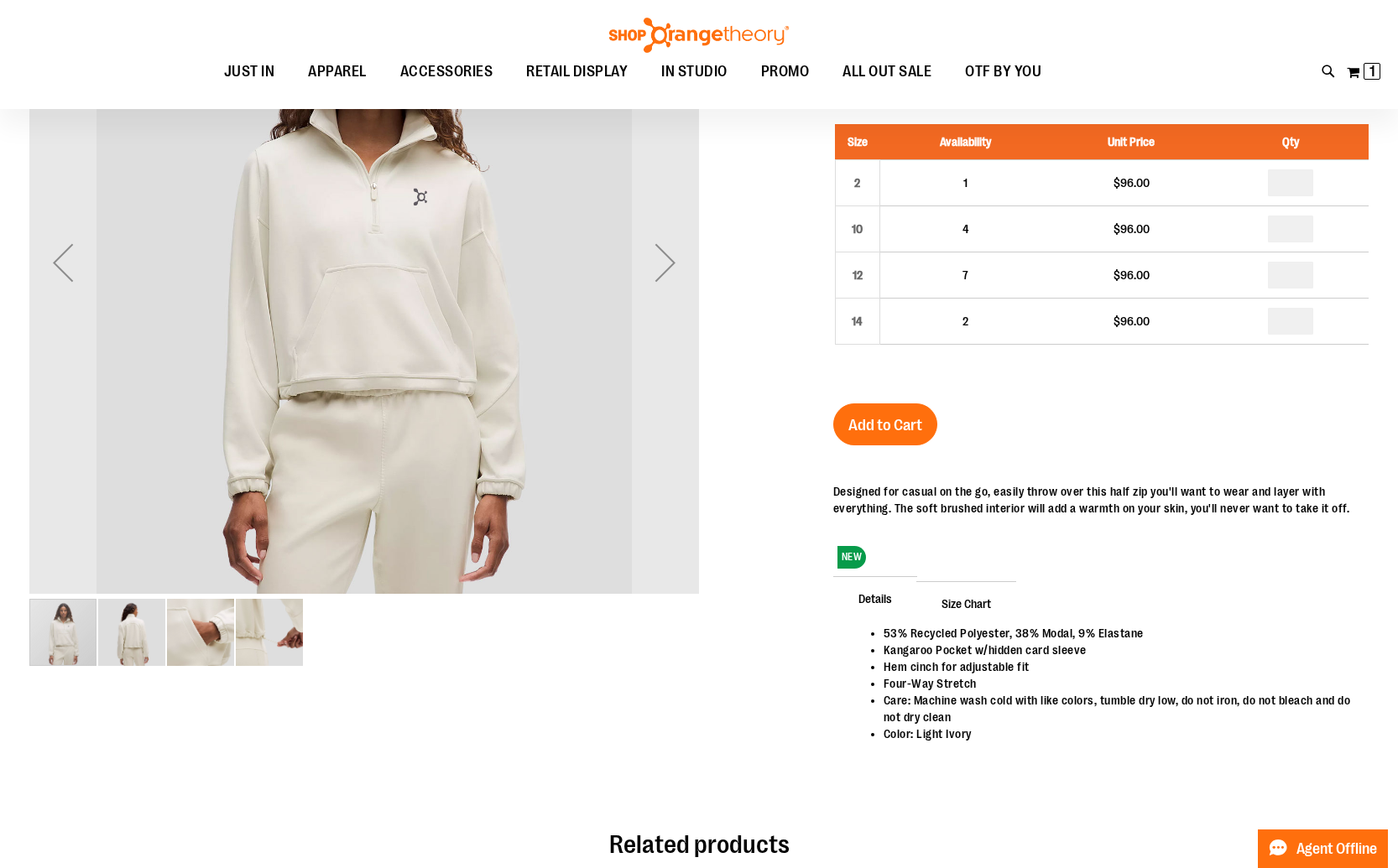
scroll to position [163, 0]
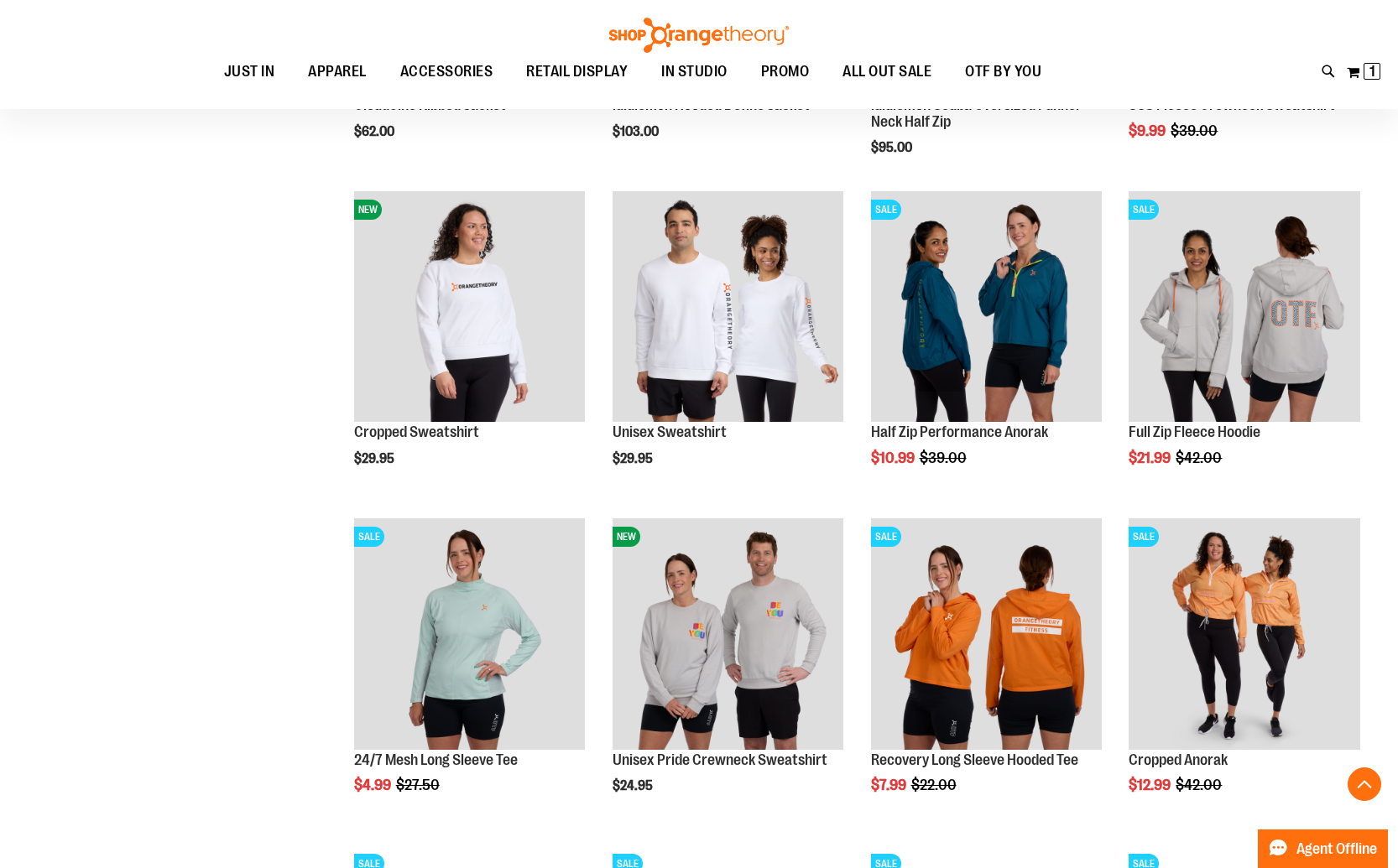
scroll to position [1179, 0]
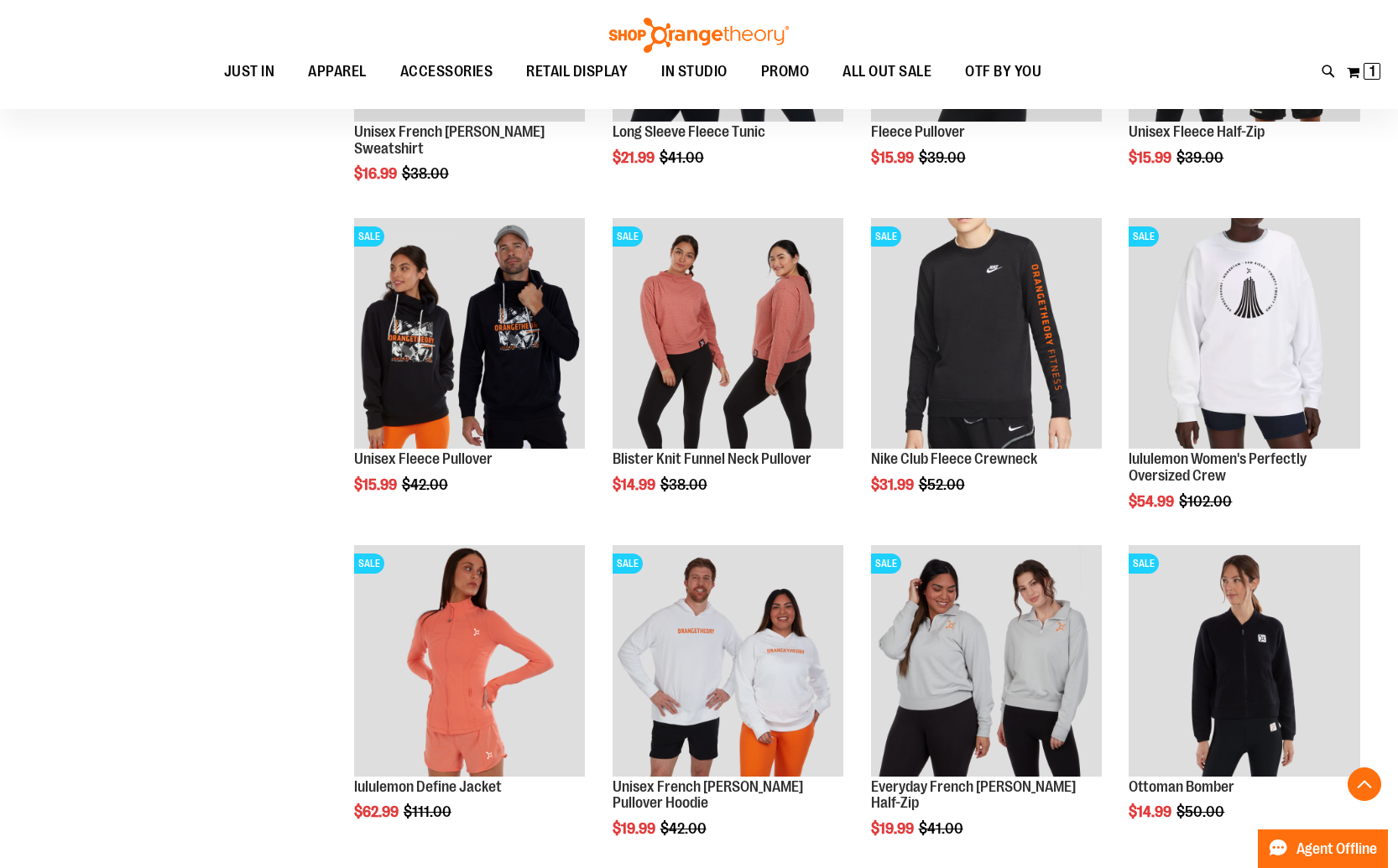
scroll to position [2132, 0]
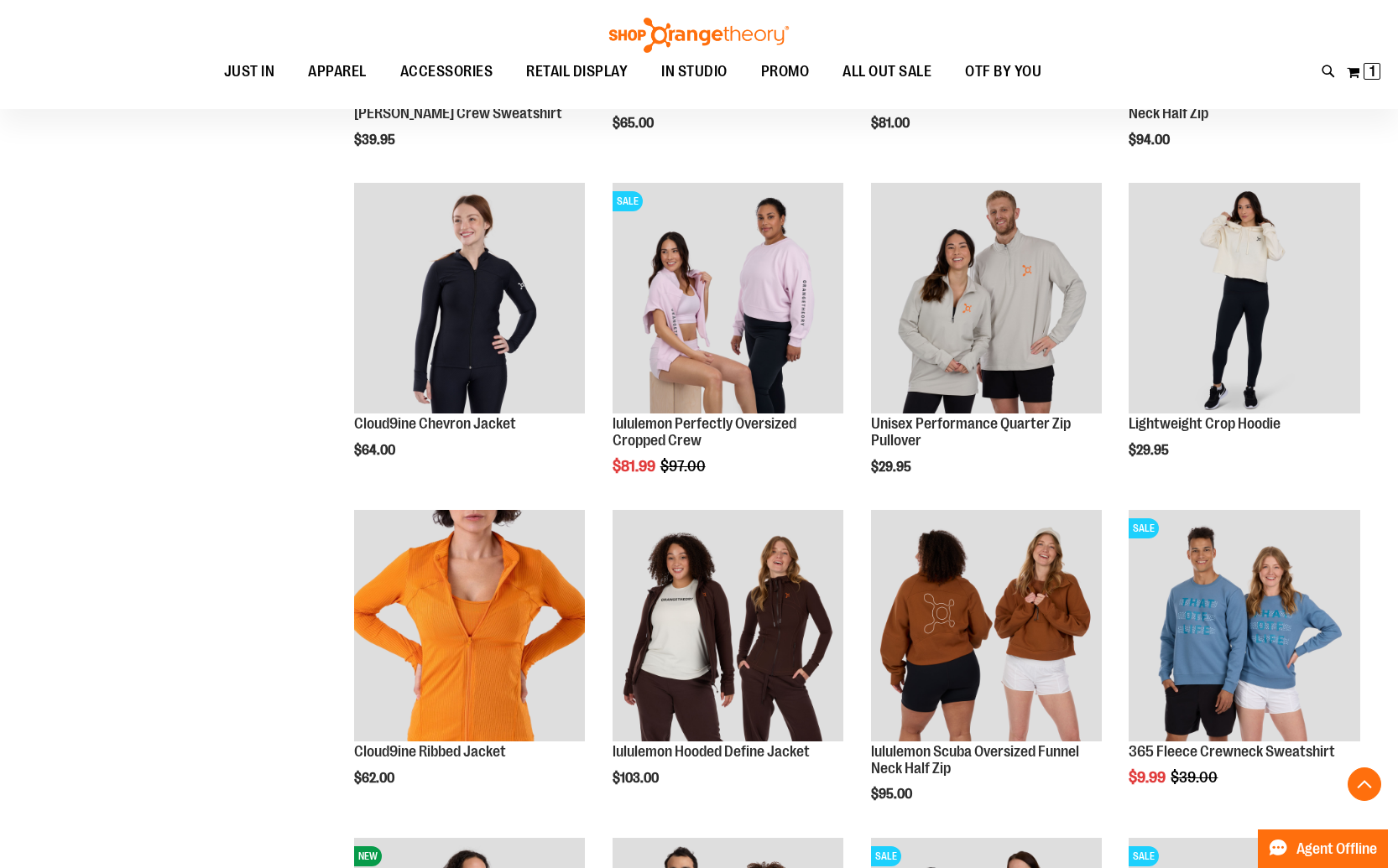
scroll to position [531, 0]
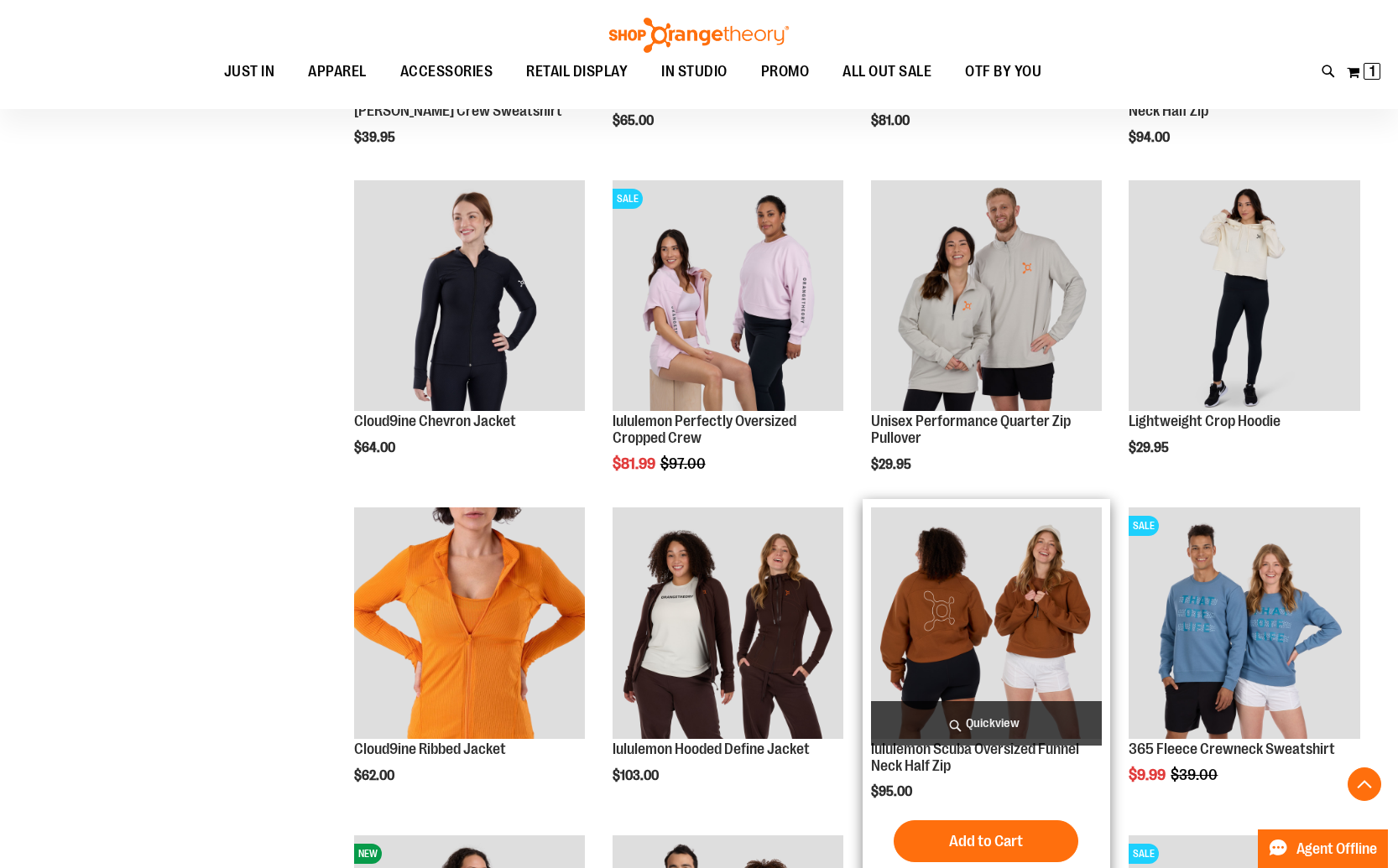
type input "**********"
click at [1004, 614] on img "product" at bounding box center [987, 623] width 232 height 232
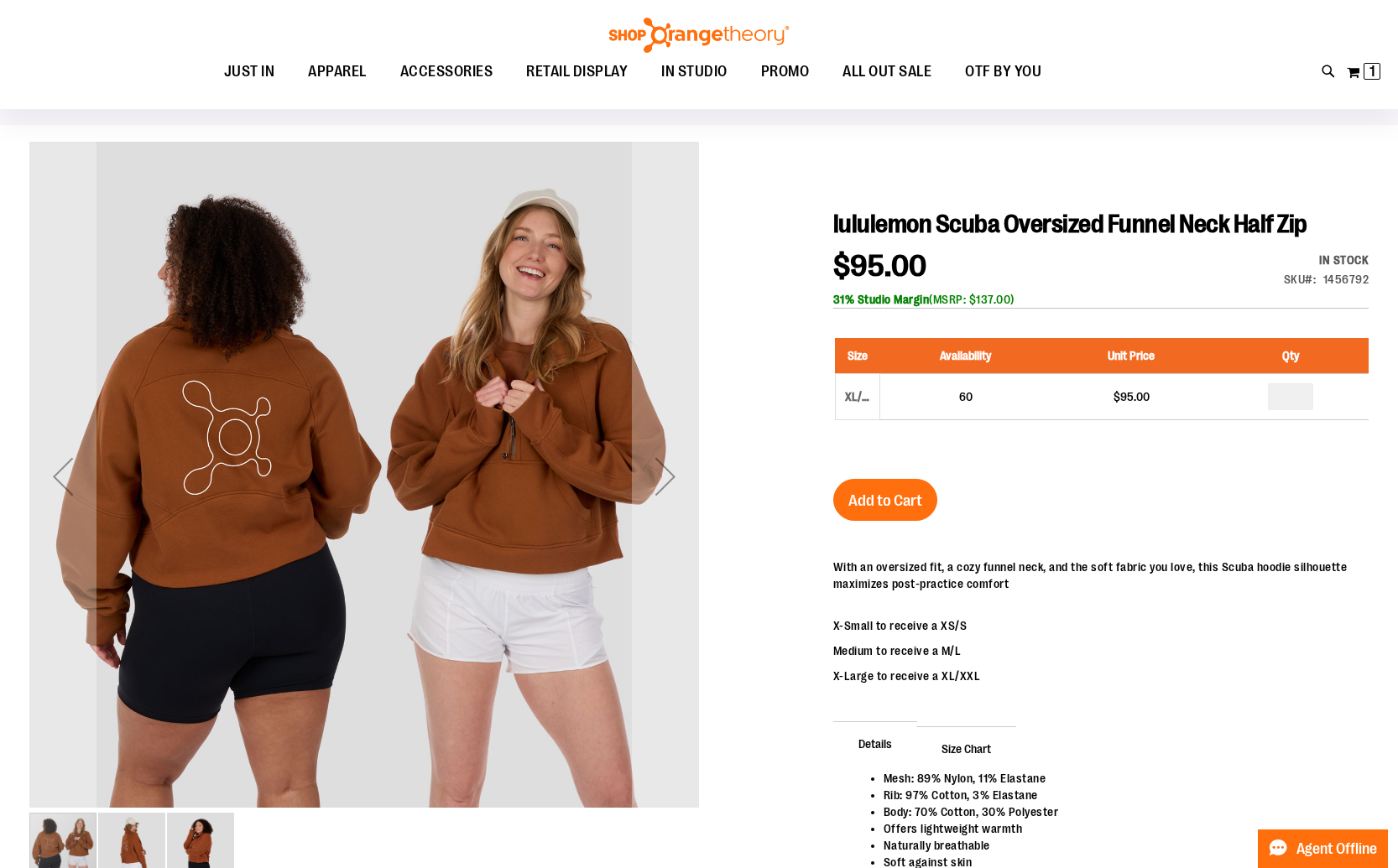
scroll to position [92, 0]
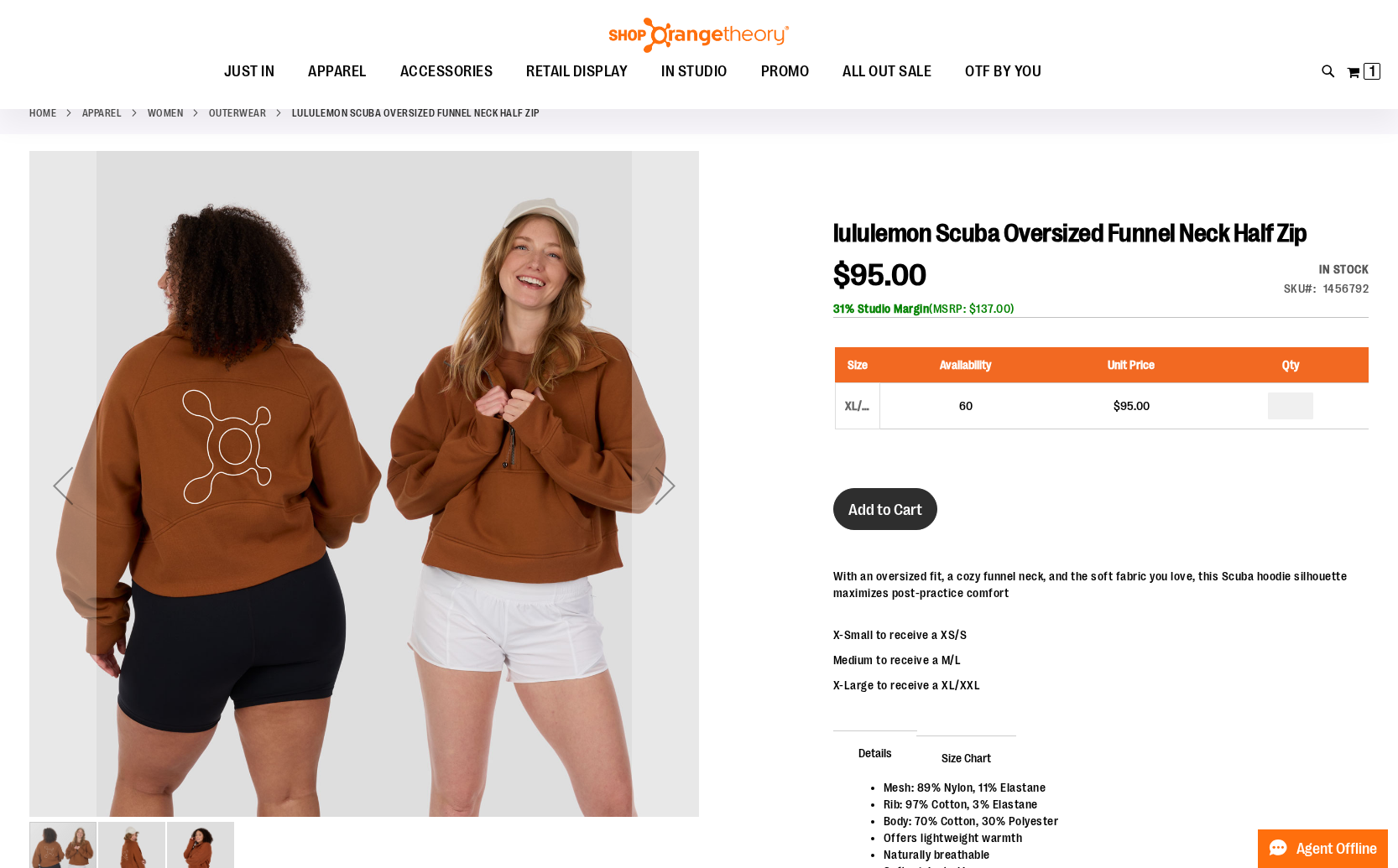
type input "**********"
click at [903, 519] on span "Add to Cart" at bounding box center [885, 510] width 74 height 18
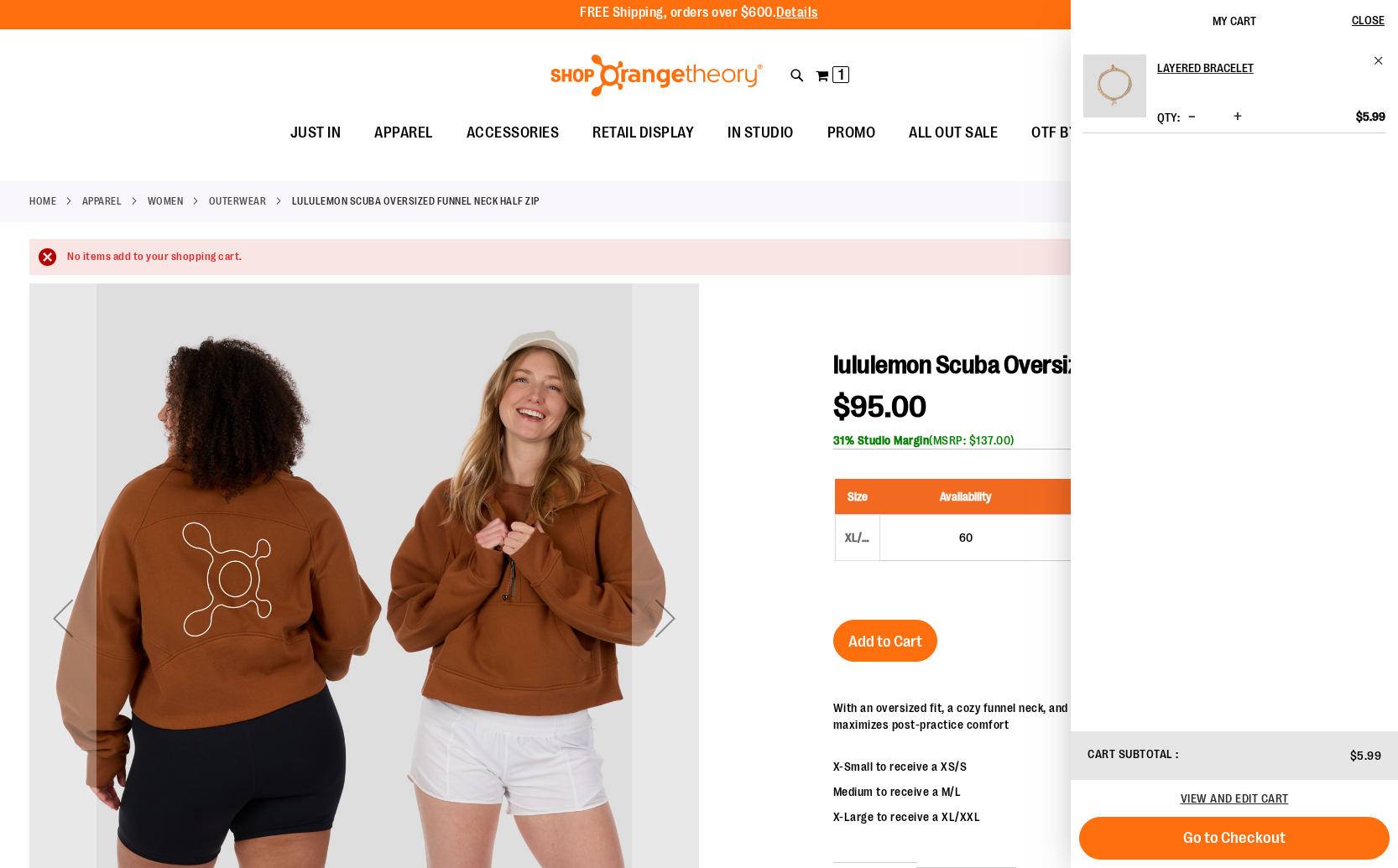
scroll to position [0, 0]
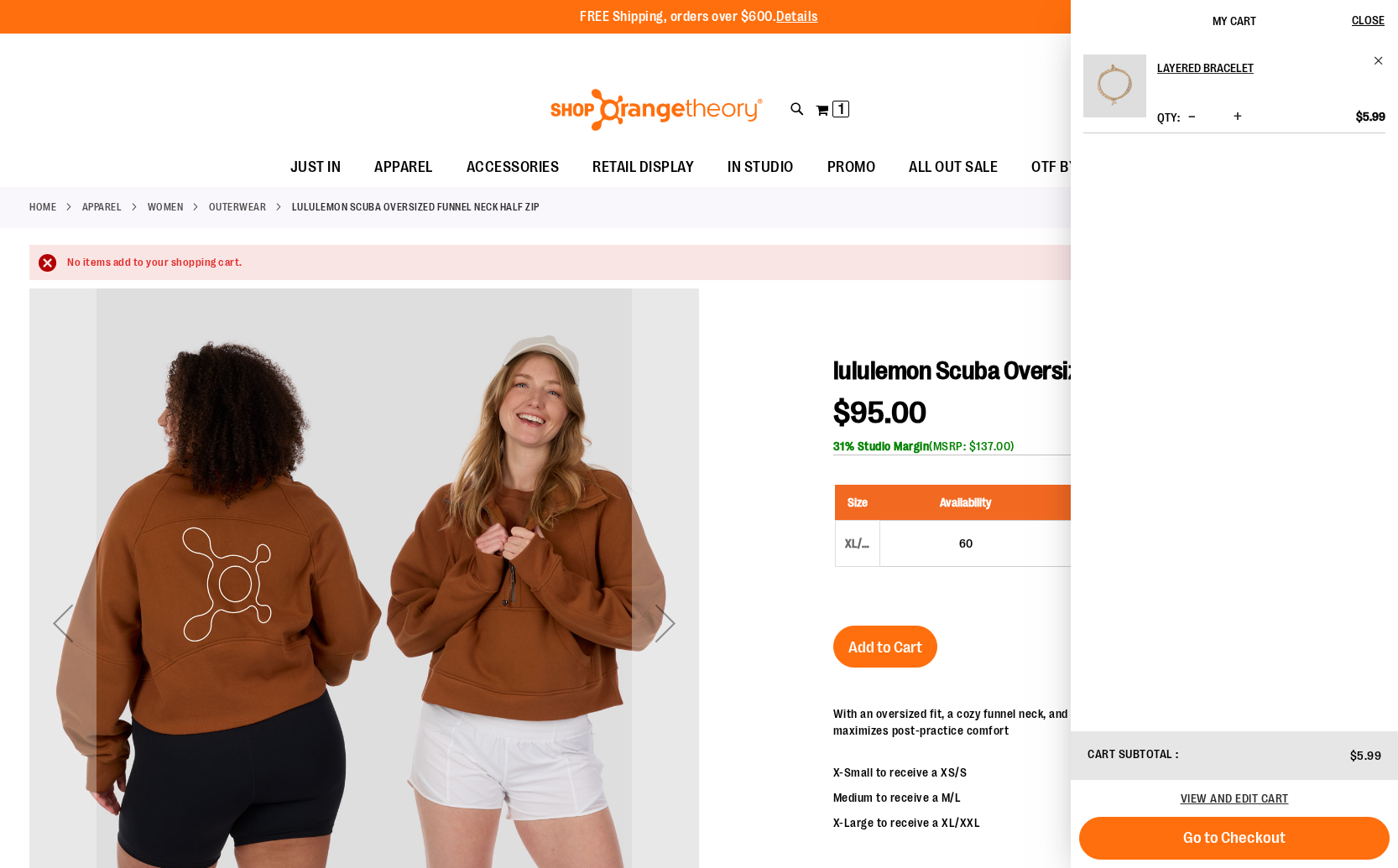
click at [835, 328] on div at bounding box center [699, 720] width 1339 height 863
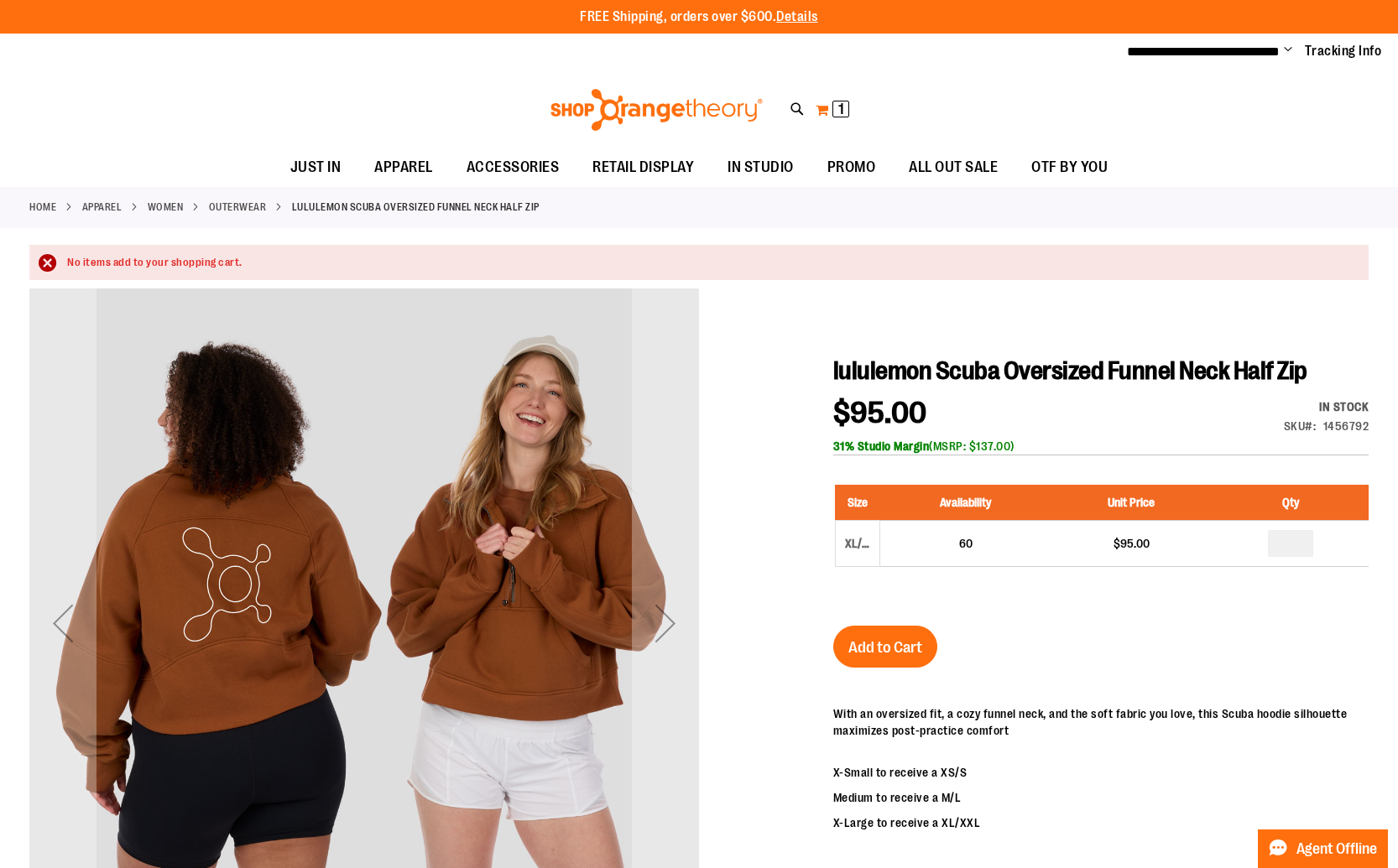
click at [820, 108] on button "My Cart 1 1 items" at bounding box center [832, 109] width 35 height 27
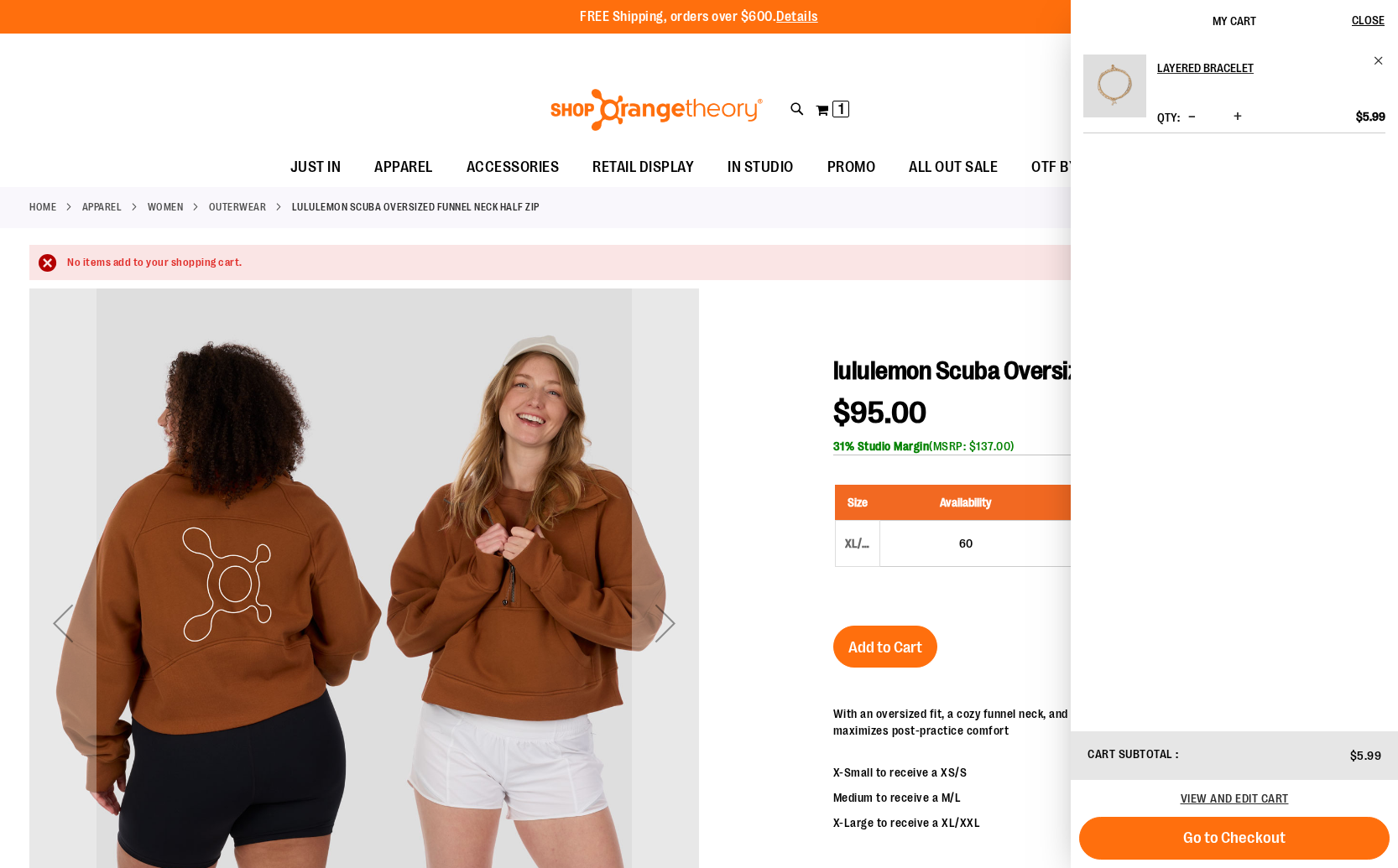
click at [928, 300] on div at bounding box center [699, 720] width 1339 height 863
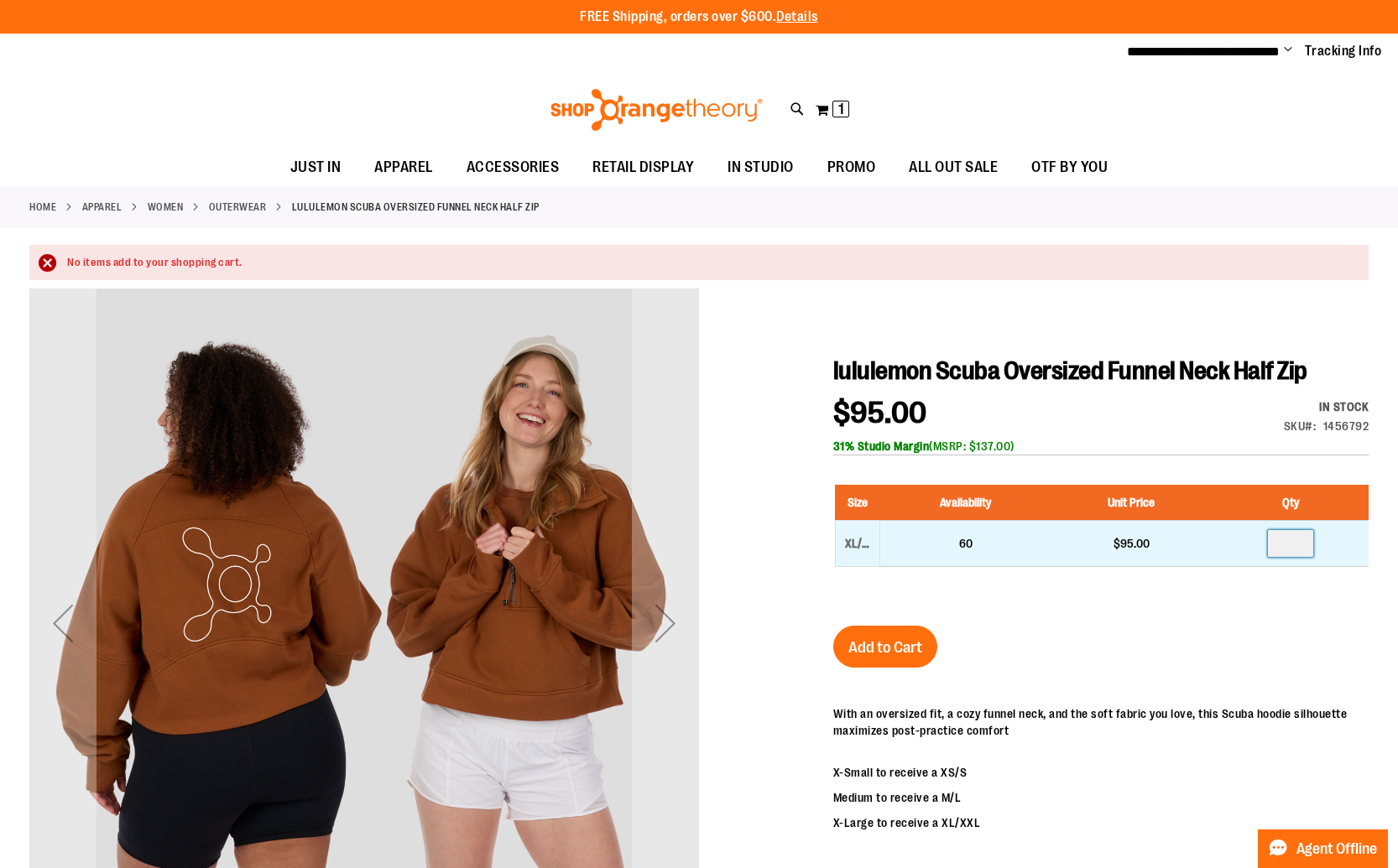
drag, startPoint x: 1293, startPoint y: 545, endPoint x: 1299, endPoint y: 554, distance: 10.8
click at [1294, 545] on input "number" at bounding box center [1289, 542] width 45 height 27
type input "*"
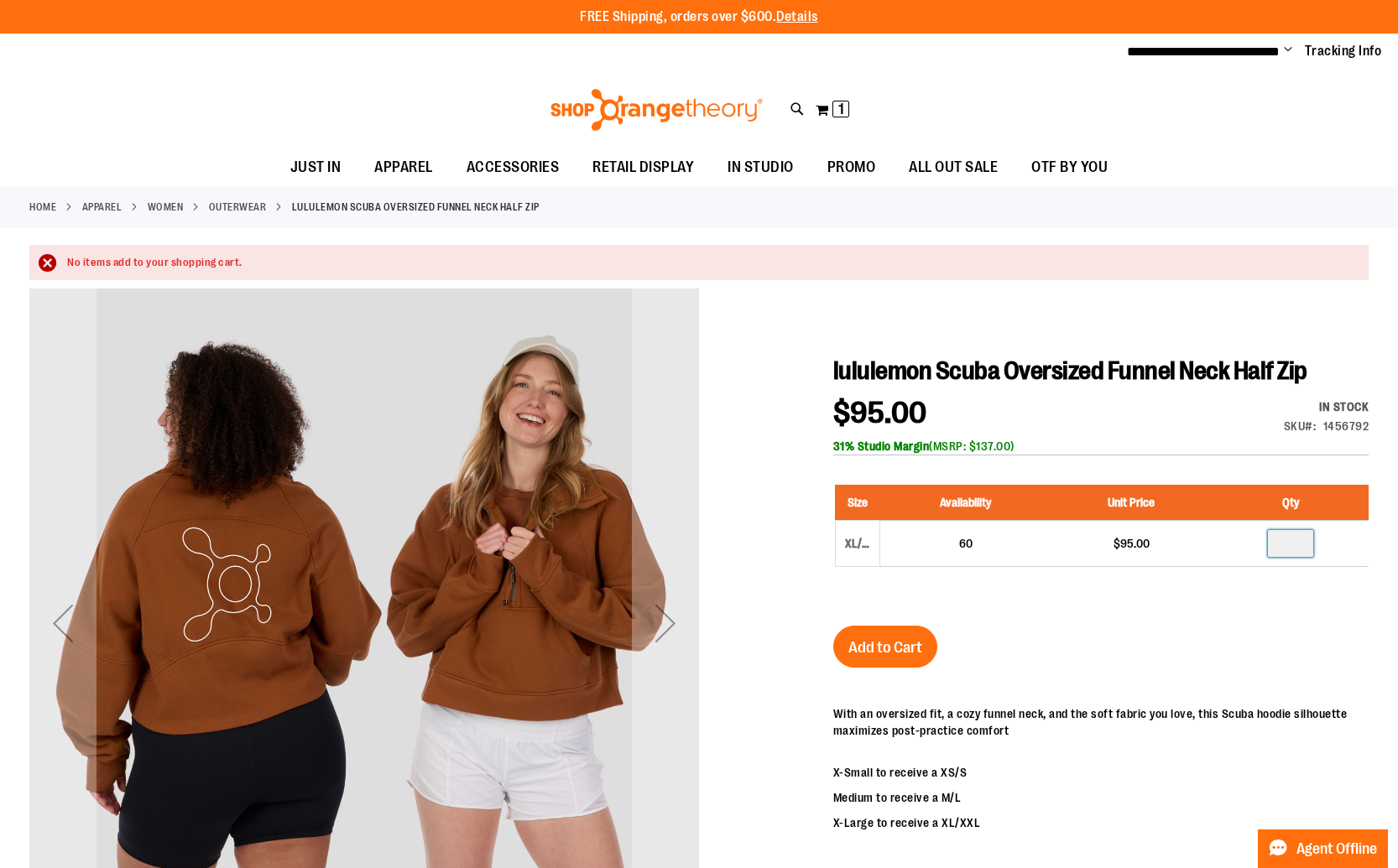
click at [1257, 613] on div "lululemon Scuba Oversized Funnel Neck Half Zip $95.00 In stock Only %1 left SKU…" at bounding box center [1101, 754] width 535 height 797
click at [888, 652] on span "Add to Cart" at bounding box center [885, 647] width 74 height 18
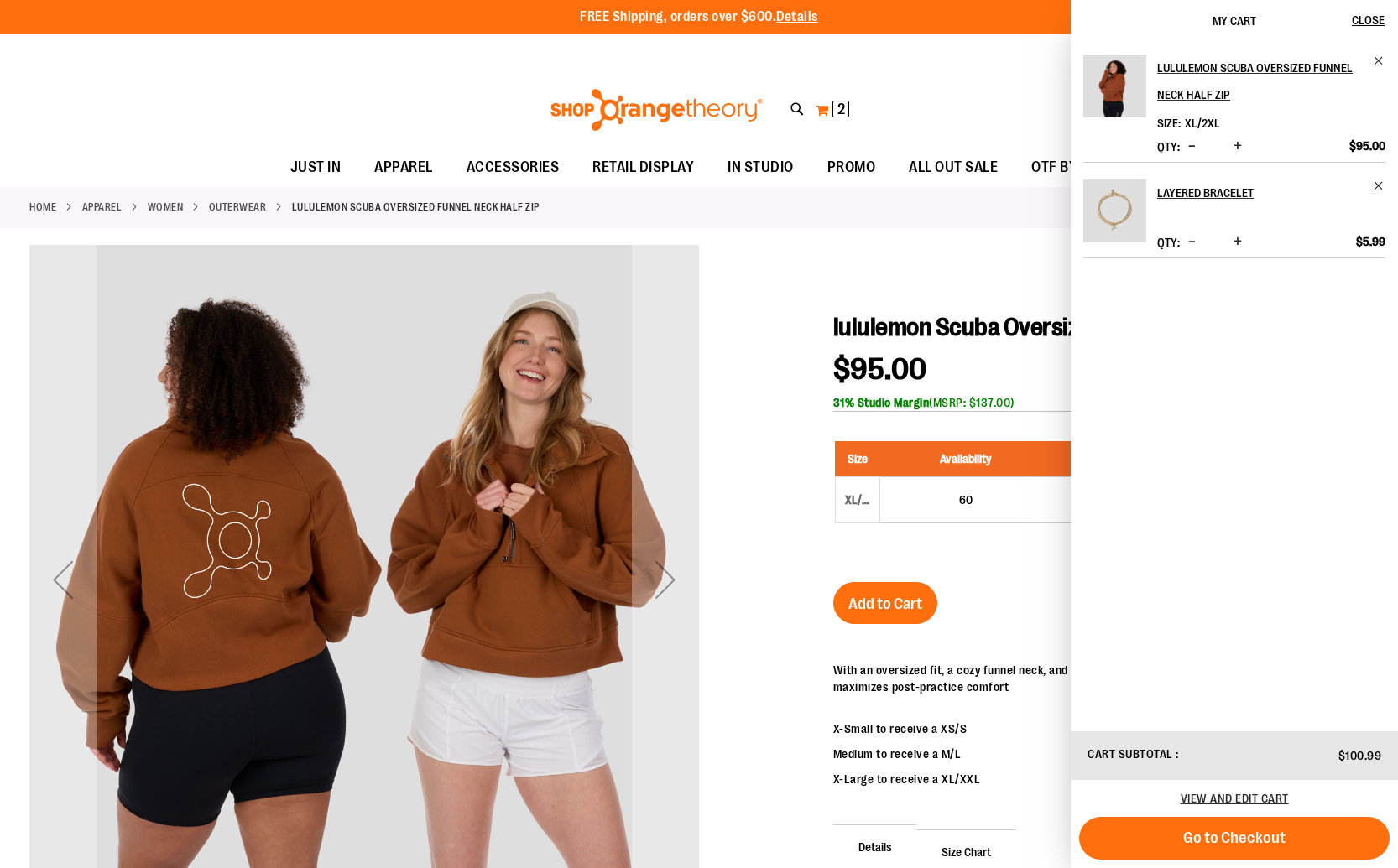
click at [825, 106] on button "My Cart 2 2 items" at bounding box center [832, 109] width 35 height 27
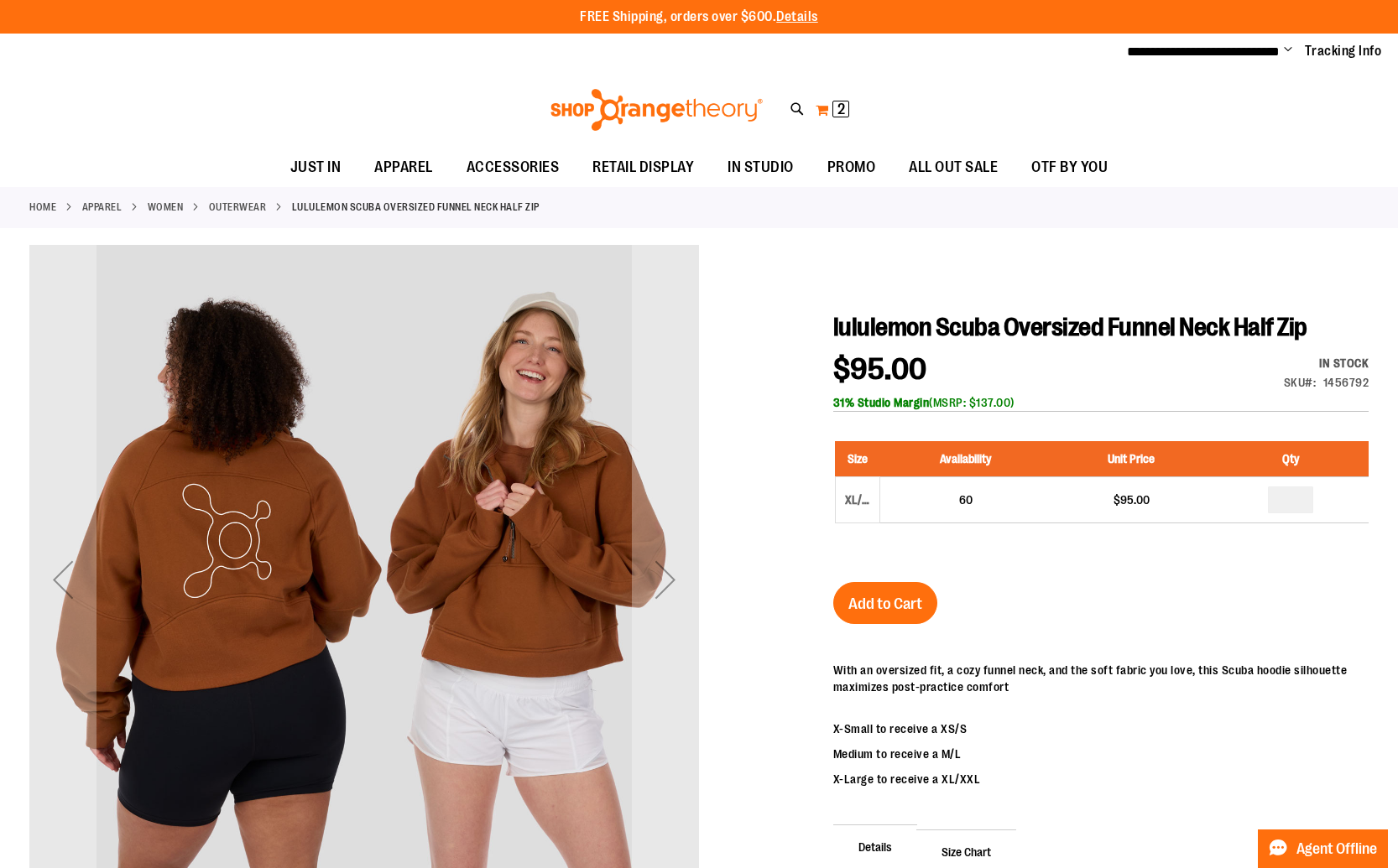
click at [819, 112] on button "My Cart 2 2 items" at bounding box center [832, 109] width 35 height 27
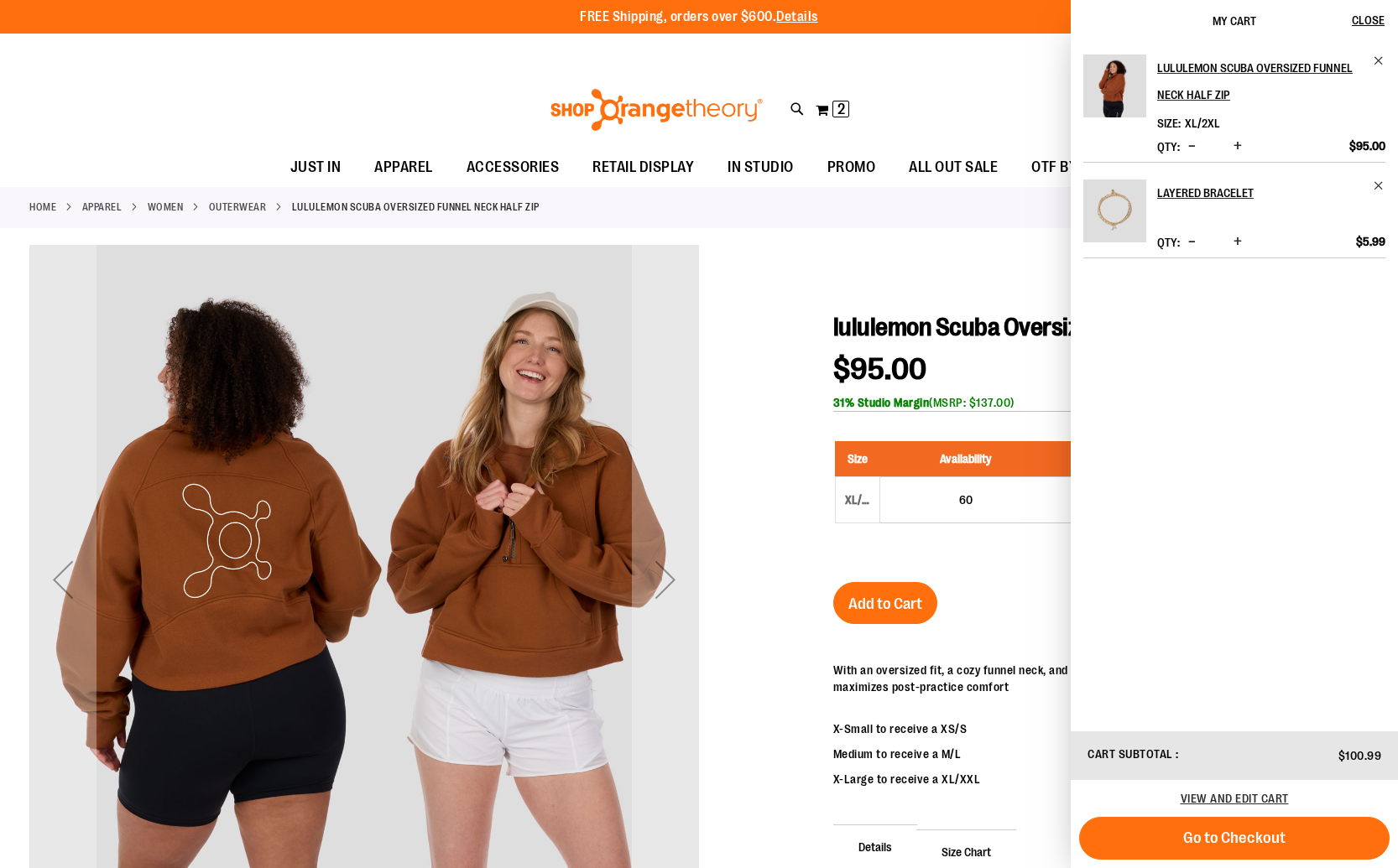
click at [431, 91] on div "Toggle Nav Search Popular Suggestions Advanced Search" at bounding box center [699, 110] width 1398 height 77
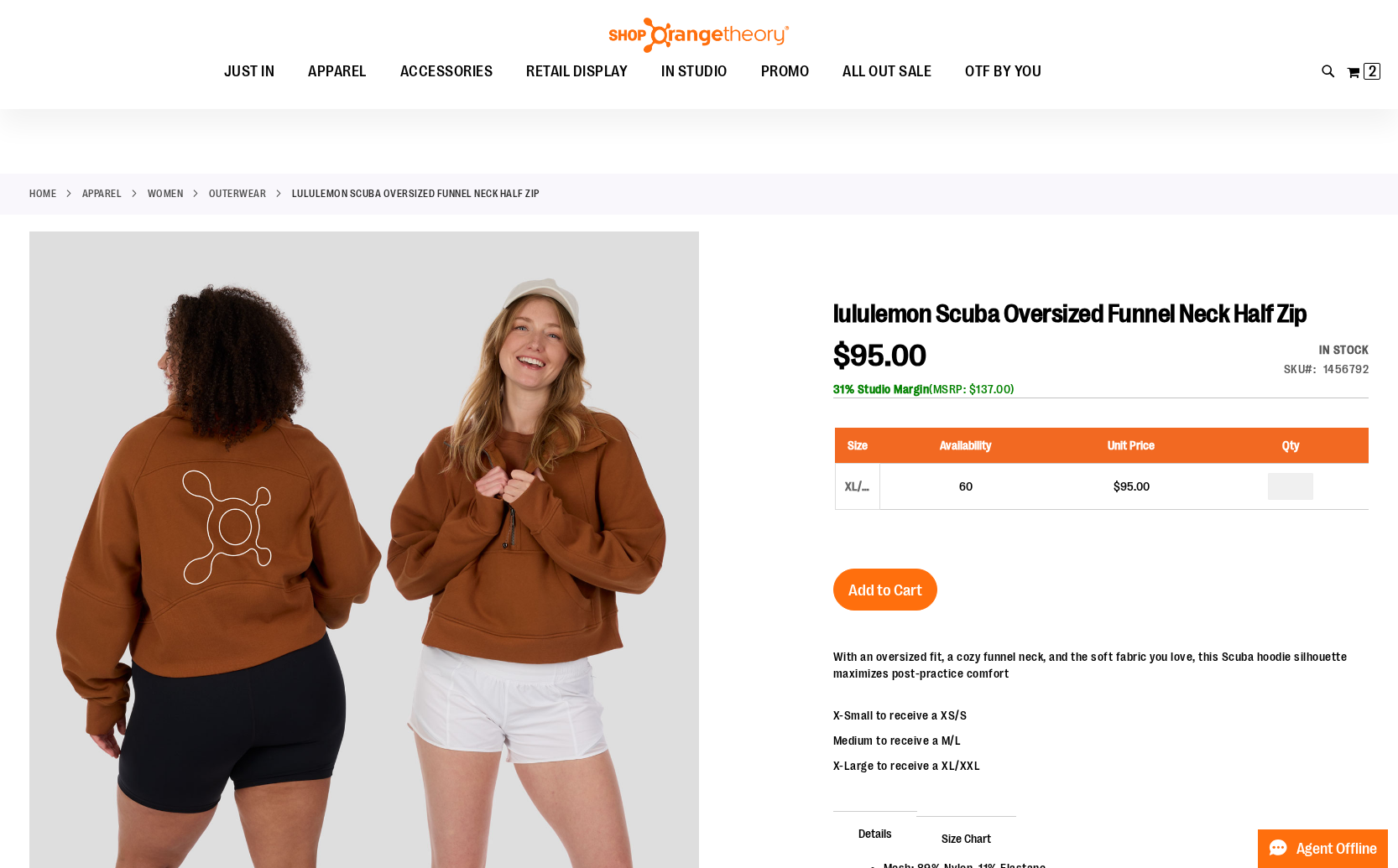
scroll to position [2, 0]
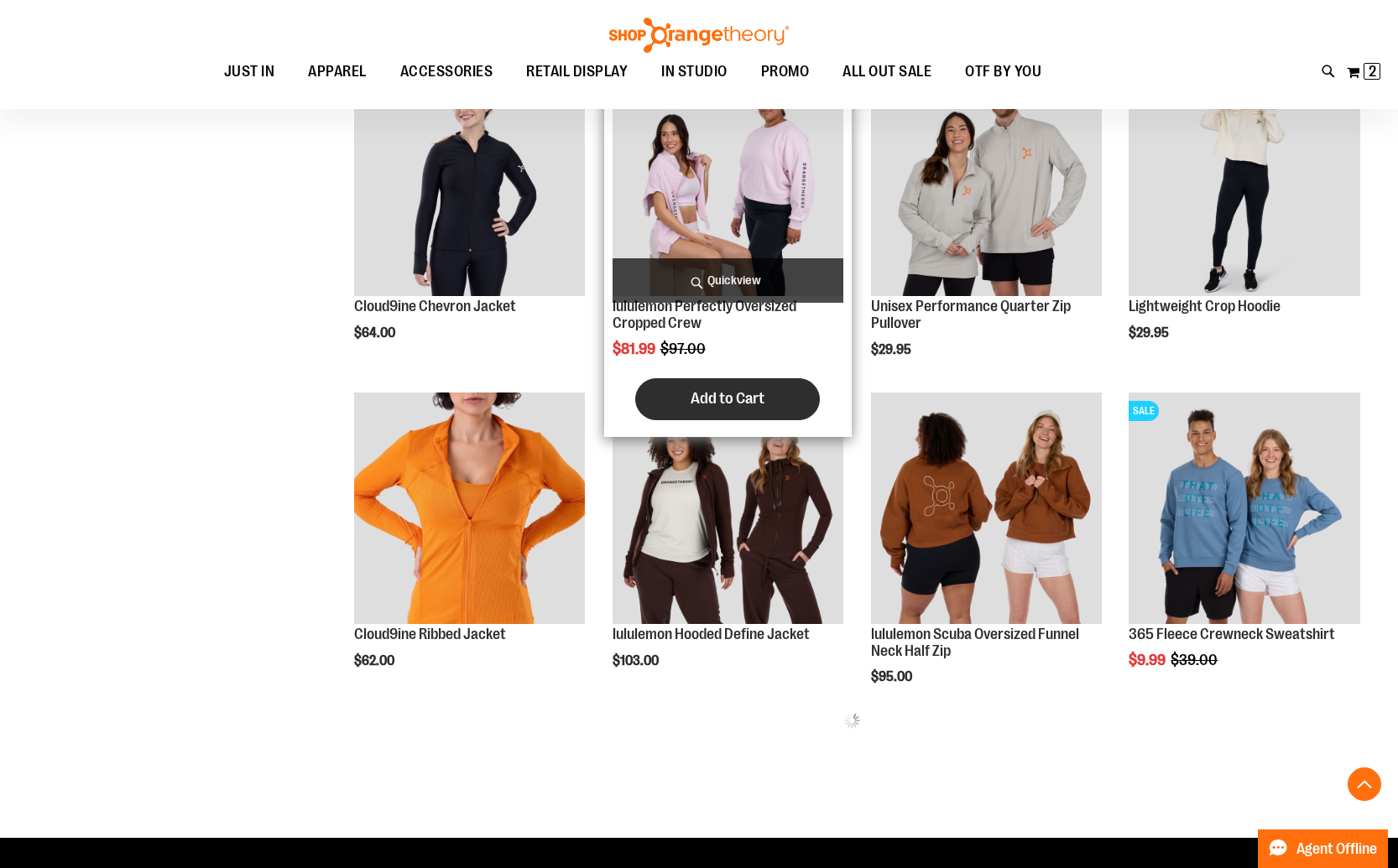
scroll to position [418, 0]
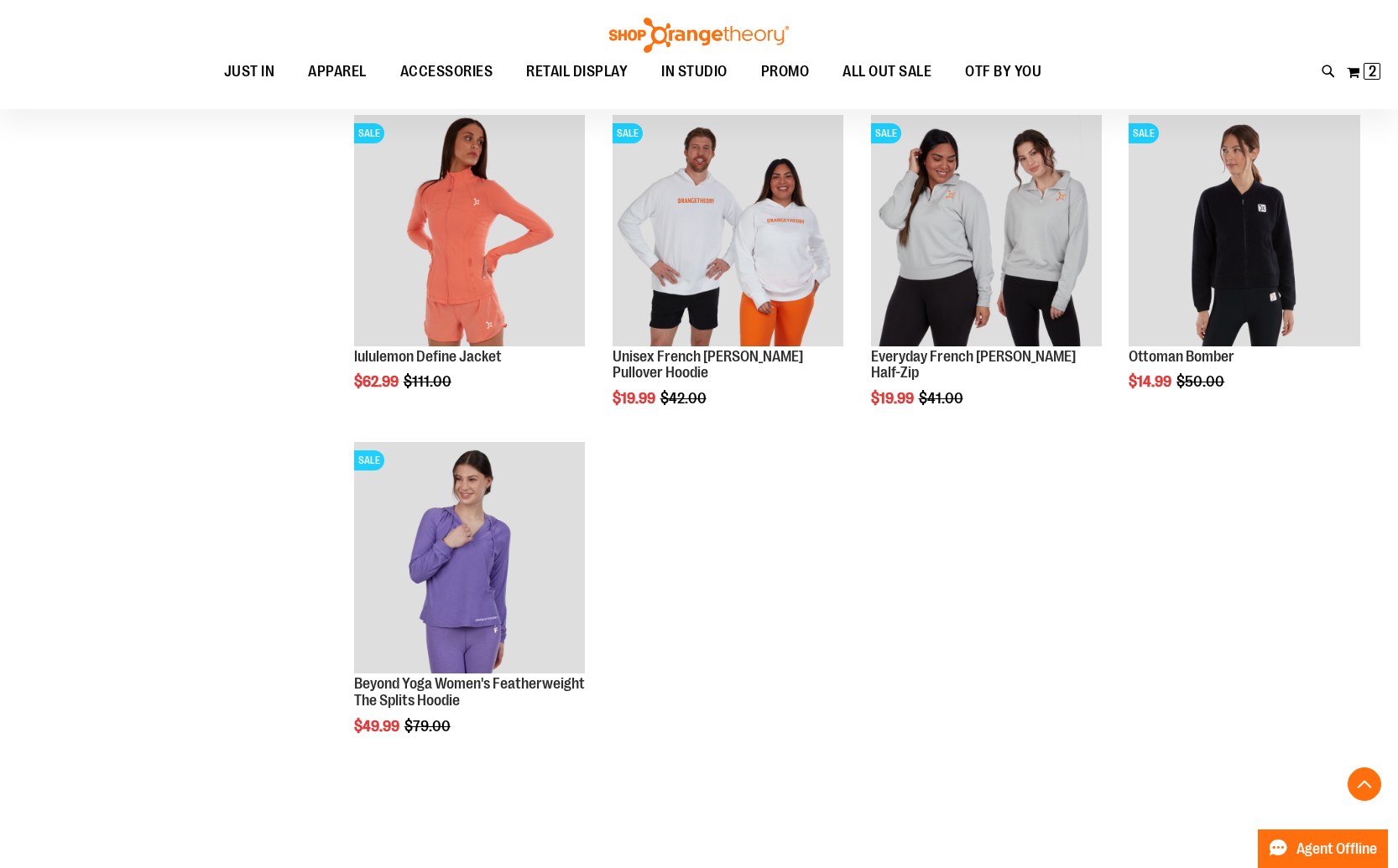
scroll to position [981, 0]
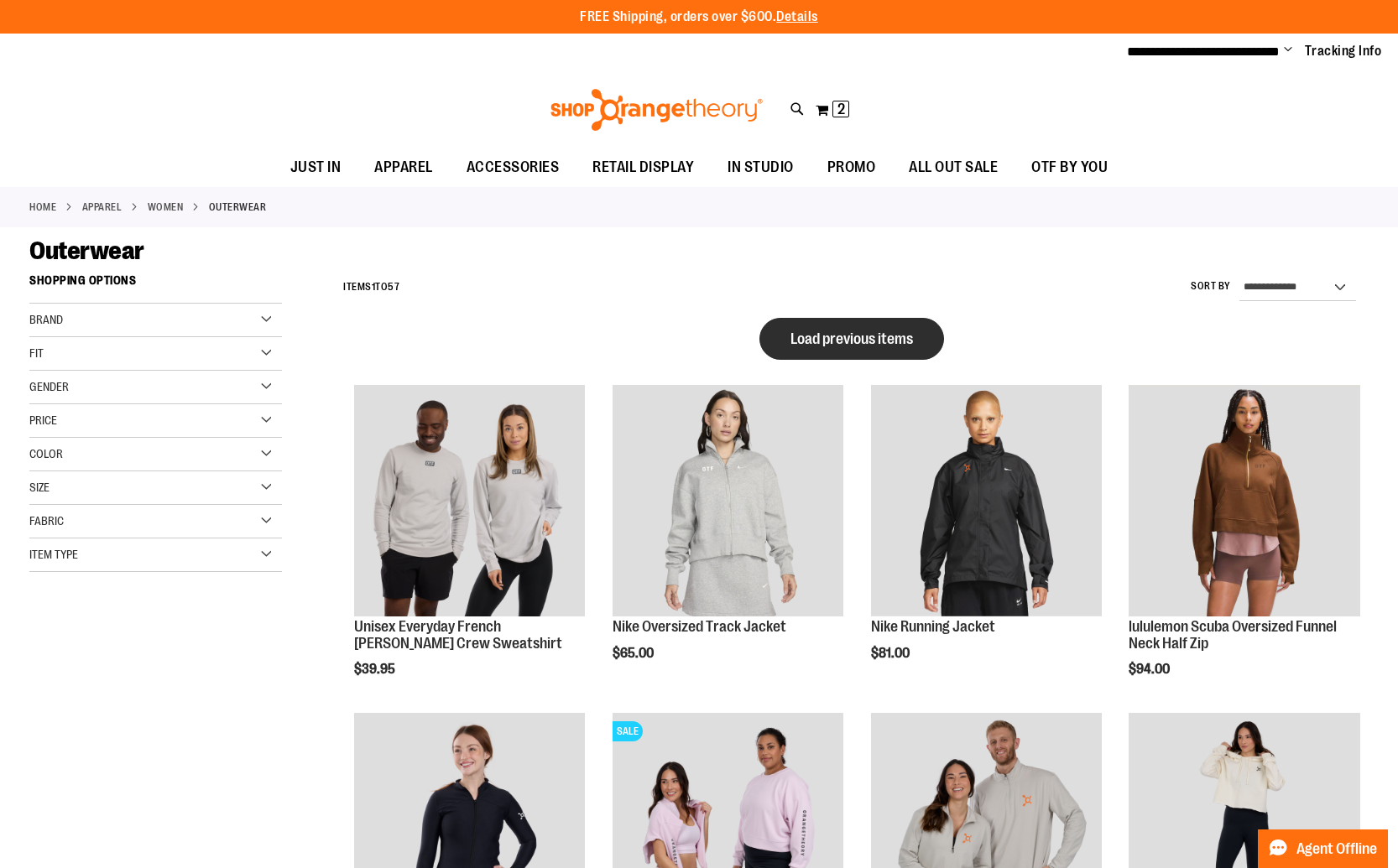
type input "**********"
click at [897, 326] on button "Load previous items" at bounding box center [851, 339] width 185 height 42
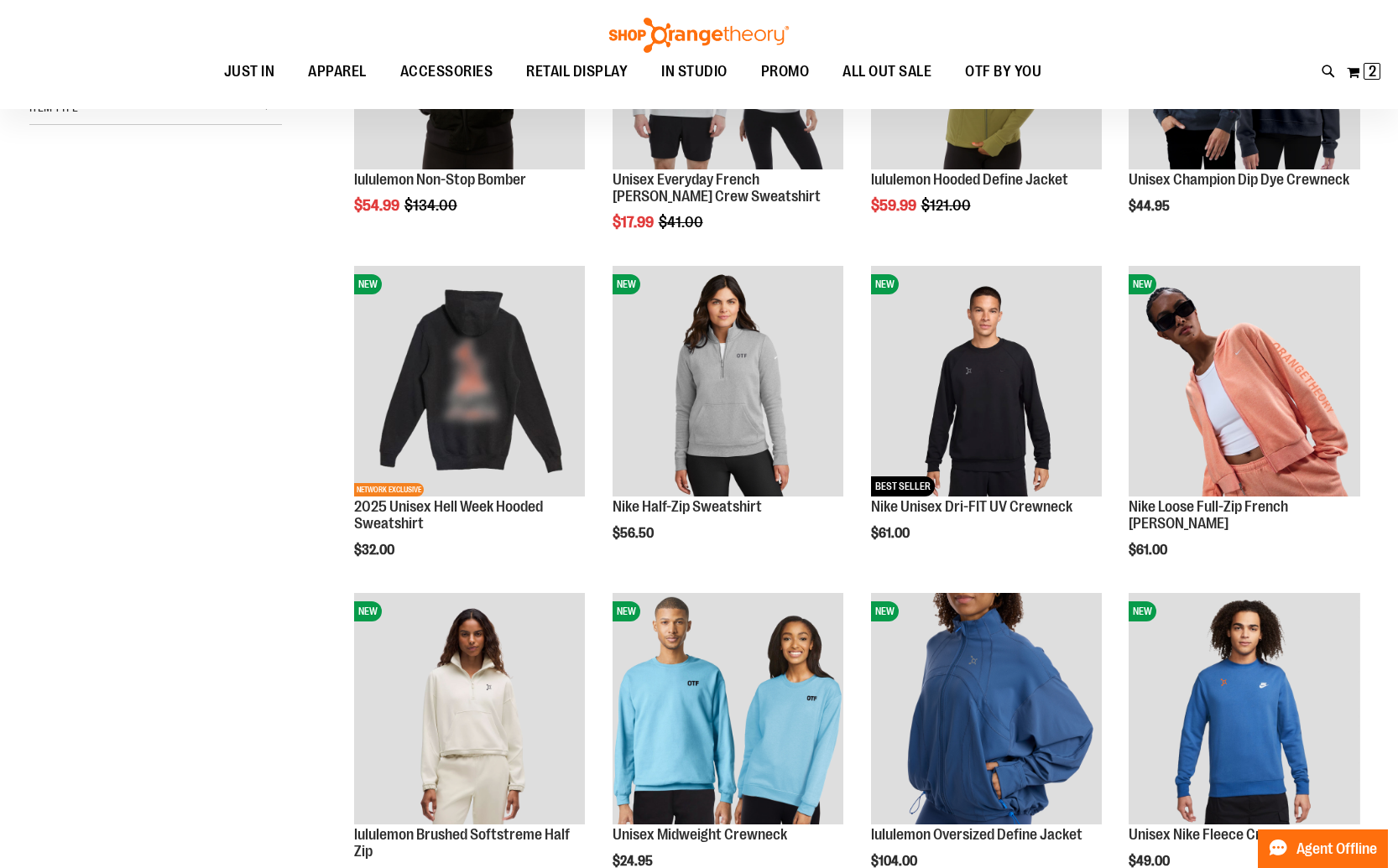
scroll to position [274, 0]
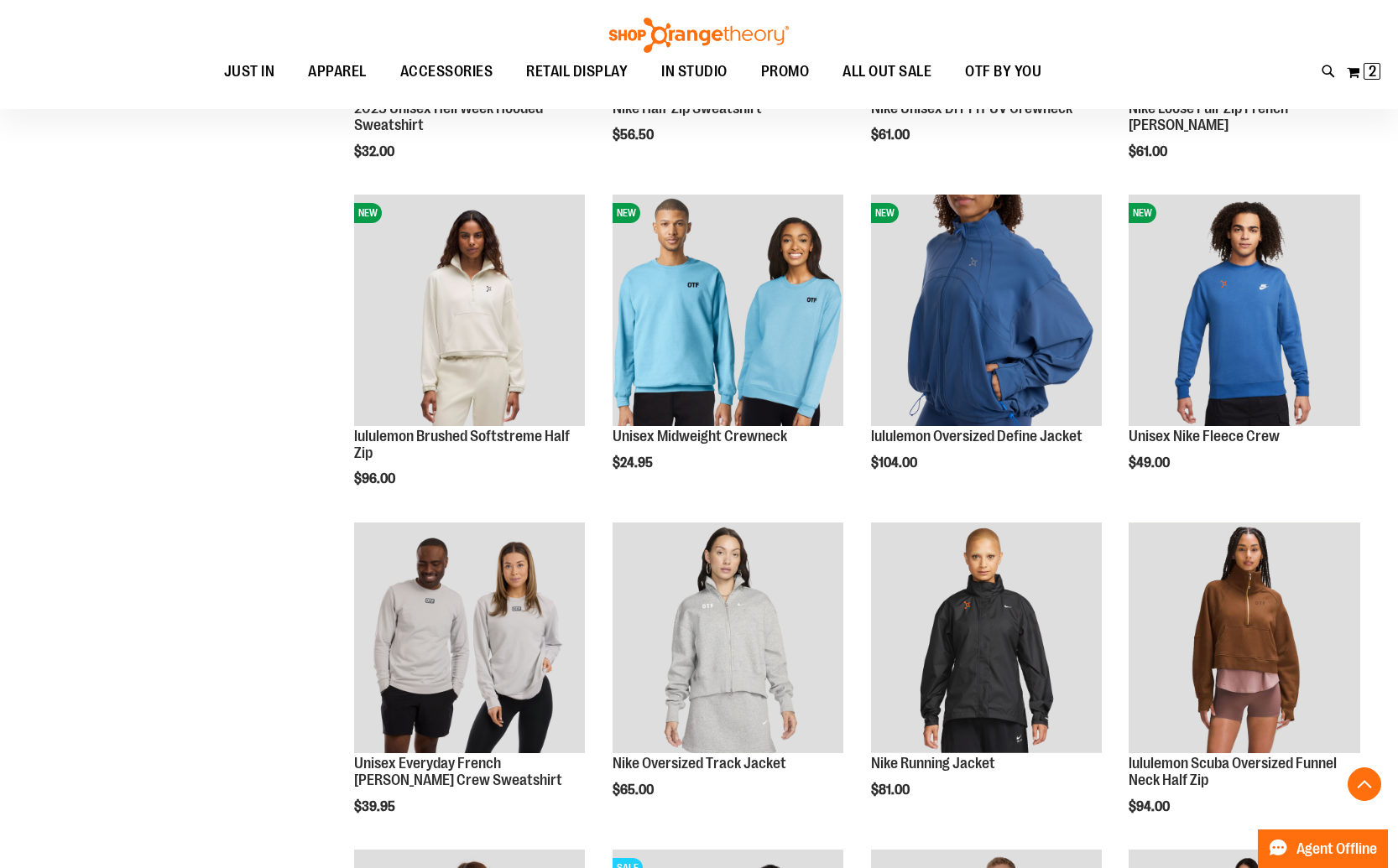
scroll to position [654, 0]
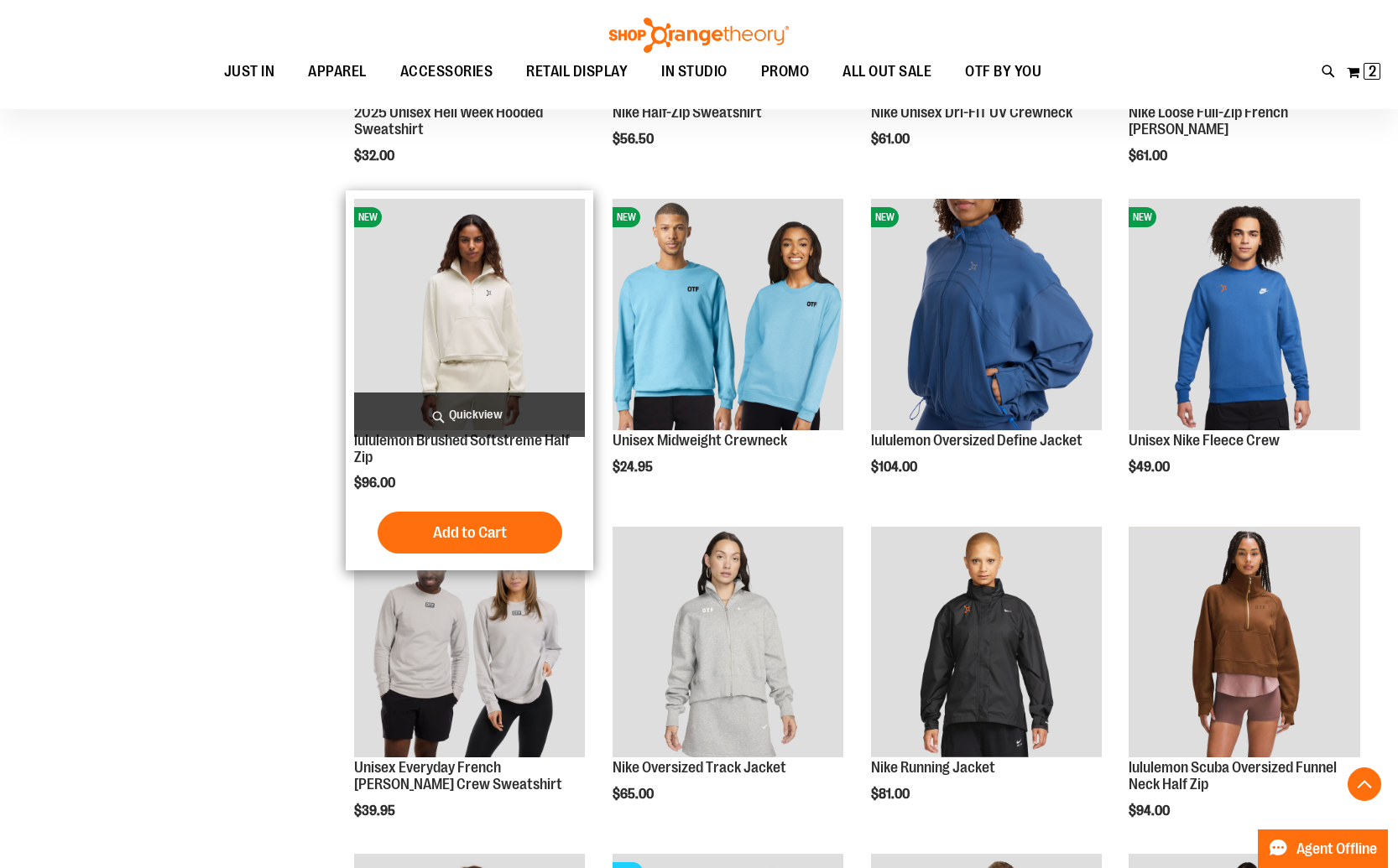
click at [494, 291] on img "product" at bounding box center [470, 314] width 232 height 232
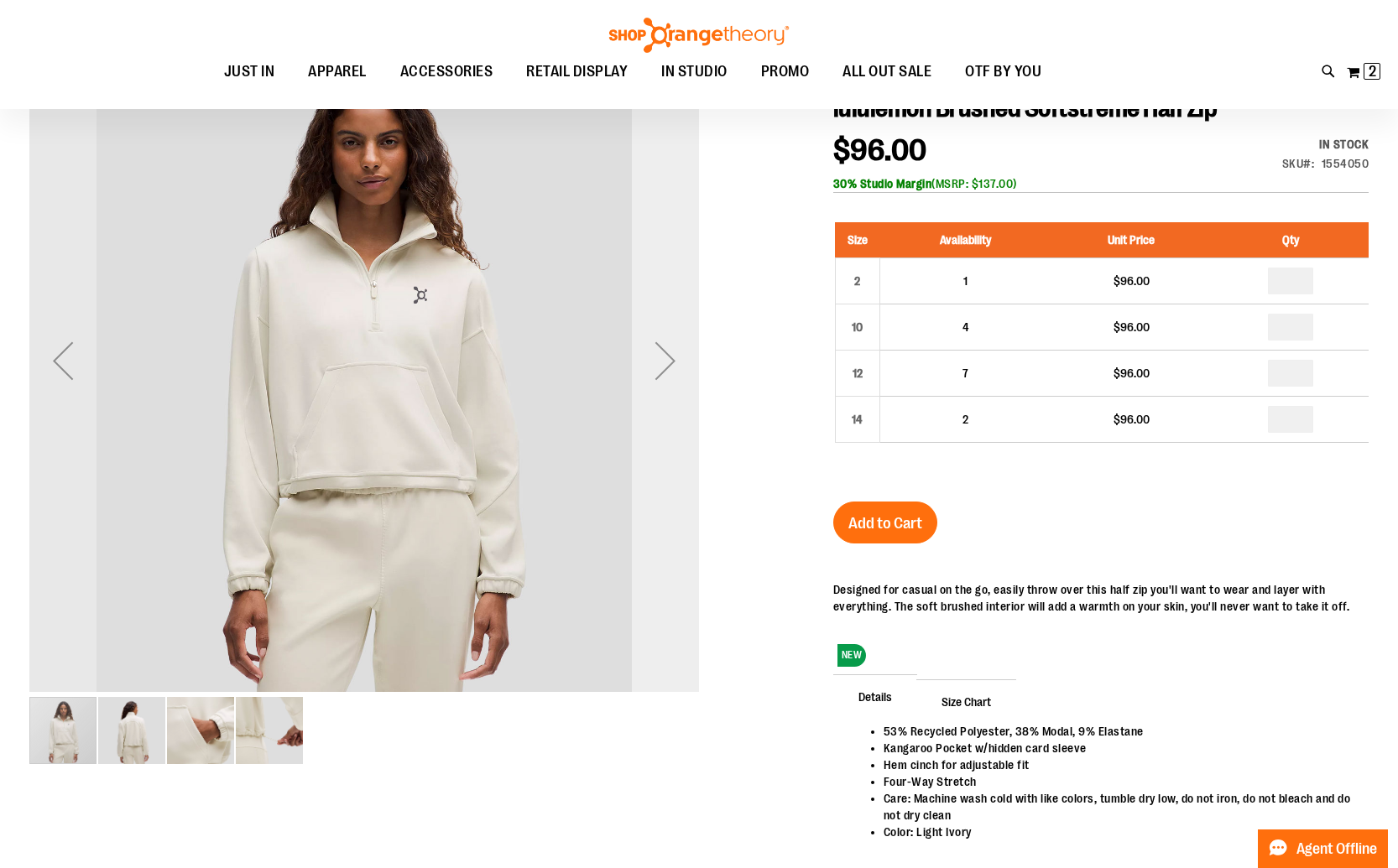
scroll to position [211, 0]
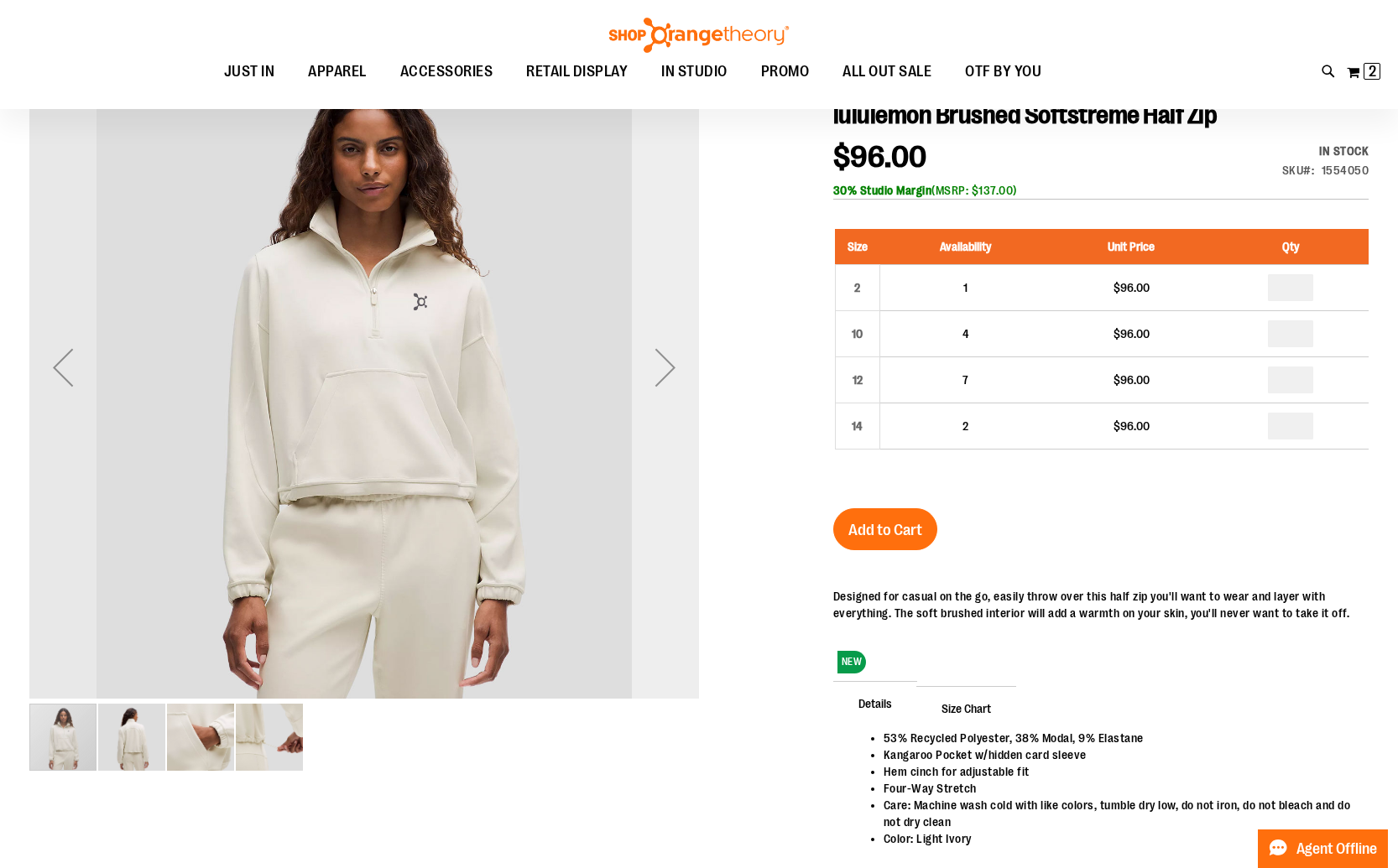
type input "**********"
click at [665, 375] on div "Next" at bounding box center [665, 367] width 67 height 67
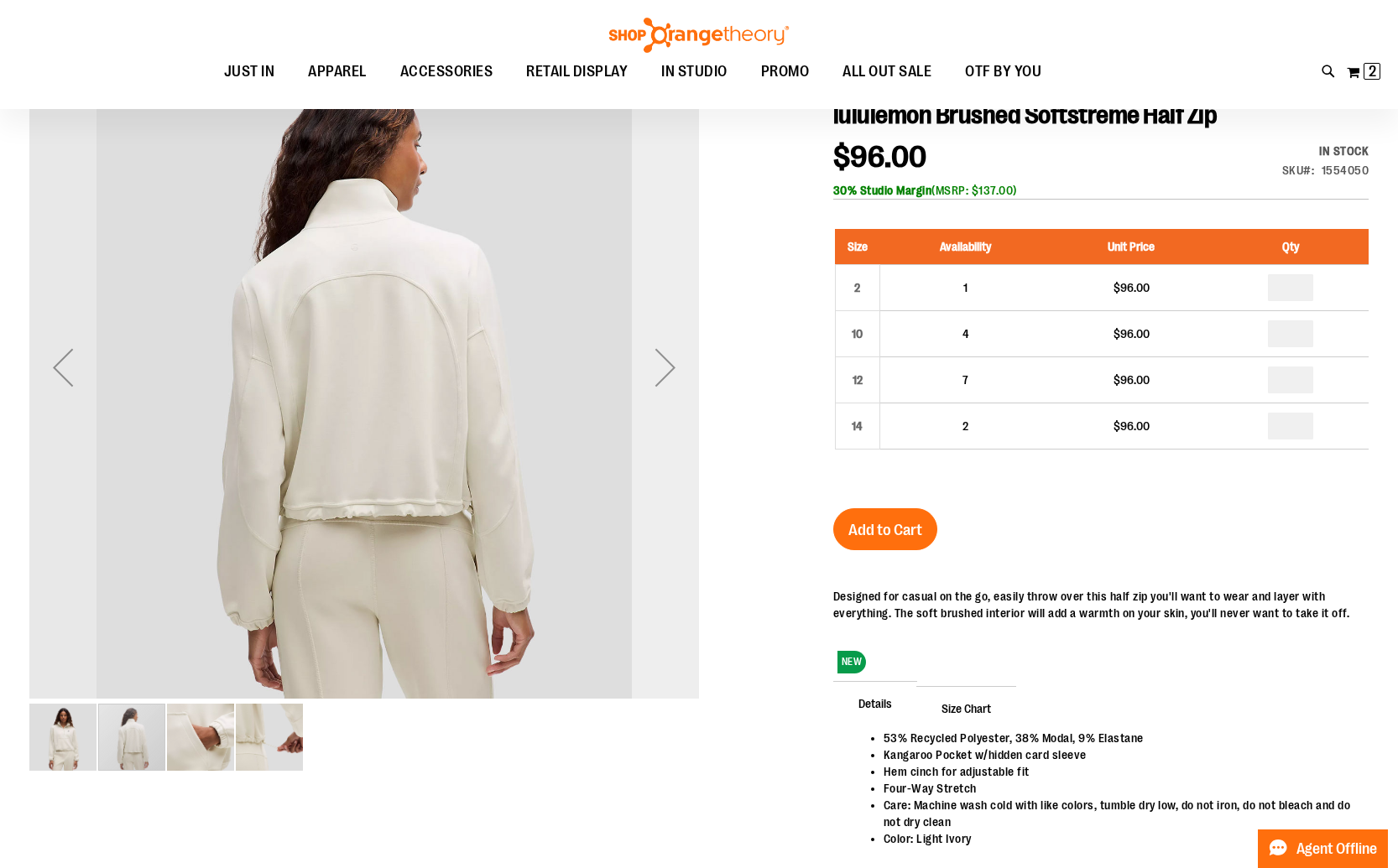
click at [665, 375] on div "Next" at bounding box center [665, 367] width 67 height 67
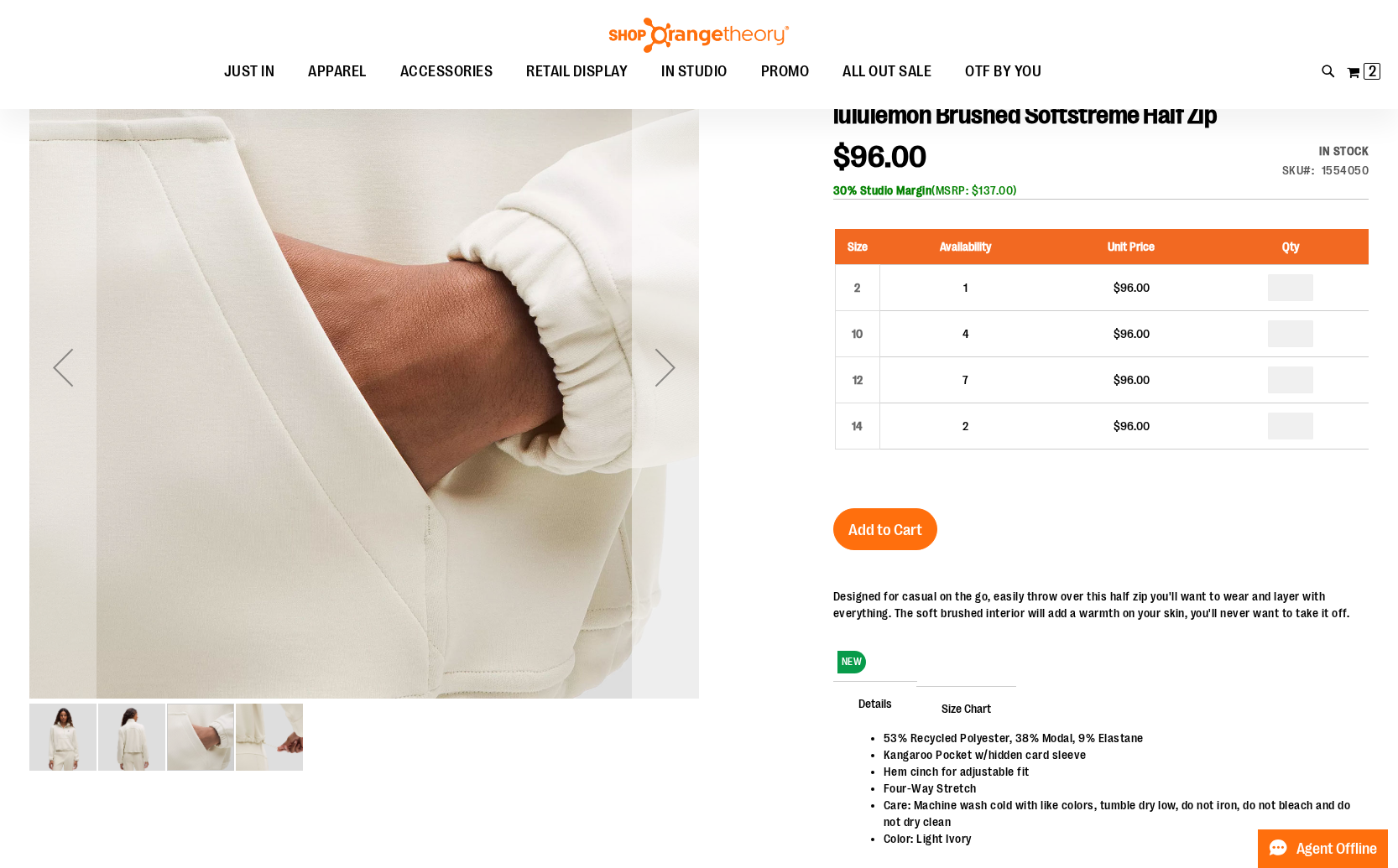
click at [665, 375] on div "Next" at bounding box center [665, 367] width 67 height 67
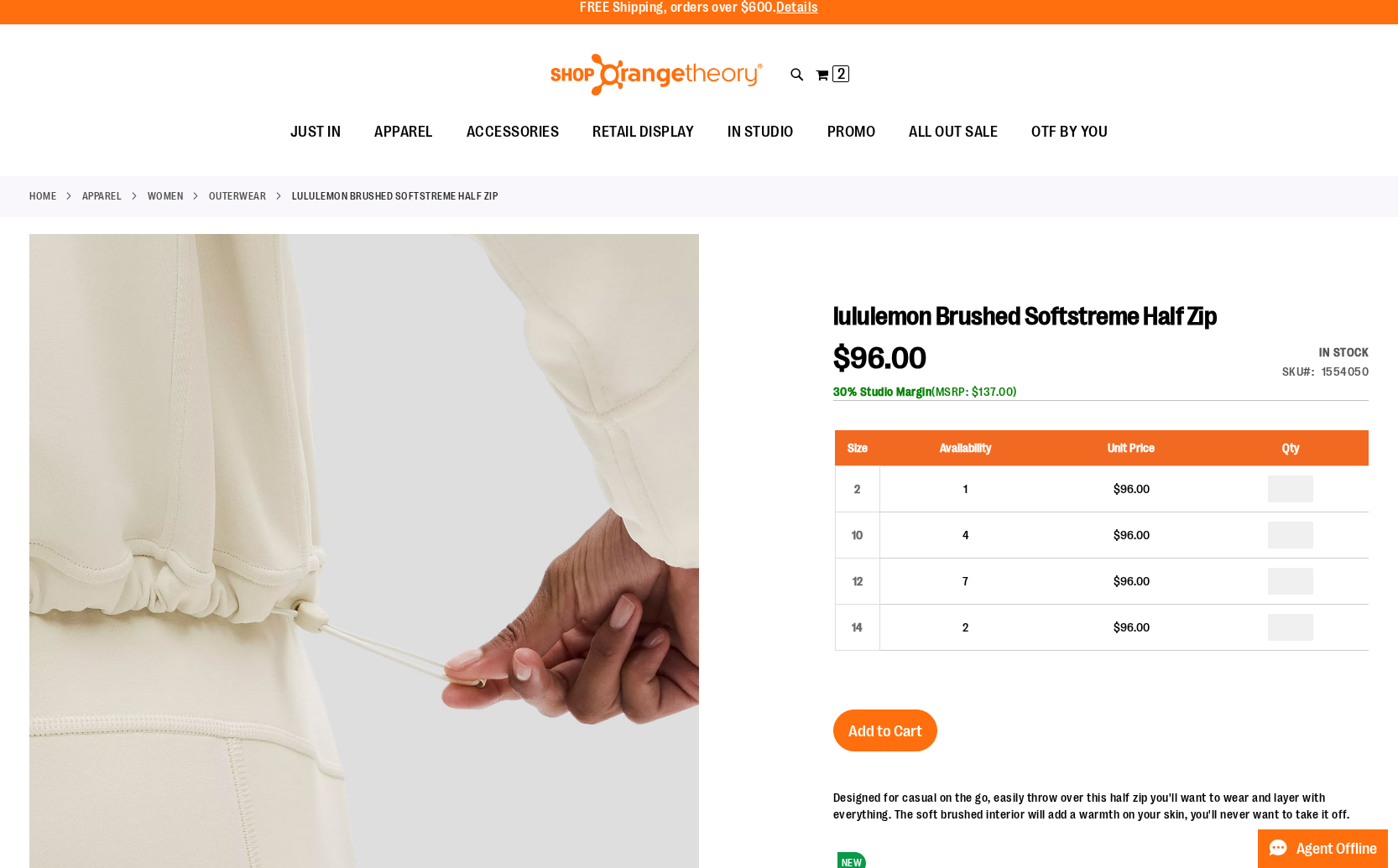
scroll to position [0, 0]
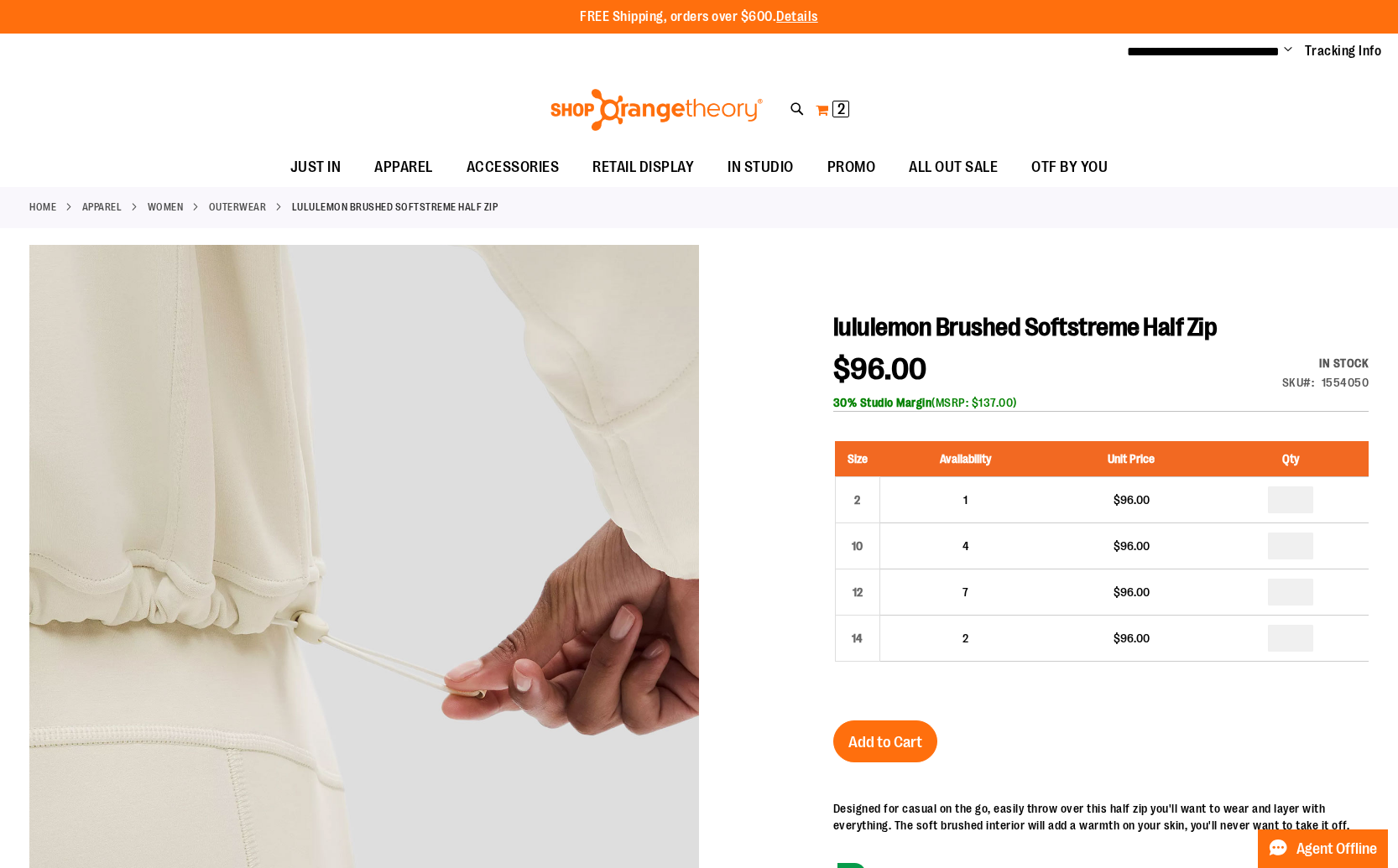
click at [826, 112] on button "My Cart 2 2 items" at bounding box center [832, 109] width 35 height 27
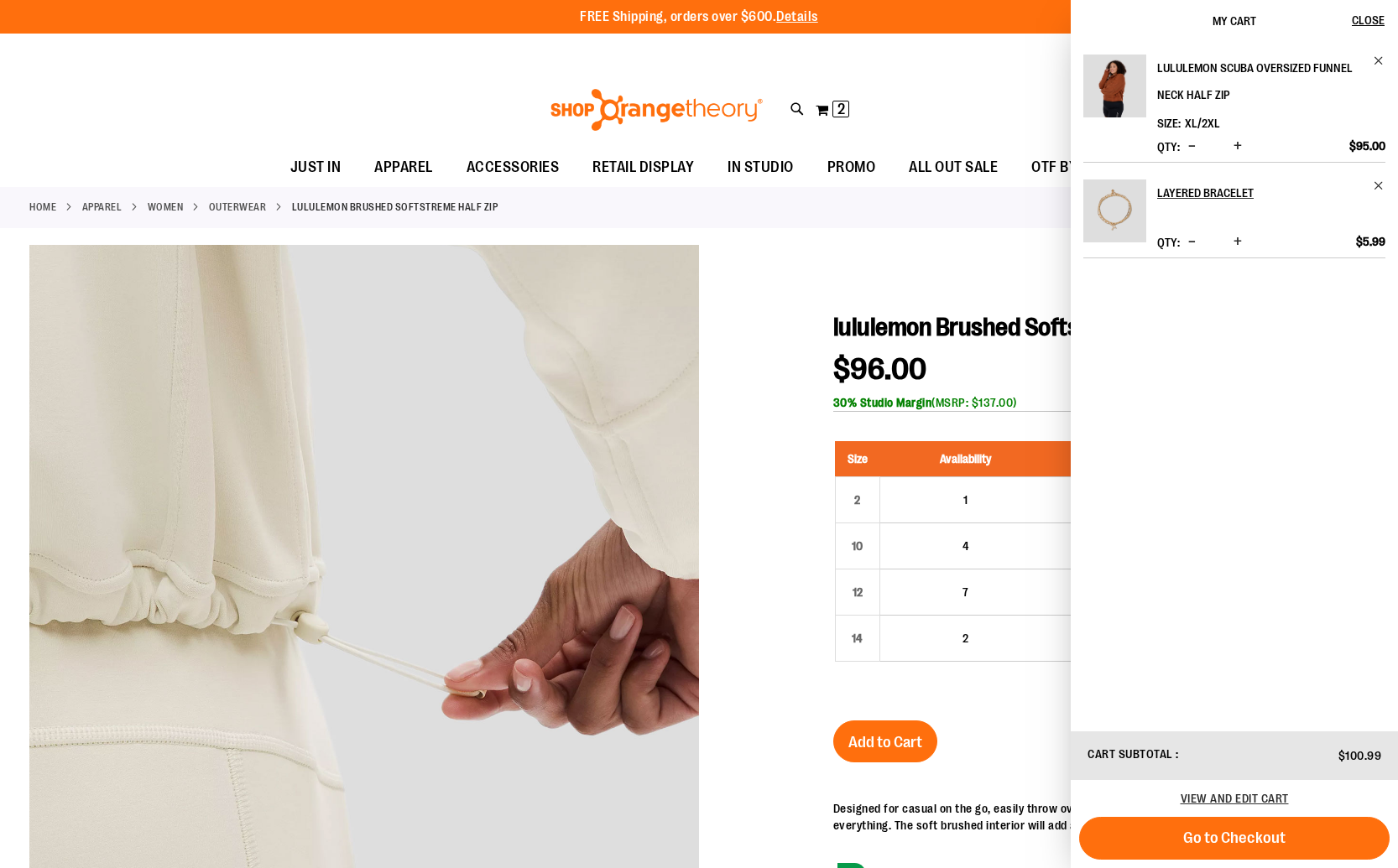
click at [1301, 67] on h2 "lululemon Scuba Oversized Funnel Neck Half Zip" at bounding box center [1259, 81] width 205 height 53
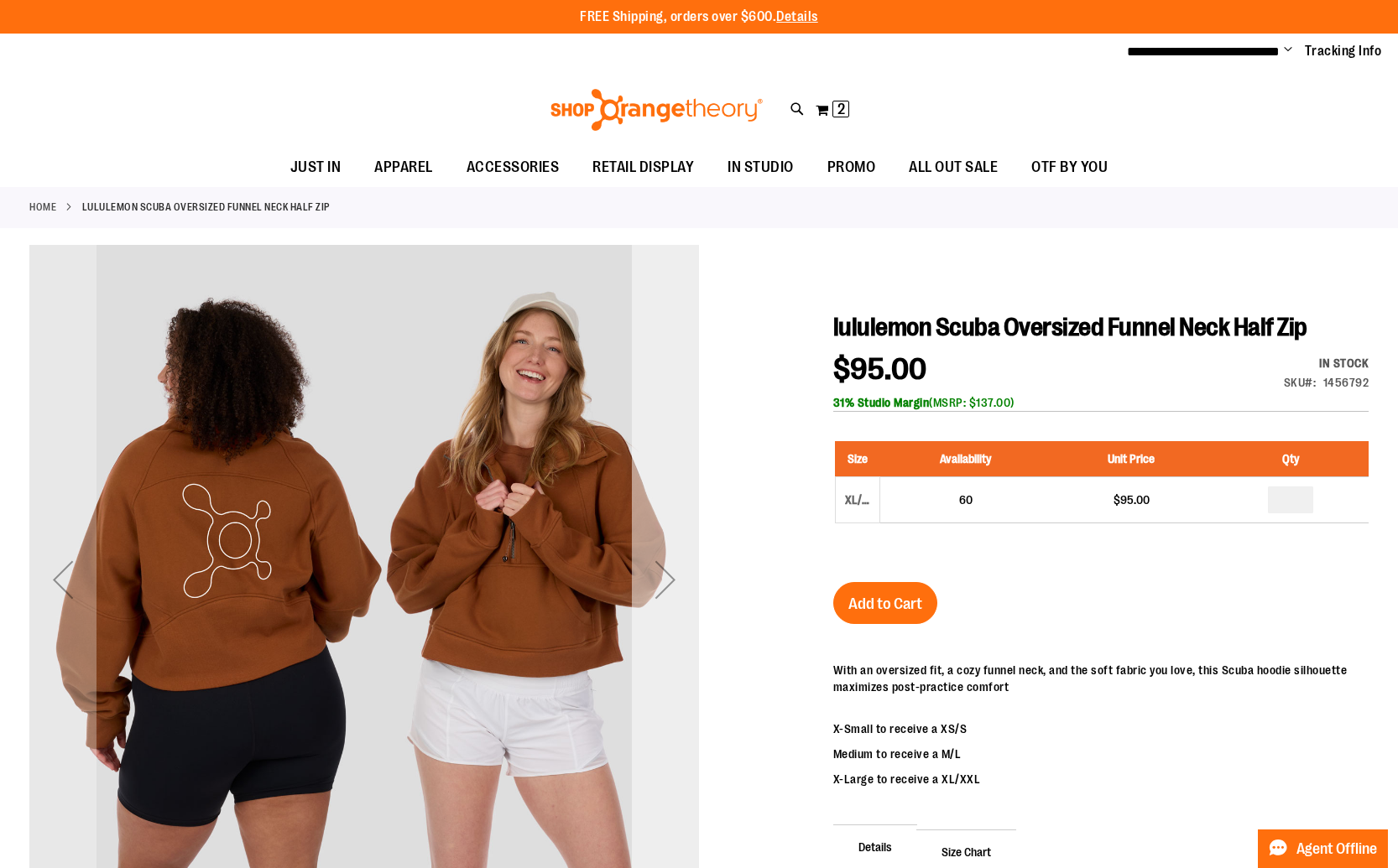
type input "**********"
click at [668, 588] on div "Next" at bounding box center [665, 579] width 67 height 67
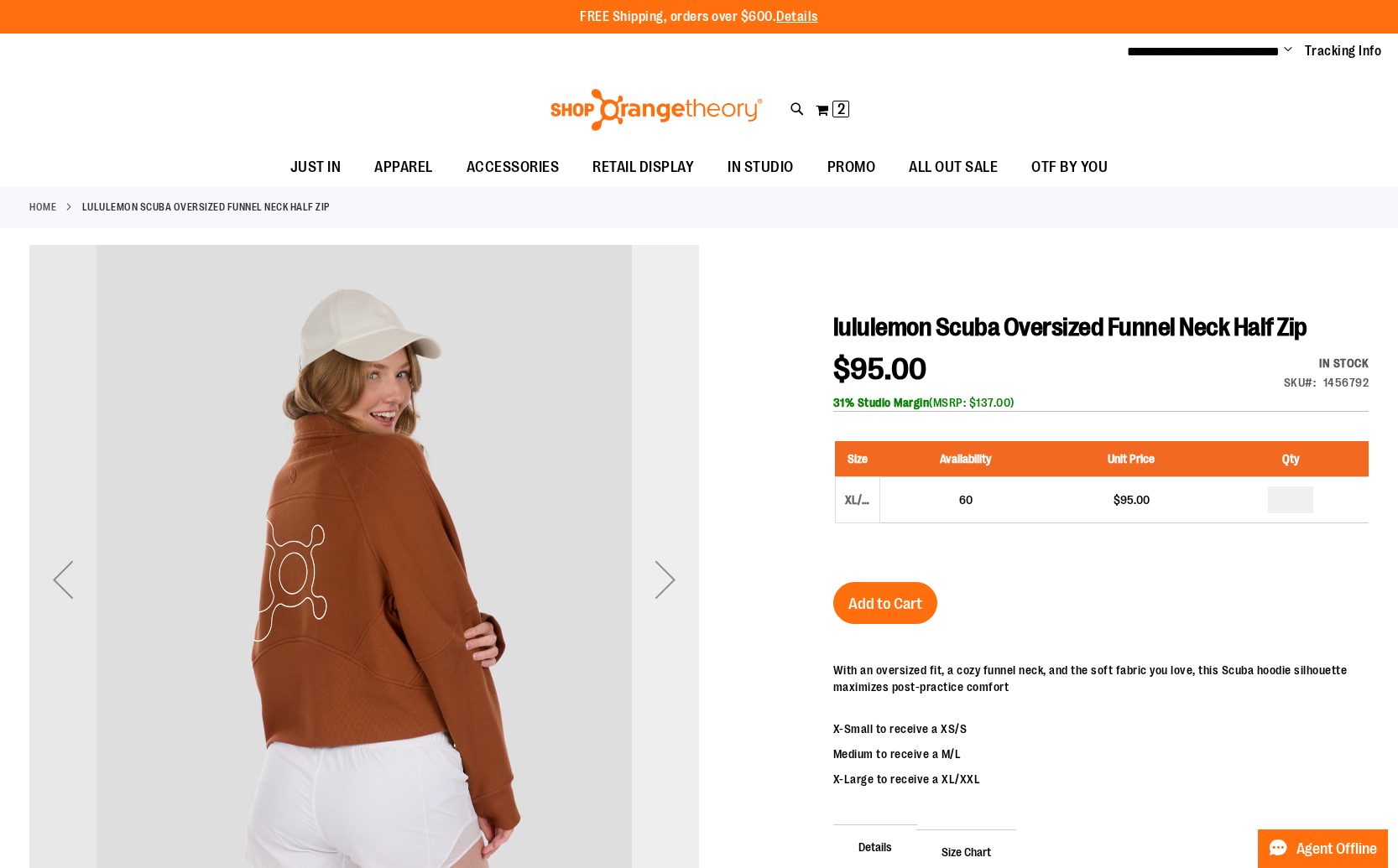
click at [668, 588] on div "Next" at bounding box center [665, 579] width 67 height 67
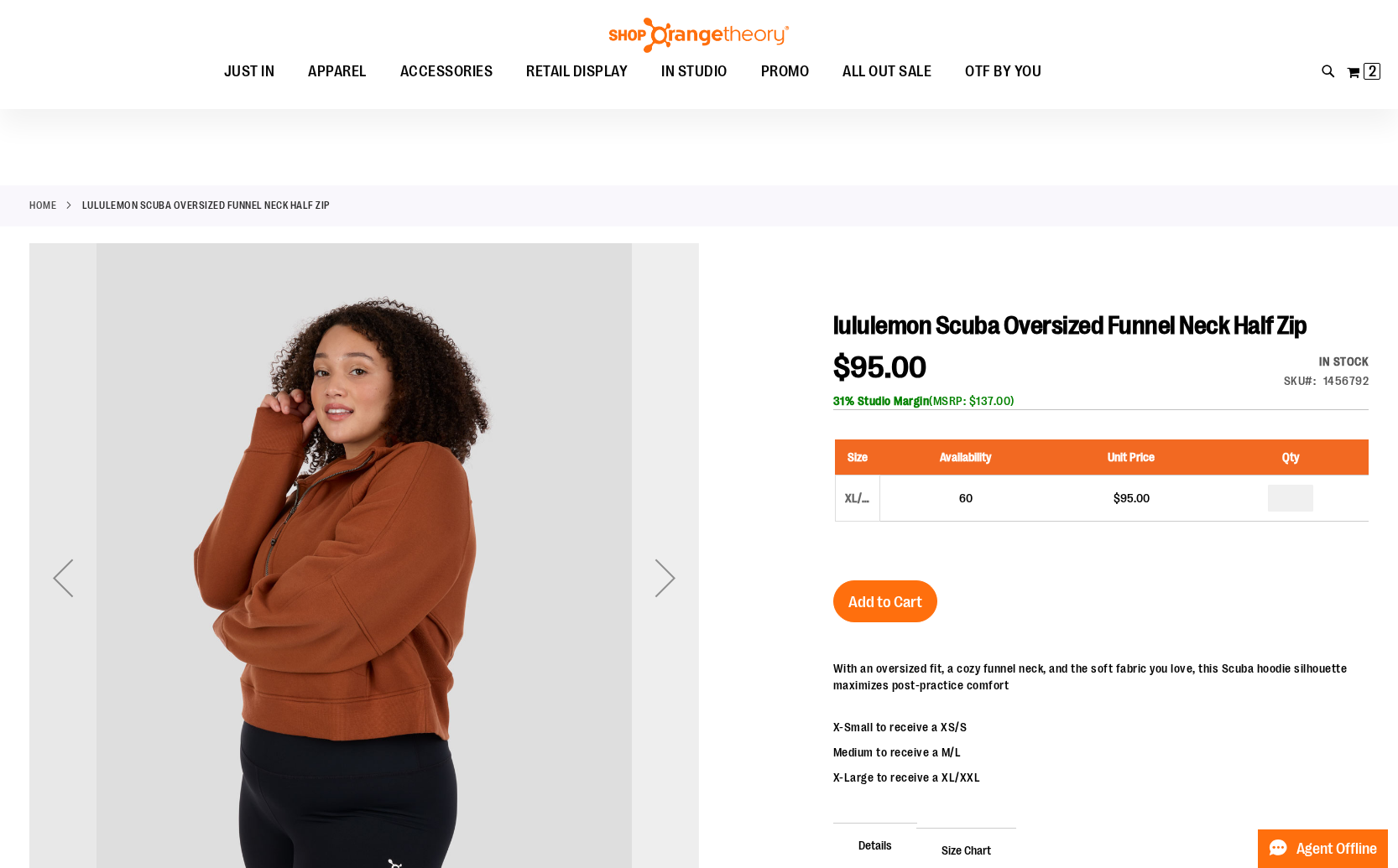
scroll to position [124, 0]
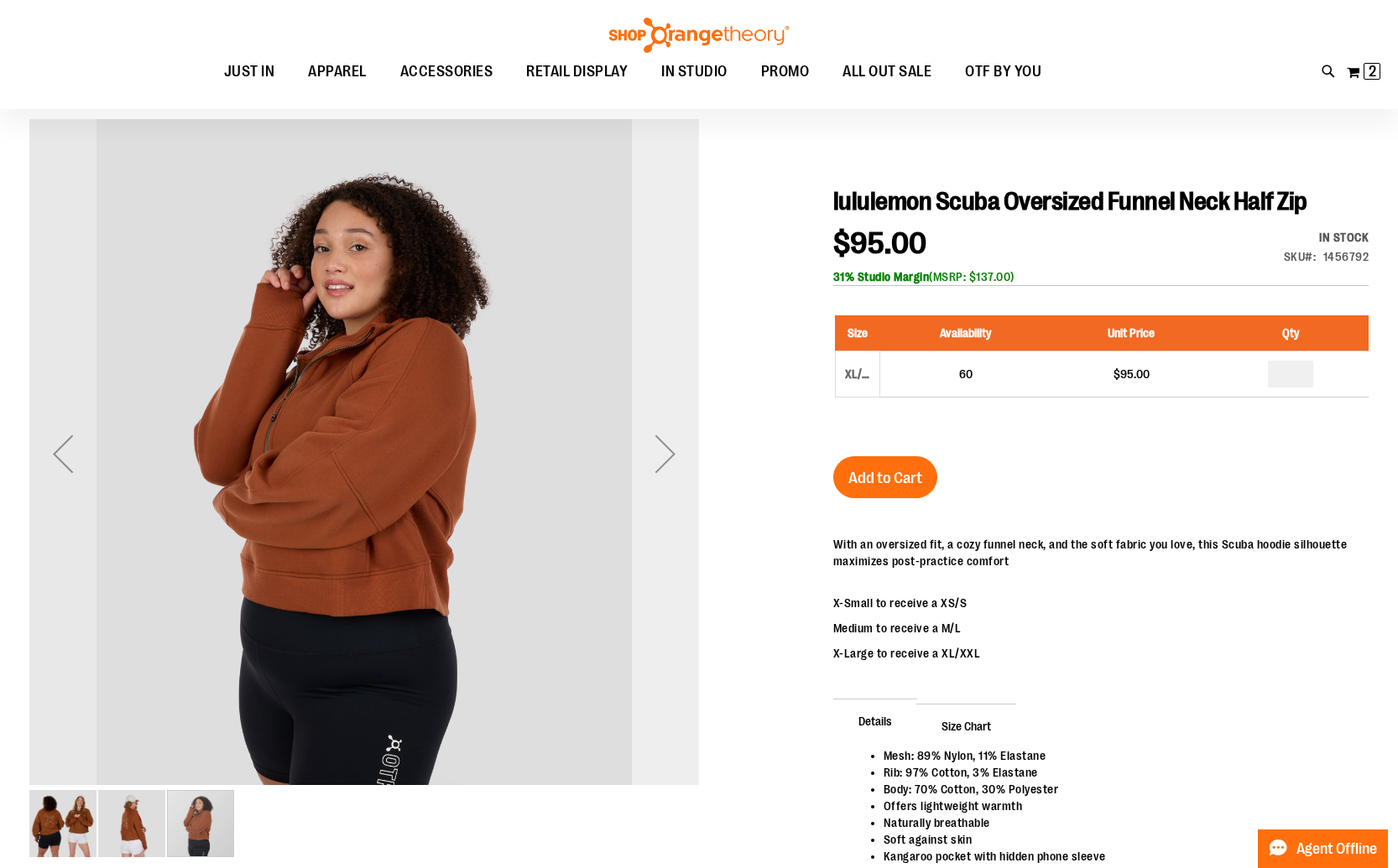
click at [679, 447] on div "Next" at bounding box center [665, 453] width 67 height 67
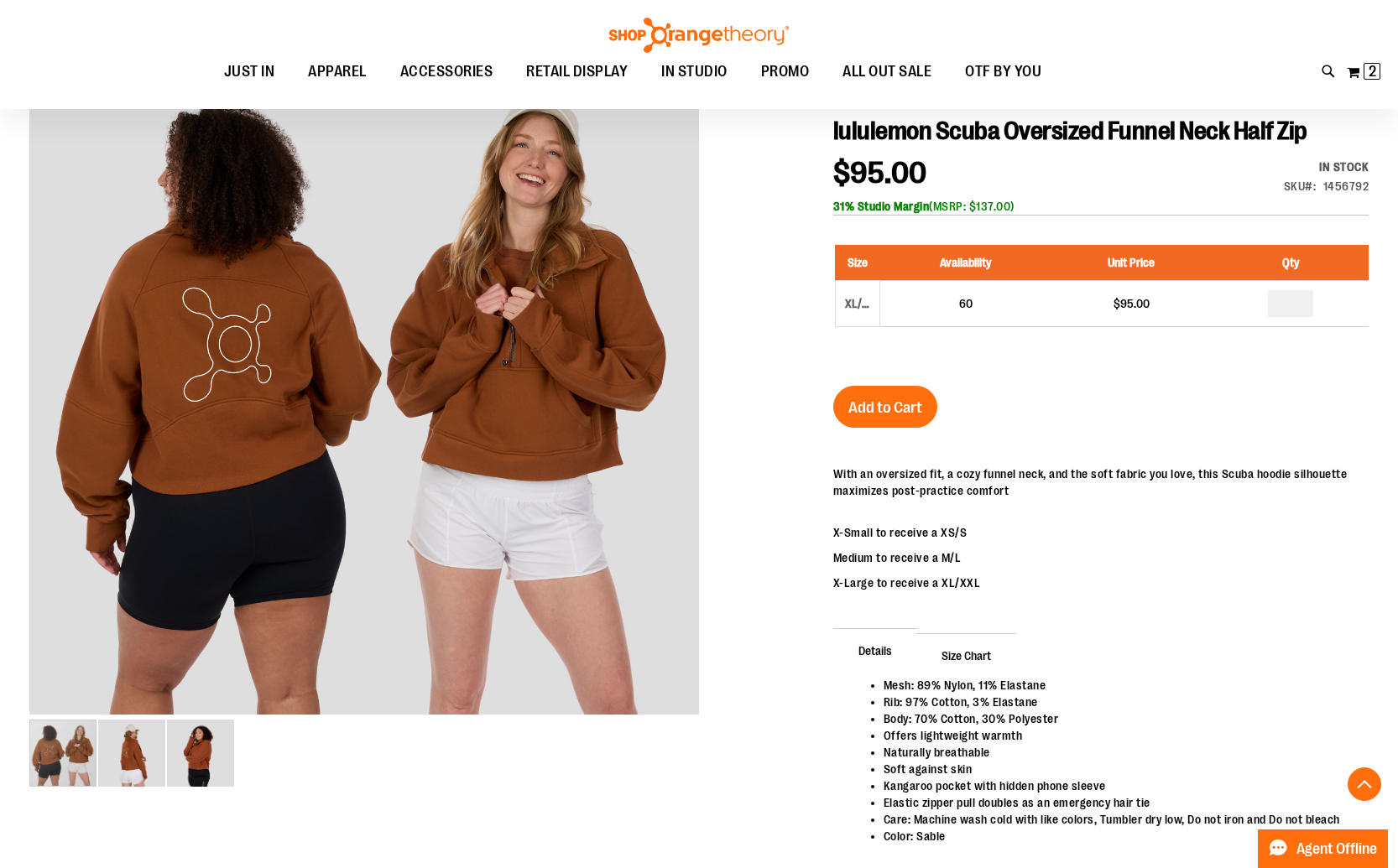
scroll to position [0, 0]
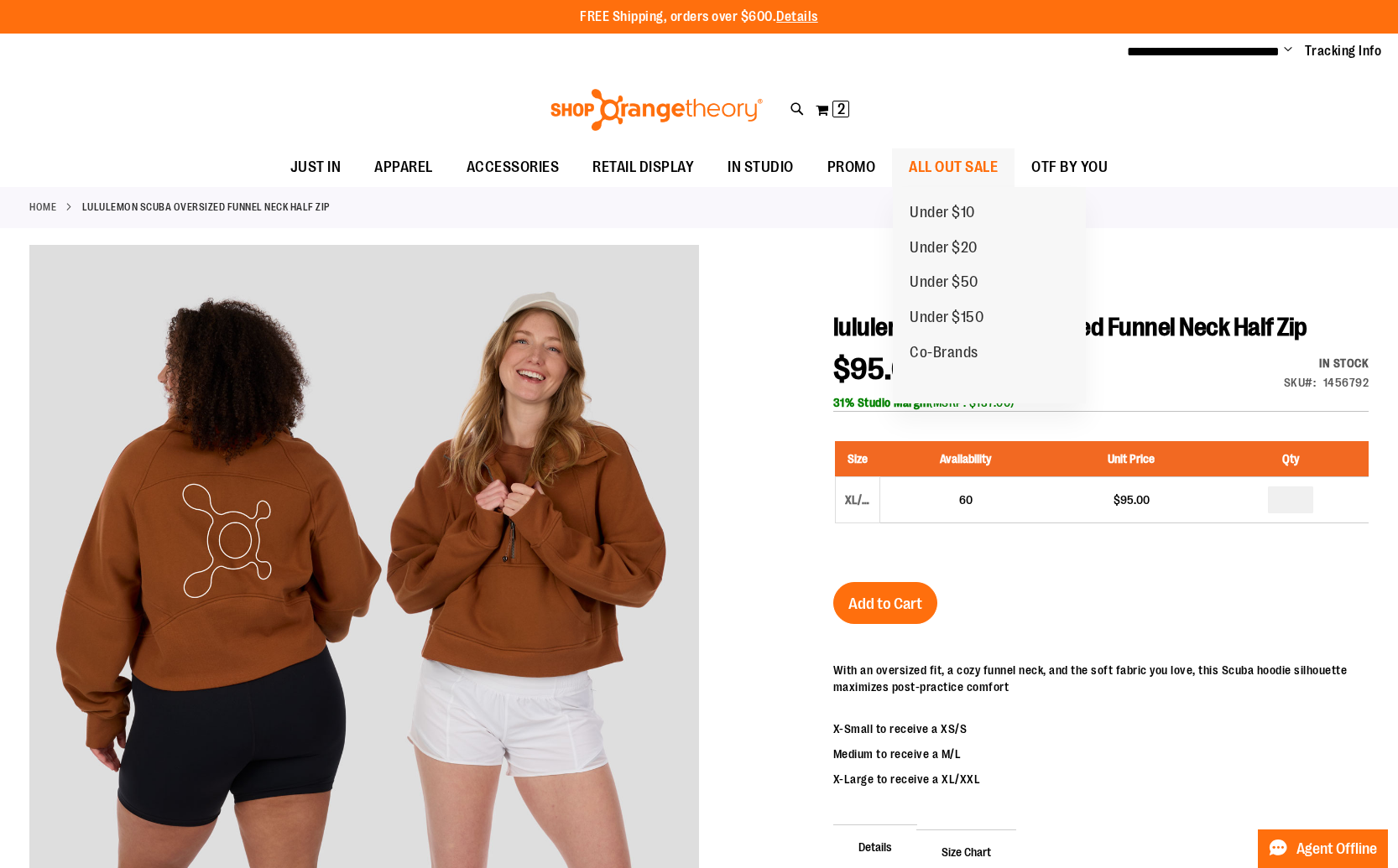
click at [931, 165] on span "ALL OUT SALE" at bounding box center [953, 166] width 89 height 38
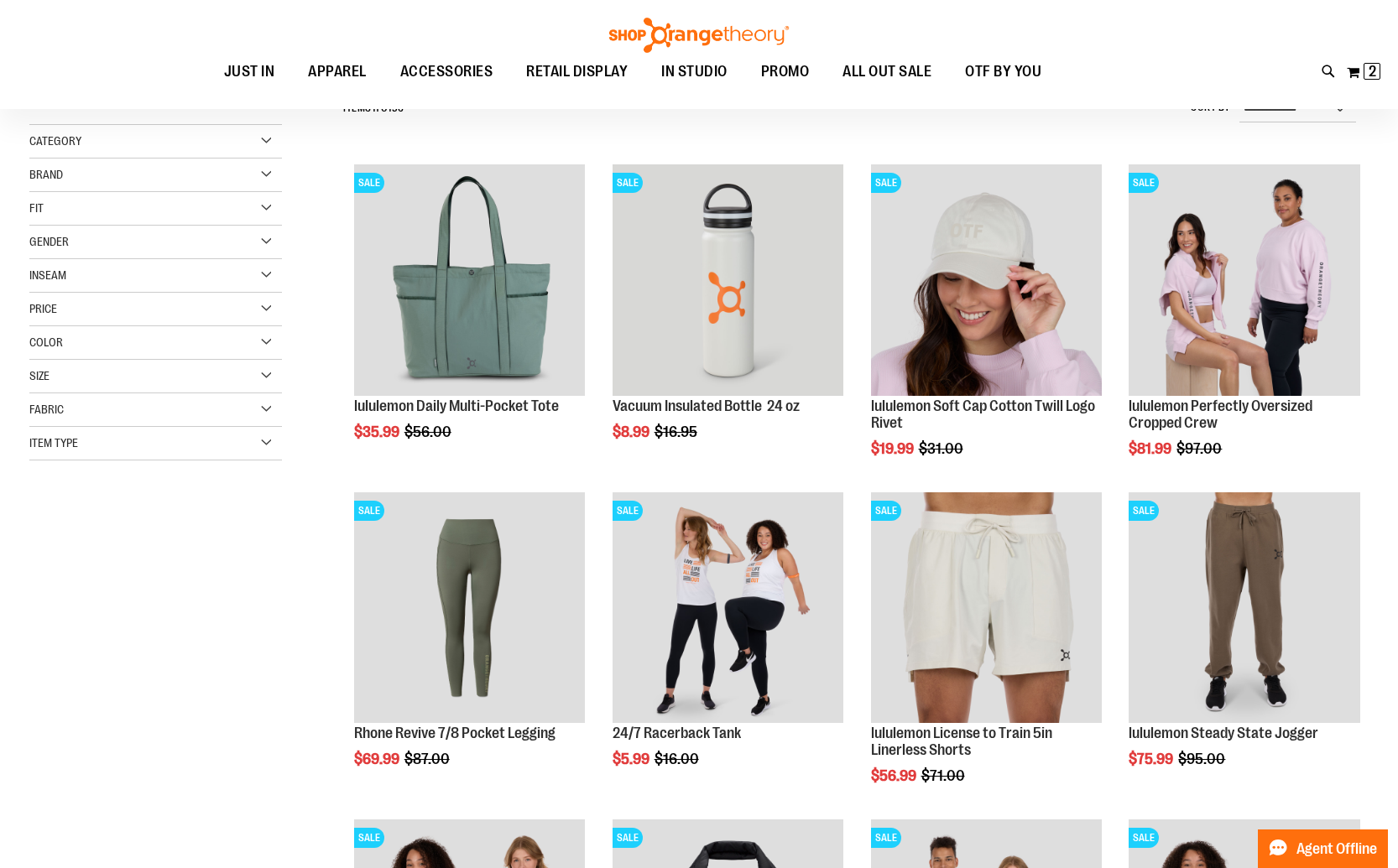
scroll to position [244, 0]
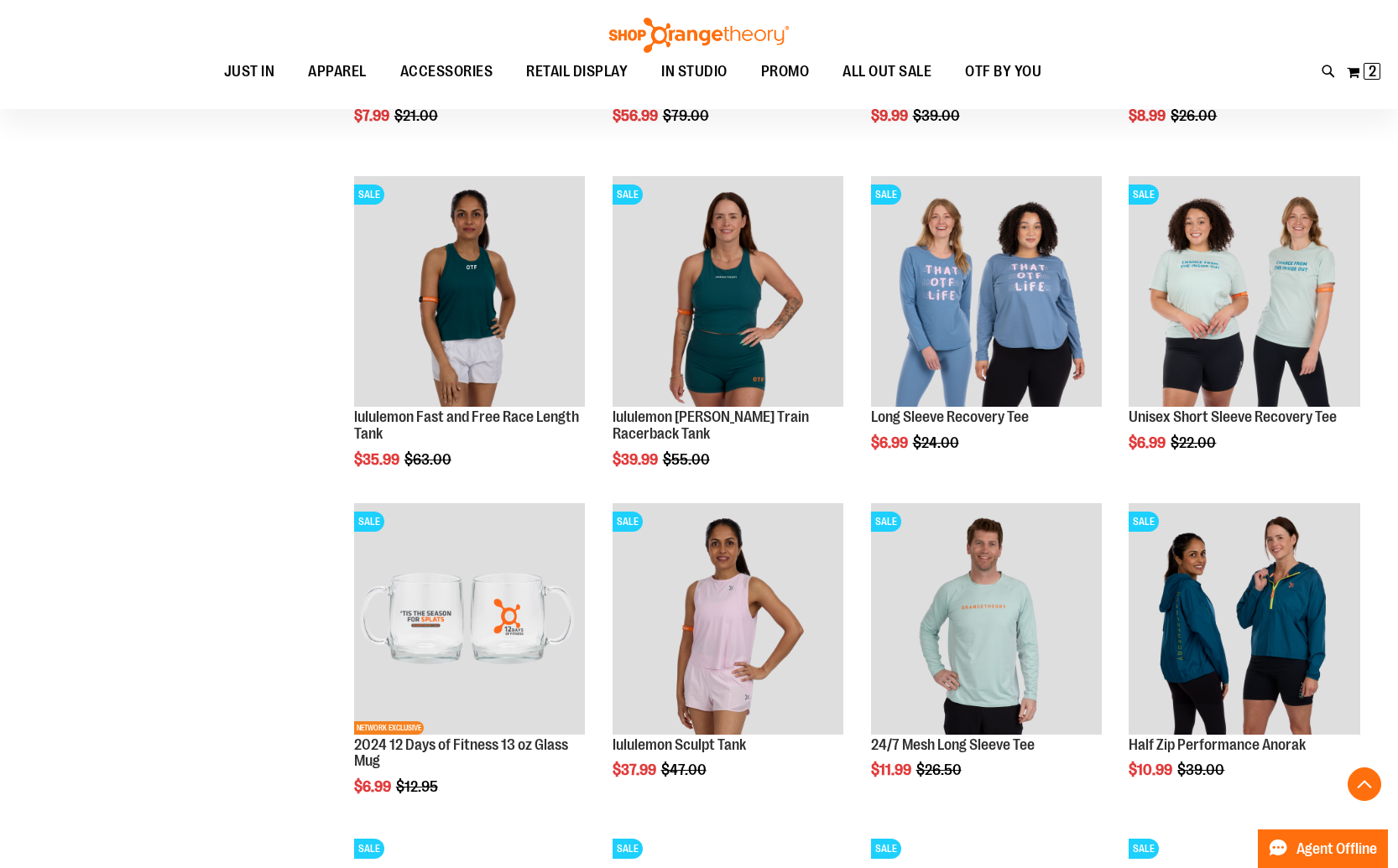
scroll to position [1156, 0]
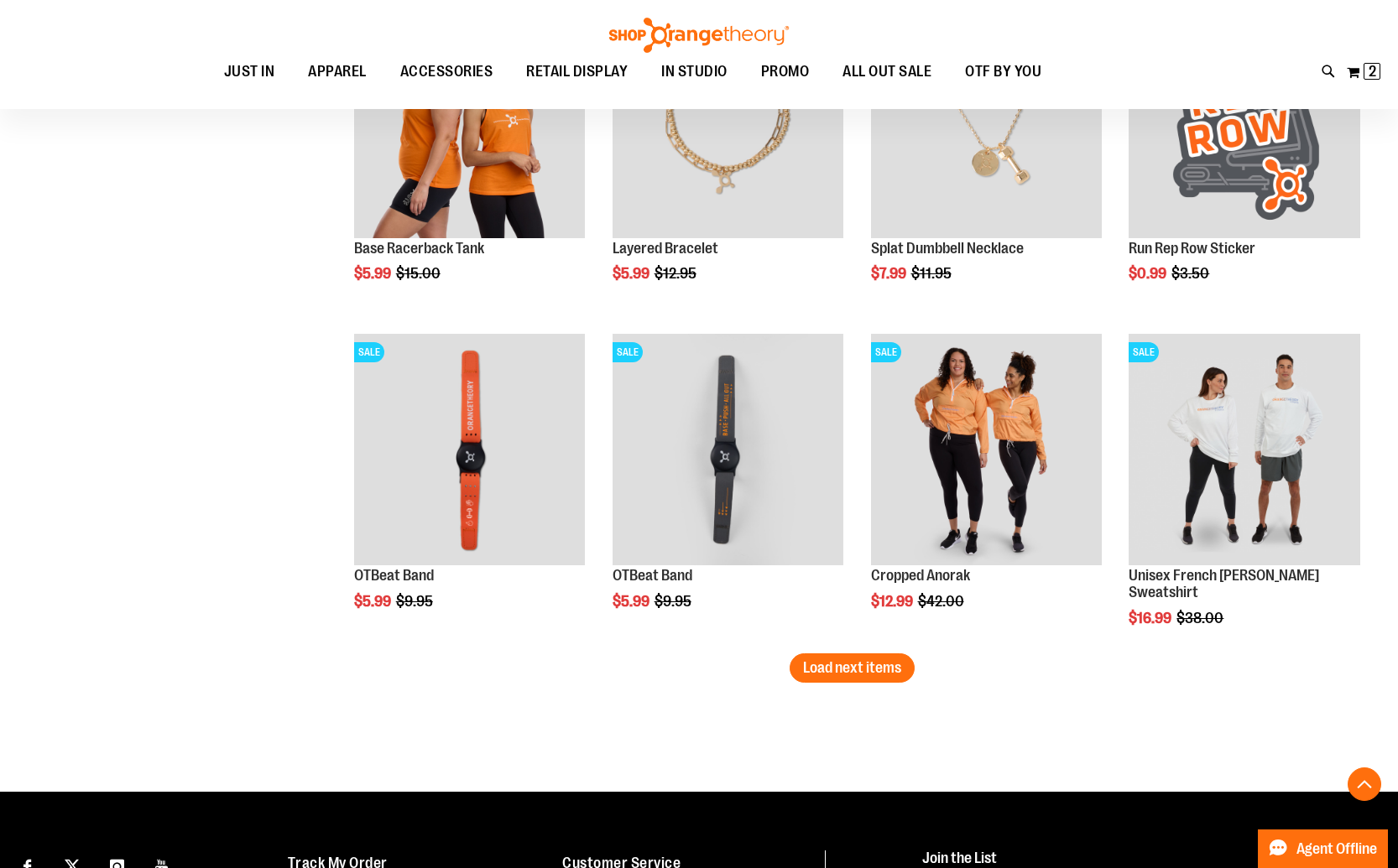
scroll to position [2658, 0]
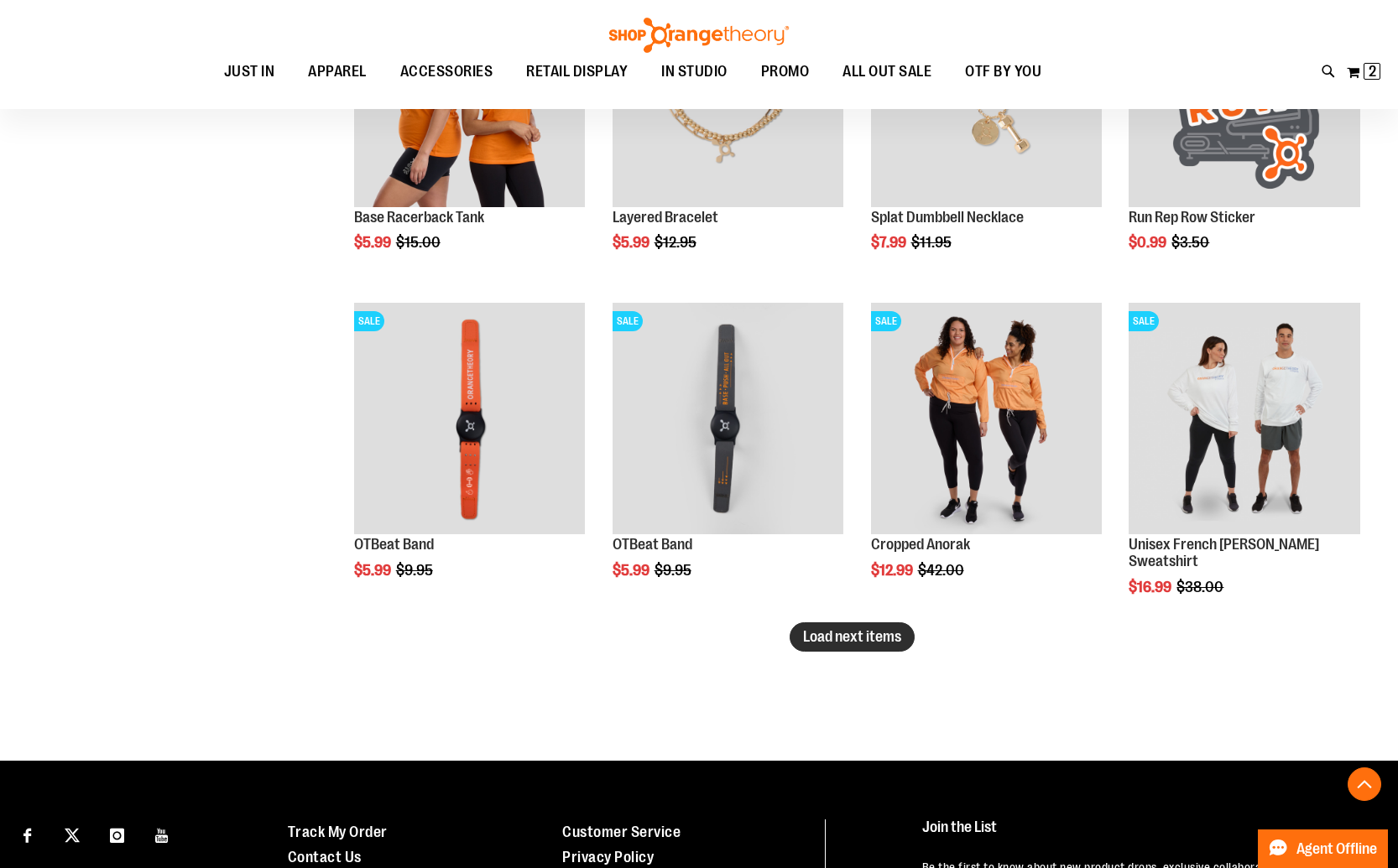
type input "**********"
click at [888, 630] on span "Load next items" at bounding box center [852, 636] width 98 height 17
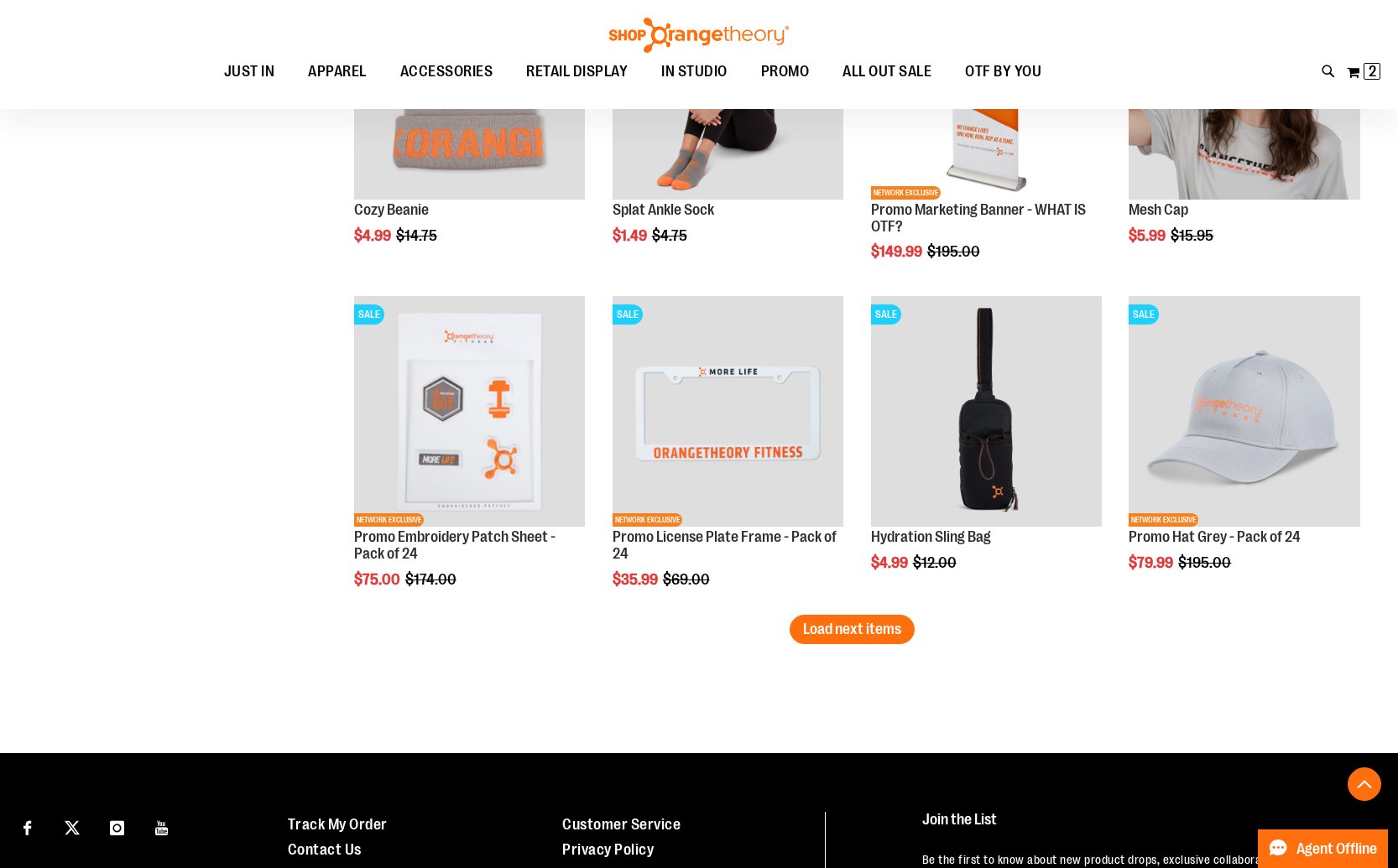
scroll to position [3649, 0]
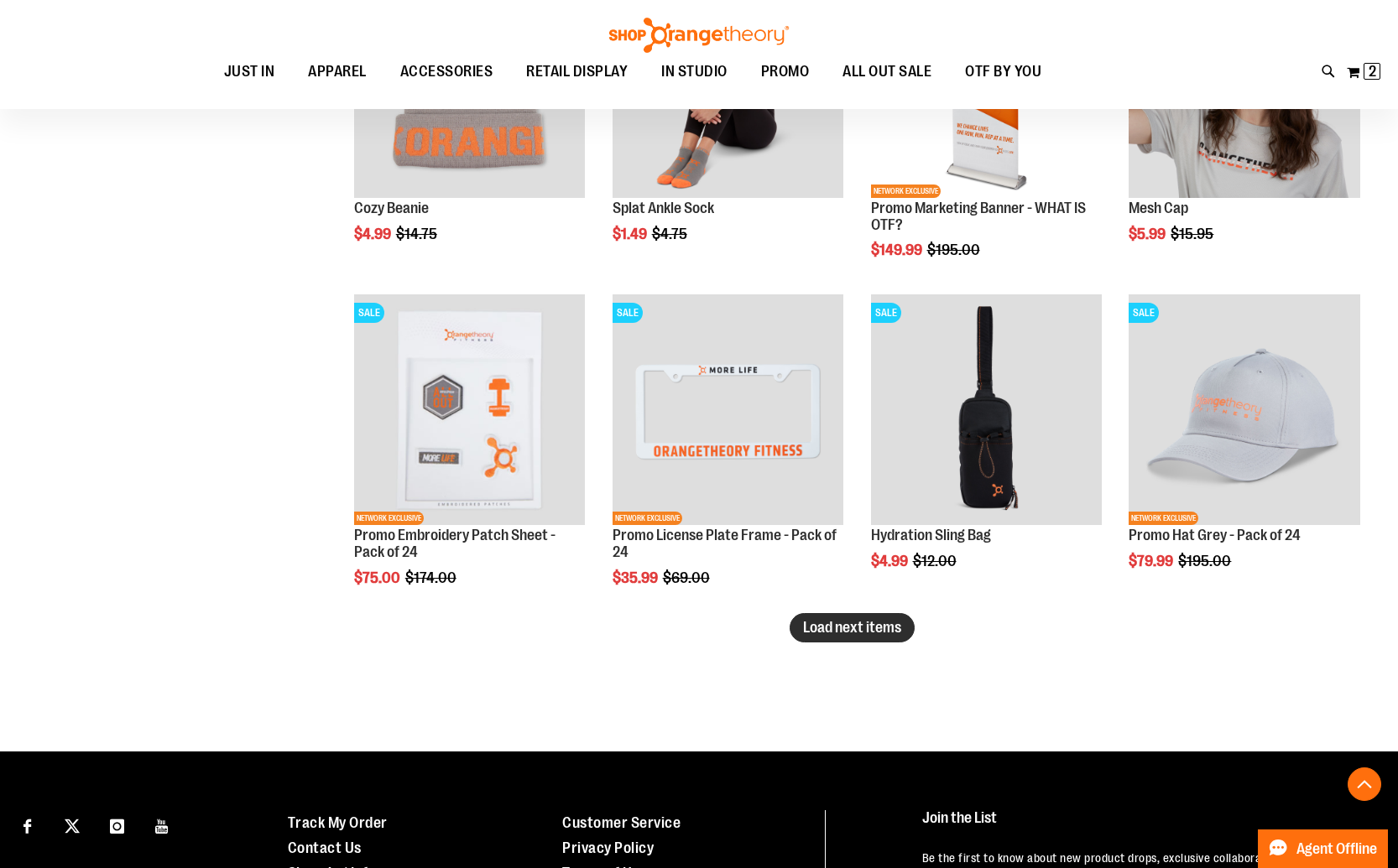
click at [904, 626] on button "Load next items" at bounding box center [852, 628] width 125 height 29
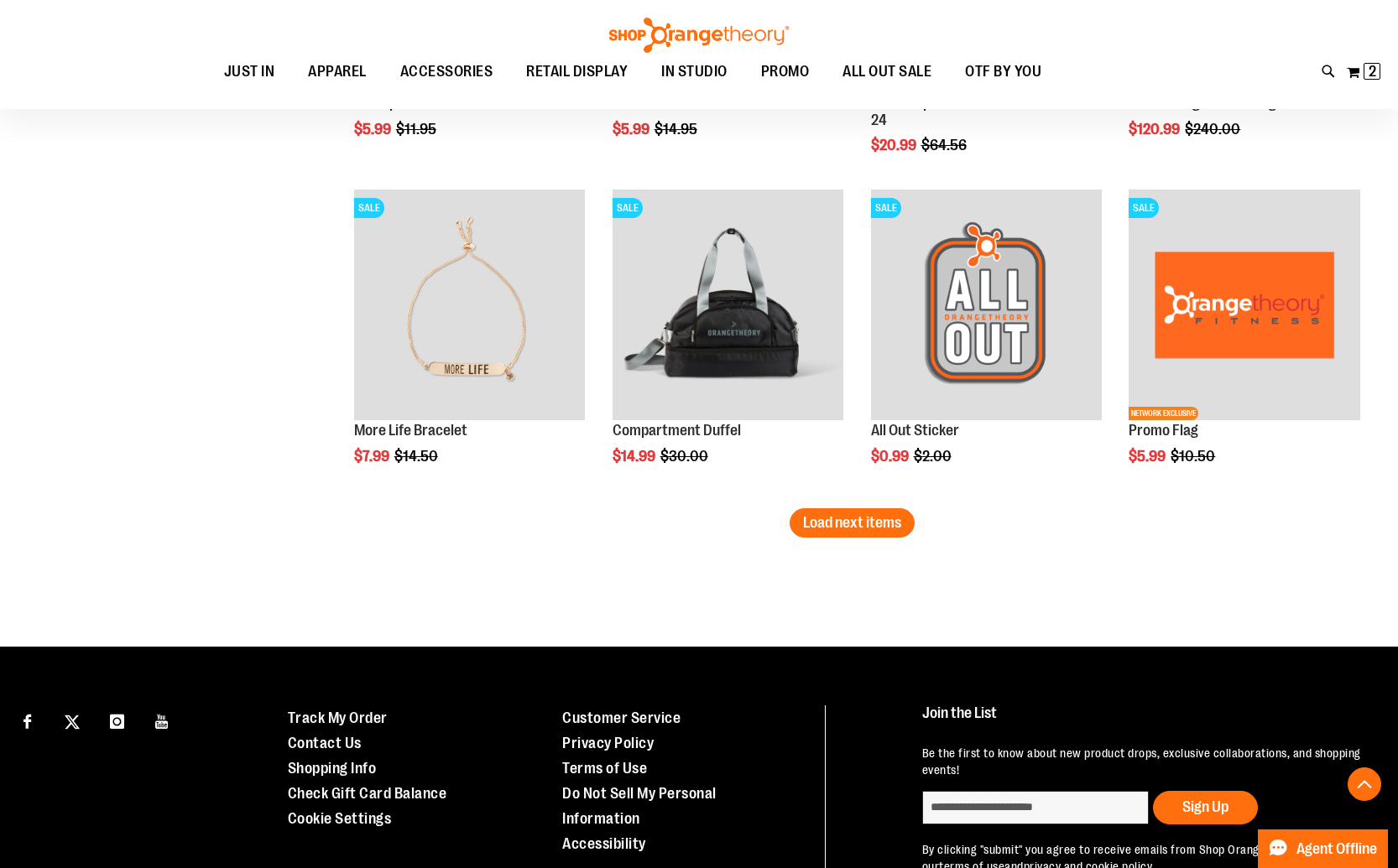
scroll to position [4759, 0]
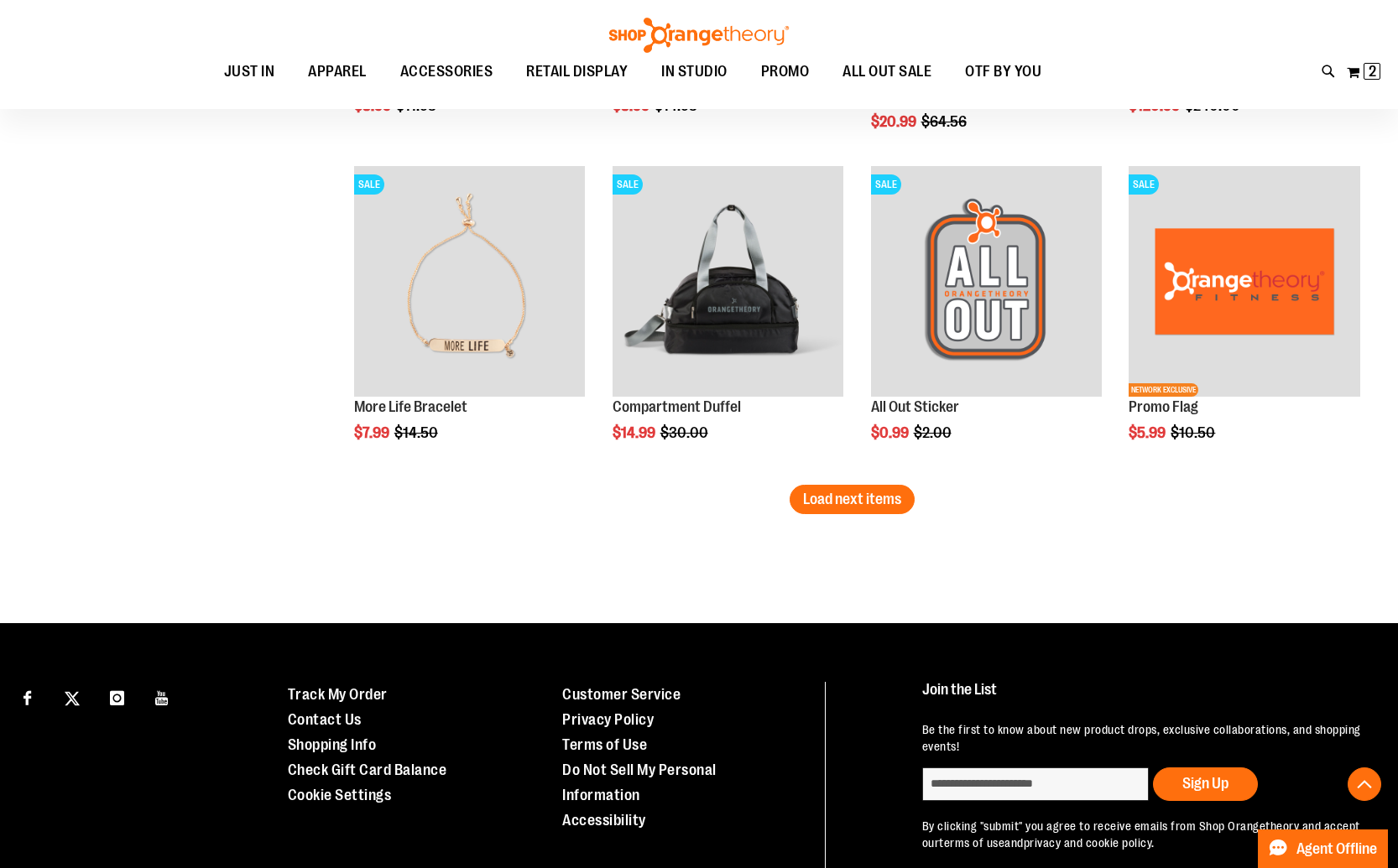
click at [865, 507] on span "Load next items" at bounding box center [852, 499] width 98 height 17
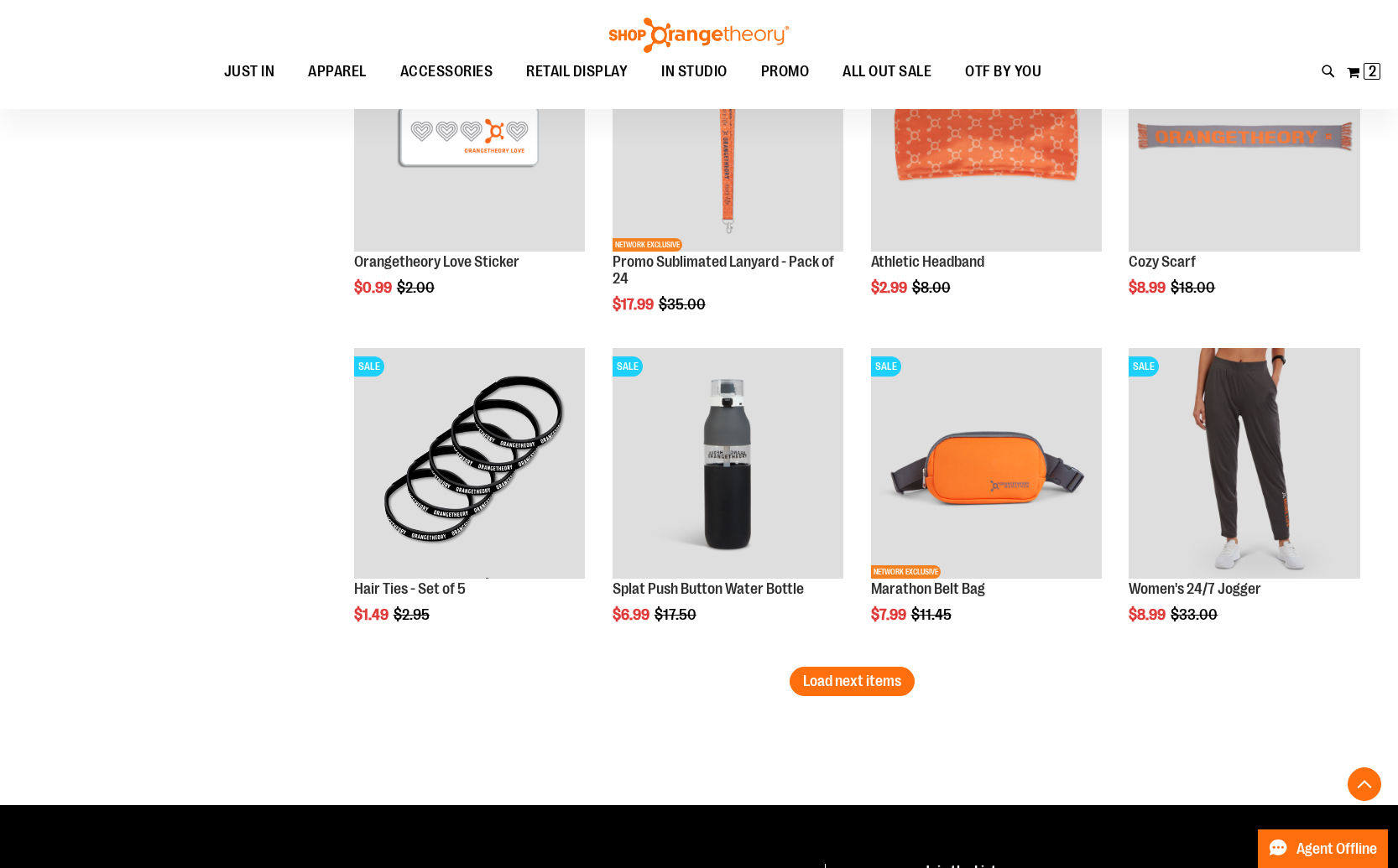
scroll to position [5560, 0]
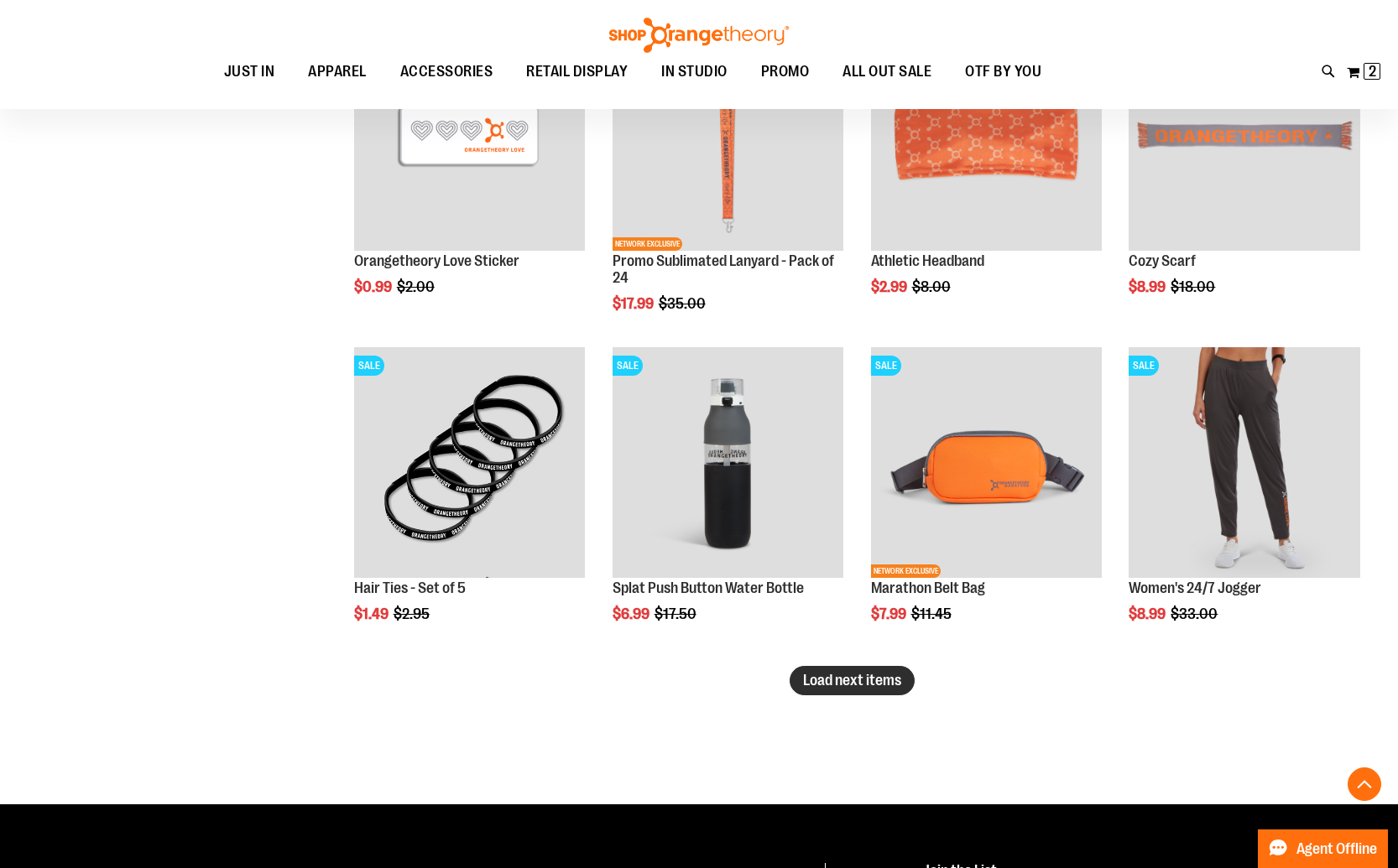
click at [888, 676] on span "Load next items" at bounding box center [852, 680] width 98 height 17
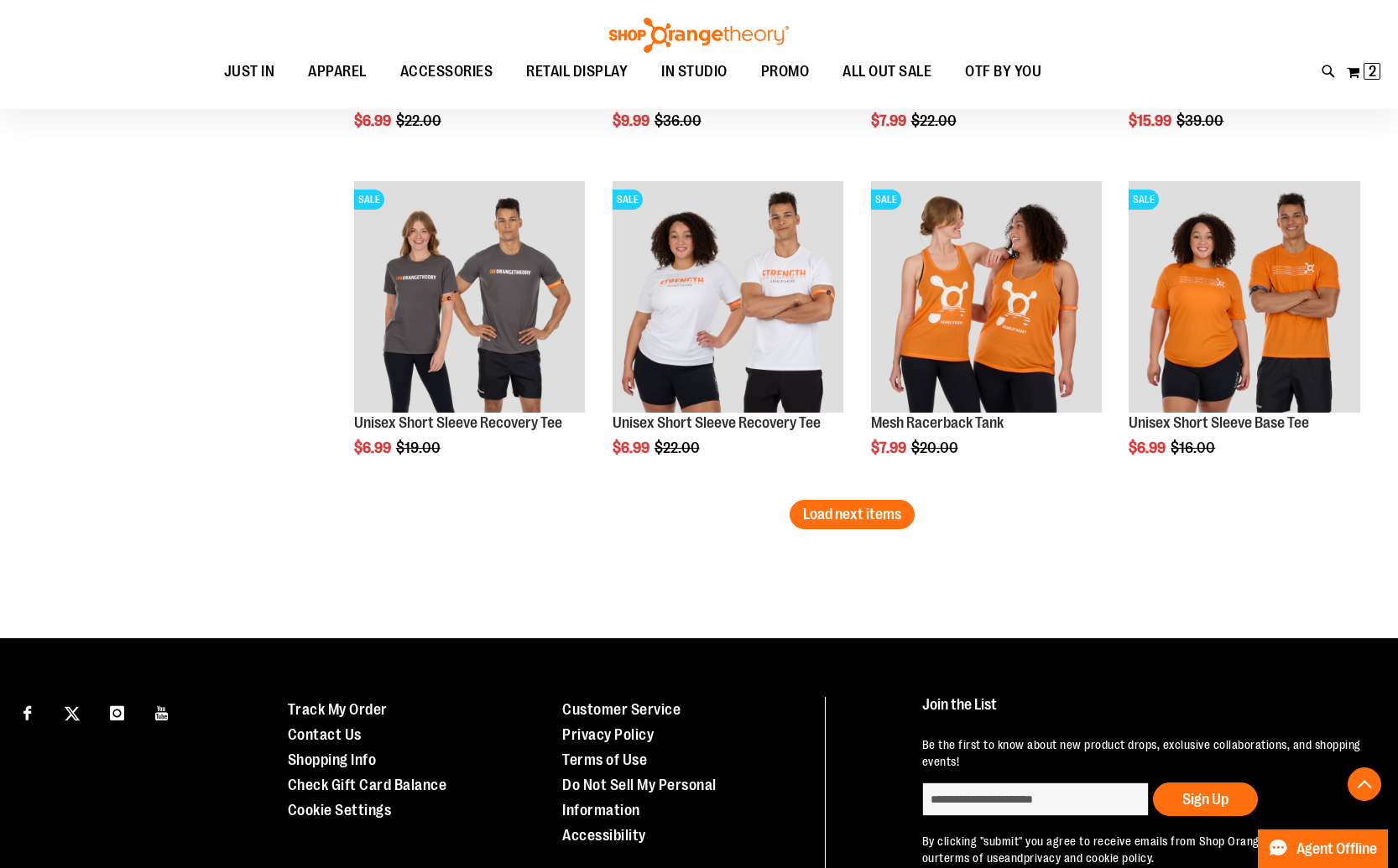
scroll to position [6720, 0]
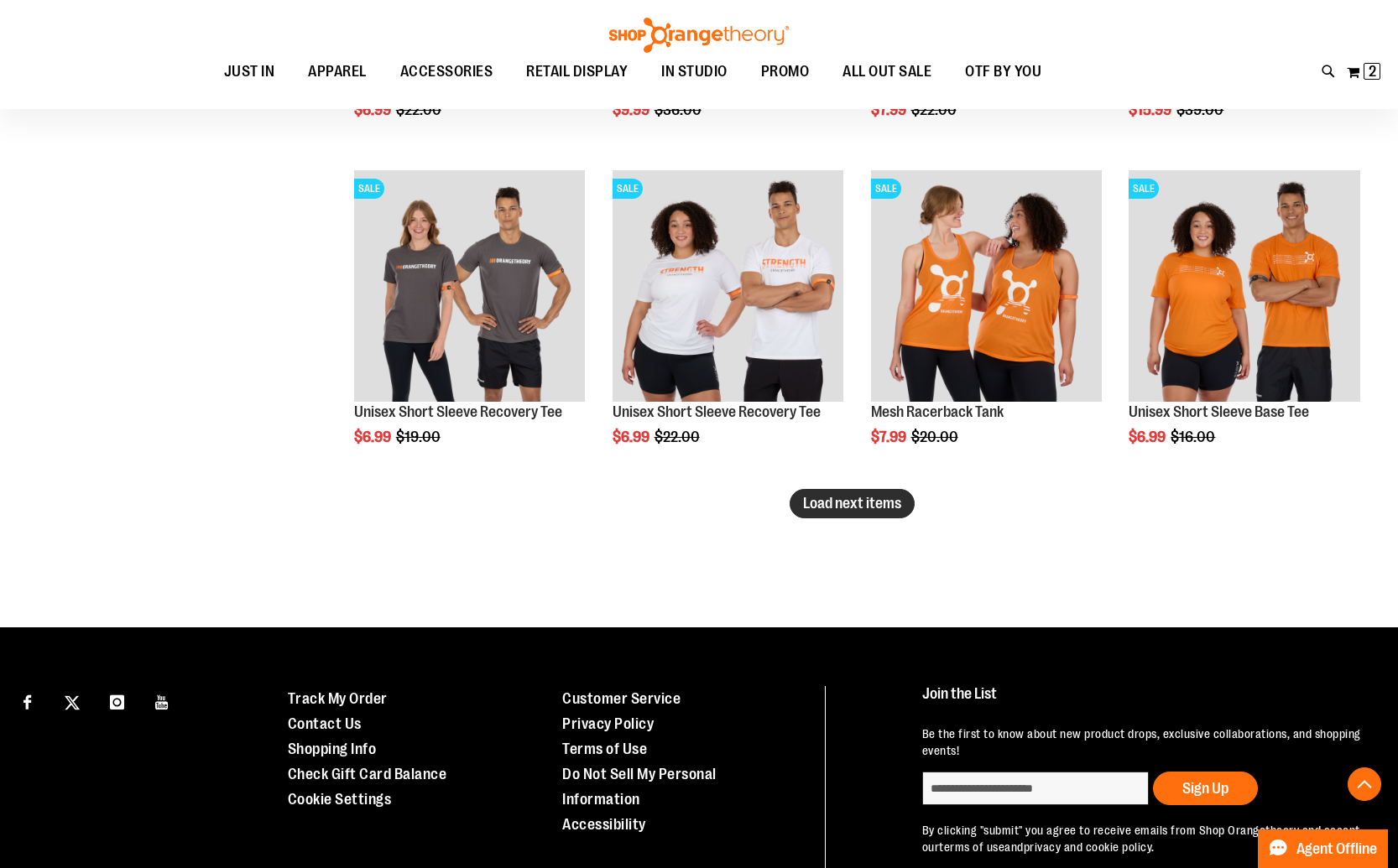
click at [874, 506] on span "Load next items" at bounding box center [852, 503] width 98 height 17
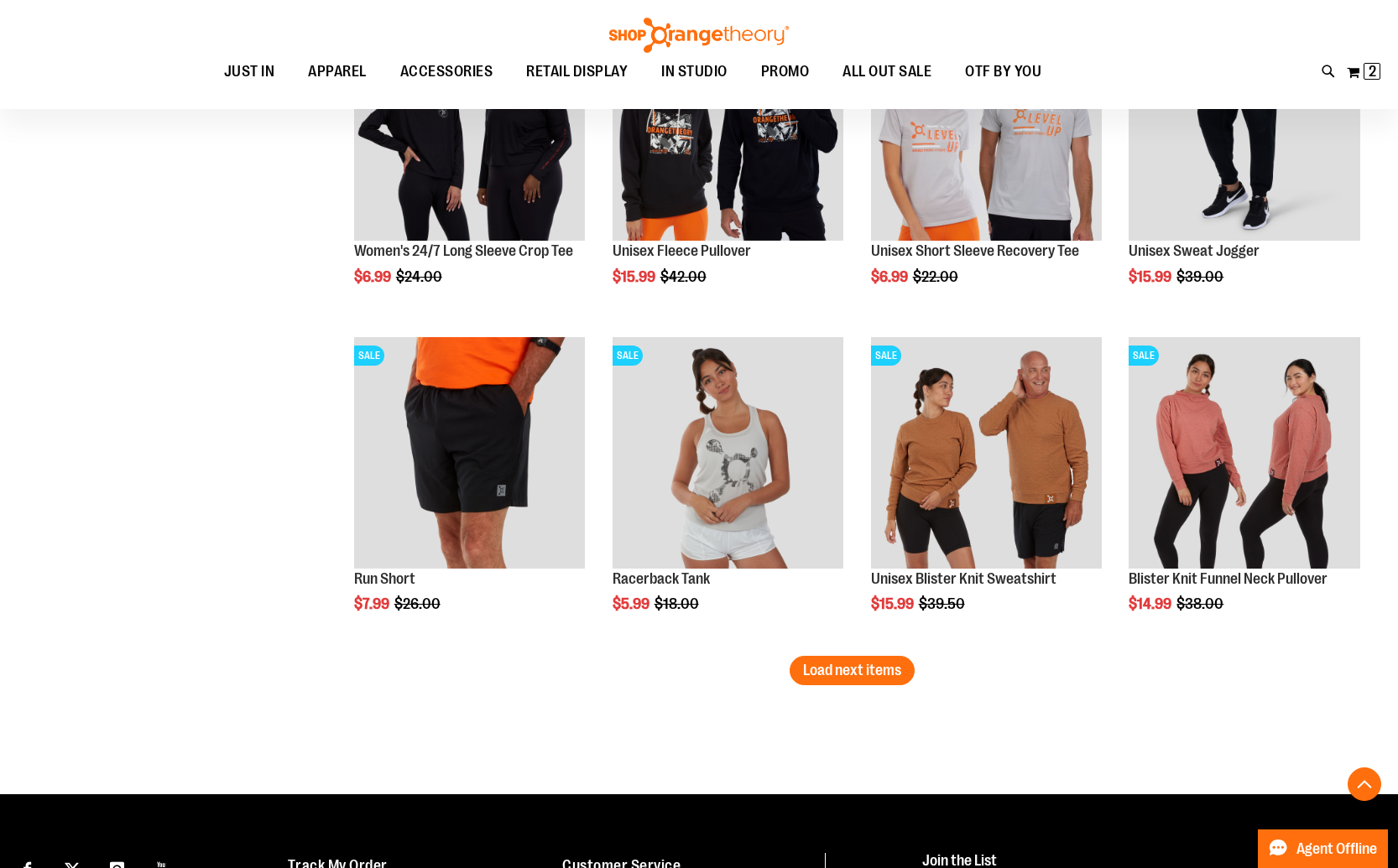
scroll to position [7524, 0]
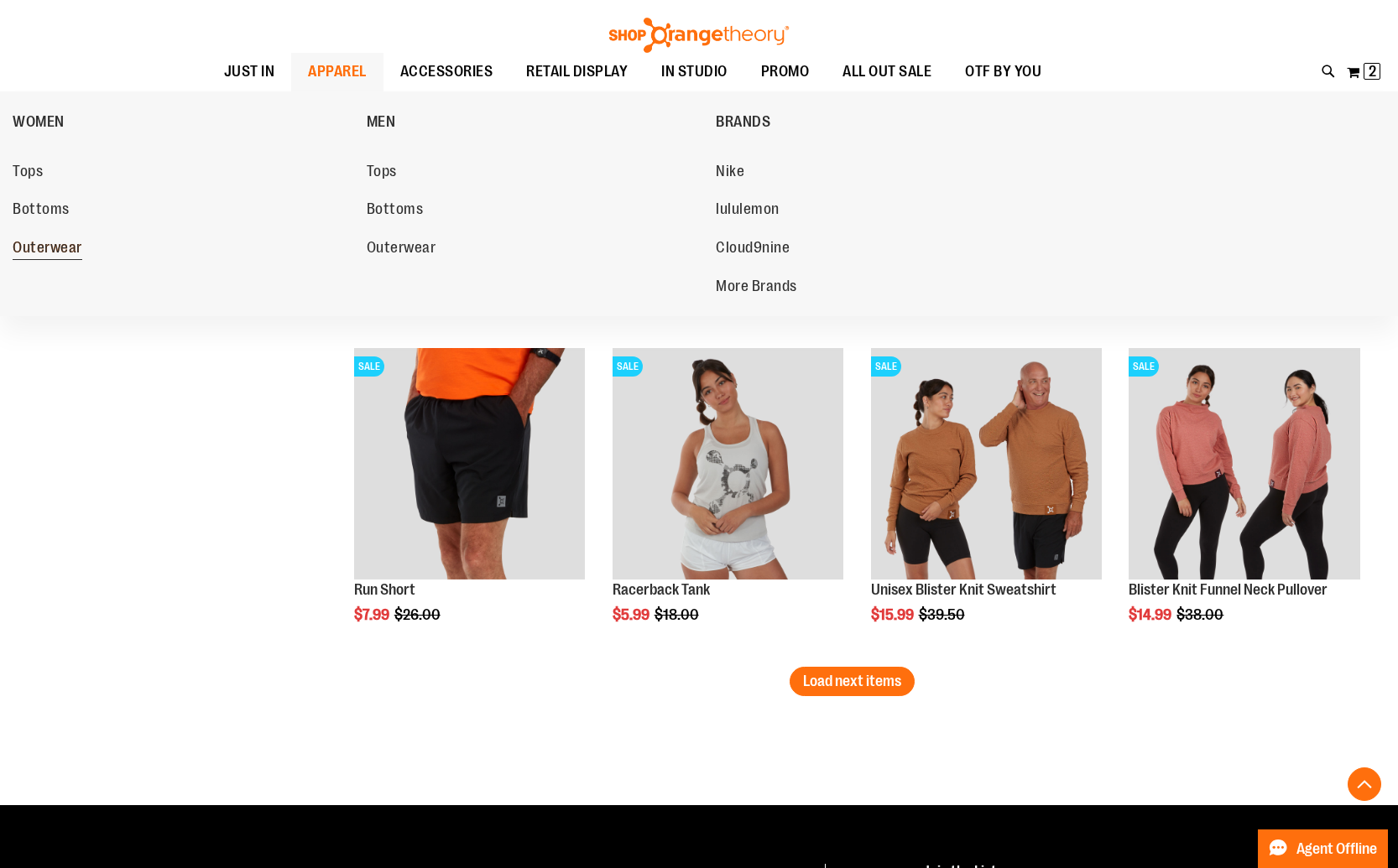
click at [42, 243] on span "Outerwear" at bounding box center [48, 249] width 70 height 21
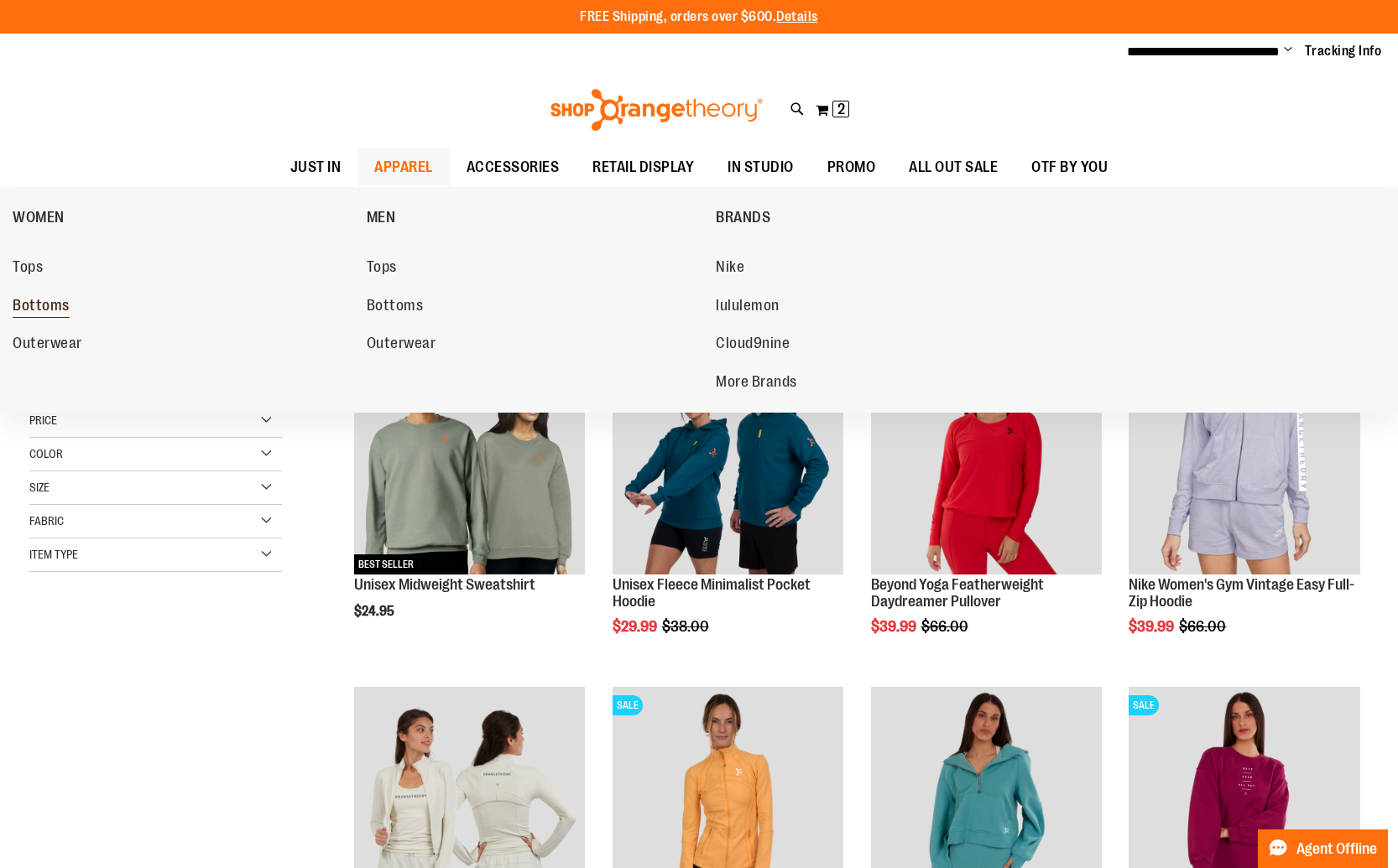
type input "**********"
click at [28, 302] on span "Bottoms" at bounding box center [41, 307] width 57 height 21
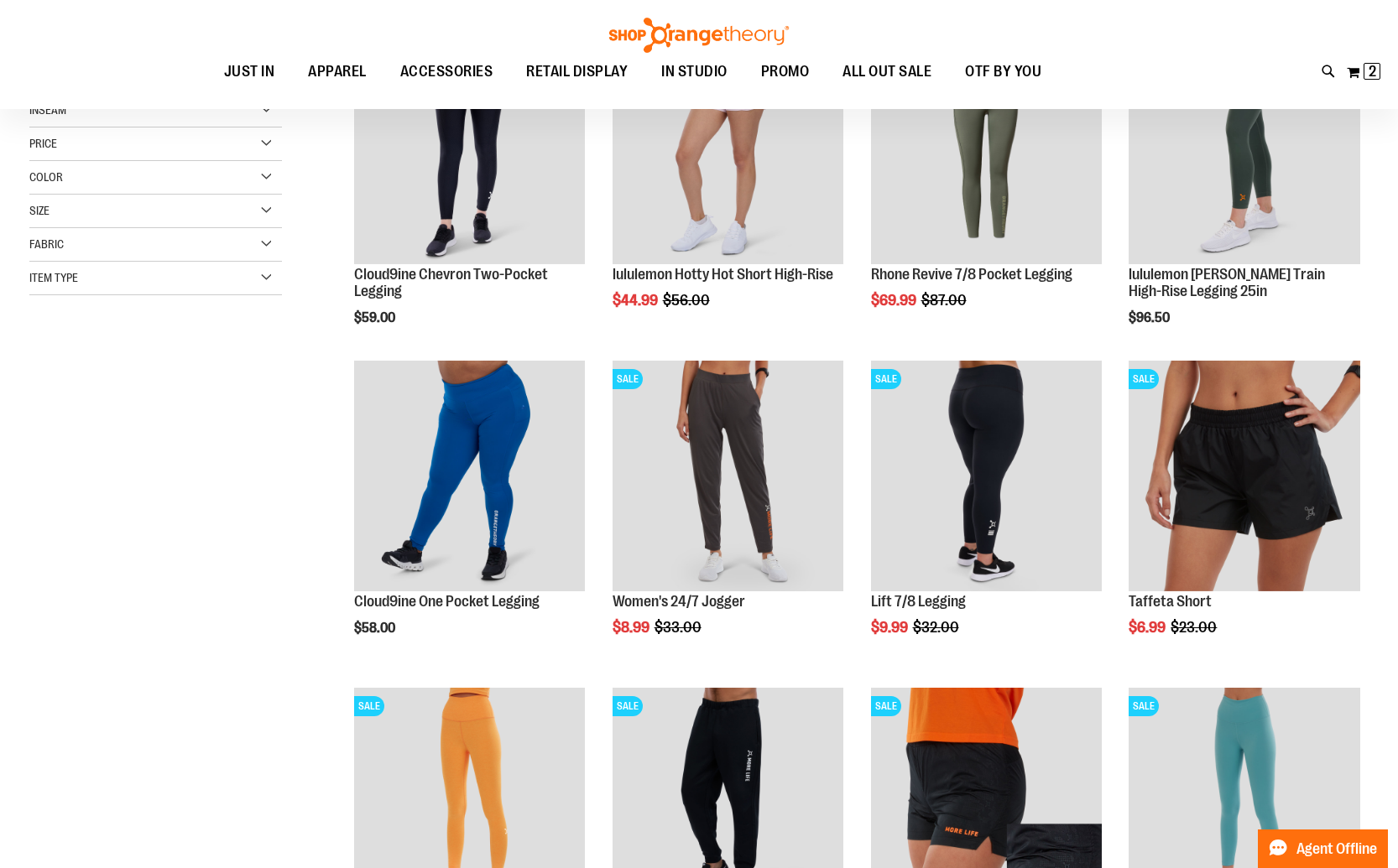
scroll to position [313, 0]
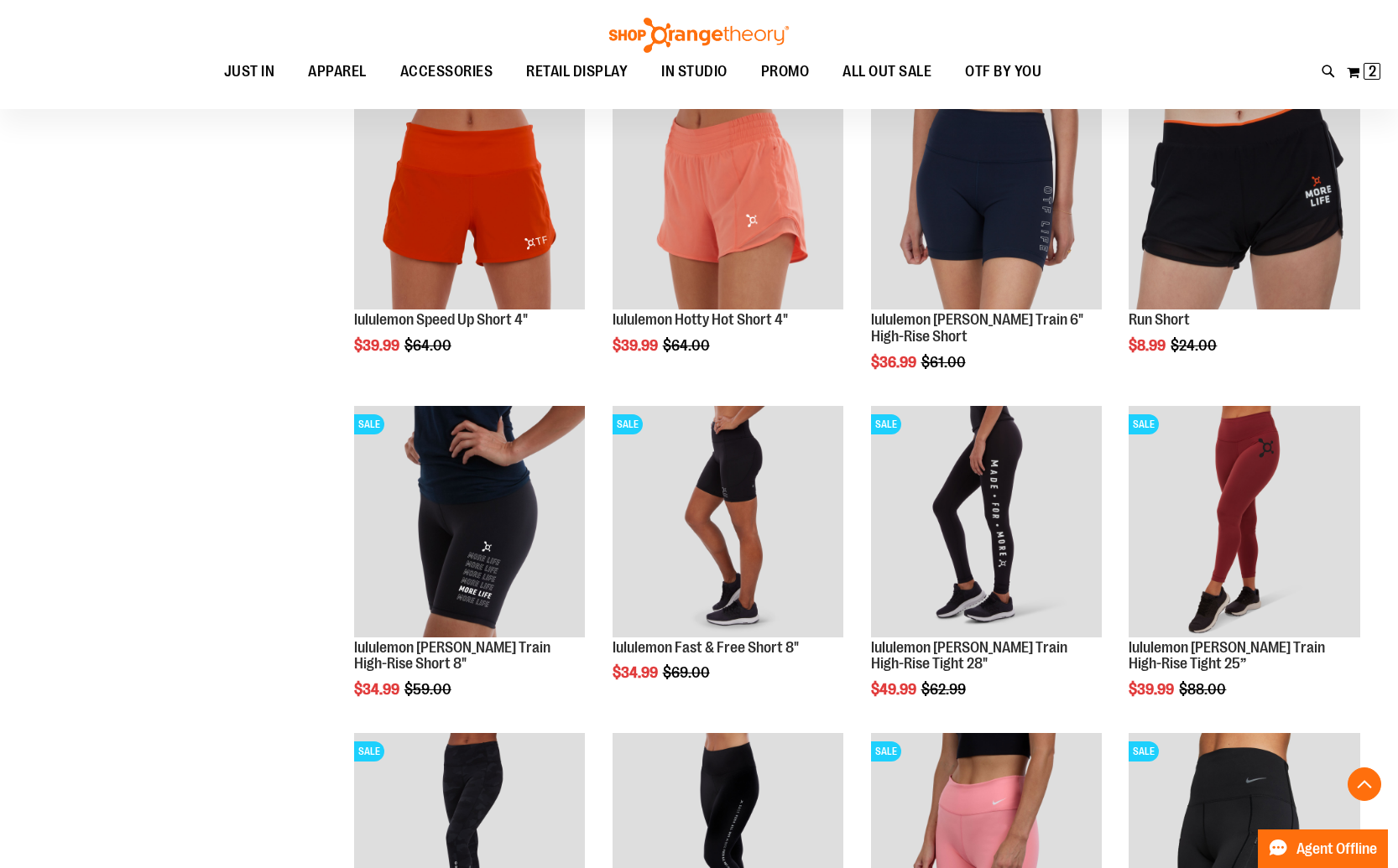
scroll to position [1303, 0]
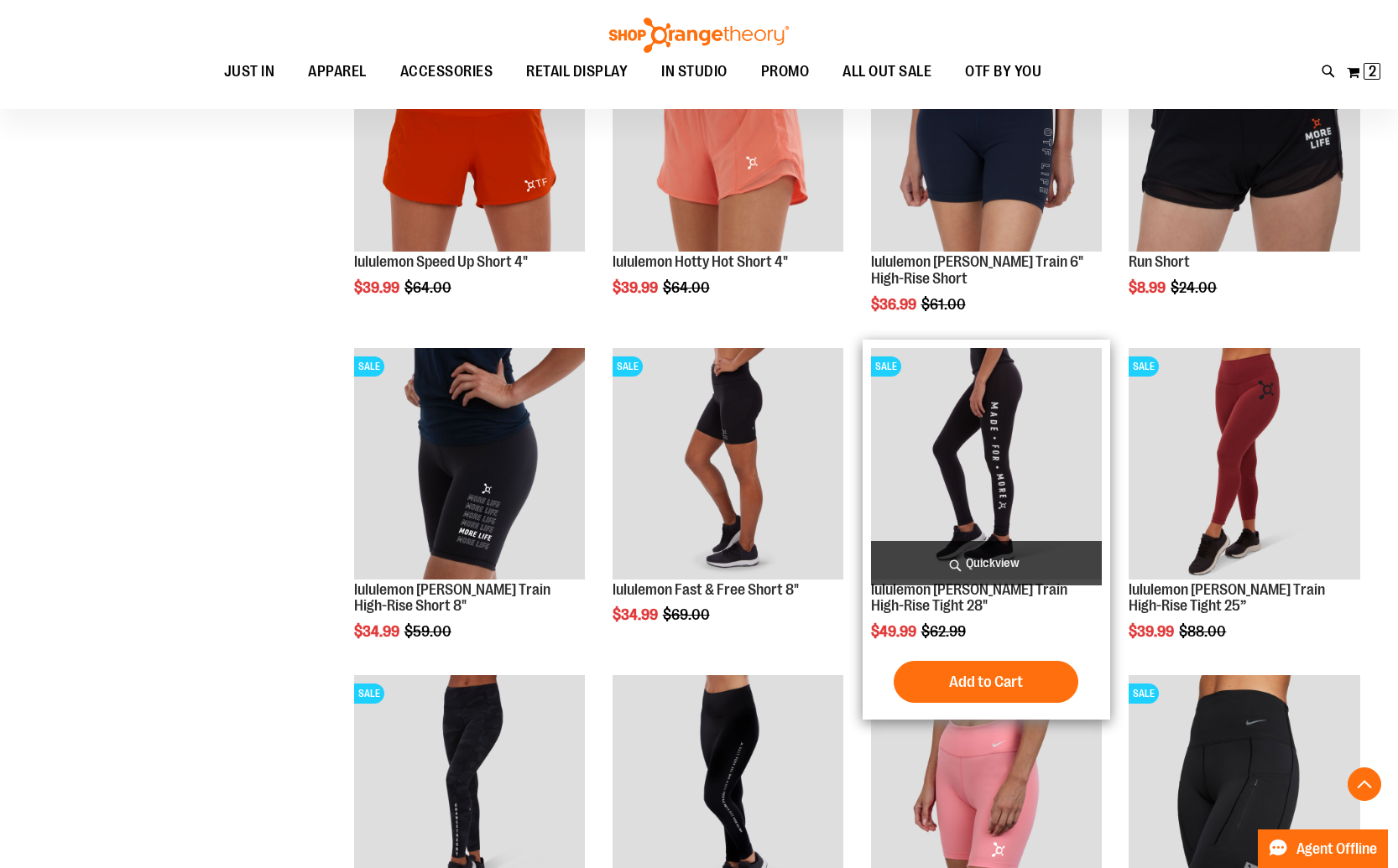
type input "**********"
click at [987, 455] on img "product" at bounding box center [987, 464] width 232 height 232
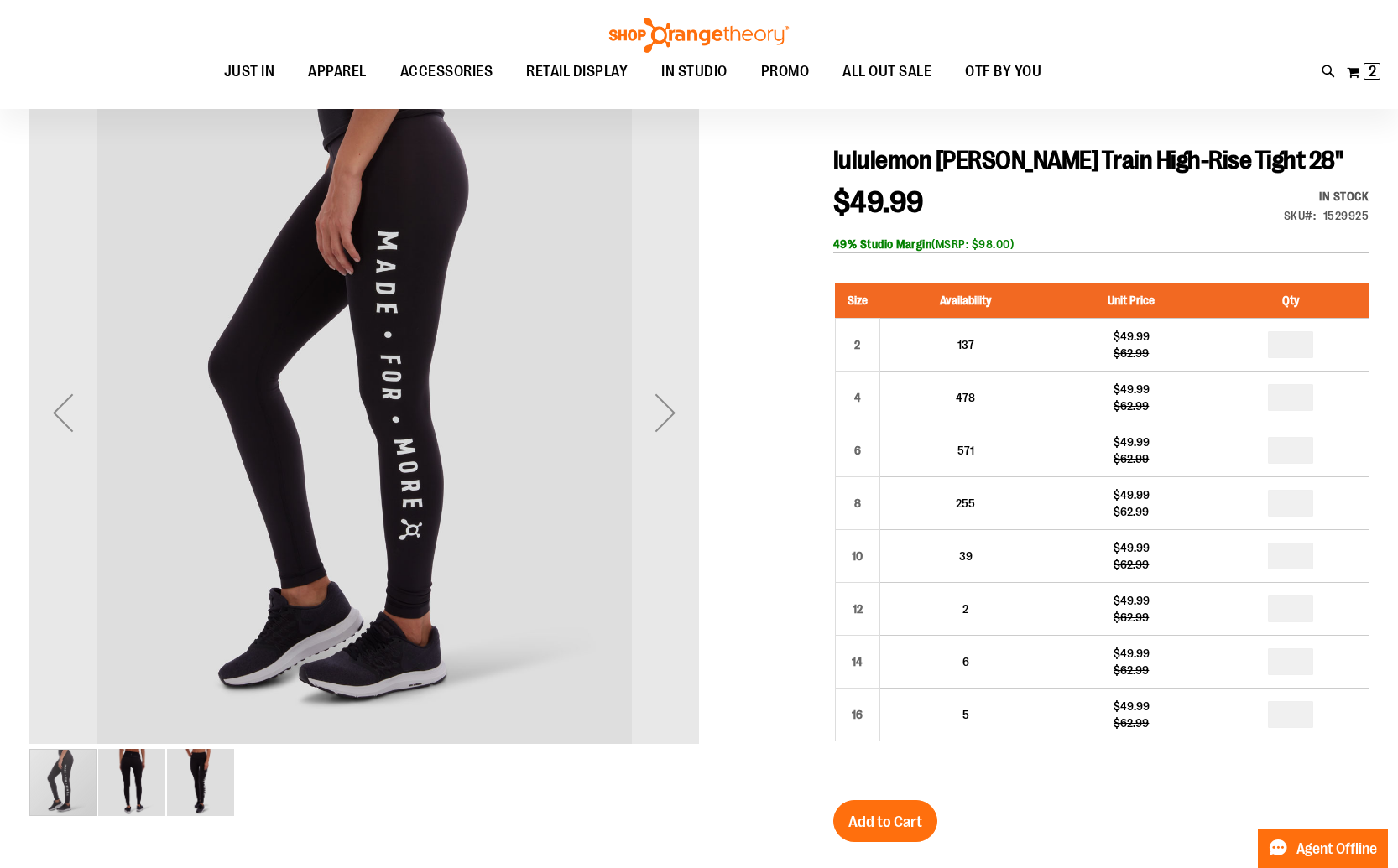
scroll to position [167, 0]
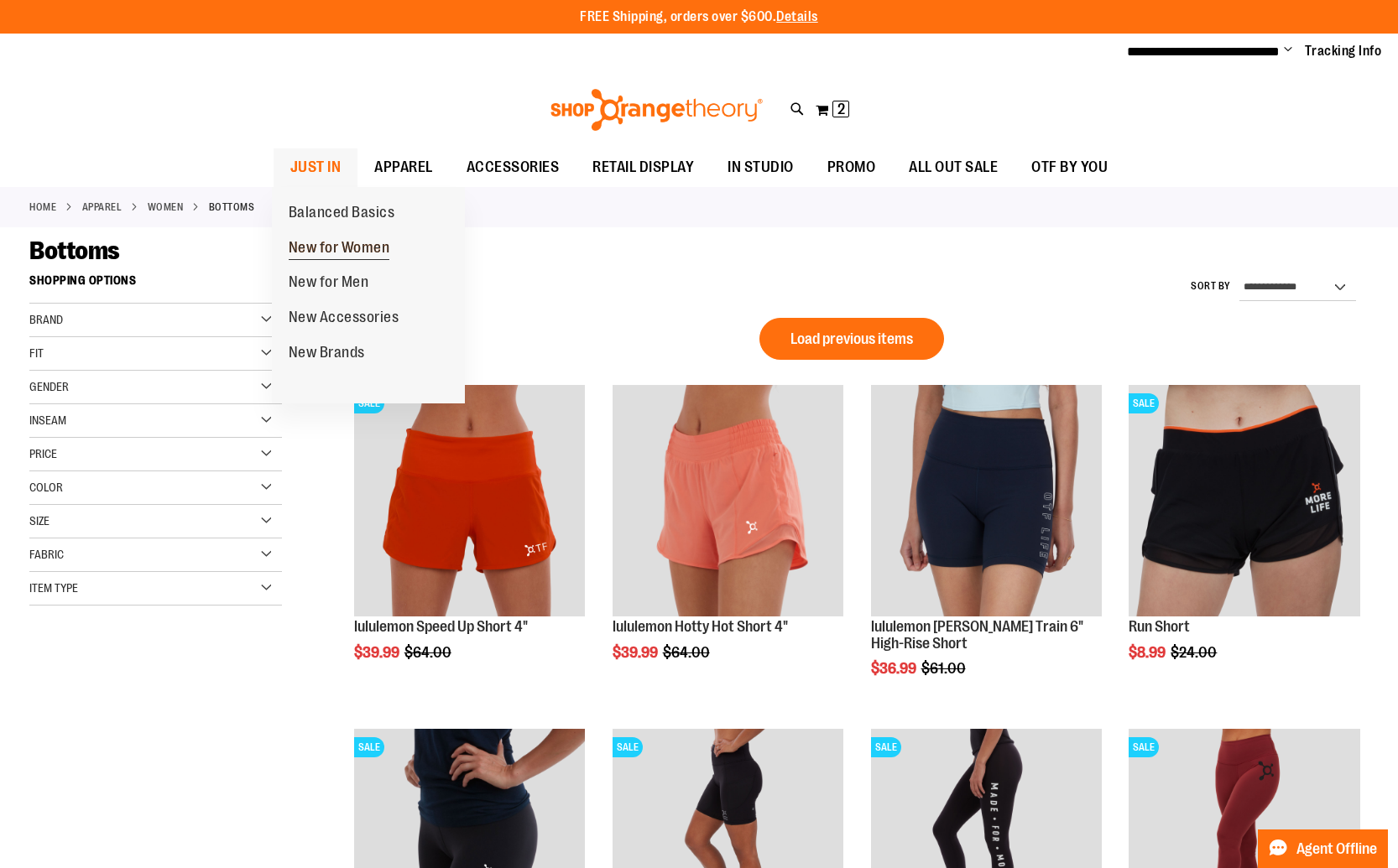
type input "**********"
click at [322, 250] on span "New for Women" at bounding box center [339, 249] width 101 height 21
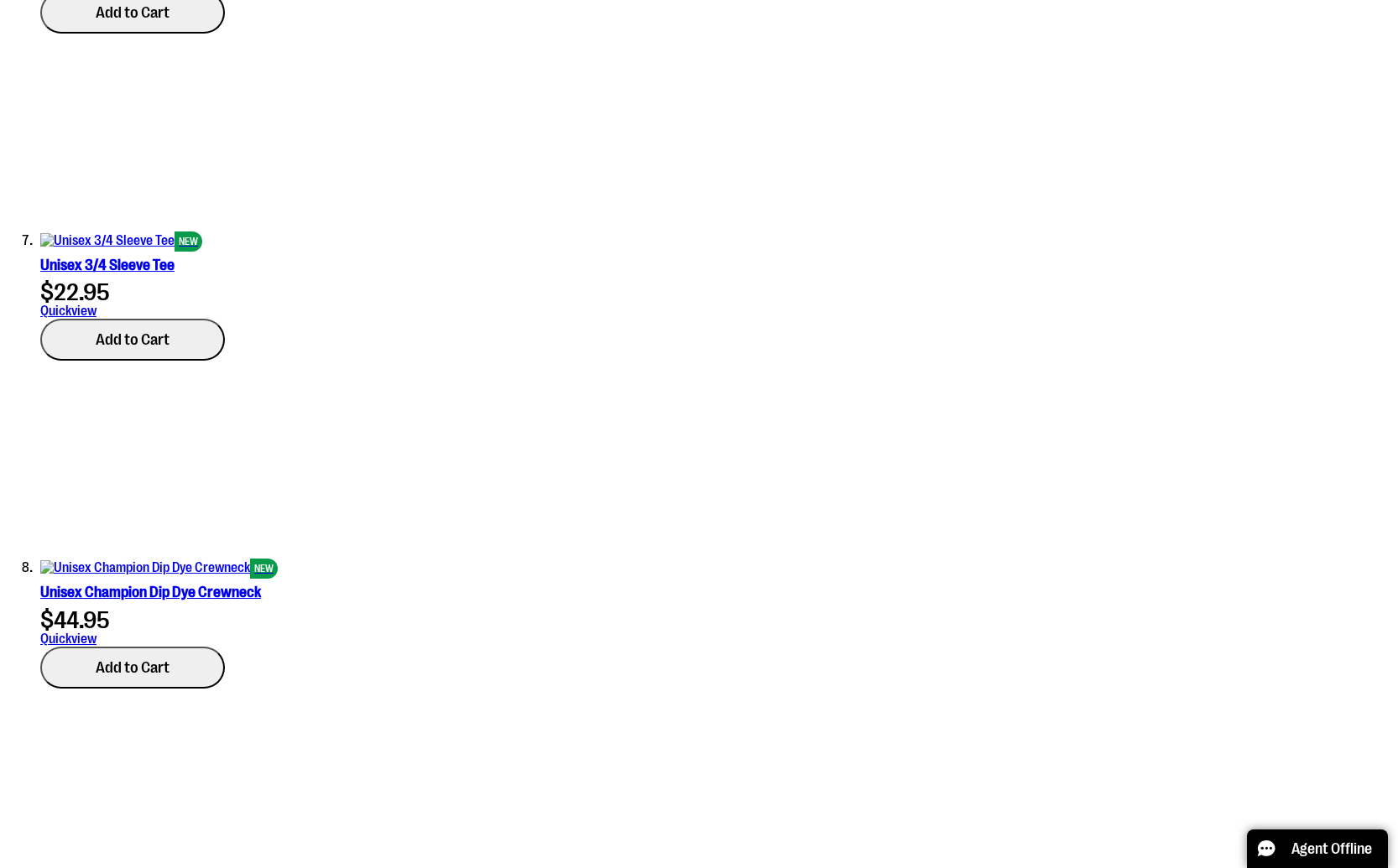
scroll to position [2737, 0]
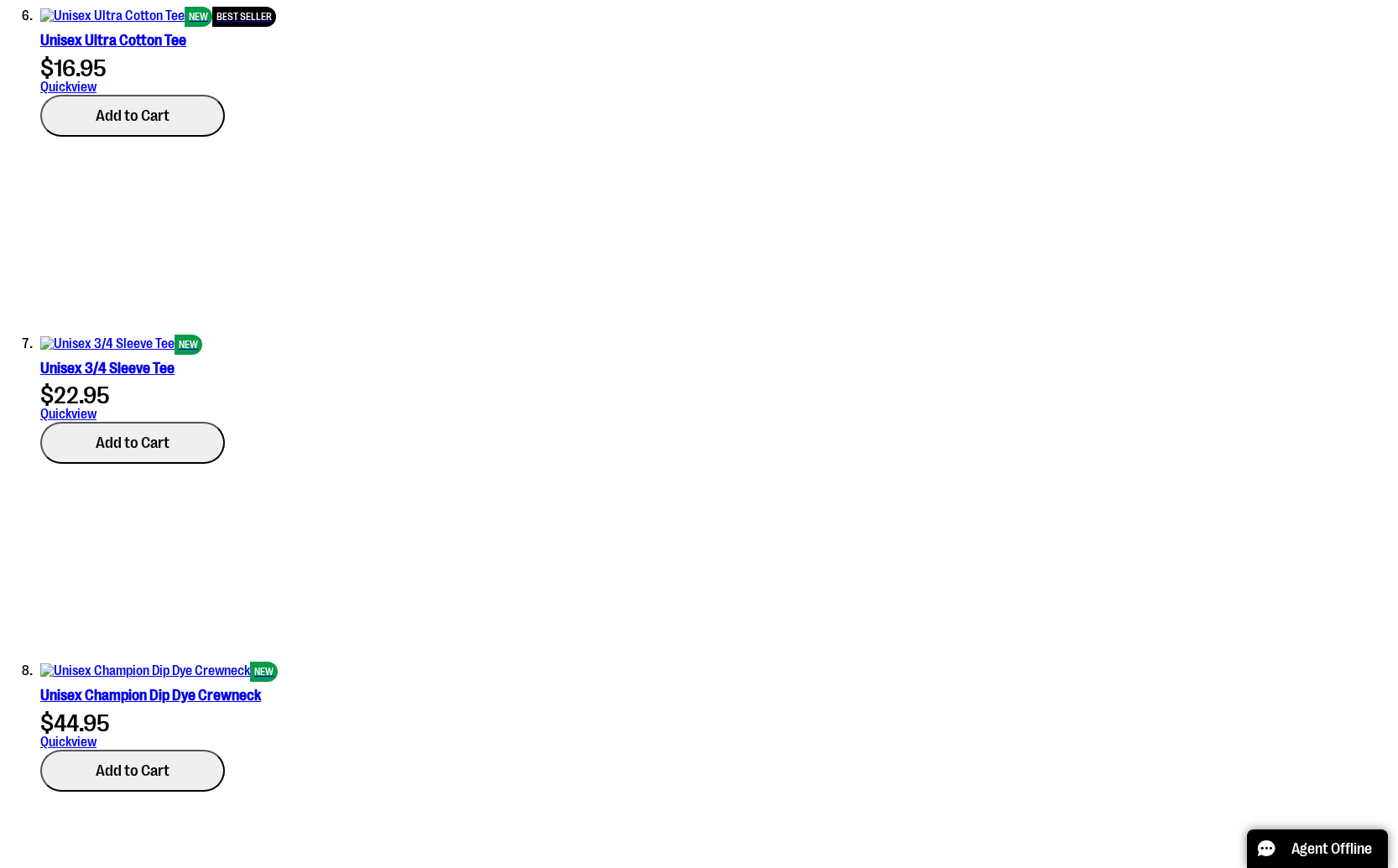
type input "**********"
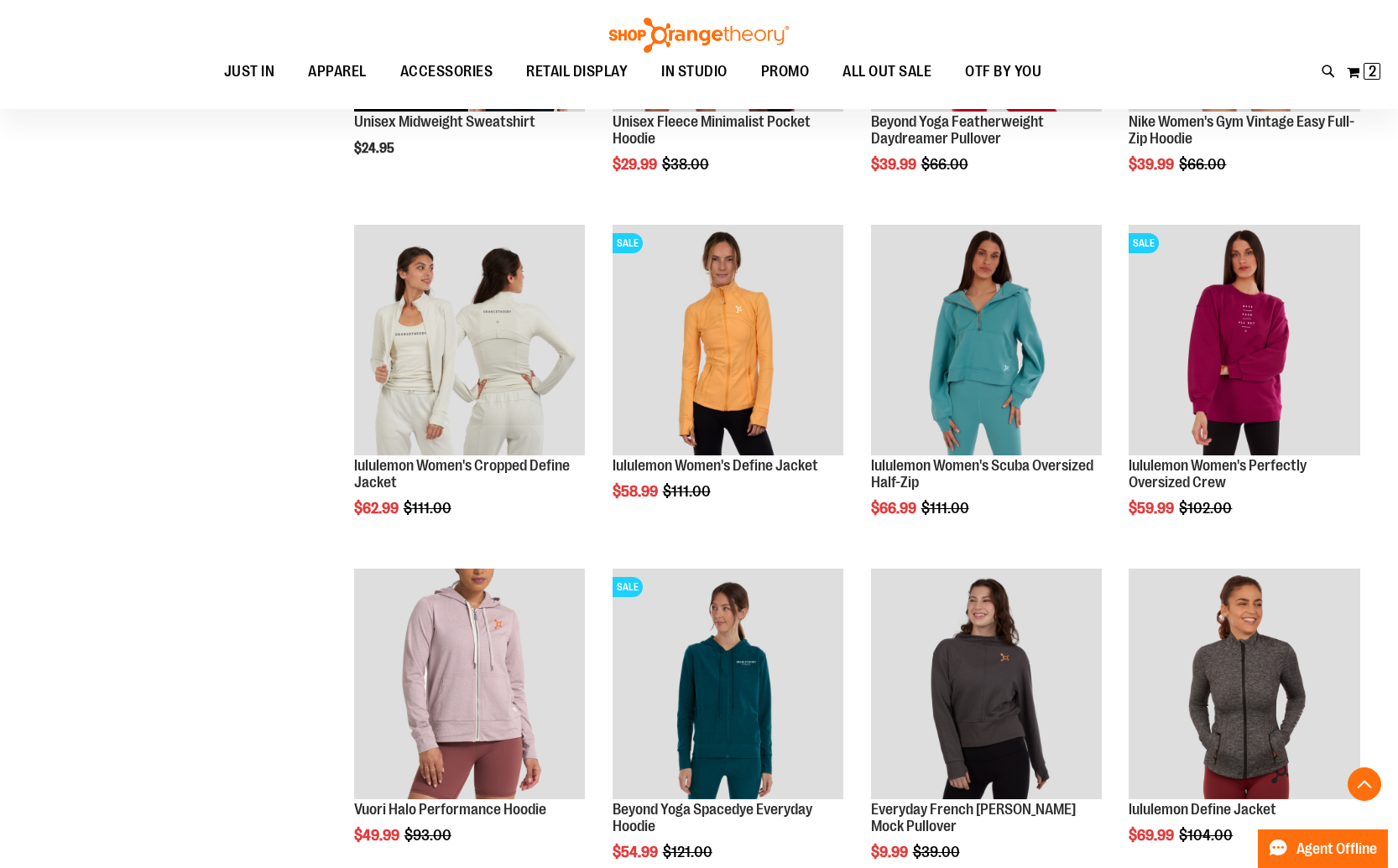
scroll to position [544, 0]
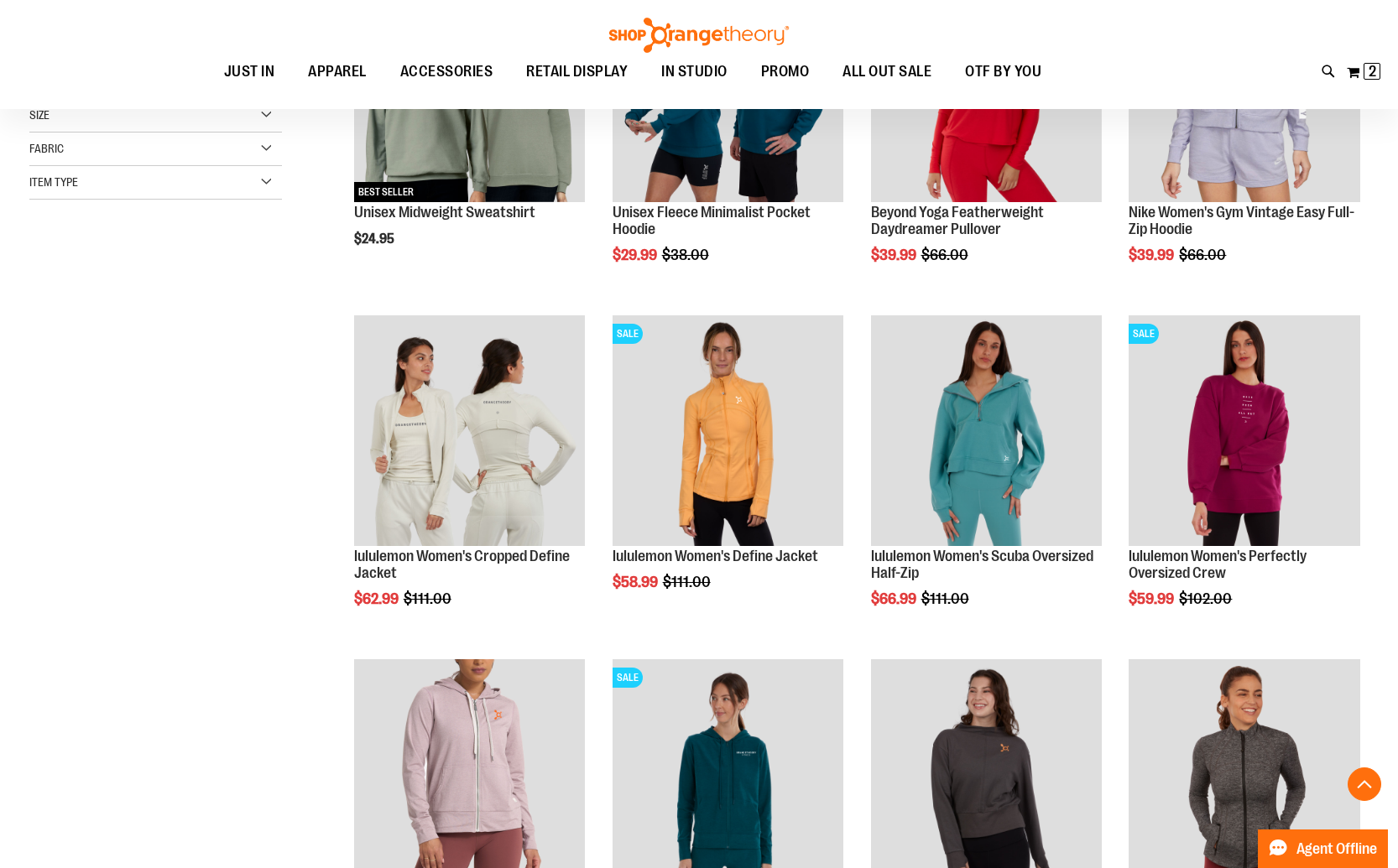
scroll to position [370, 0]
type input "**********"
click at [160, 129] on div "Size" at bounding box center [155, 117] width 253 height 33
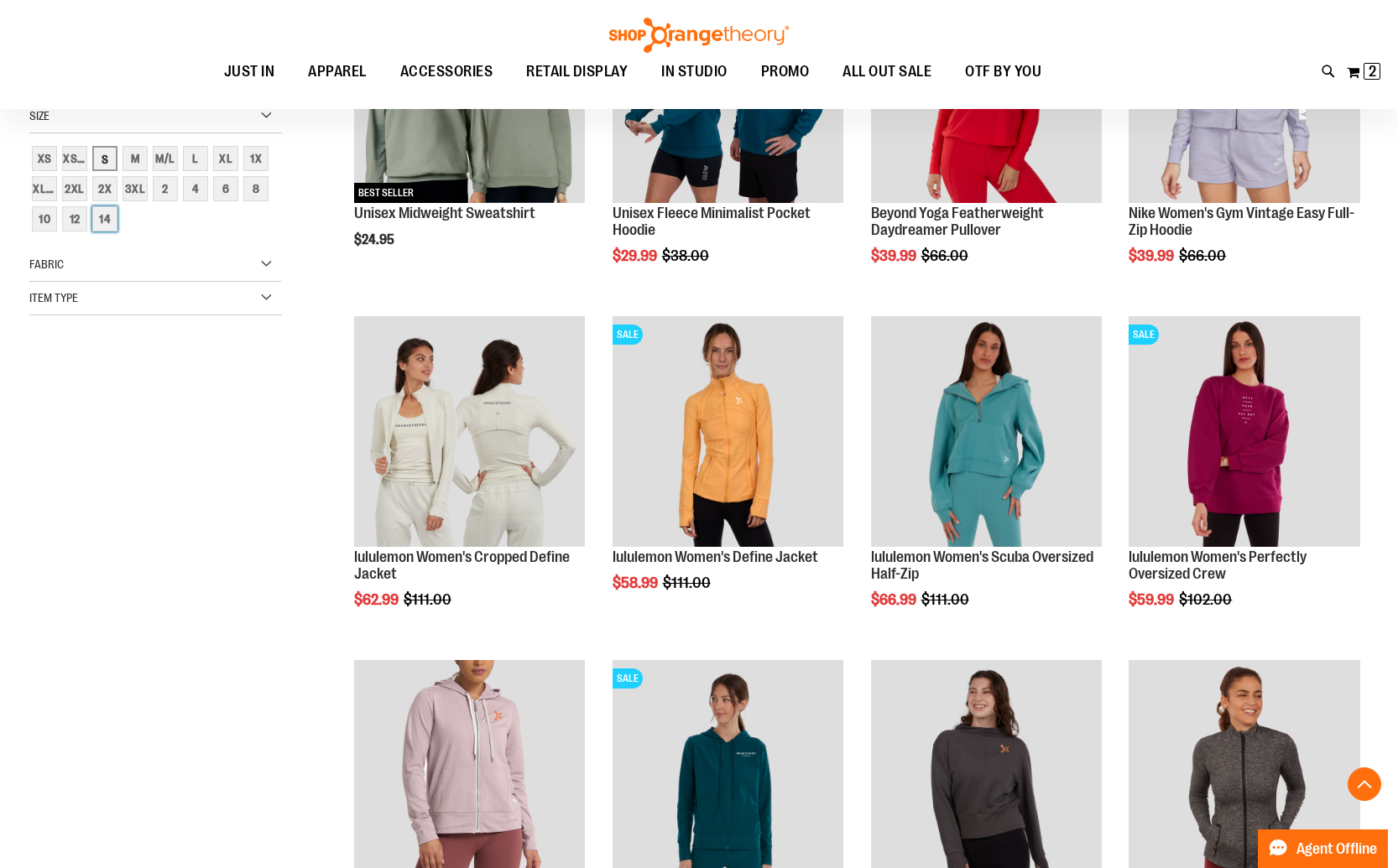
click at [97, 227] on div "14" at bounding box center [104, 218] width 25 height 25
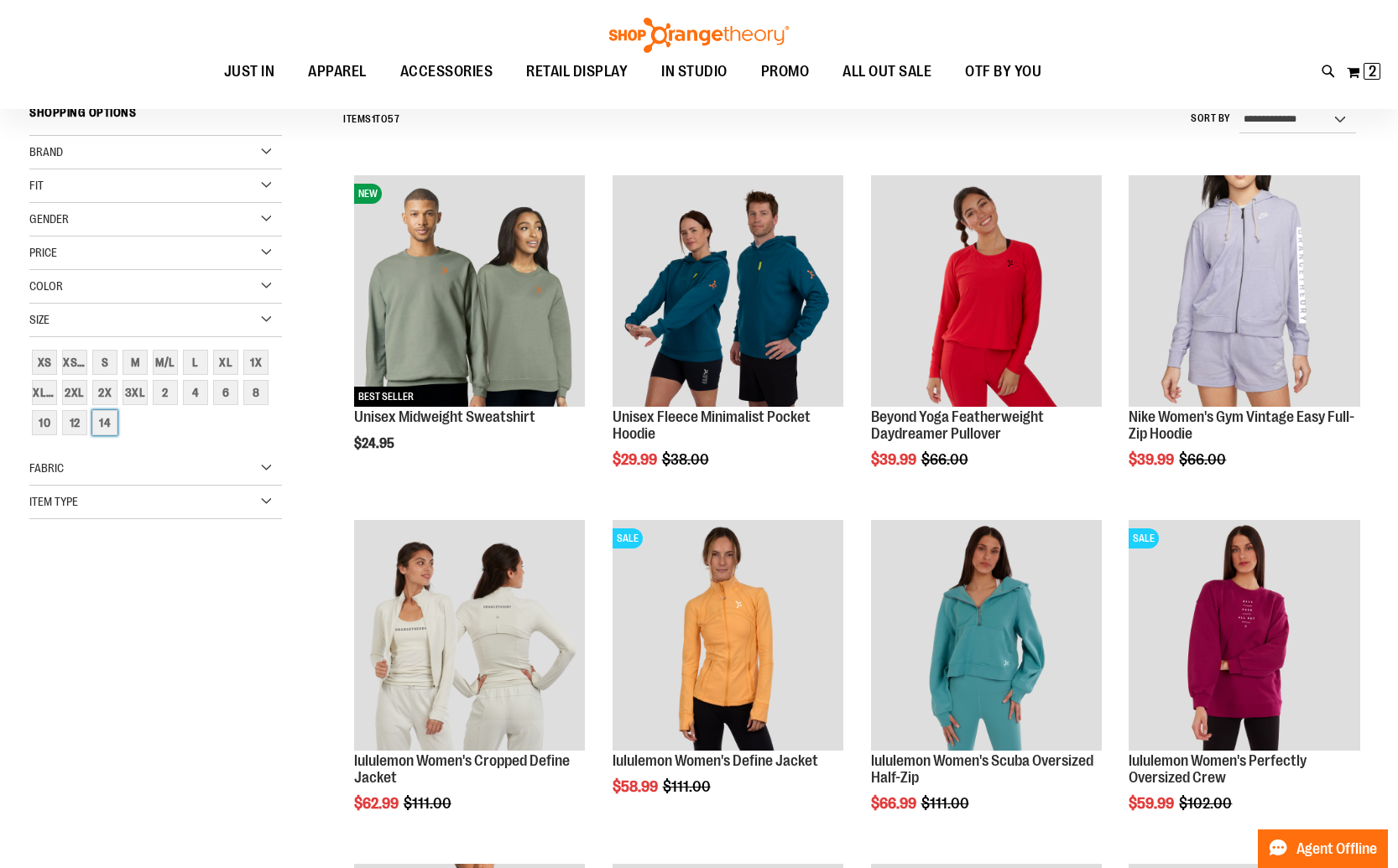
scroll to position [156, 0]
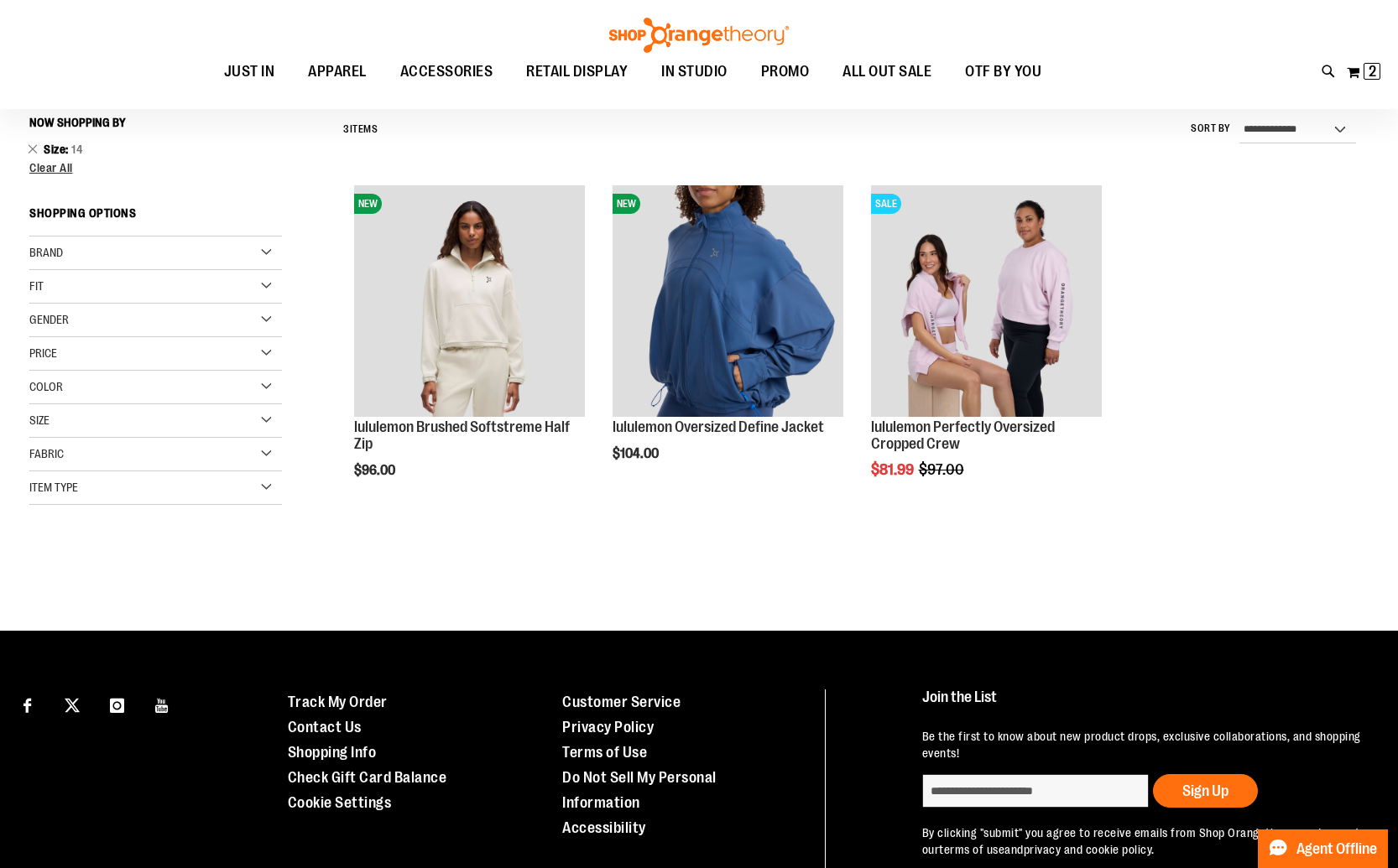
click at [127, 422] on div "Size" at bounding box center [155, 421] width 253 height 33
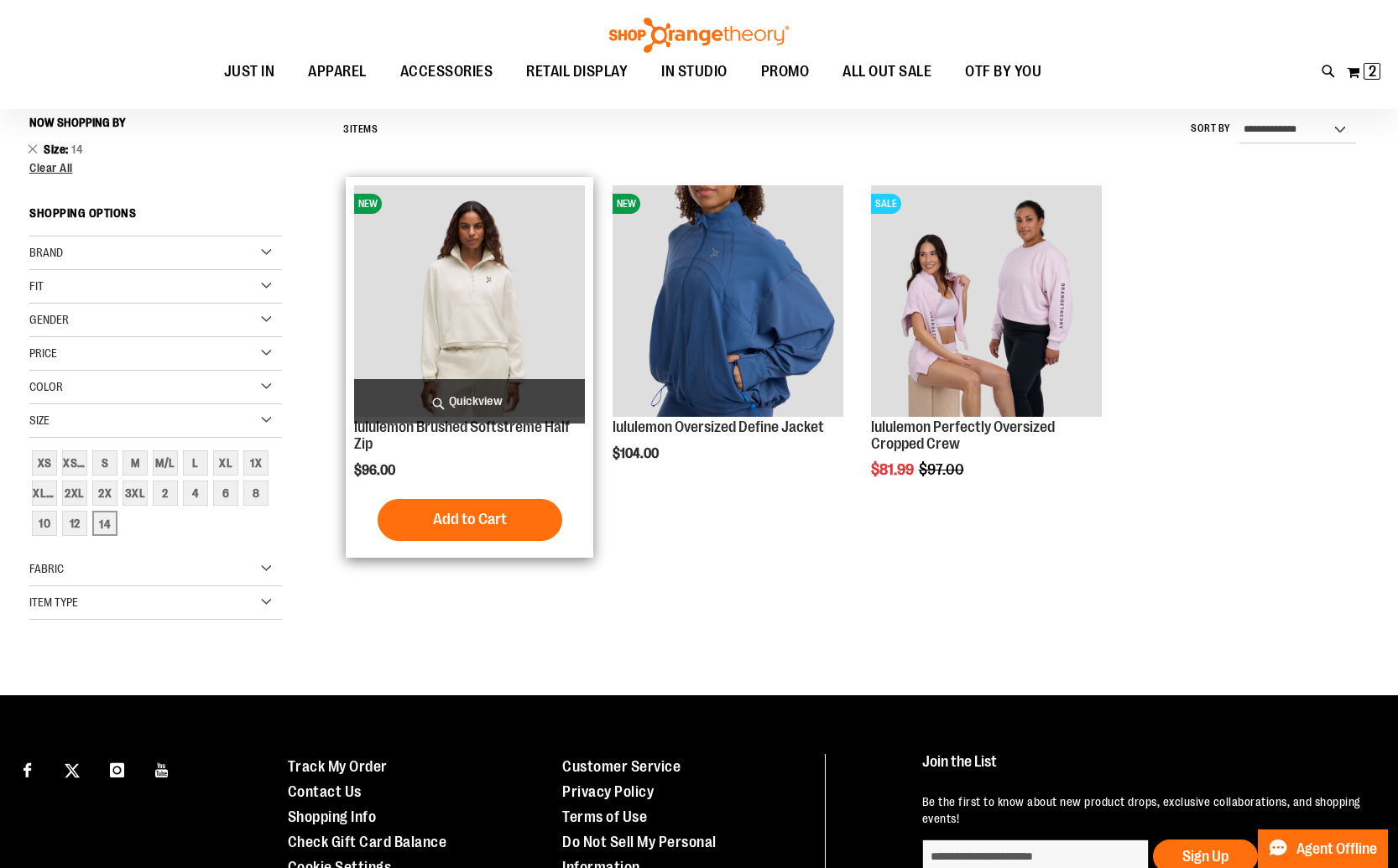
click at [501, 280] on img "product" at bounding box center [470, 302] width 232 height 232
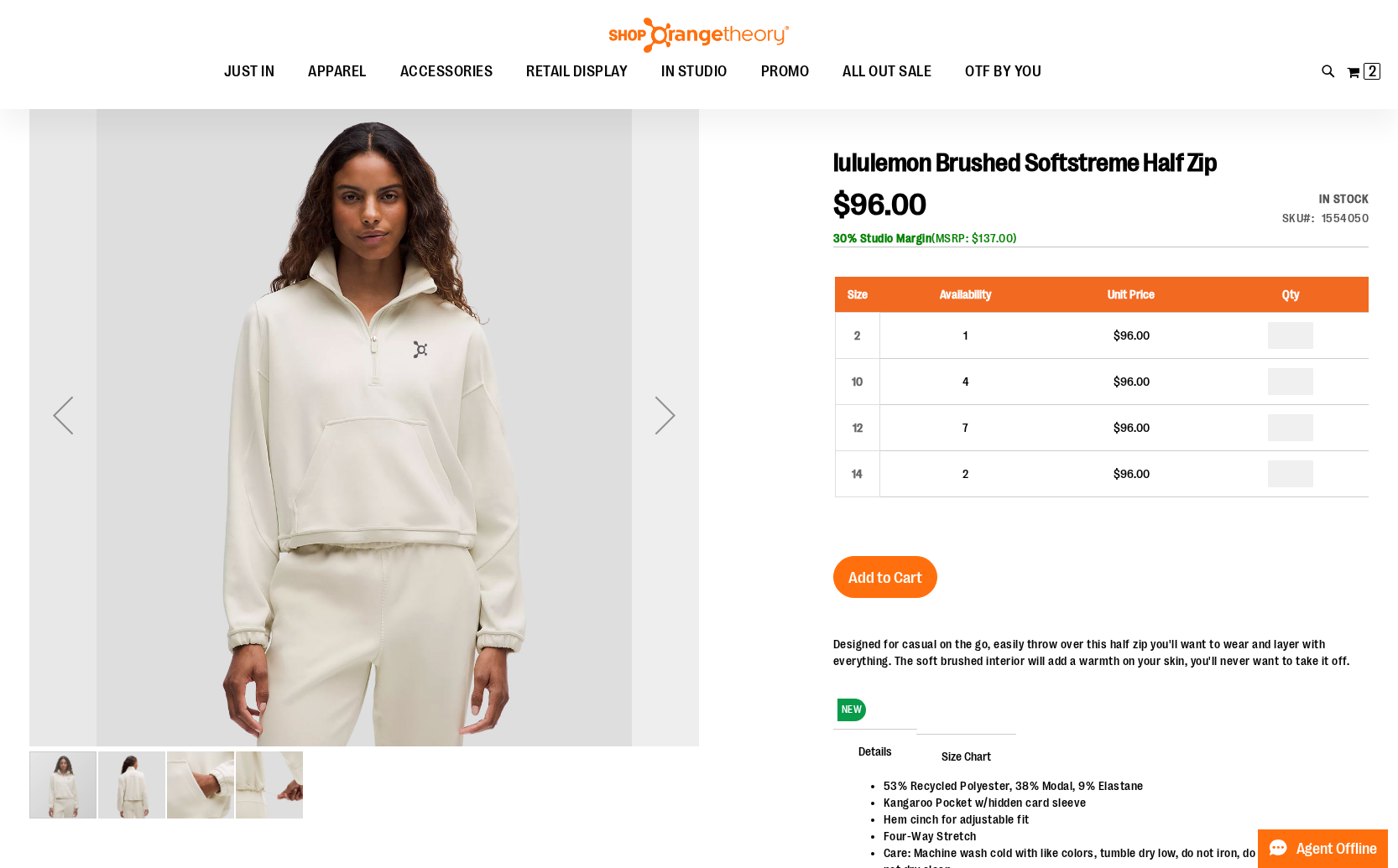
scroll to position [164, 0]
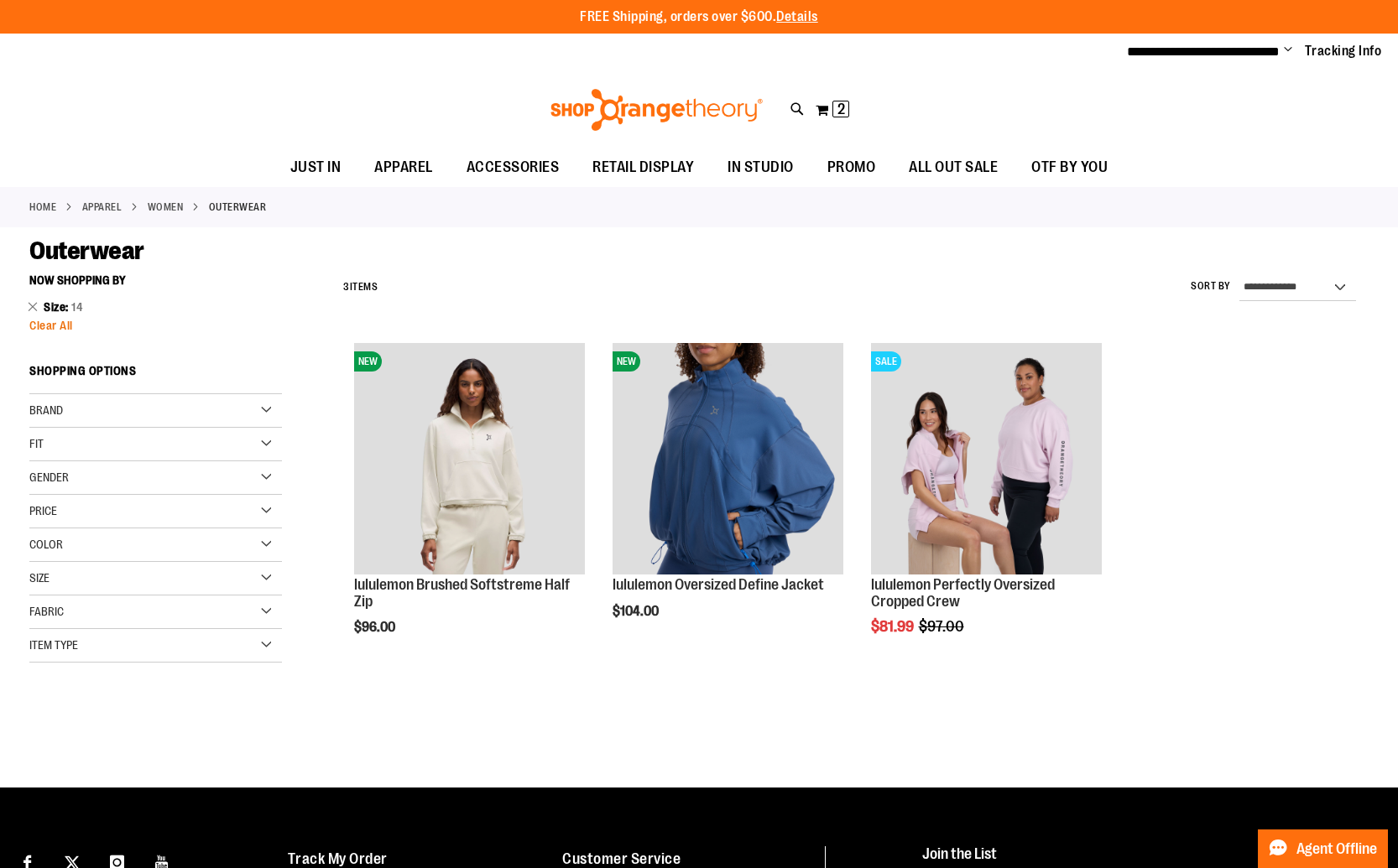
type input "**********"
click at [52, 321] on span "Clear All" at bounding box center [51, 326] width 43 height 14
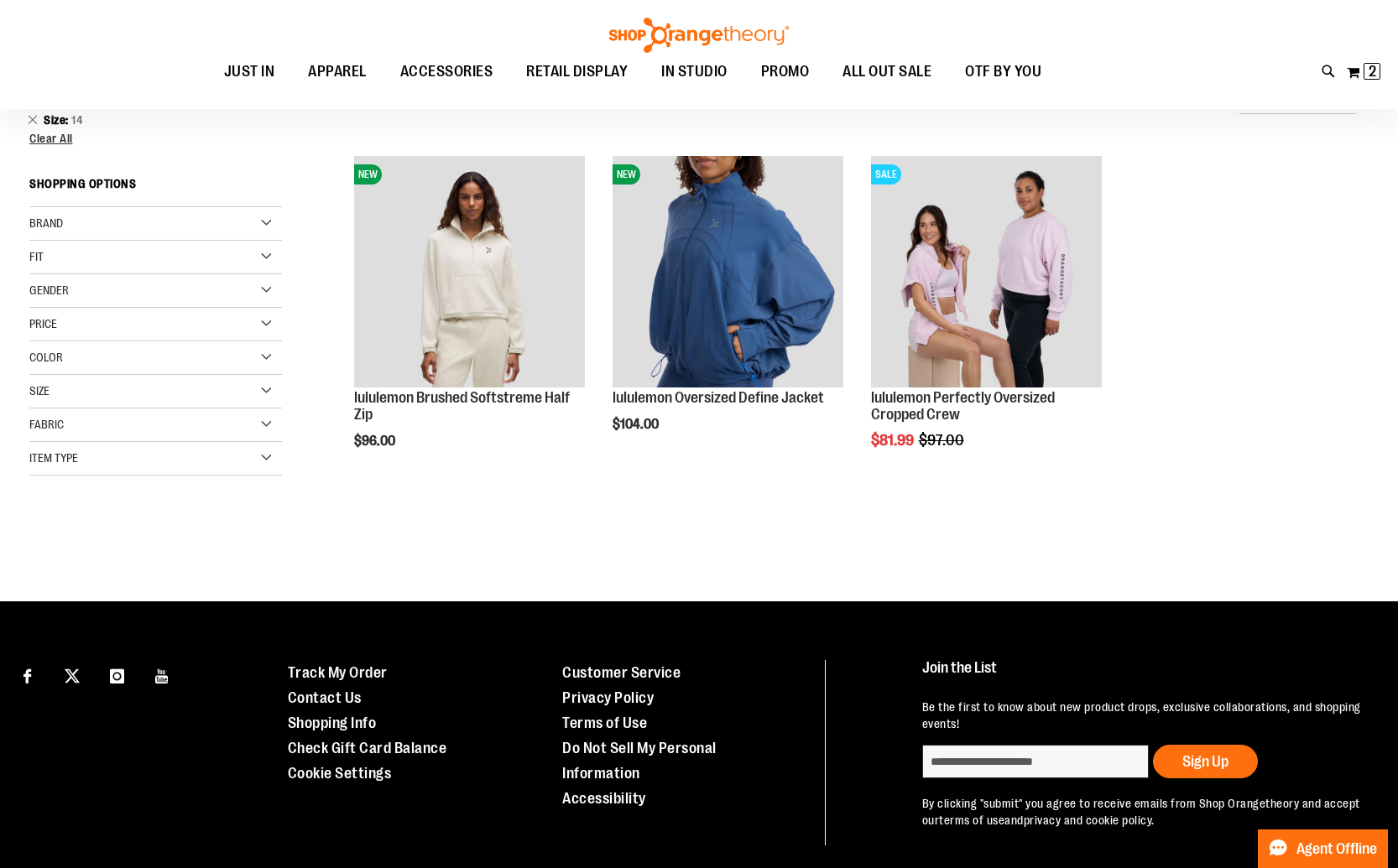
scroll to position [62, 0]
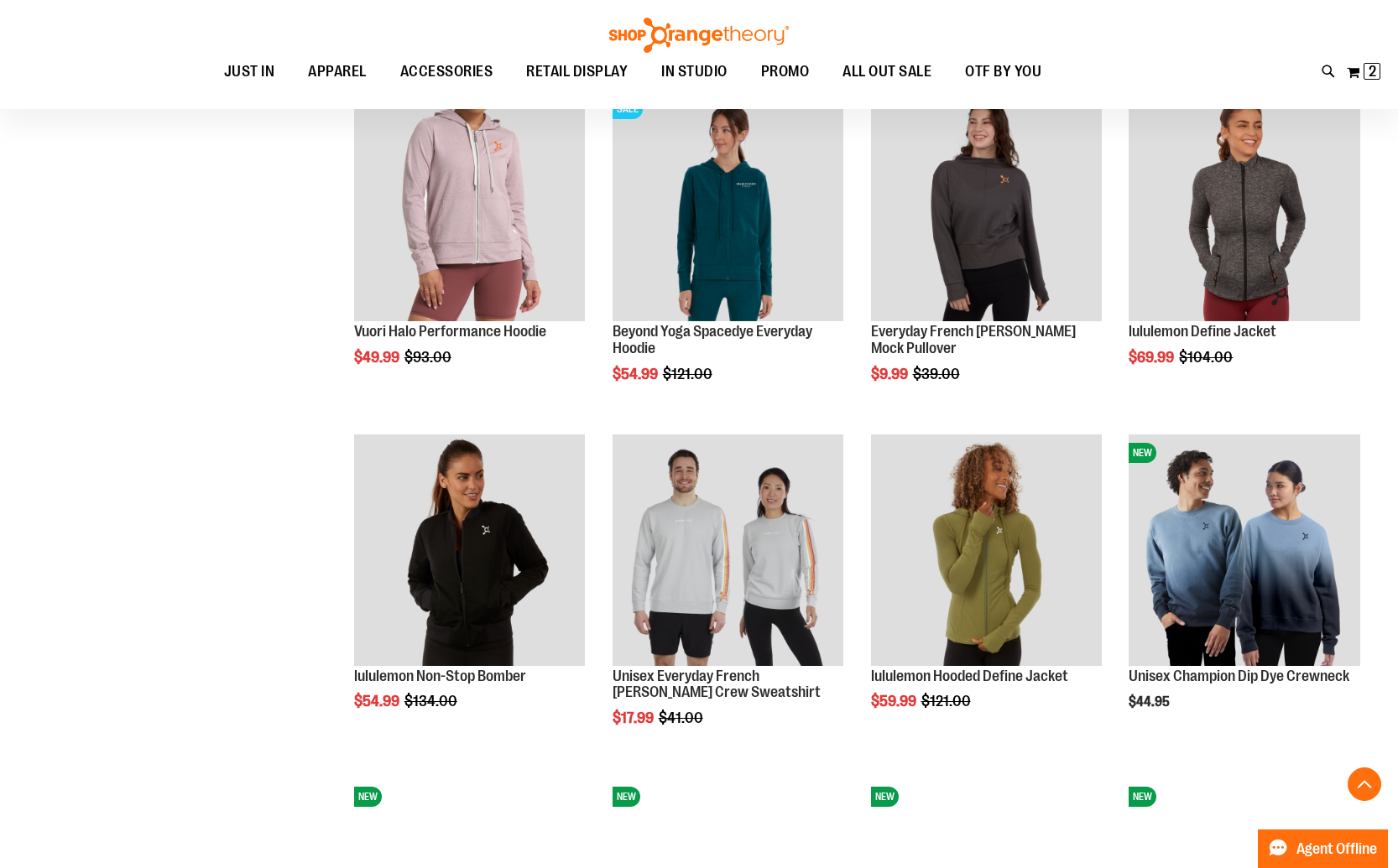
scroll to position [759, 0]
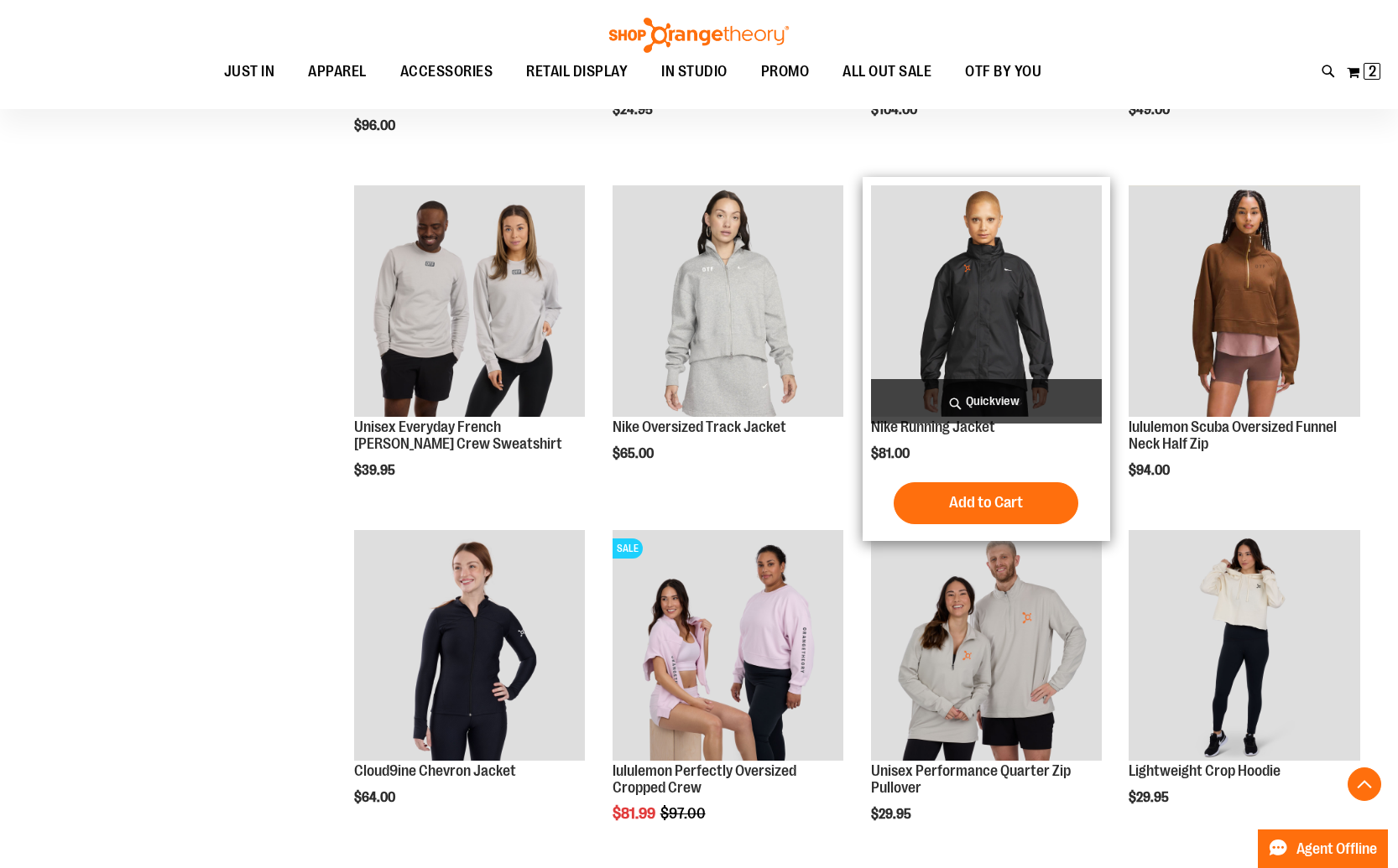
scroll to position [2029, 0]
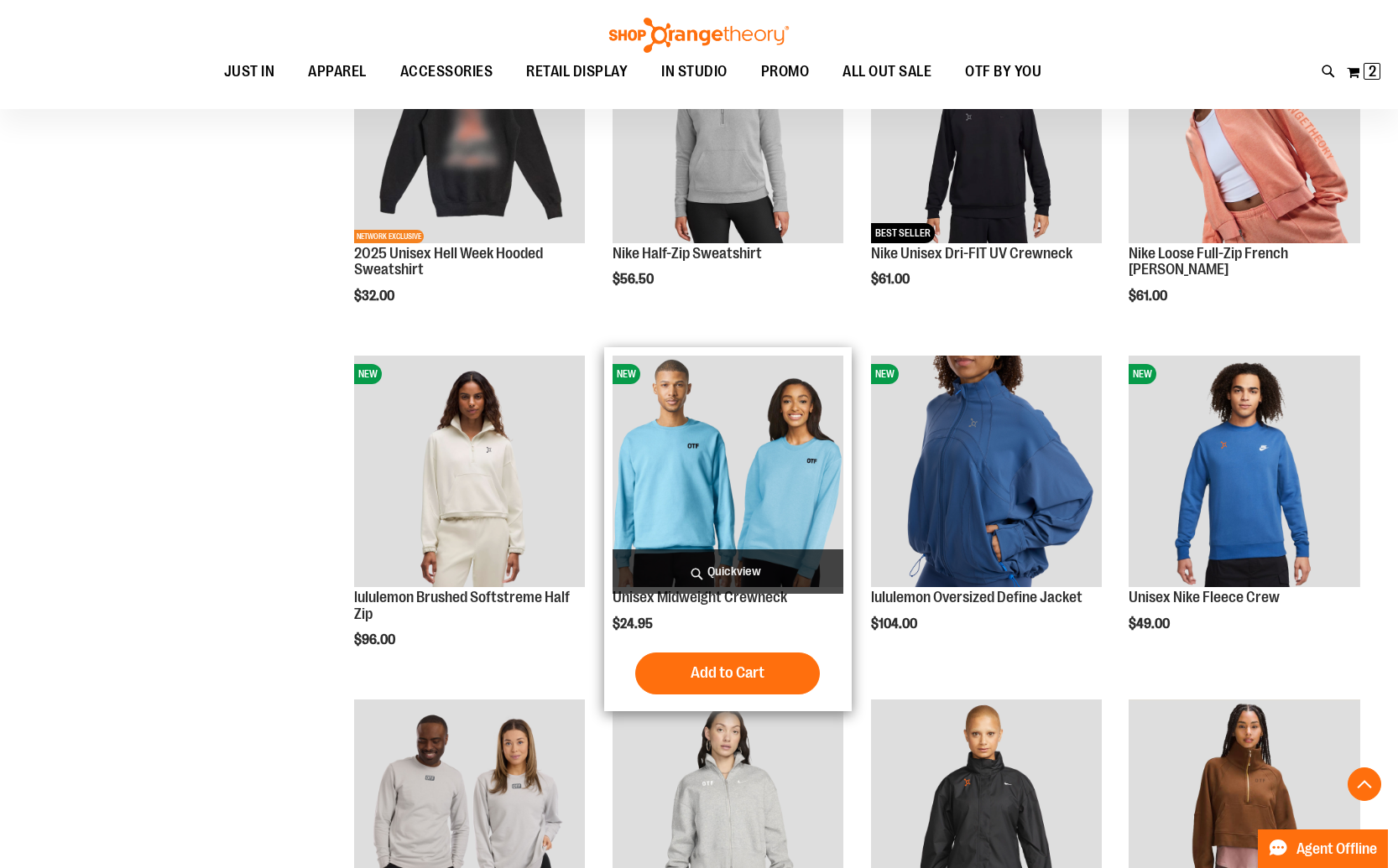
scroll to position [1523, 0]
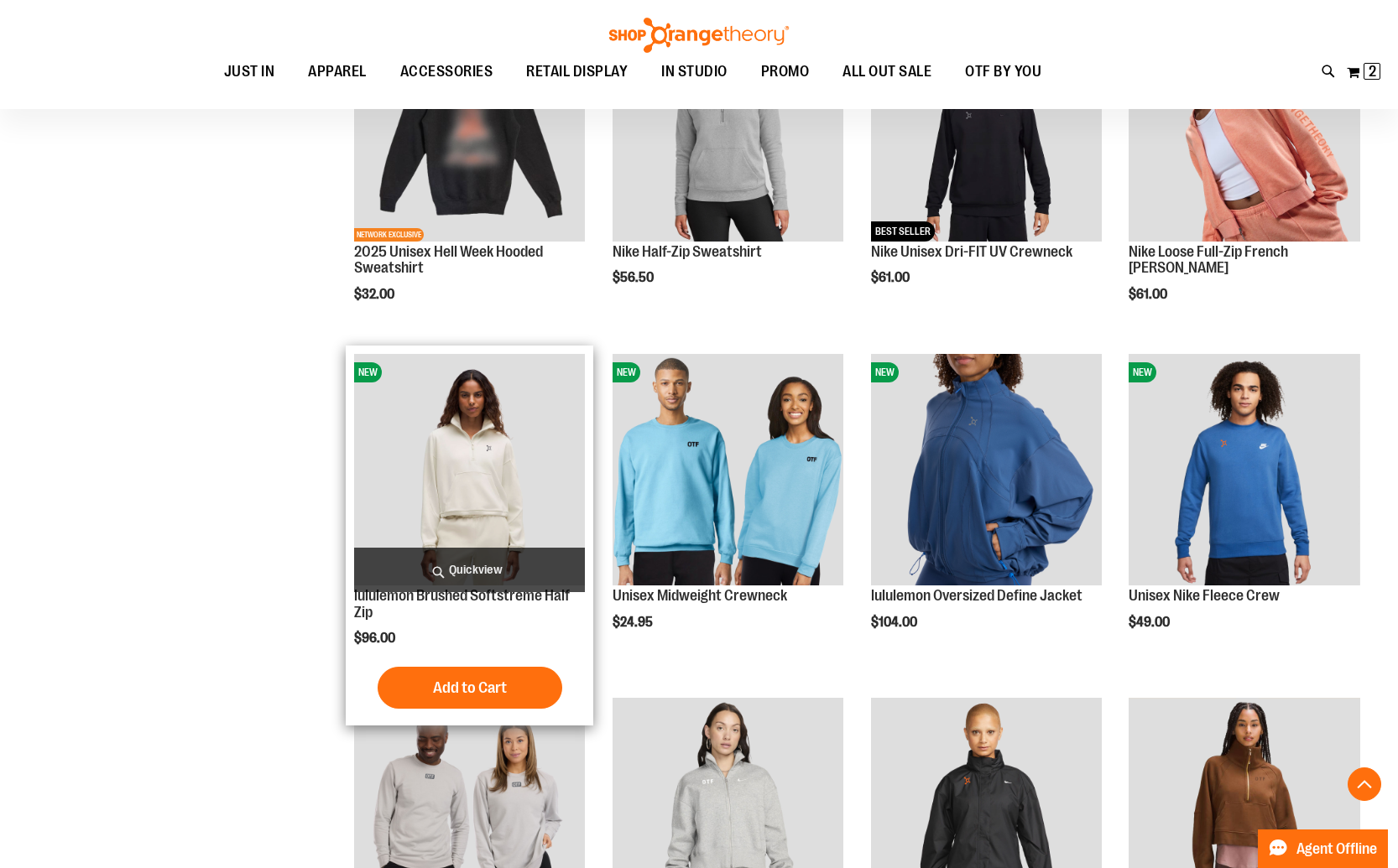
click at [503, 459] on img "product" at bounding box center [470, 470] width 232 height 232
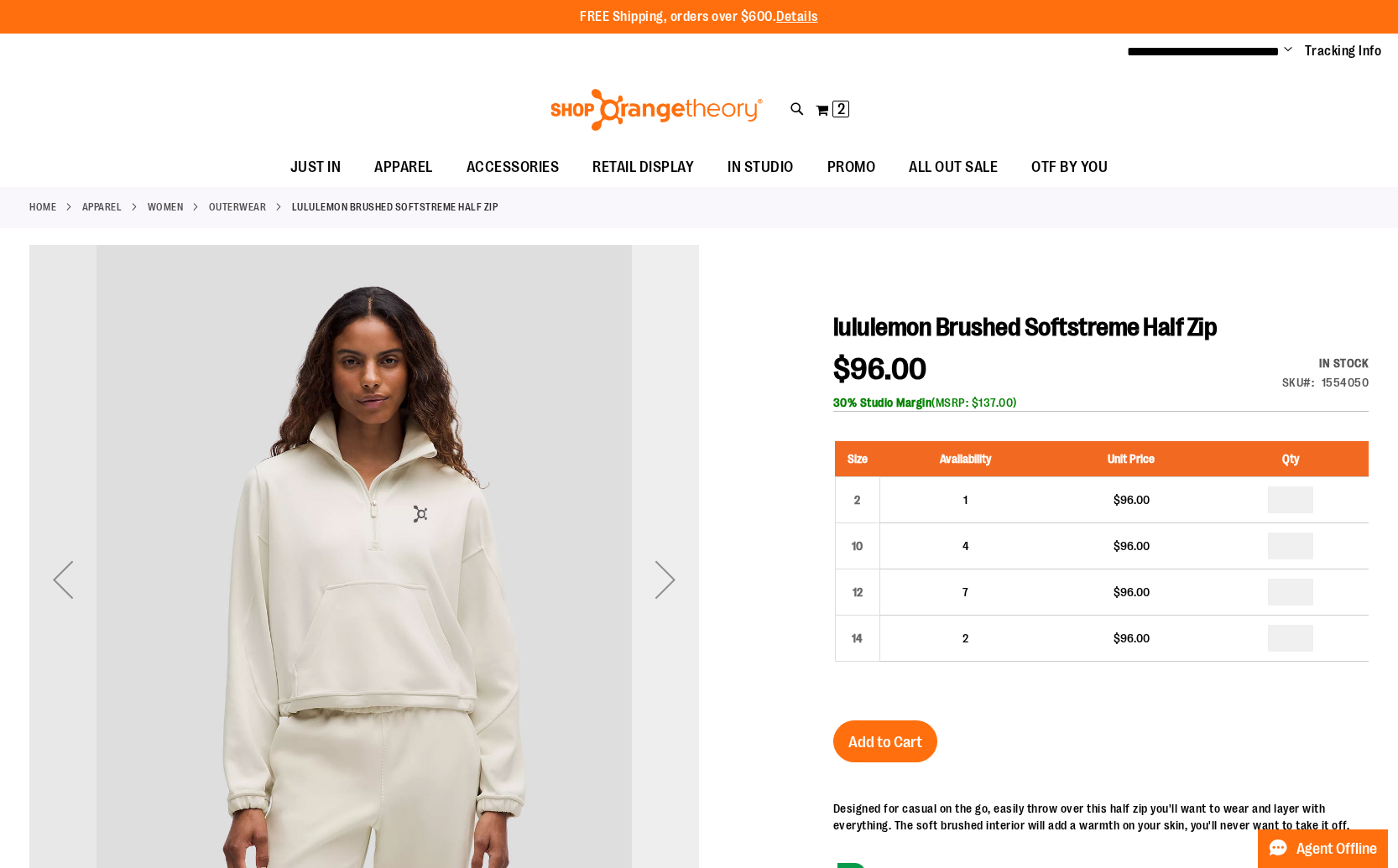
type input "**********"
click at [670, 592] on div "Next" at bounding box center [665, 579] width 67 height 67
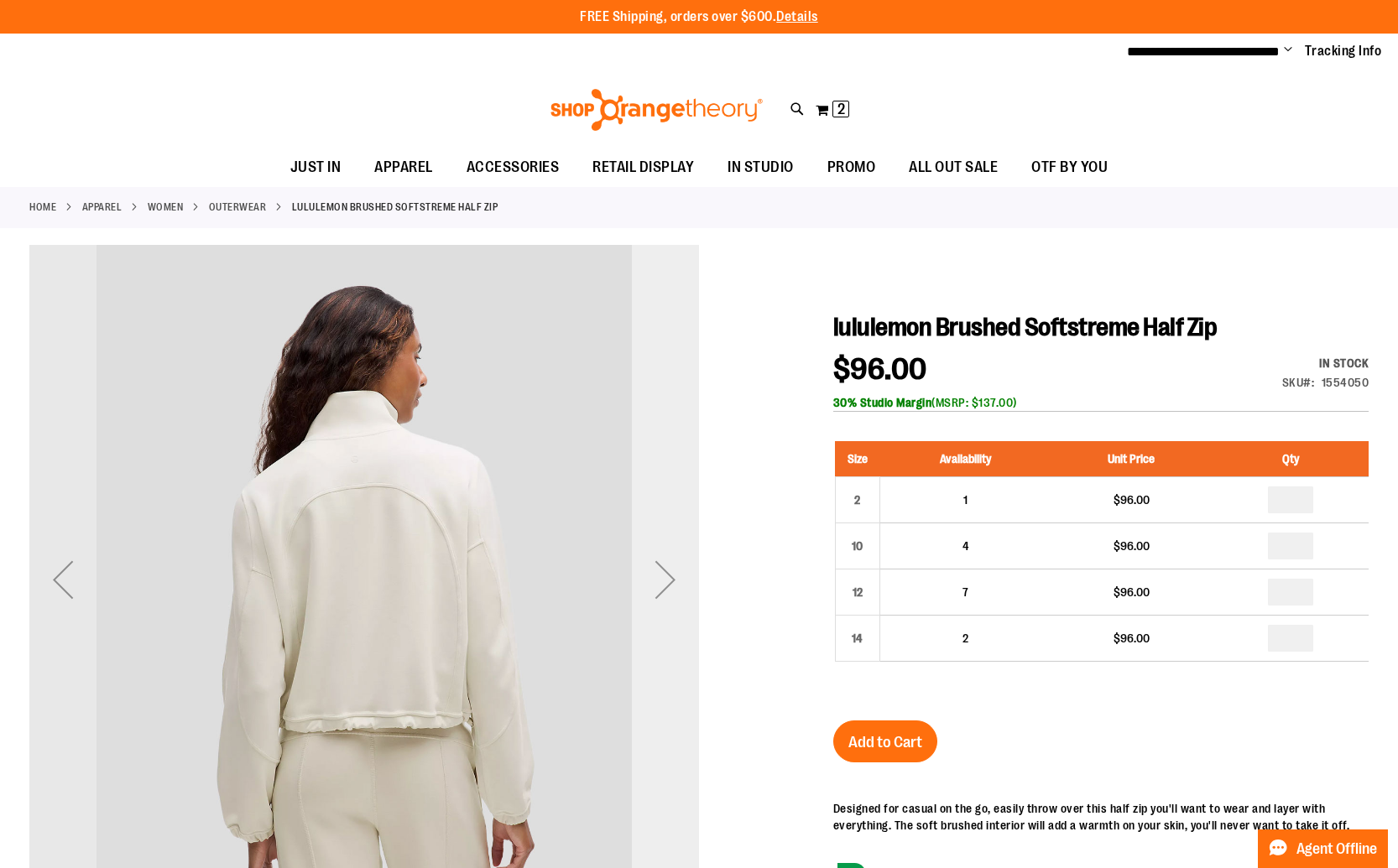
scroll to position [7, 0]
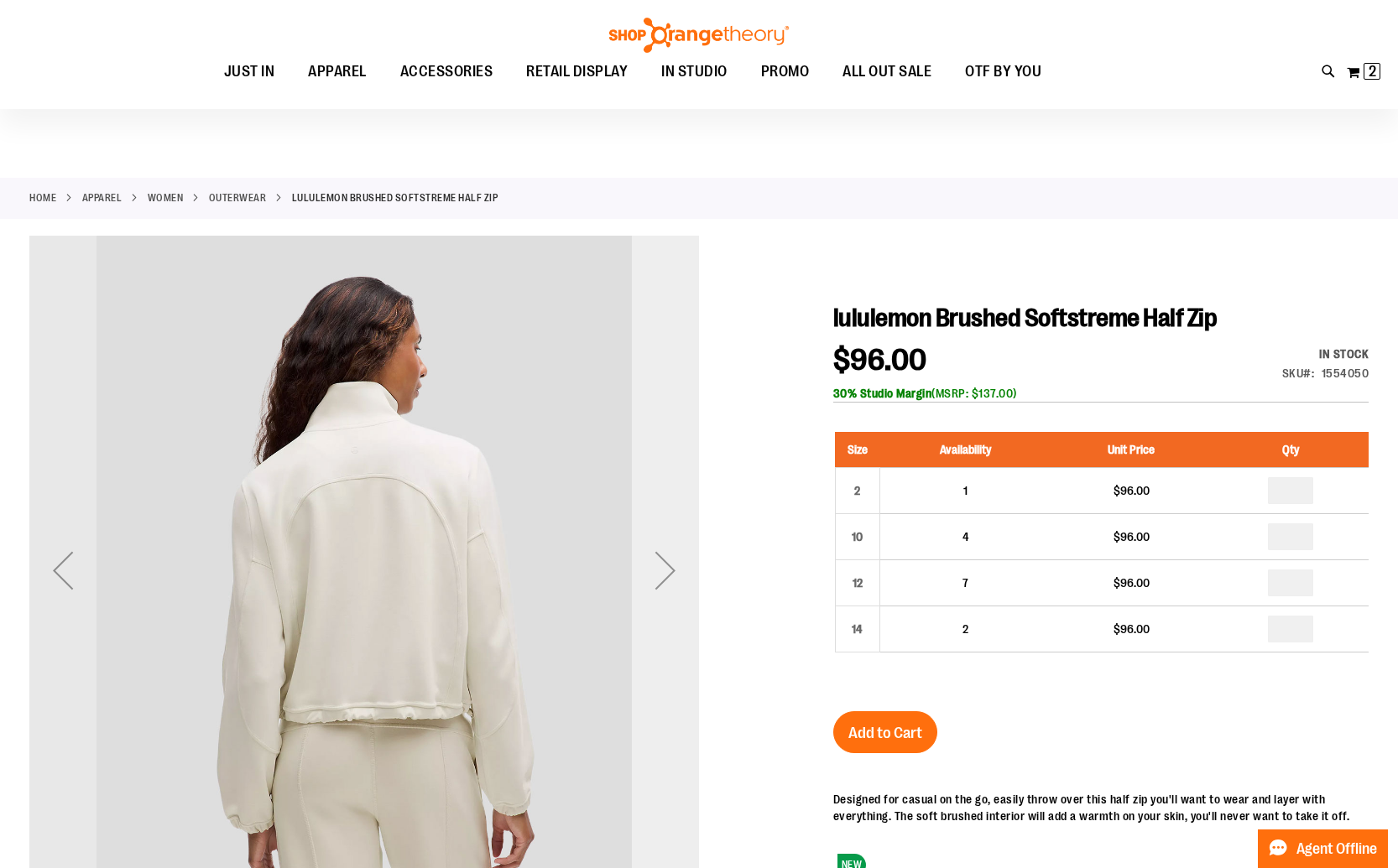
click at [670, 592] on div "Next" at bounding box center [665, 570] width 67 height 67
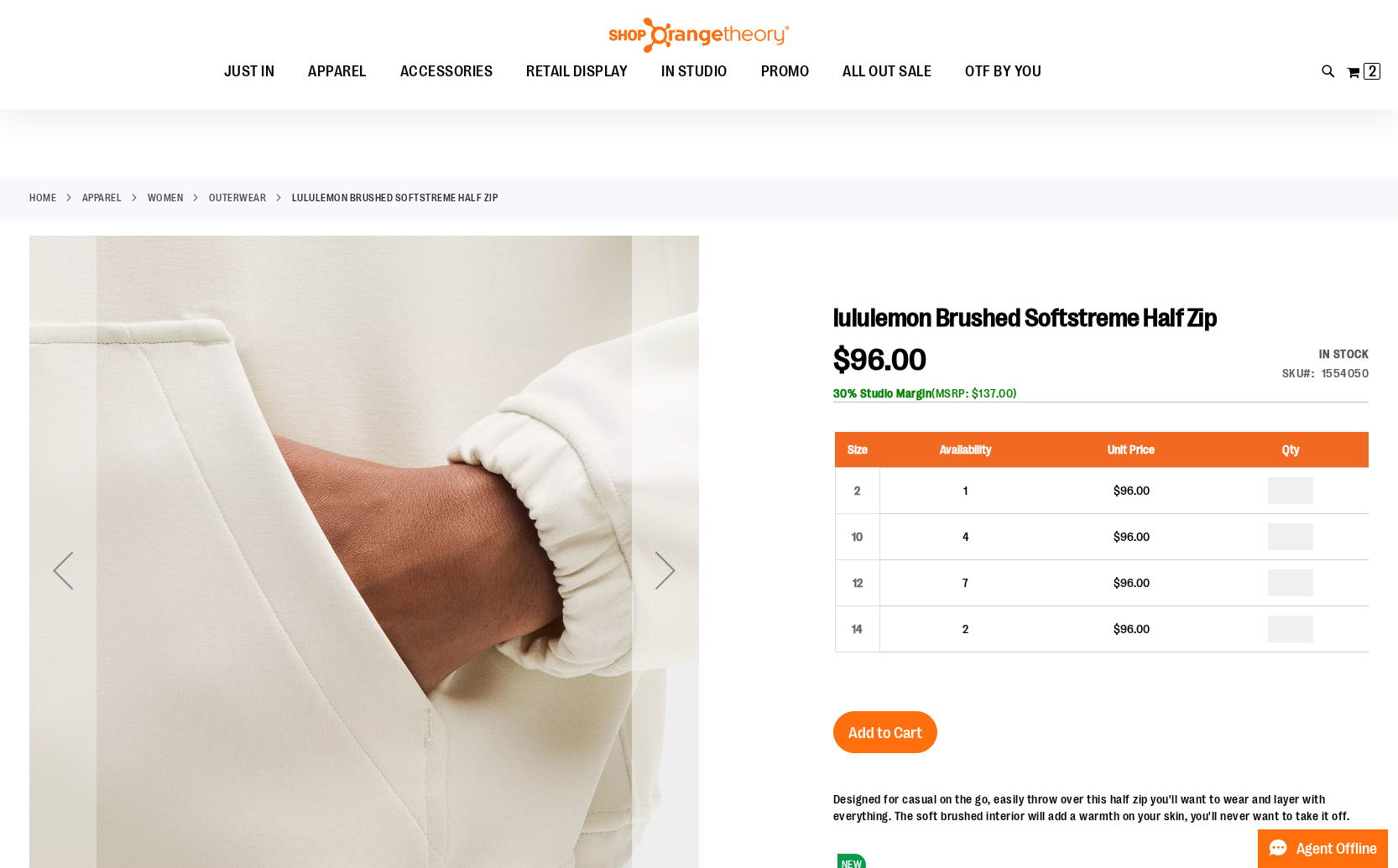
click at [670, 592] on div "Next" at bounding box center [665, 570] width 67 height 67
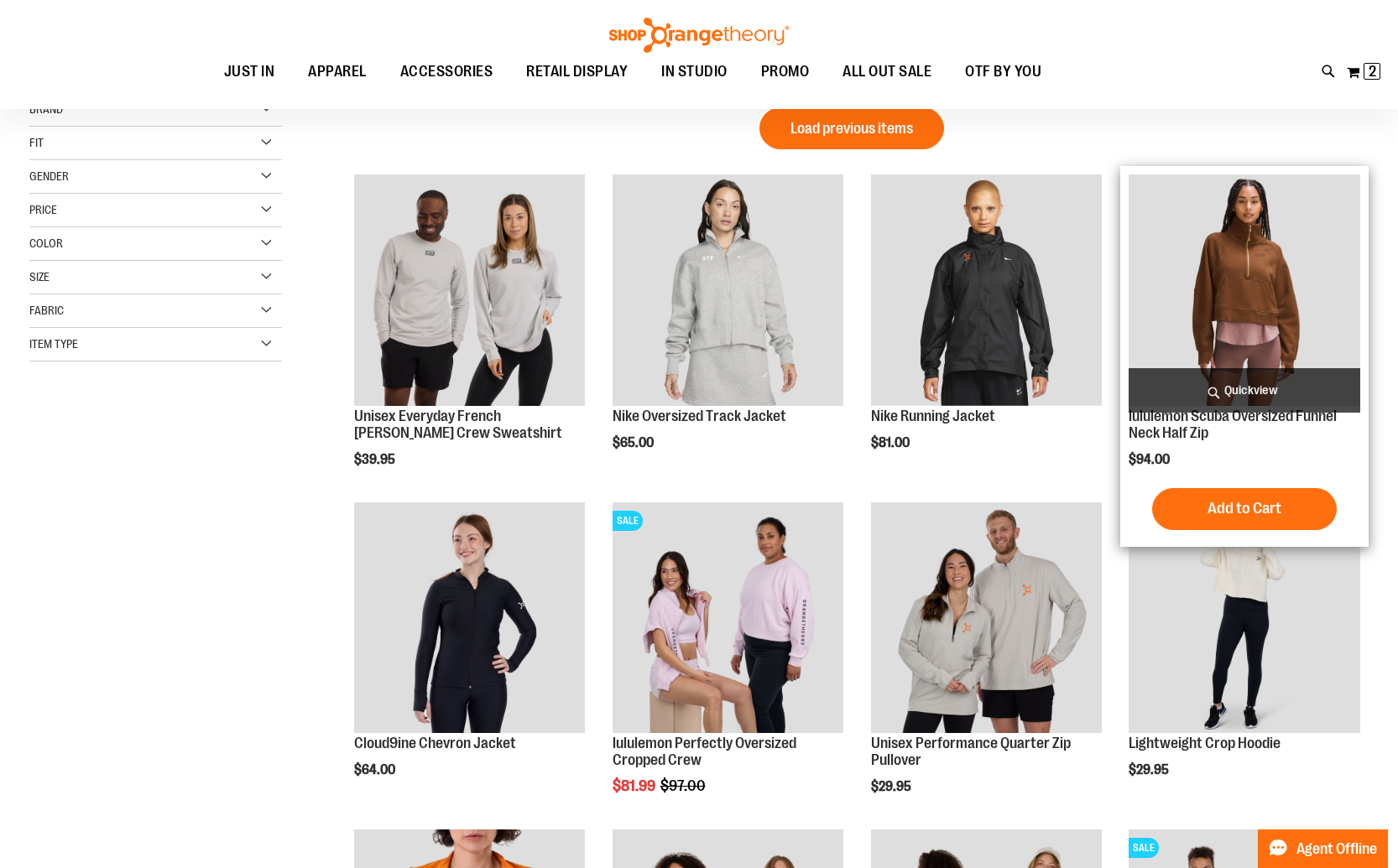
scroll to position [26, 0]
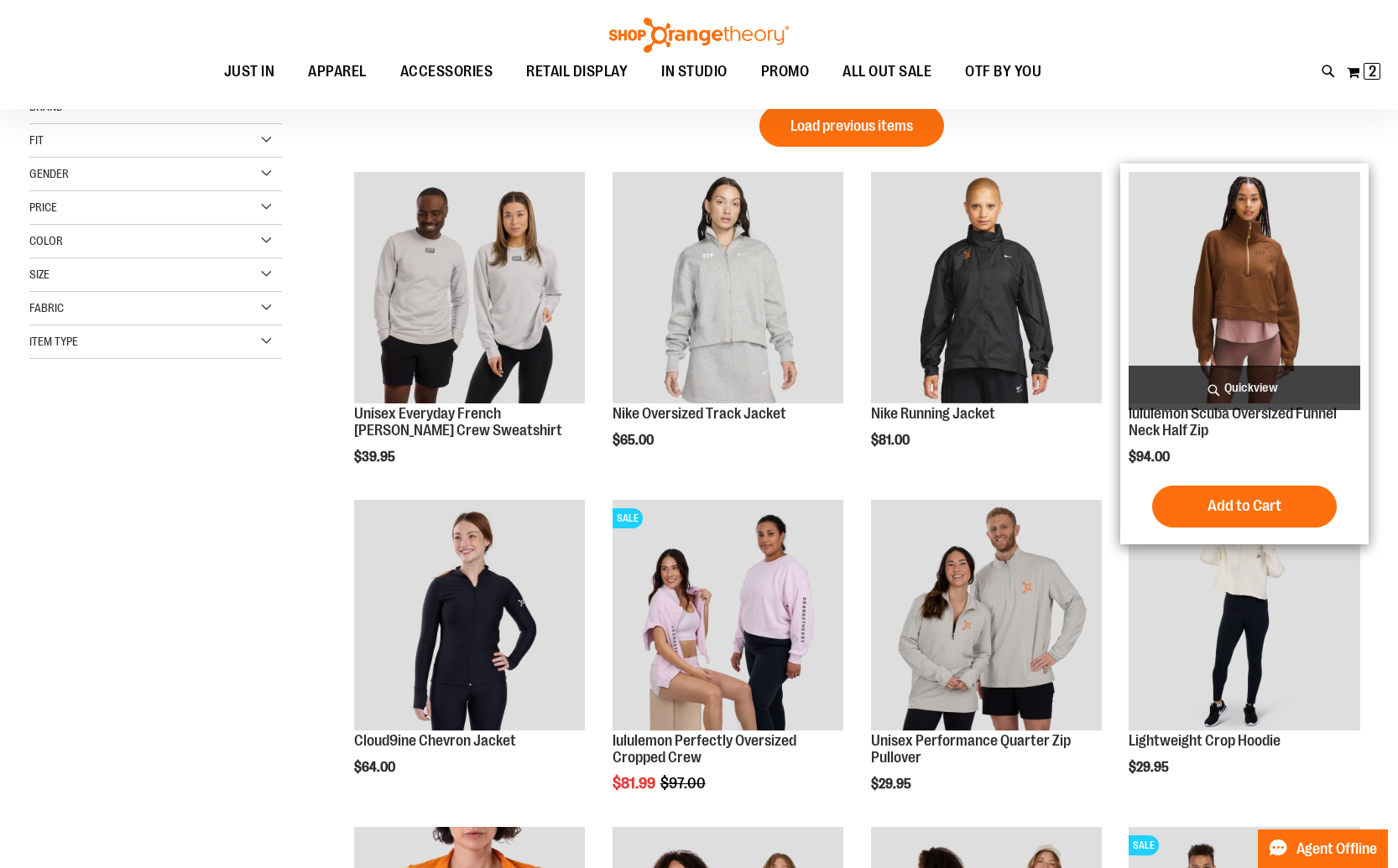
type input "**********"
click at [1278, 263] on img "product" at bounding box center [1244, 288] width 232 height 232
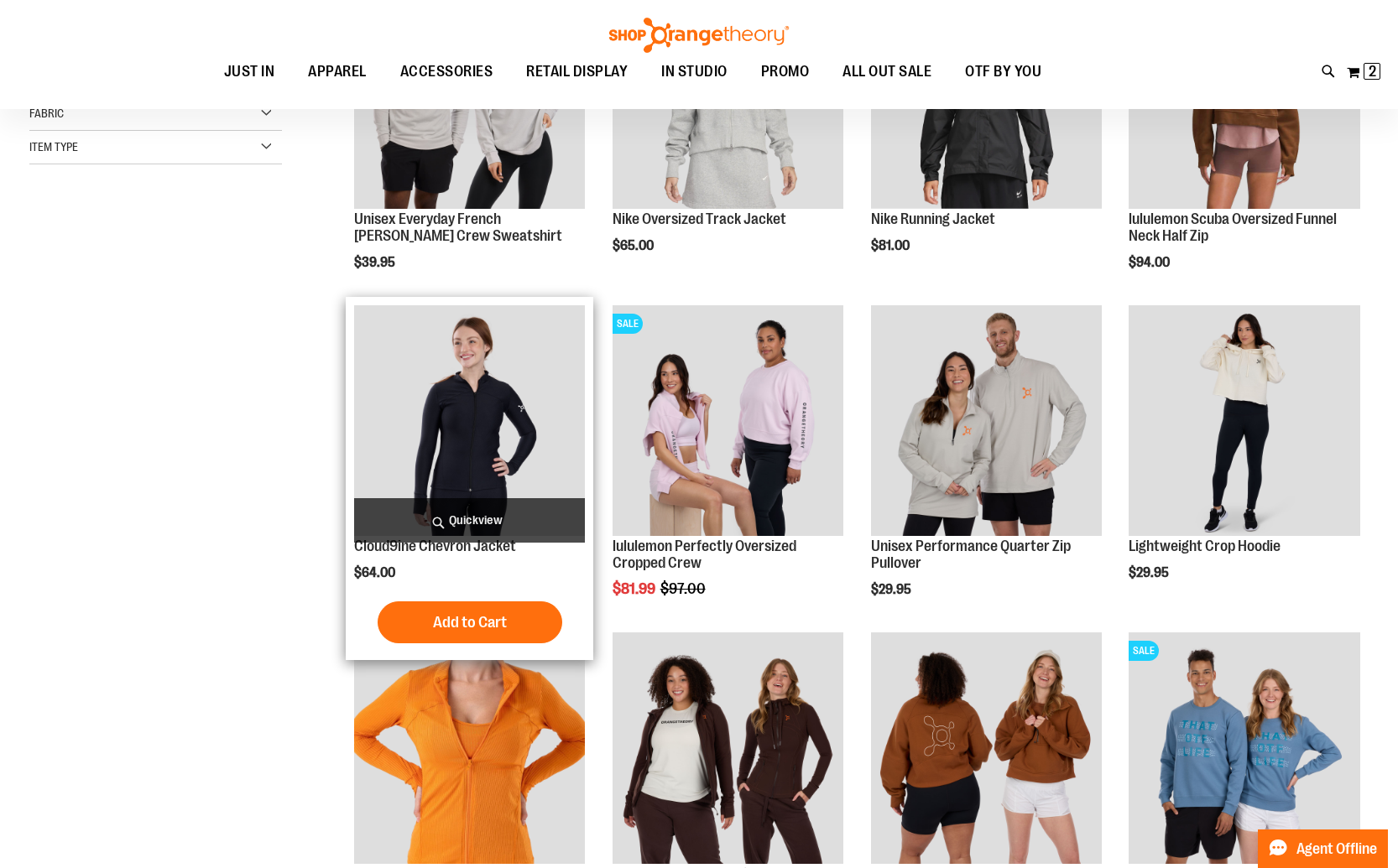
scroll to position [300, 0]
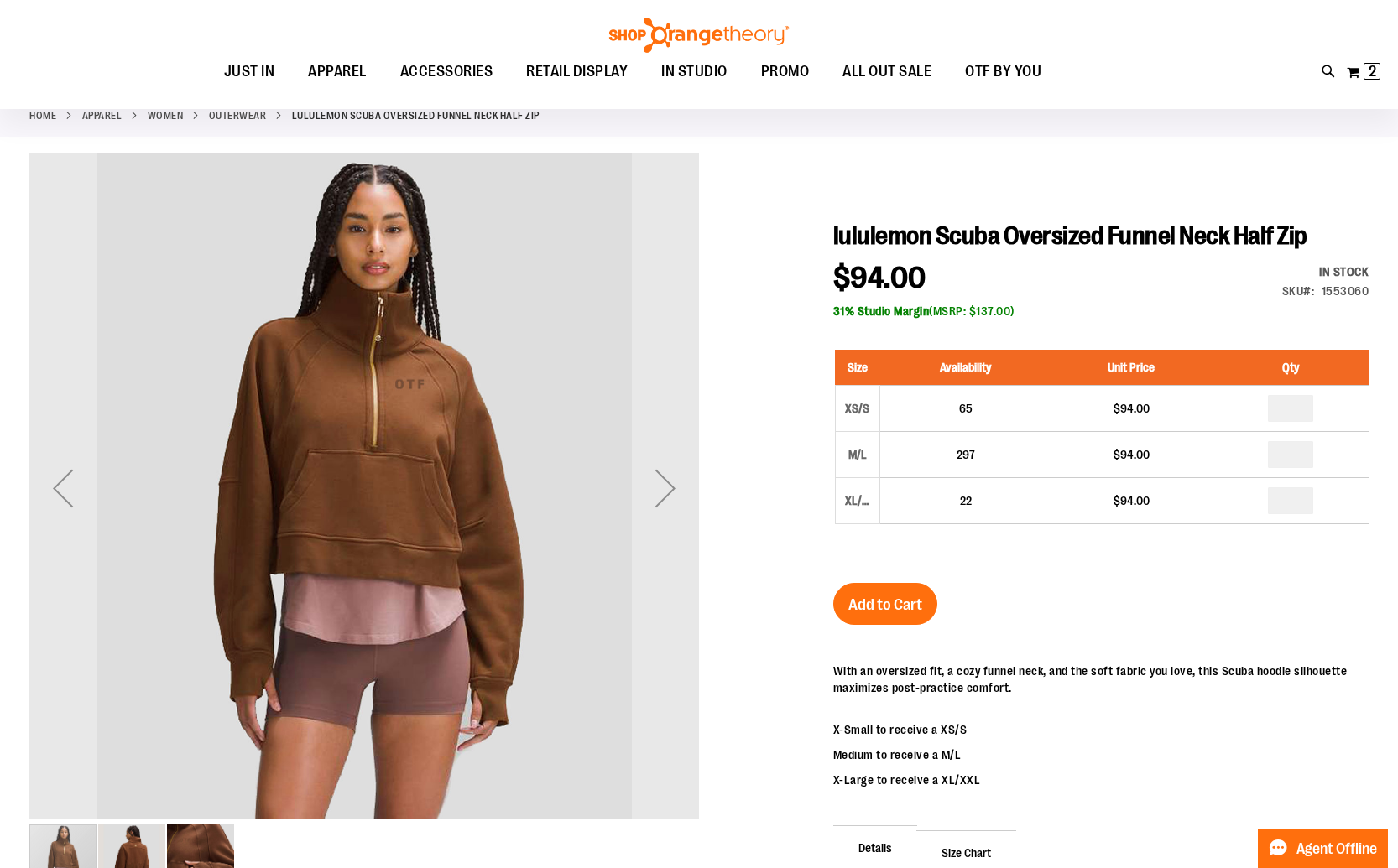
scroll to position [92, 0]
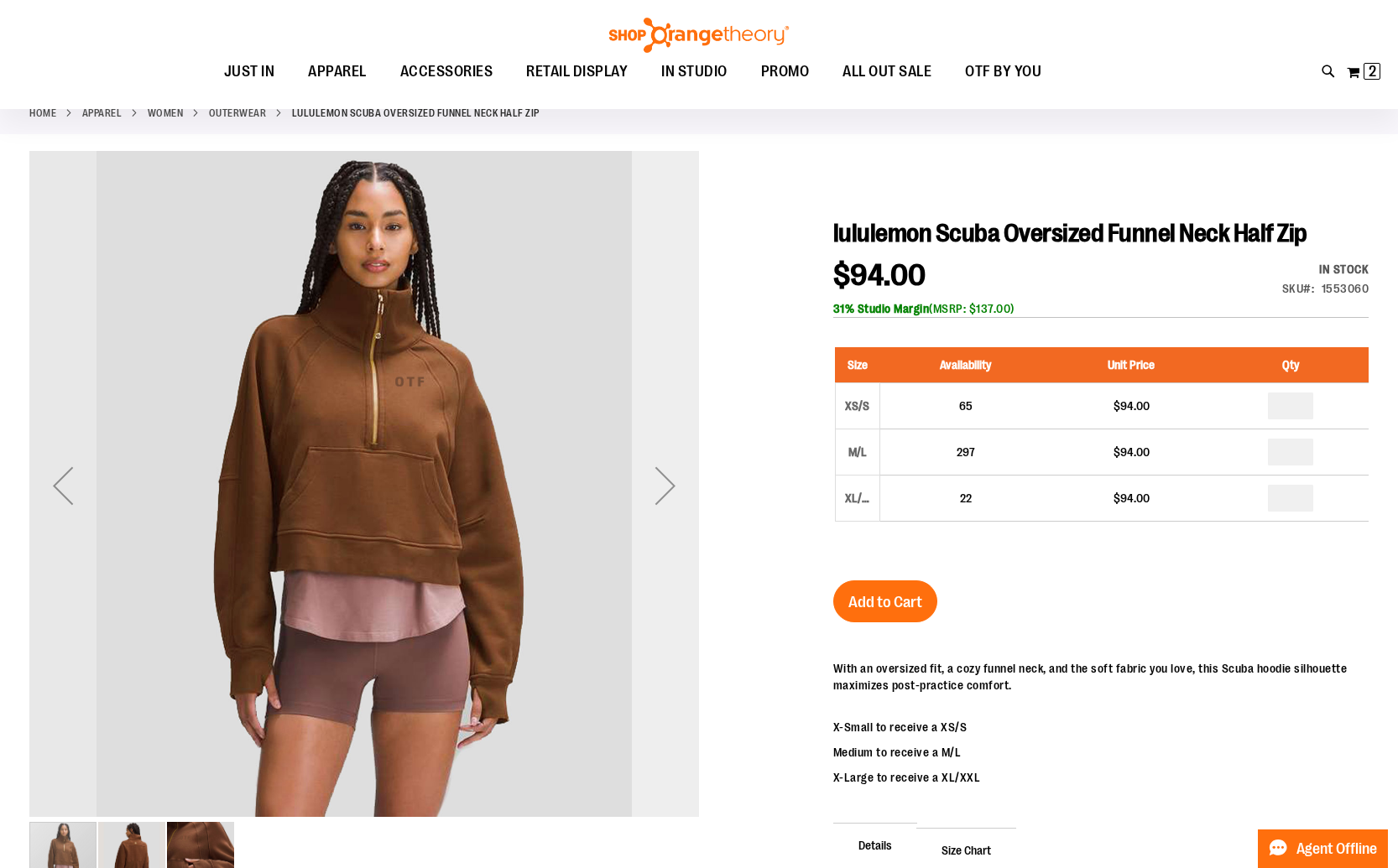
type input "**********"
click at [673, 484] on div "Next" at bounding box center [665, 485] width 67 height 67
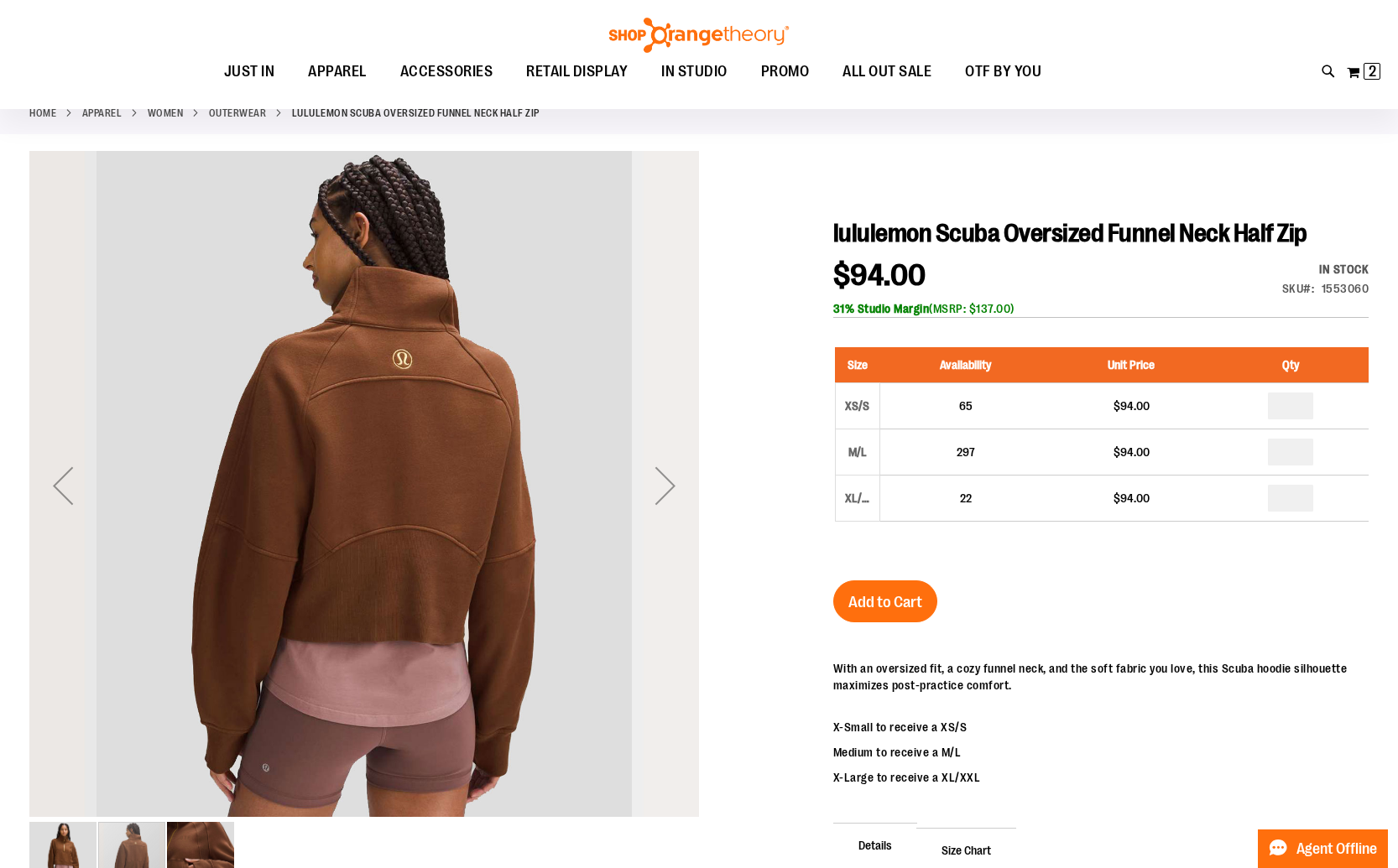
click at [673, 484] on div "Next" at bounding box center [665, 485] width 67 height 67
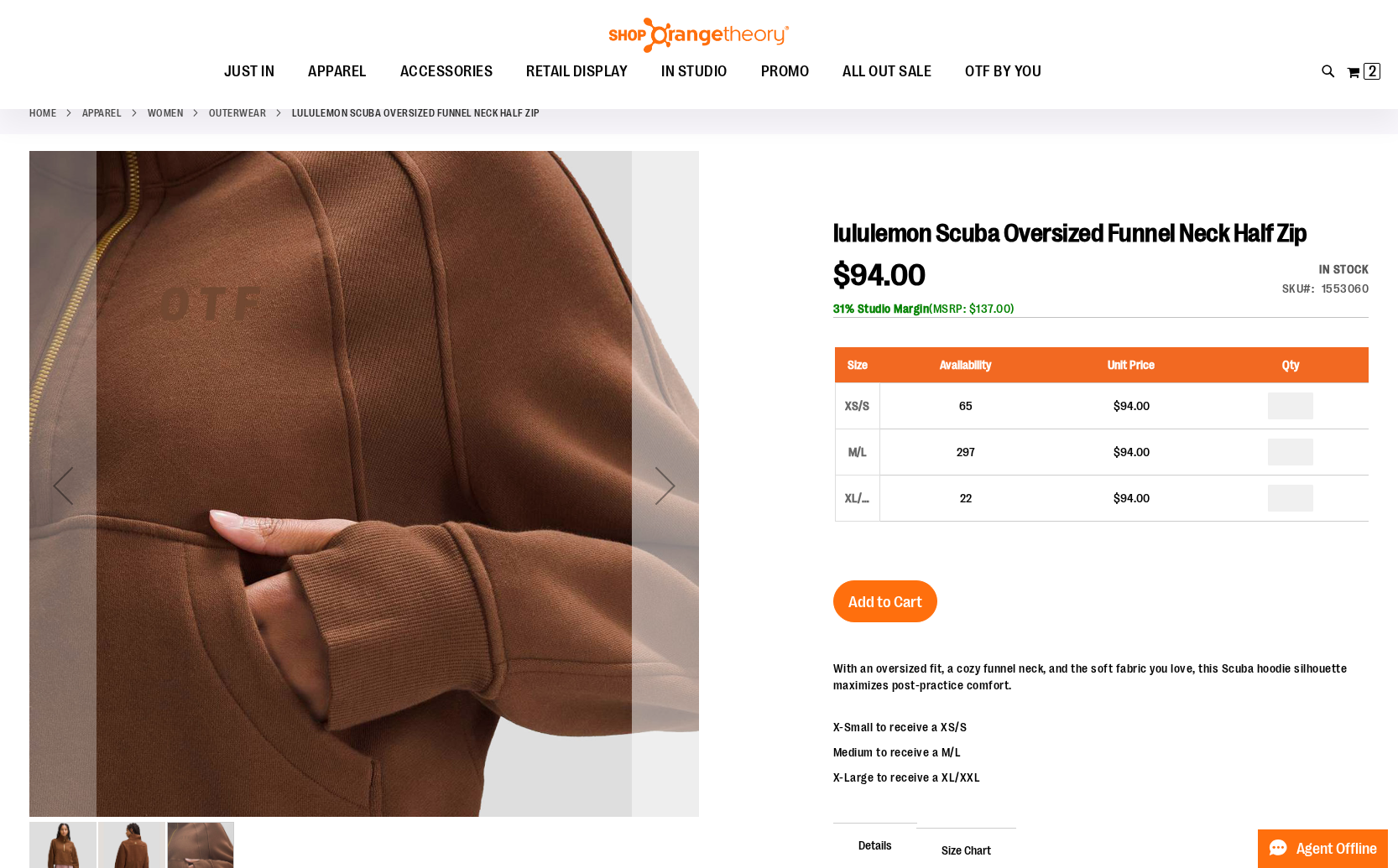
scroll to position [97, 0]
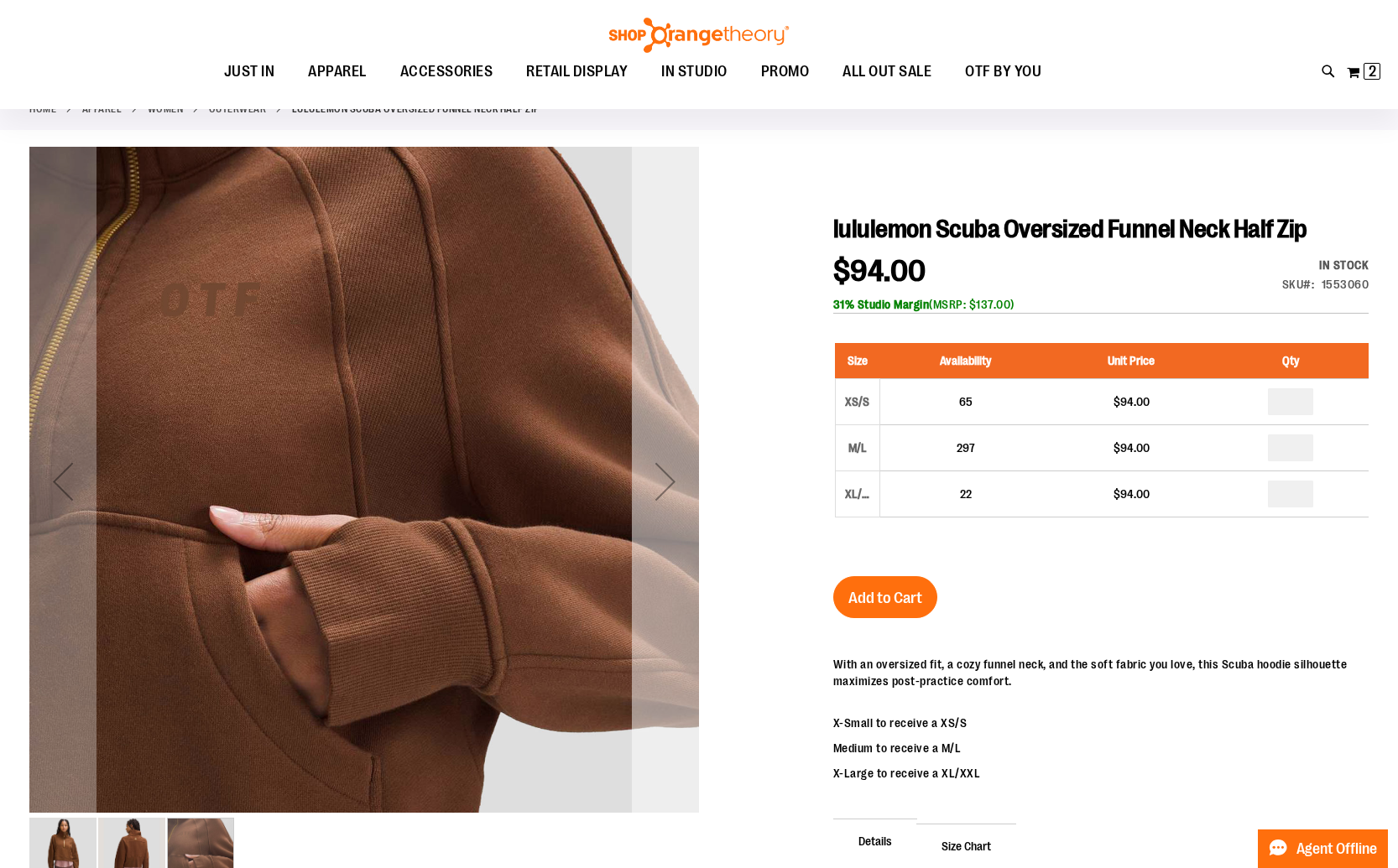
click at [673, 484] on div "Next" at bounding box center [665, 481] width 67 height 67
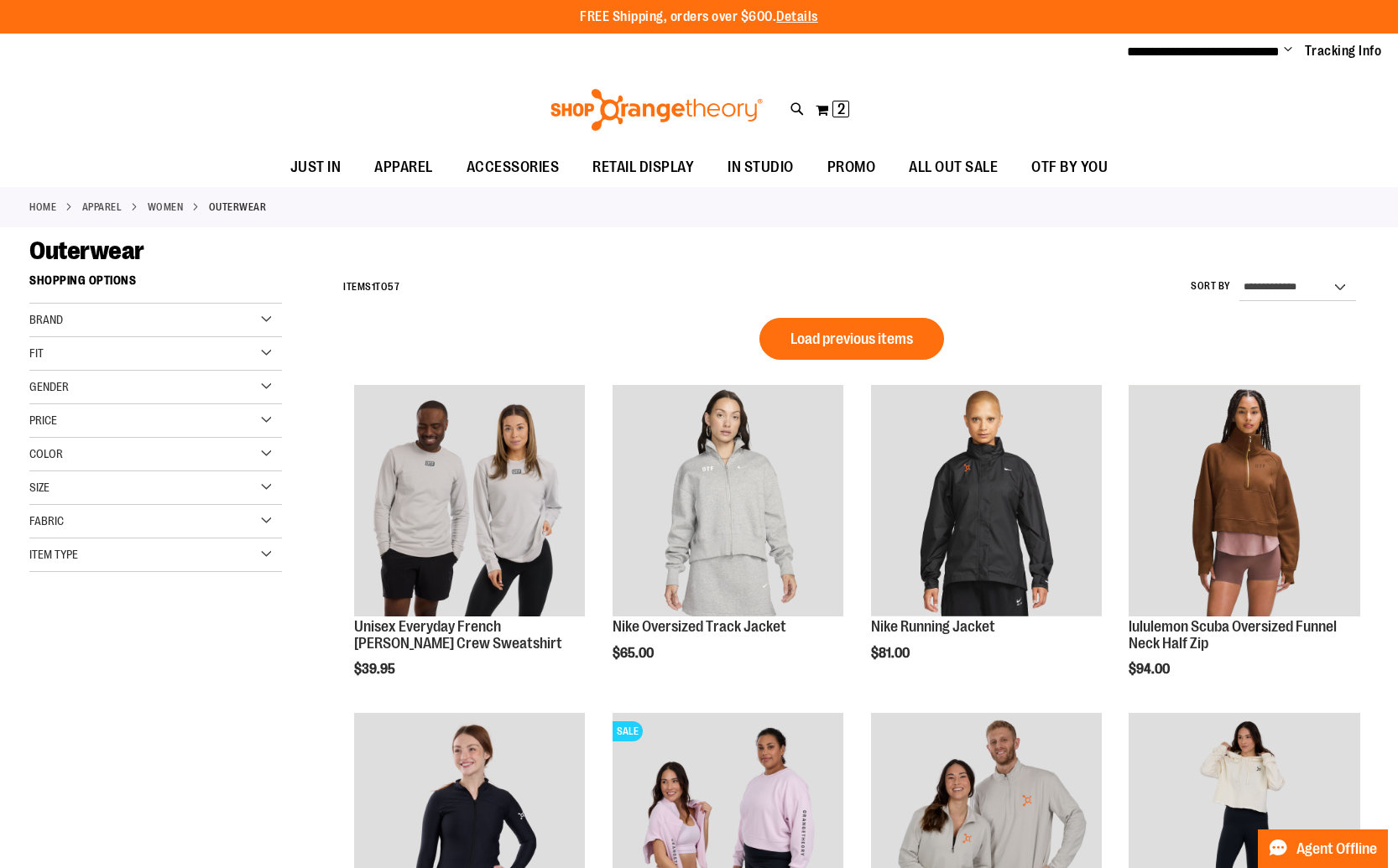
type input "**********"
click at [58, 320] on span "Brand" at bounding box center [46, 319] width 33 height 14
click at [46, 371] on link "lululemon" at bounding box center [146, 371] width 243 height 17
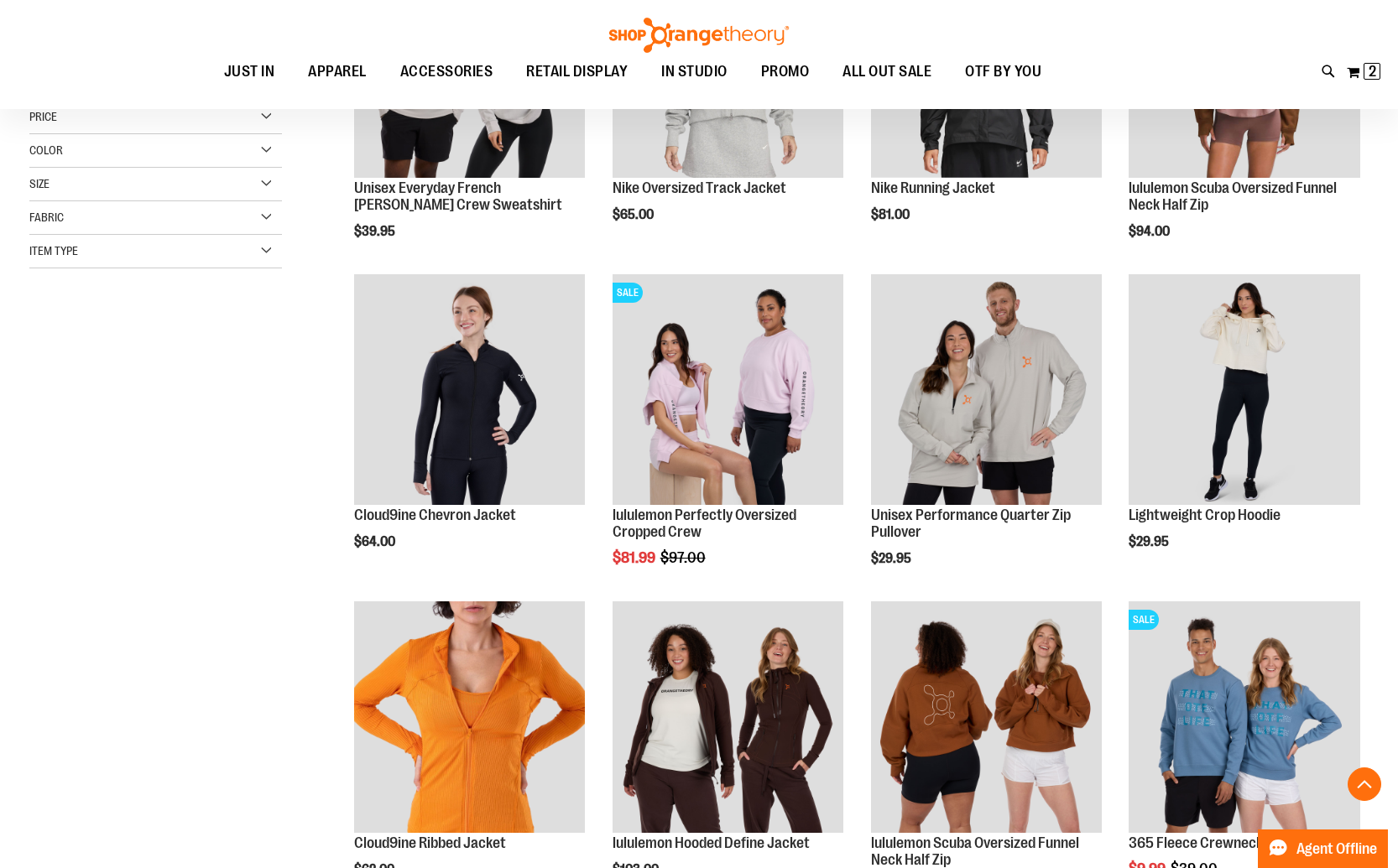
scroll to position [265, 0]
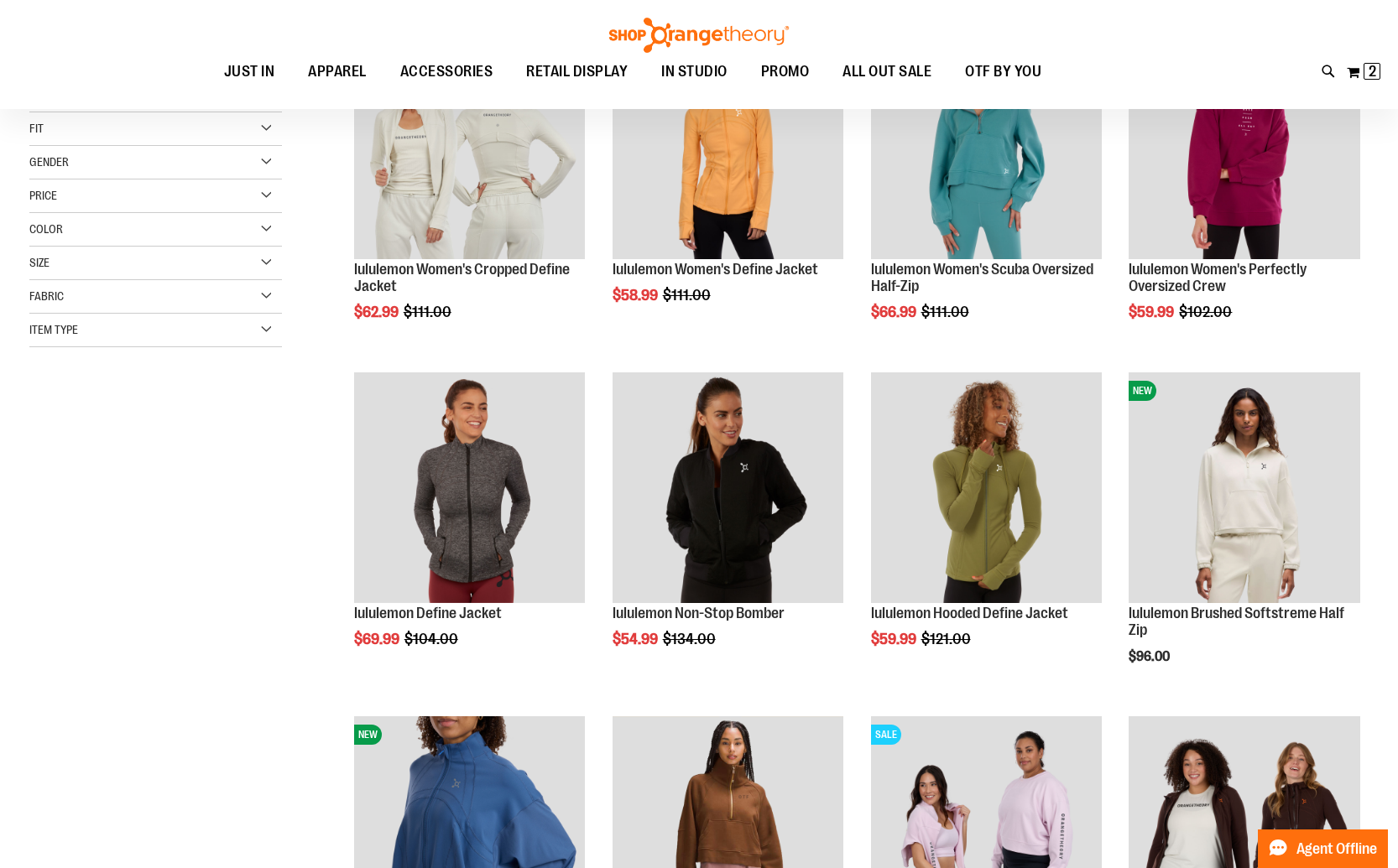
scroll to position [134, 0]
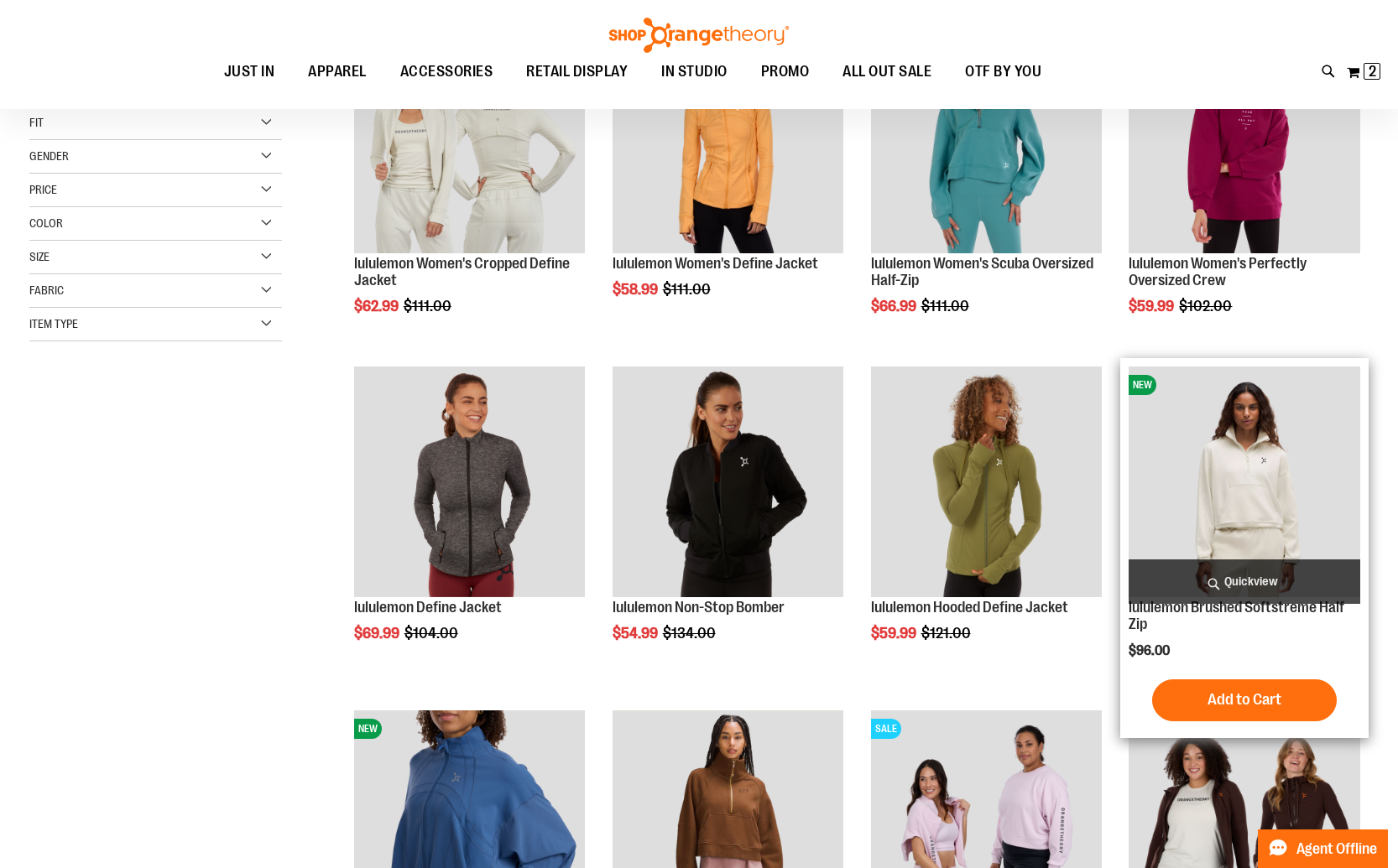
click at [1231, 454] on img "product" at bounding box center [1244, 483] width 232 height 232
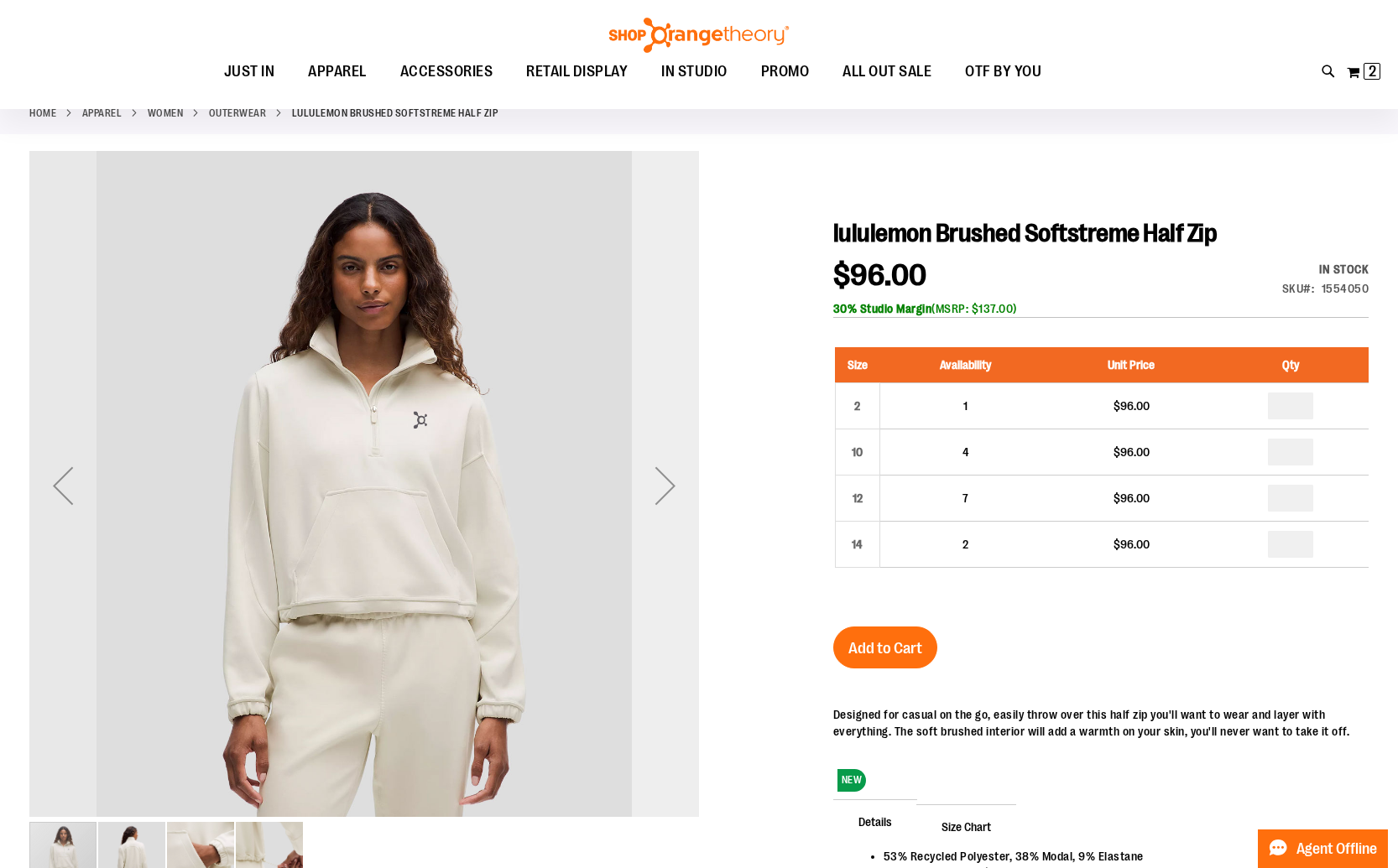
scroll to position [98, 0]
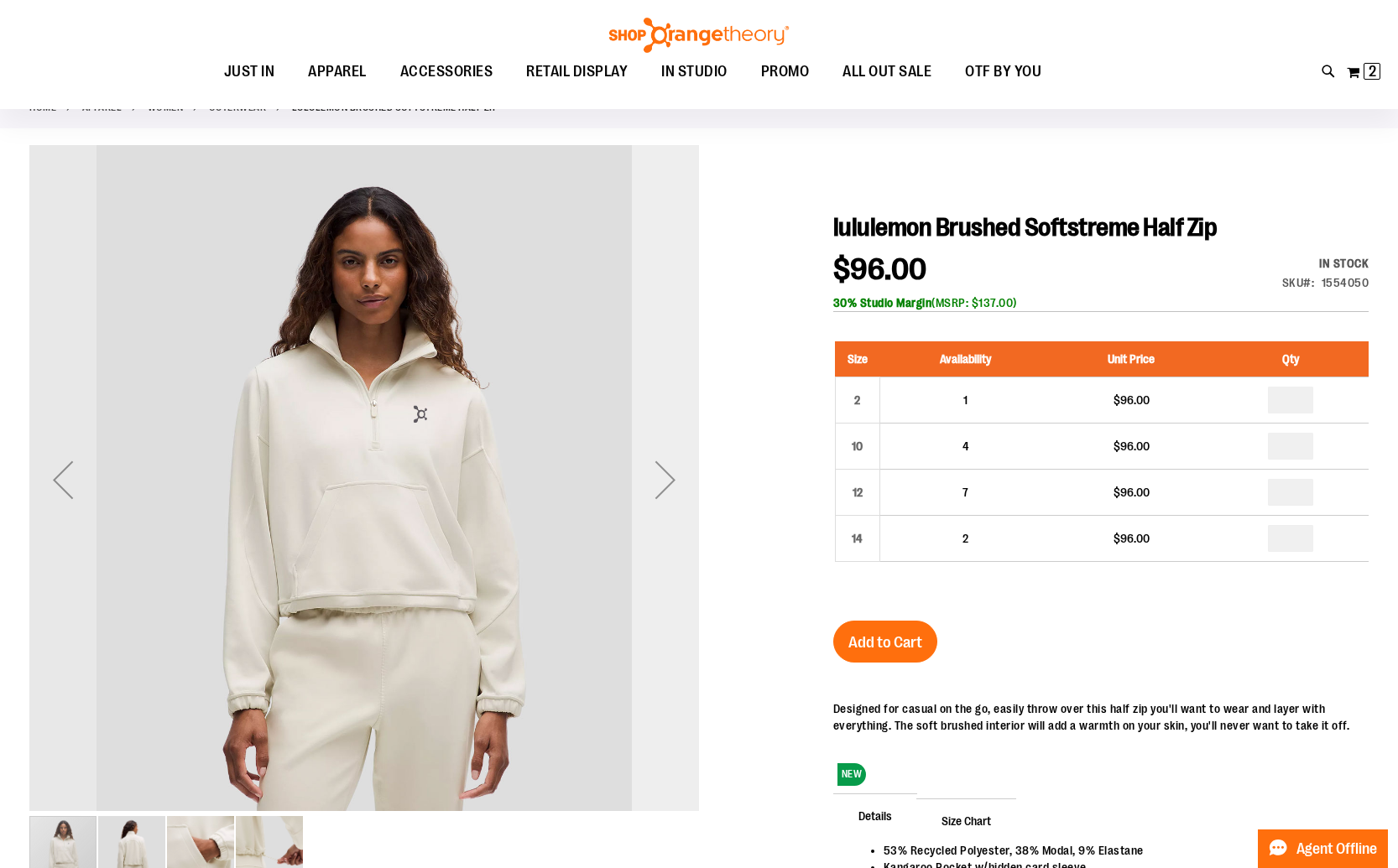
type input "**********"
click at [665, 497] on div "Next" at bounding box center [665, 479] width 67 height 67
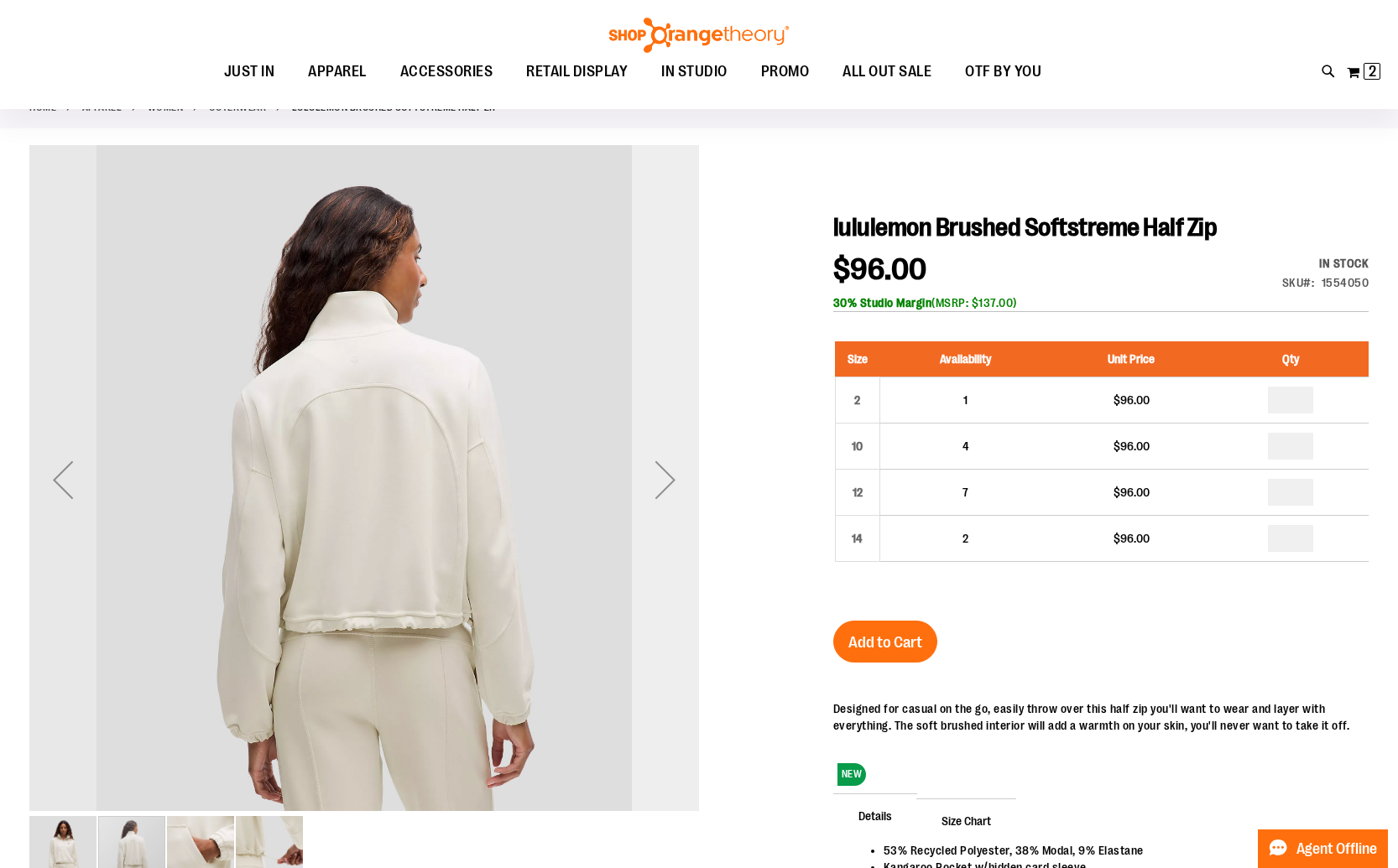
click at [665, 497] on div "Next" at bounding box center [665, 479] width 67 height 67
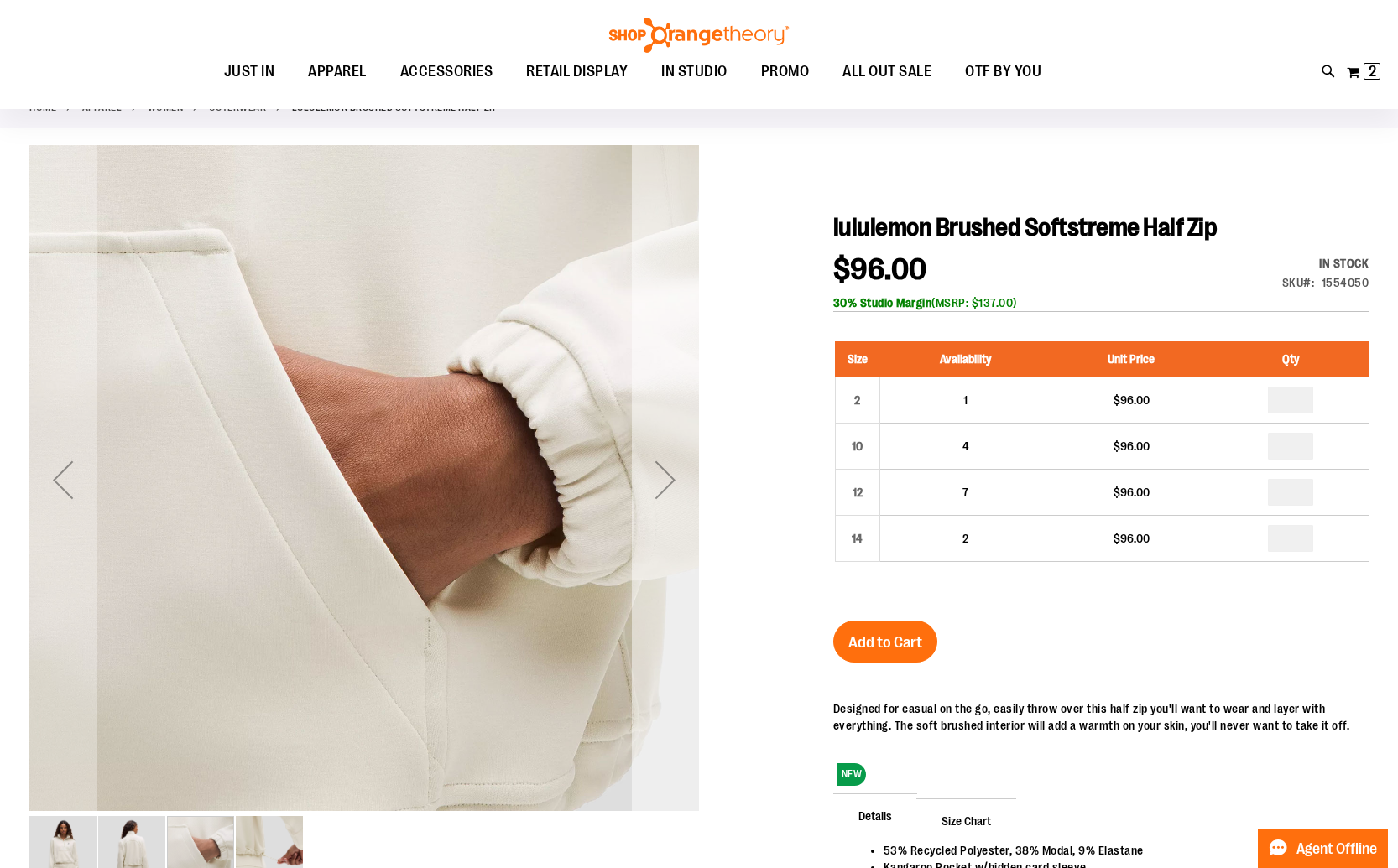
click at [665, 497] on div "Next" at bounding box center [665, 479] width 67 height 67
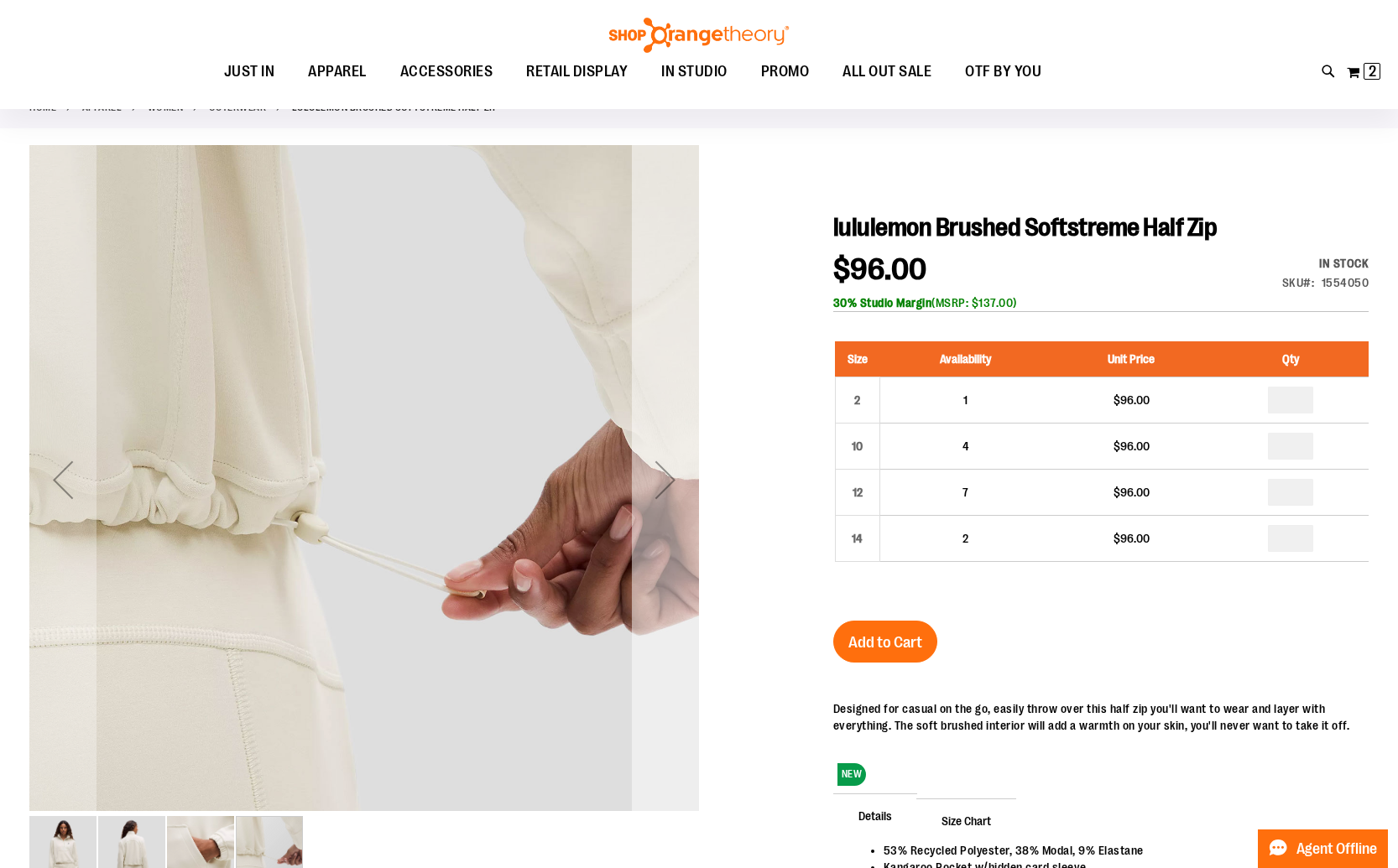
click at [665, 497] on div "Next" at bounding box center [665, 479] width 67 height 67
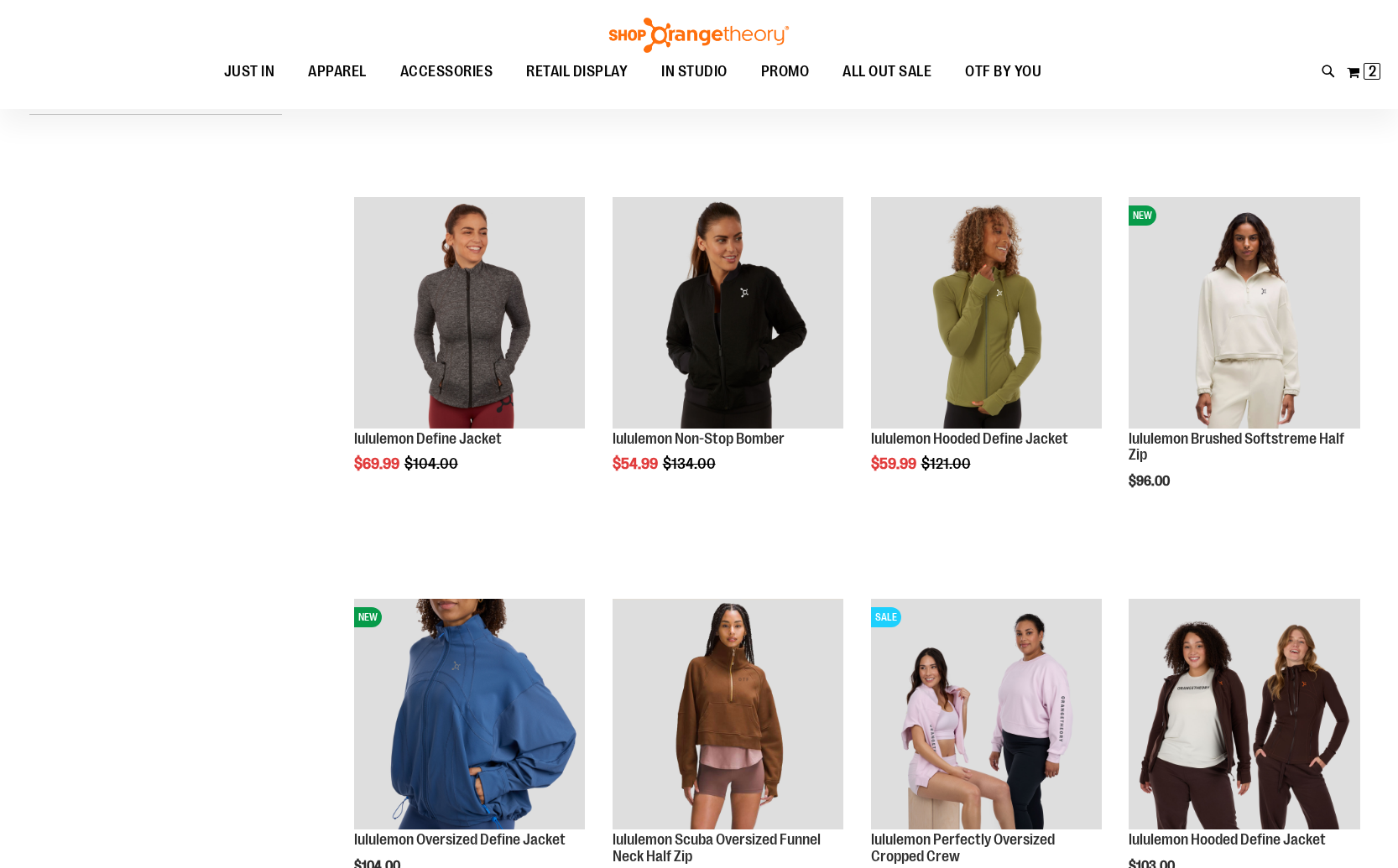
scroll to position [134, 0]
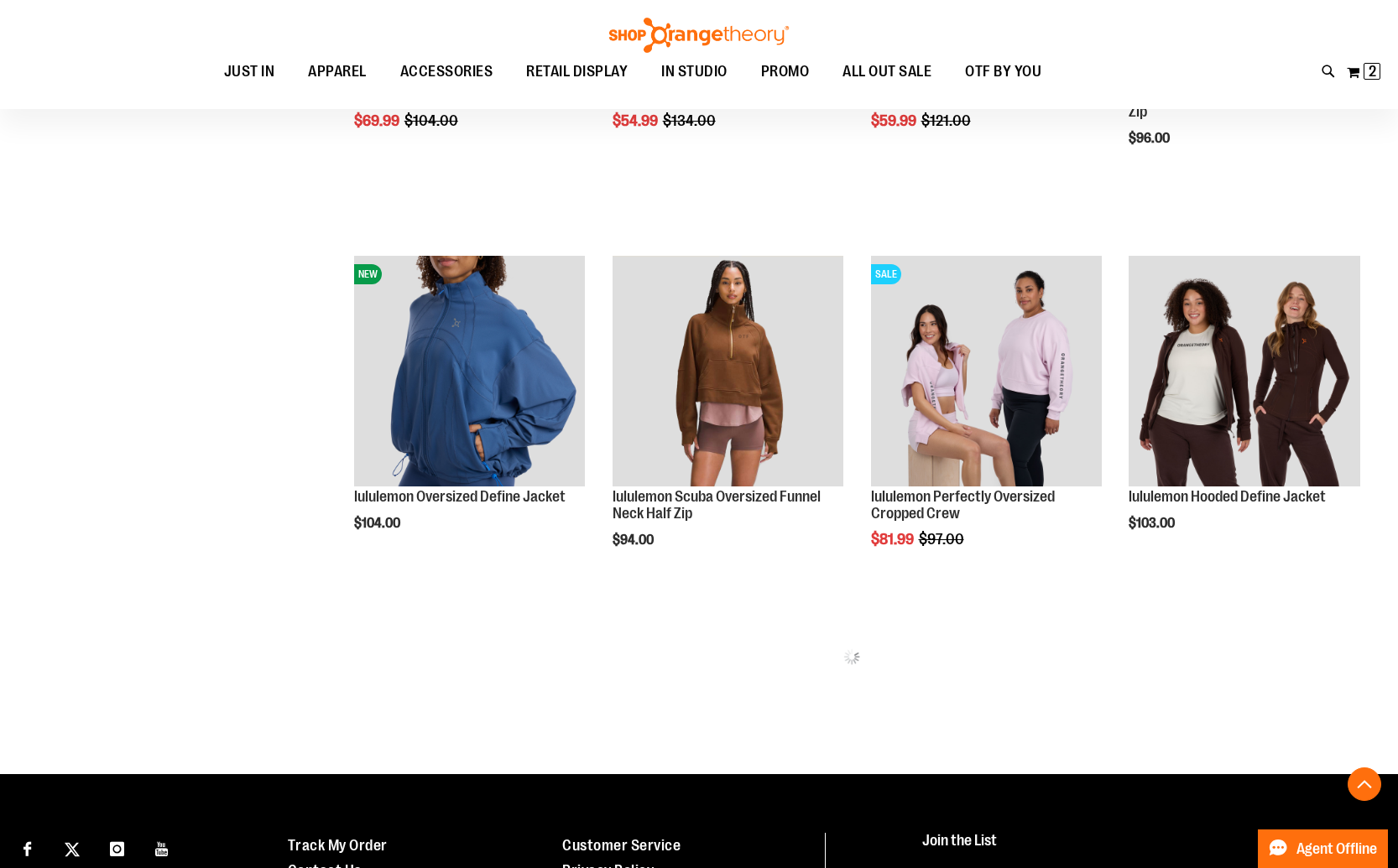
scroll to position [704, 0]
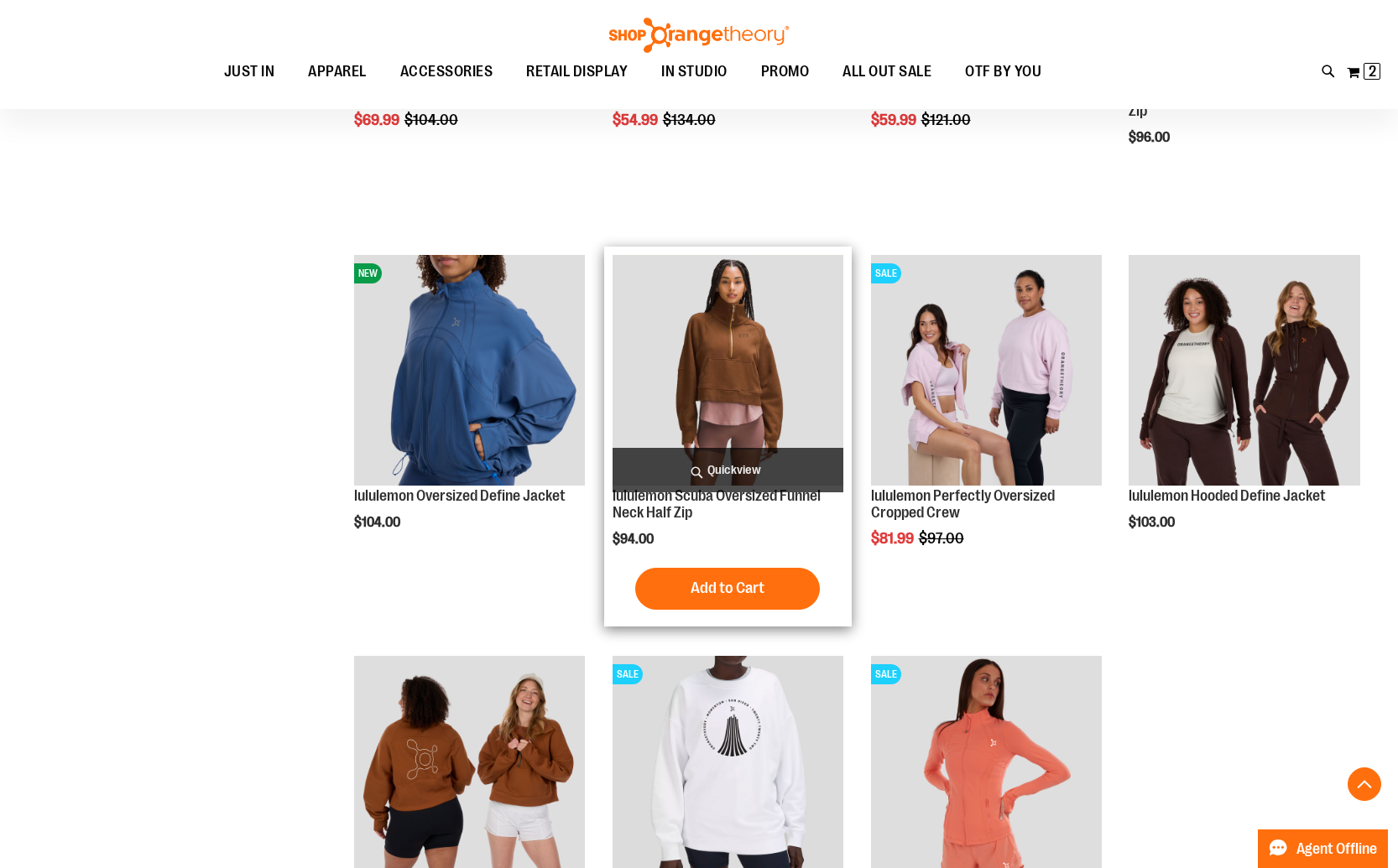
type input "**********"
click at [682, 371] on img "product" at bounding box center [728, 371] width 232 height 232
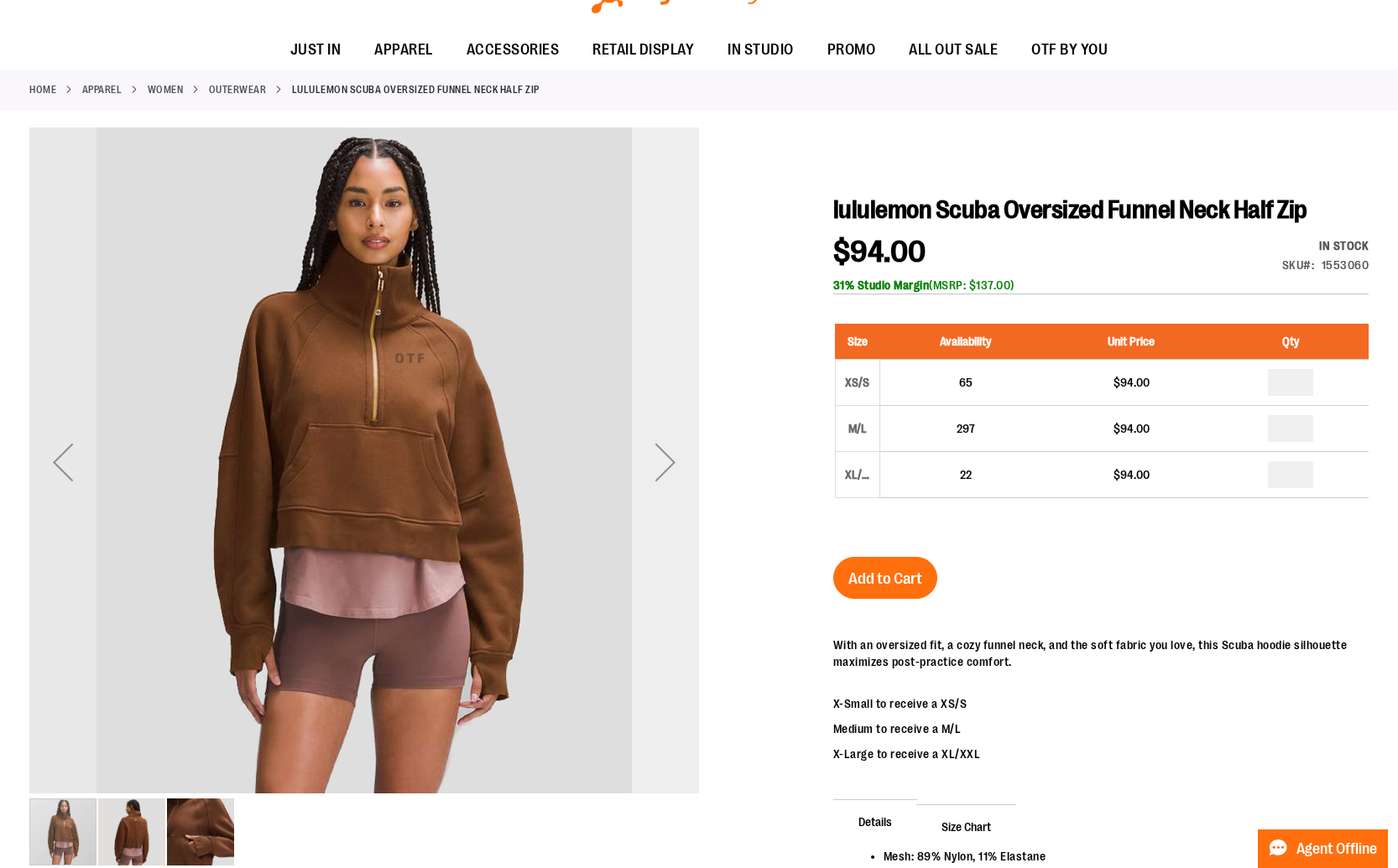
scroll to position [142, 0]
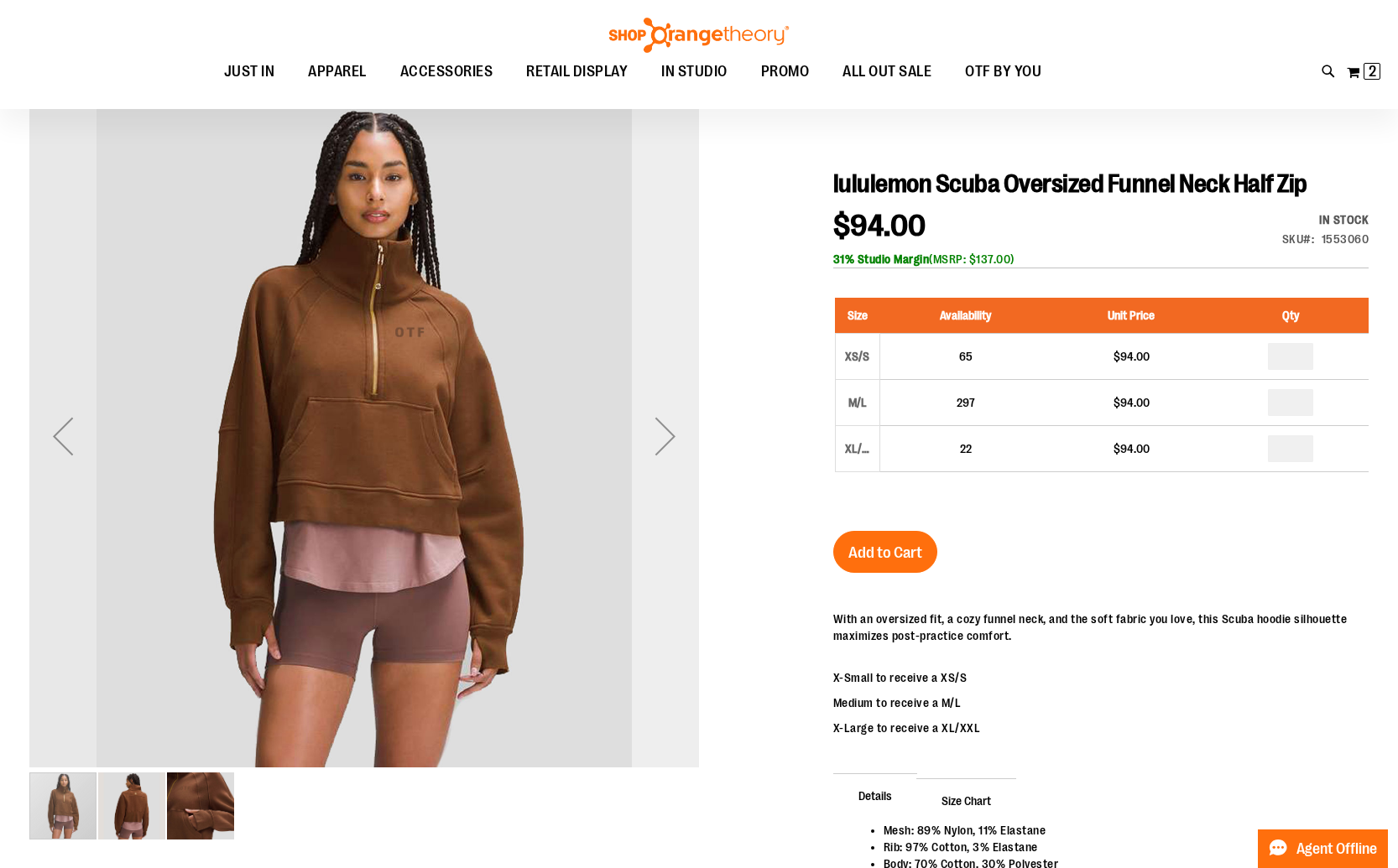
type input "**********"
click at [663, 451] on div "Next" at bounding box center [665, 436] width 67 height 67
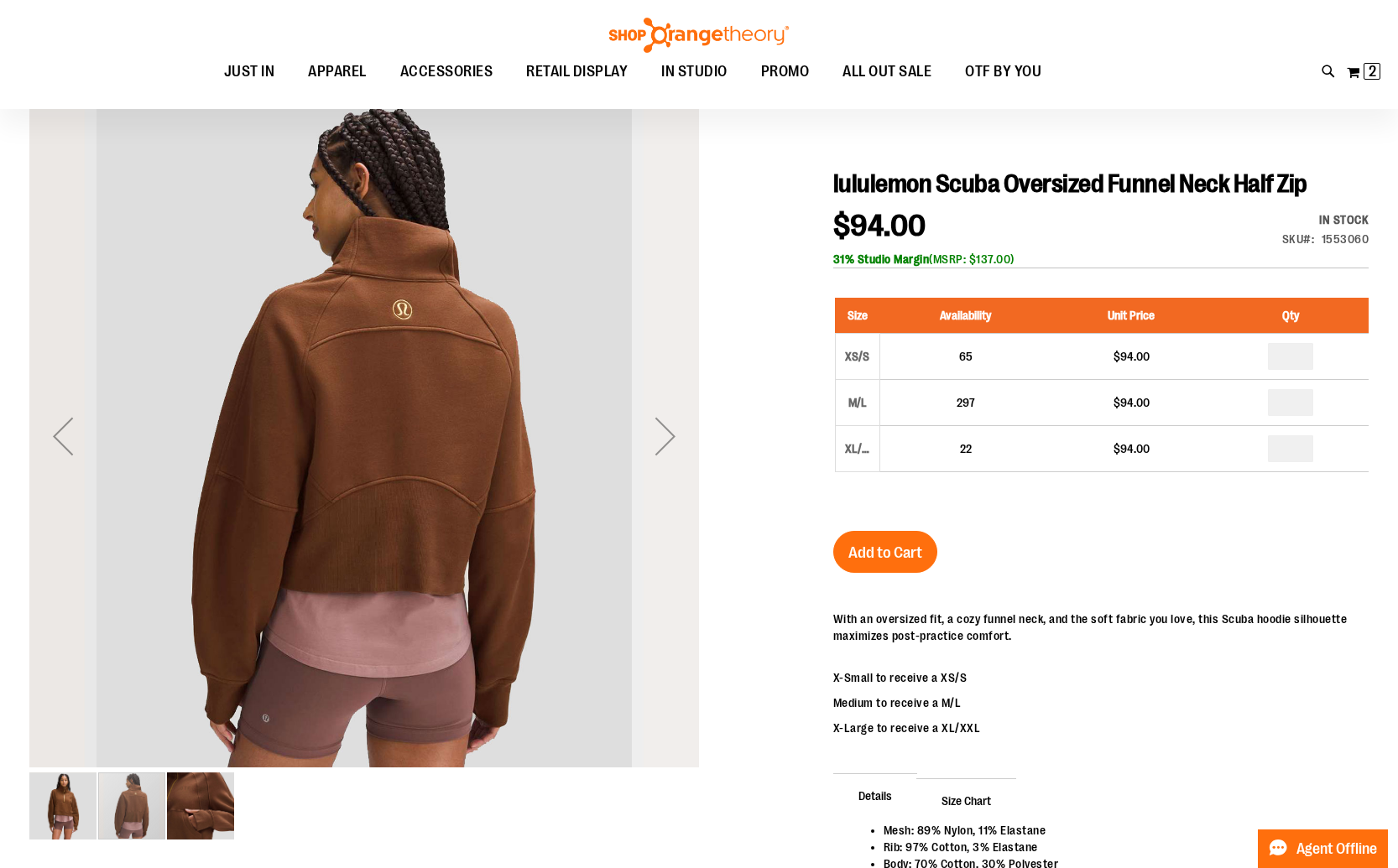
click at [663, 433] on div "Next" at bounding box center [665, 436] width 67 height 67
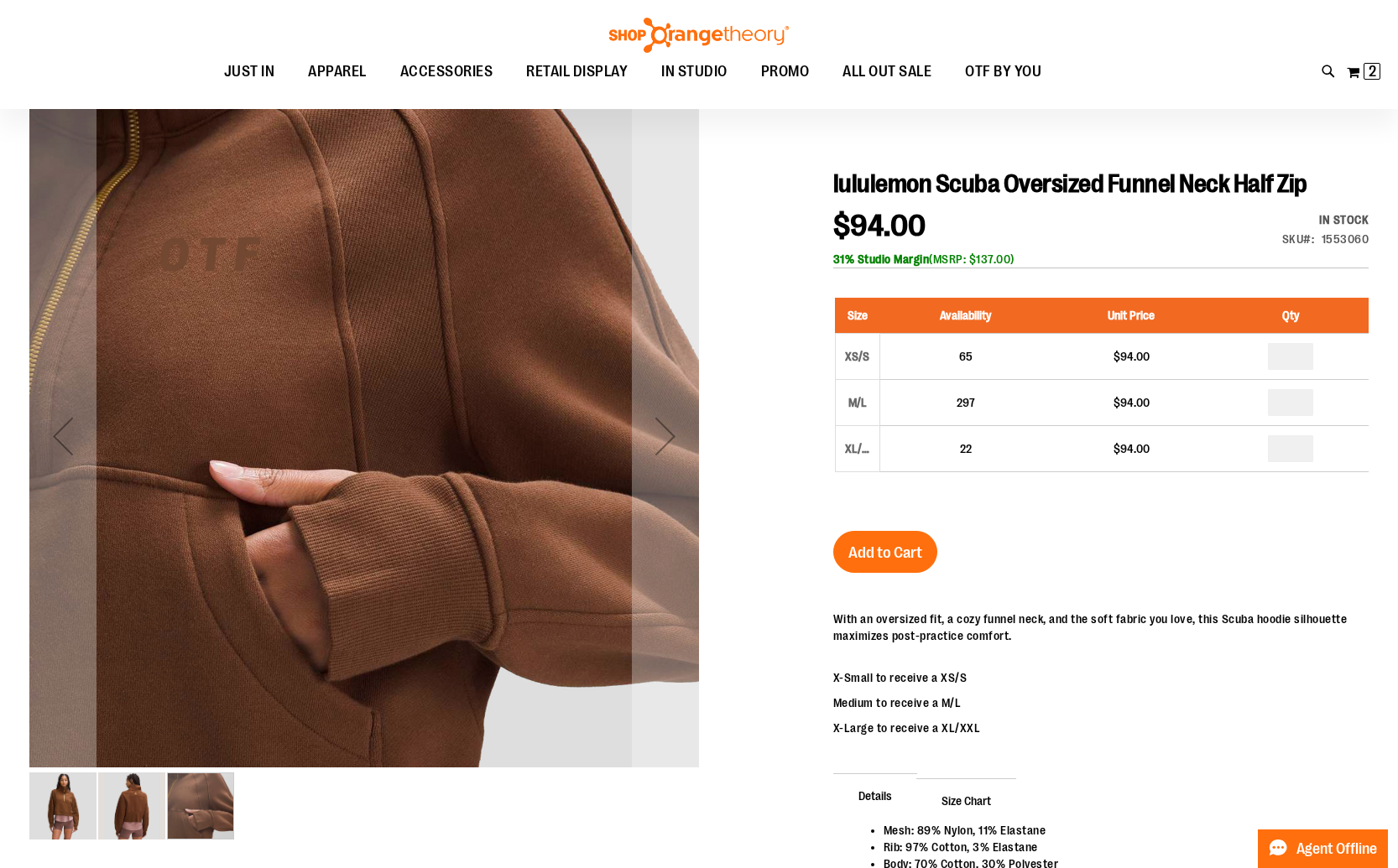
click at [58, 801] on img "image 1 of 3" at bounding box center [63, 805] width 67 height 67
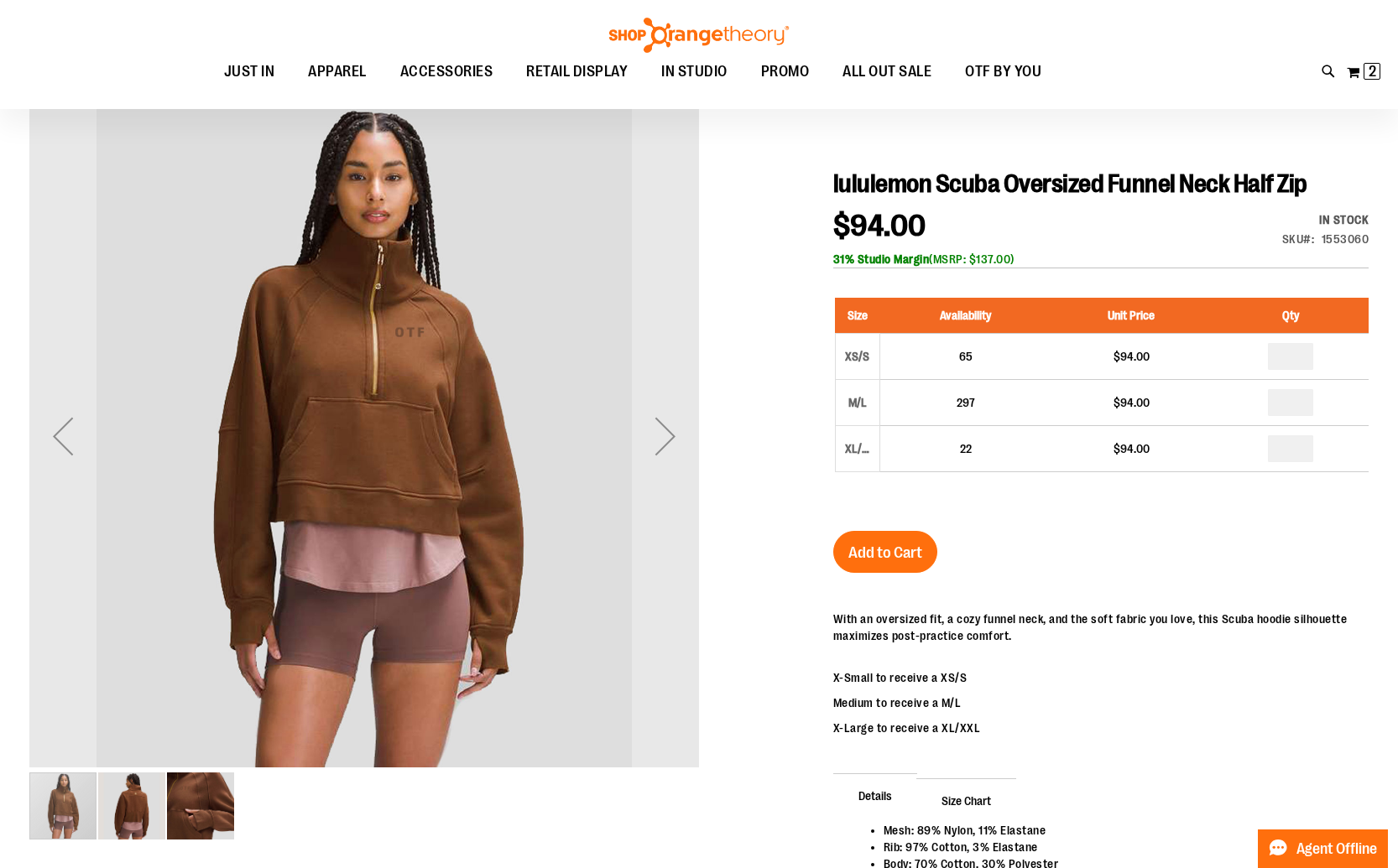
click at [124, 823] on img "image 2 of 3" at bounding box center [132, 805] width 67 height 67
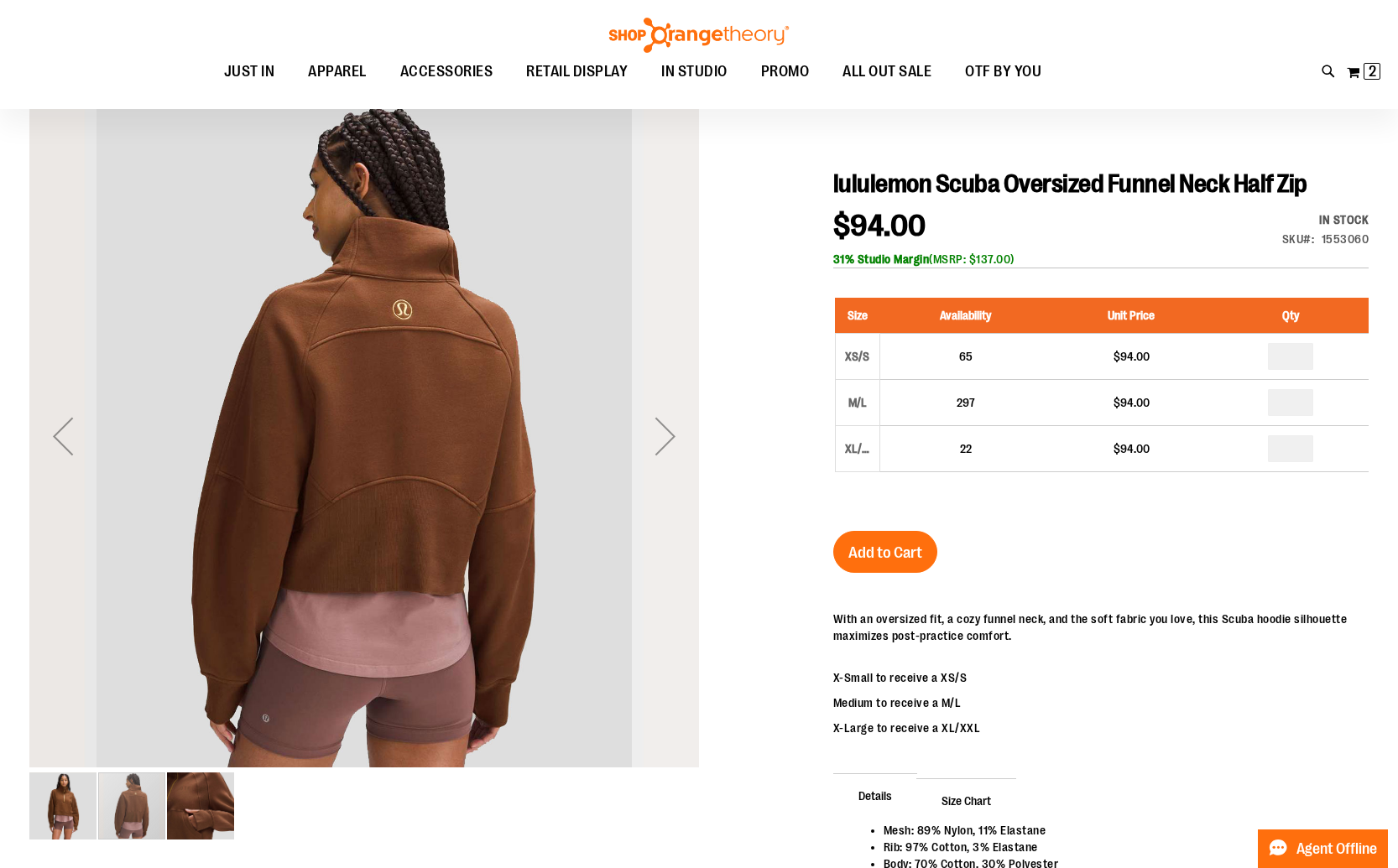
click at [664, 443] on div "Next" at bounding box center [665, 436] width 67 height 67
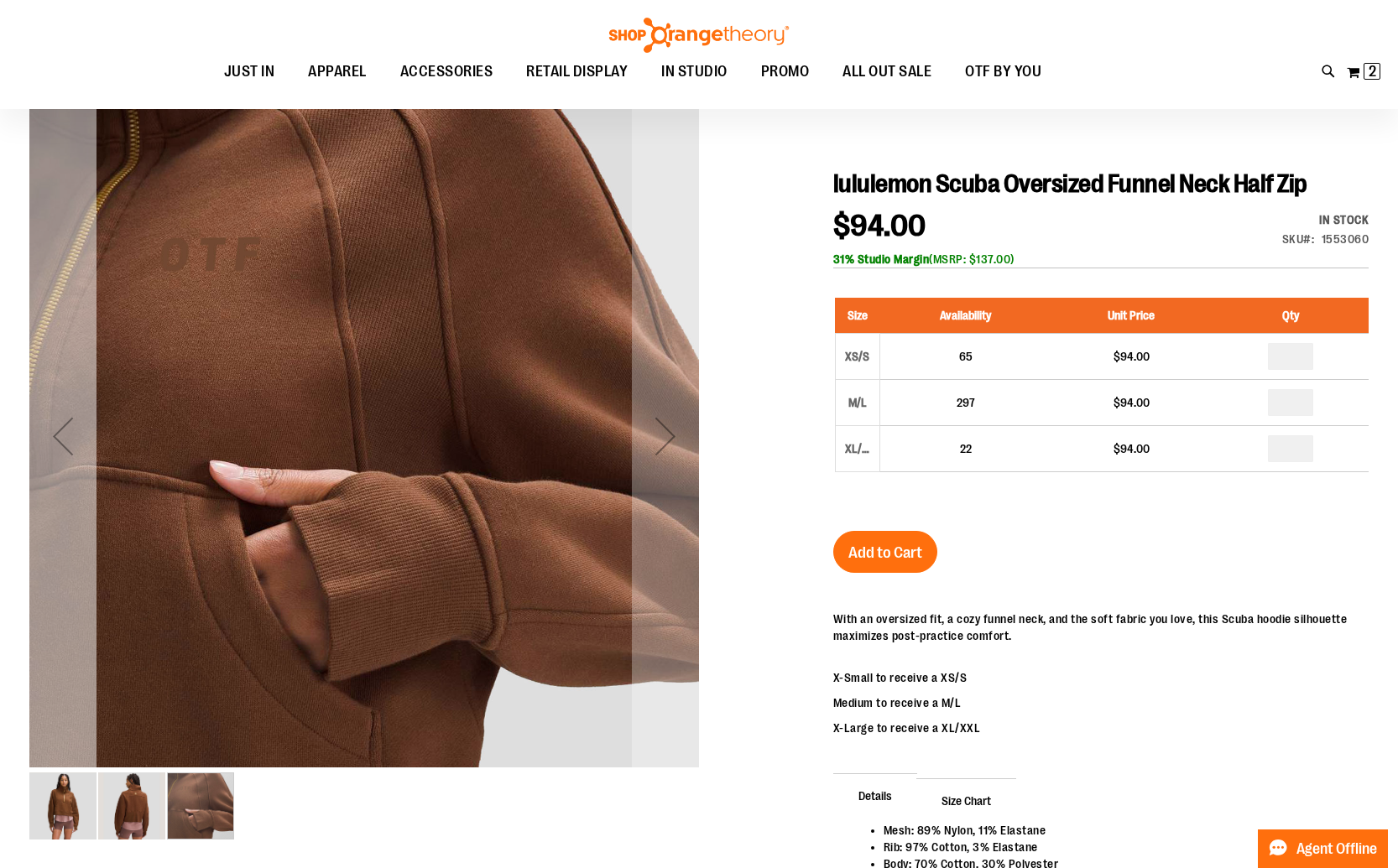
click at [72, 453] on div "Previous" at bounding box center [63, 436] width 67 height 67
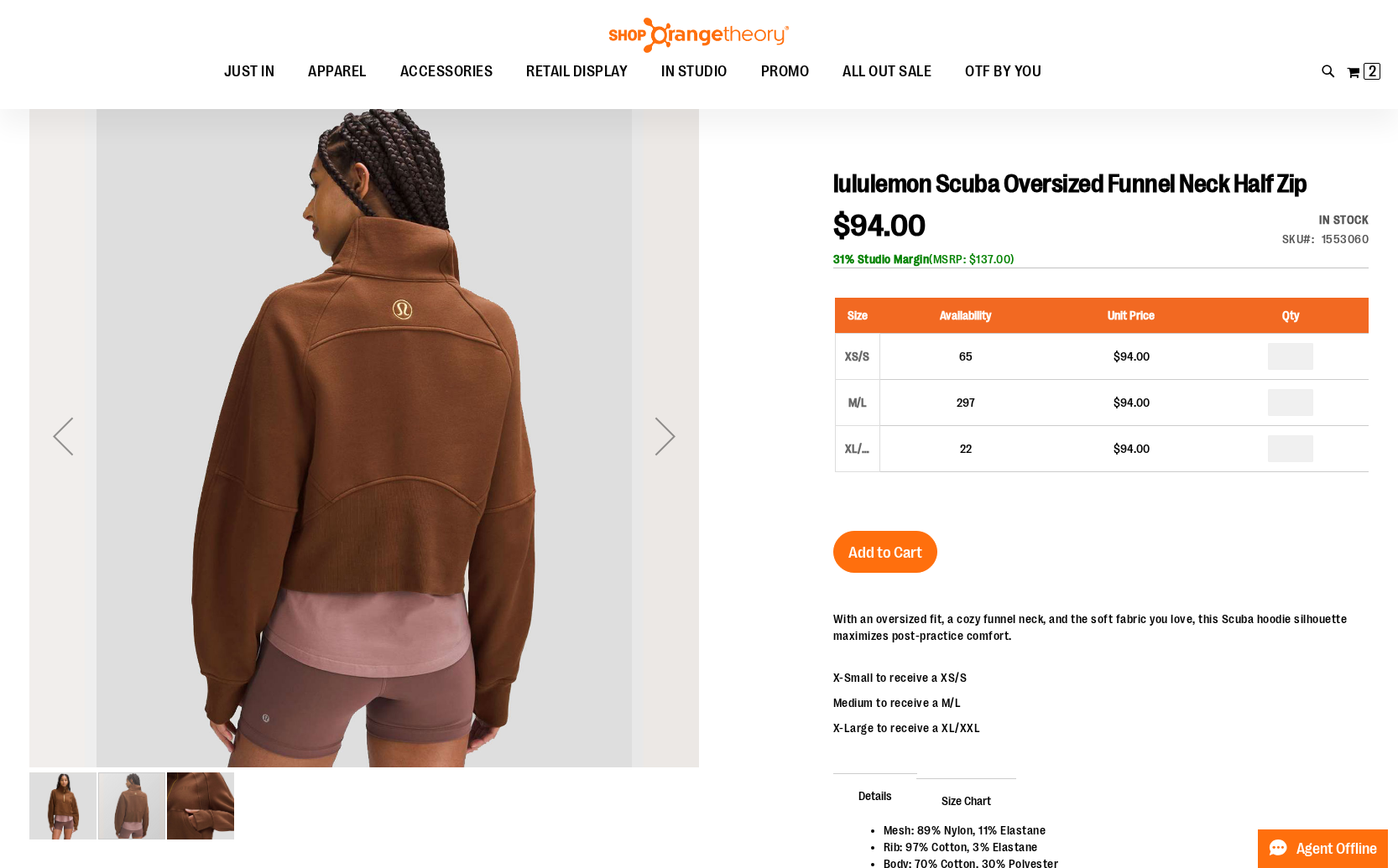
click at [73, 453] on div "Previous" at bounding box center [63, 436] width 67 height 67
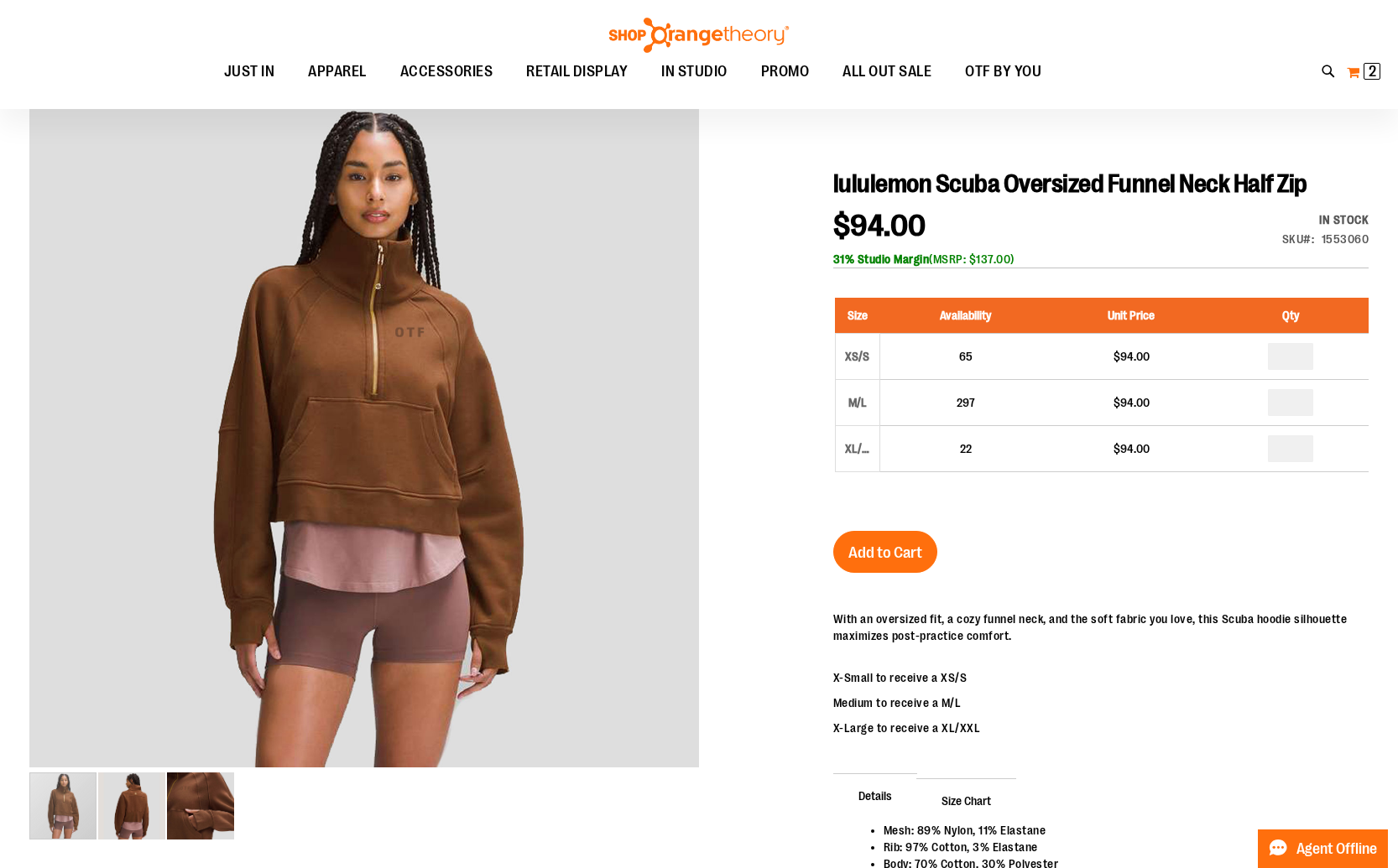
click at [1358, 72] on button "My Cart 2 2 items" at bounding box center [1363, 72] width 35 height 27
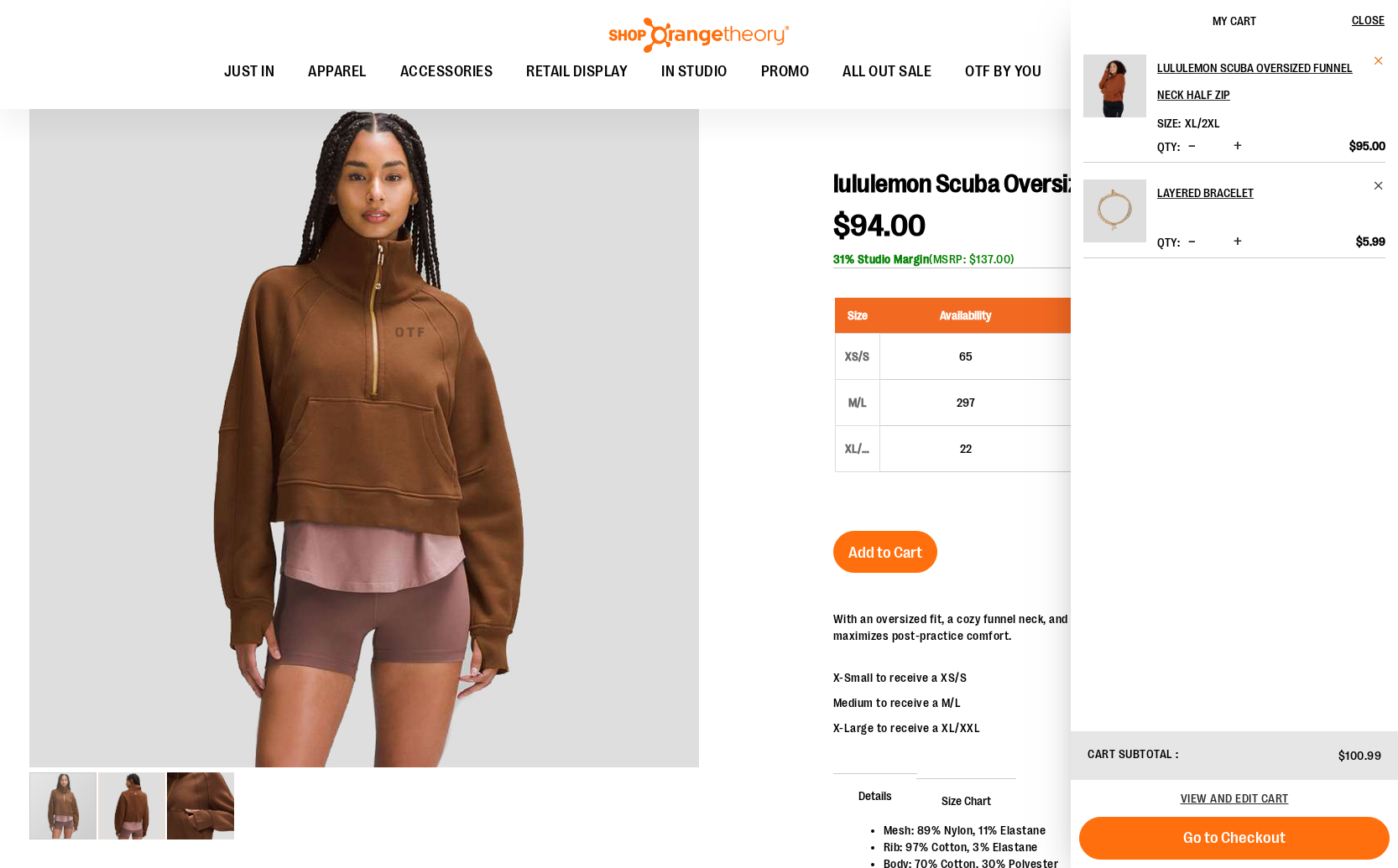
click at [1380, 63] on span "Remove item" at bounding box center [1379, 61] width 13 height 13
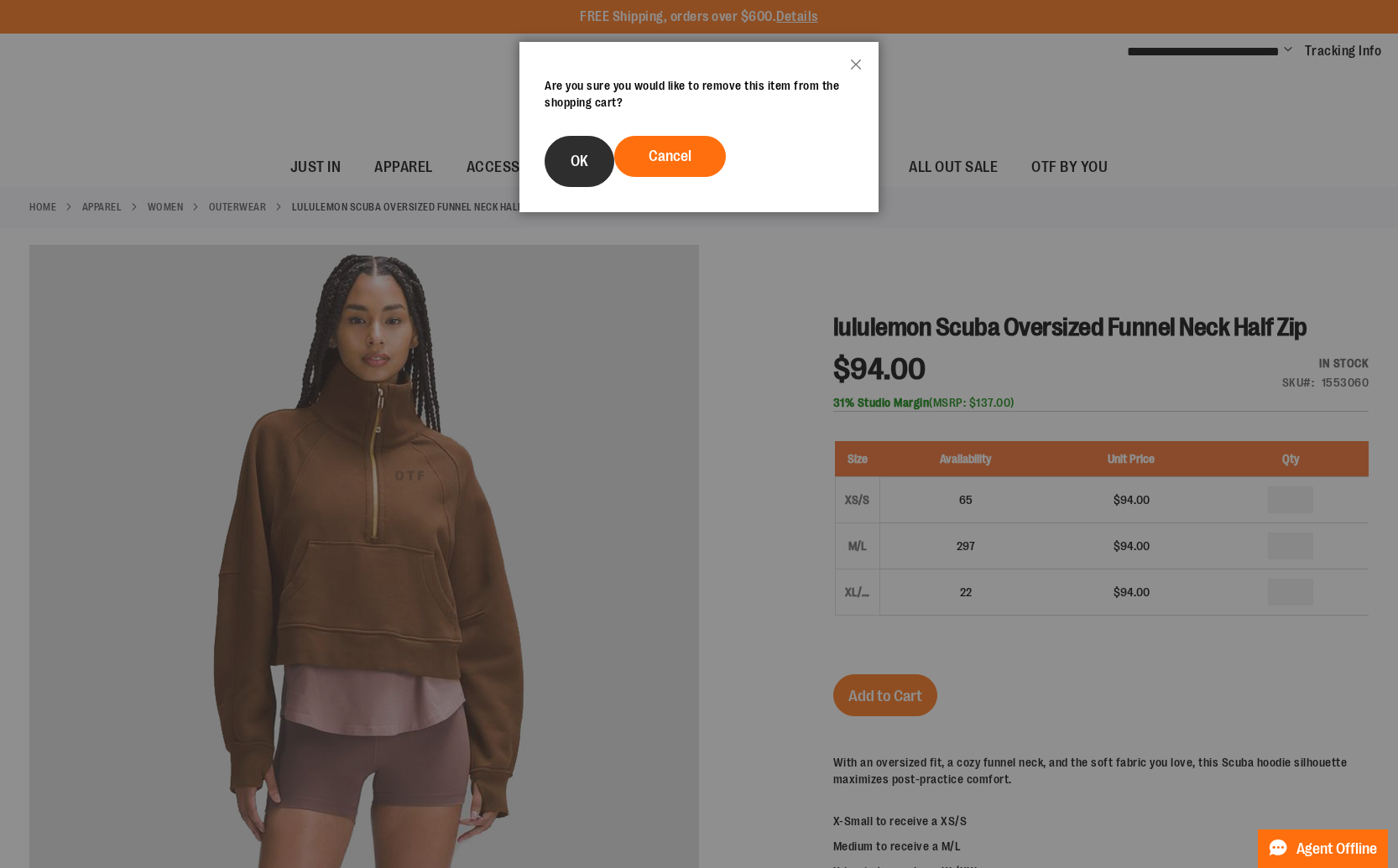
click at [584, 169] on span "OK" at bounding box center [579, 161] width 17 height 17
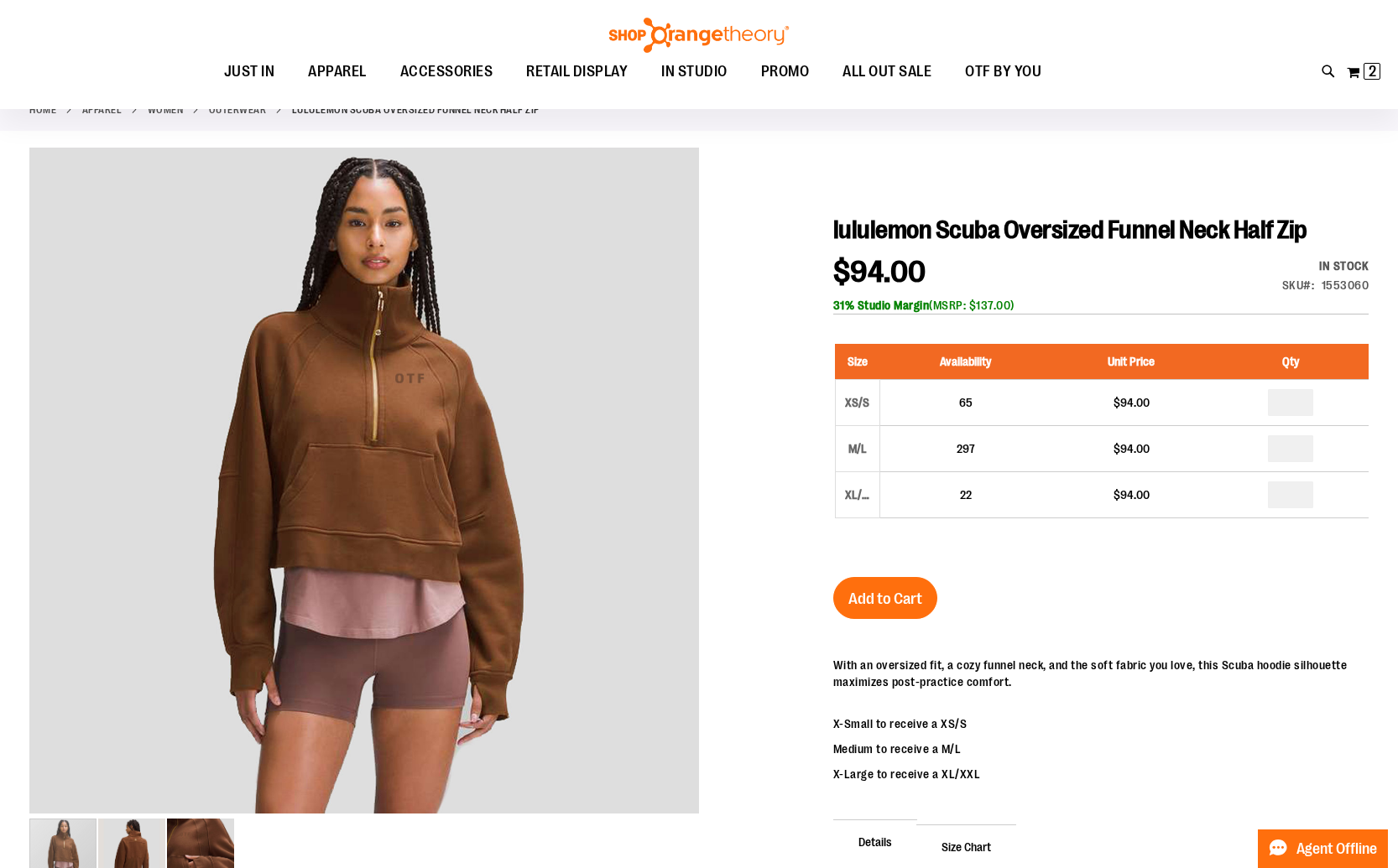
scroll to position [139, 0]
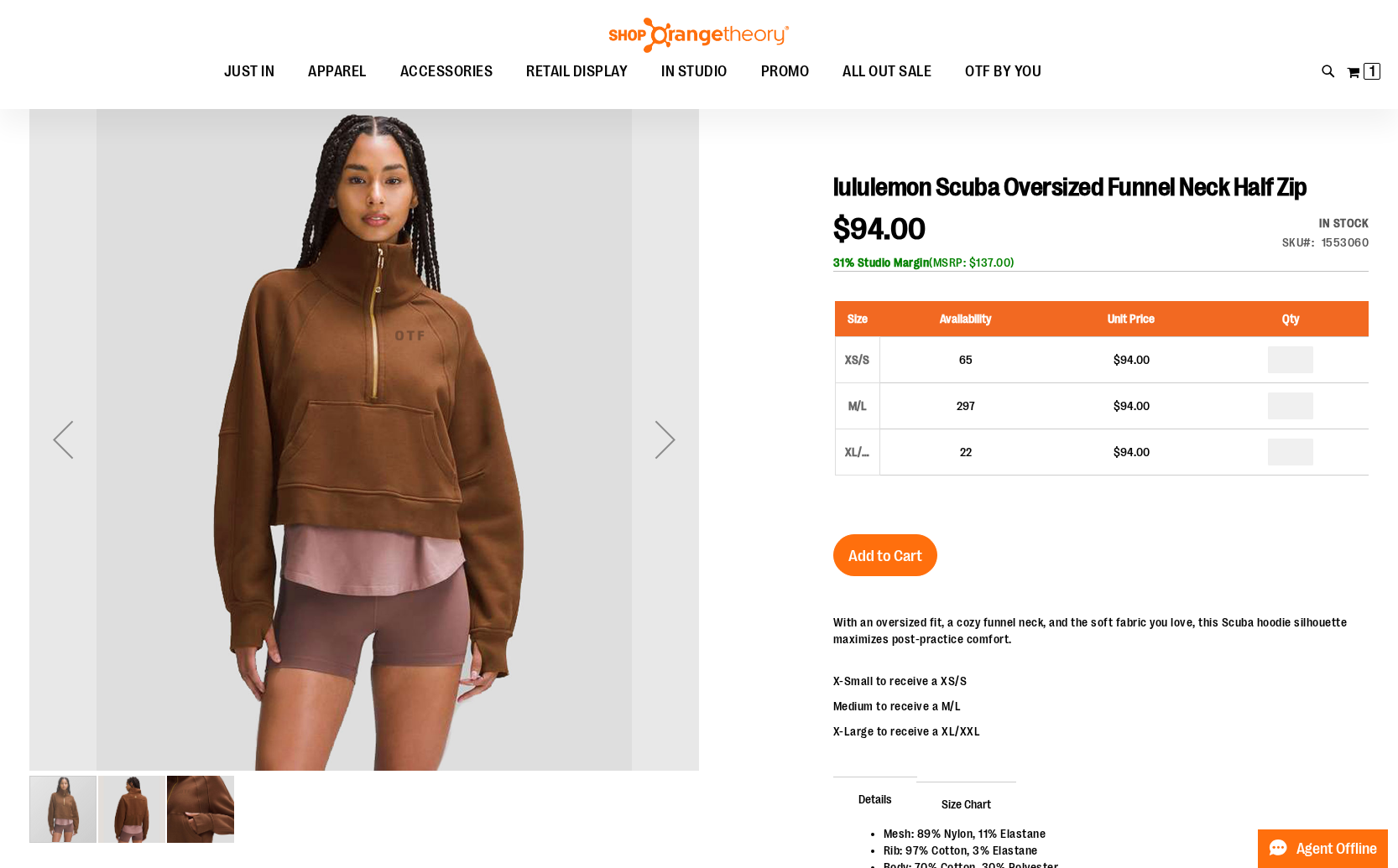
click at [143, 812] on img "image 2 of 3" at bounding box center [132, 809] width 67 height 67
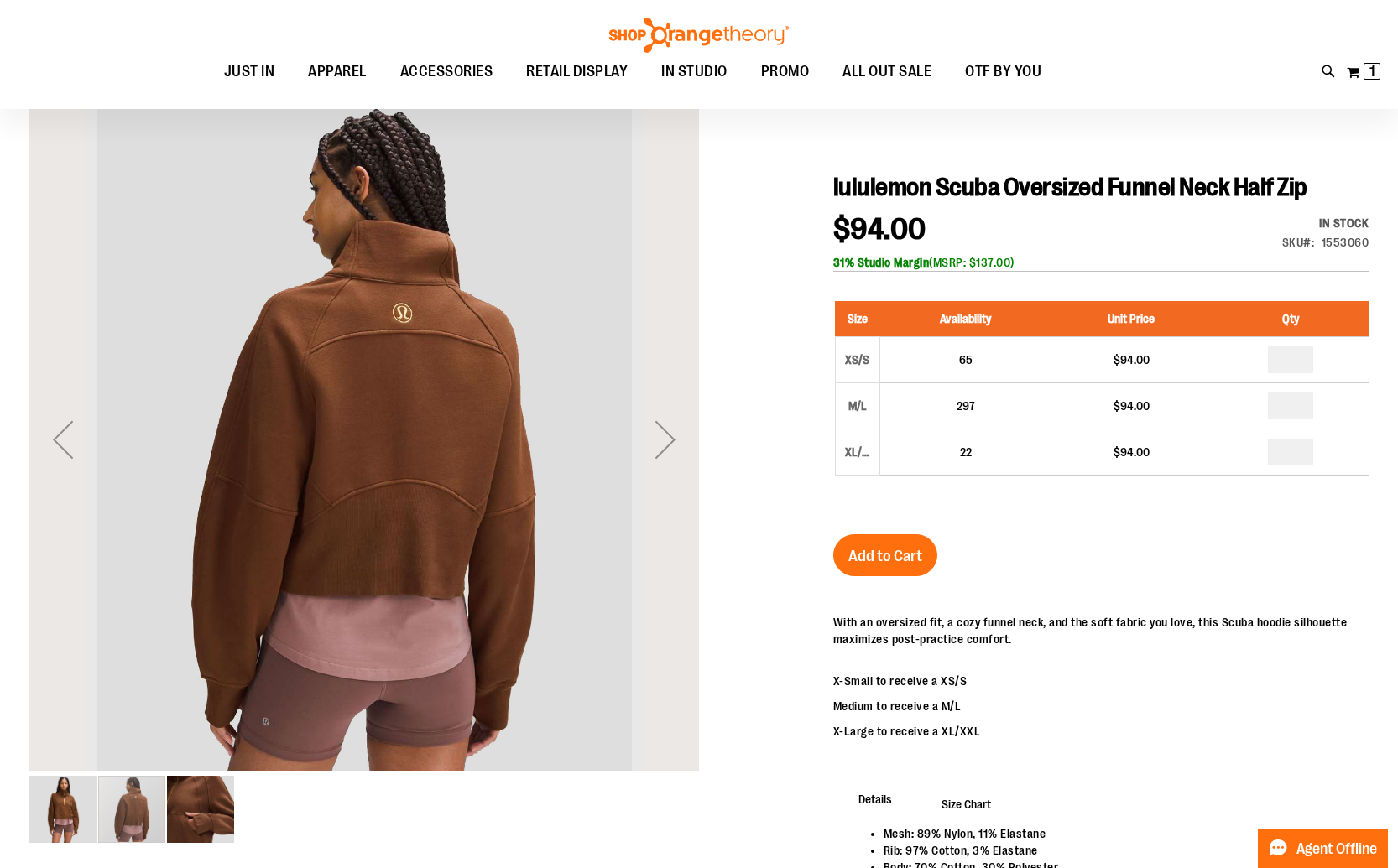
click at [183, 810] on img "image 3 of 3" at bounding box center [201, 809] width 67 height 67
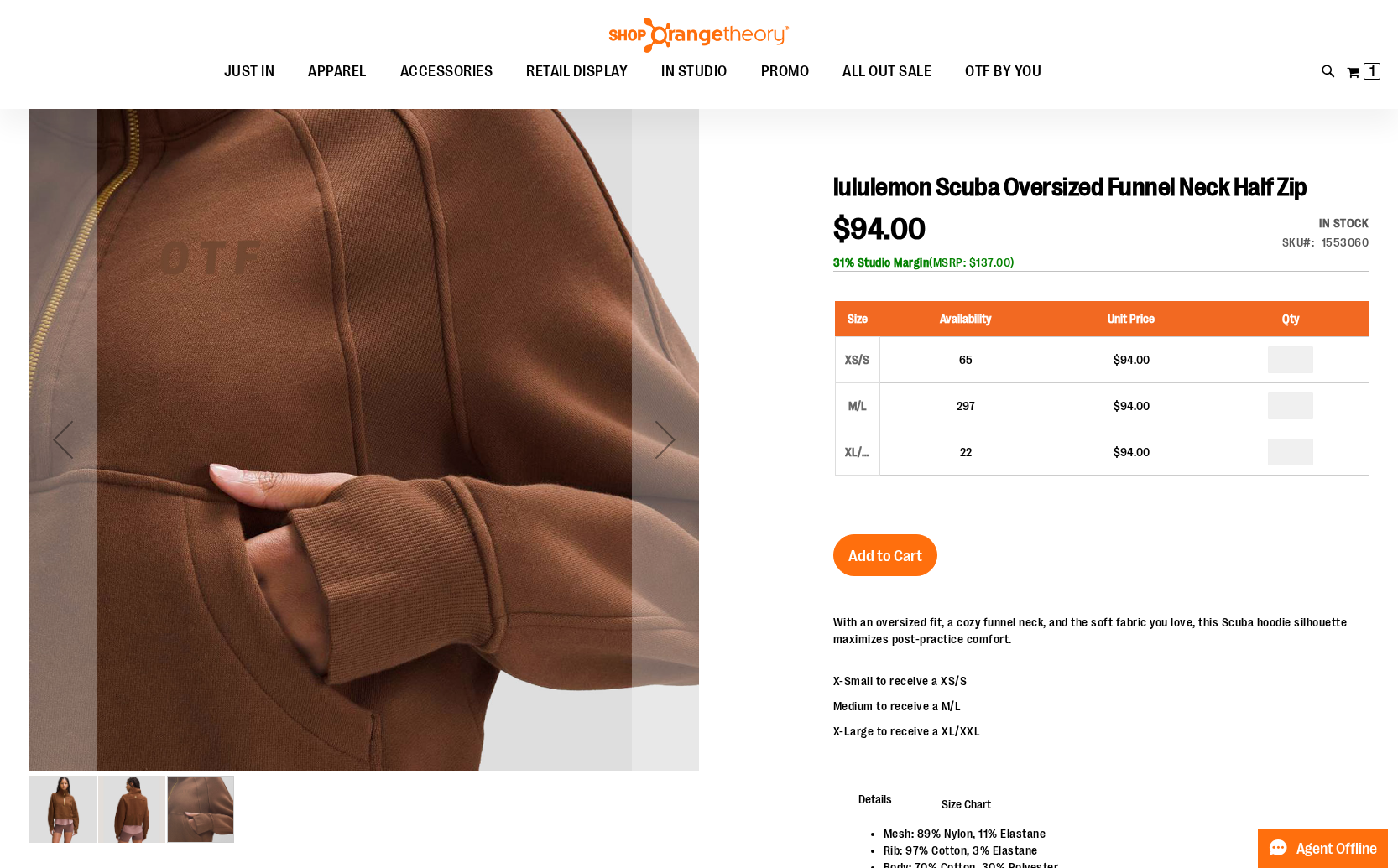
click at [51, 813] on img "image 1 of 3" at bounding box center [63, 809] width 67 height 67
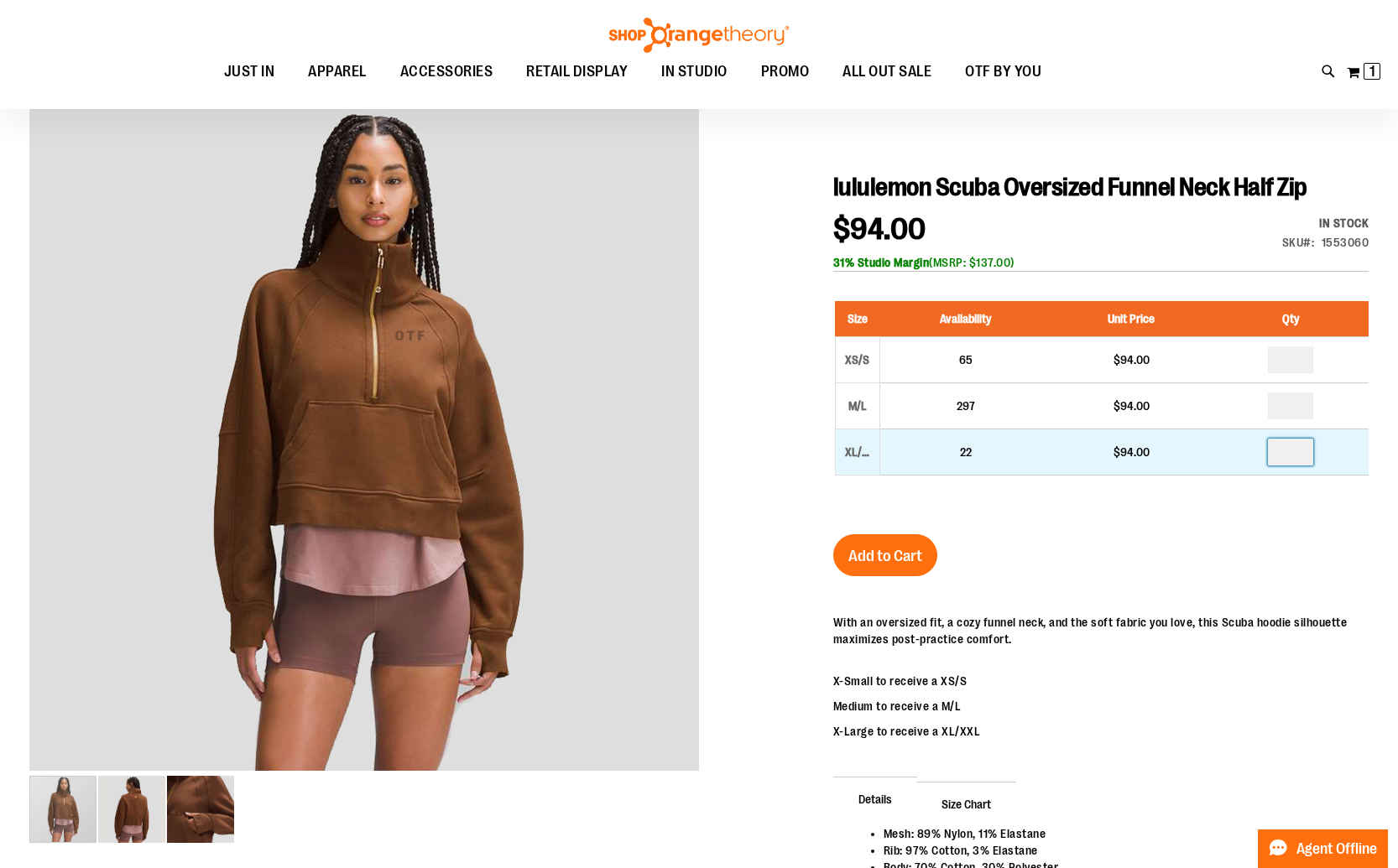
click at [1296, 453] on input "number" at bounding box center [1289, 451] width 45 height 27
type input "*"
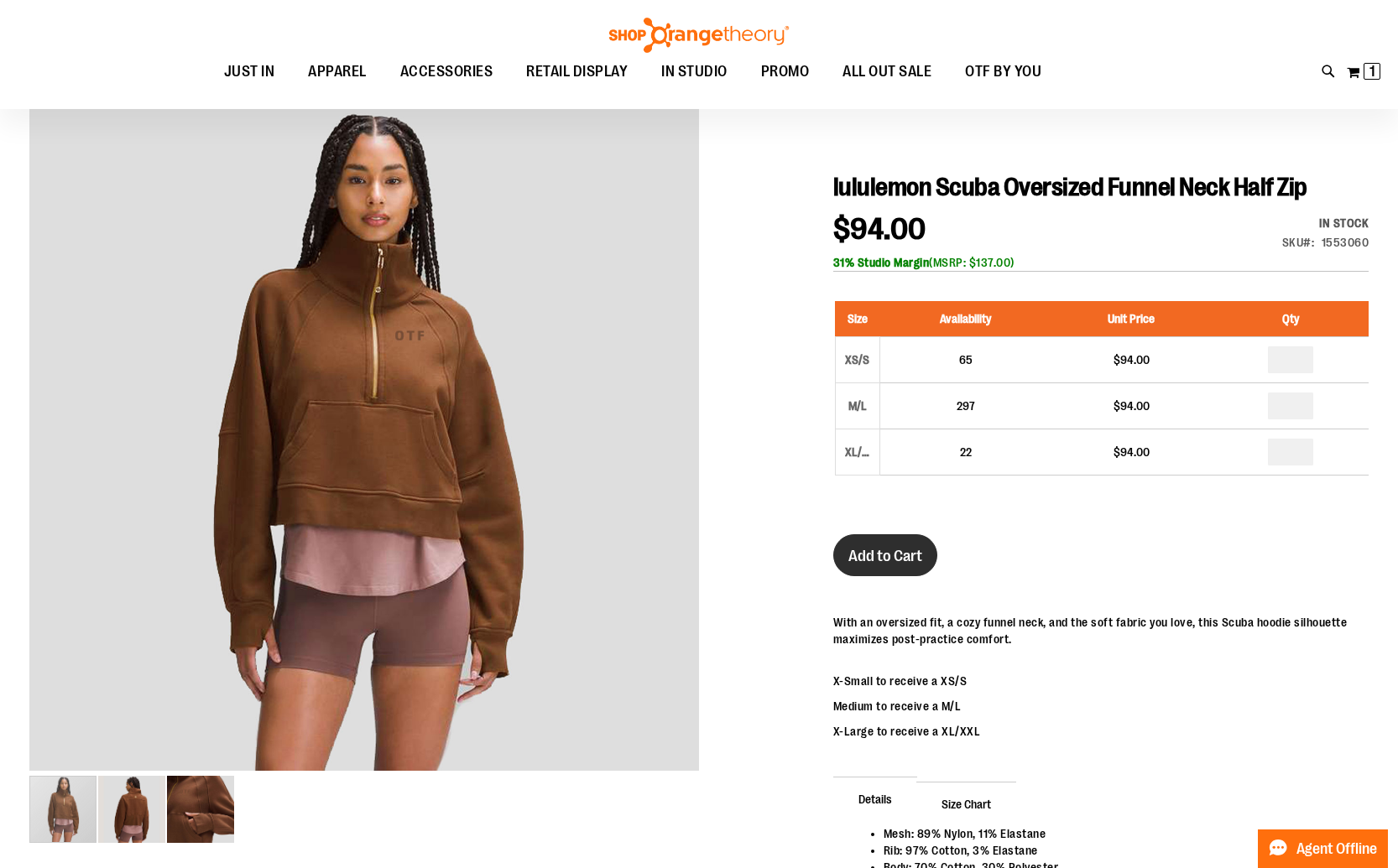
click at [902, 554] on span "Add to Cart" at bounding box center [885, 556] width 74 height 18
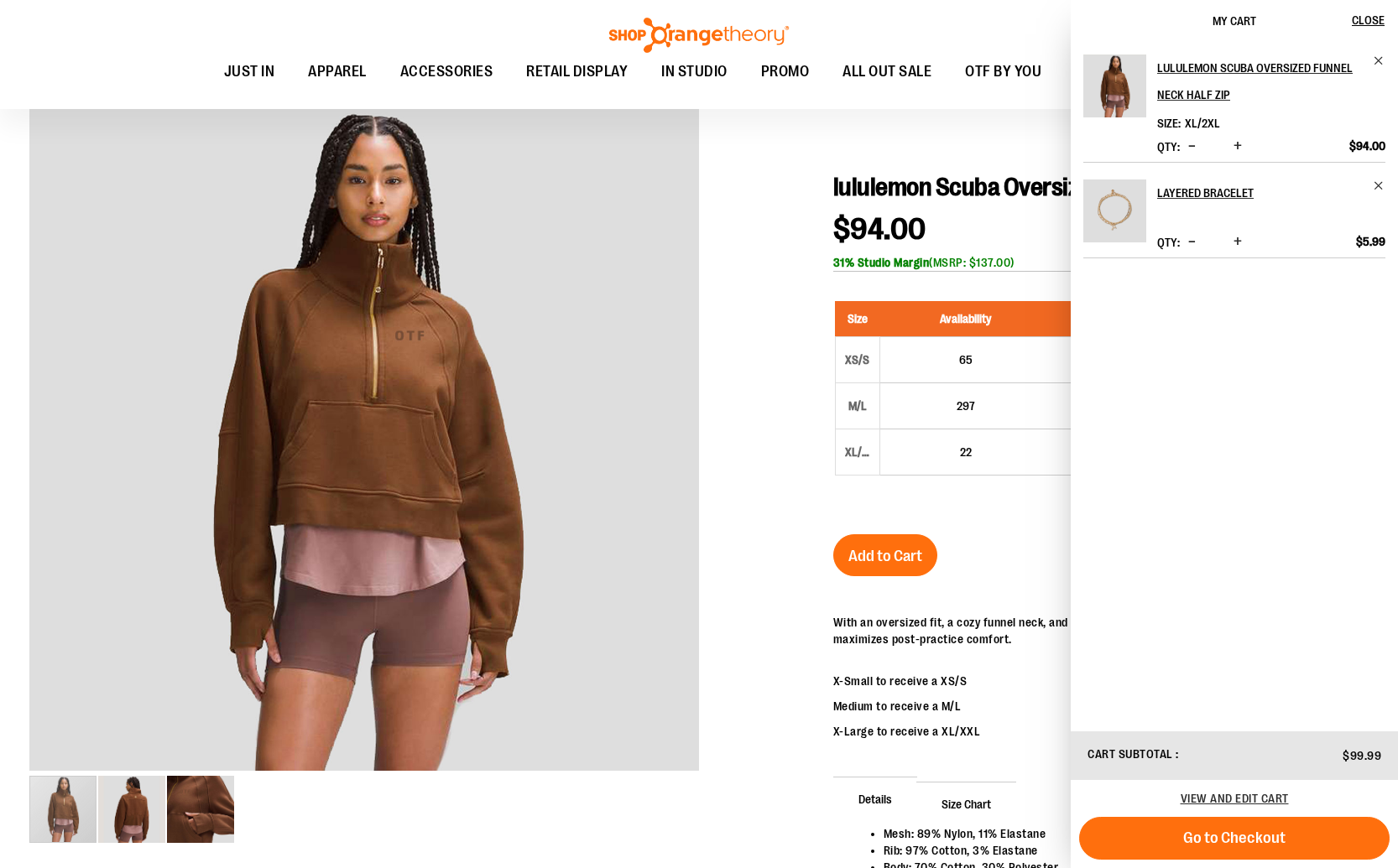
click at [751, 310] on div at bounding box center [699, 591] width 1339 height 973
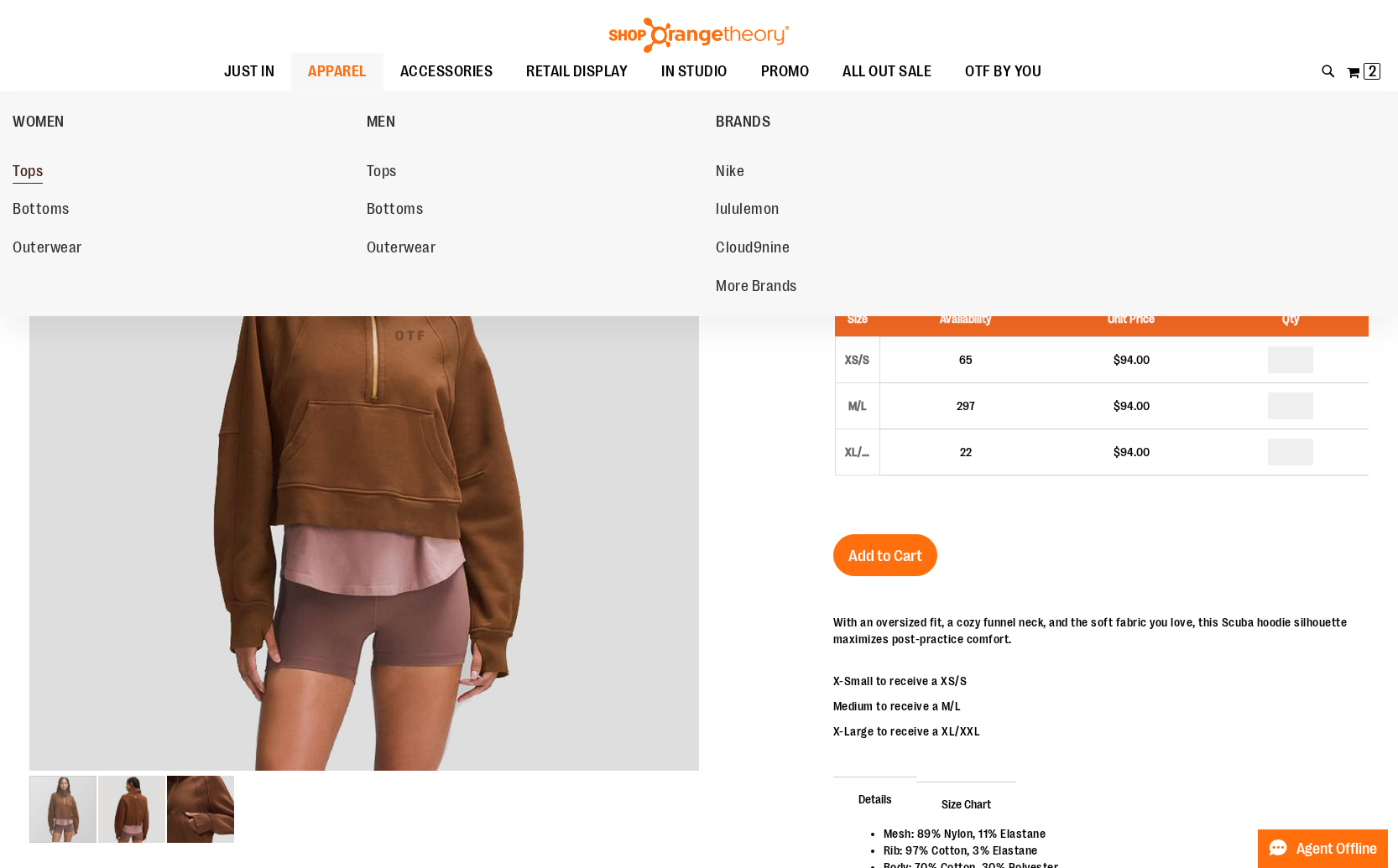
click at [38, 177] on span "Tops" at bounding box center [28, 173] width 30 height 21
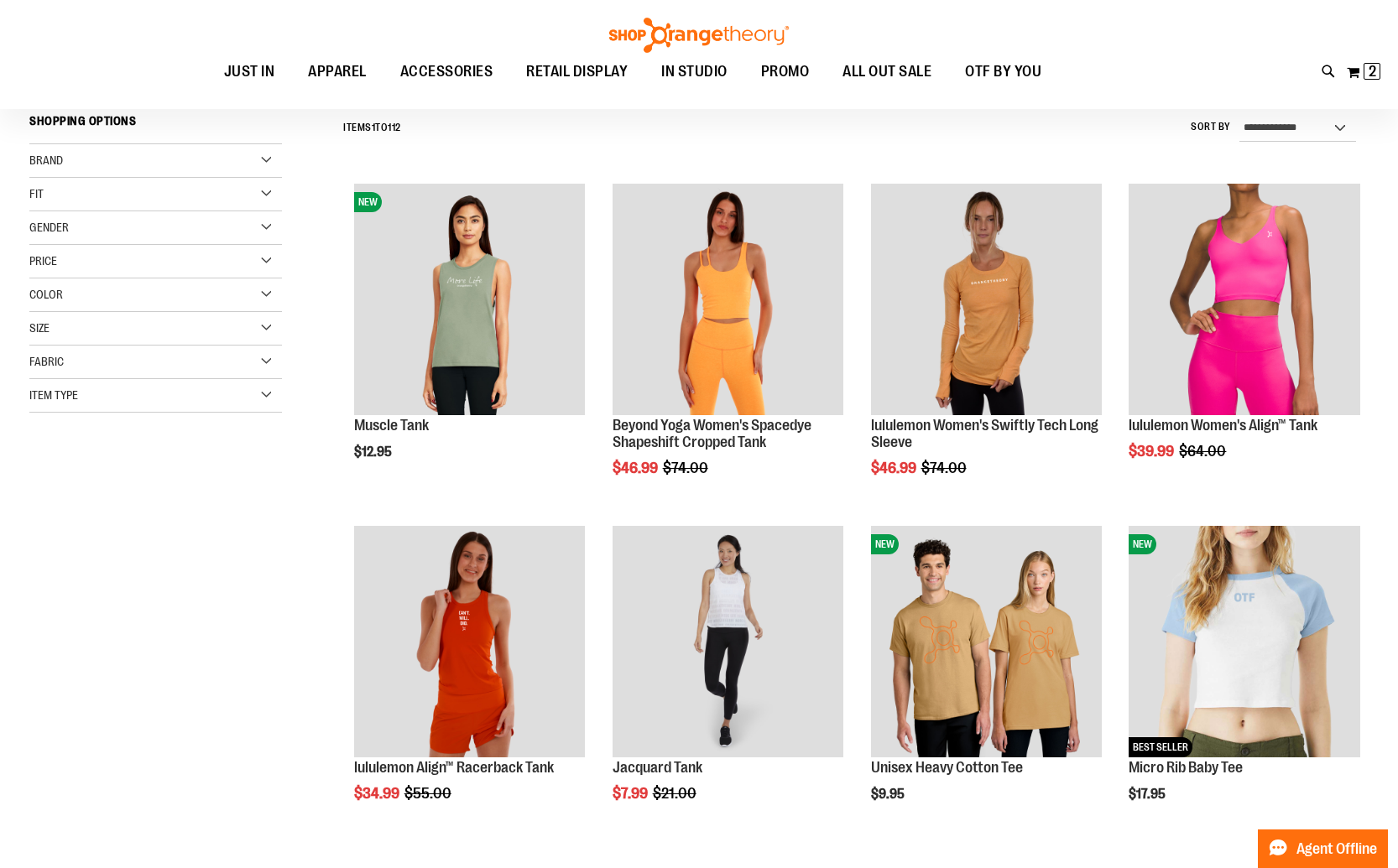
scroll to position [166, 0]
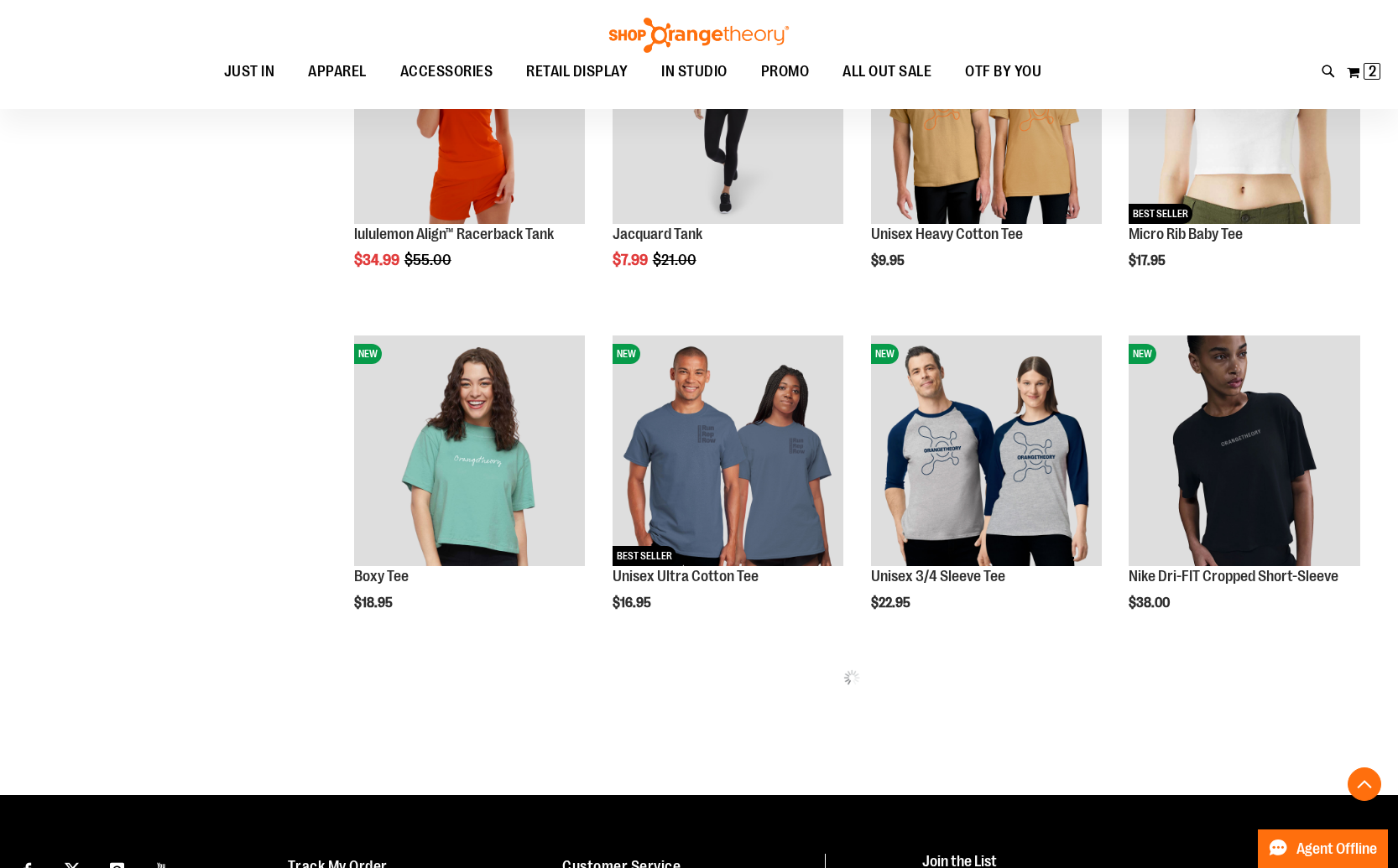
scroll to position [692, 0]
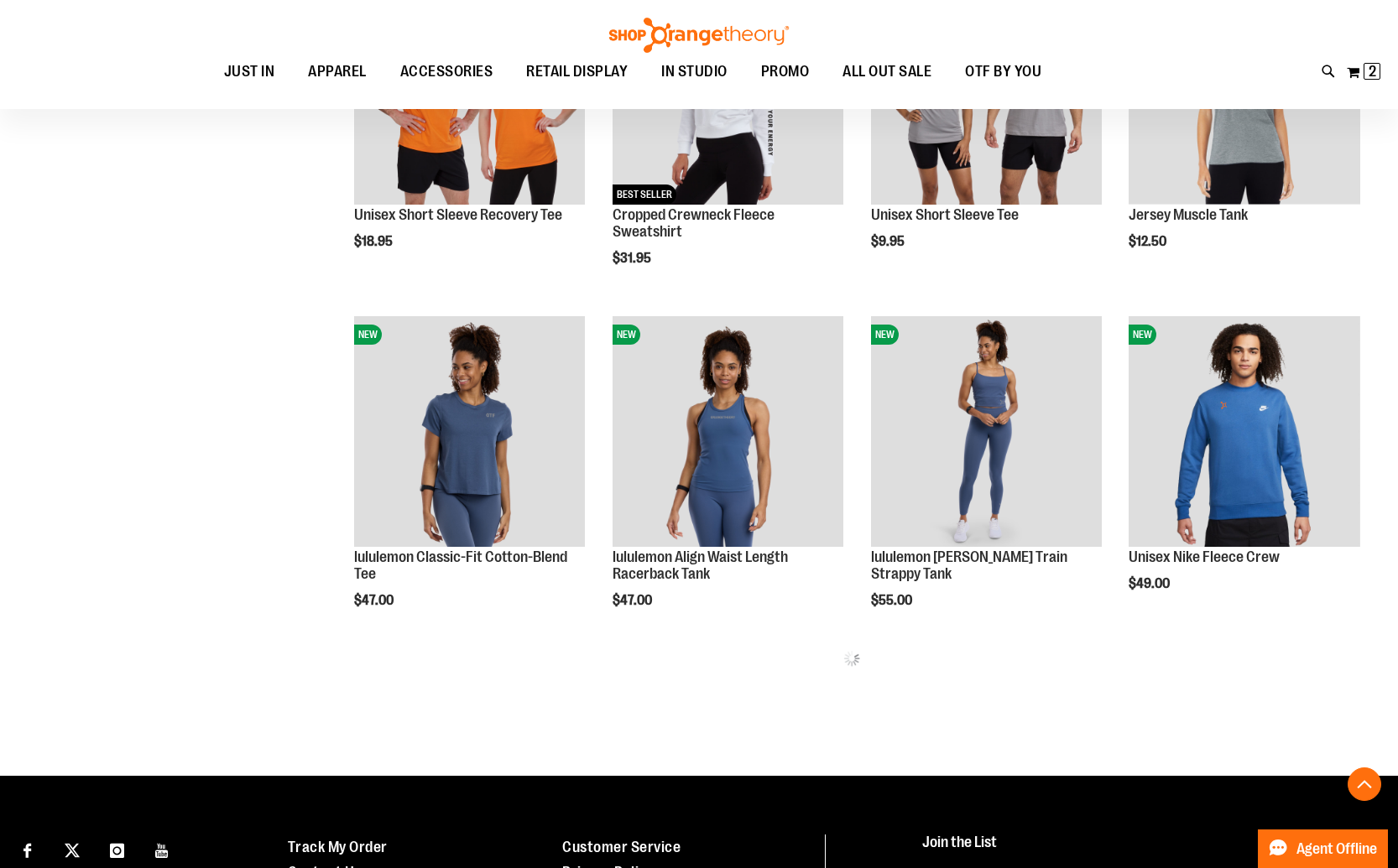
scroll to position [1752, 0]
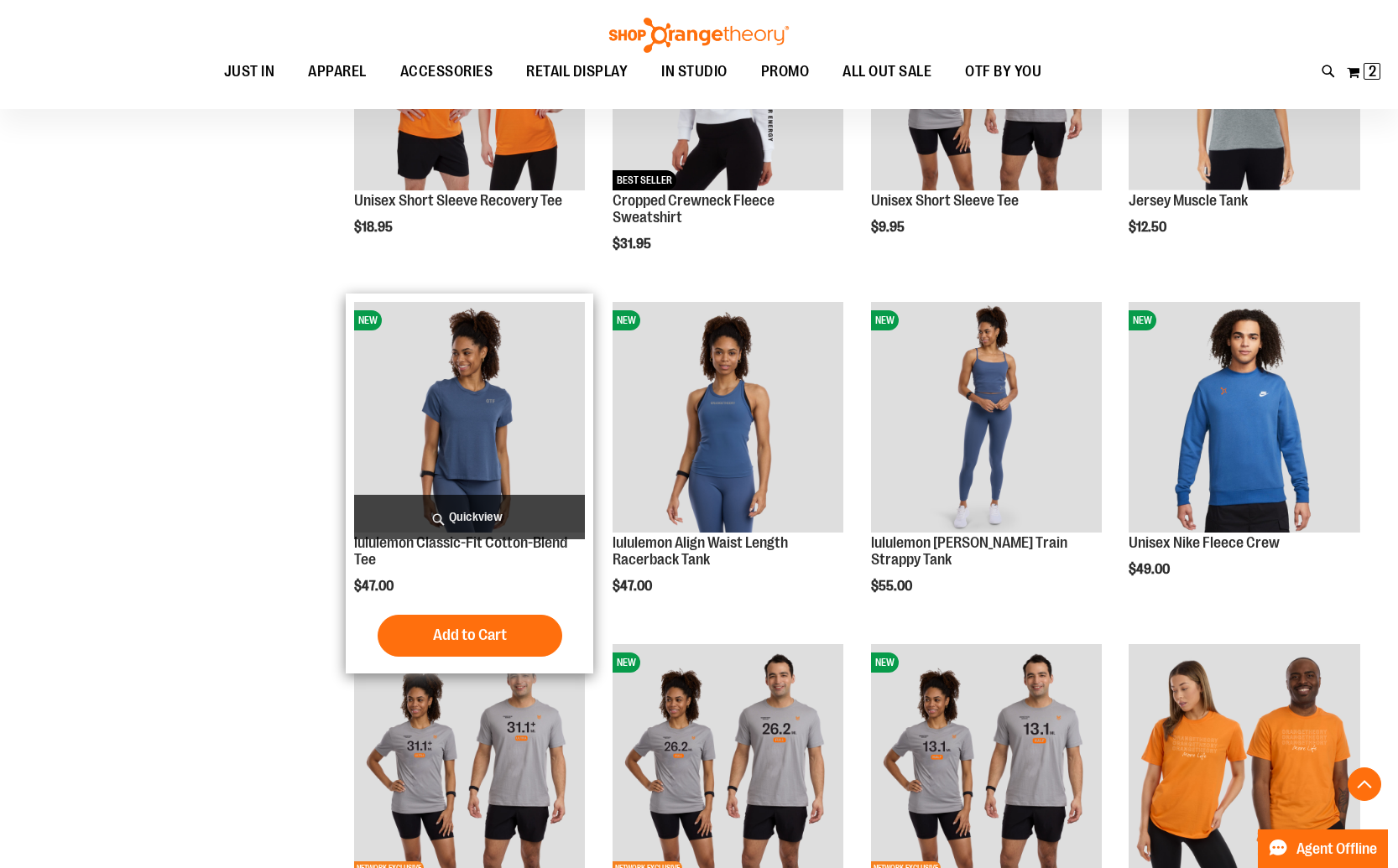
type input "**********"
click at [506, 408] on img "product" at bounding box center [470, 417] width 232 height 232
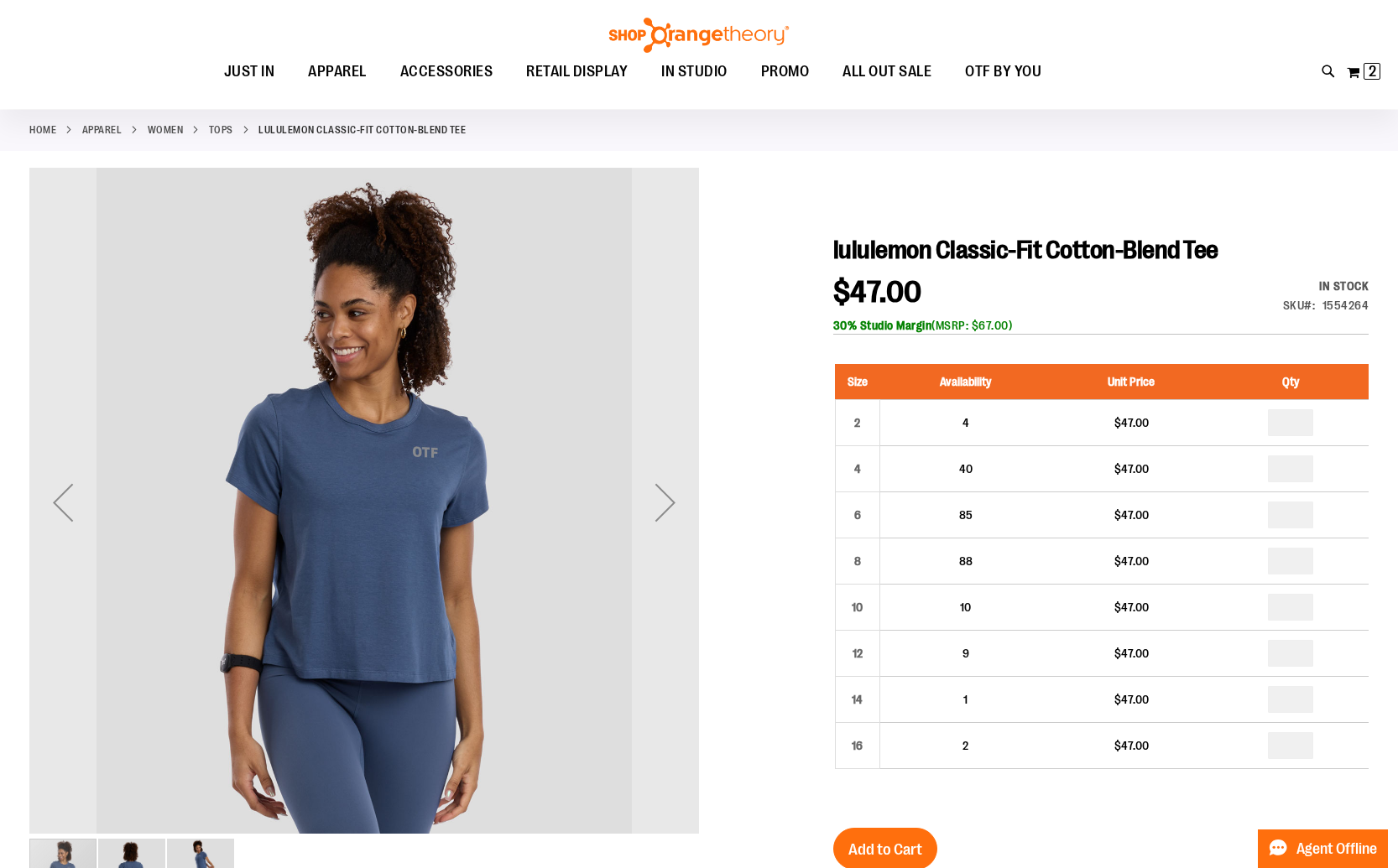
scroll to position [77, 0]
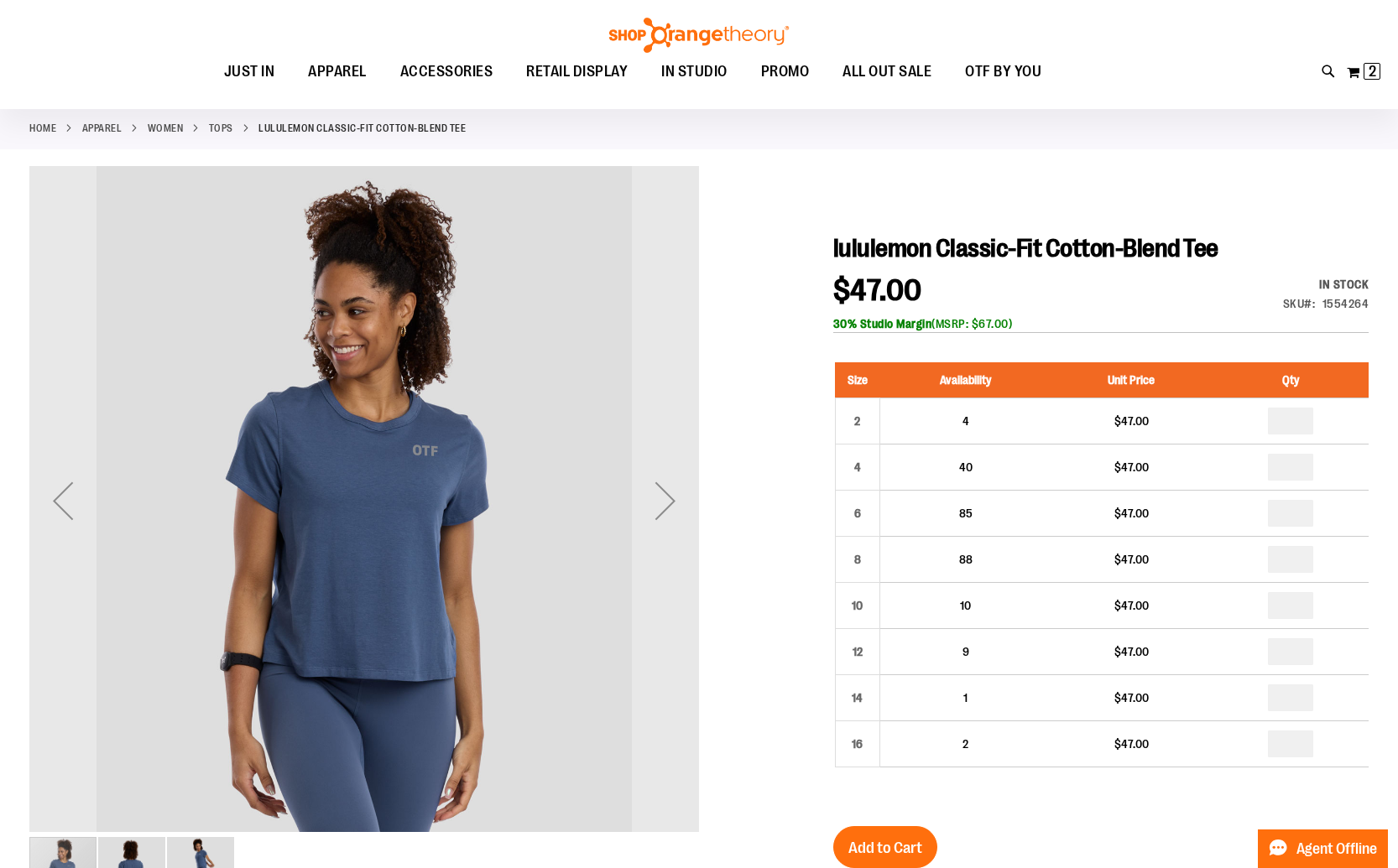
type input "**********"
click at [702, 511] on div at bounding box center [699, 733] width 1339 height 1134
click at [665, 508] on div "Next" at bounding box center [665, 500] width 67 height 67
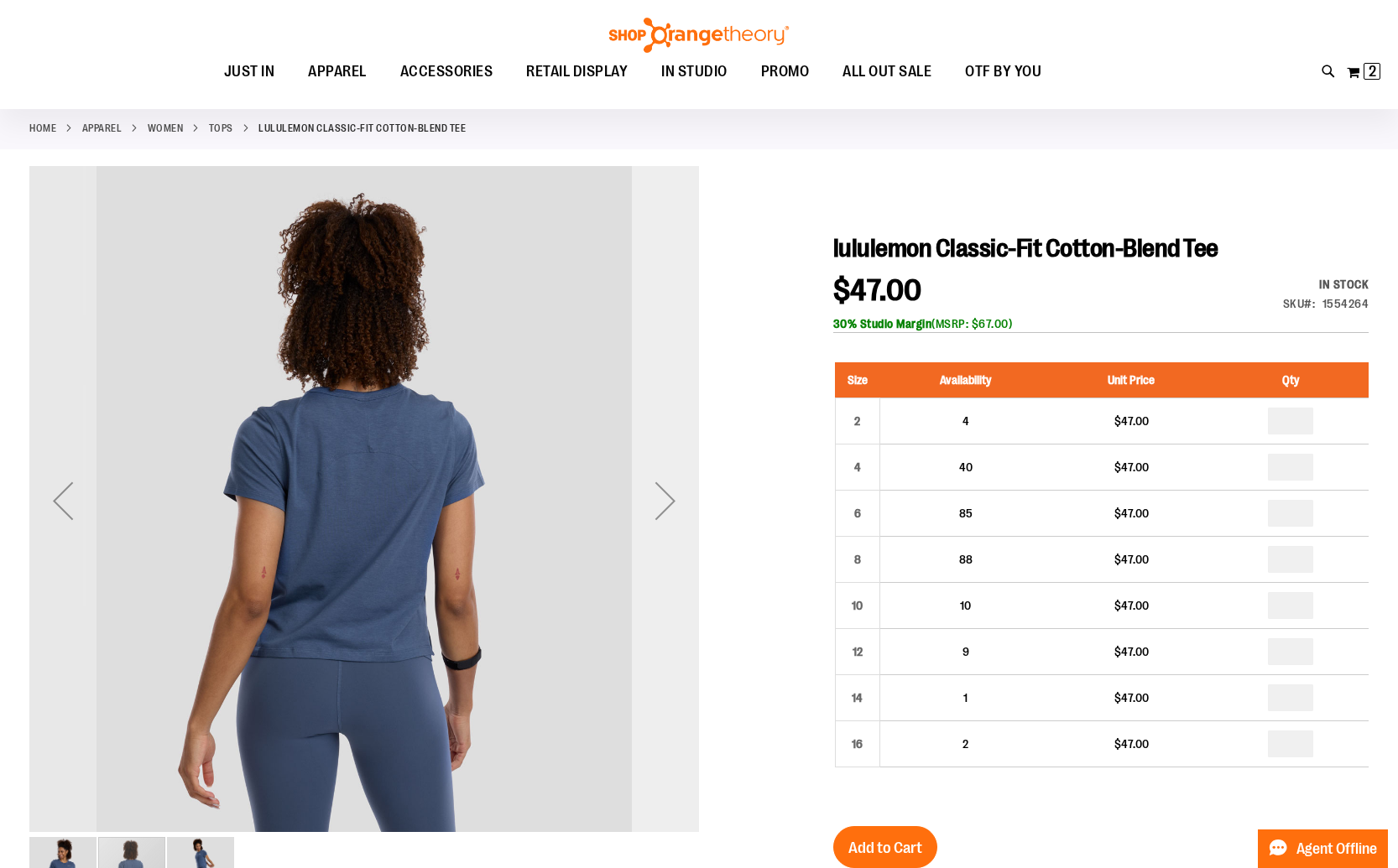
click at [666, 508] on div "Next" at bounding box center [665, 500] width 67 height 67
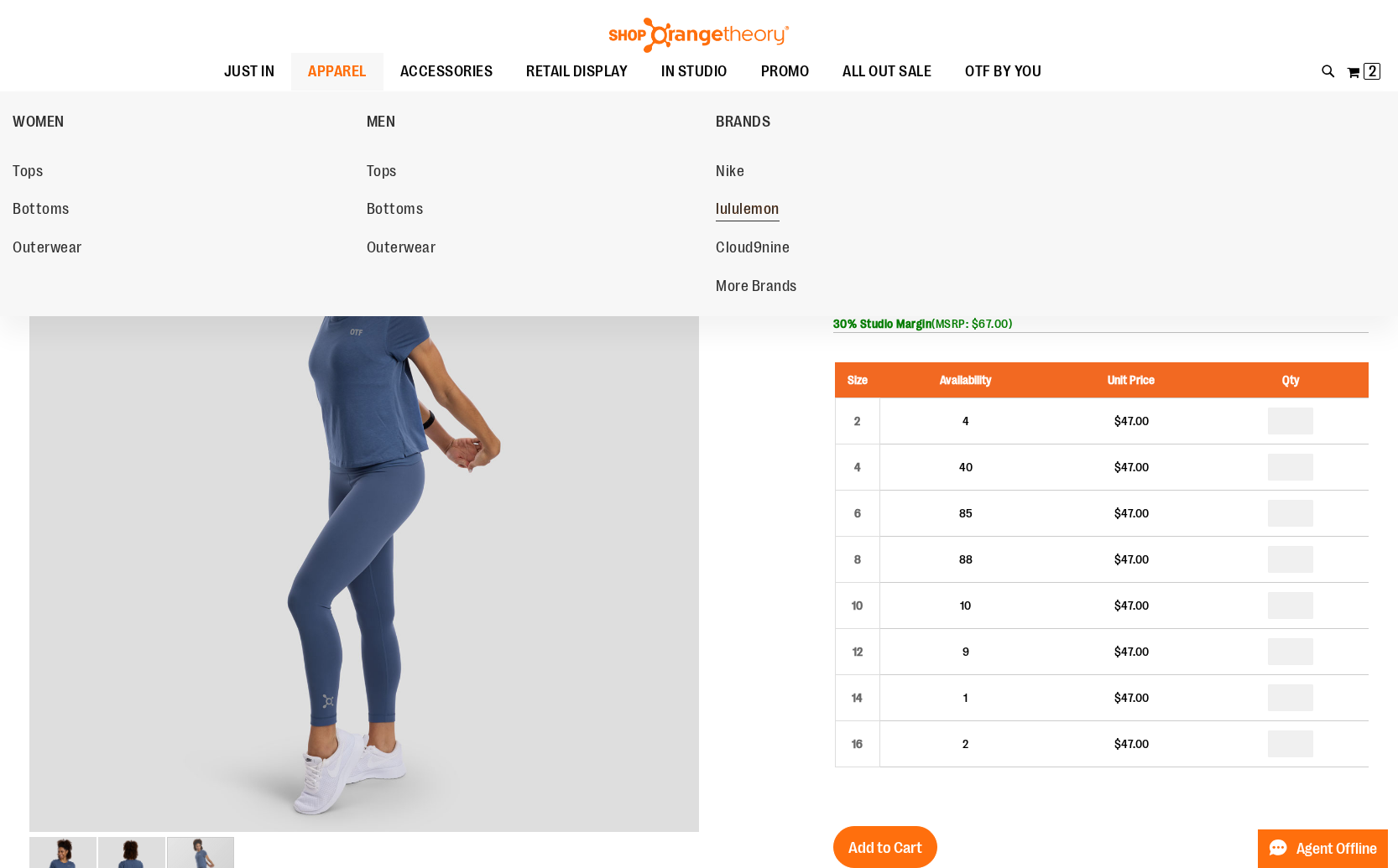
click at [739, 212] on span "lululemon" at bounding box center [747, 211] width 63 height 21
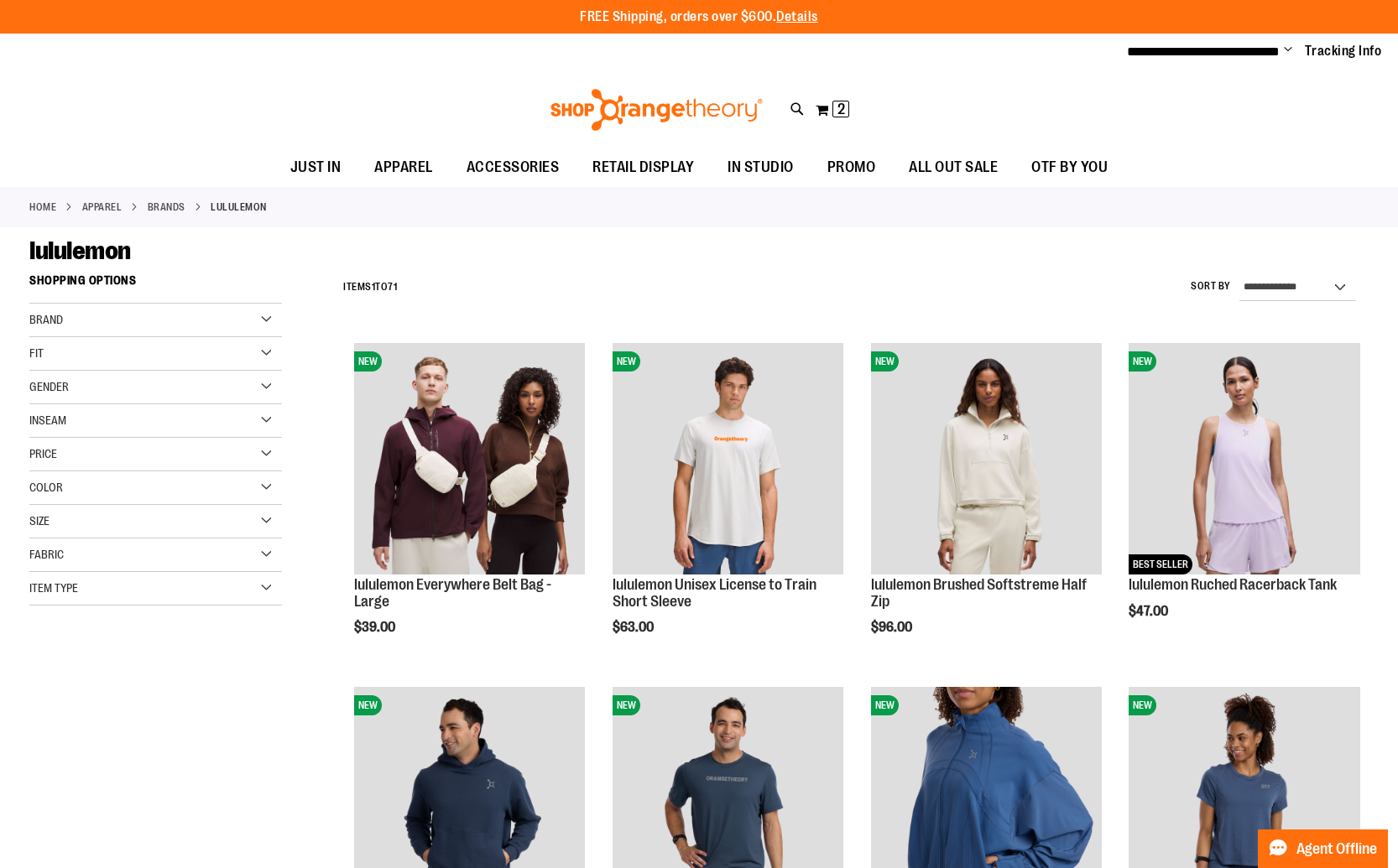
type input "**********"
click at [137, 526] on div "Size" at bounding box center [155, 521] width 253 height 33
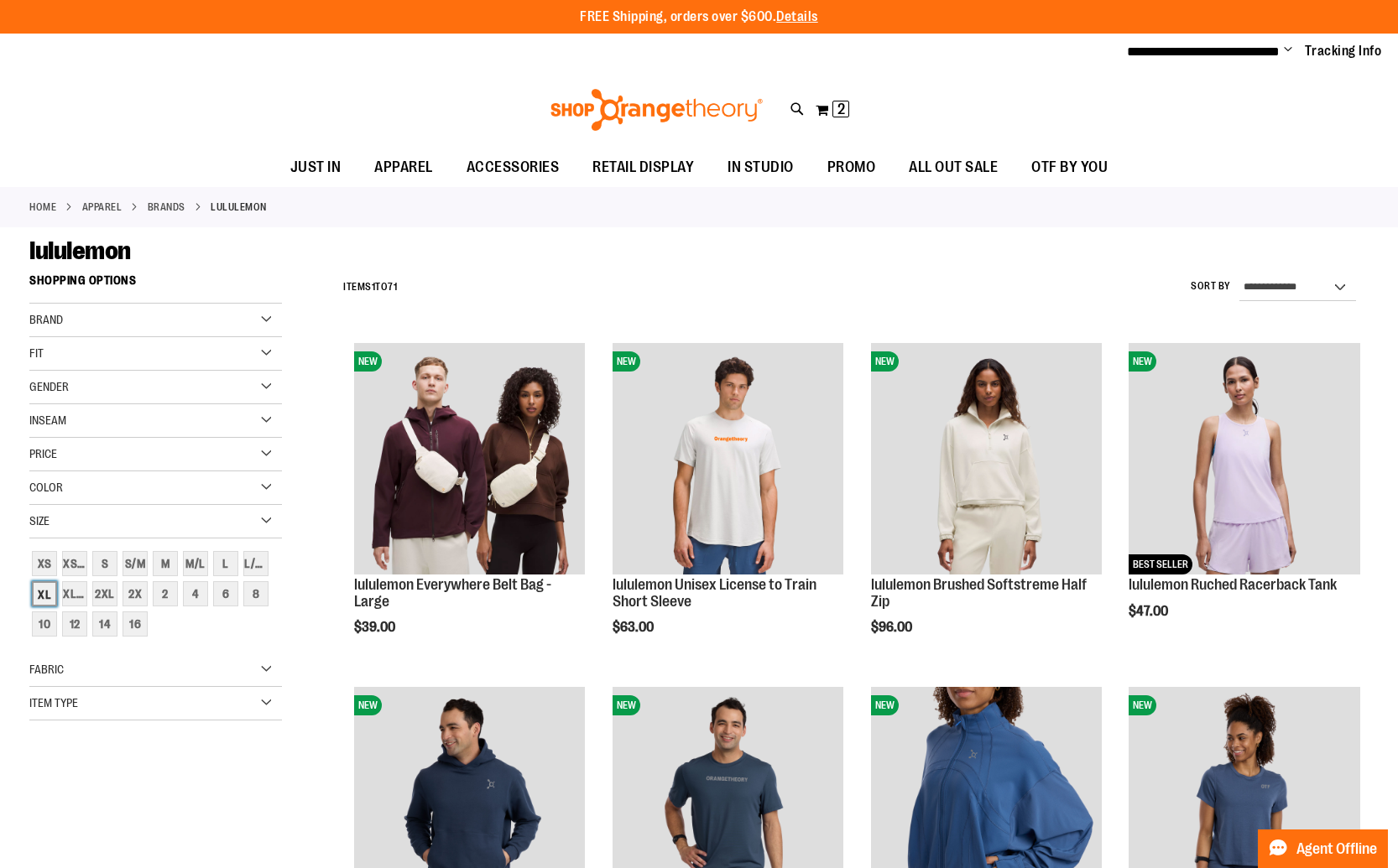
click at [50, 595] on div "XL" at bounding box center [44, 593] width 25 height 25
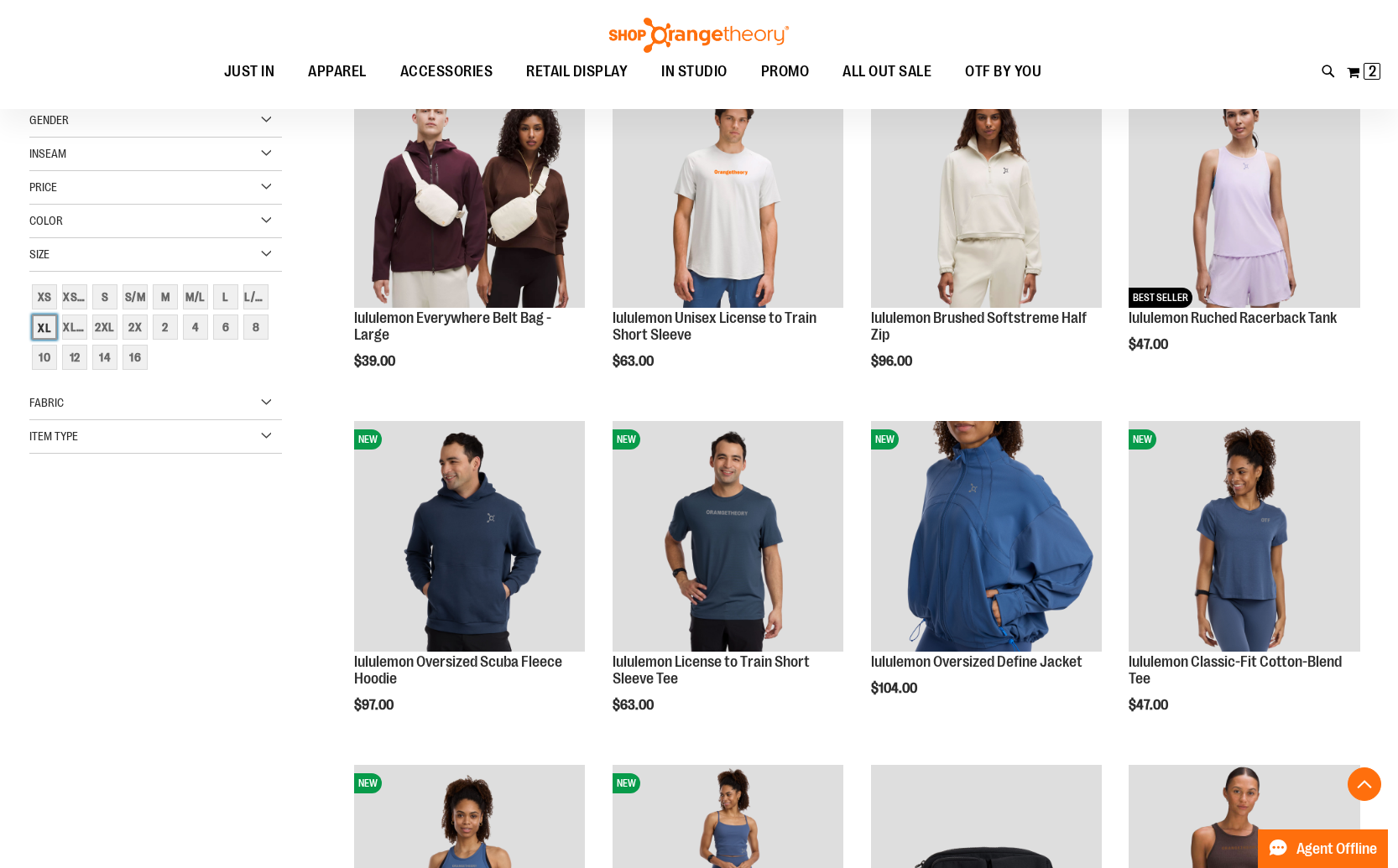
scroll to position [265, 0]
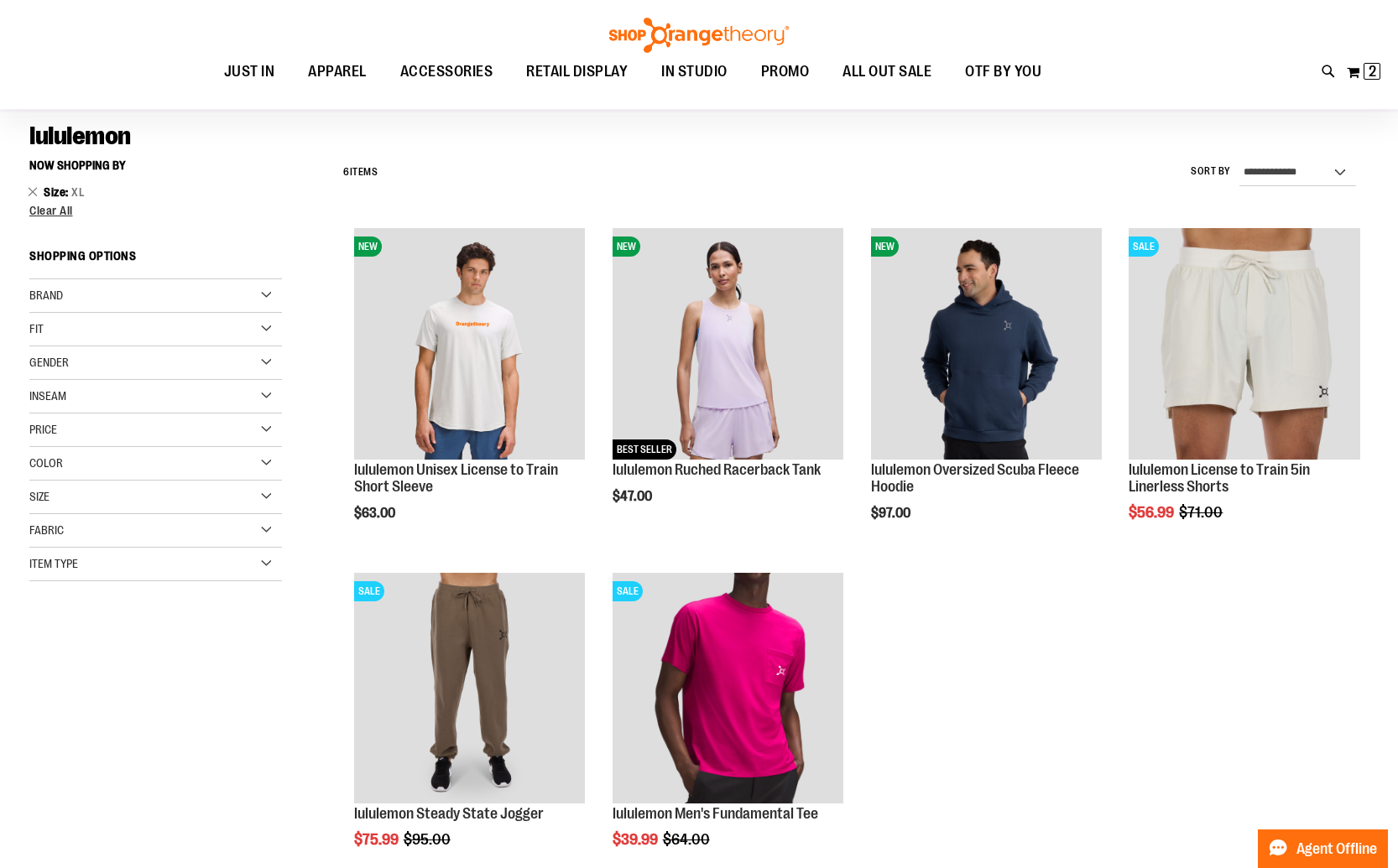
scroll to position [112, 0]
click at [62, 211] on span "Clear All" at bounding box center [51, 211] width 43 height 14
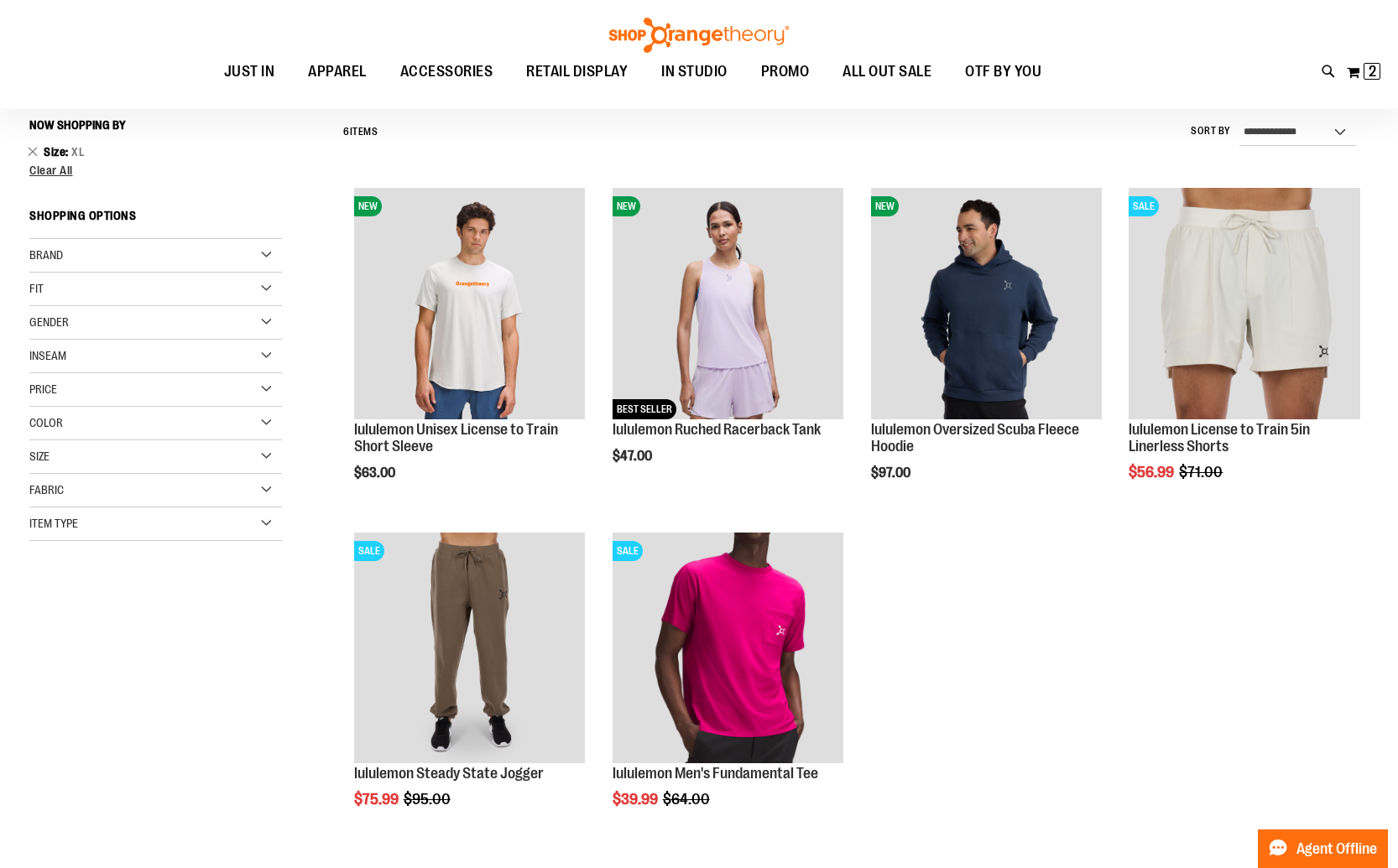
scroll to position [156, 0]
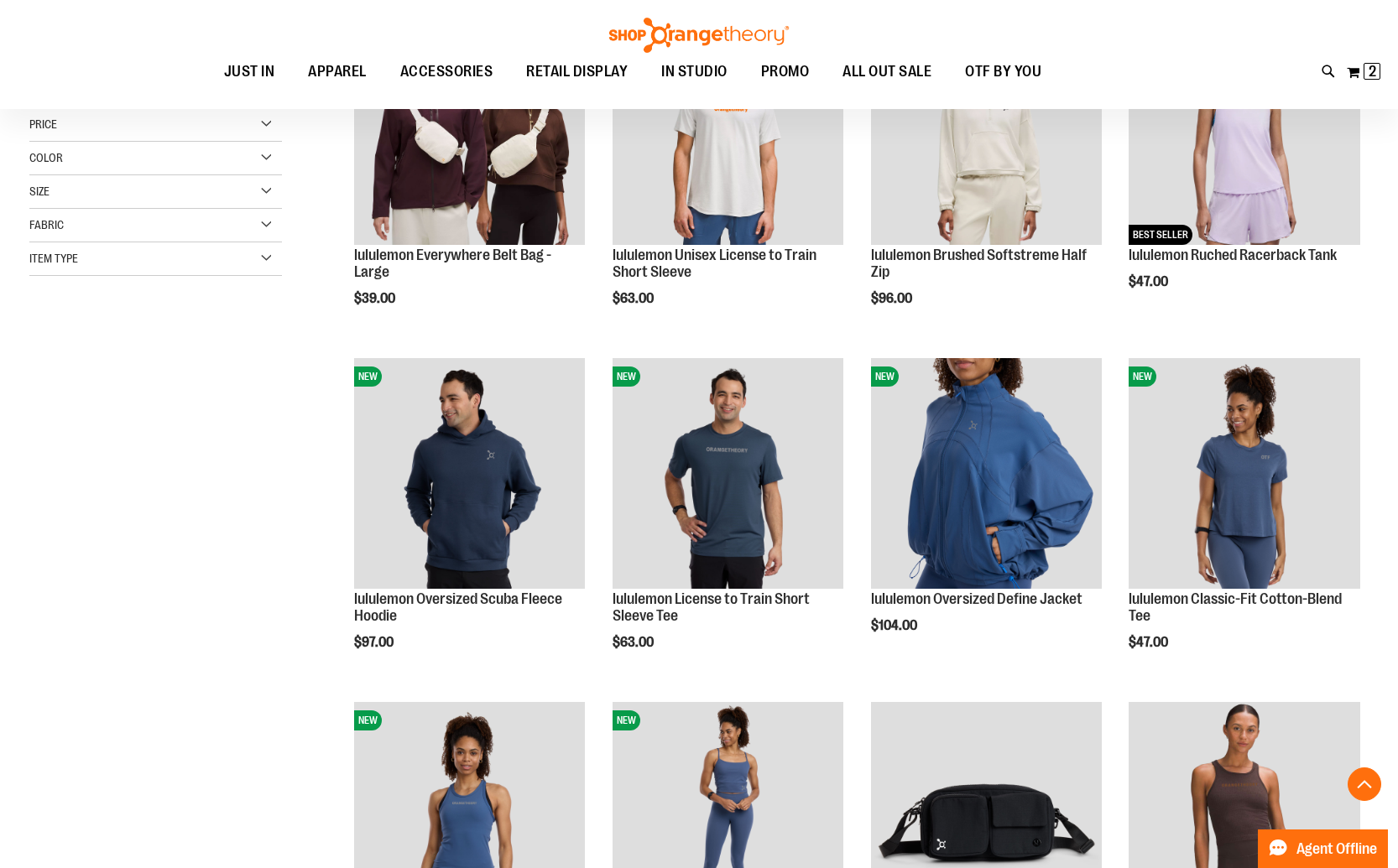
scroll to position [420, 0]
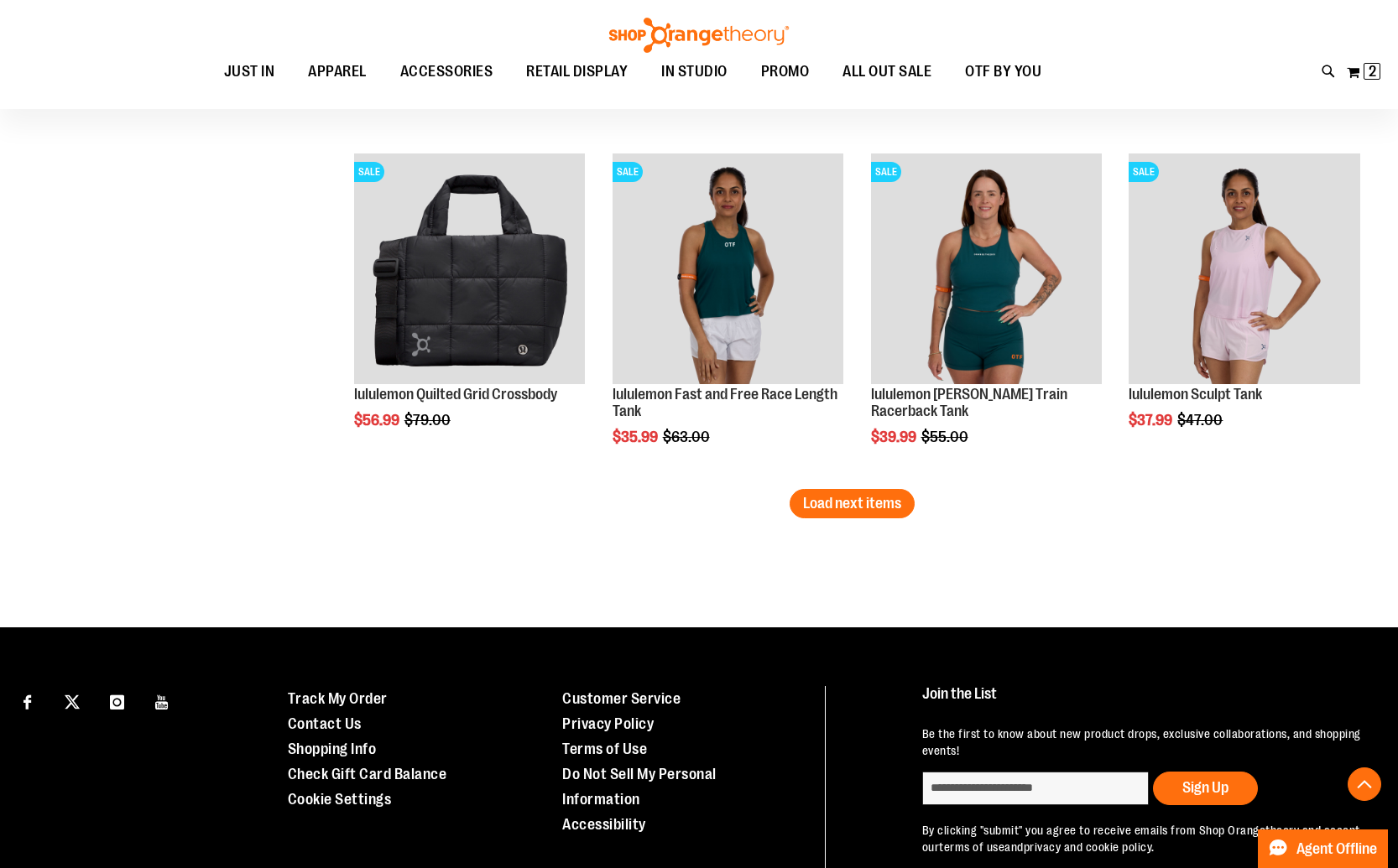
scroll to position [2945, 0]
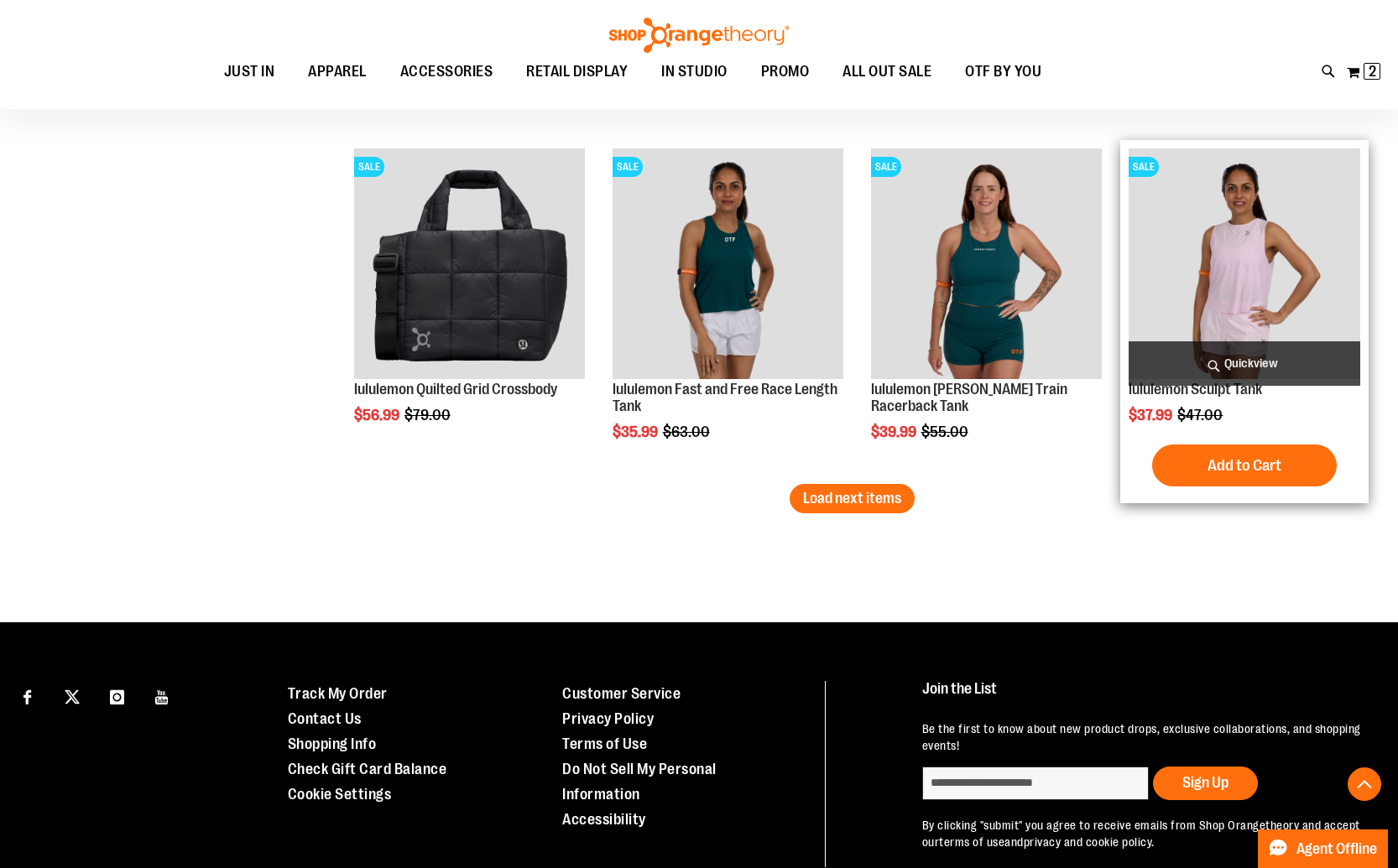
click at [1242, 250] on img "product" at bounding box center [1244, 264] width 232 height 232
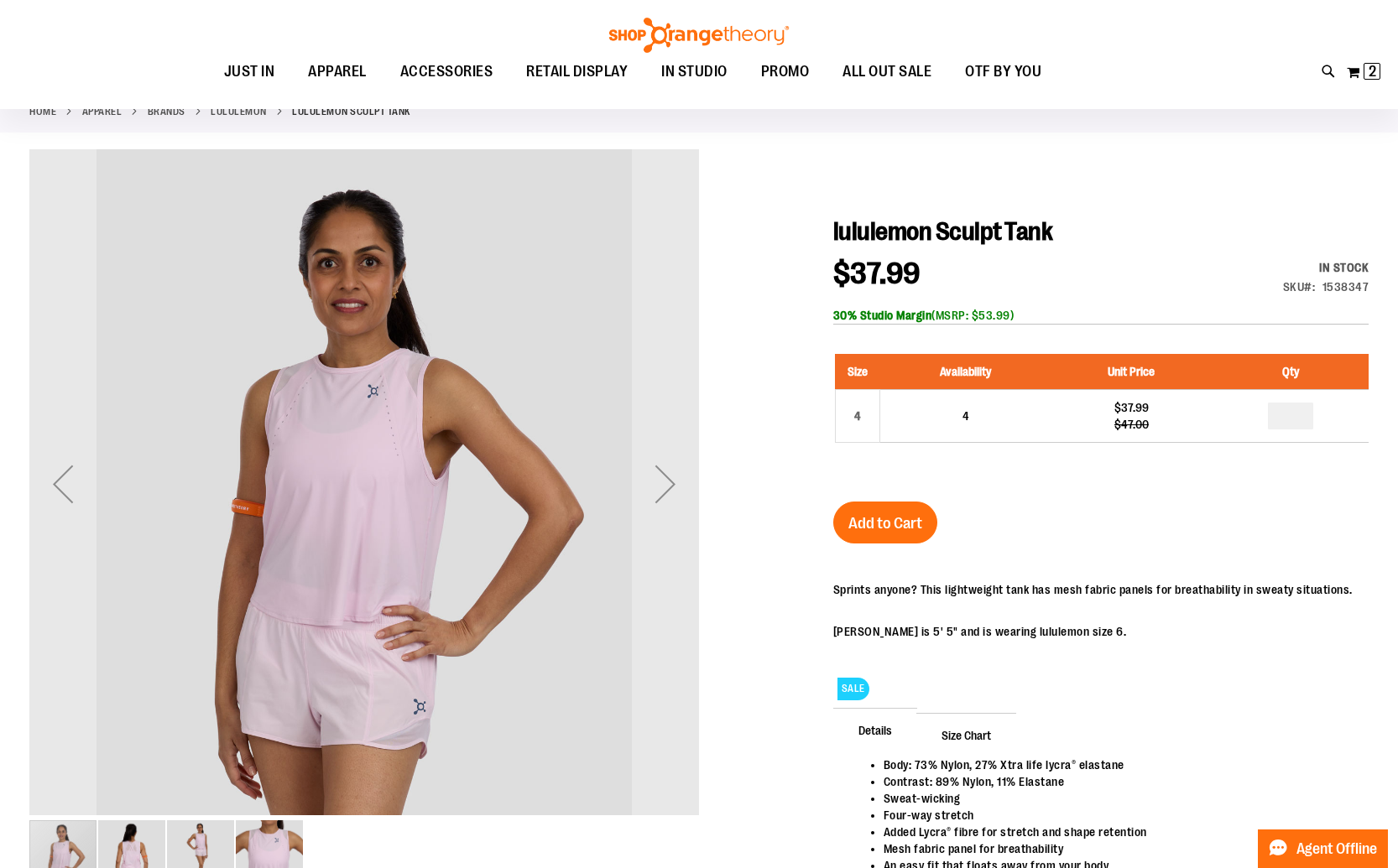
scroll to position [107, 0]
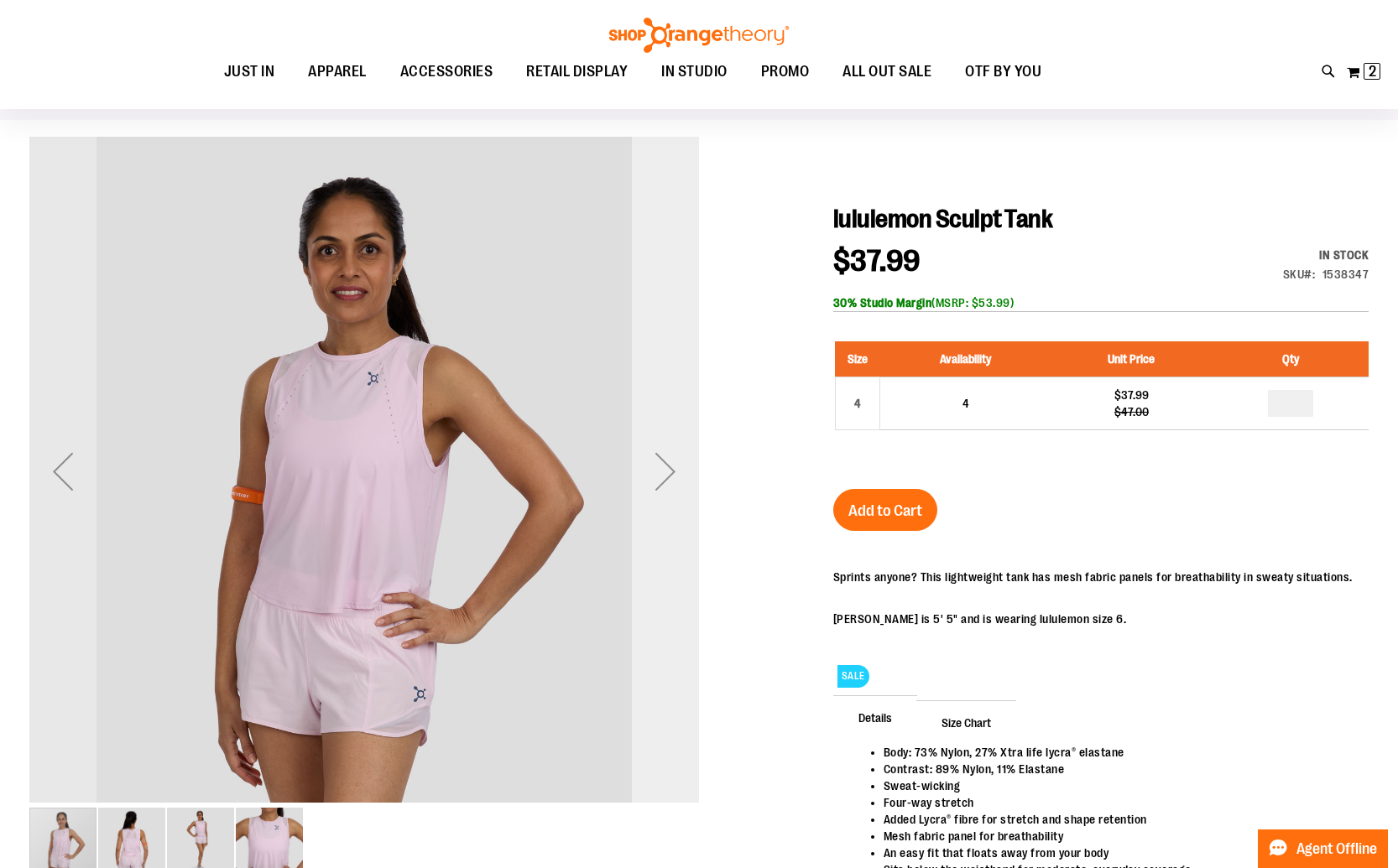
type input "**********"
click at [680, 474] on div "Next" at bounding box center [665, 471] width 67 height 67
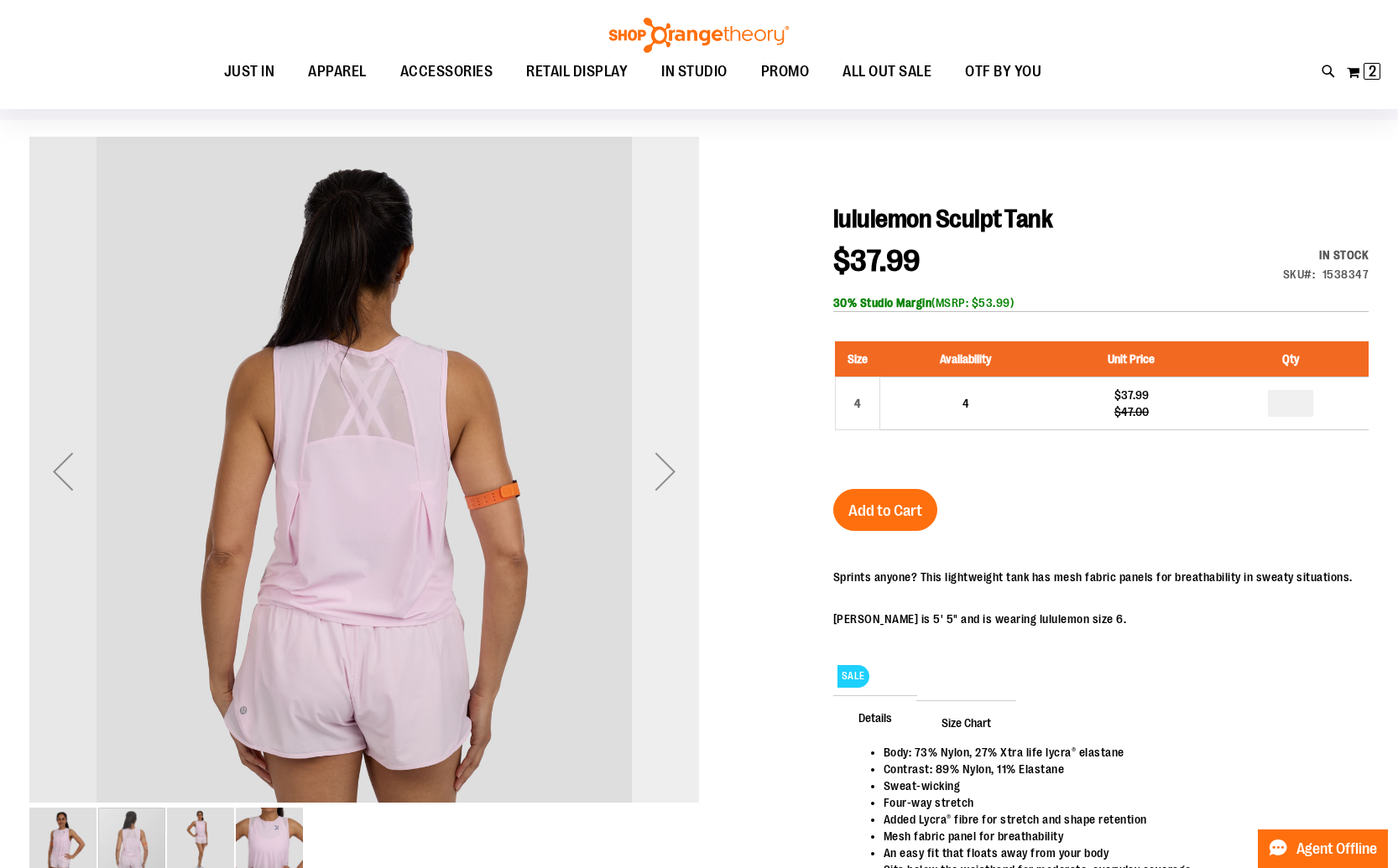
click at [680, 474] on div "Next" at bounding box center [665, 471] width 67 height 67
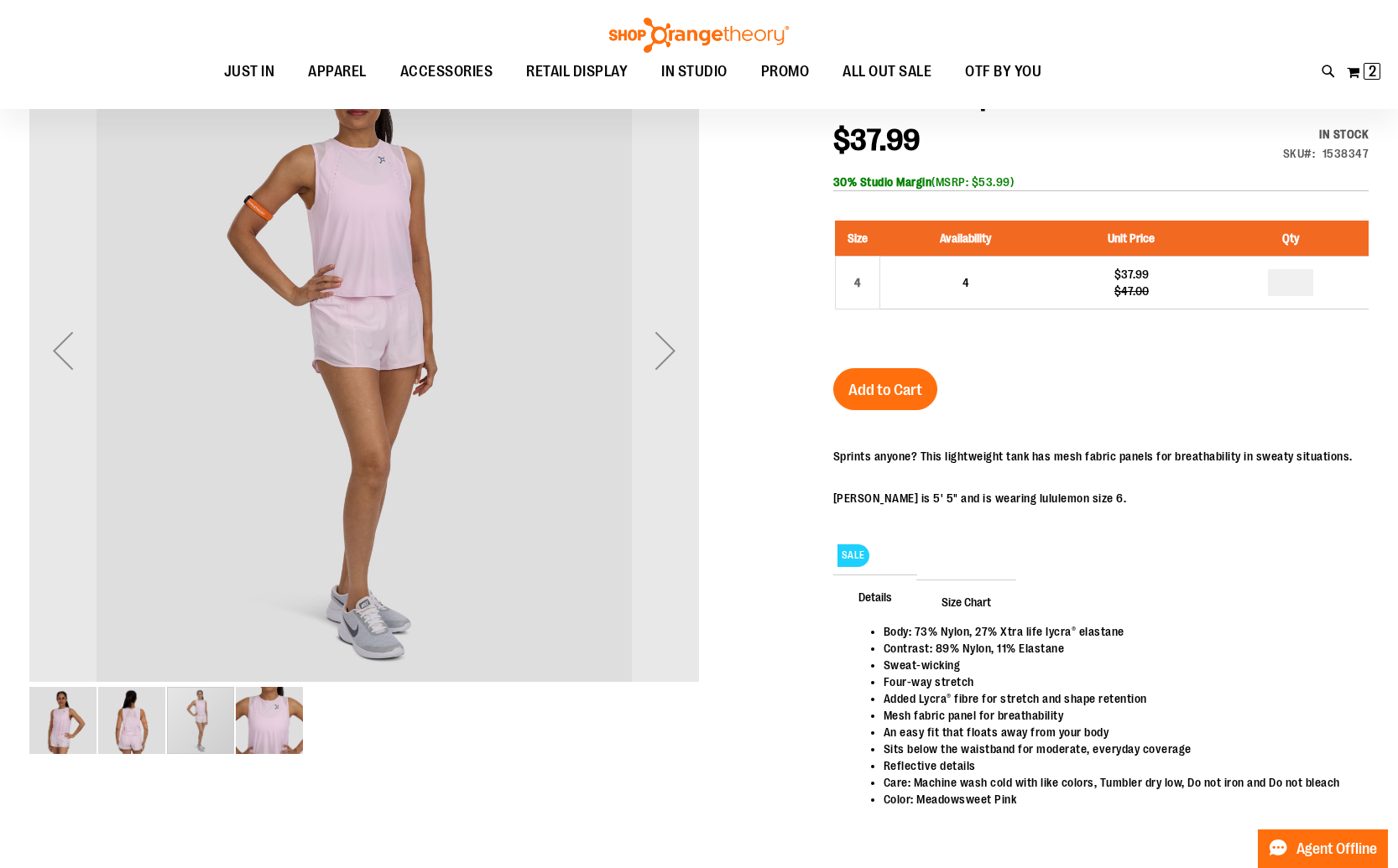
scroll to position [228, 0]
